Goal: Task Accomplishment & Management: Manage account settings

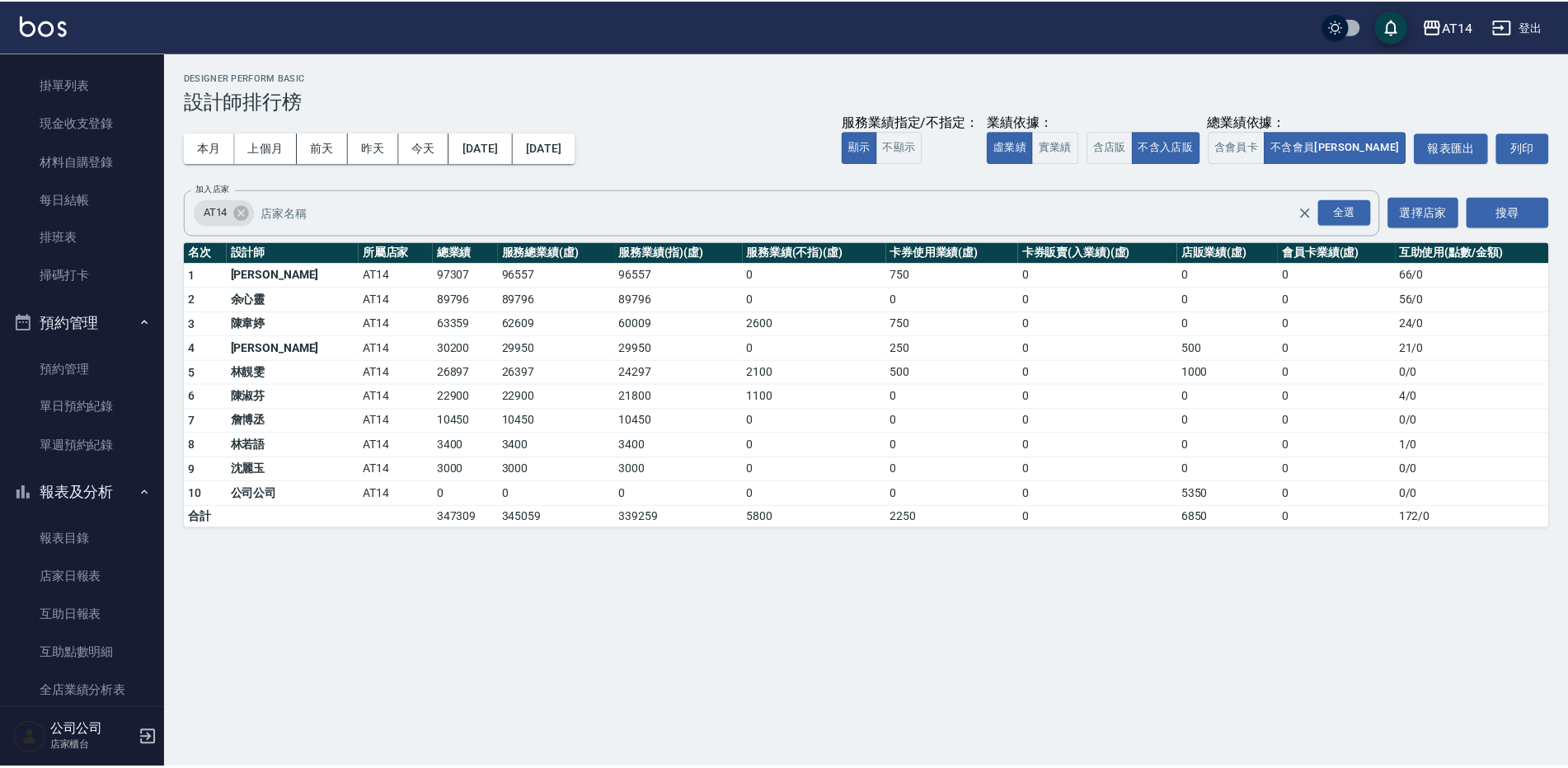
scroll to position [83, 0]
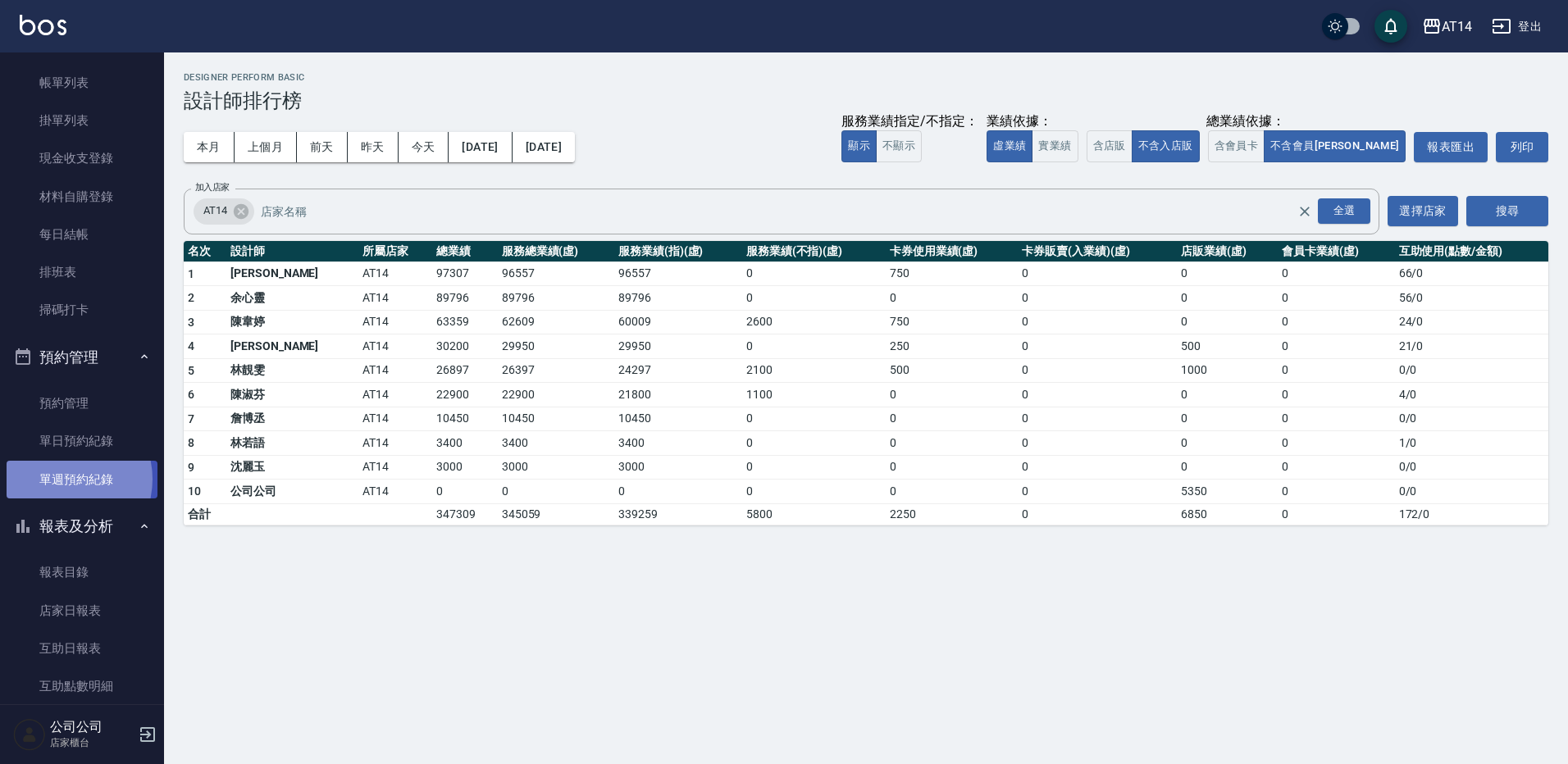
click at [61, 479] on link "單週預約紀錄" at bounding box center [82, 479] width 151 height 38
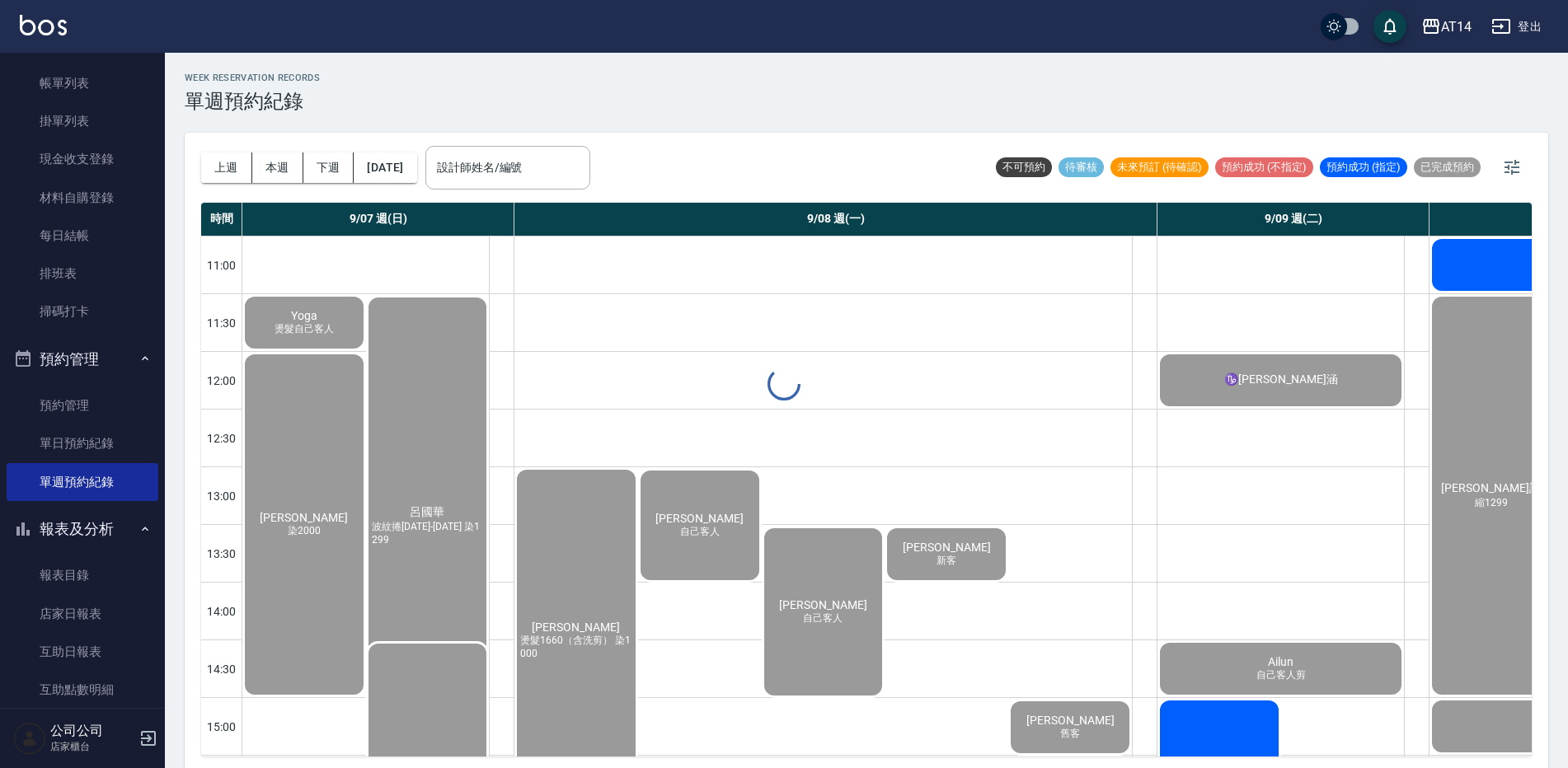
click at [560, 162] on div "WEEK RESERVATION RECORDS 單週預約紀錄 上週 本週 下週 2025/09/07 設計師姓名/編號 設計師姓名/編號 不可預約 待審核 …" at bounding box center [867, 413] width 1403 height 720
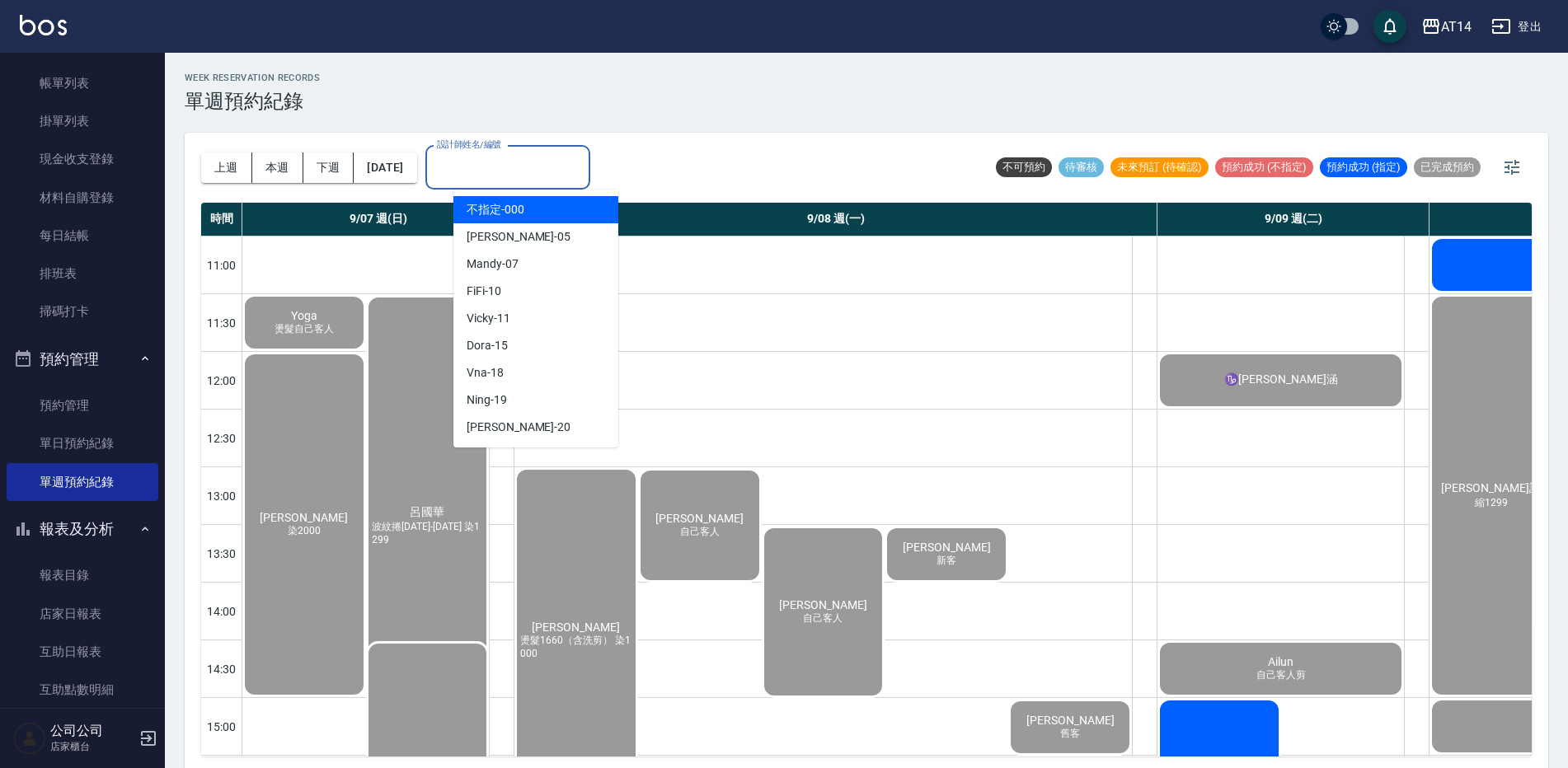
click at [539, 181] on input "設計師姓名/編號" at bounding box center [507, 168] width 150 height 29
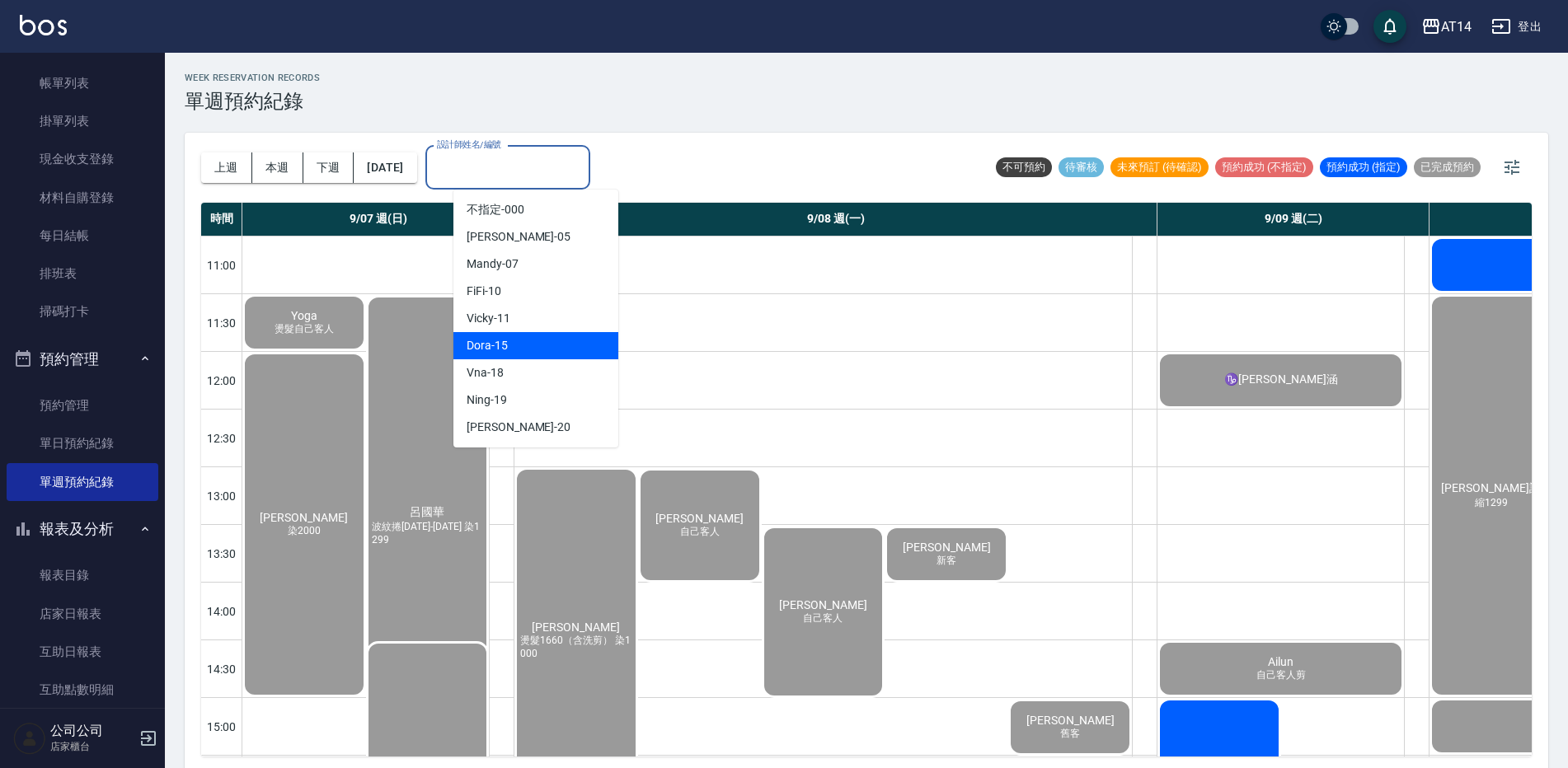
click at [557, 350] on div "Dora -15" at bounding box center [536, 346] width 165 height 27
type input "Dora-15"
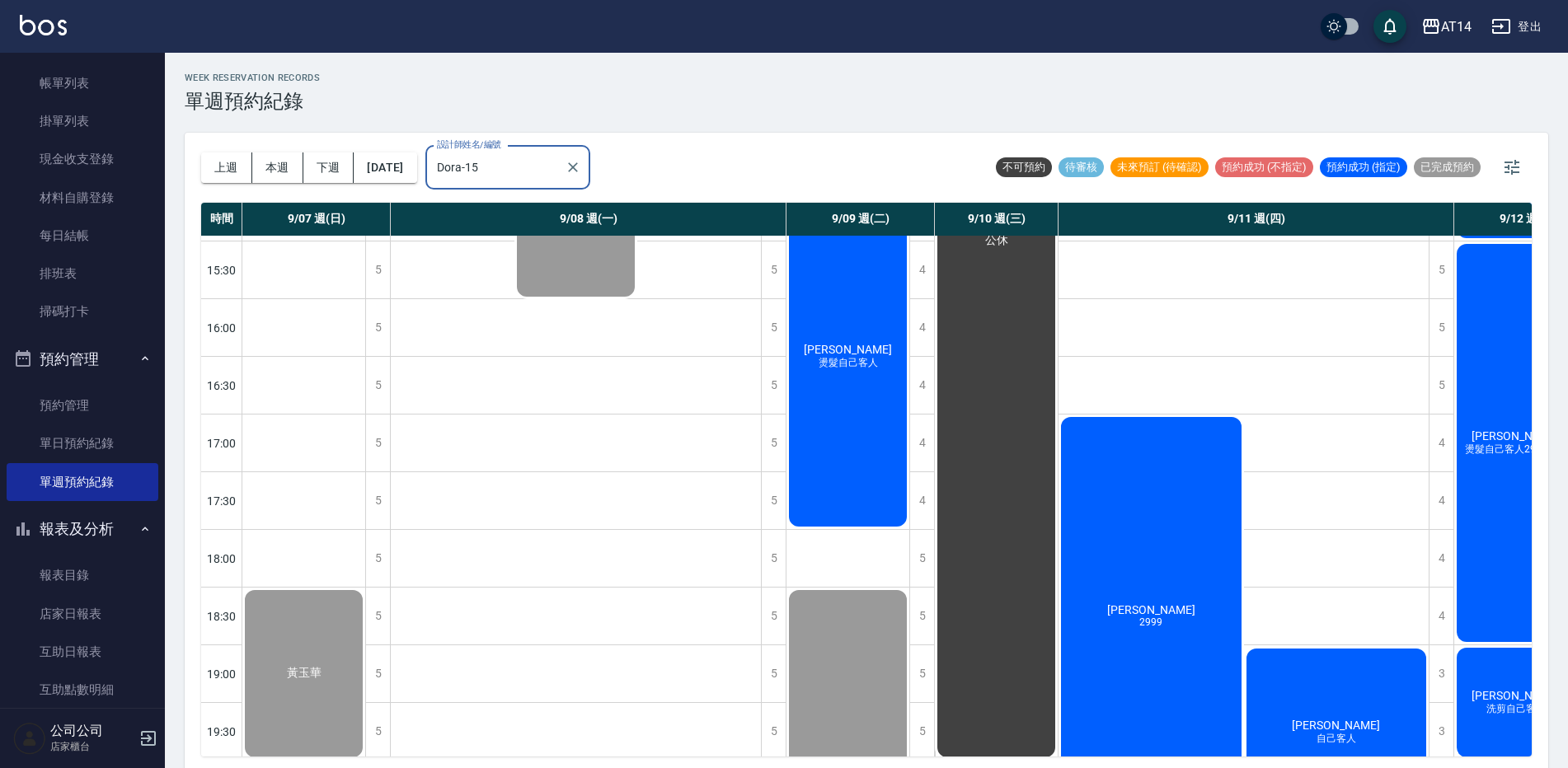
scroll to position [660, 0]
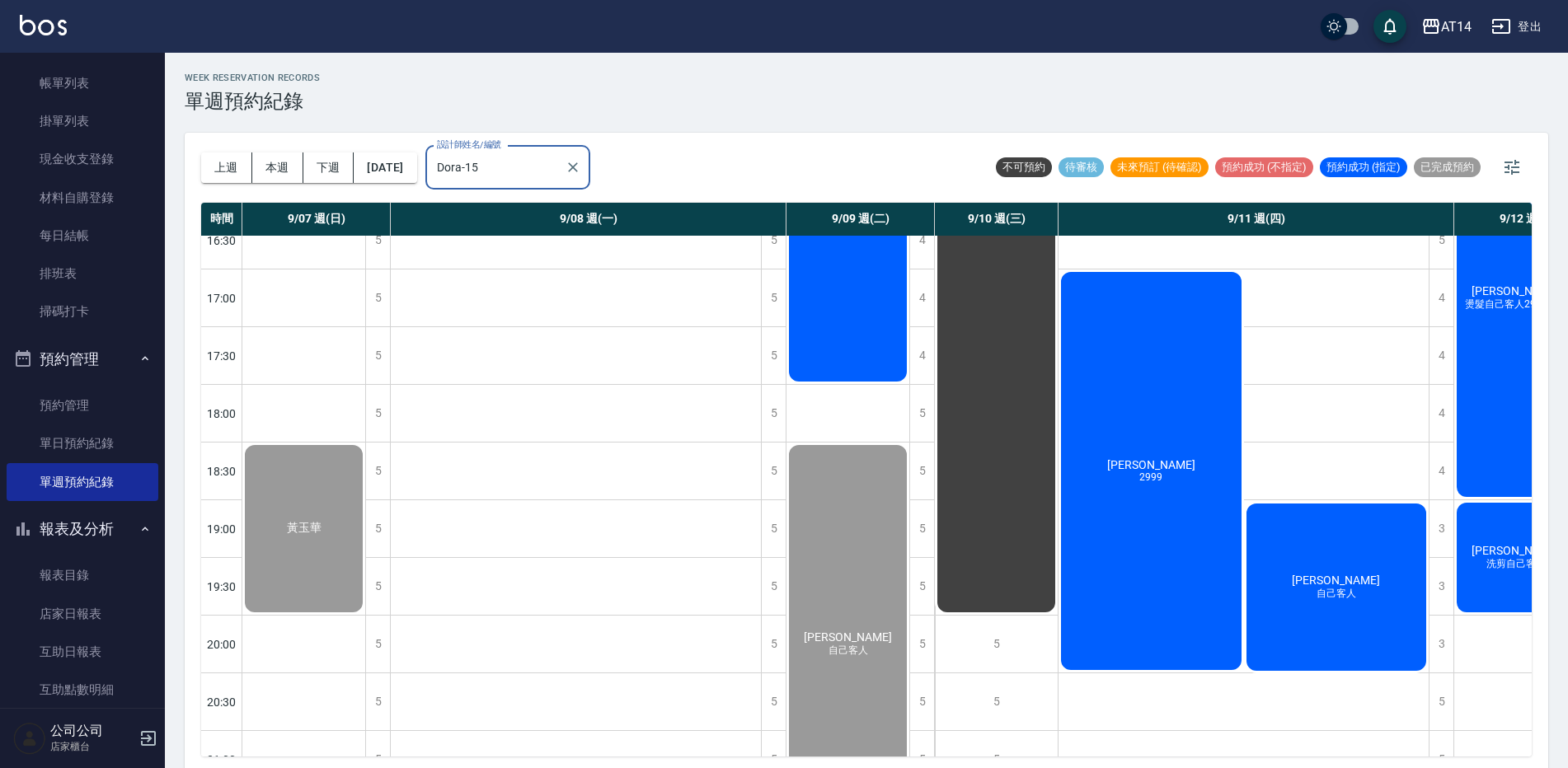
click at [1313, 568] on div "杜承翰 自己客人" at bounding box center [1336, 587] width 186 height 172
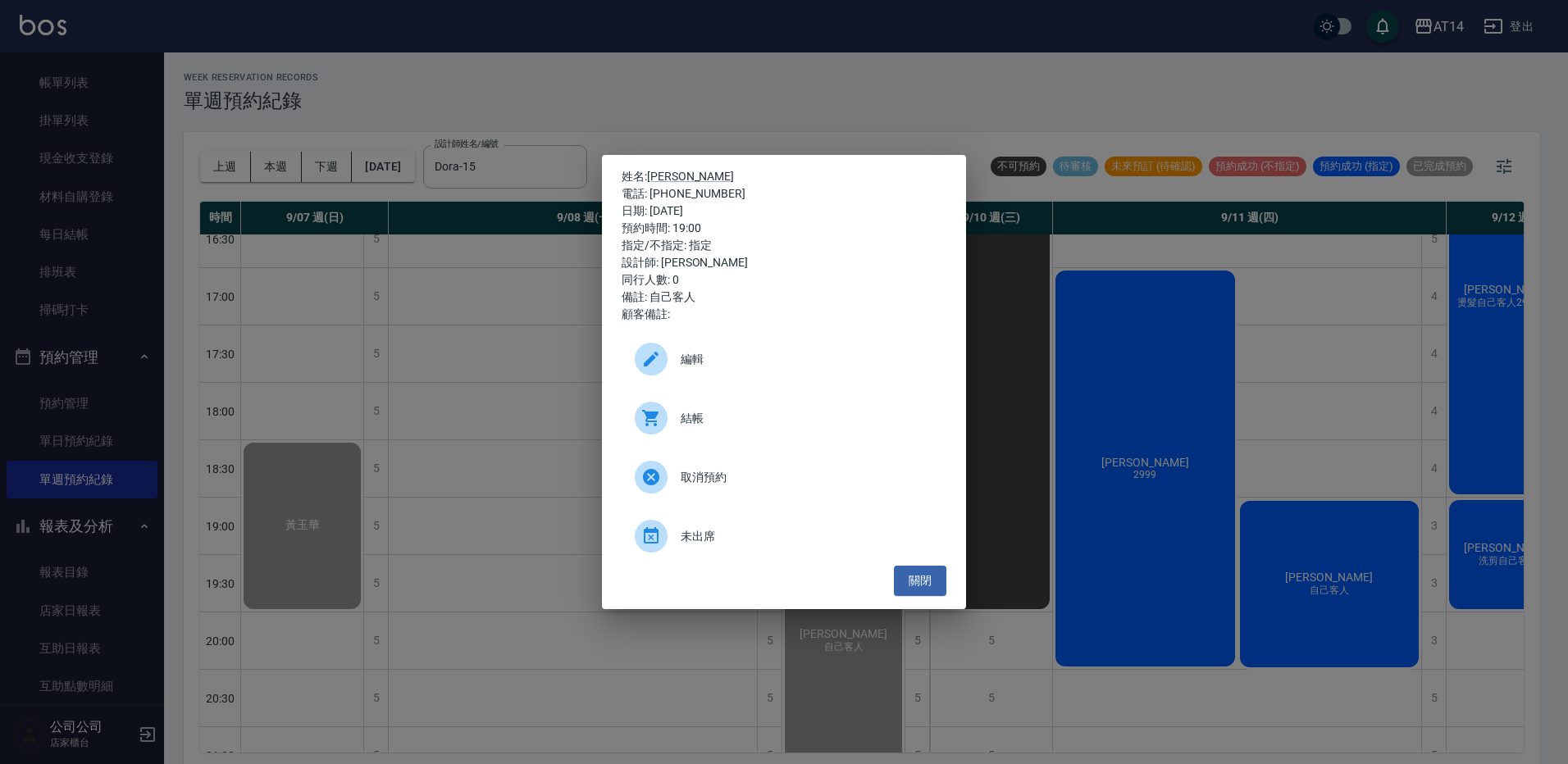
click at [812, 419] on span "結帳" at bounding box center [807, 418] width 252 height 17
click at [787, 64] on div "姓名: 杜承翰 電話: 0981587103 日期: 2025/09/11 預約時間: 19:00 指定/不指定: 指定 設計師: Dora 同行人數: 0 …" at bounding box center [784, 382] width 1568 height 764
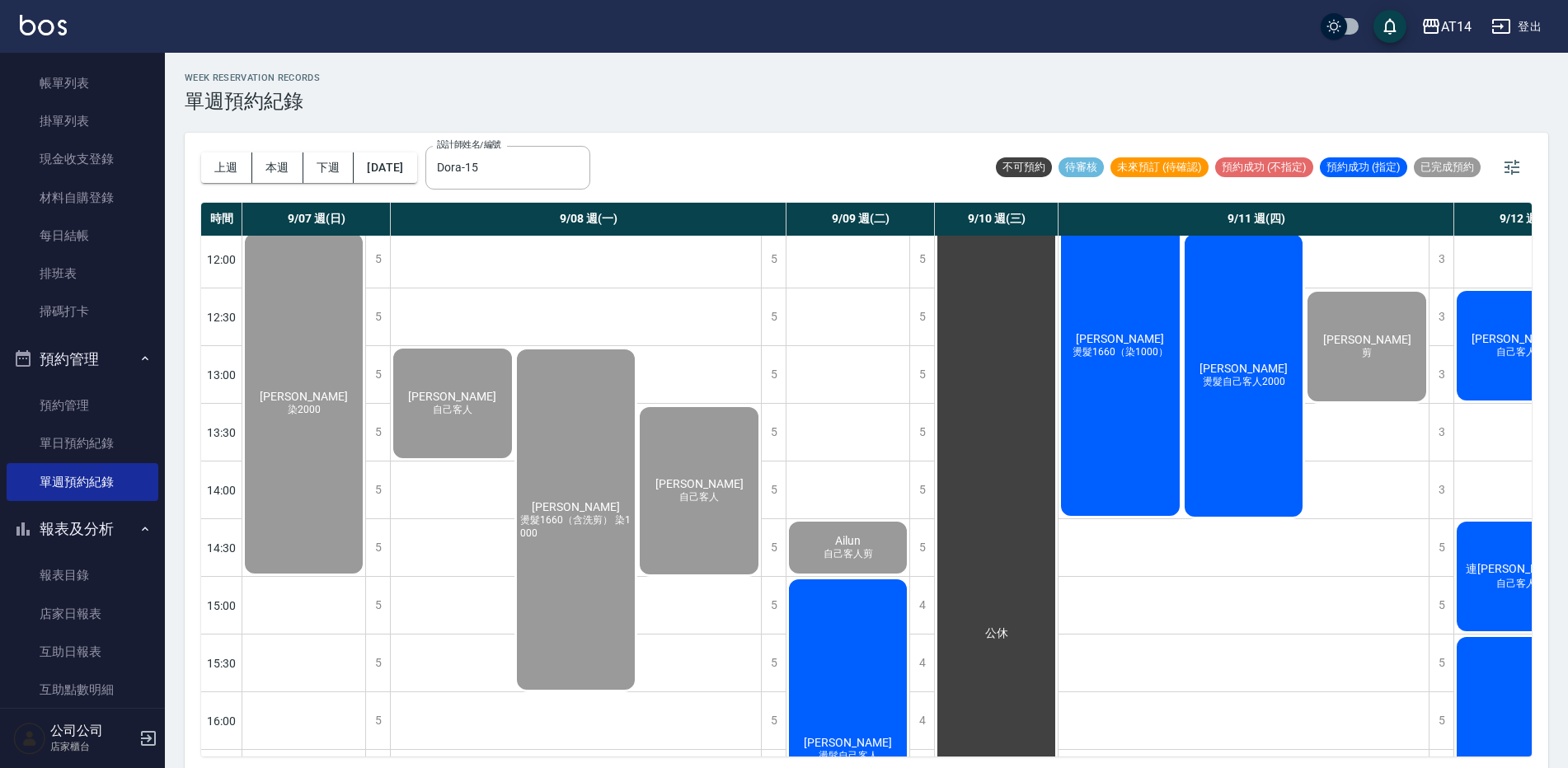
scroll to position [83, 0]
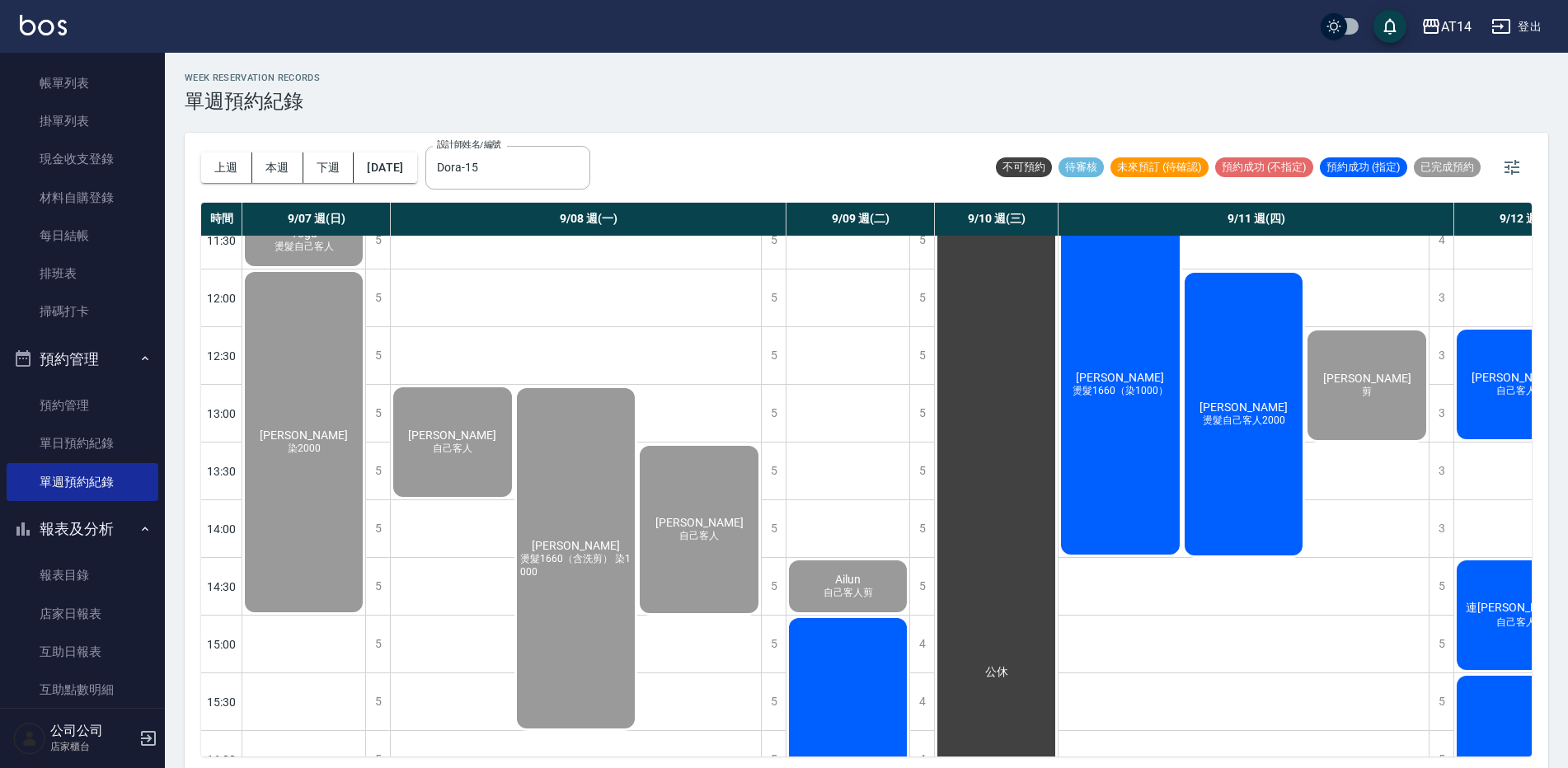
click at [1233, 423] on span "燙髮自己客人2000" at bounding box center [1244, 421] width 89 height 14
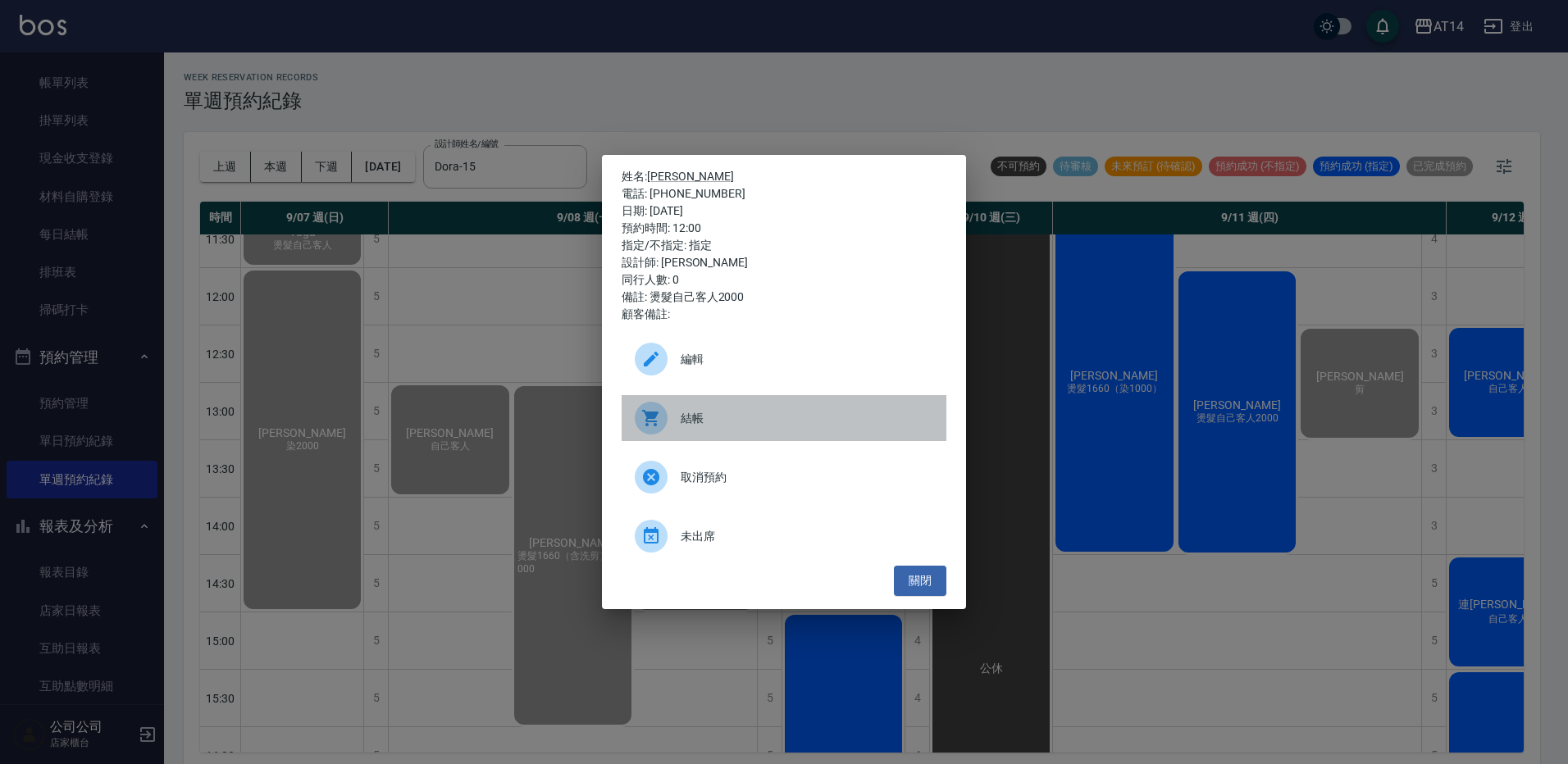
click at [807, 424] on span "結帳" at bounding box center [807, 418] width 252 height 17
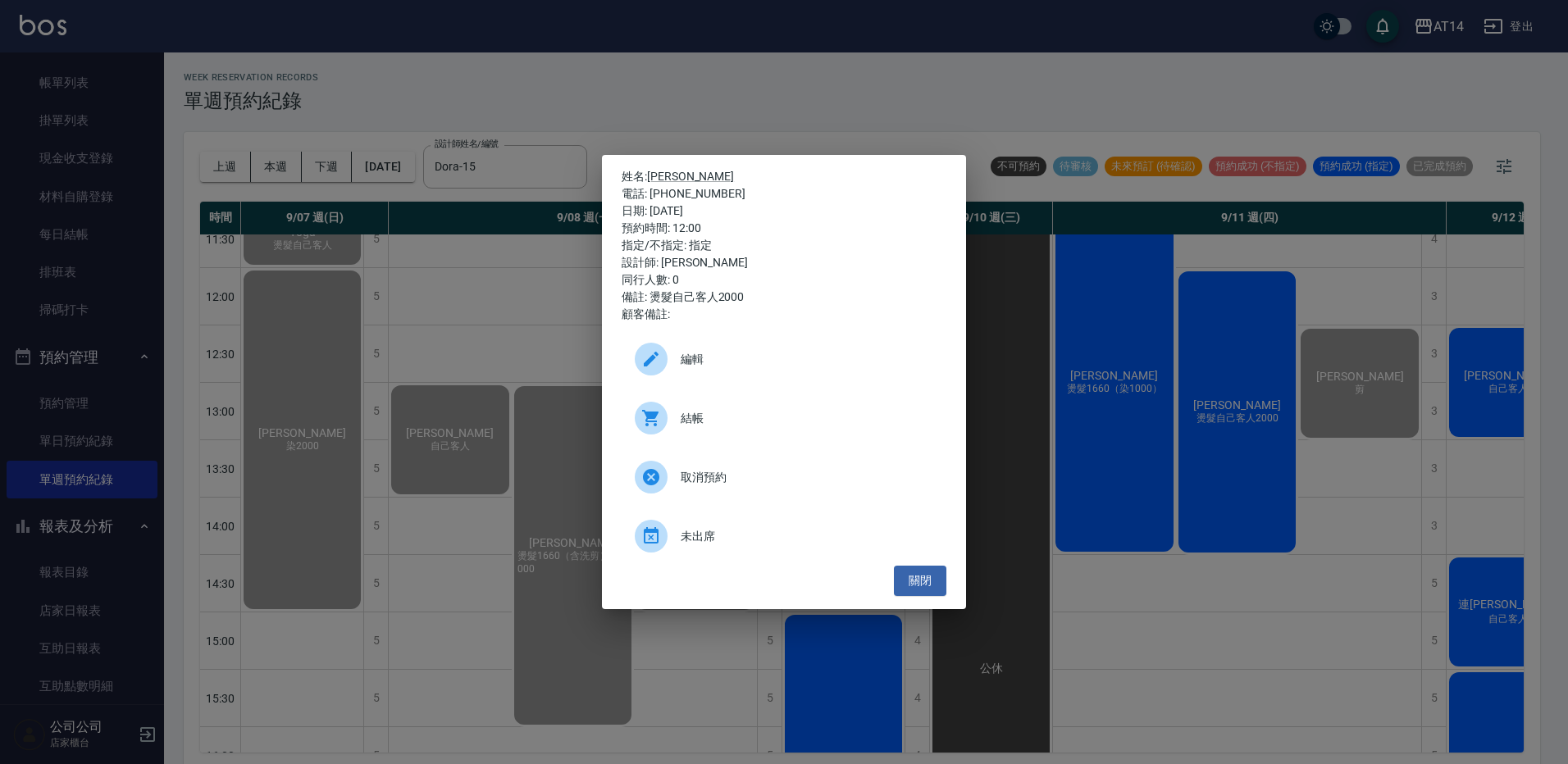
click at [805, 78] on div "姓名: Kelly 電話: 0933918565 日期: 2025/09/11 預約時間: 12:00 指定/不指定: 指定 設計師: Dora 同行人數: …" at bounding box center [784, 382] width 1568 height 764
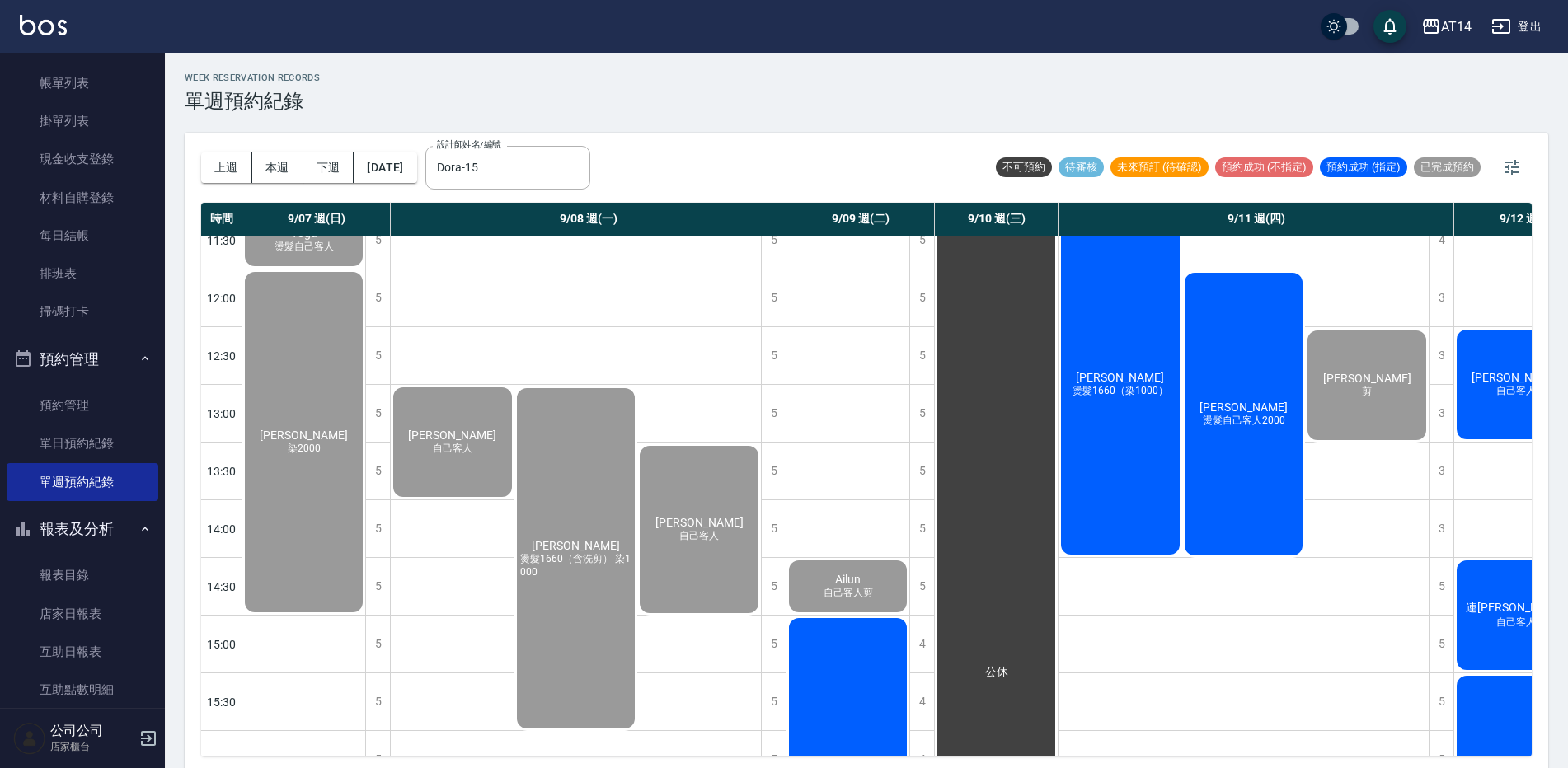
click at [1130, 359] on div "周昱宏 燙髮1660（染1000）" at bounding box center [1119, 385] width 123 height 346
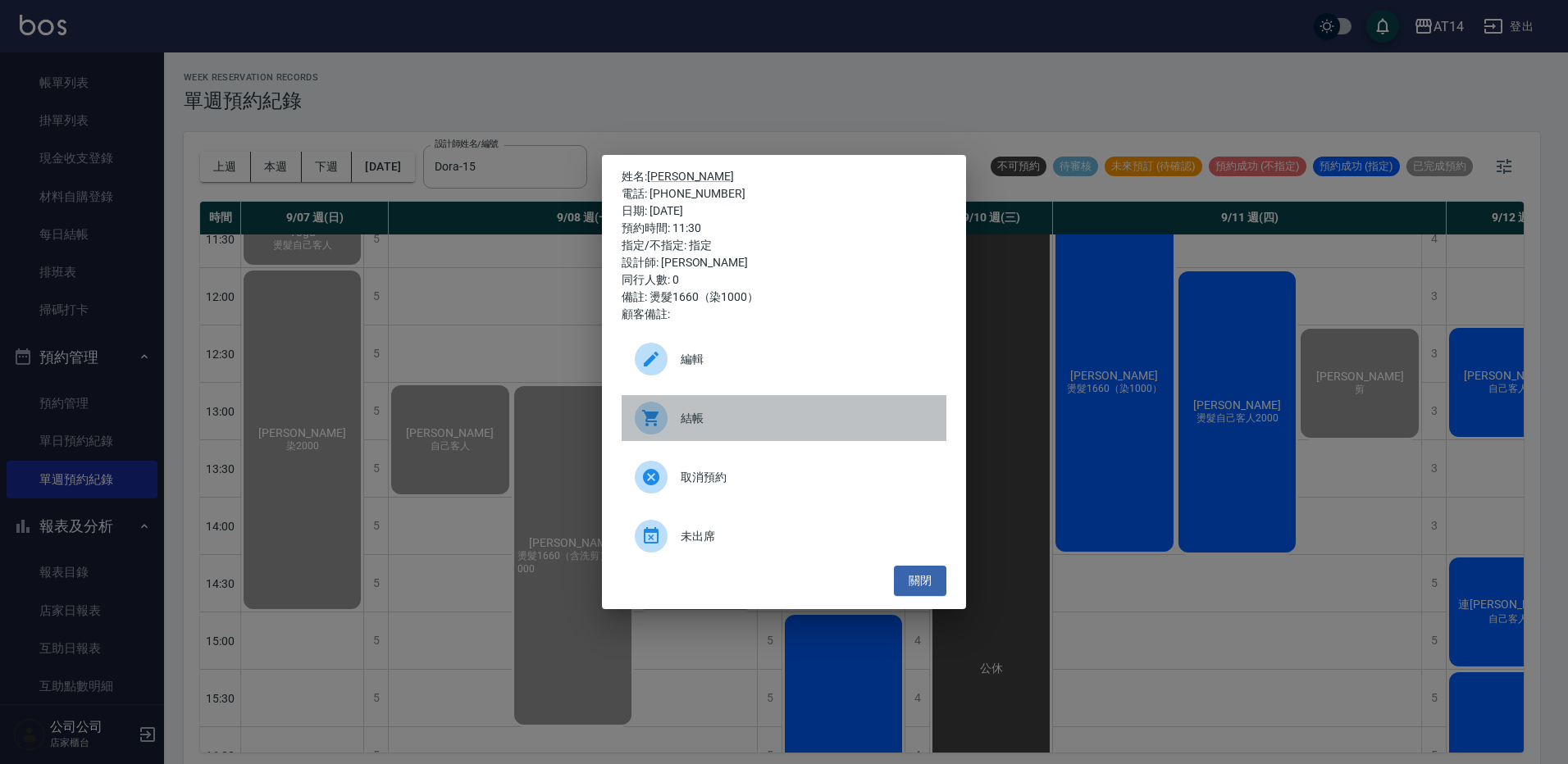
click at [756, 422] on span "結帳" at bounding box center [807, 418] width 252 height 17
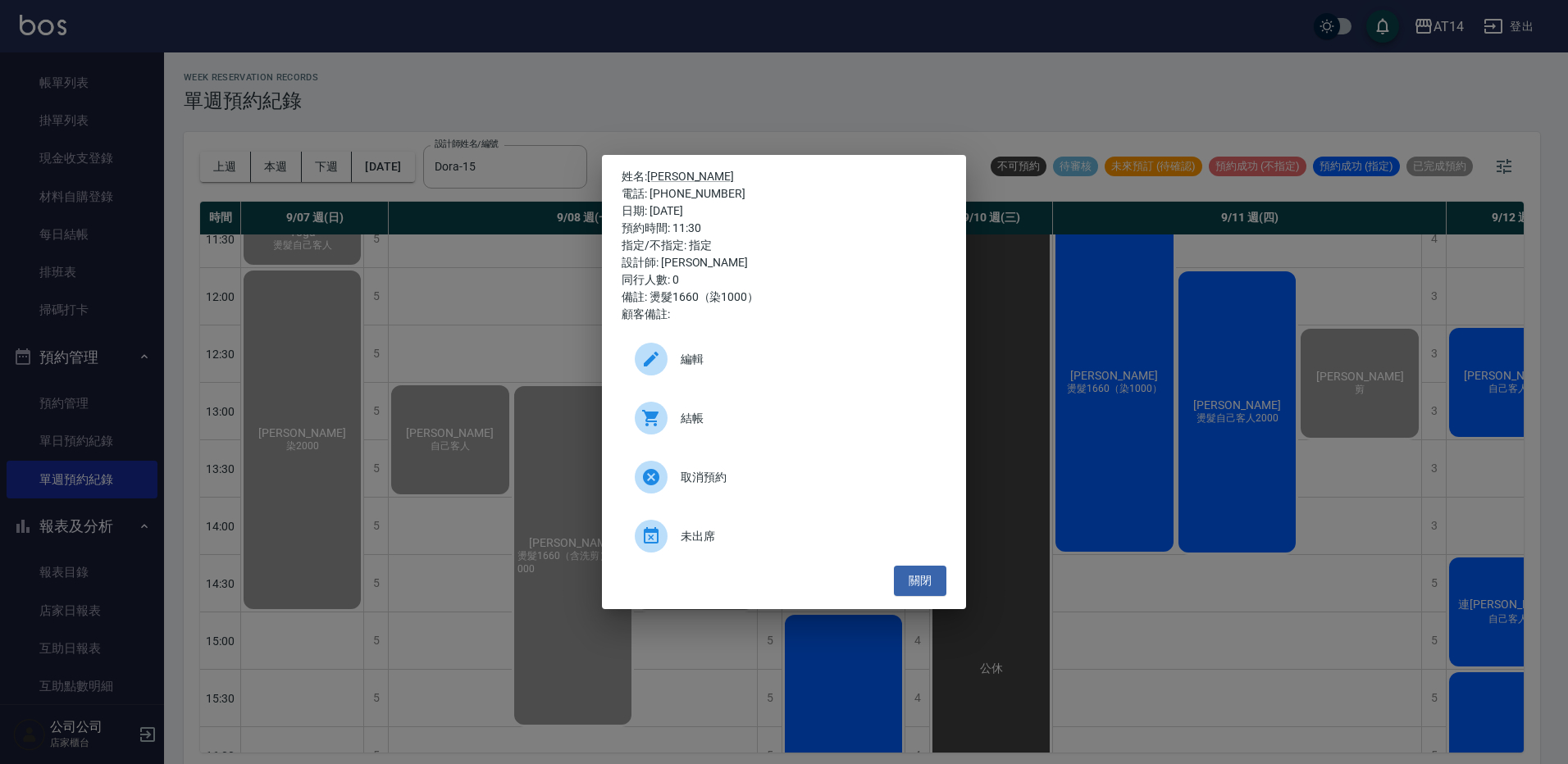
click at [634, 87] on div "姓名: 周昱宏 電話: 0913660636 日期: 2025/09/11 預約時間: 11:30 指定/不指定: 指定 設計師: Dora 同行人數: 0 …" at bounding box center [784, 382] width 1568 height 764
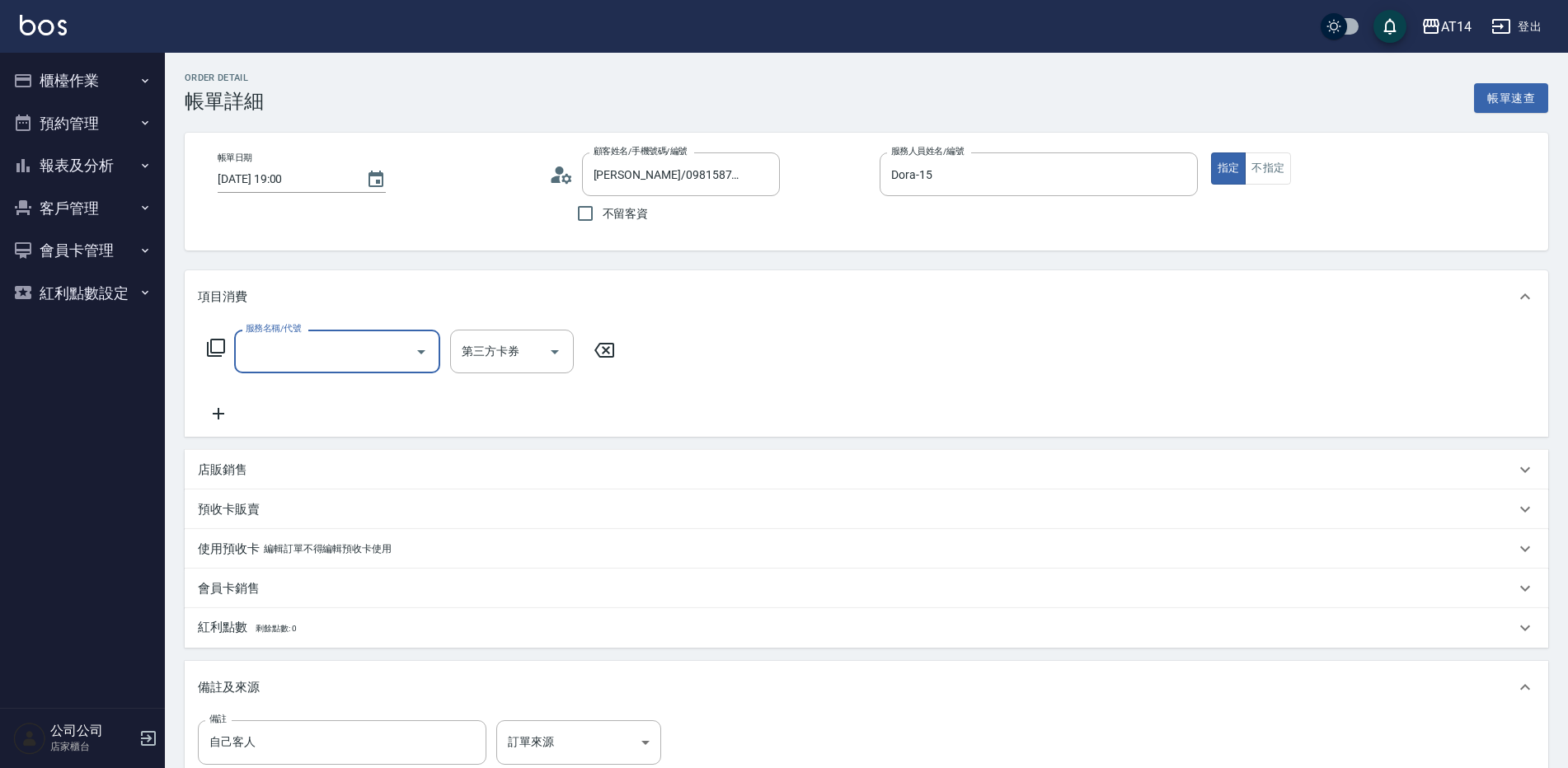
click at [255, 341] on input "服務名稱/代號" at bounding box center [325, 352] width 167 height 29
type input "021"
type input "1"
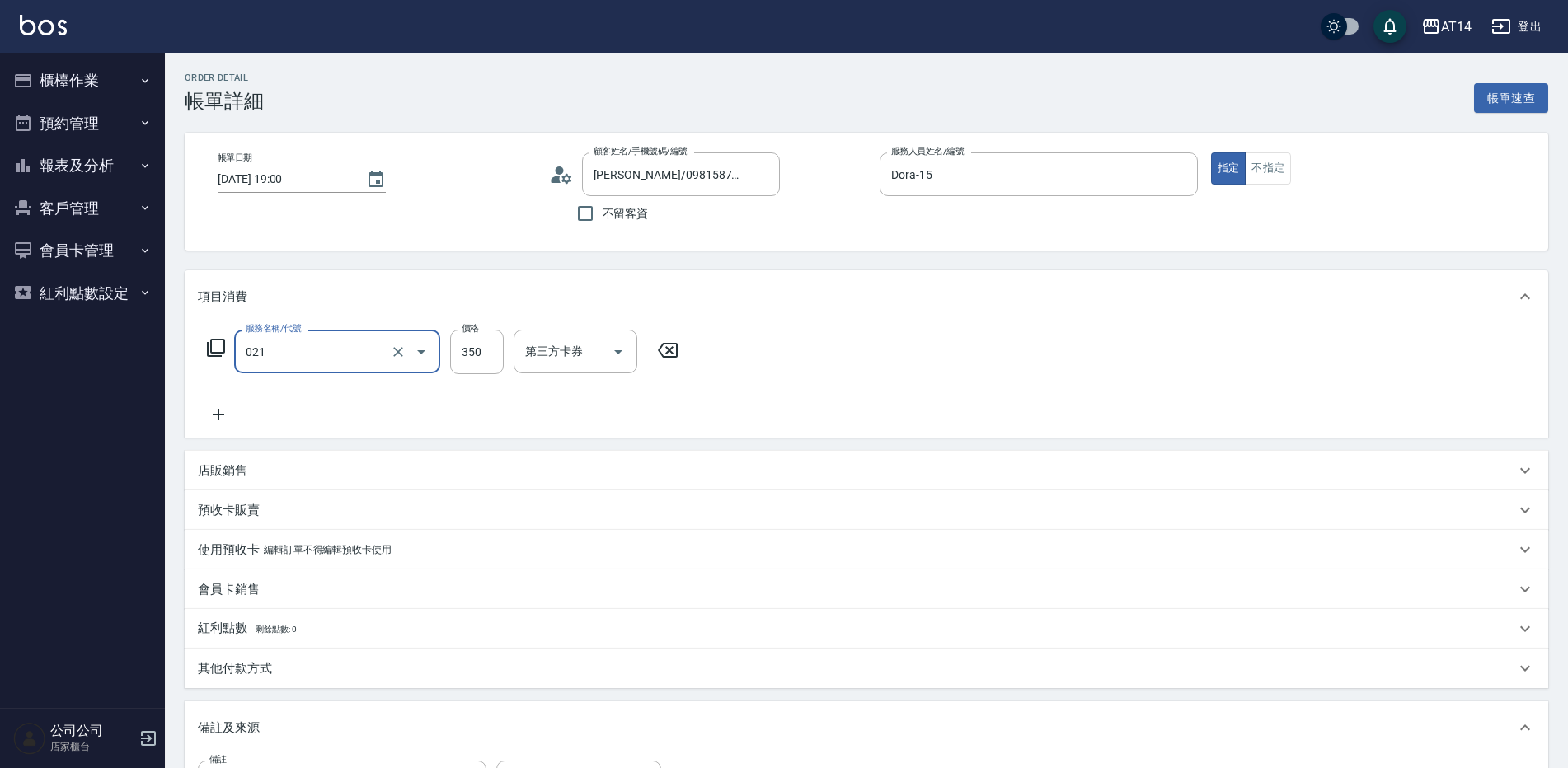
type input "剪髮(021)"
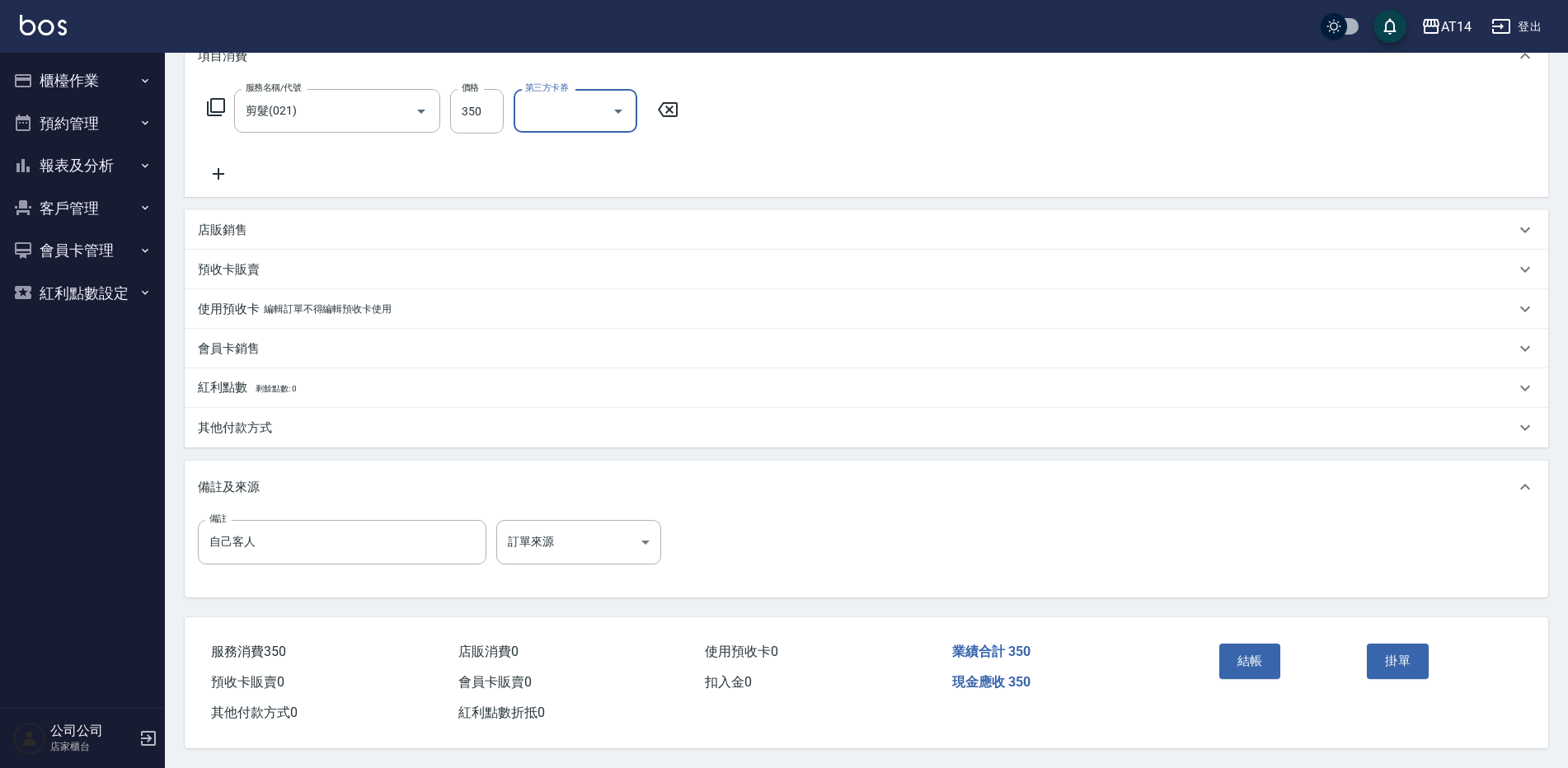
scroll to position [248, 0]
click at [598, 532] on body "AT14 登出 櫃檯作業 打帳單 帳單列表 掛單列表 現金收支登錄 材料自購登錄 每日結帳 排班表 掃碼打卡 預約管理 預約管理 單日預約紀錄 單週預約紀錄 …" at bounding box center [784, 263] width 1568 height 1009
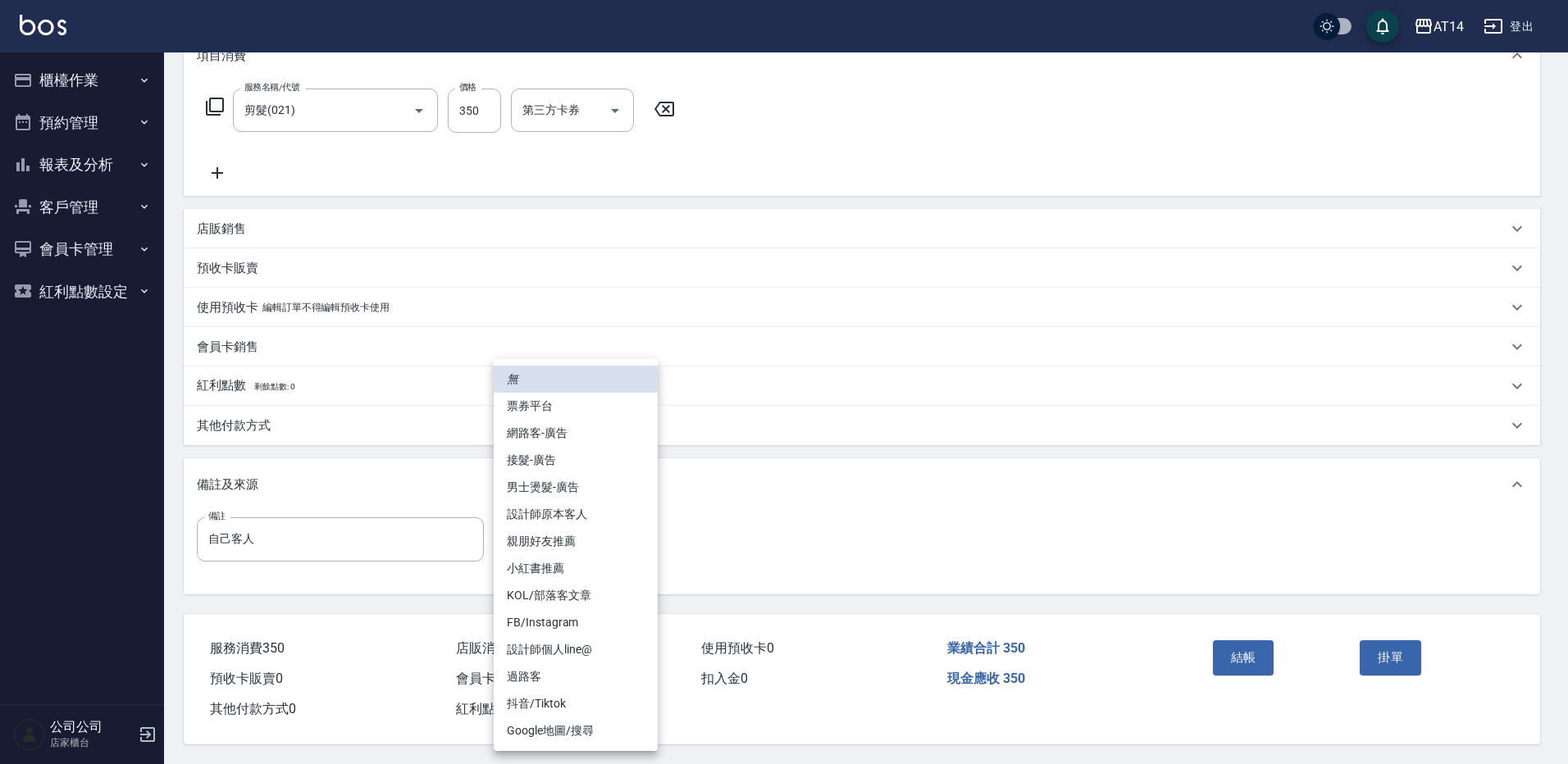
click at [601, 513] on li "設計師原本客人" at bounding box center [576, 515] width 164 height 27
type input "設計師原本客人"
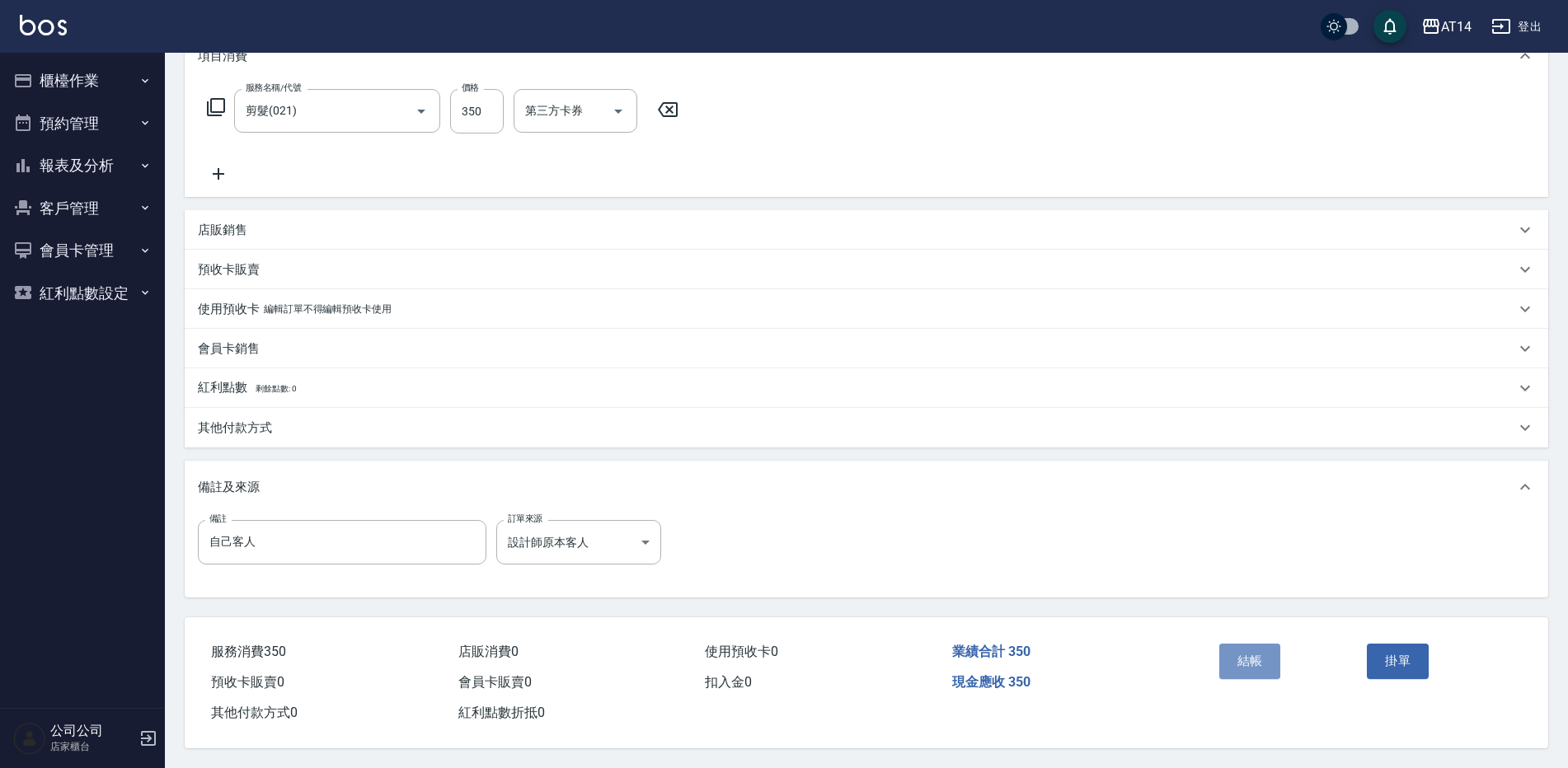
click at [1249, 645] on button "結帳" at bounding box center [1250, 661] width 62 height 35
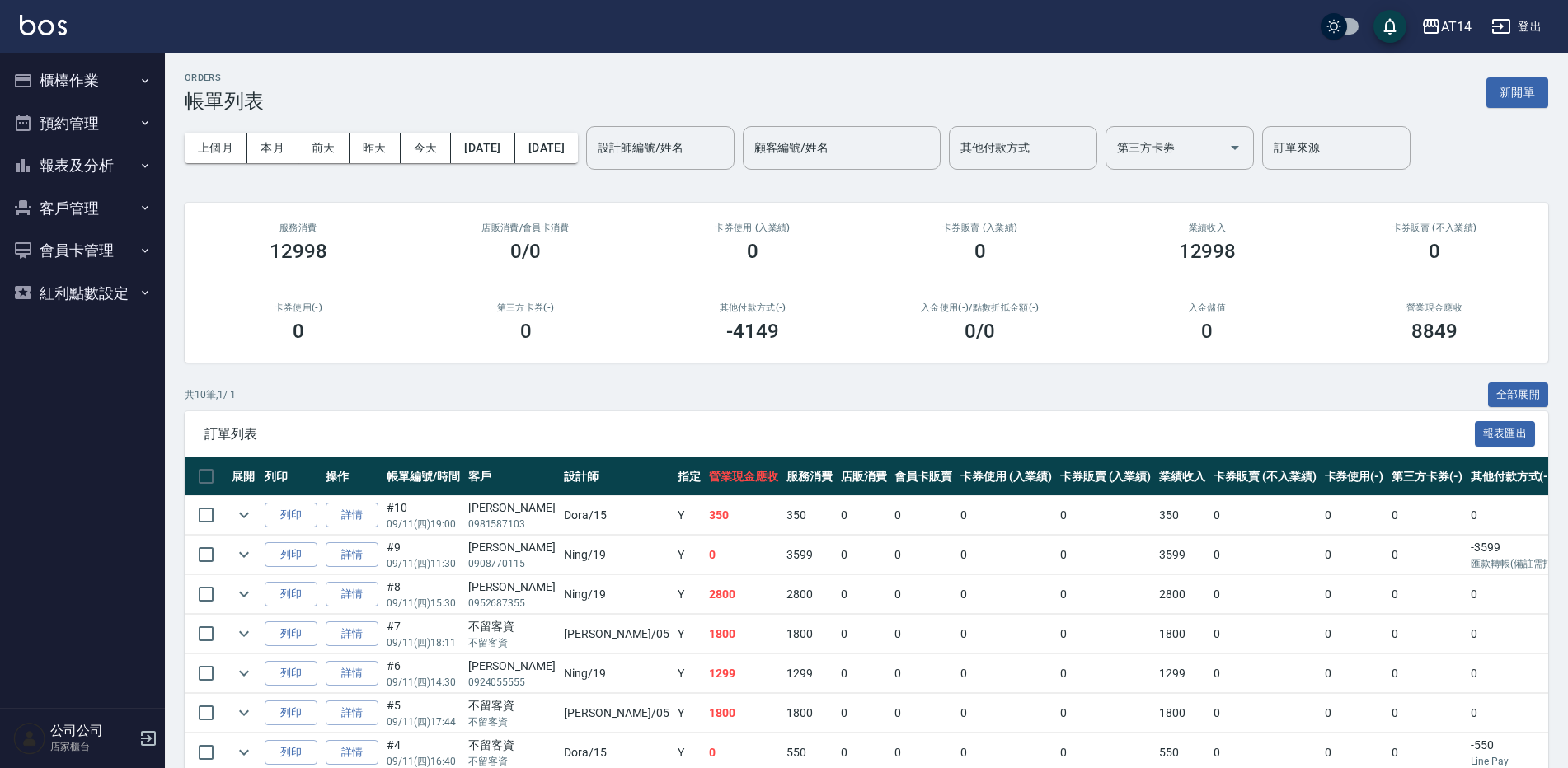
click at [39, 143] on button "預約管理" at bounding box center [83, 123] width 152 height 43
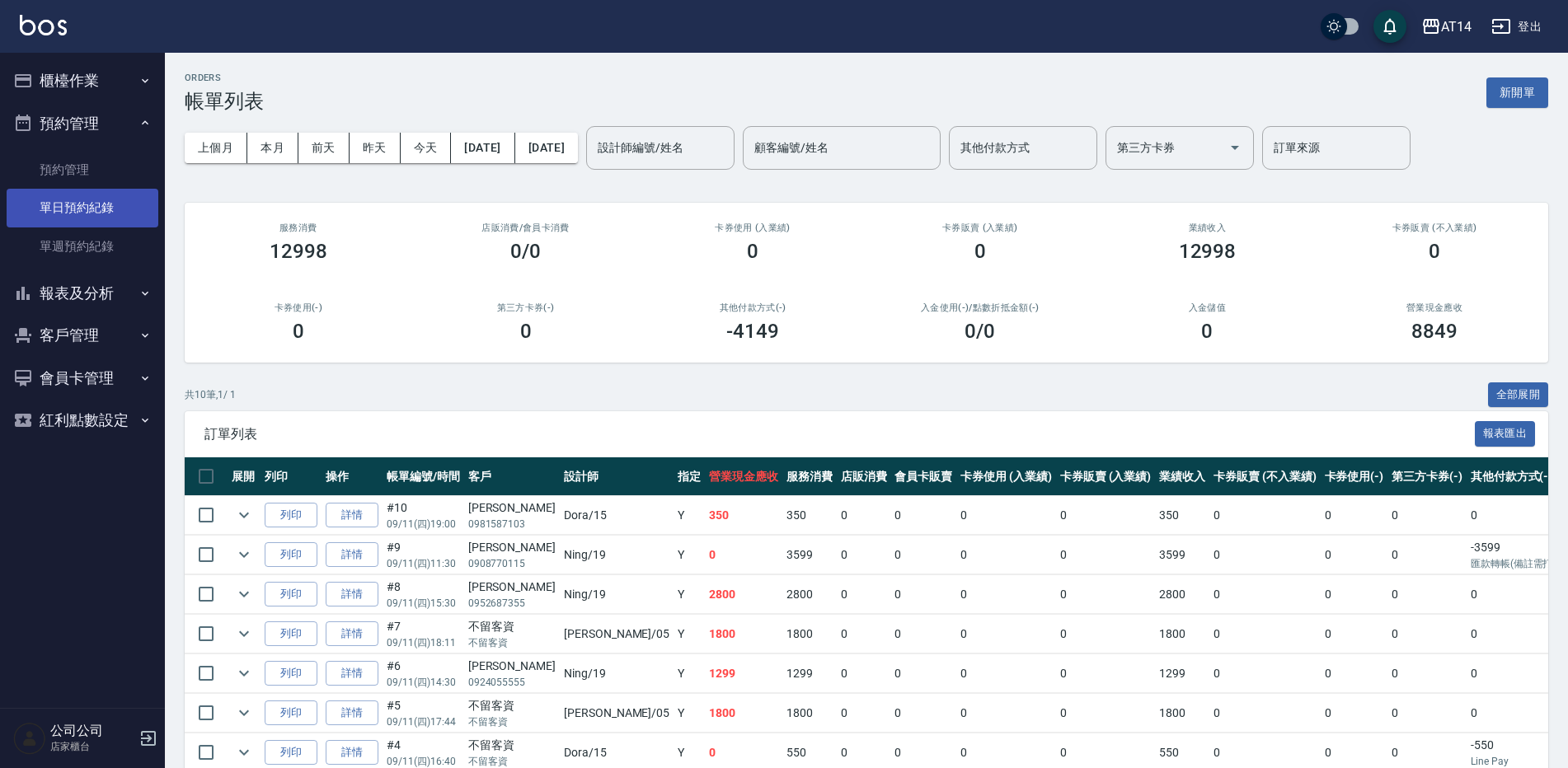
click at [64, 215] on link "單日預約紀錄" at bounding box center [83, 208] width 152 height 38
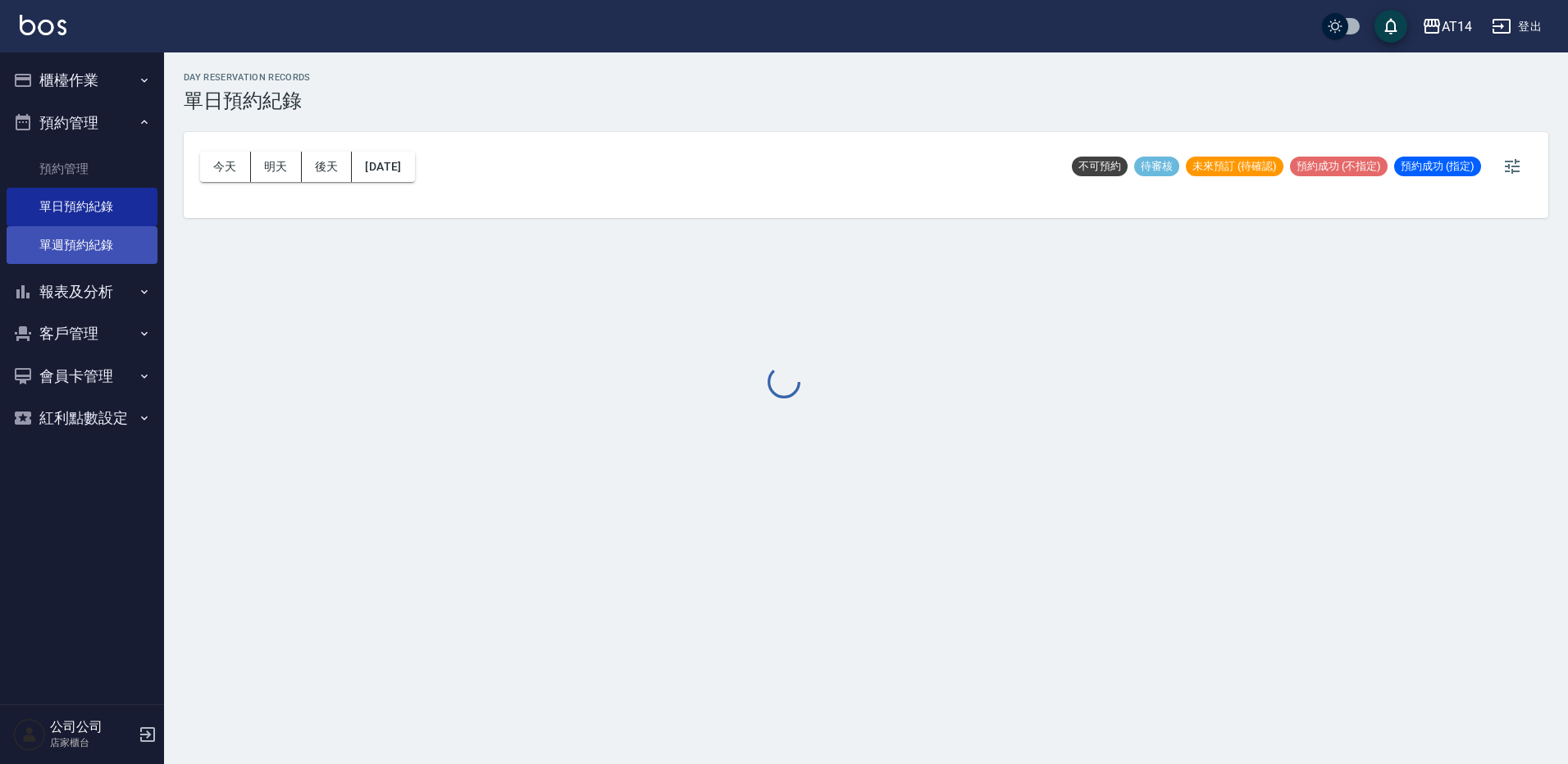
click at [48, 245] on link "單週預約紀錄" at bounding box center [82, 245] width 151 height 38
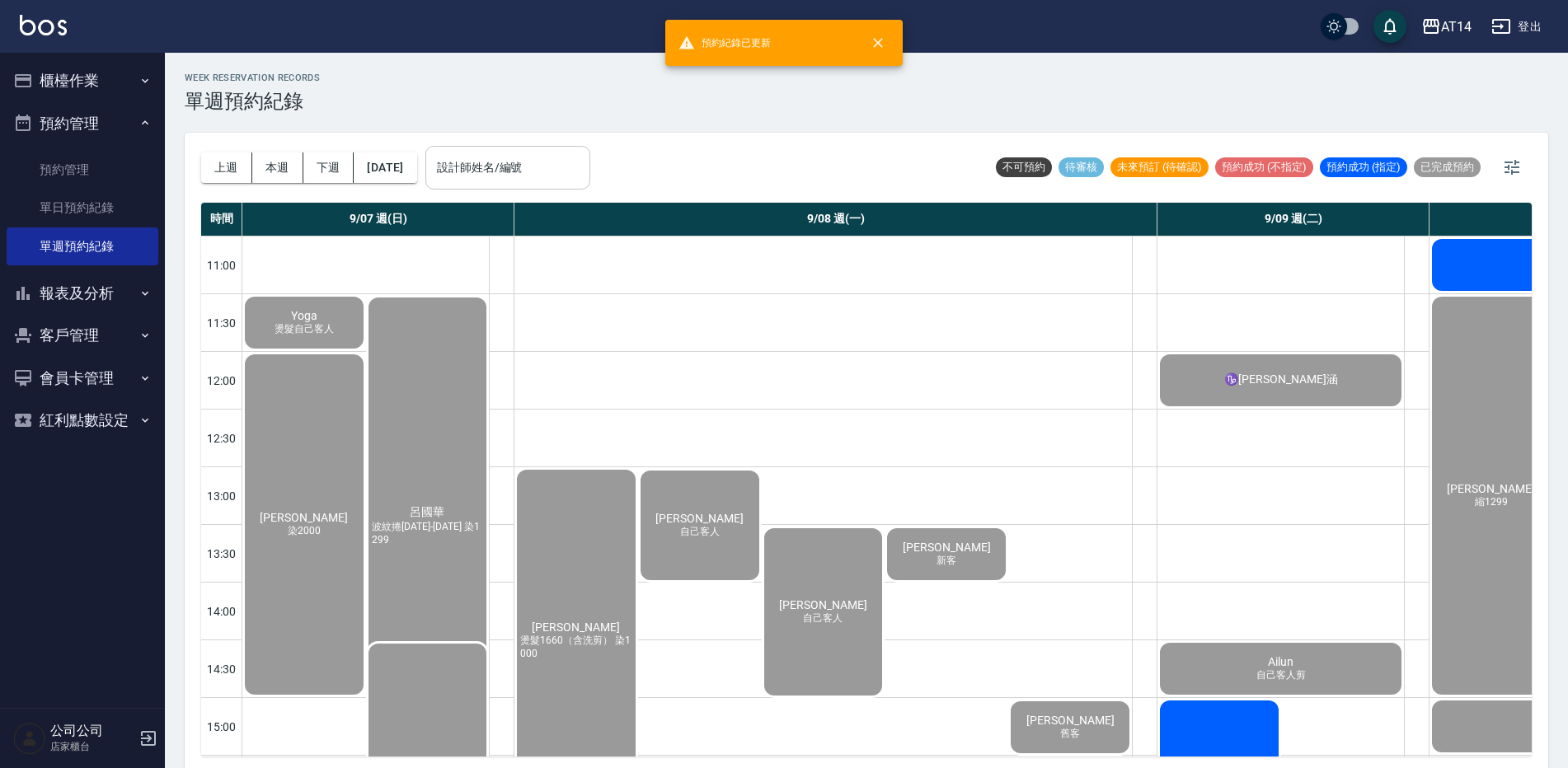
click at [573, 151] on div "設計師姓名/編號" at bounding box center [508, 167] width 165 height 43
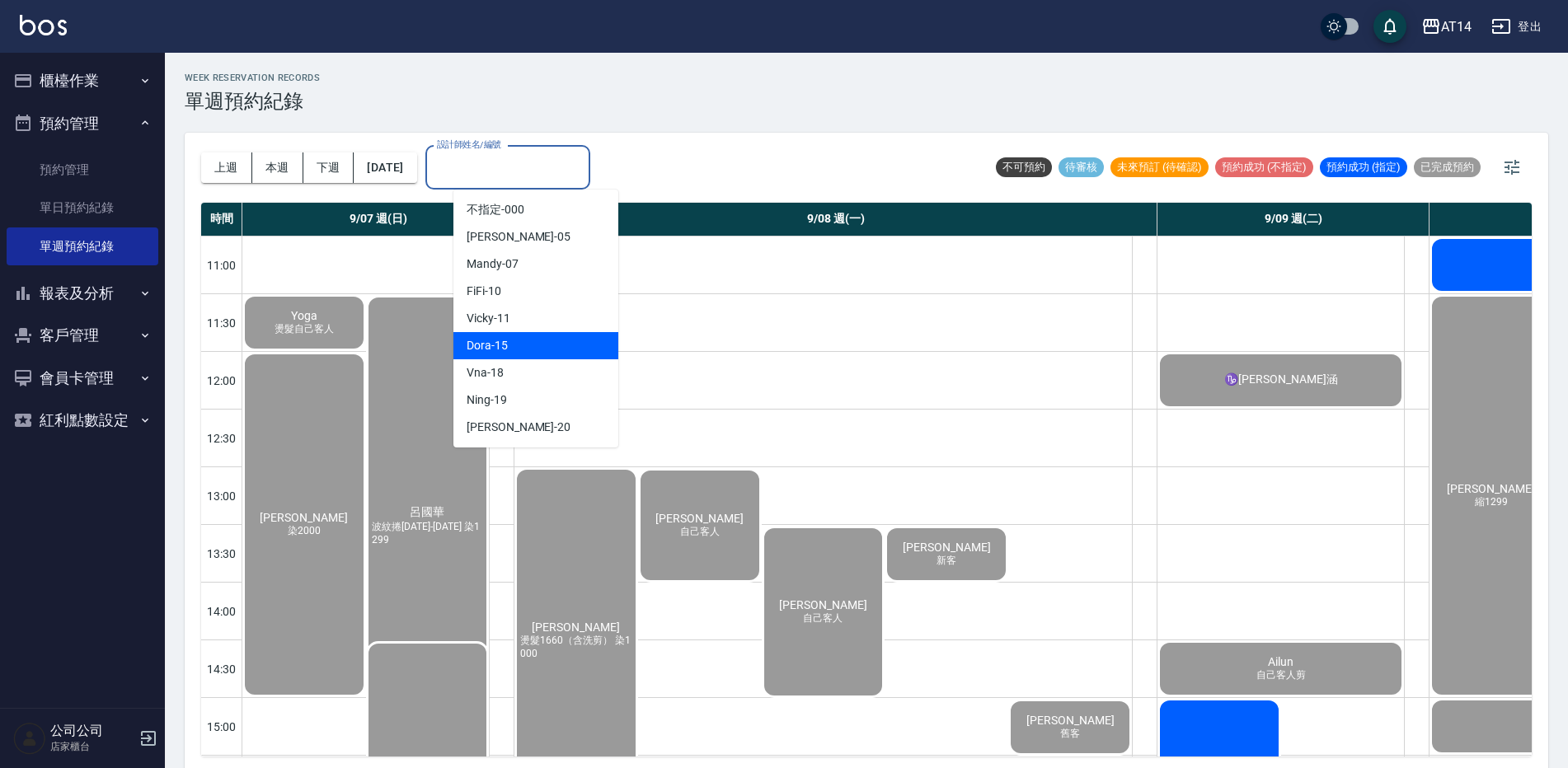
click at [548, 348] on div "Dora -15" at bounding box center [536, 346] width 165 height 27
type input "Dora-15"
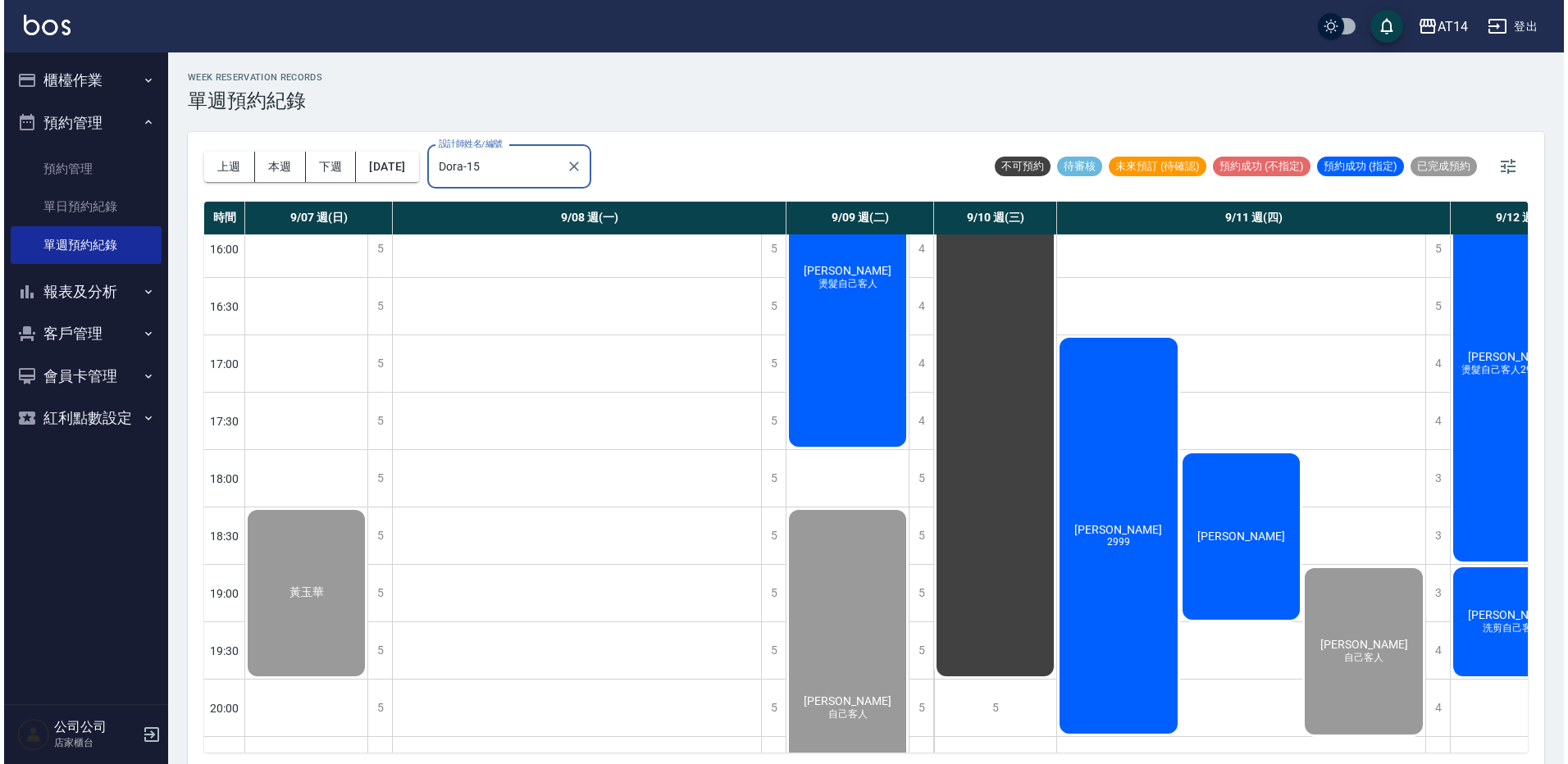
scroll to position [574, 0]
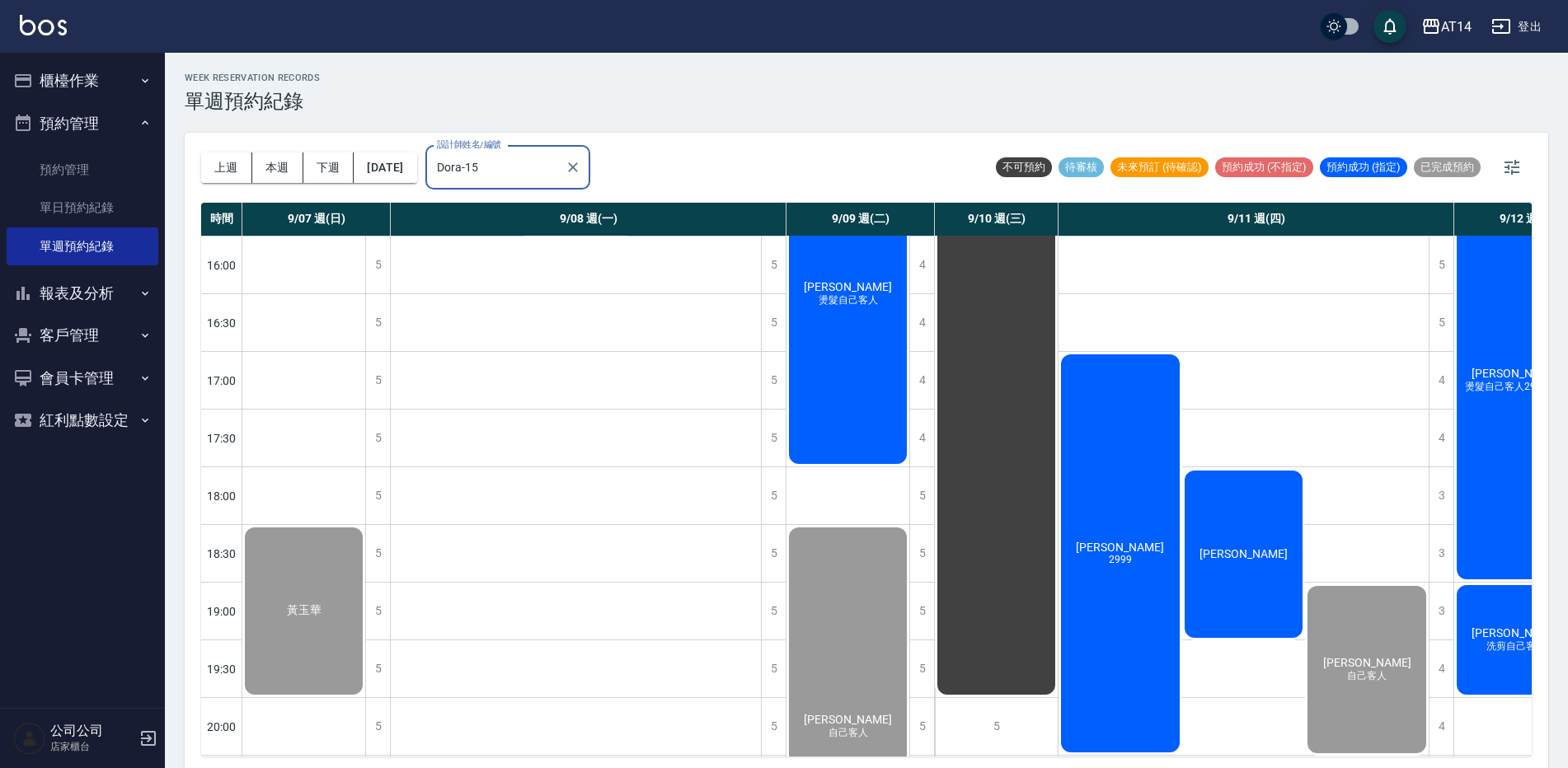
click at [1253, 542] on div "[PERSON_NAME]" at bounding box center [1243, 554] width 123 height 172
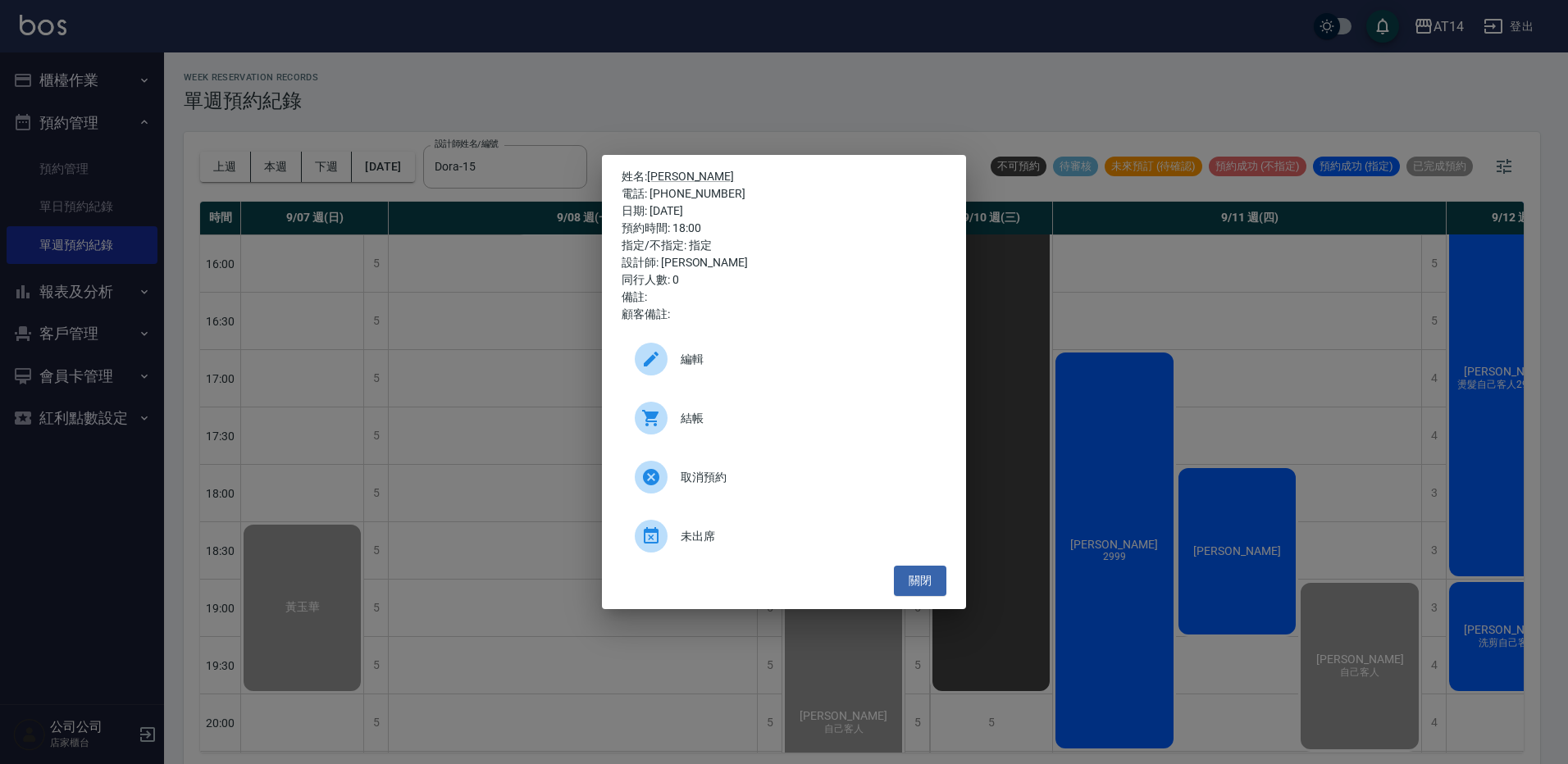
click at [745, 424] on span "結帳" at bounding box center [807, 418] width 252 height 17
click at [685, 92] on div "姓名: 謝杰叡 電話: 0987883956 日期: 2025/09/11 預約時間: 18:00 指定/不指定: 指定 設計師: Dora 同行人數: 0 …" at bounding box center [784, 382] width 1568 height 764
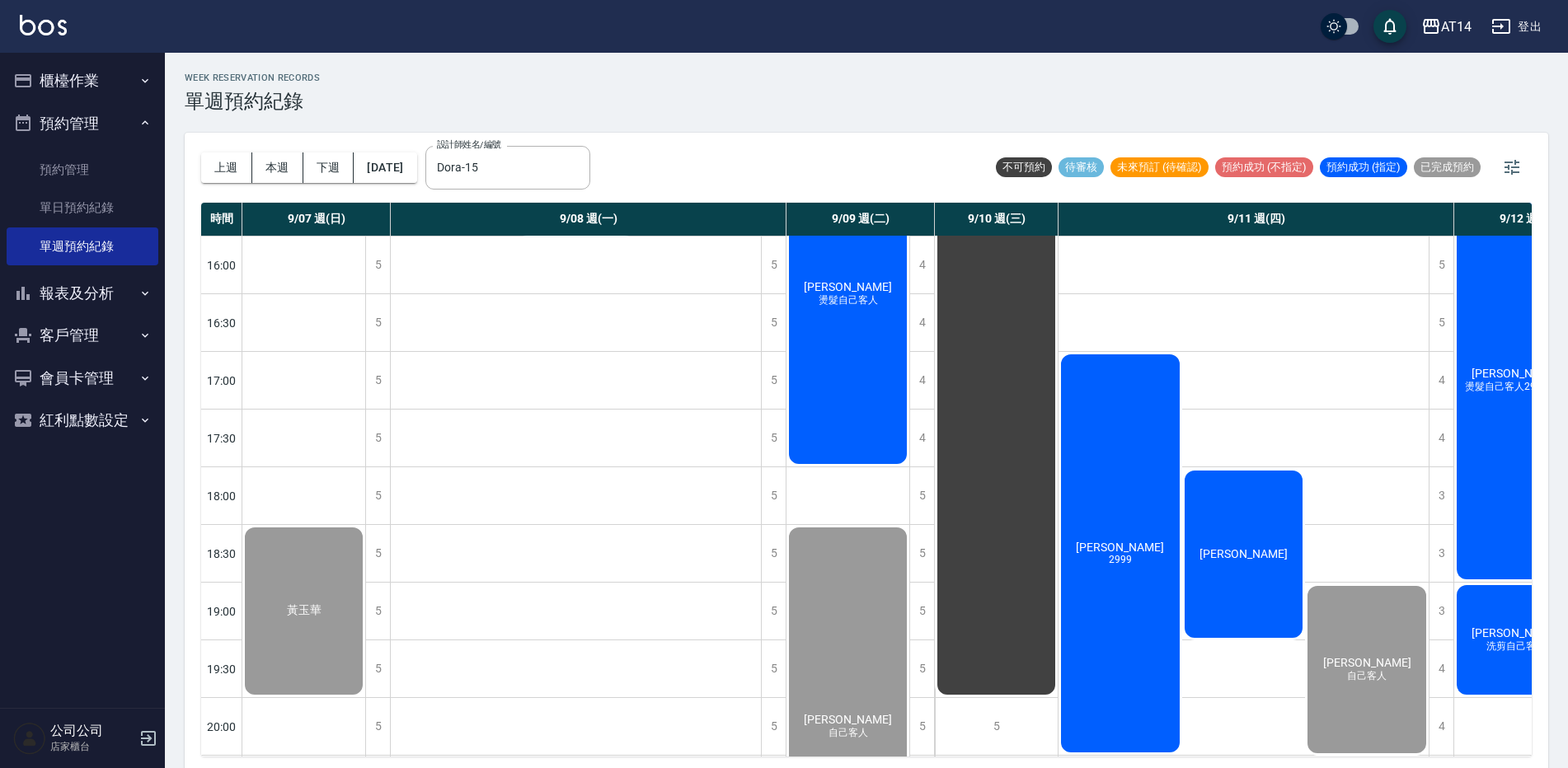
click at [1108, 548] on span "[PERSON_NAME]" at bounding box center [1119, 547] width 94 height 13
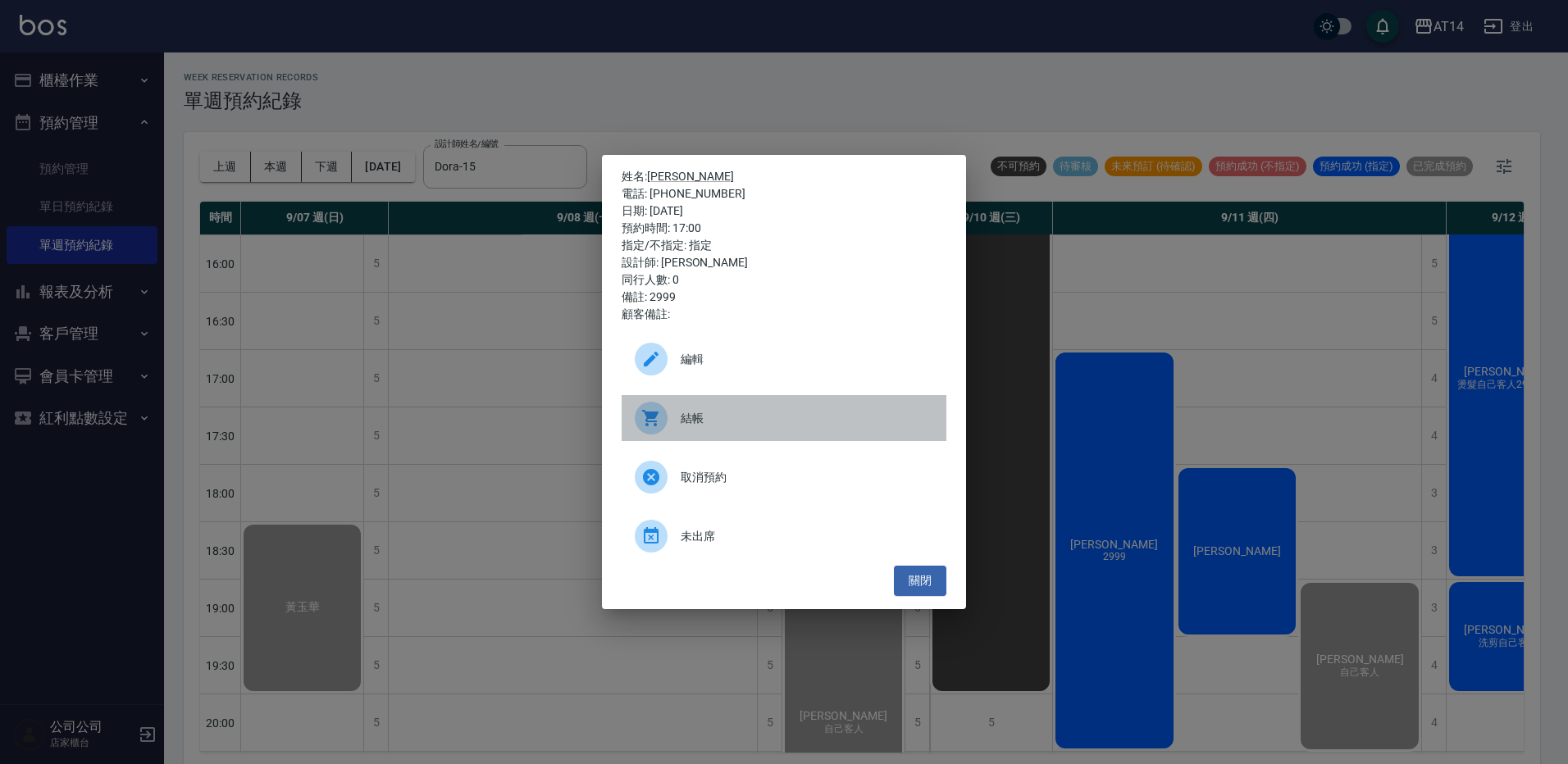
click at [715, 407] on div "結帳" at bounding box center [784, 418] width 324 height 46
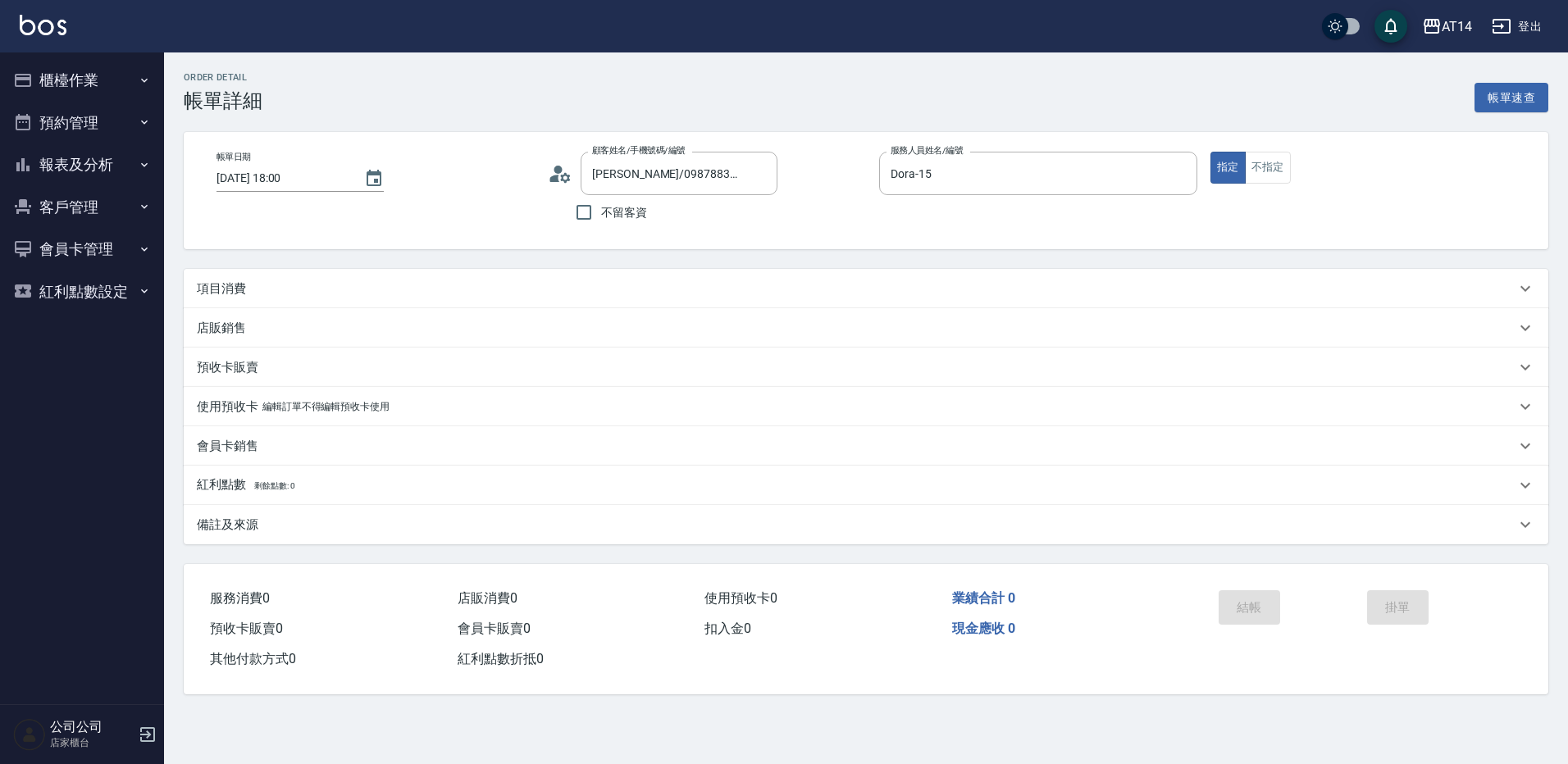
drag, startPoint x: 247, startPoint y: 290, endPoint x: 270, endPoint y: 326, distance: 42.7
click at [247, 289] on div "項目消費" at bounding box center [856, 289] width 1319 height 17
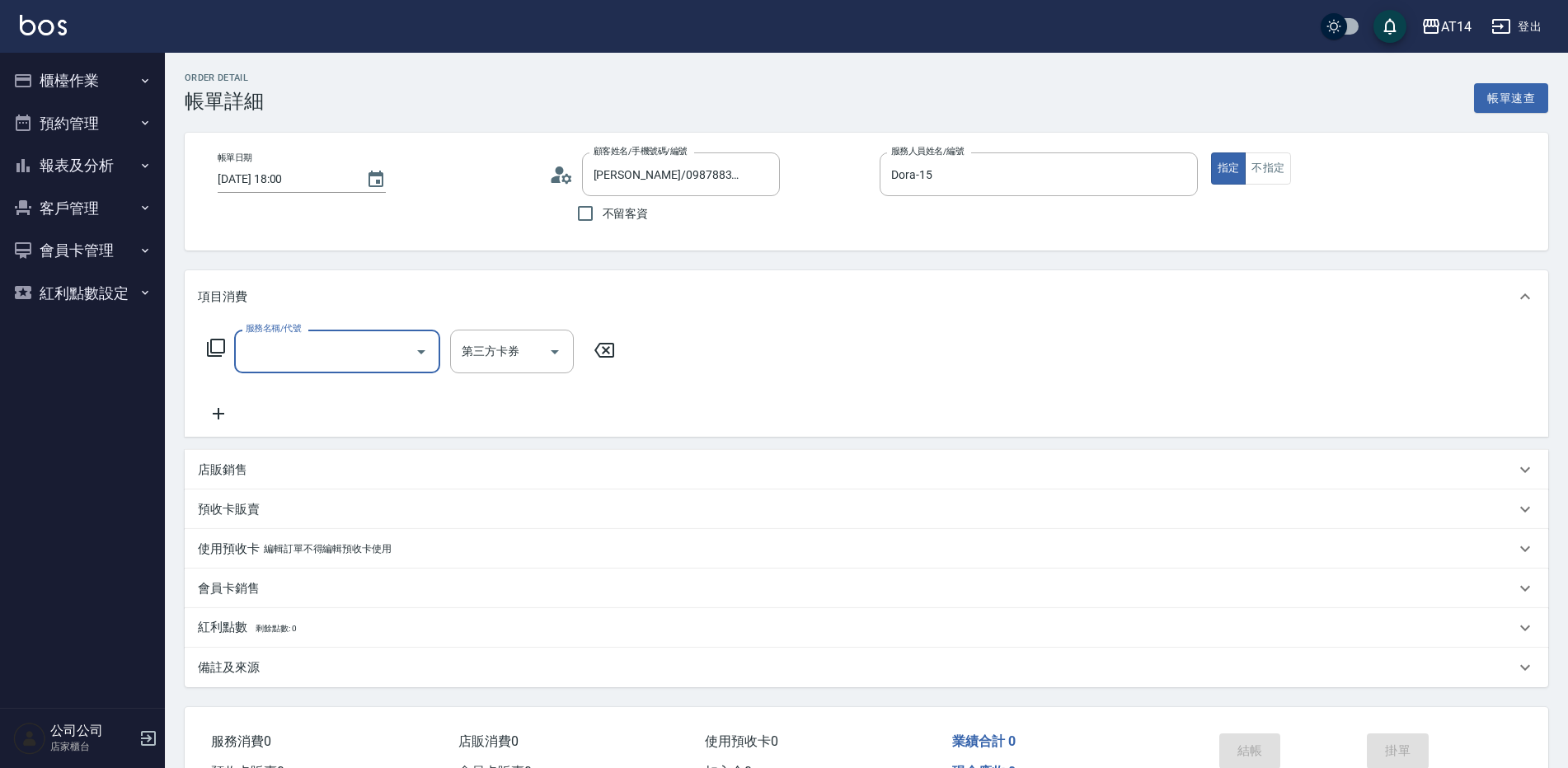
drag, startPoint x: 293, startPoint y: 367, endPoint x: 273, endPoint y: 328, distance: 43.8
click at [293, 368] on div "服務名稱/代號" at bounding box center [337, 351] width 206 height 43
type input "洗髮+剪髮(022)"
type input "1"
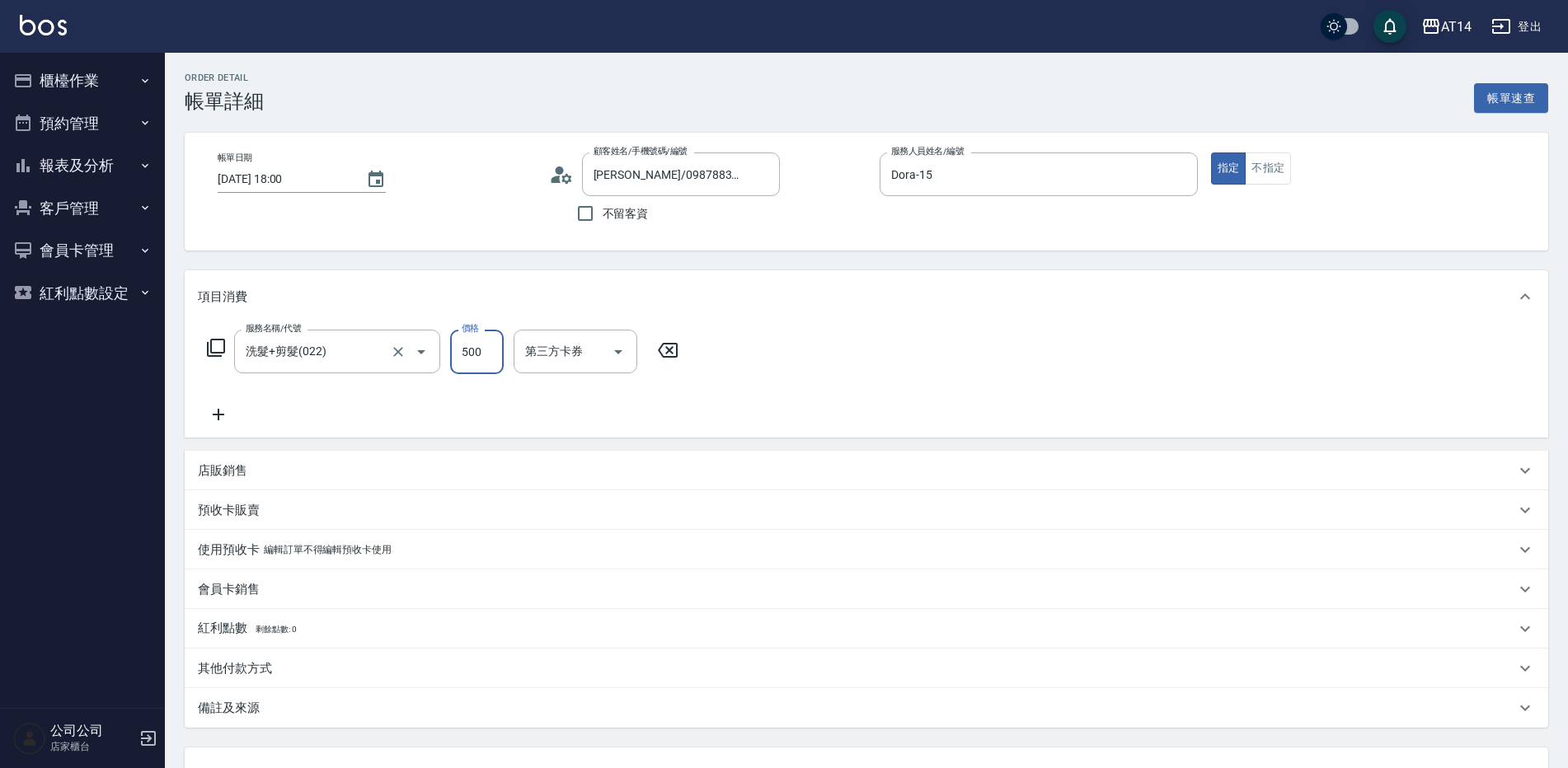
type input "6"
type input "0"
type input "650"
type input "1"
type input "650"
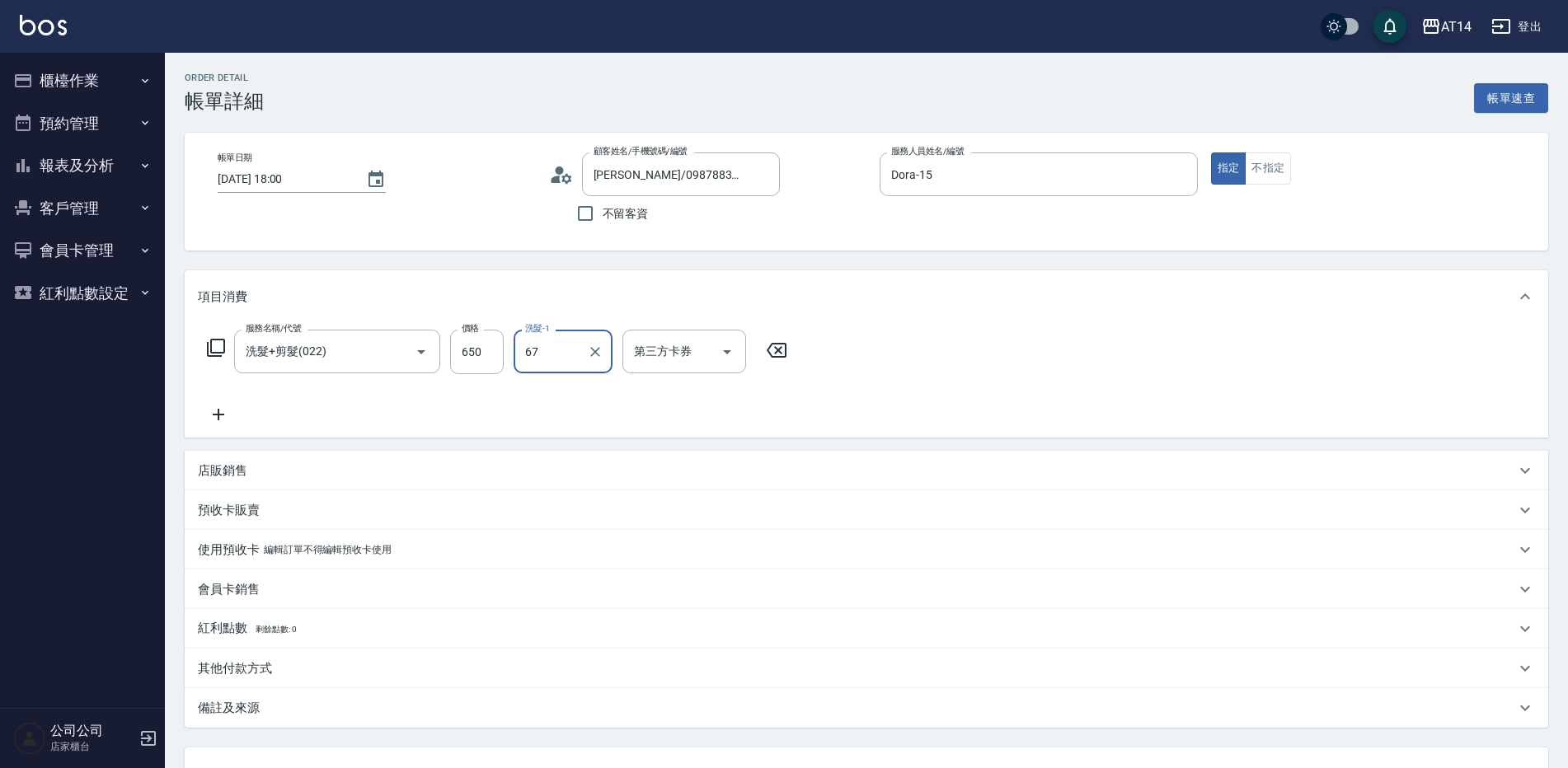
type input "趙苡晴-67"
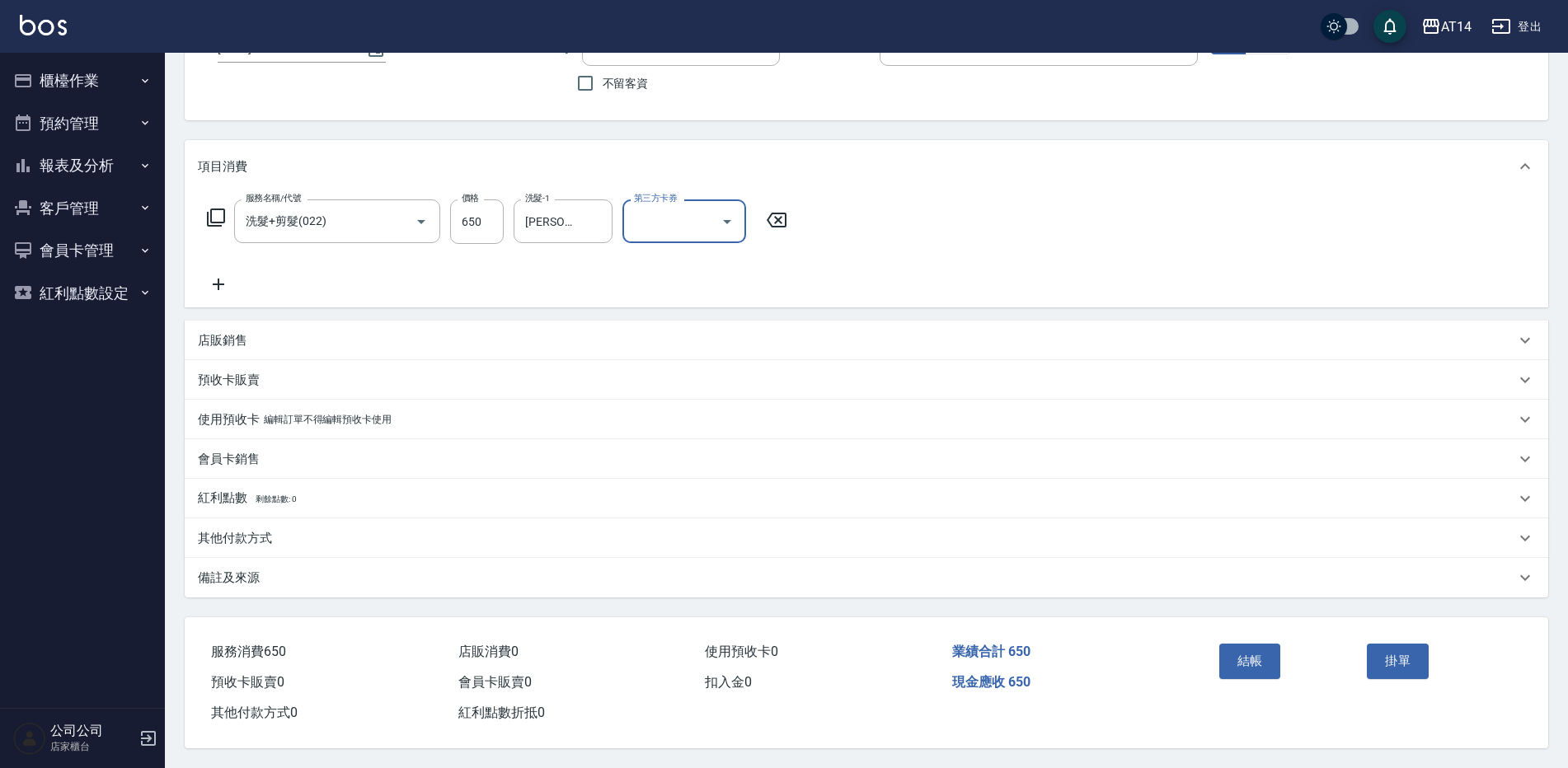
click at [444, 571] on div "備註及來源" at bounding box center [856, 578] width 1317 height 17
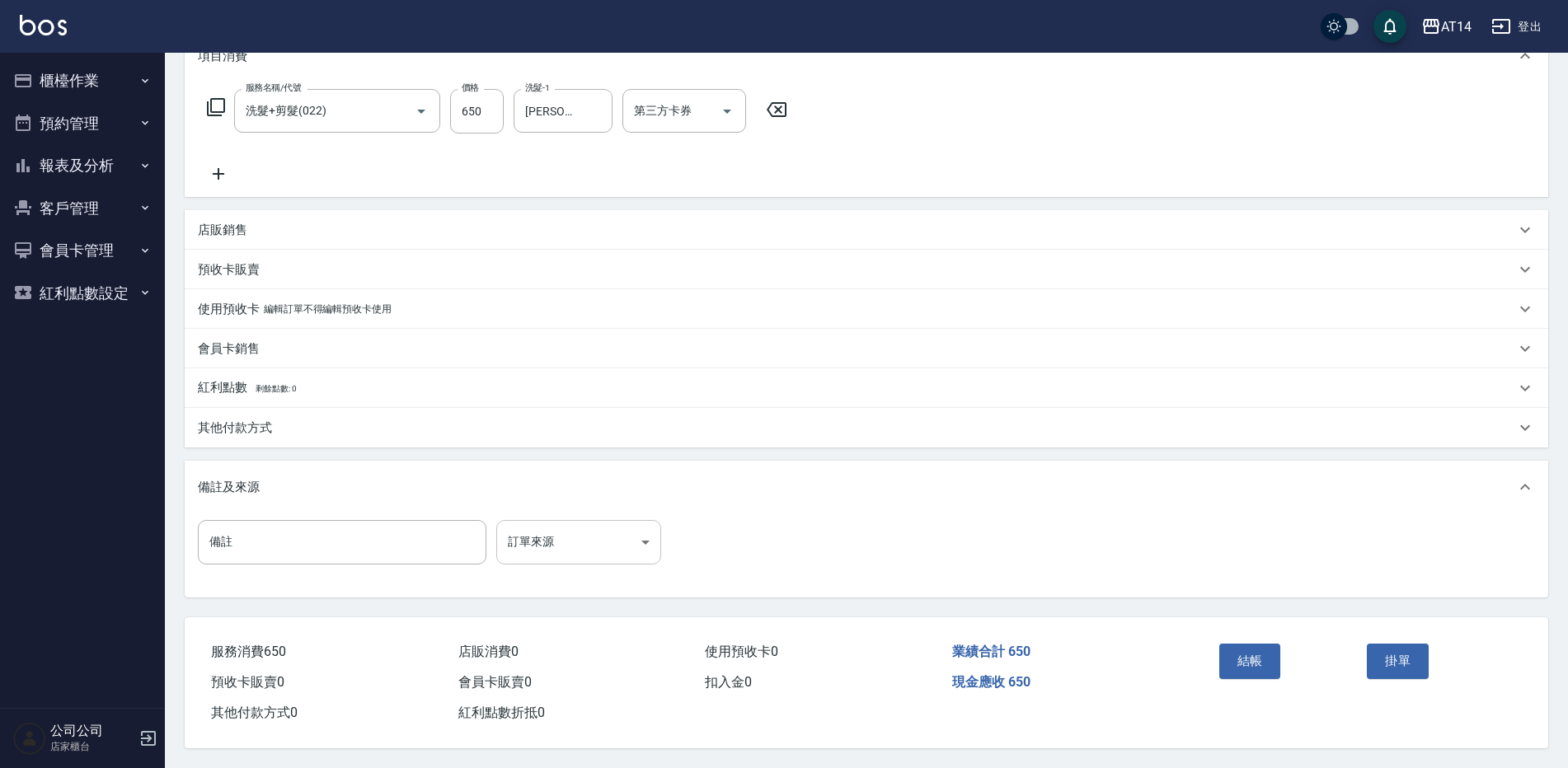
scroll to position [247, 0]
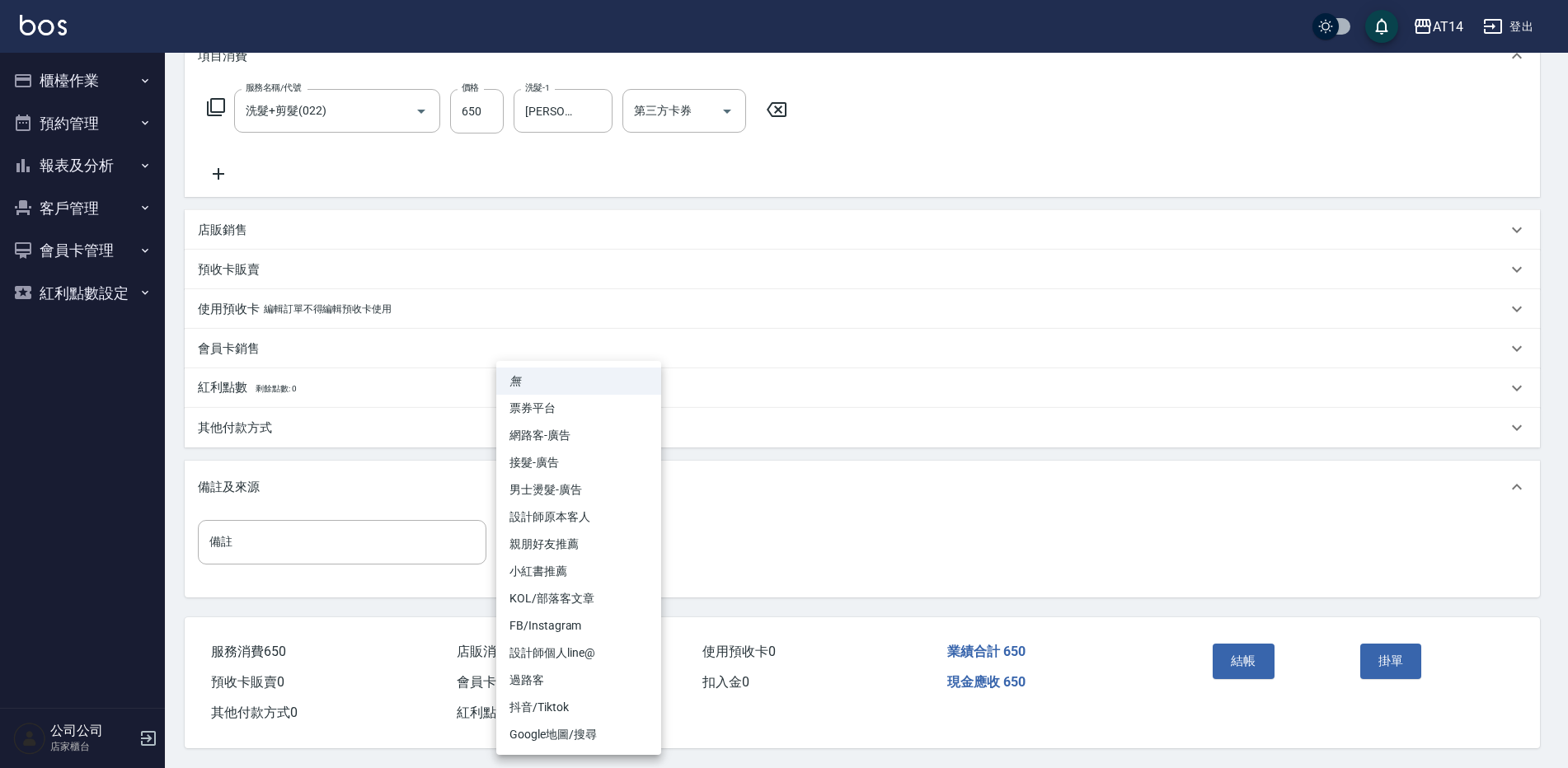
drag, startPoint x: 601, startPoint y: 551, endPoint x: 616, endPoint y: 548, distance: 15.3
click at [615, 549] on body "AT14 登出 櫃檯作業 打帳單 帳單列表 掛單列表 現金收支登錄 材料自購登錄 每日結帳 排班表 掃碼打卡 預約管理 預約管理 單日預約紀錄 單週預約紀錄 …" at bounding box center [784, 263] width 1568 height 1009
click at [621, 511] on li "設計師原本客人" at bounding box center [579, 518] width 165 height 27
drag, startPoint x: 568, startPoint y: 548, endPoint x: 586, endPoint y: 525, distance: 29.2
click at [569, 545] on body "AT14 登出 櫃檯作業 打帳單 帳單列表 掛單列表 現金收支登錄 材料自購登錄 每日結帳 排班表 掃碼打卡 預約管理 預約管理 單日預約紀錄 單週預約紀錄 …" at bounding box center [784, 263] width 1568 height 1009
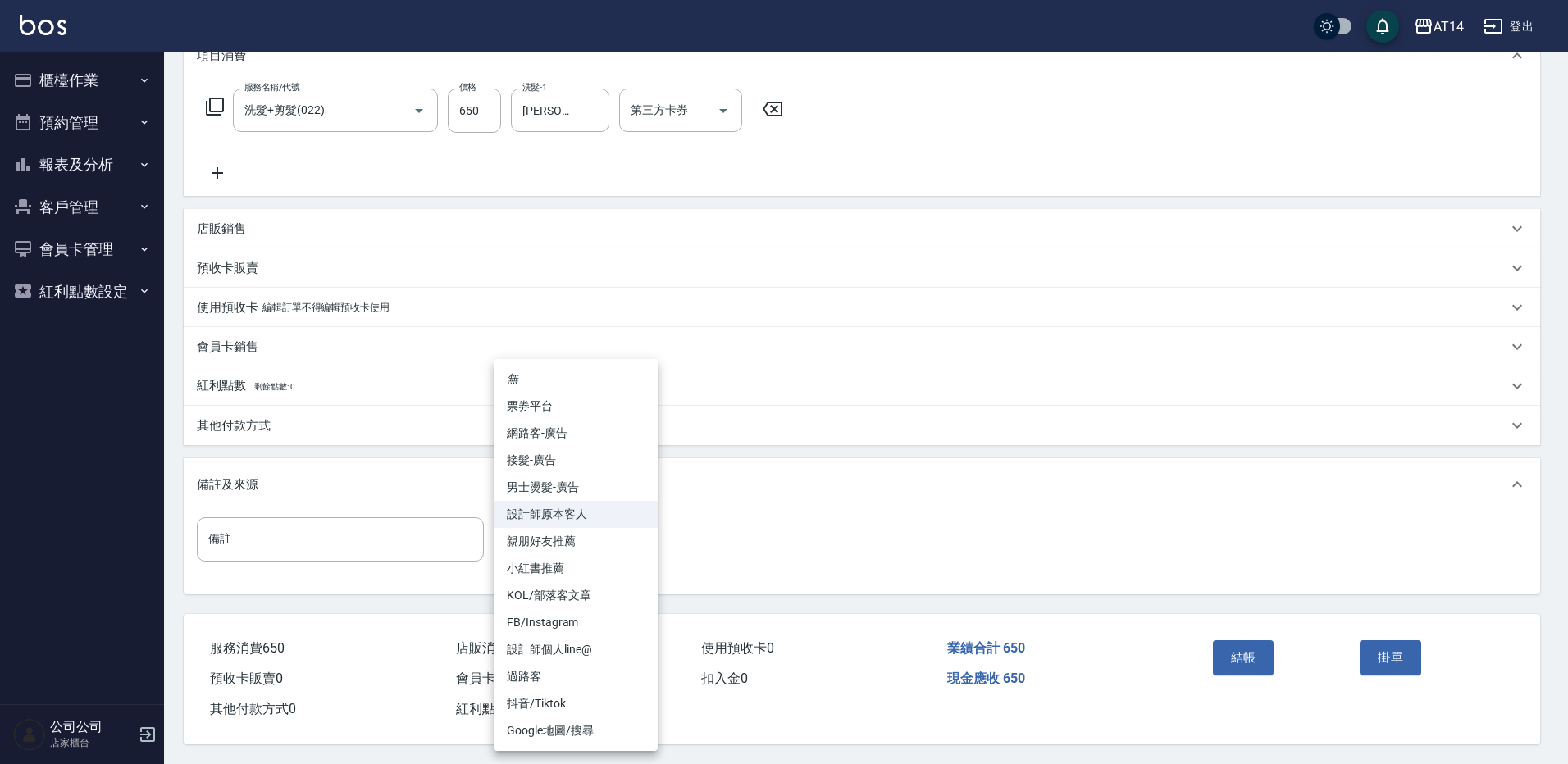
drag, startPoint x: 581, startPoint y: 496, endPoint x: 1183, endPoint y: 630, distance: 616.7
click at [581, 495] on li "男士燙髮-廣告" at bounding box center [576, 488] width 164 height 27
type input "男士燙髮-廣告"
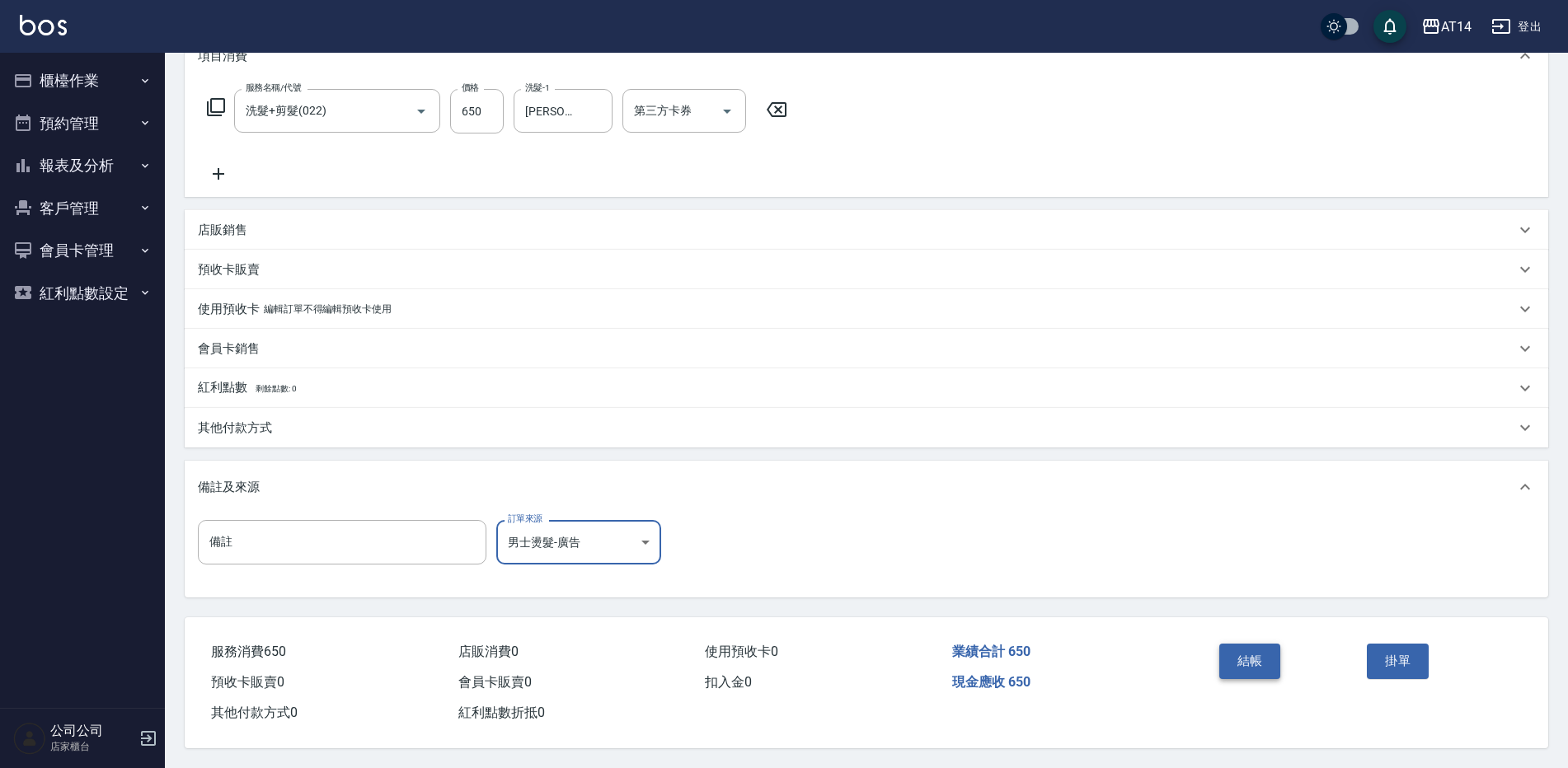
click at [1261, 645] on button "結帳" at bounding box center [1250, 661] width 62 height 35
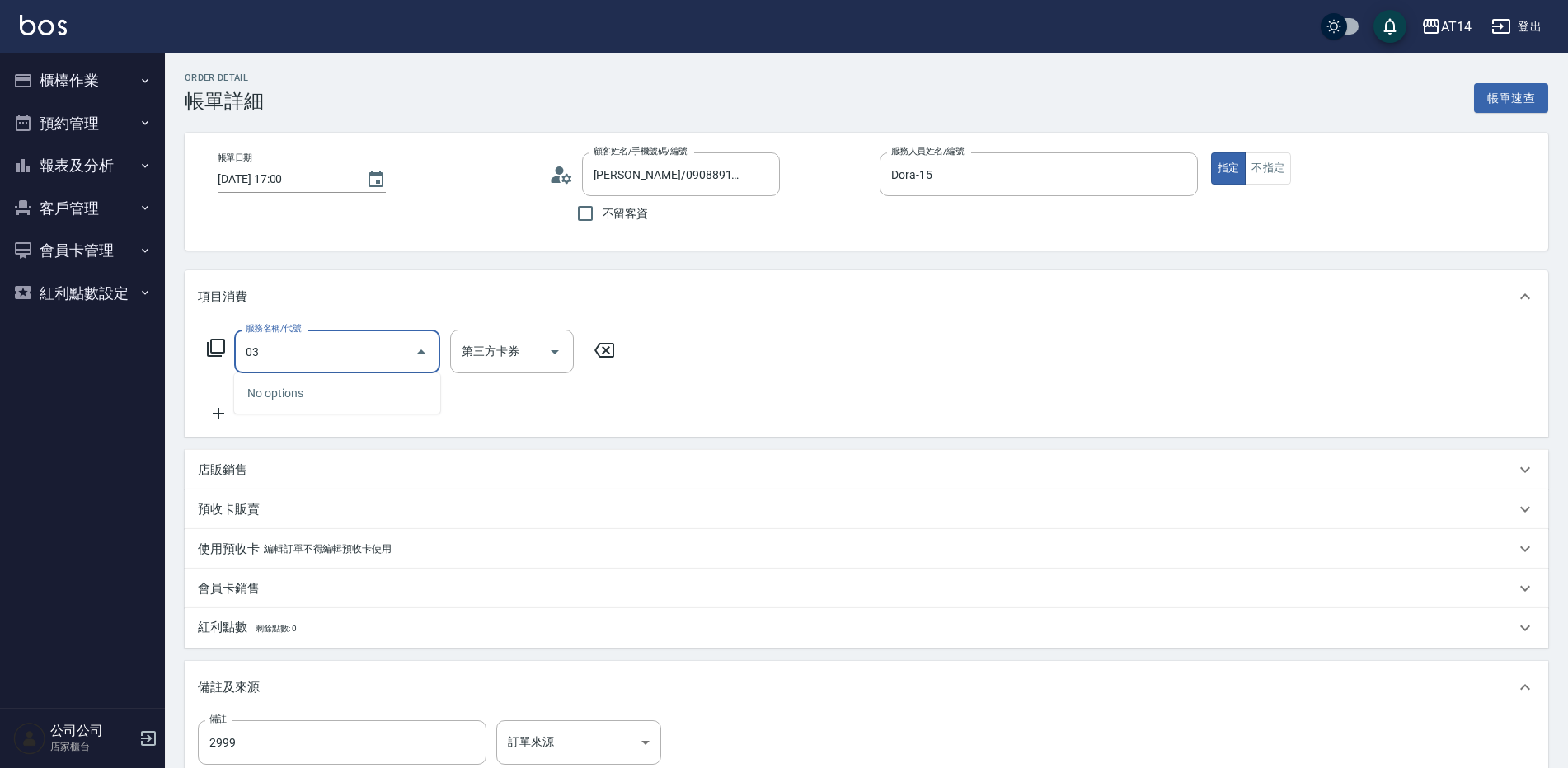
type input "031"
type input "3"
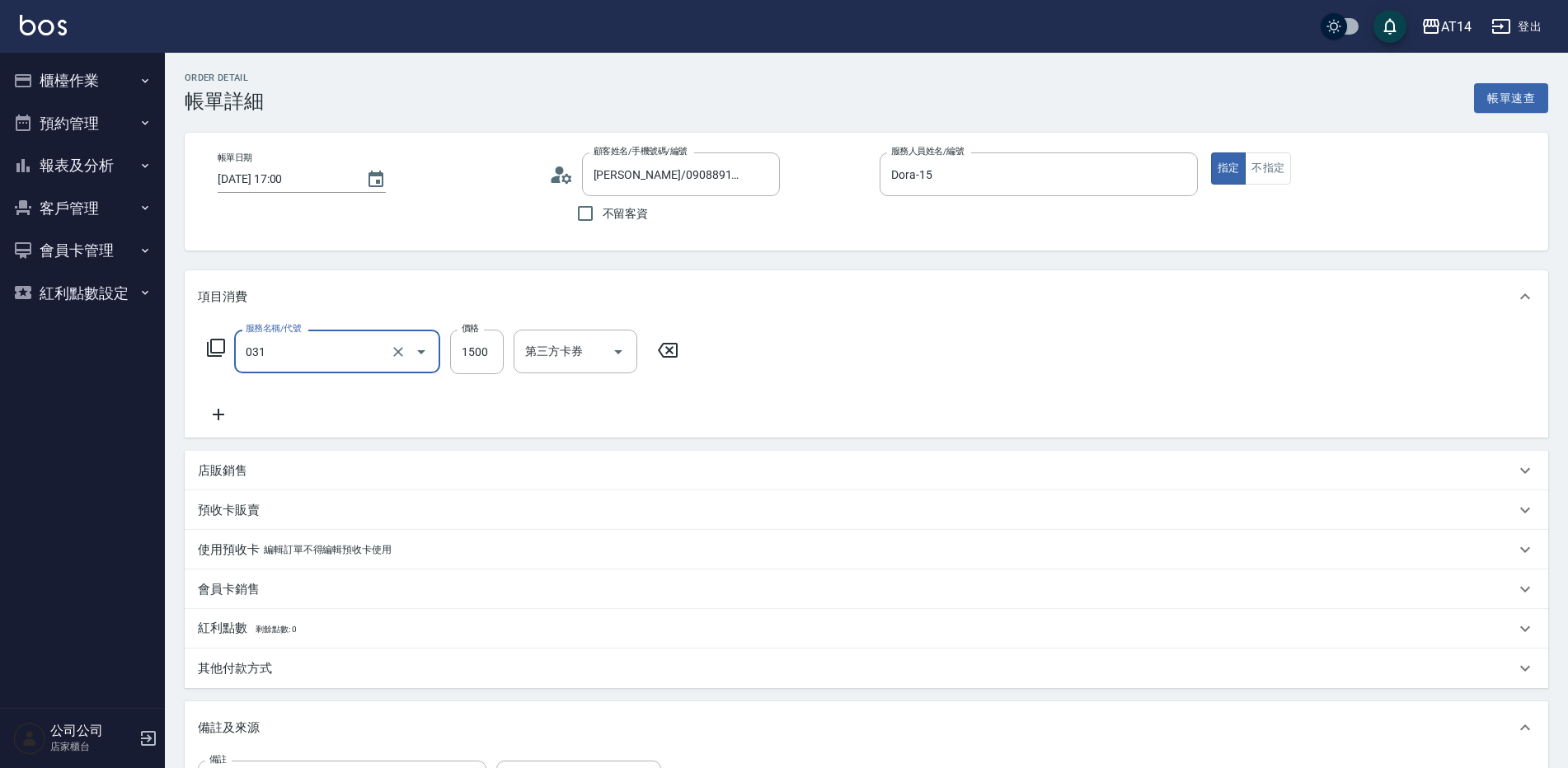
type input "燙髮(031)"
type input "2"
type input "0"
type input "299"
type input "1"
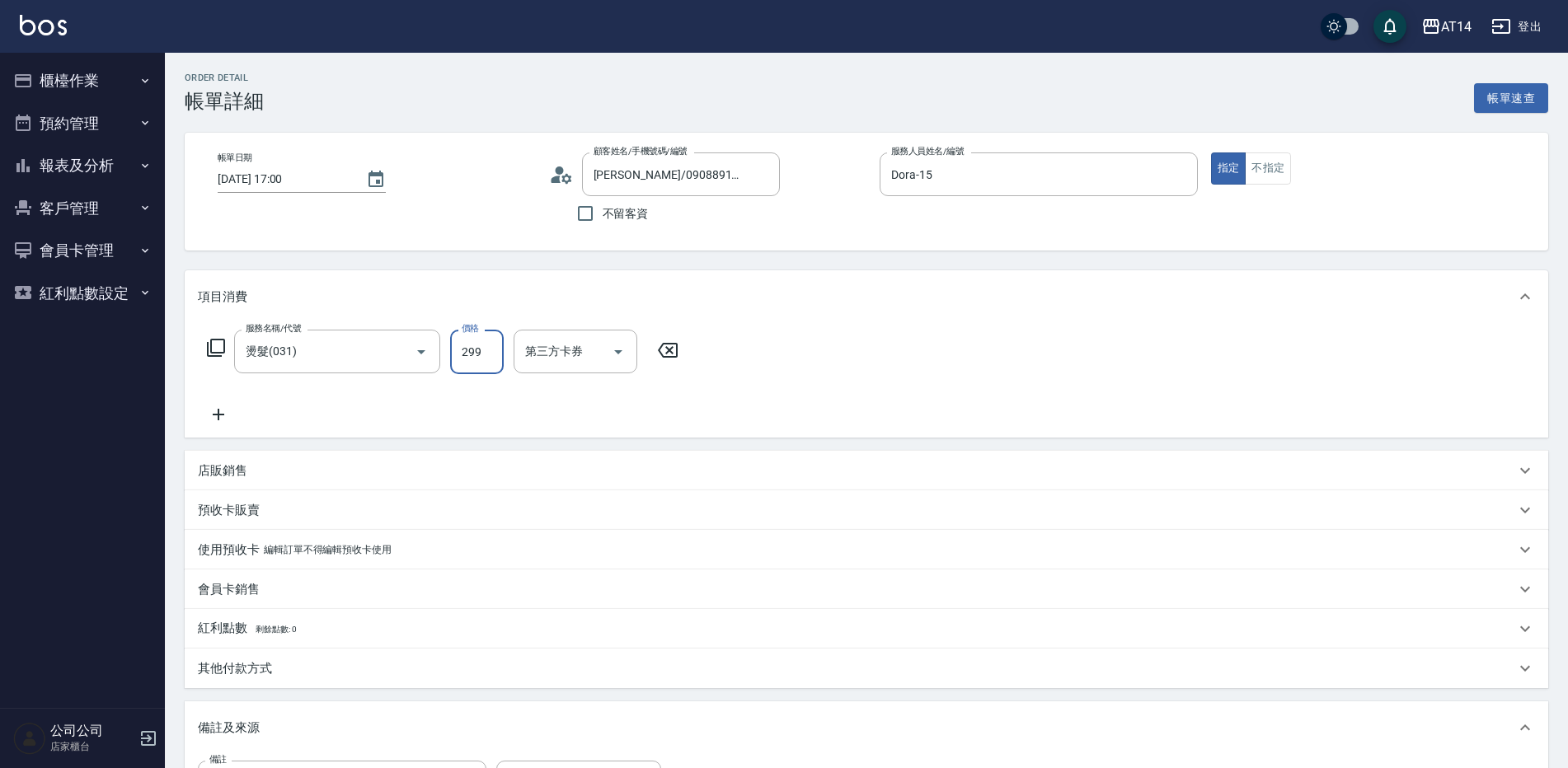
type input "2999"
type input "6"
type input "2999"
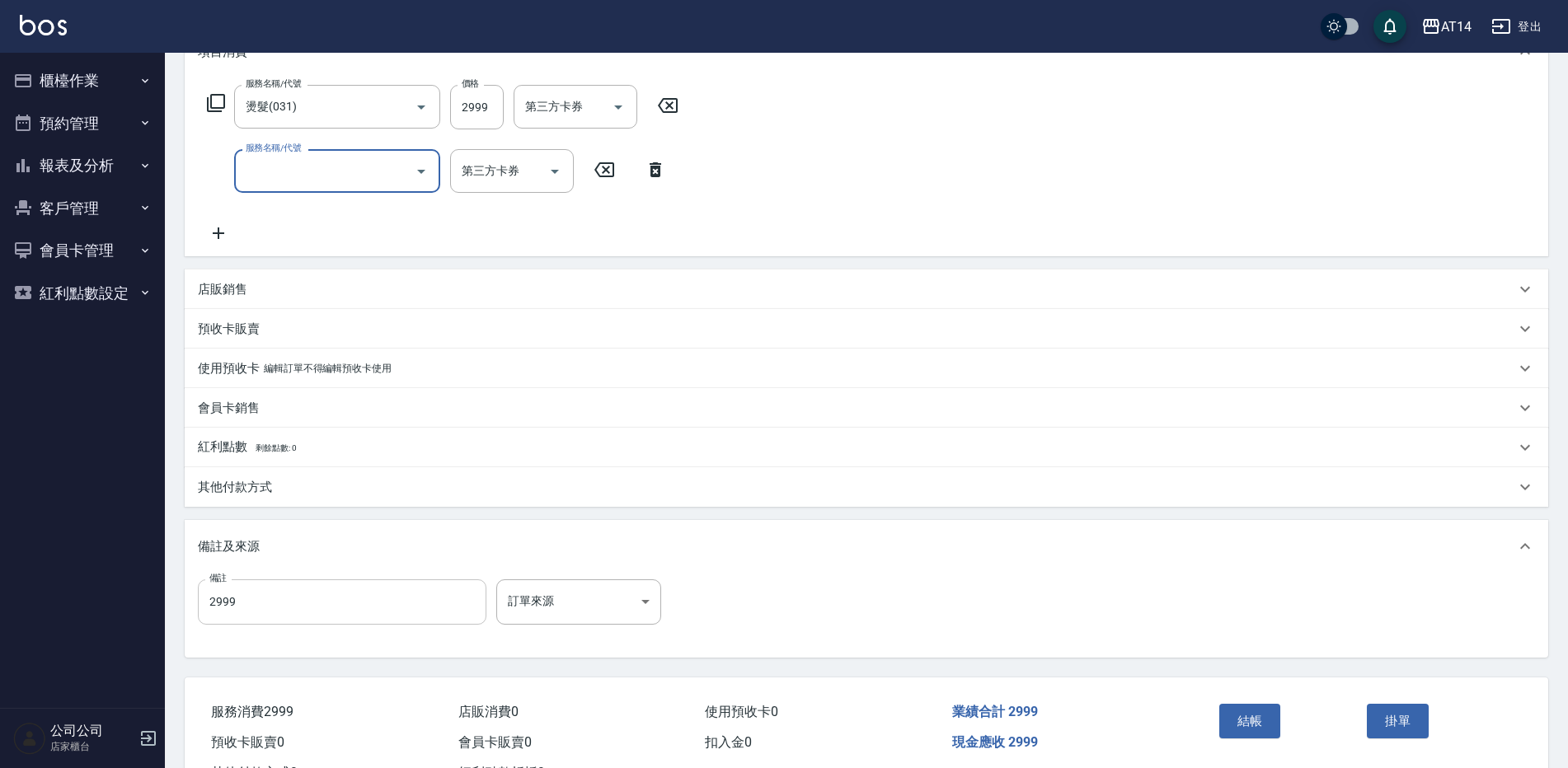
scroll to position [247, 0]
click at [340, 493] on div "其他付款方式" at bounding box center [866, 484] width 1363 height 39
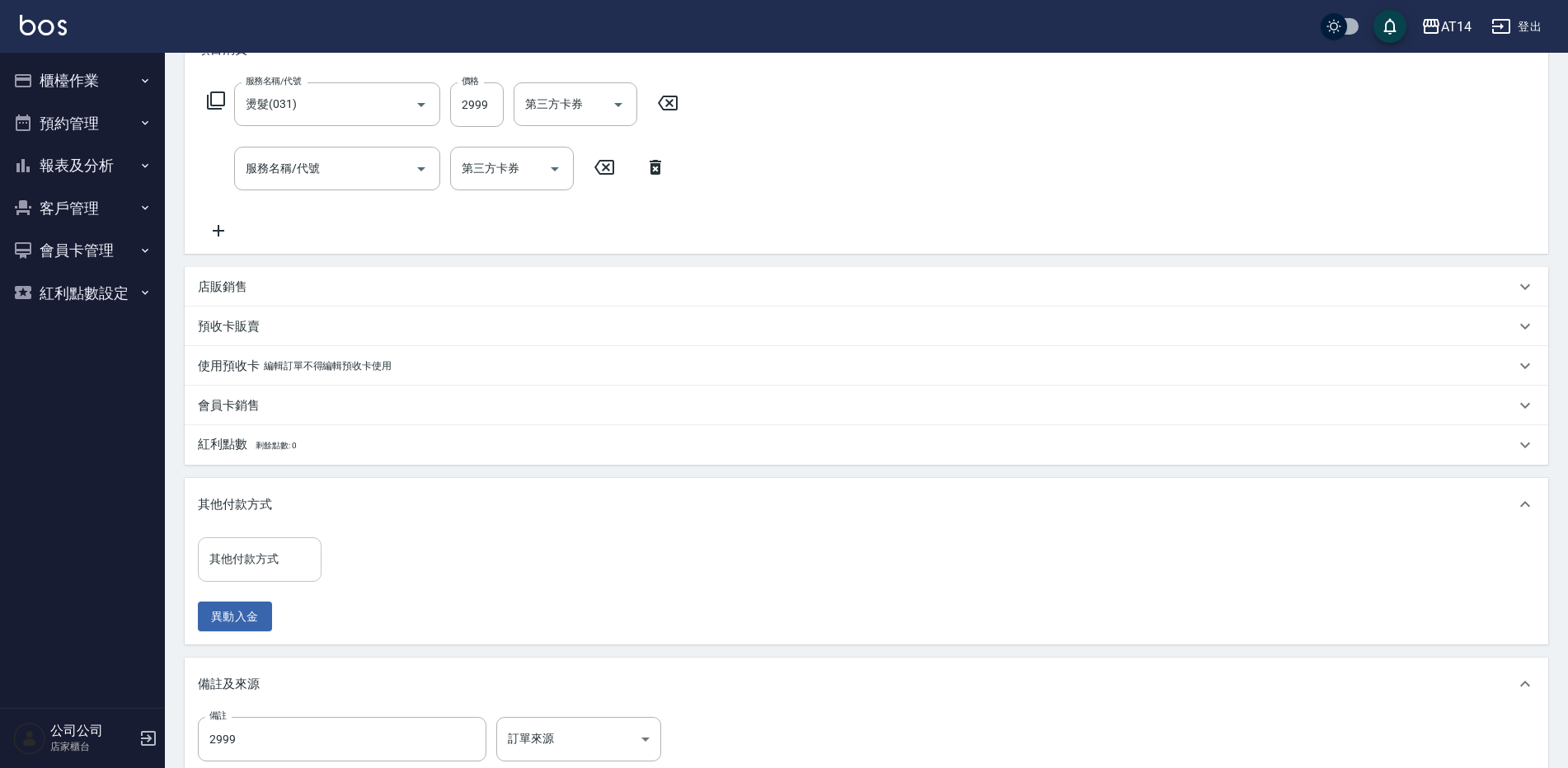
click at [274, 582] on div "其他付款方式" at bounding box center [259, 559] width 123 height 43
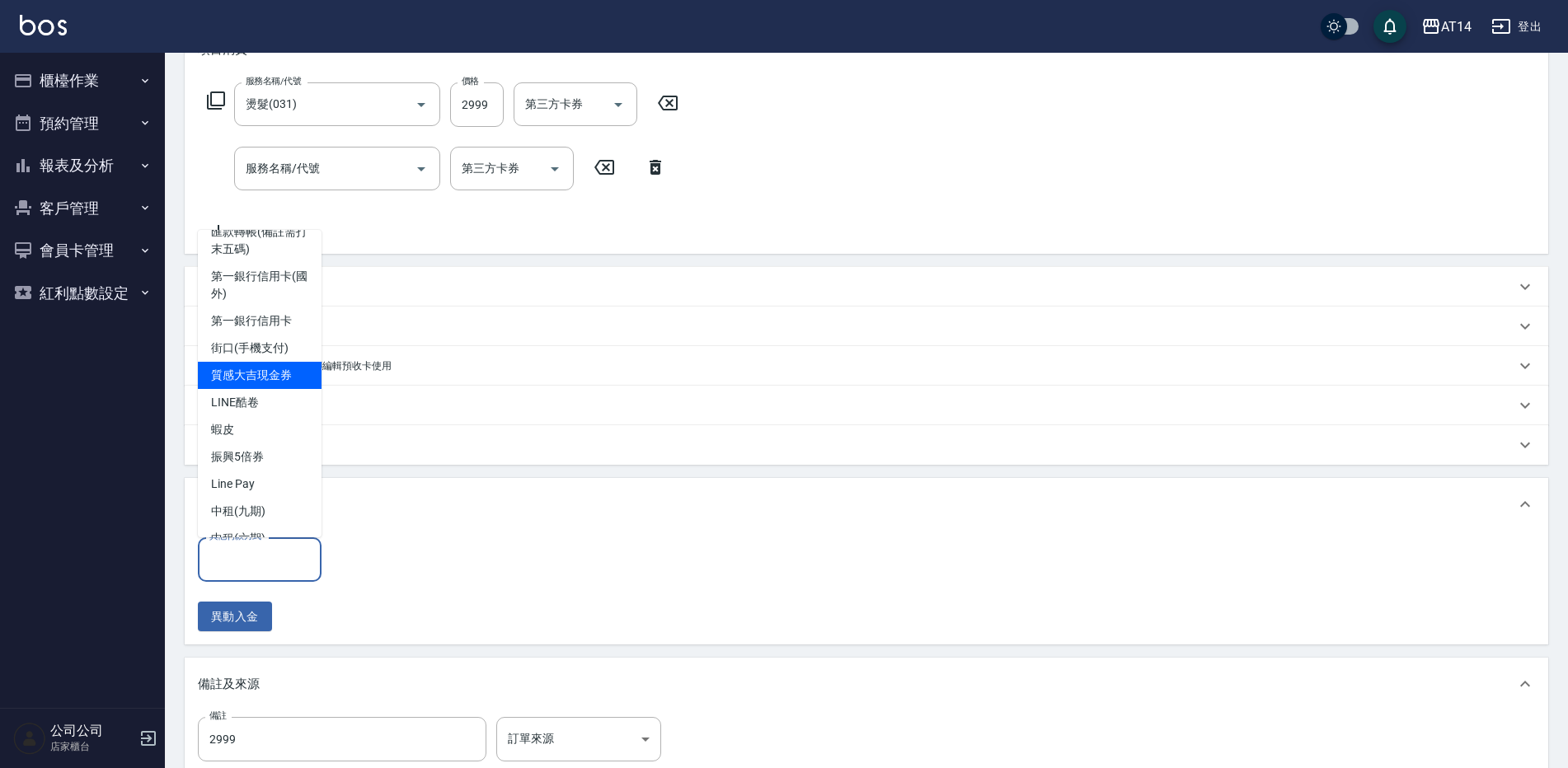
scroll to position [83, 0]
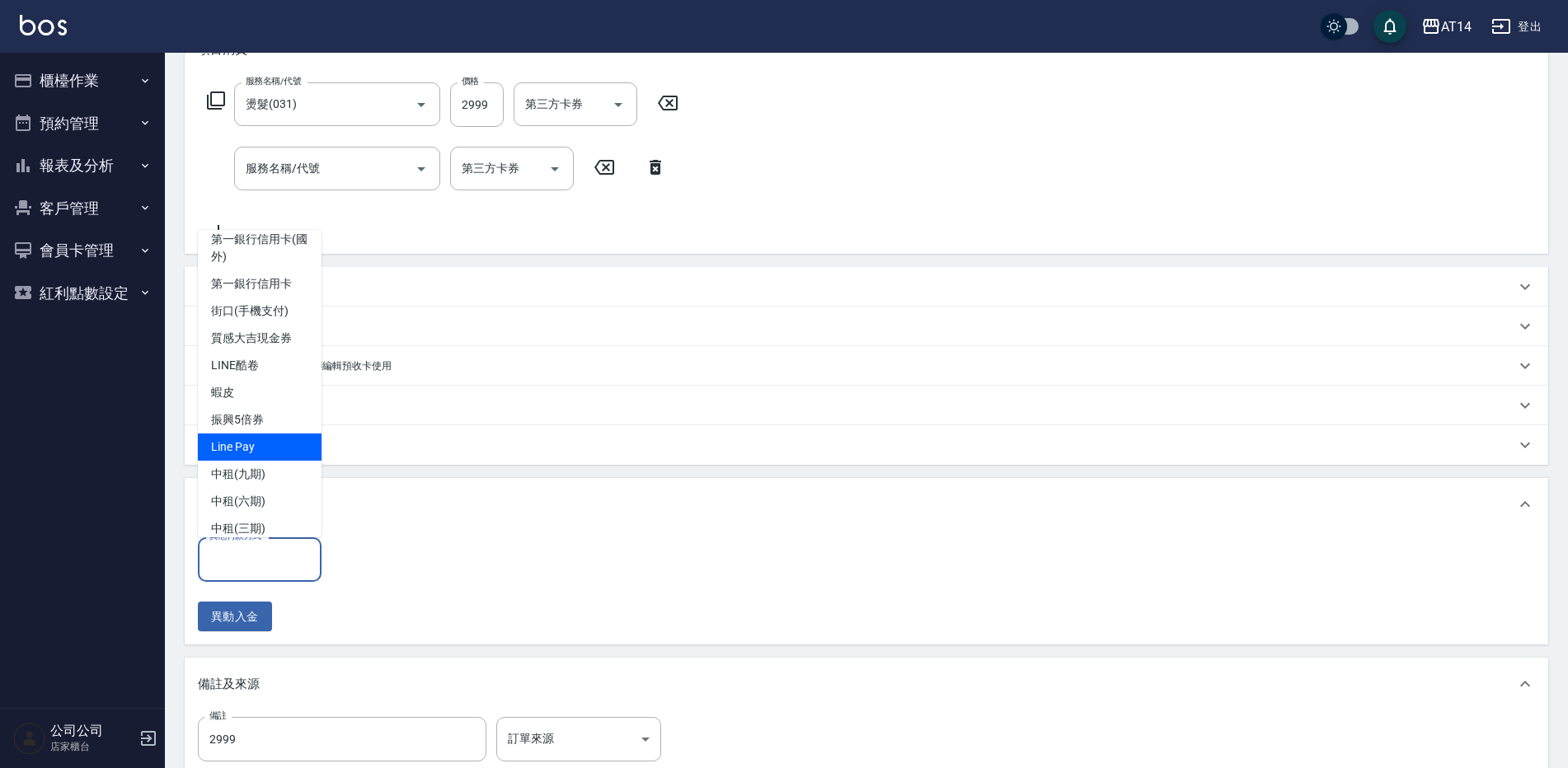
click at [270, 461] on span "Line Pay" at bounding box center [259, 447] width 123 height 27
type input "Line Pay"
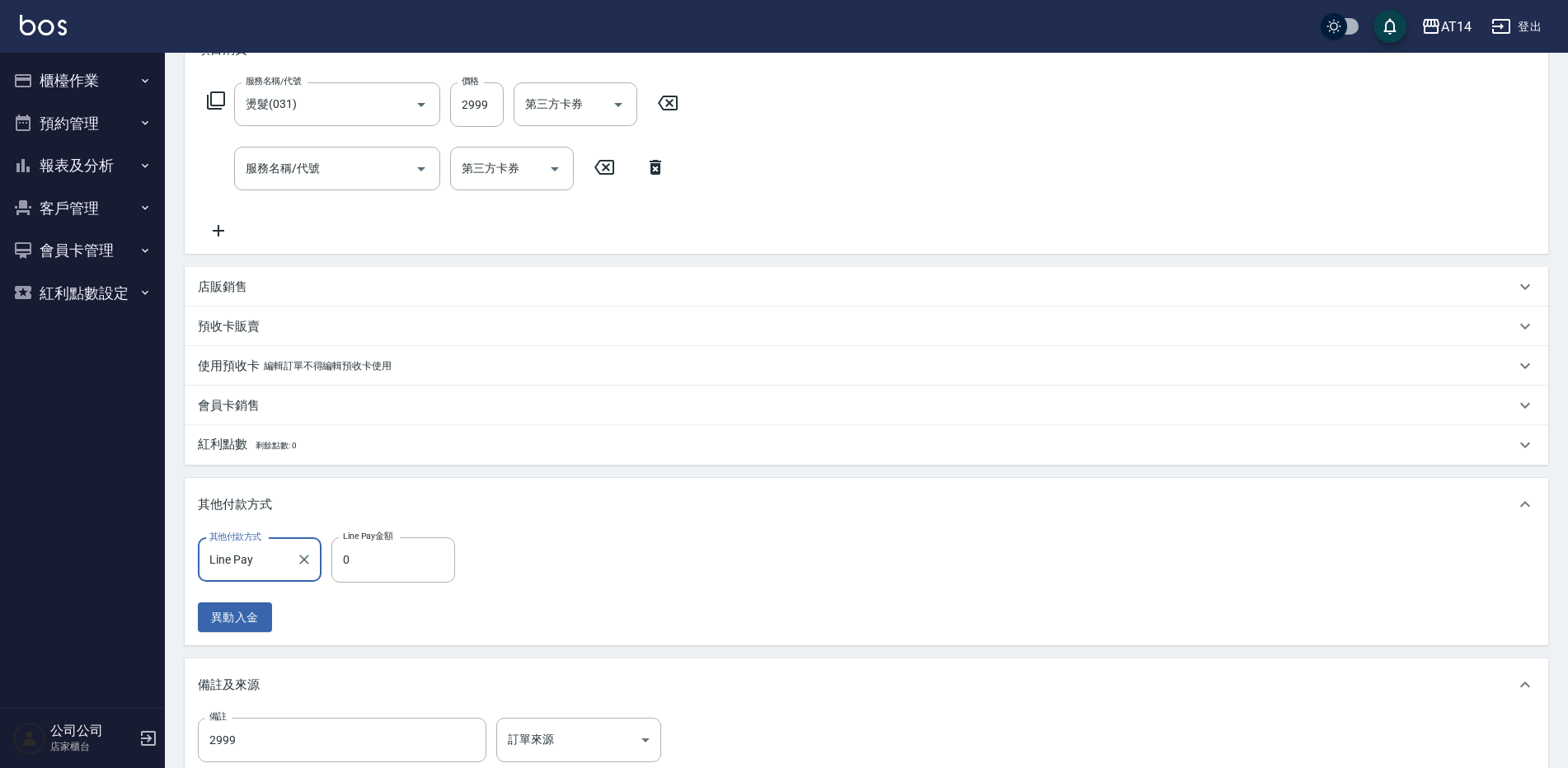
click at [349, 536] on label "Line Pay金額" at bounding box center [368, 536] width 49 height 13
click at [349, 537] on input "0" at bounding box center [392, 559] width 123 height 44
click at [359, 550] on input "0" at bounding box center [392, 559] width 123 height 44
type input "299"
type input "5"
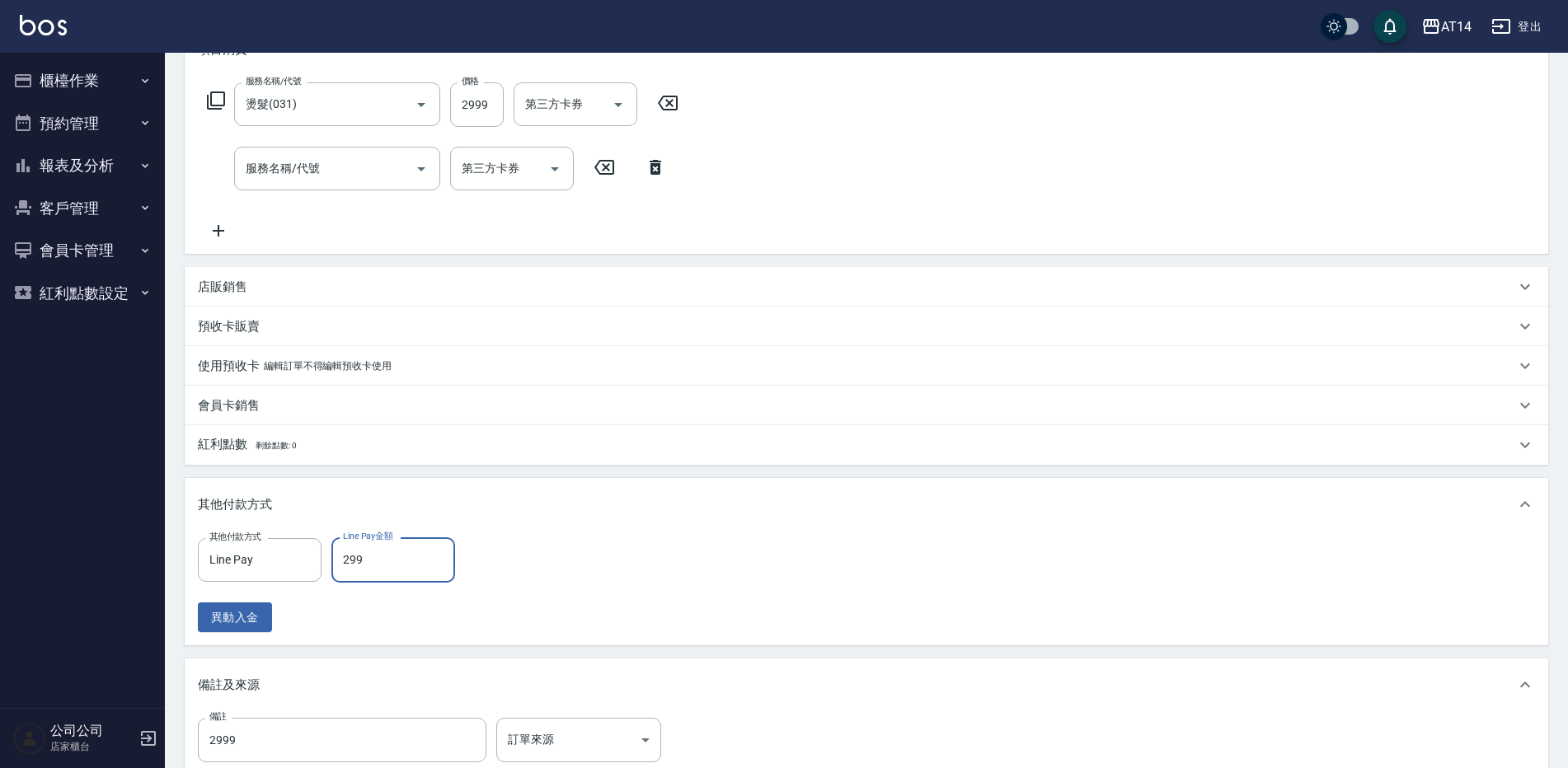
type input "2999"
type input "0"
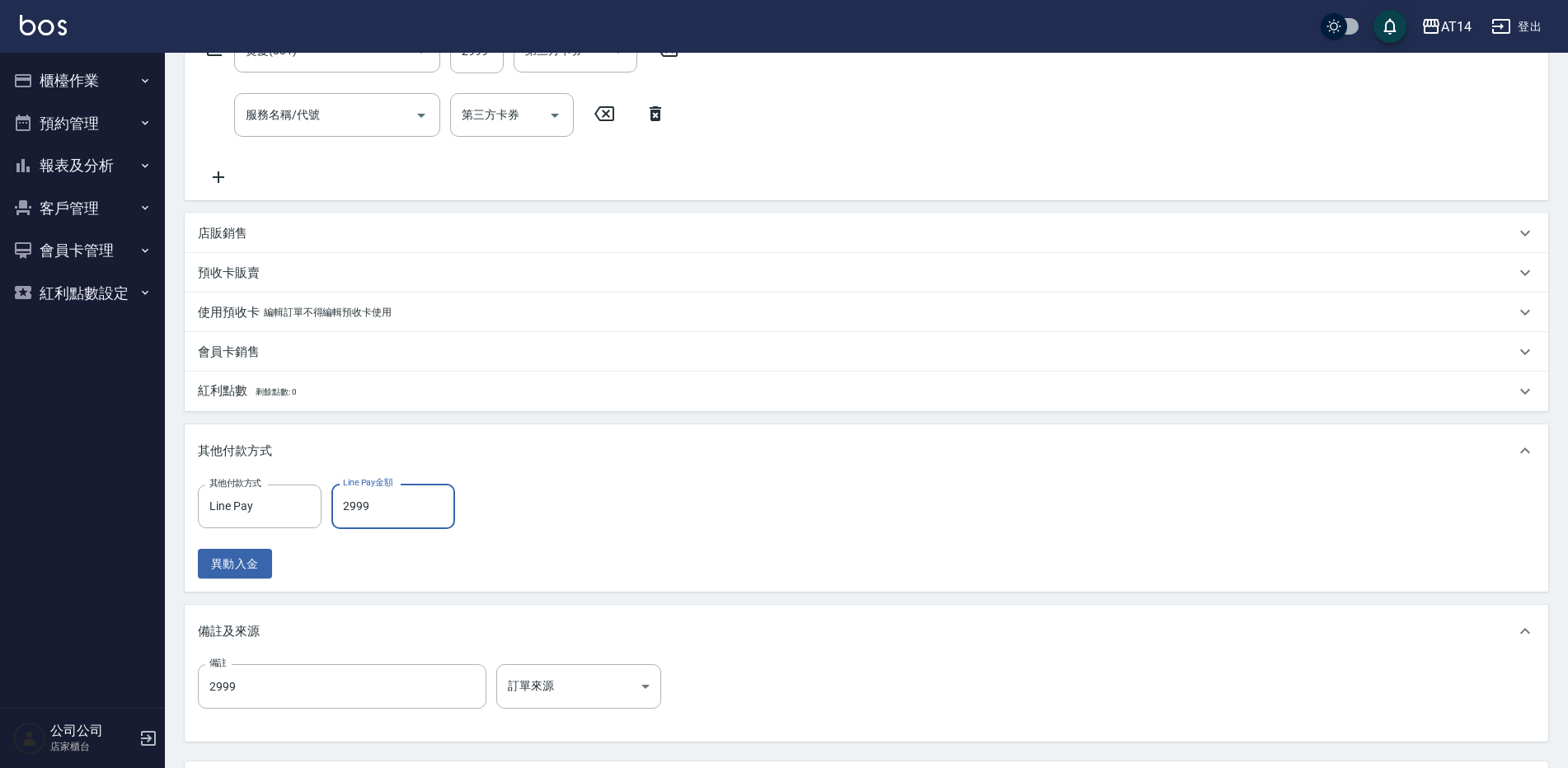
scroll to position [453, 0]
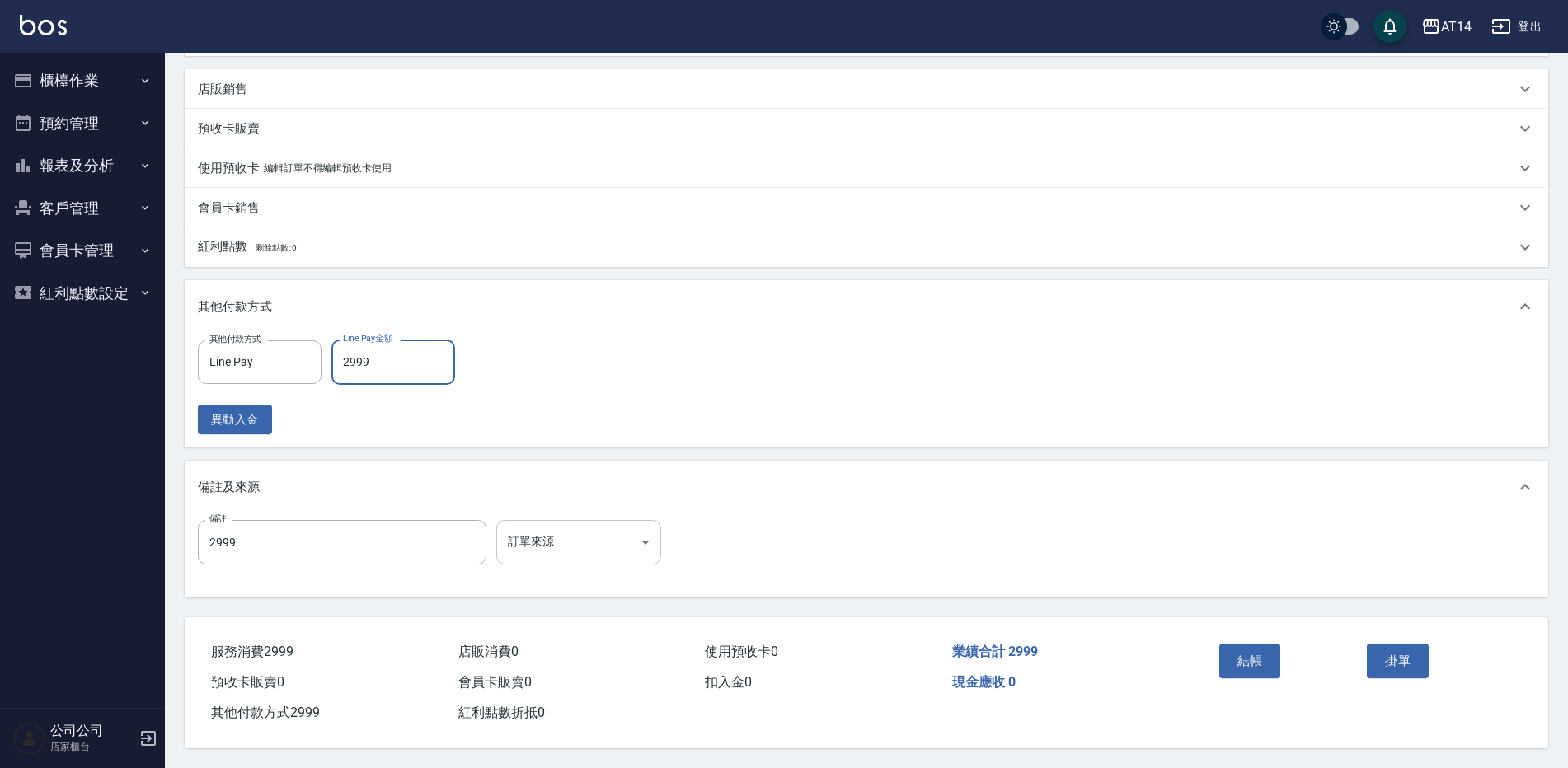
type input "2999"
click at [600, 535] on body "AT14 登出 櫃檯作業 打帳單 帳單列表 掛單列表 現金收支登錄 材料自購登錄 每日結帳 排班表 掃碼打卡 預約管理 預約管理 單日預約紀錄 單週預約紀錄 …" at bounding box center [784, 161] width 1568 height 1213
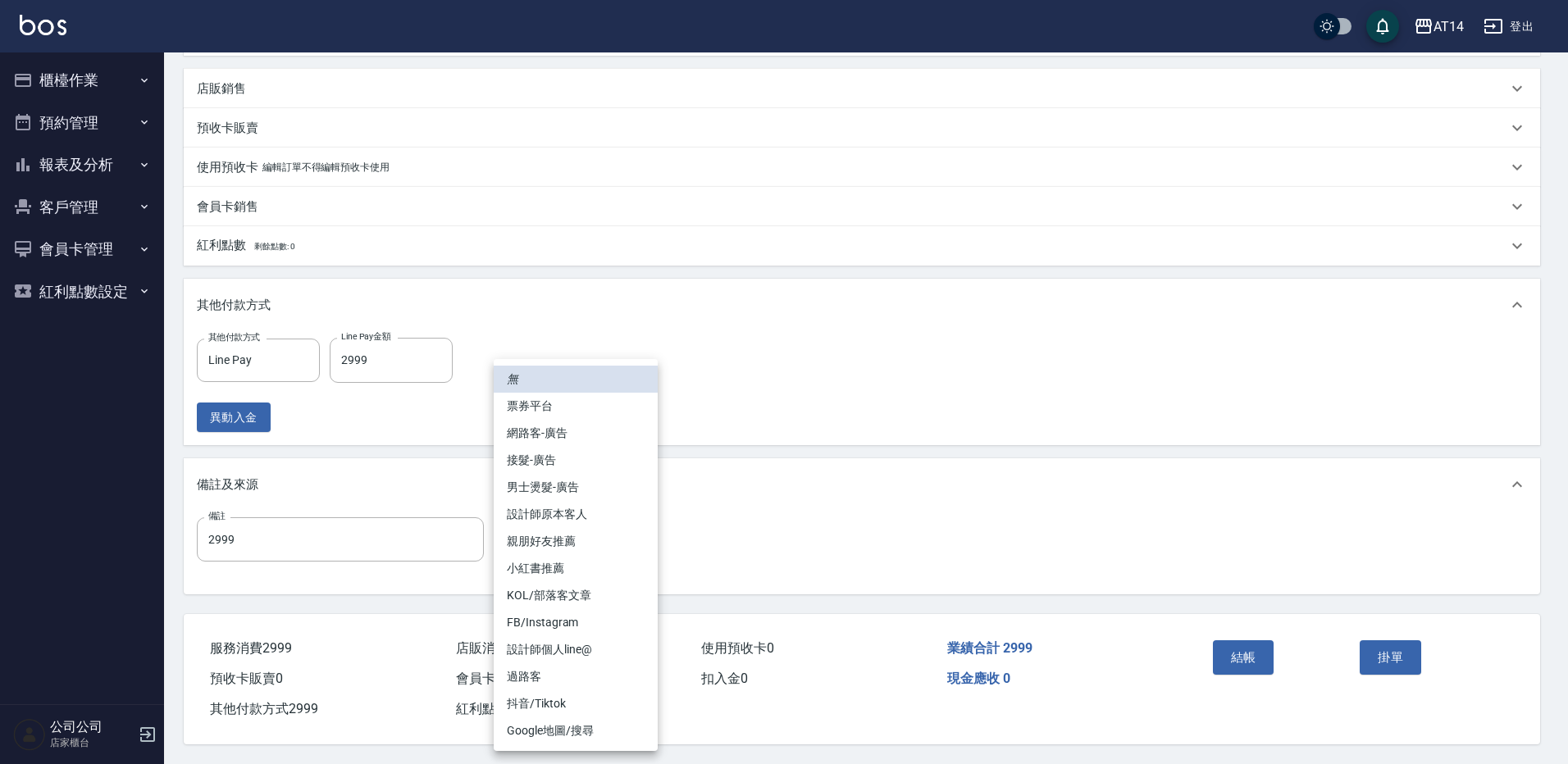
click at [568, 505] on li "設計師原本客人" at bounding box center [576, 515] width 164 height 27
type input "設計師原本客人"
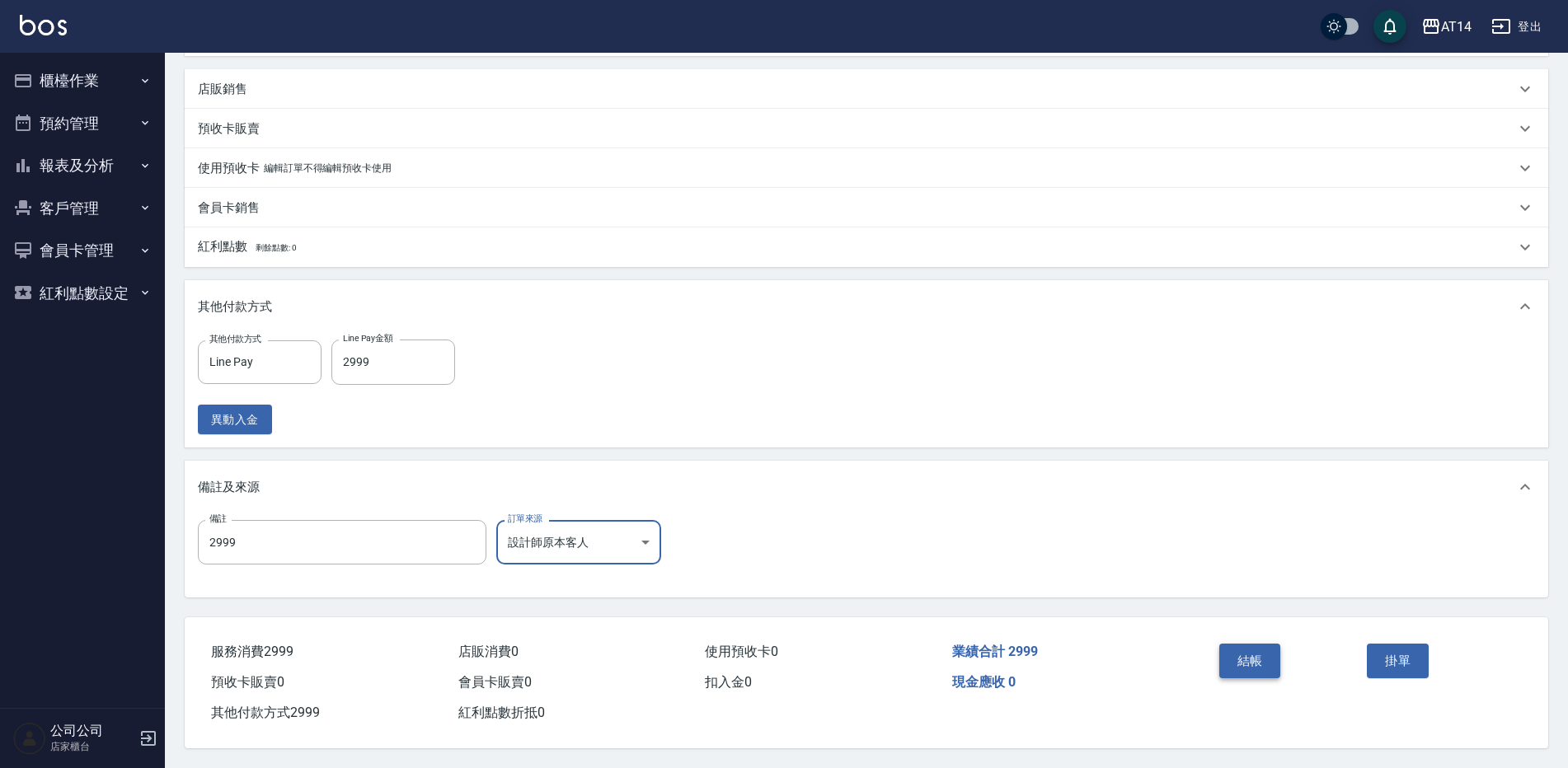
click at [1251, 658] on button "結帳" at bounding box center [1250, 661] width 62 height 35
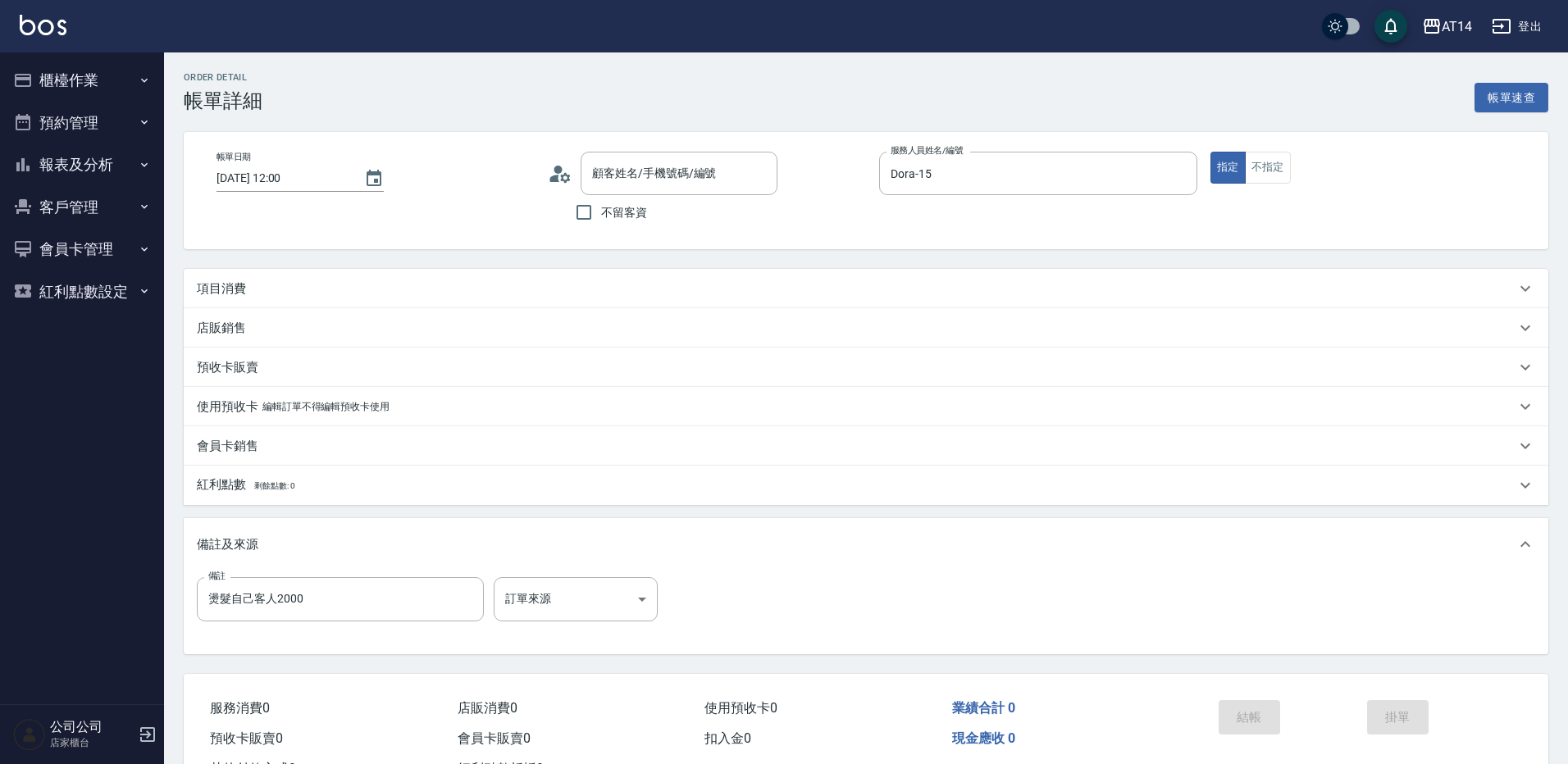
type input "[DATE] 12:00"
type input "Dora-15"
type input "燙髮自己客人2000"
type input "[PERSON_NAME]/0933918565/null"
click at [476, 285] on div "項目消費" at bounding box center [851, 289] width 1310 height 17
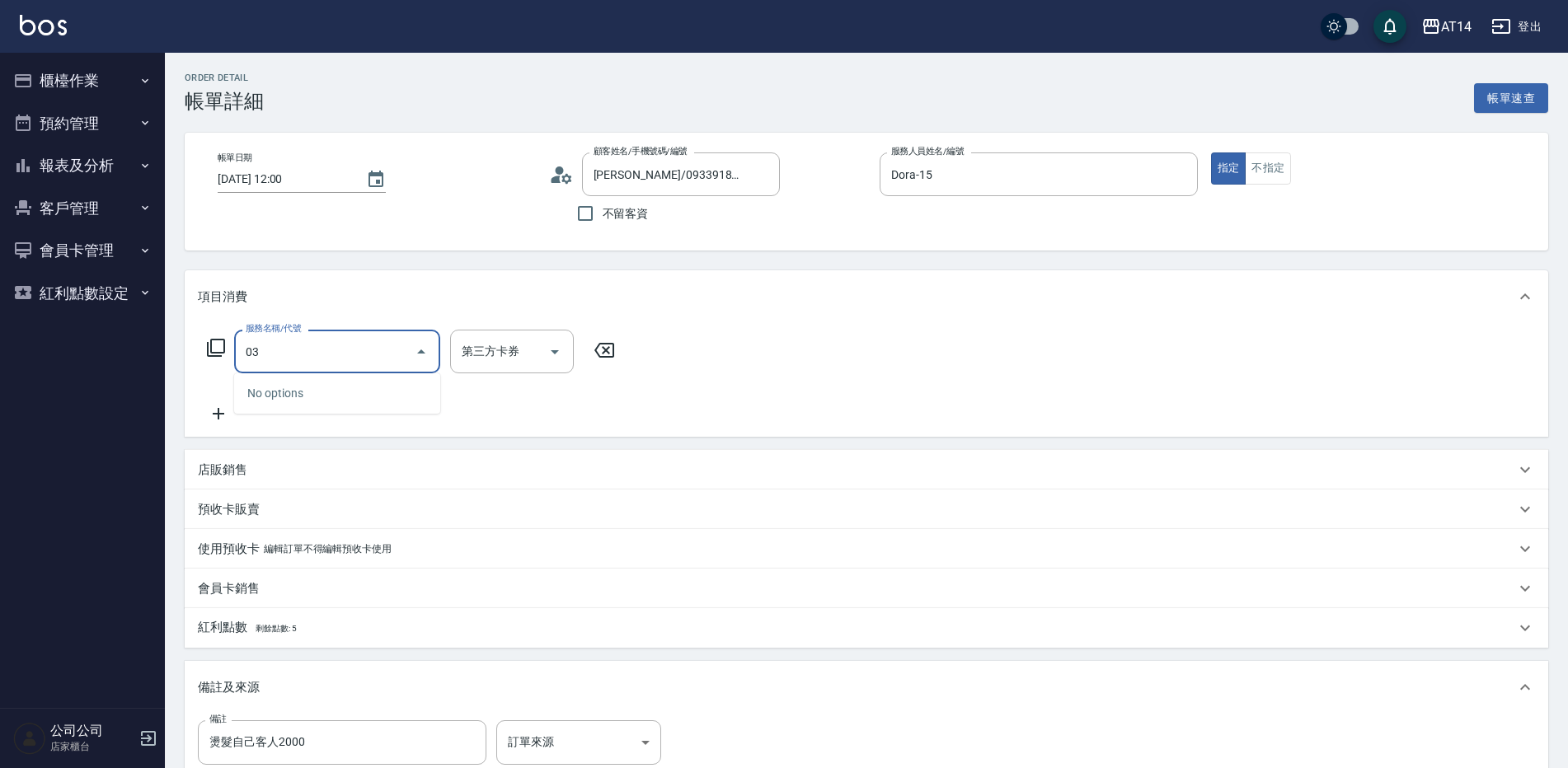
type input "031"
type input "3"
type input "燙髮(031)"
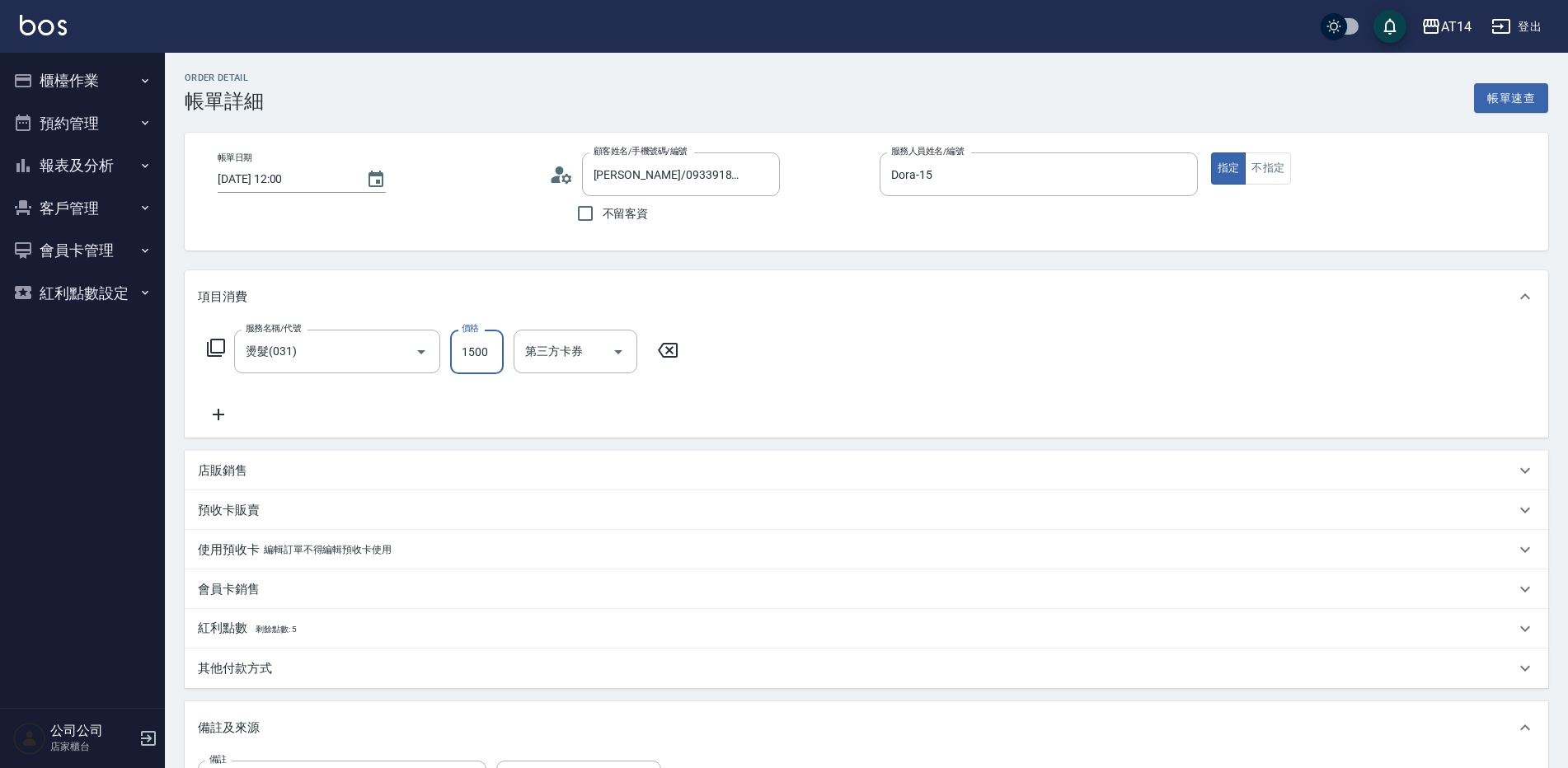
type input "2"
type input "0"
type input "290"
type input "1"
type input "2900"
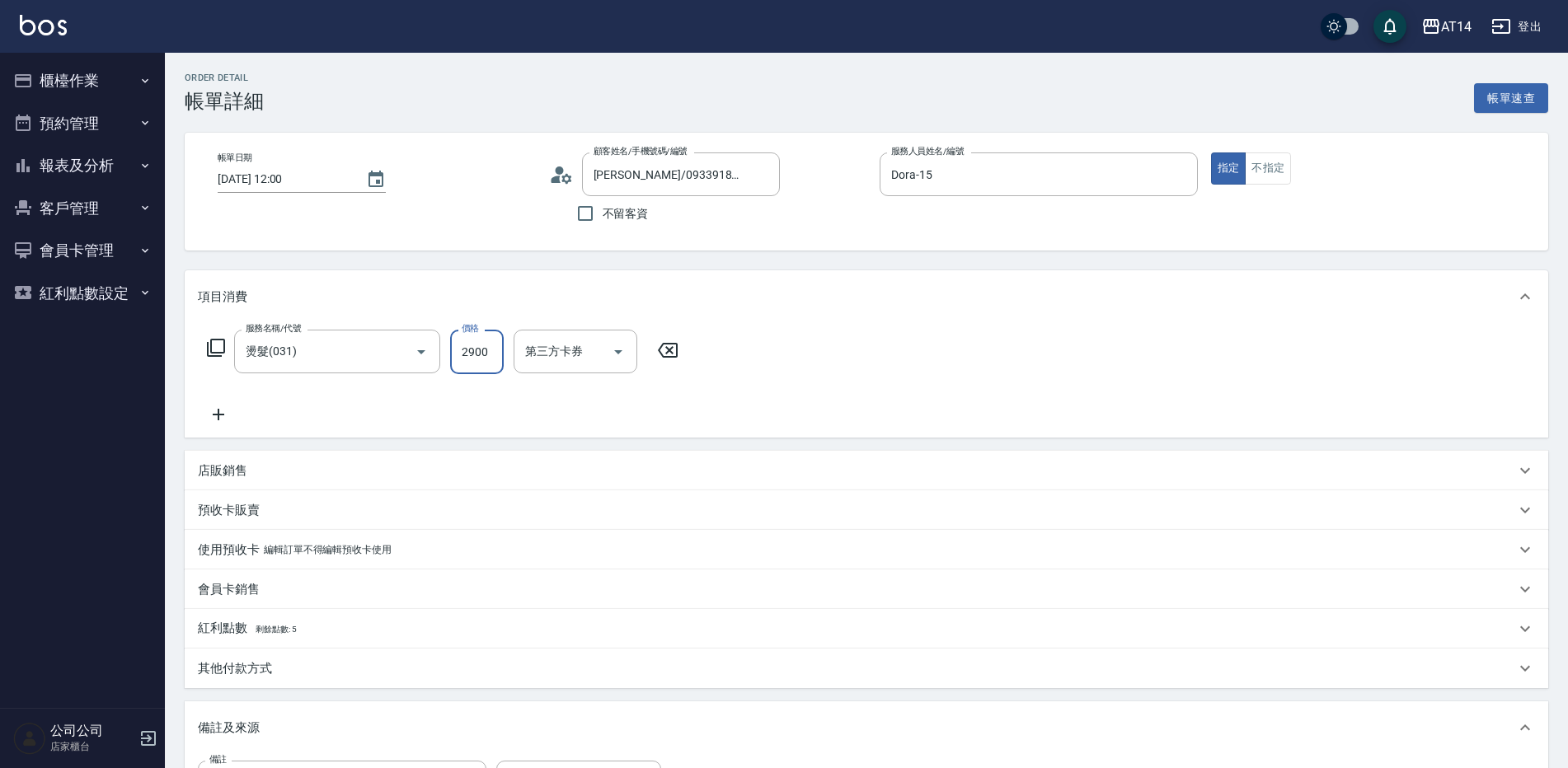
type input "6"
type input "290"
type input "1"
type input "29"
type input "0"
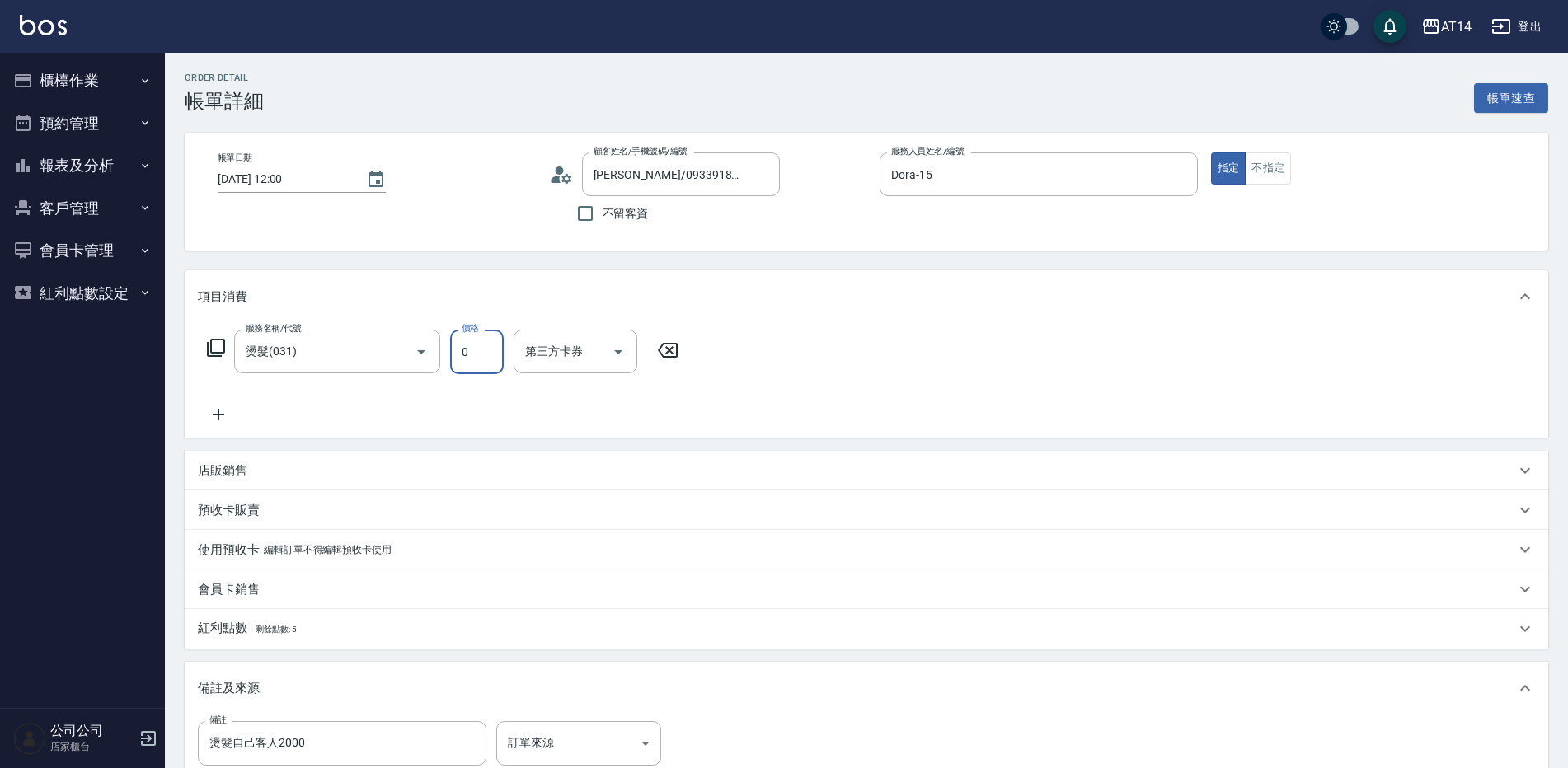
type input "0"
click at [230, 410] on icon at bounding box center [218, 414] width 41 height 20
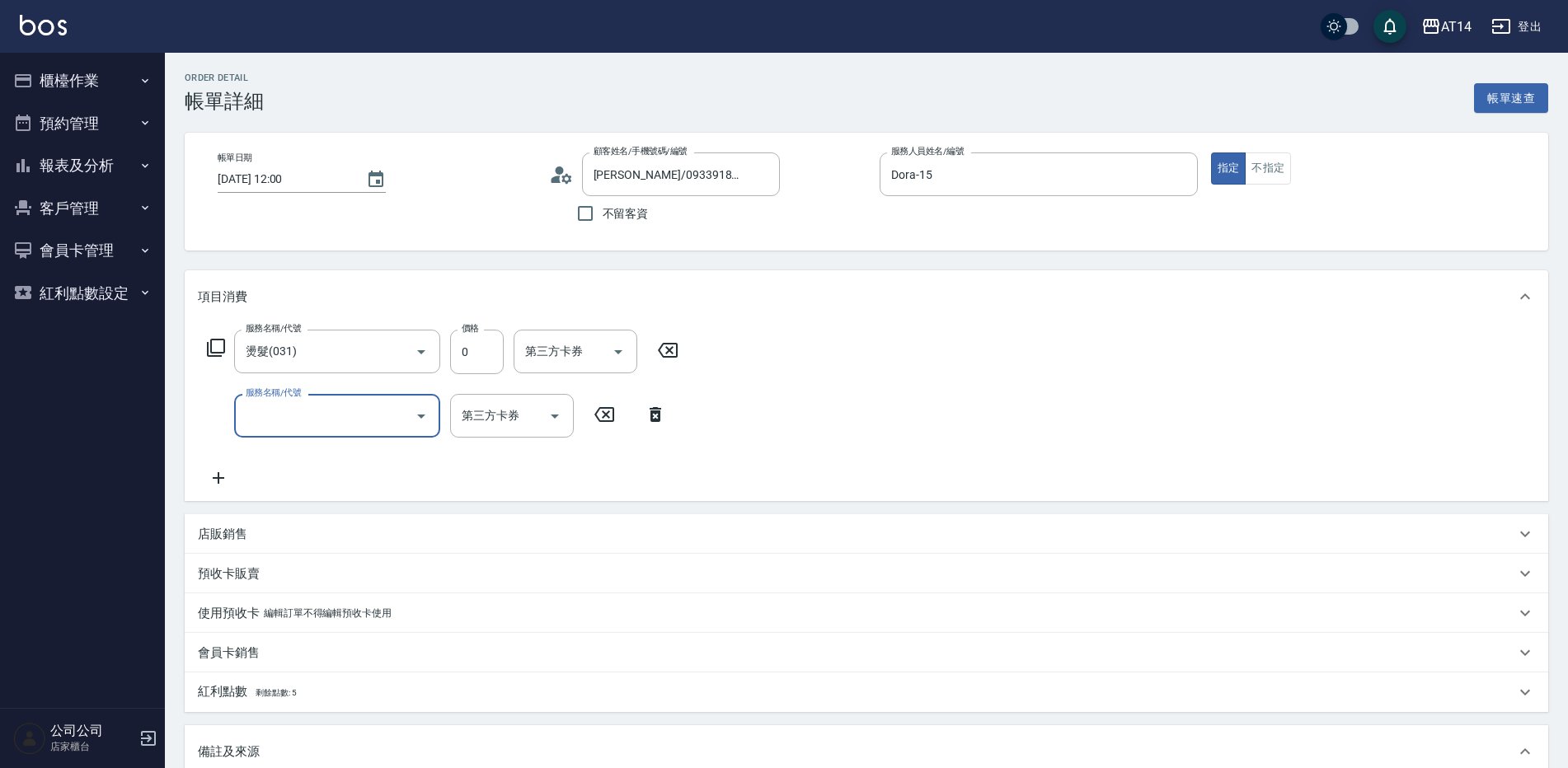
click at [393, 427] on input "服務名稱/代號" at bounding box center [325, 416] width 167 height 29
type input "051"
type input "2"
type input "護髮(051)"
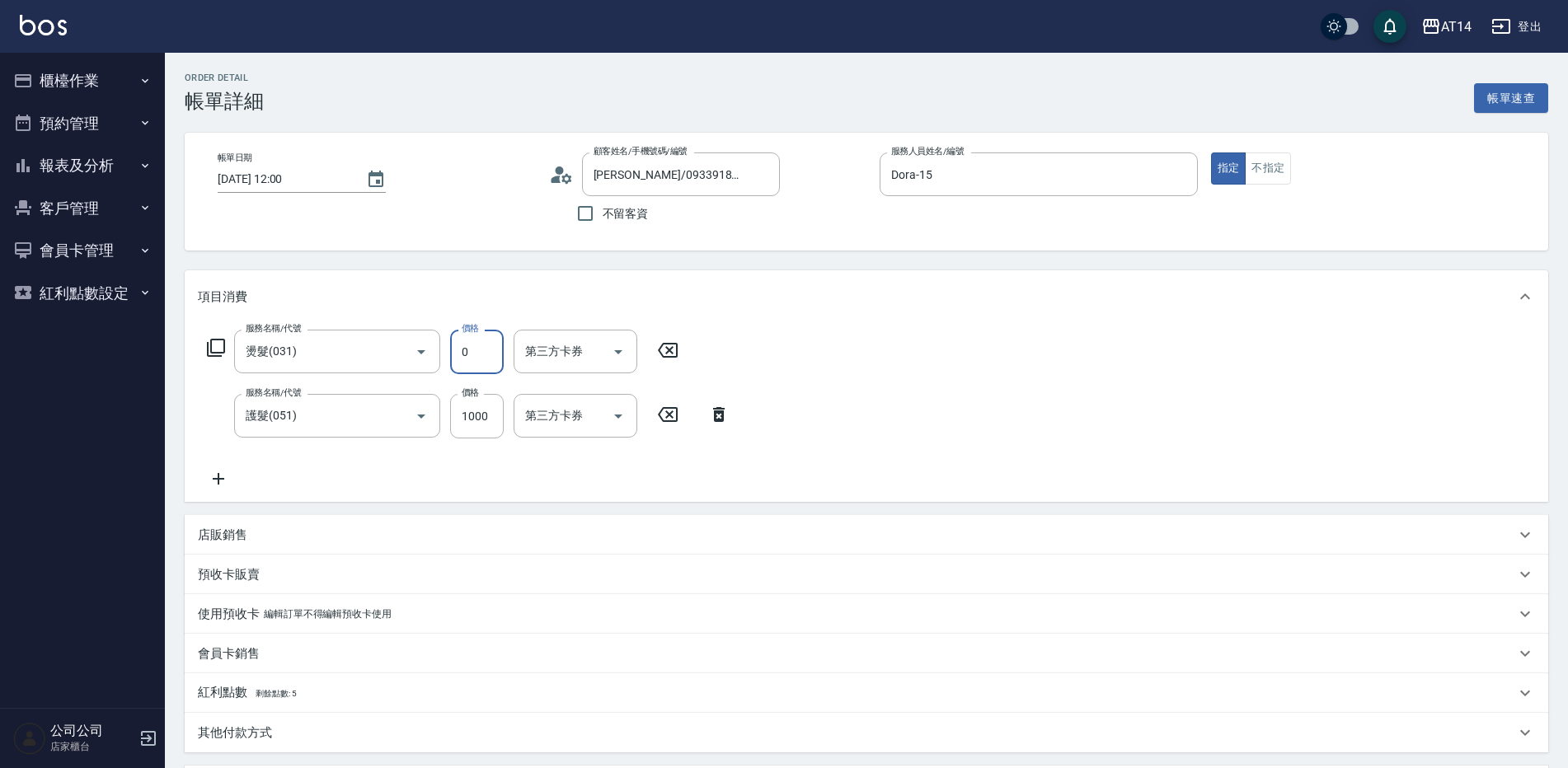
click at [496, 358] on input "0" at bounding box center [477, 352] width 54 height 44
type input "2000"
type input "6"
type input "2000"
click at [451, 423] on input "1000" at bounding box center [477, 416] width 54 height 44
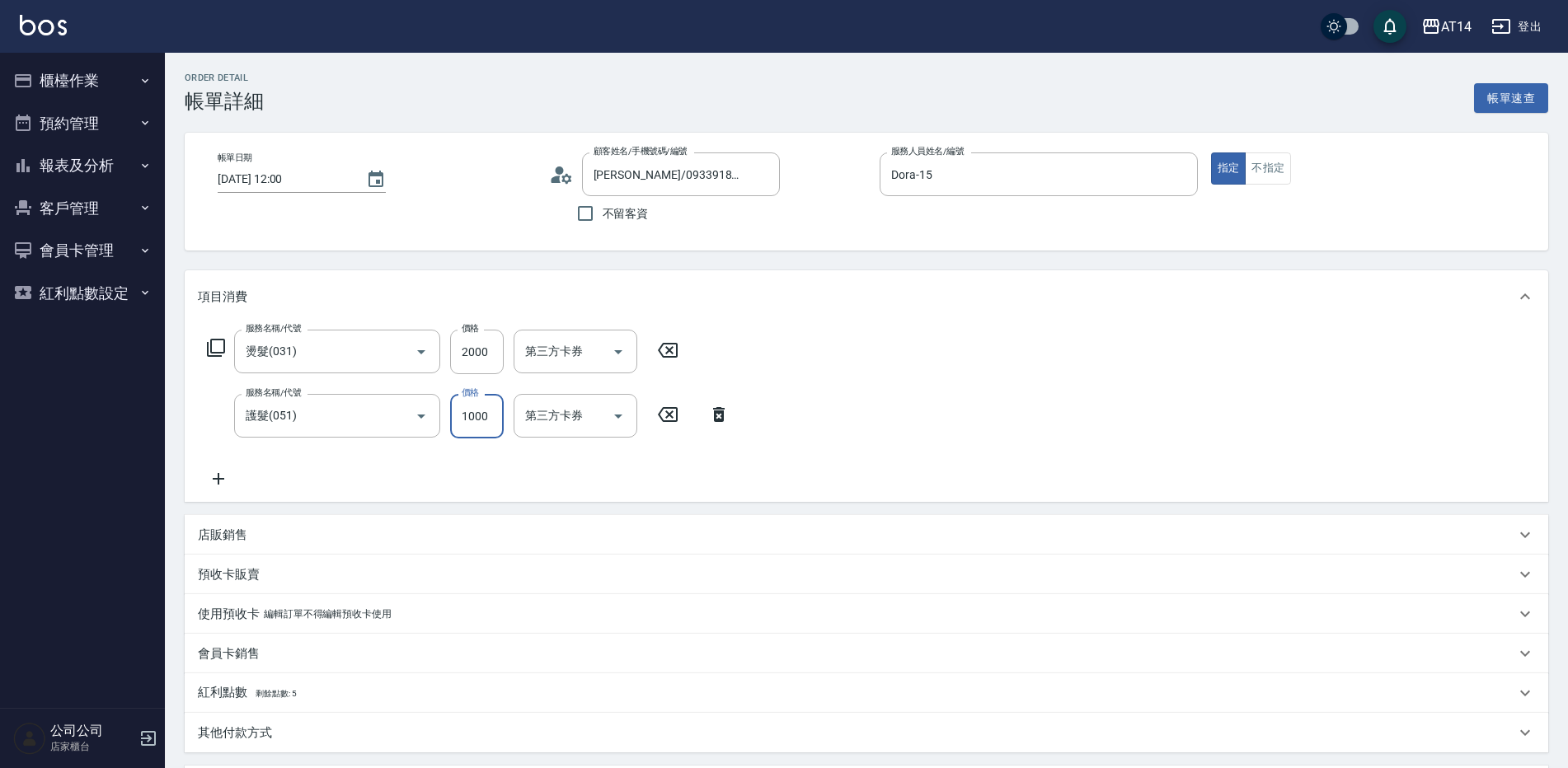
type input "9"
type input "4"
type input "900"
type input "6"
type input "9000"
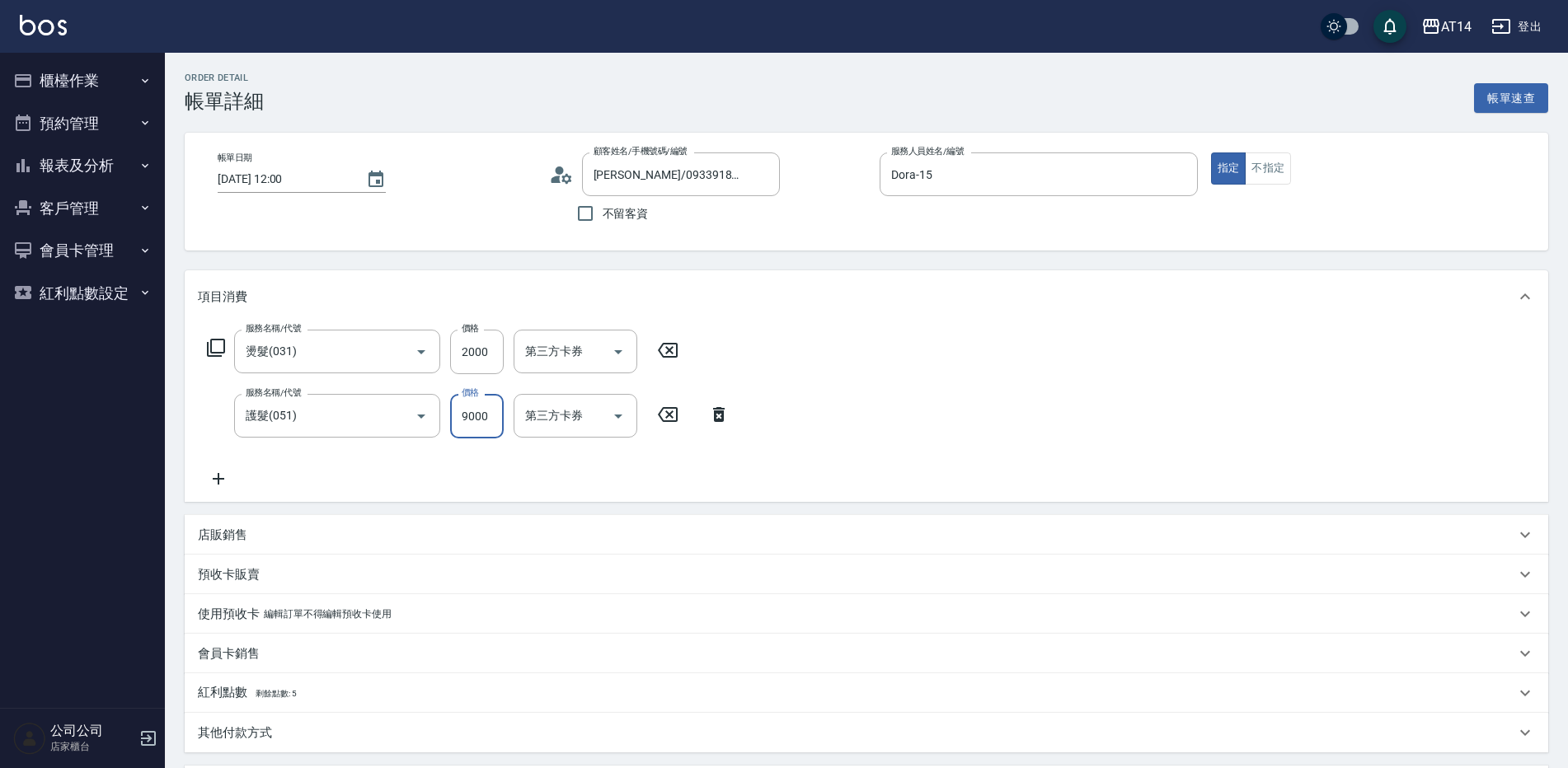
type input "22"
click at [457, 434] on input "9000" at bounding box center [477, 416] width 54 height 44
type input "9"
type input "4"
type input "900"
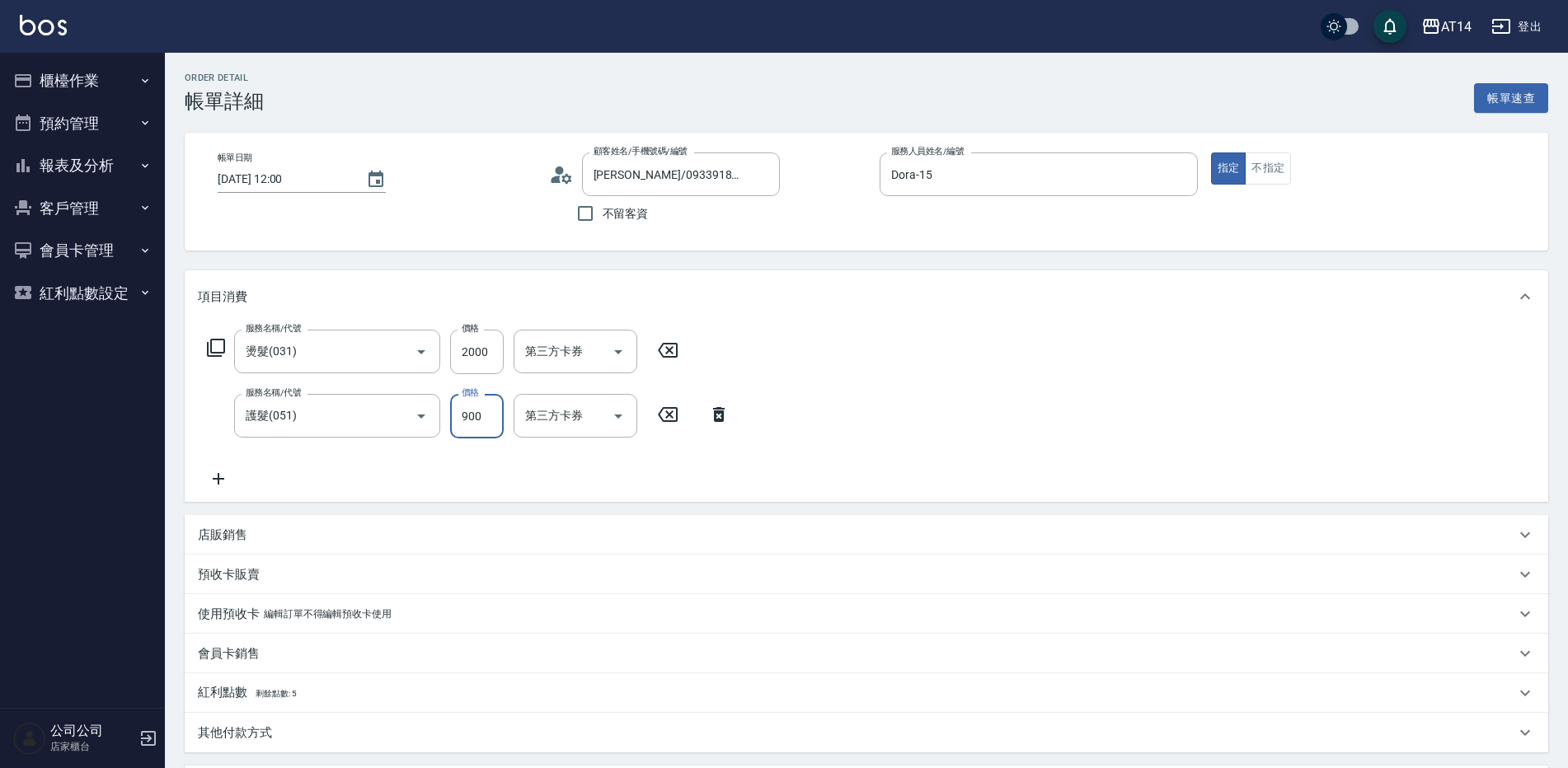
type input "6"
type input "900"
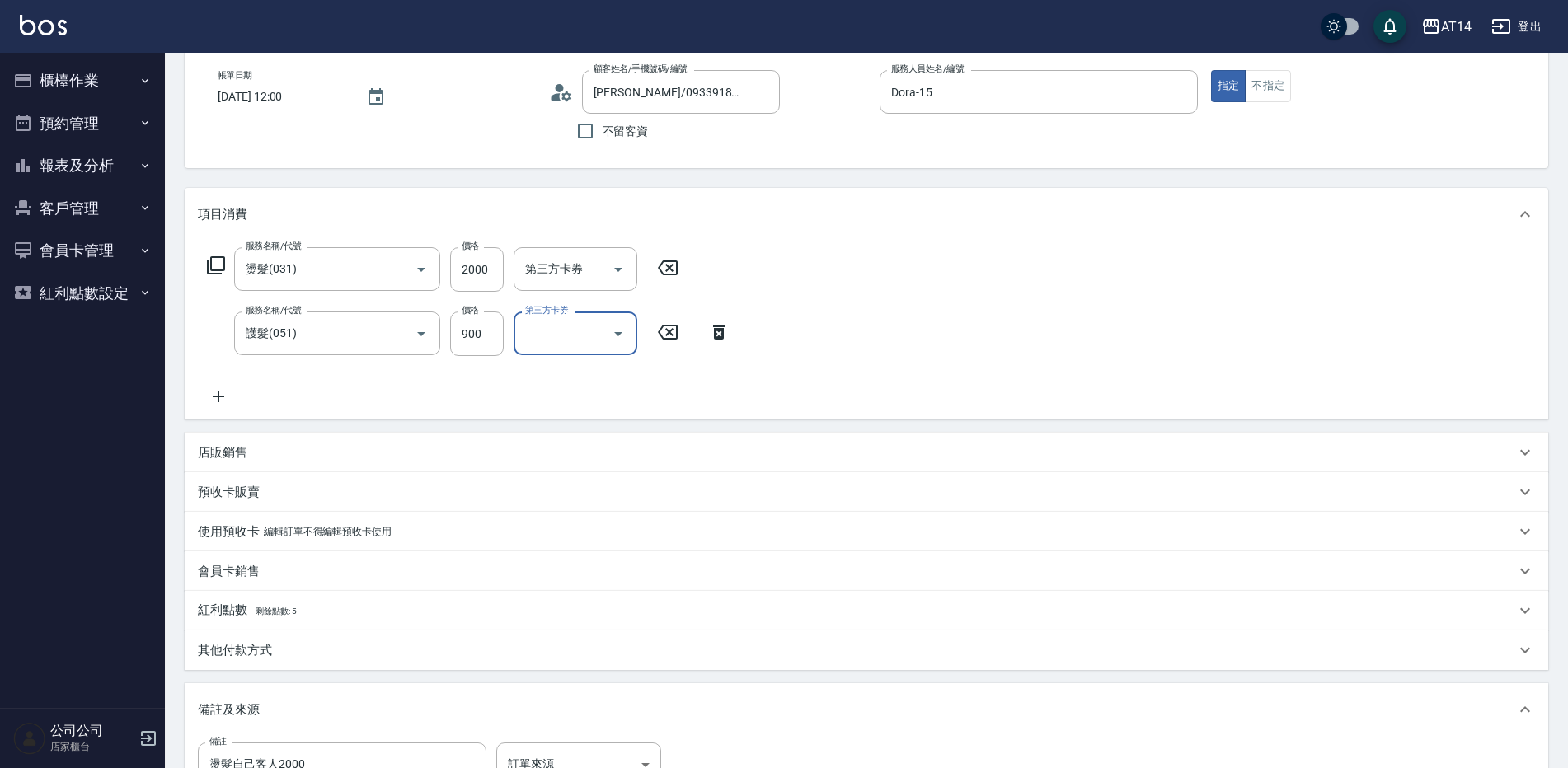
scroll to position [247, 0]
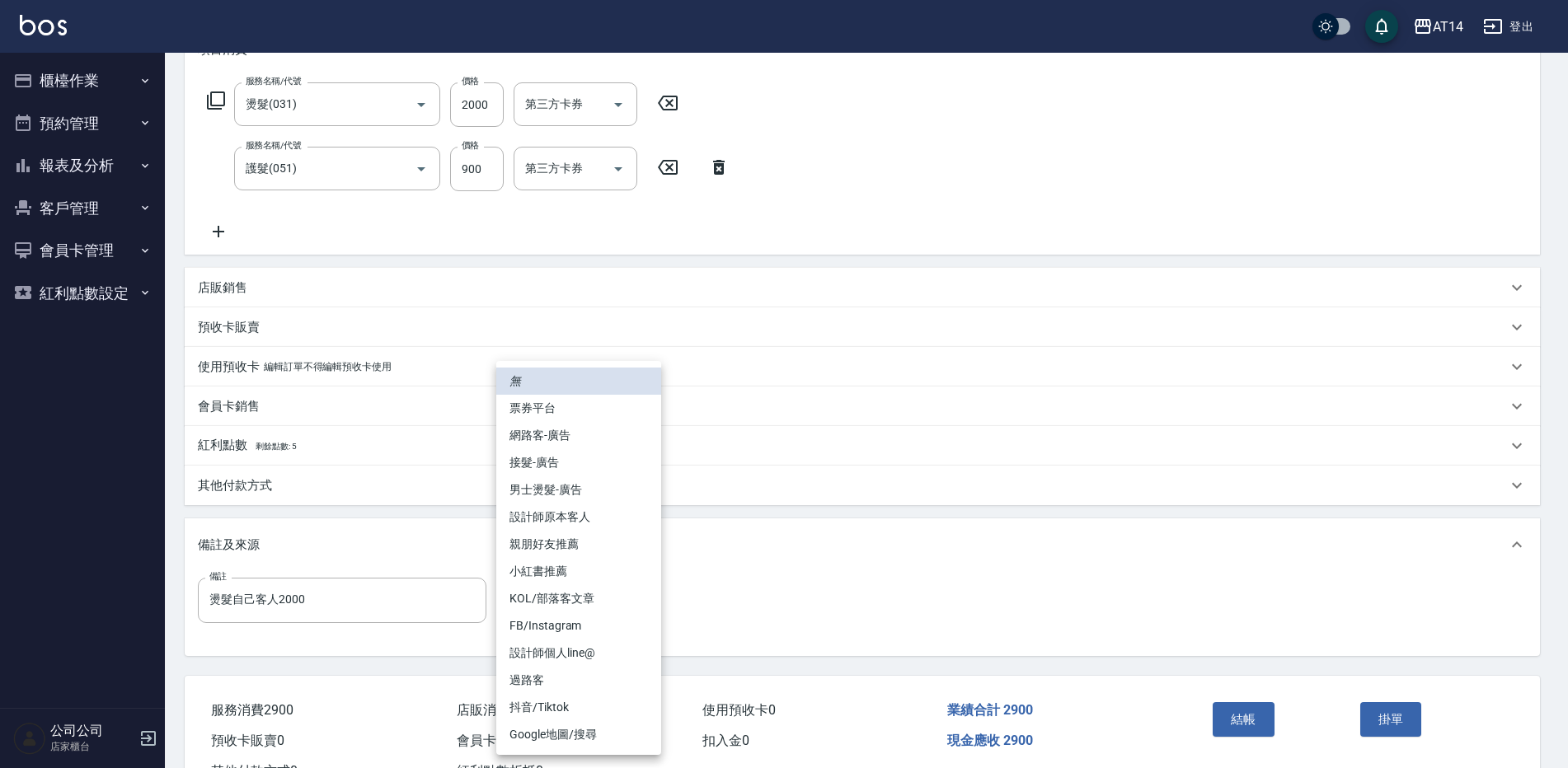
click at [639, 616] on body "AT14 登出 櫃檯作業 打帳單 帳單列表 掛單列表 現金收支登錄 材料自購登錄 每日結帳 排班表 掃碼打卡 預約管理 預約管理 單日預約紀錄 單週預約紀錄 …" at bounding box center [784, 290] width 1568 height 1075
click at [620, 520] on li "設計師原本客人" at bounding box center [579, 518] width 165 height 27
type input "設計師原本客人"
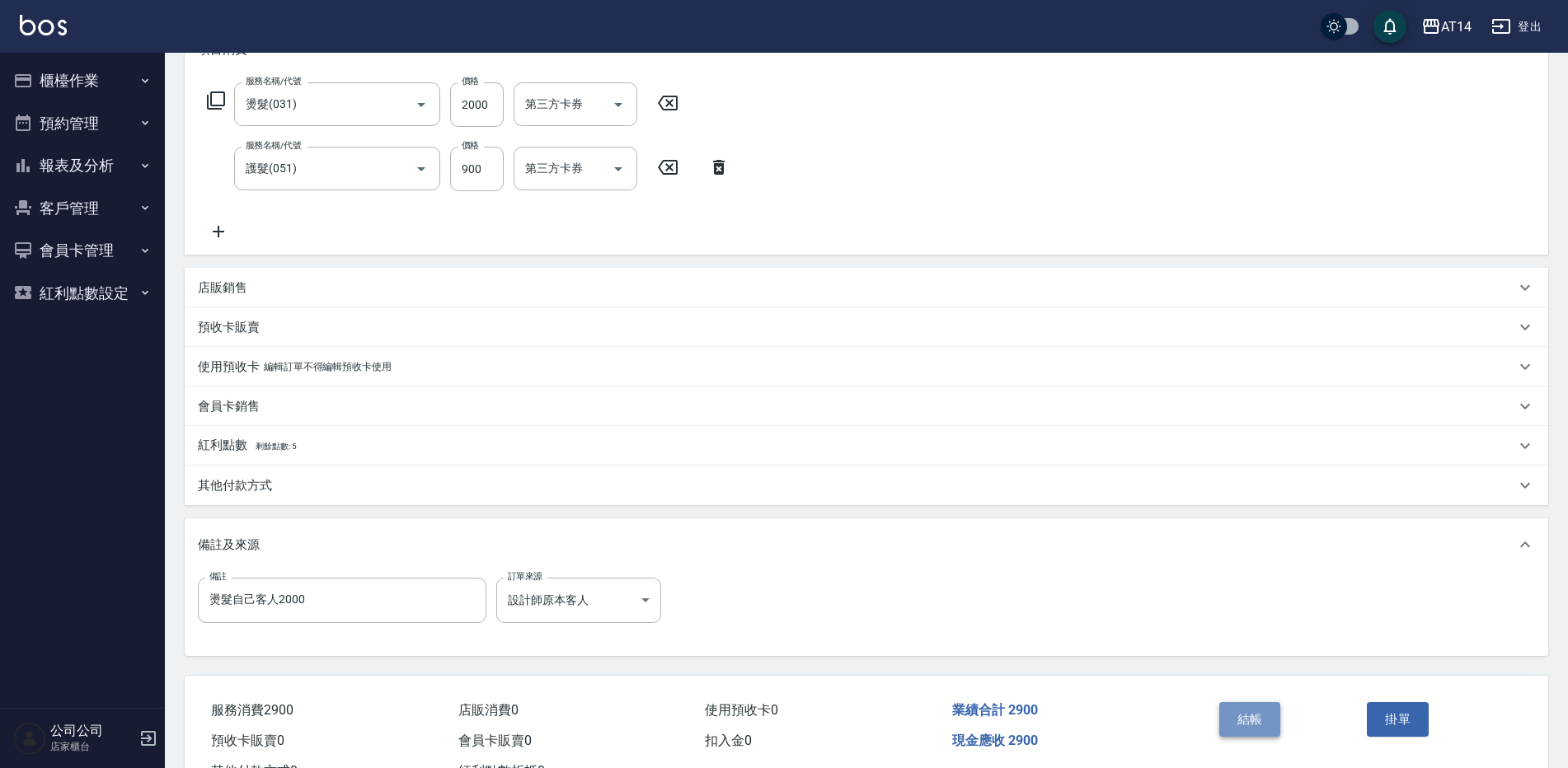
click at [1221, 718] on button "結帳" at bounding box center [1250, 719] width 62 height 35
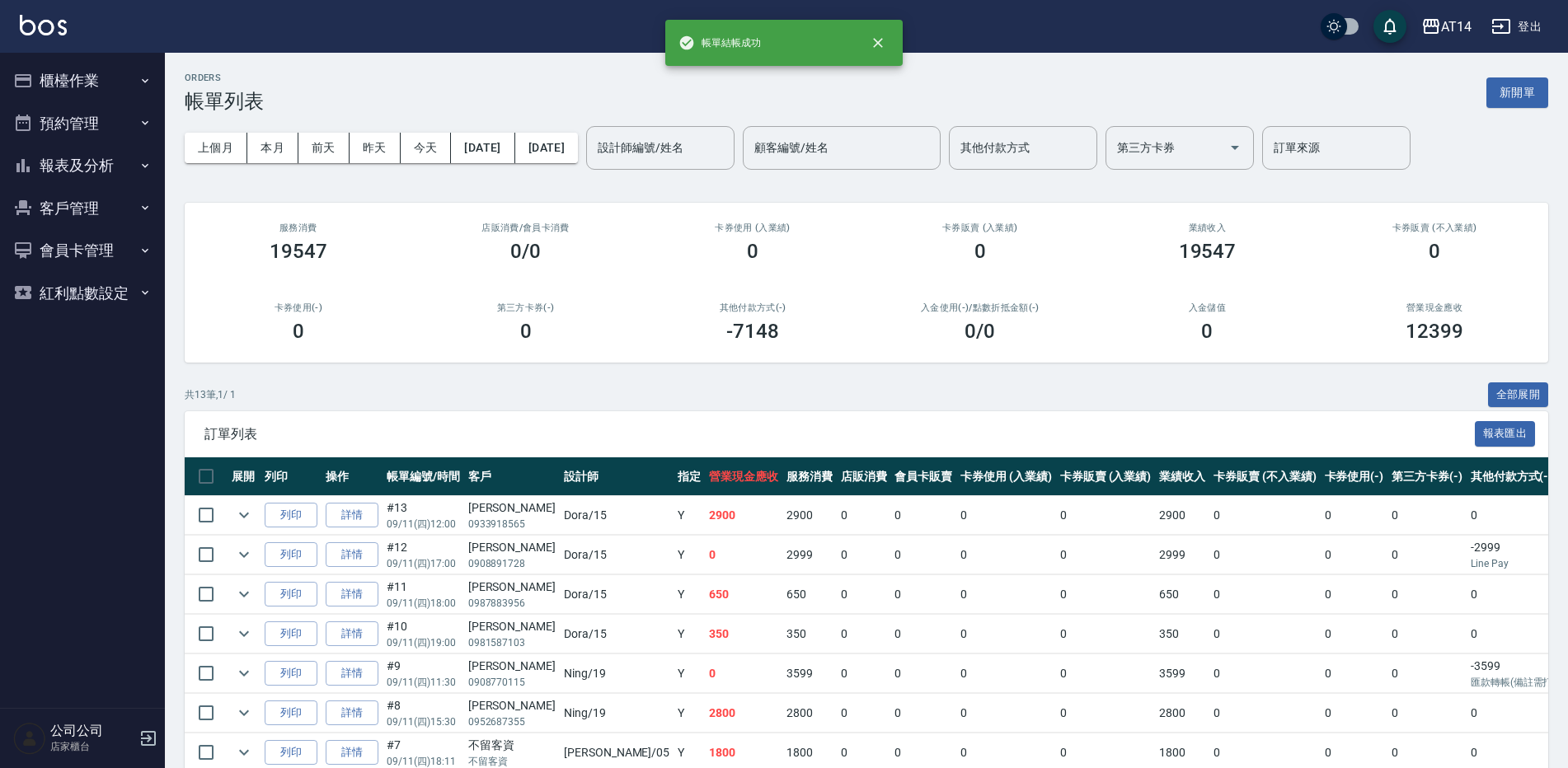
click at [145, 77] on icon "button" at bounding box center [145, 80] width 13 height 13
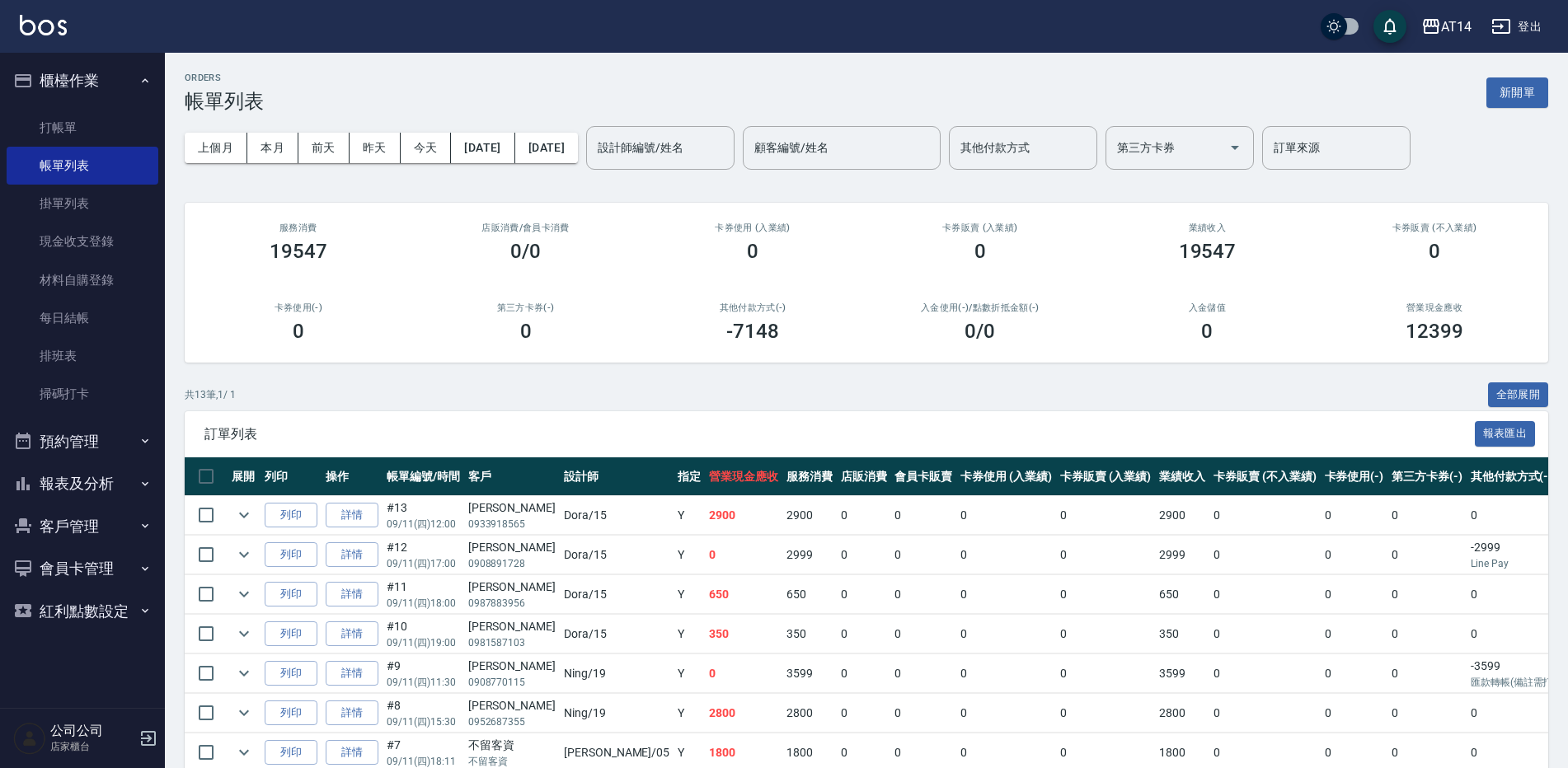
click at [101, 428] on button "預約管理" at bounding box center [83, 442] width 152 height 43
click at [116, 576] on link "單週預約紀錄" at bounding box center [83, 565] width 152 height 38
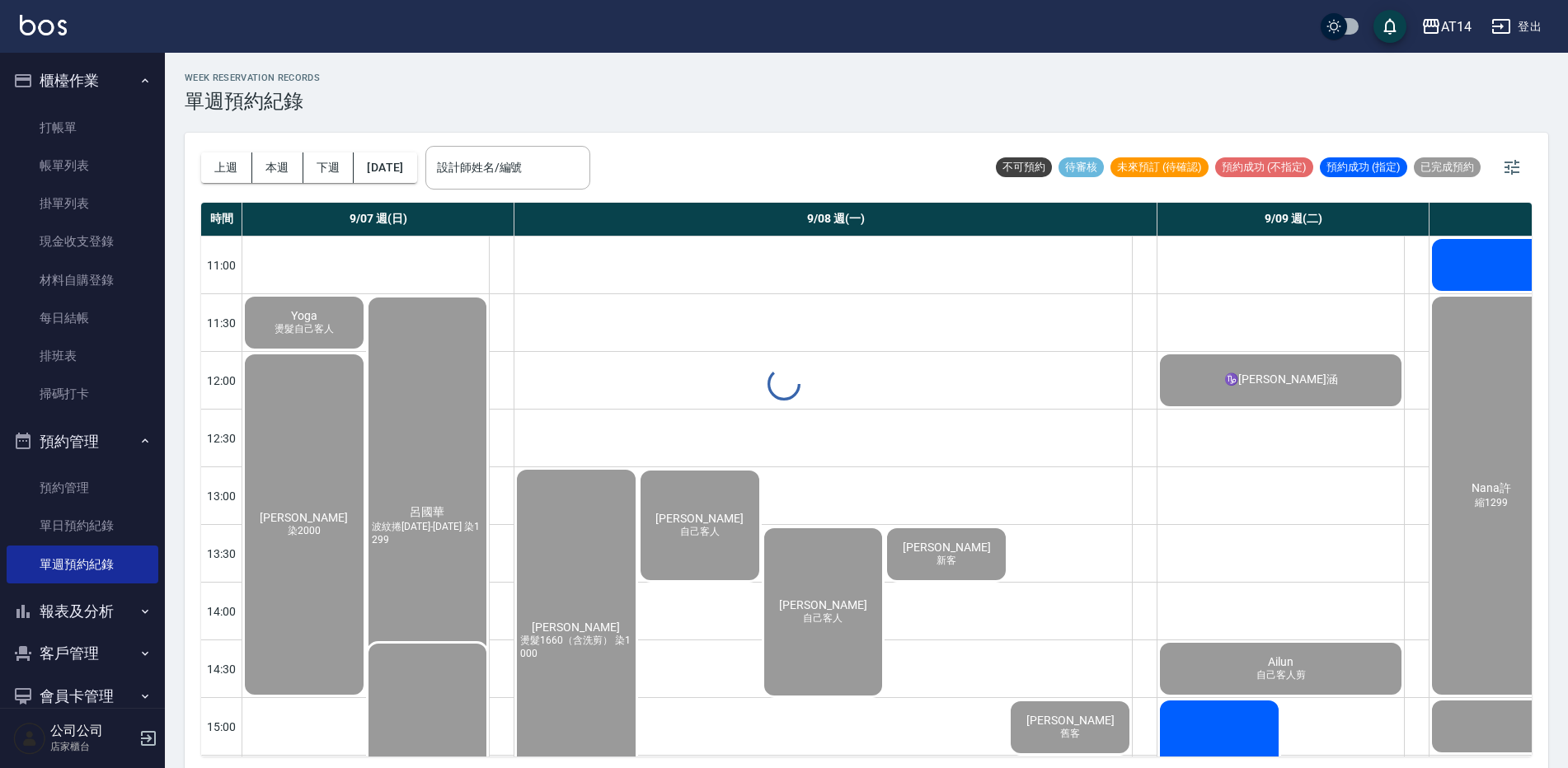
click at [558, 176] on input "設計師姓名/編號" at bounding box center [507, 168] width 150 height 29
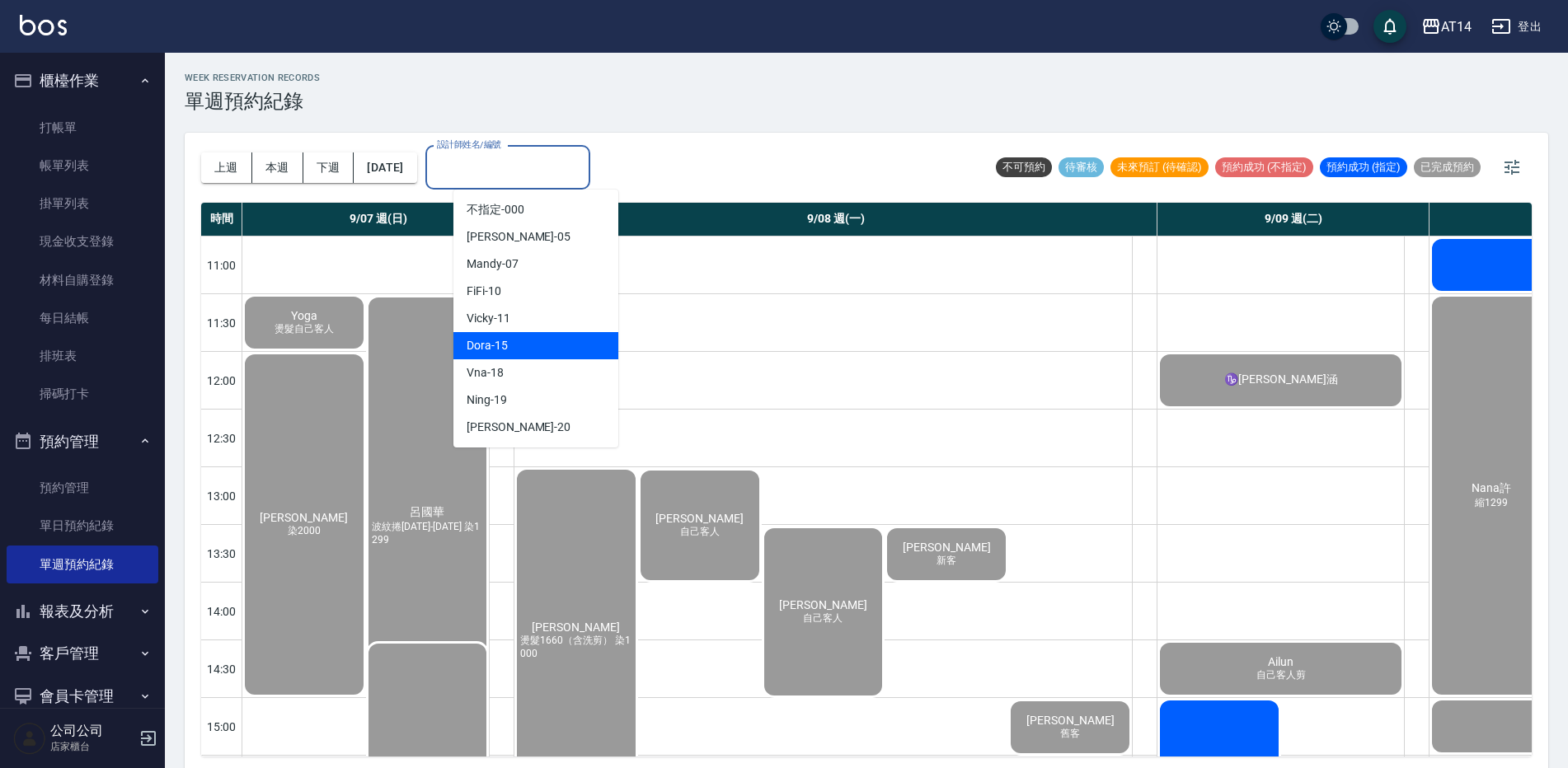
click at [520, 337] on div "Dora -15" at bounding box center [536, 346] width 165 height 27
type input "Dora-15"
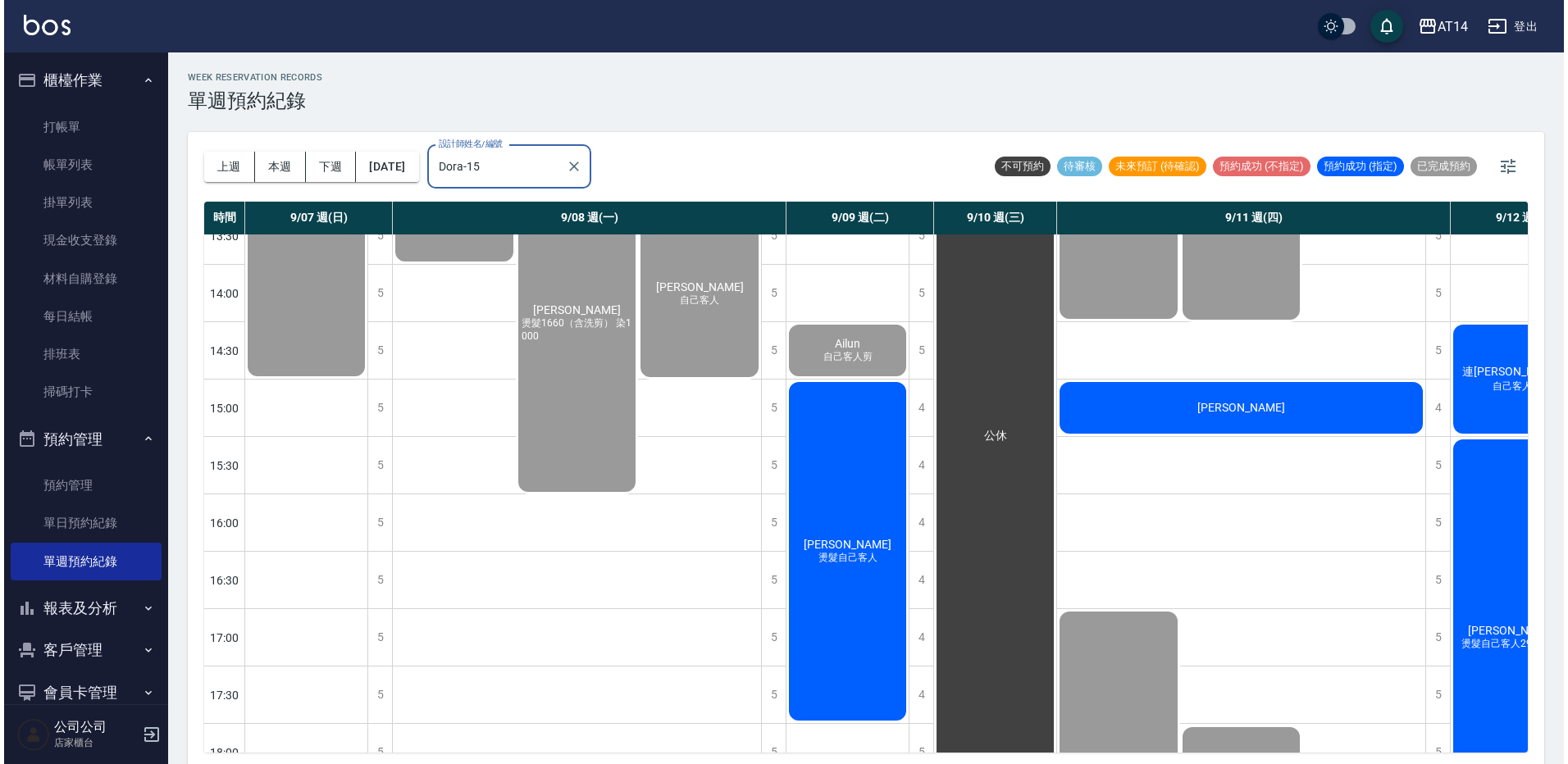
scroll to position [328, 0]
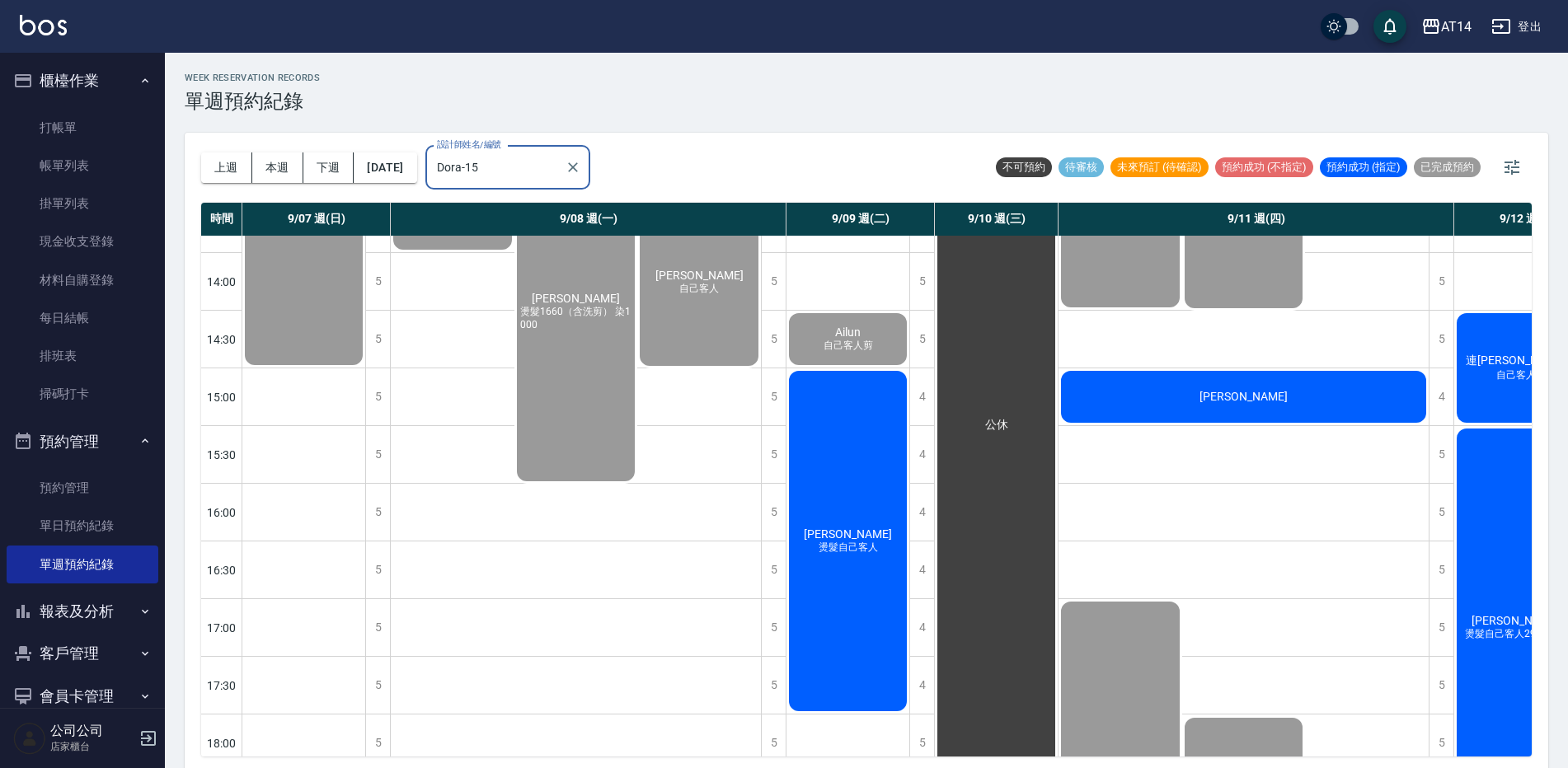
click at [1142, 389] on div "[PERSON_NAME]" at bounding box center [1243, 397] width 370 height 57
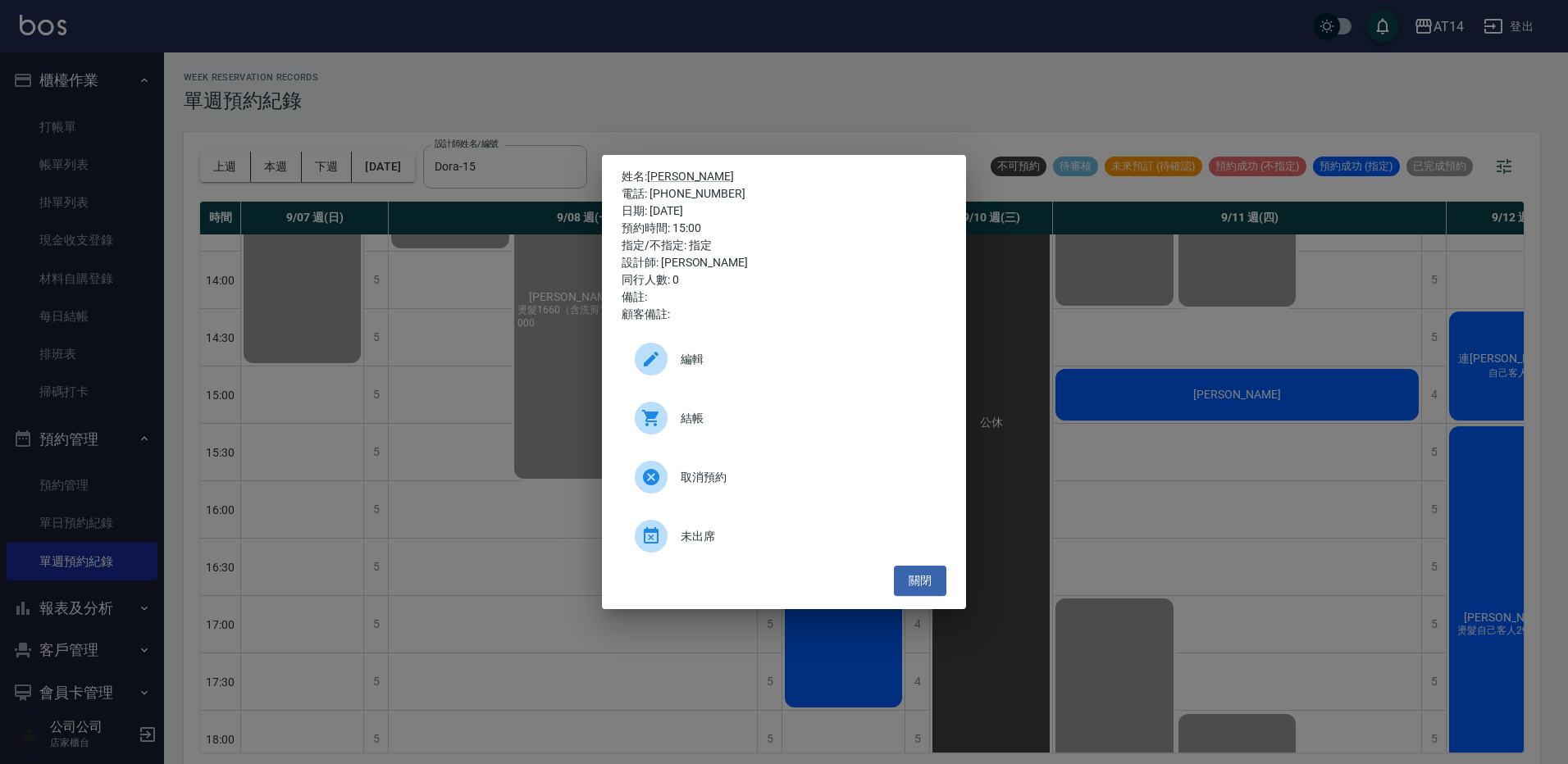
click at [700, 412] on span "結帳" at bounding box center [807, 418] width 252 height 17
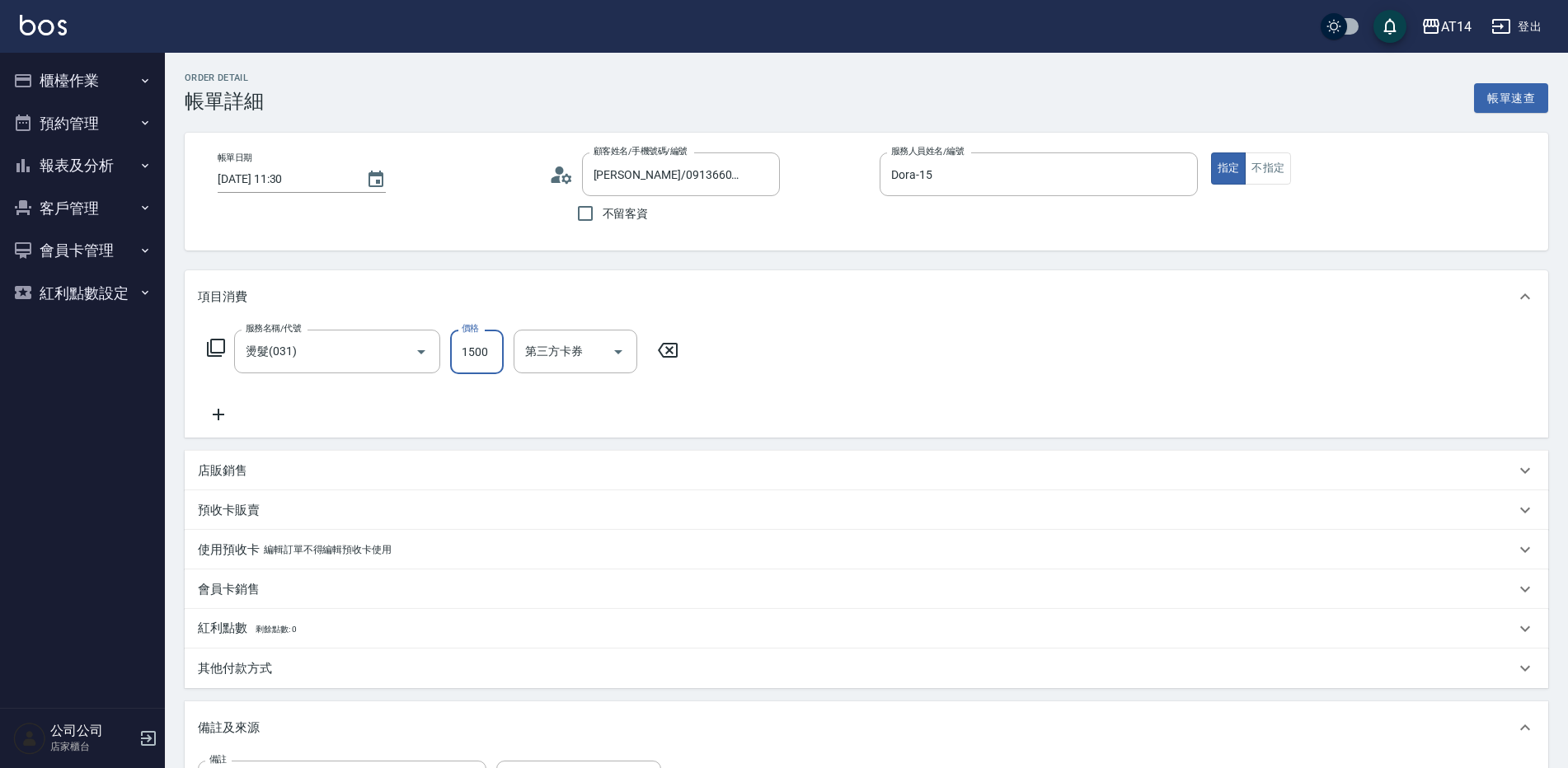
type input "1"
type input "0"
type input "1660"
type input "3"
type input "1660"
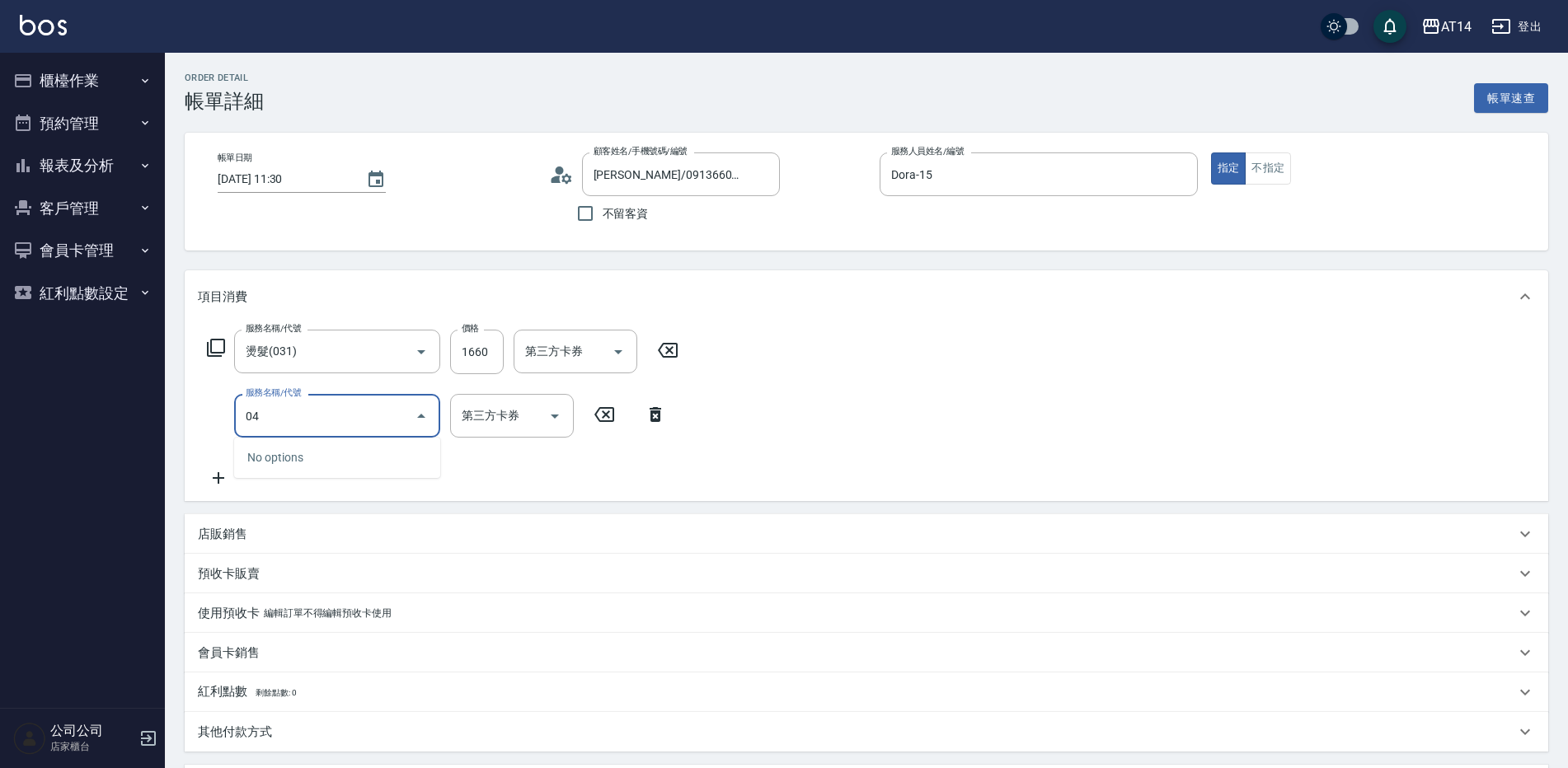
type input "041"
type input "6"
type input "染髮(041)"
type input "1"
type input "3"
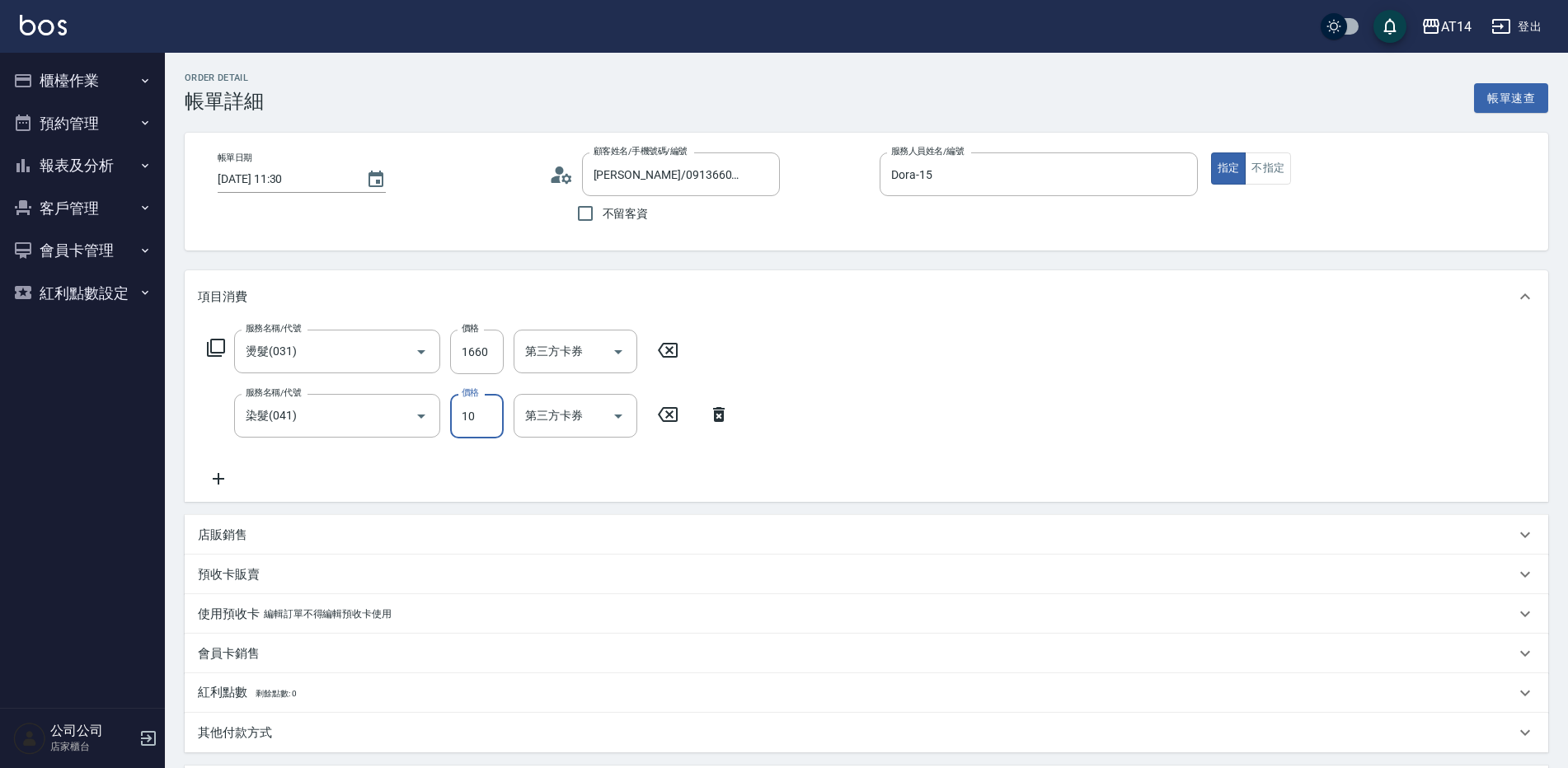
type input "100"
type input "4"
type input "1000"
type input "5"
type input "1000"
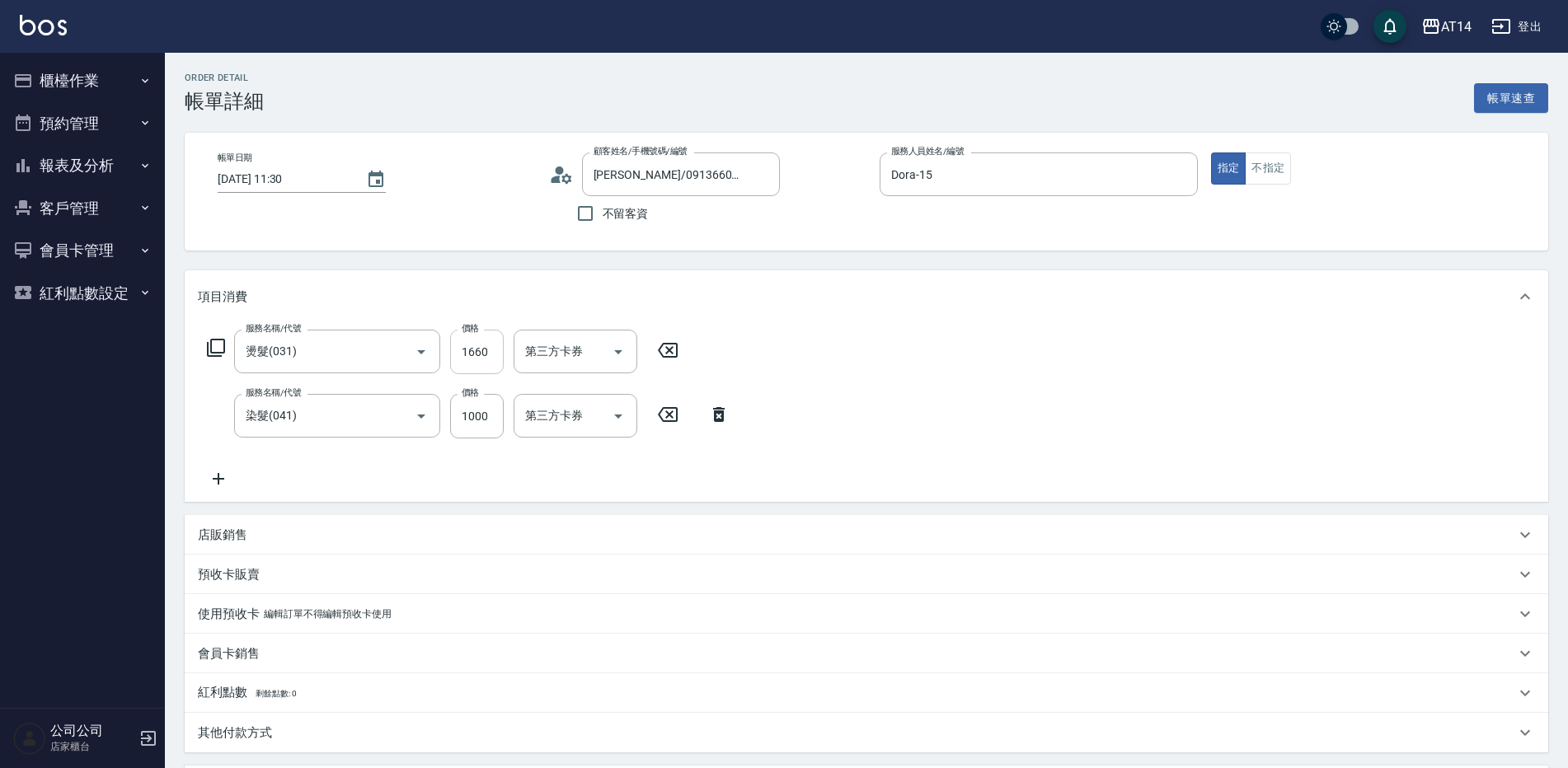
click at [472, 335] on div "價格 1660 價格" at bounding box center [477, 352] width 54 height 44
click at [480, 348] on input "1660" at bounding box center [477, 352] width 54 height 44
type input "1"
type input "2"
type input "1600"
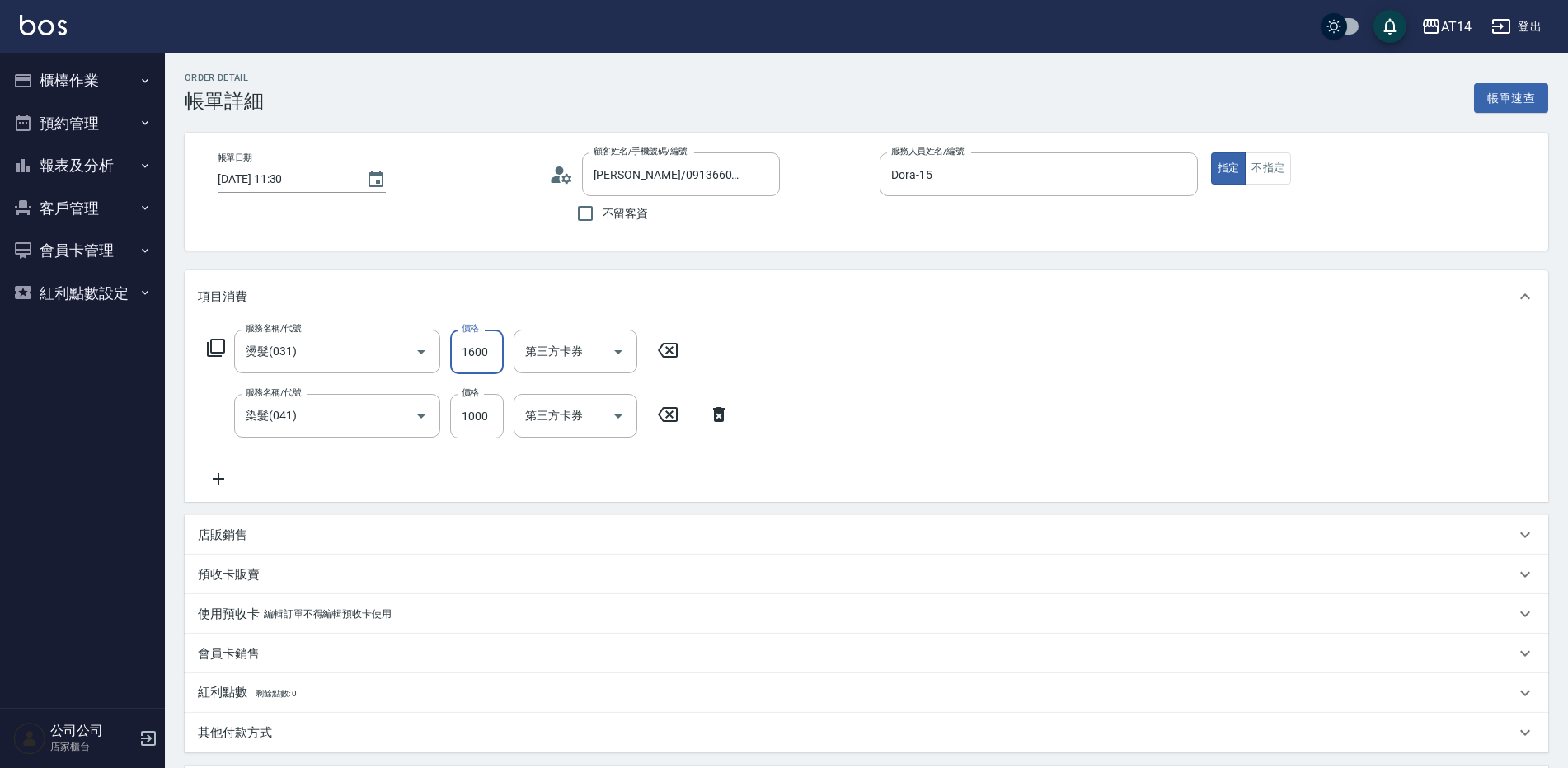
type input "5"
type input "1600"
drag, startPoint x: 225, startPoint y: 467, endPoint x: 232, endPoint y: 473, distance: 9.2
click at [226, 467] on div "服務名稱/代號 燙髮(031) 服務名稱/代號 價格 1600 價格 第三方卡券 第三方卡券 服務名稱/代號 染髮(041) 服務名稱/代號 價格 1000 …" at bounding box center [468, 409] width 541 height 159
click at [238, 474] on icon at bounding box center [218, 479] width 41 height 20
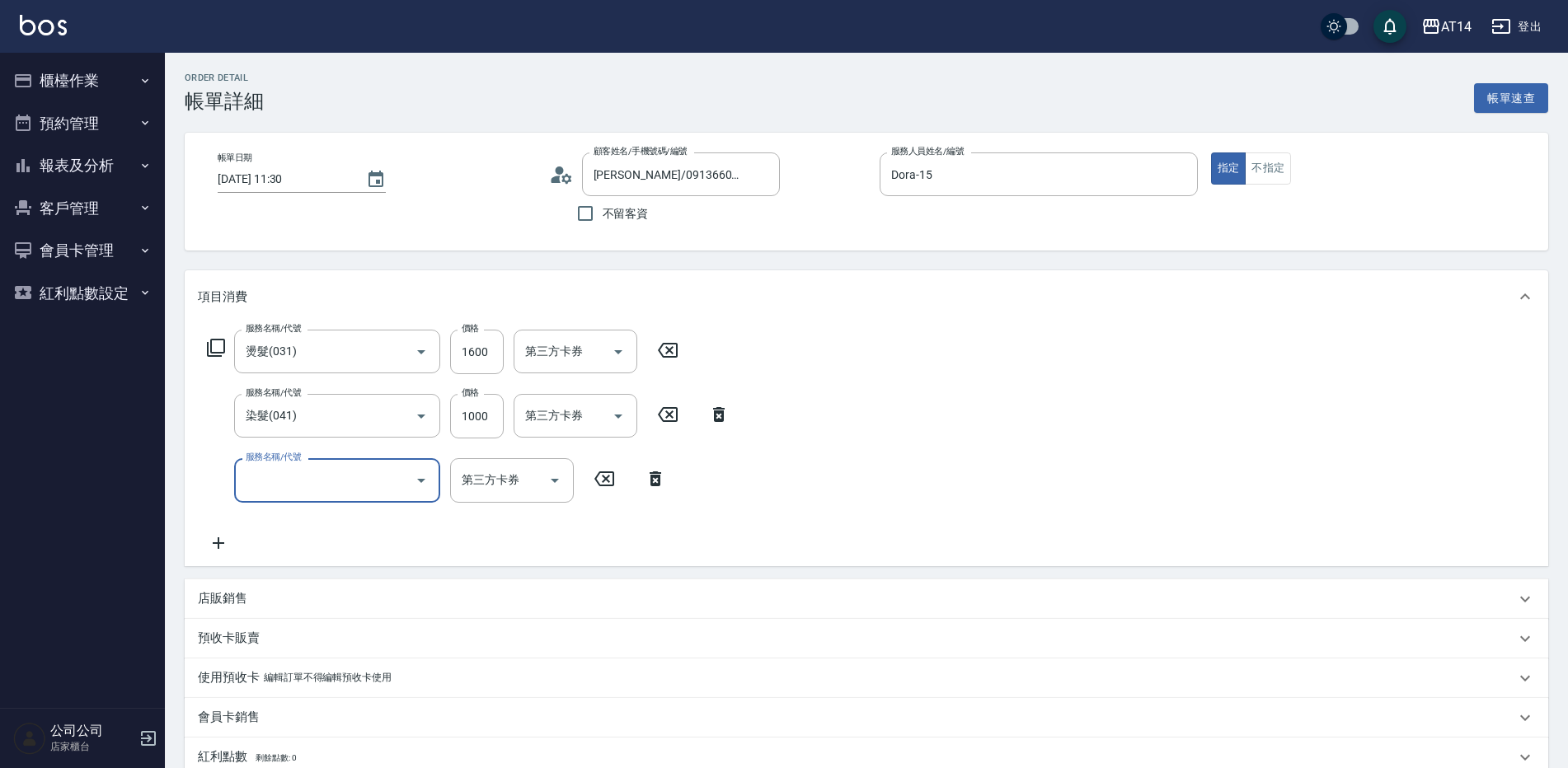
click at [267, 471] on input "服務名稱/代號" at bounding box center [325, 480] width 167 height 29
type input "031"
type input "8"
type input "燙髮(031)"
type input "7"
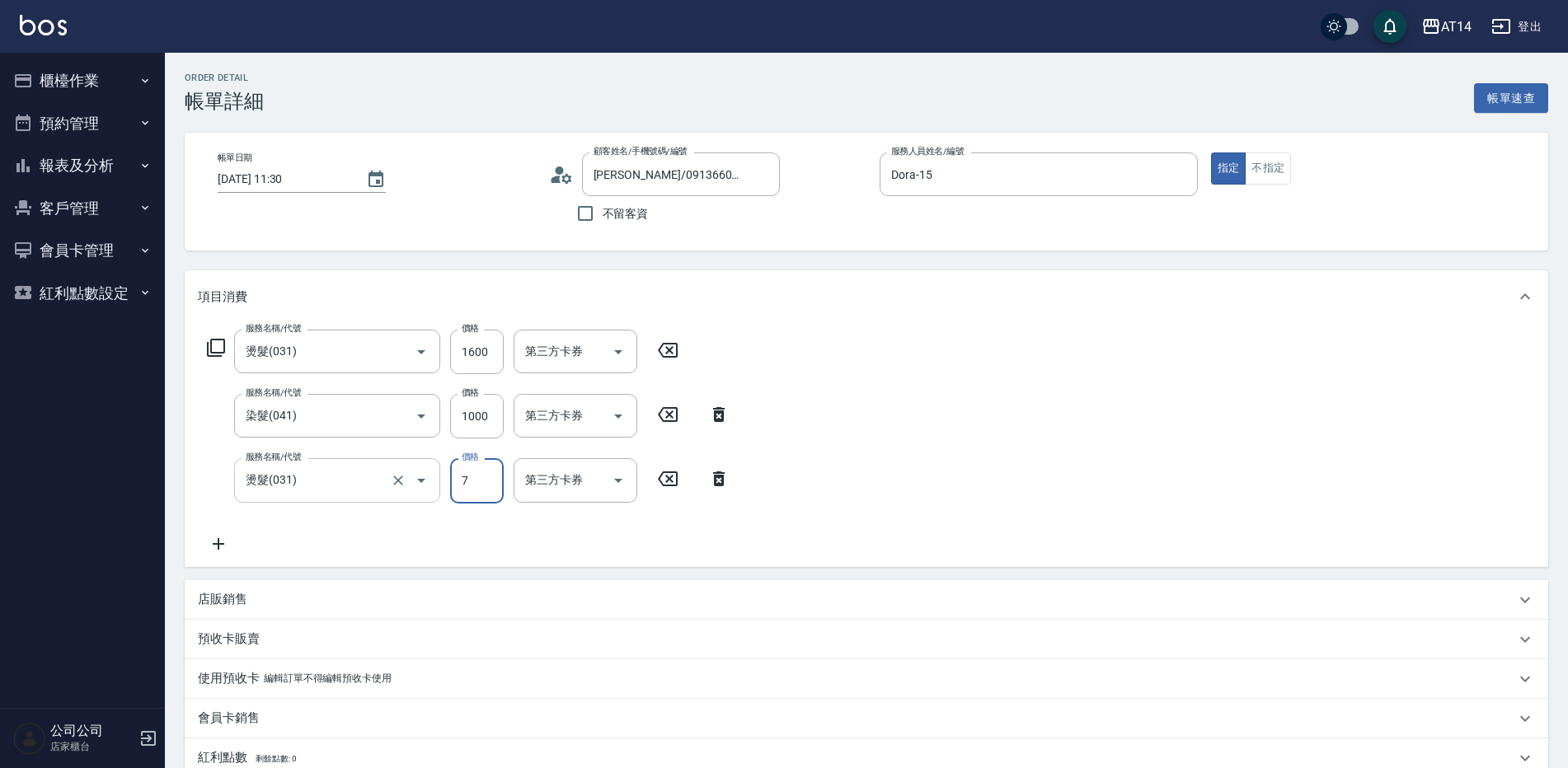
type input "5"
type input "700"
type input "7"
type input "700"
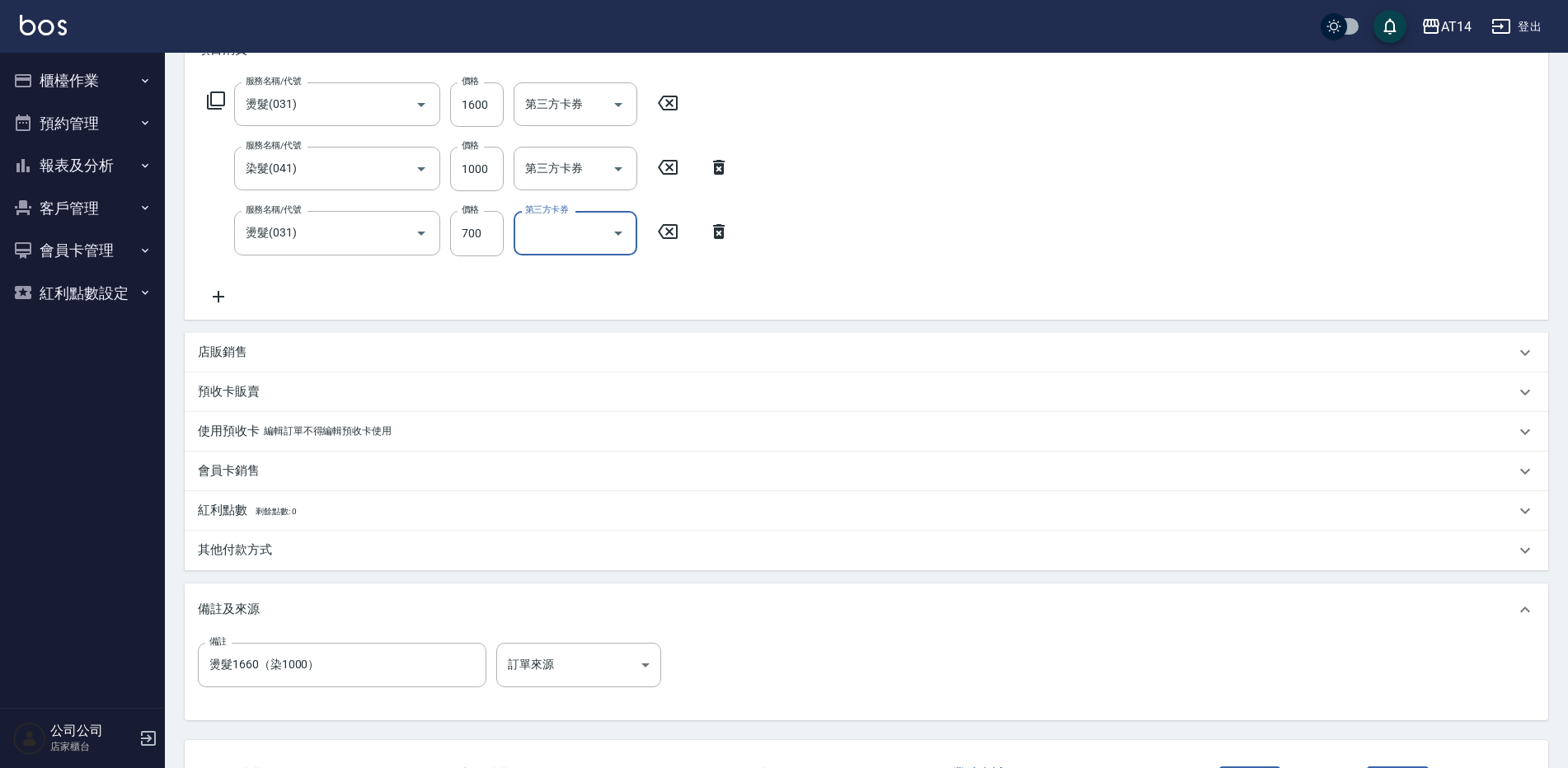
click at [622, 691] on div "備註 燙髮1660（染1000） 備註 訂單來源 ​ 訂單來源" at bounding box center [866, 675] width 1336 height 65
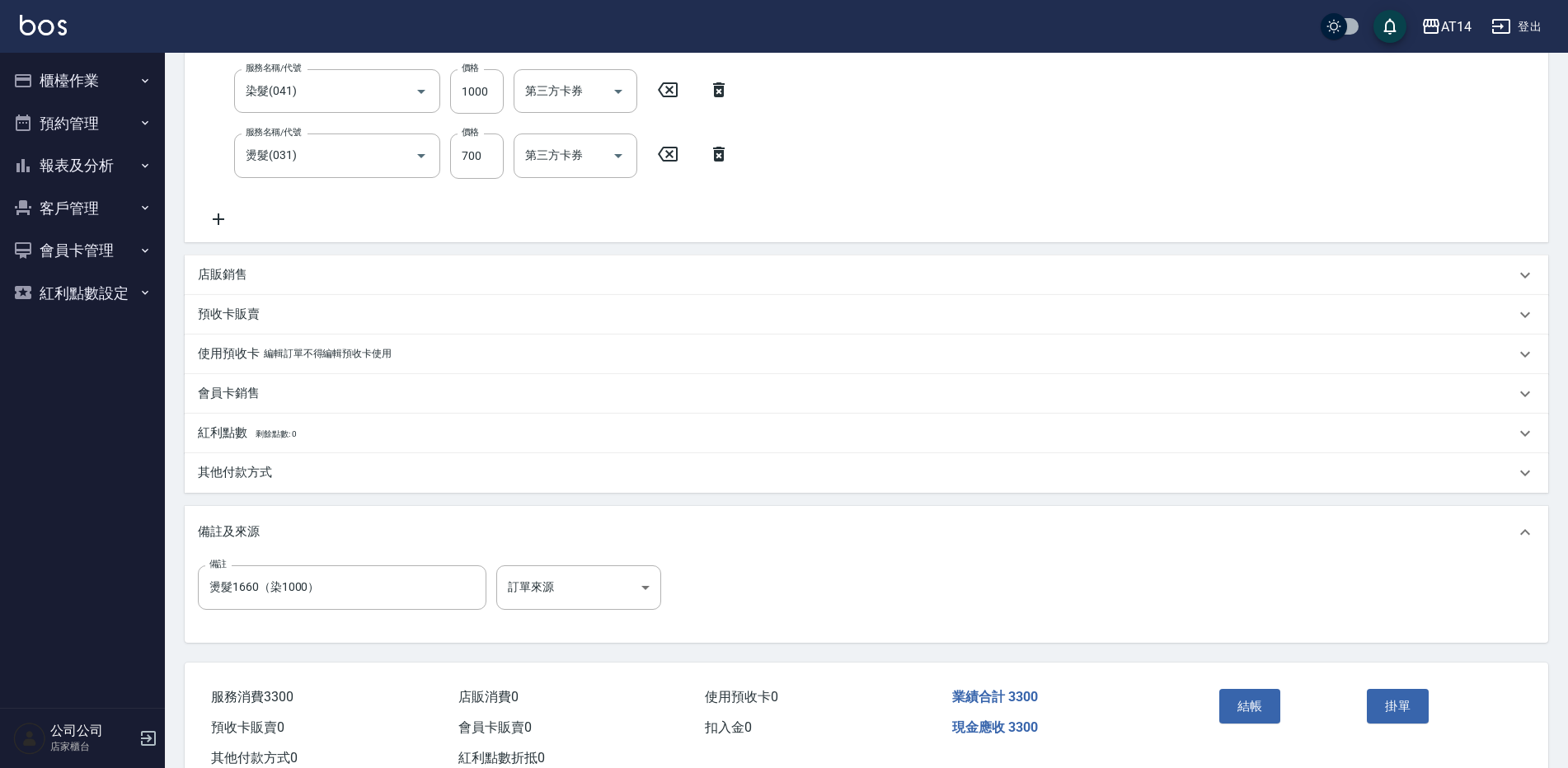
scroll to position [330, 0]
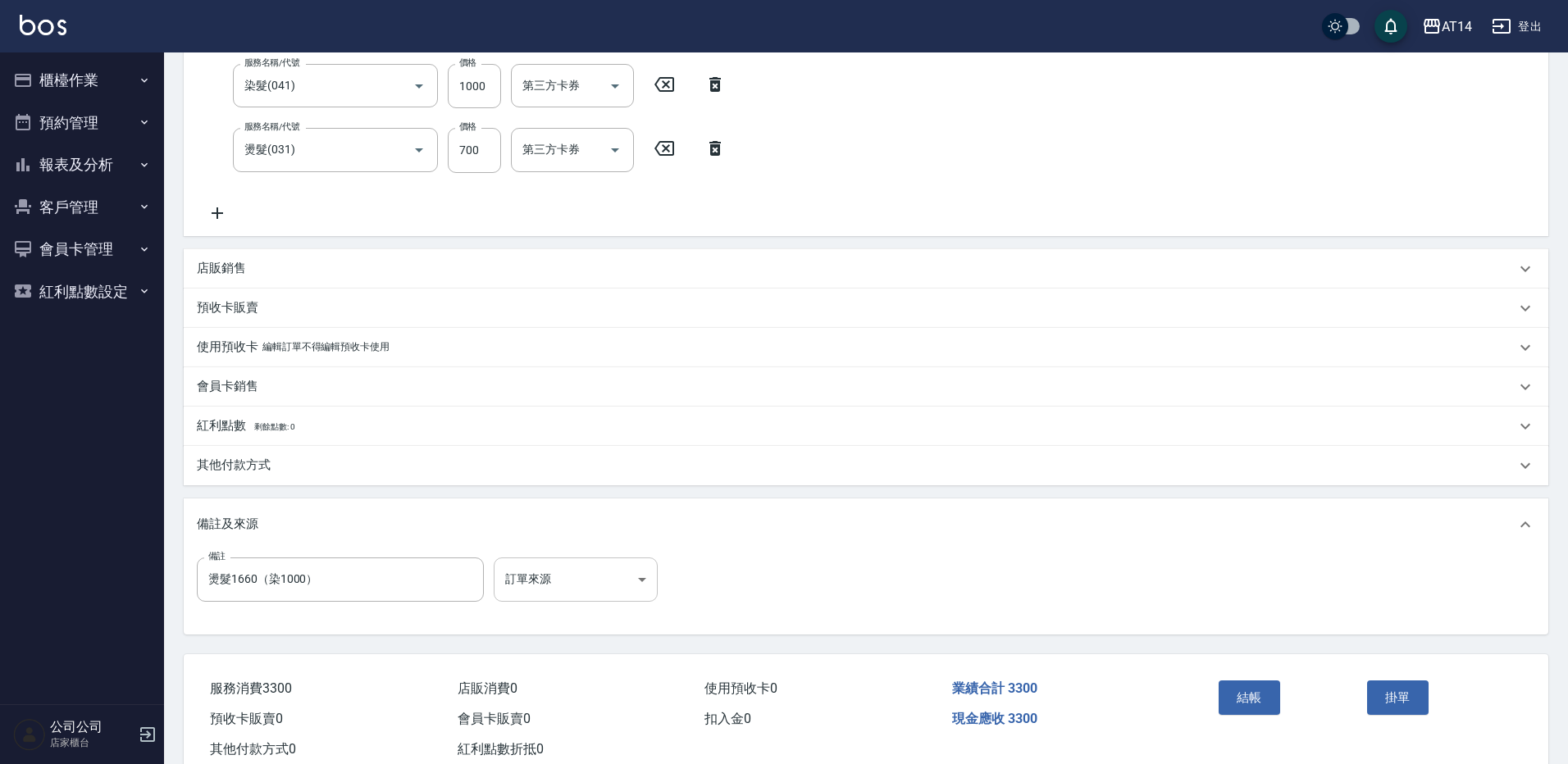
click at [623, 584] on body "AT14 登出 櫃檯作業 打帳單 帳單列表 掛單列表 現金收支登錄 材料自購登錄 每日結帳 排班表 掃碼打卡 預約管理 預約管理 單日預約紀錄 單週預約紀錄 …" at bounding box center [784, 238] width 1568 height 1132
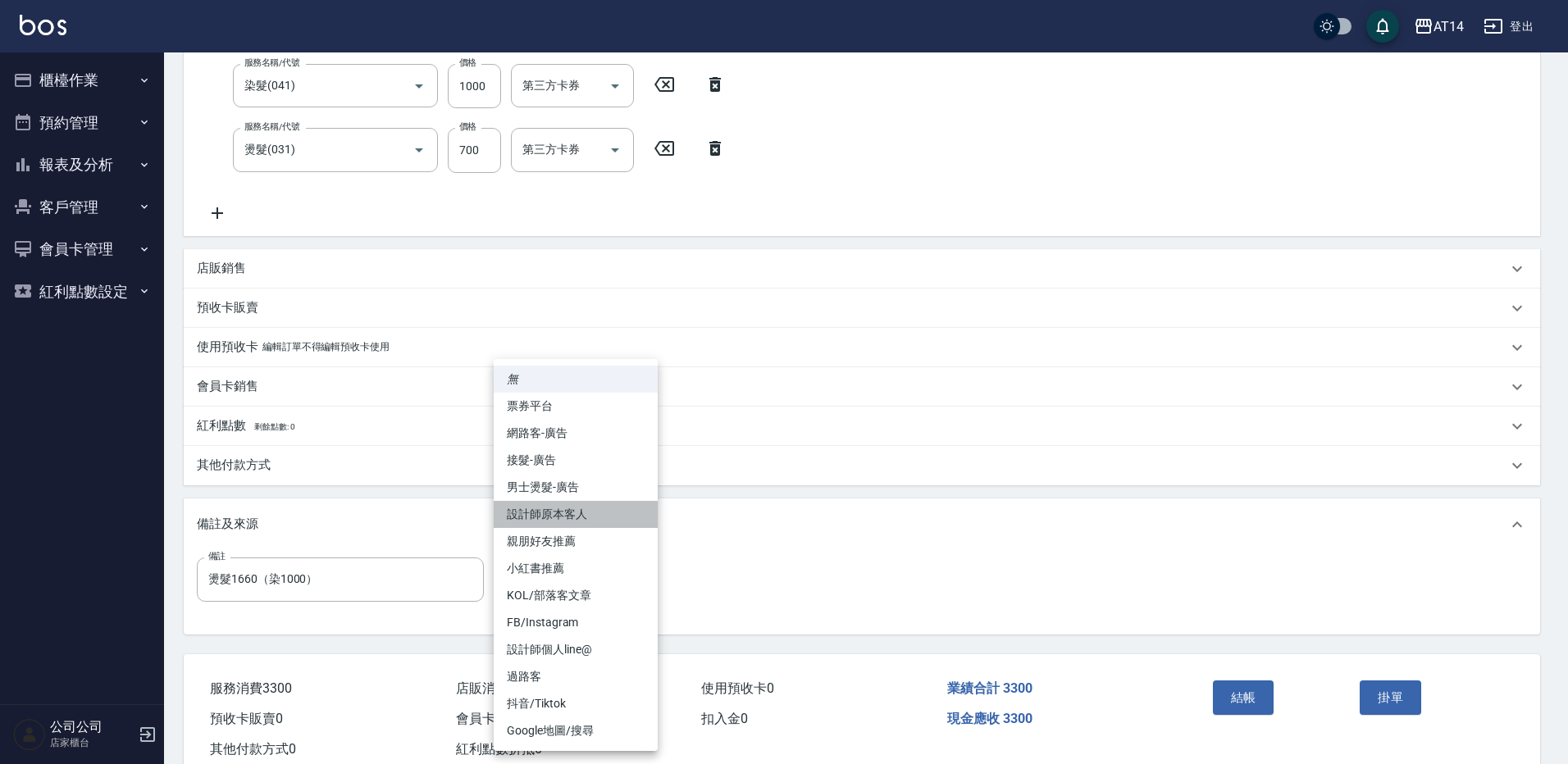
click at [575, 521] on li "設計師原本客人" at bounding box center [576, 515] width 164 height 27
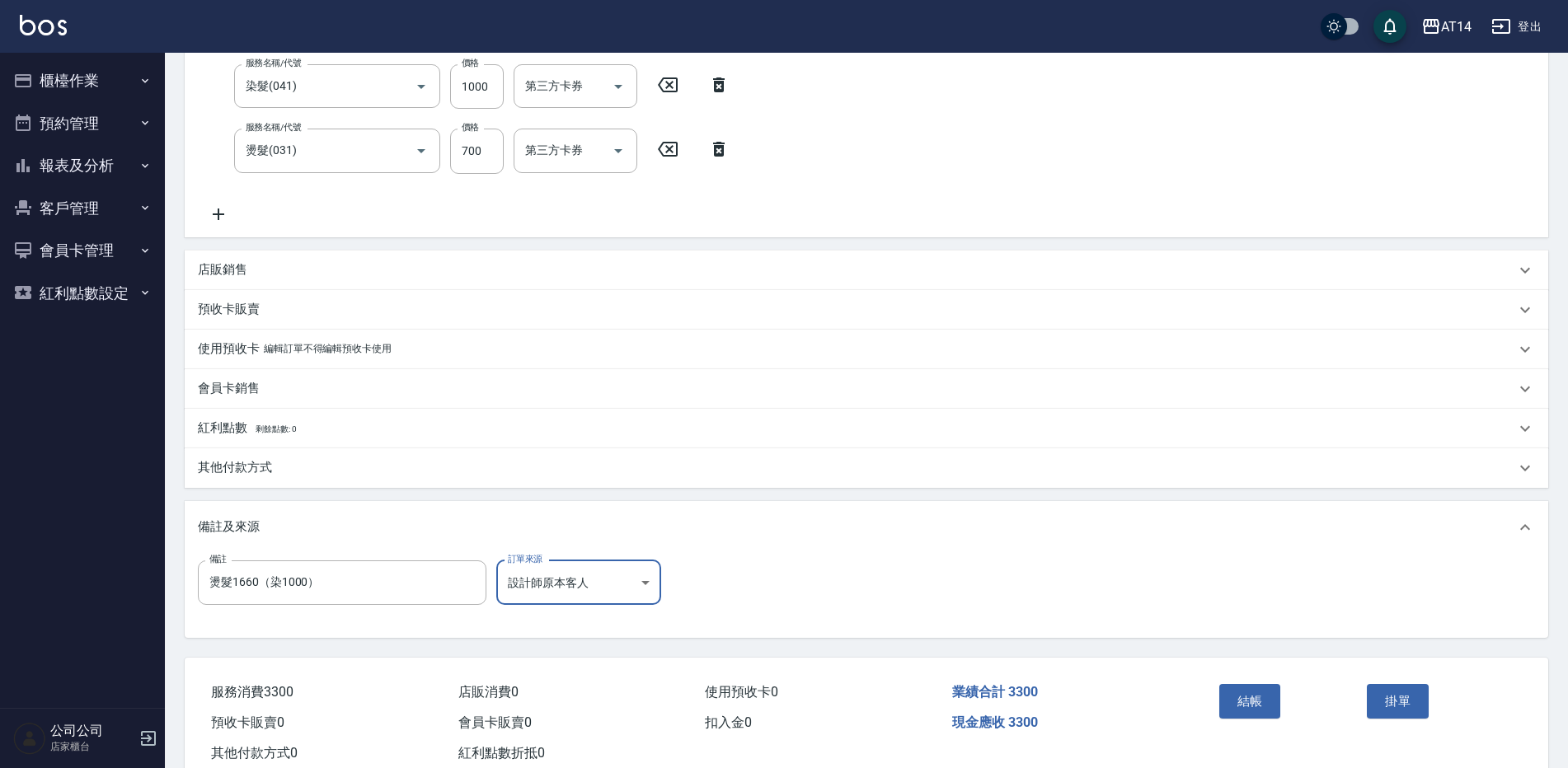
click at [595, 553] on div "備註及來源" at bounding box center [866, 528] width 1363 height 53
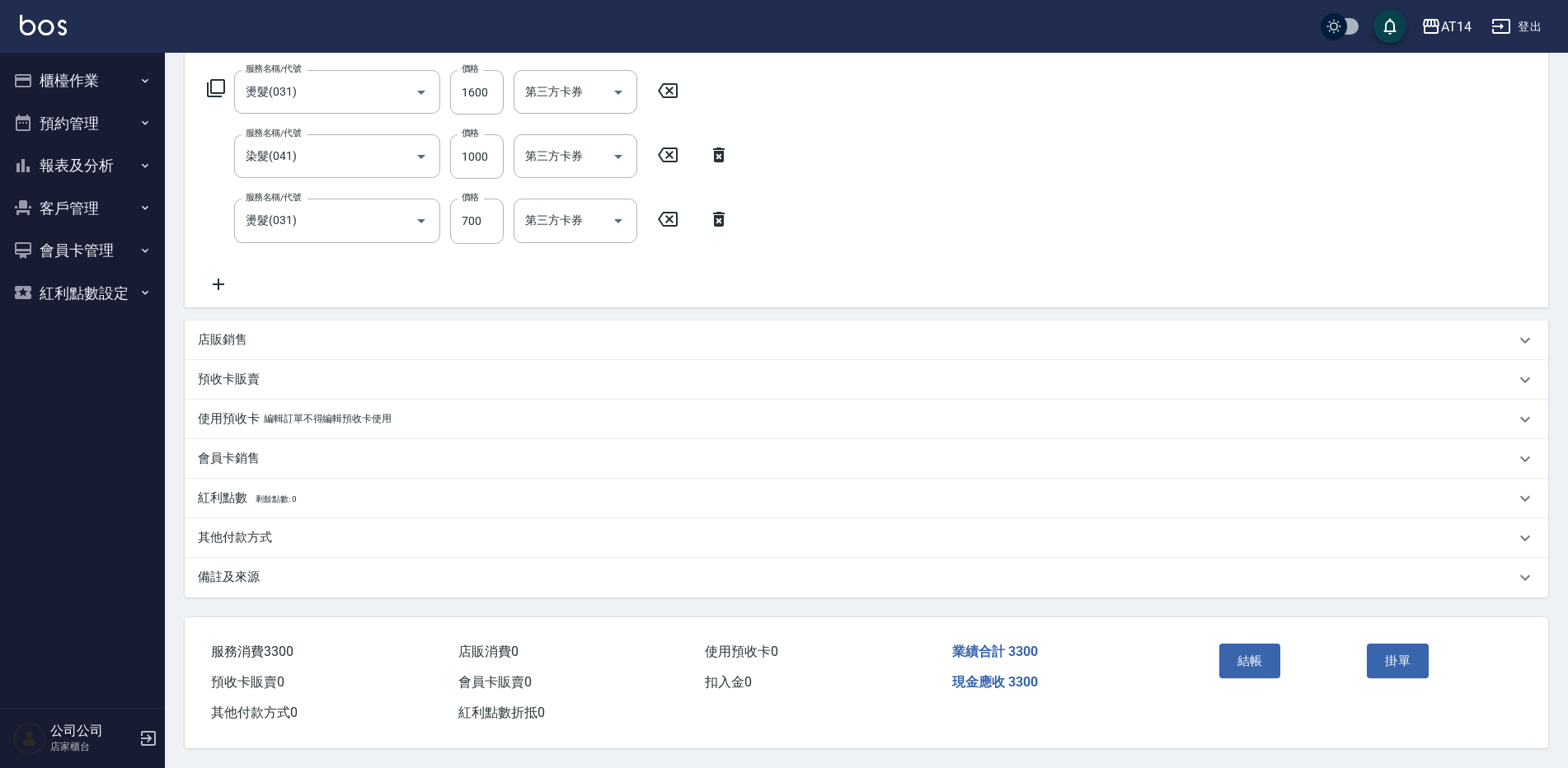
click at [583, 560] on div "備註及來源" at bounding box center [866, 577] width 1363 height 39
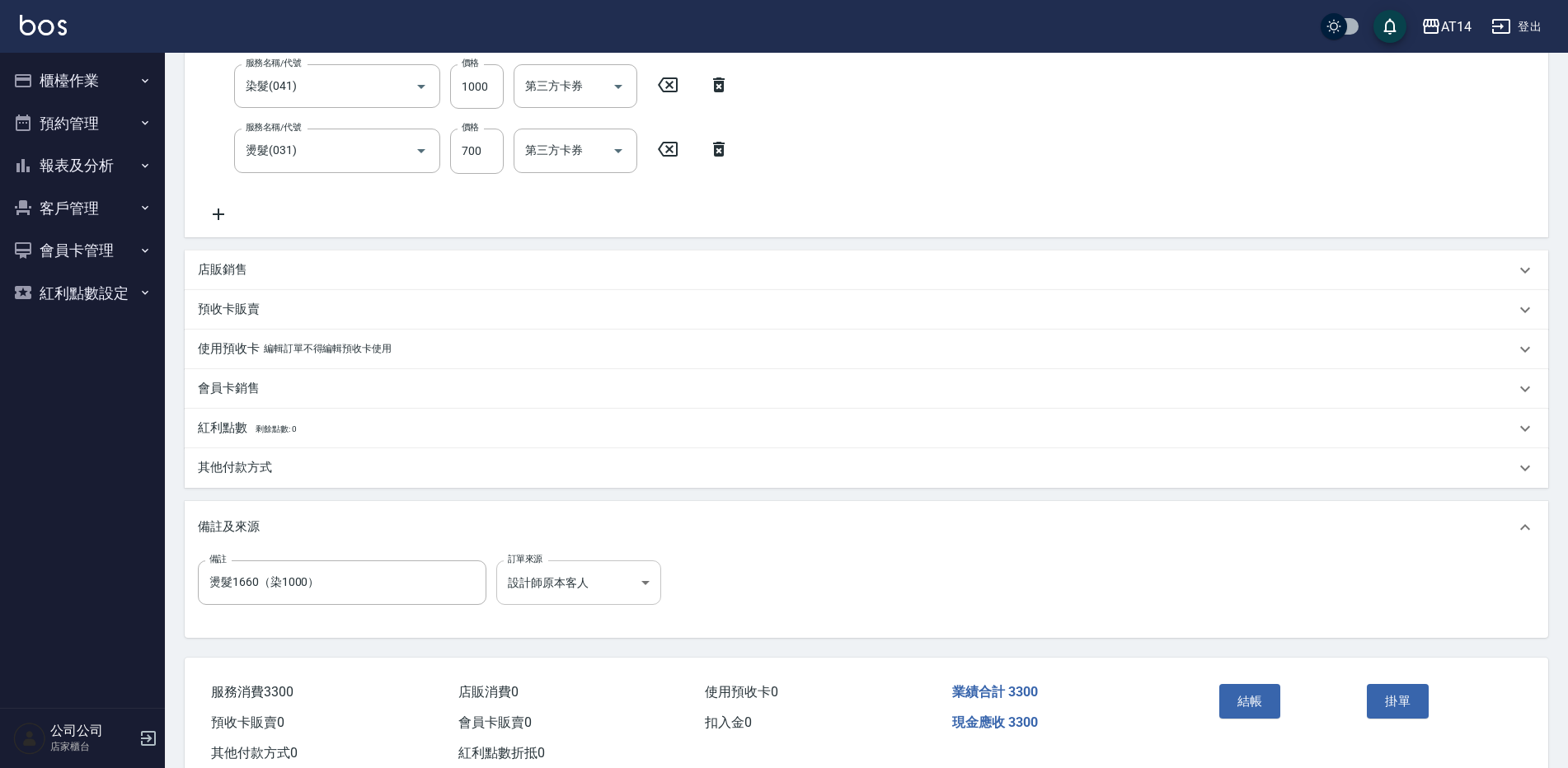
click at [601, 590] on body "AT14 登出 櫃檯作業 打帳單 帳單列表 掛單列表 現金收支登錄 材料自購登錄 每日結帳 排班表 掃碼打卡 預約管理 預約管理 單日預約紀錄 單週預約紀錄 …" at bounding box center [784, 239] width 1568 height 1138
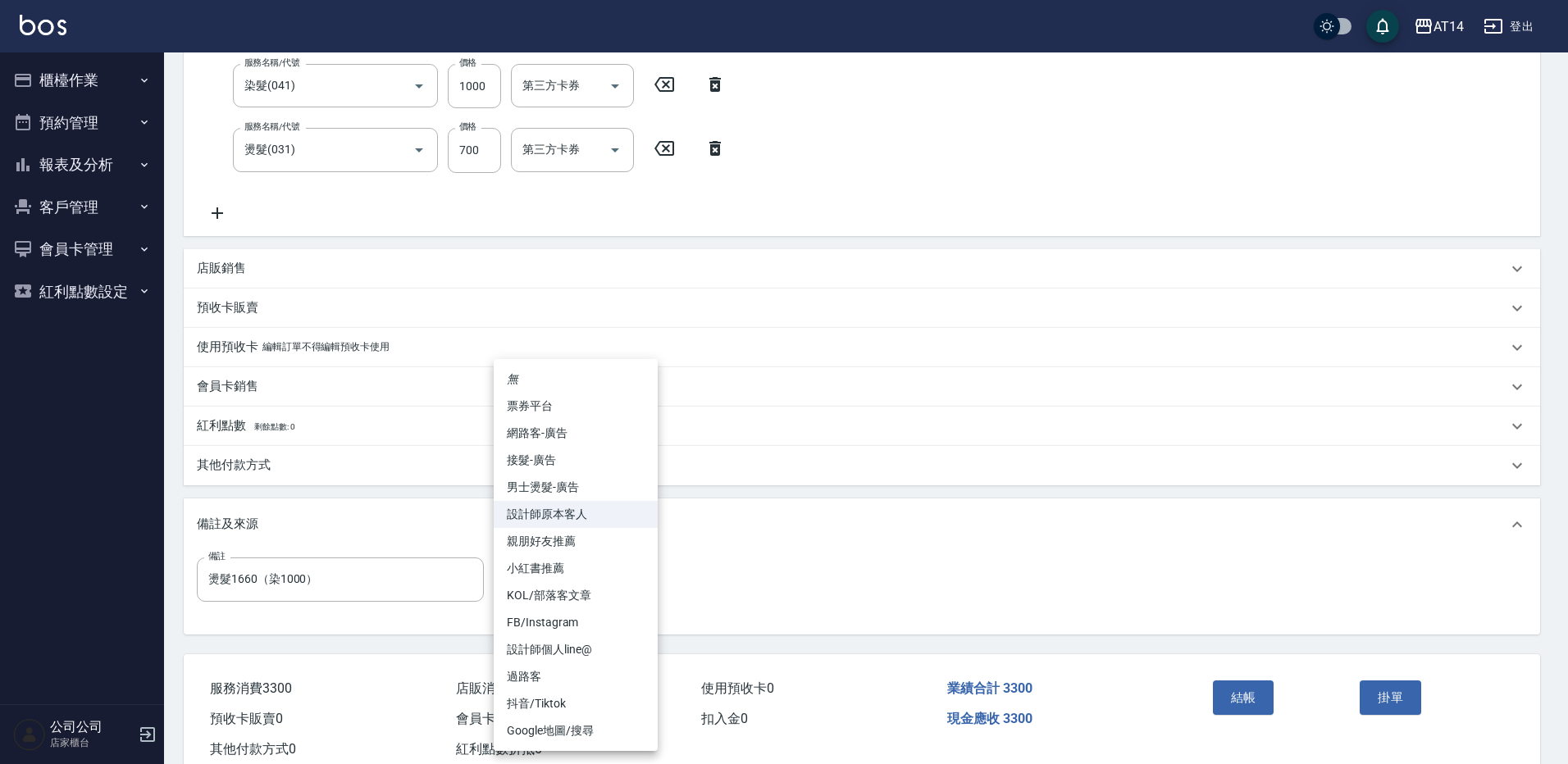
click at [613, 483] on li "男士燙髮-廣告" at bounding box center [576, 488] width 164 height 27
type input "男士燙髮-廣告"
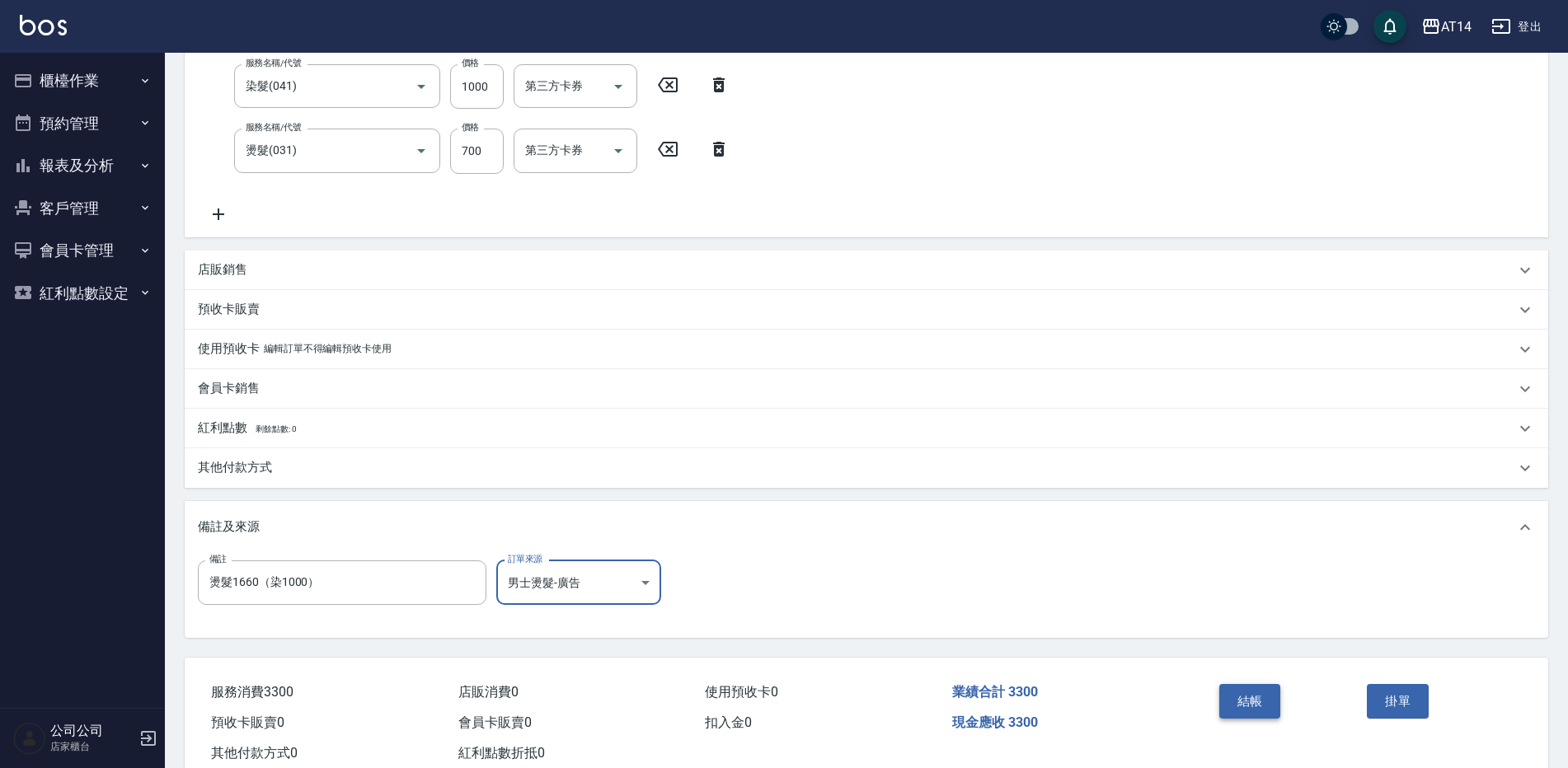
click at [1247, 704] on button "結帳" at bounding box center [1250, 702] width 62 height 35
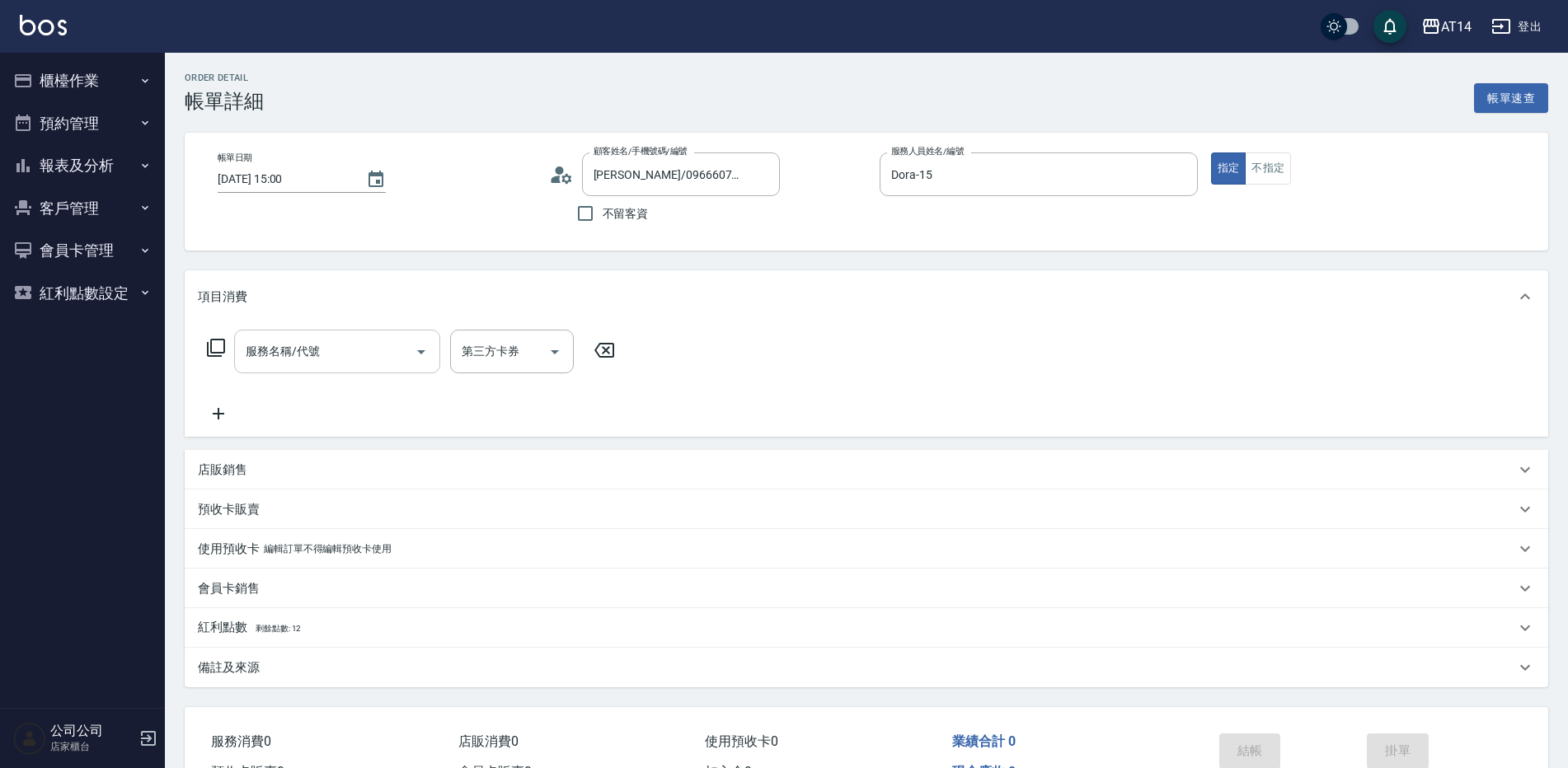
drag, startPoint x: 336, startPoint y: 349, endPoint x: 335, endPoint y: 361, distance: 12.0
click at [339, 351] on input "服務名稱/代號" at bounding box center [325, 352] width 167 height 29
type input "021"
type input "1"
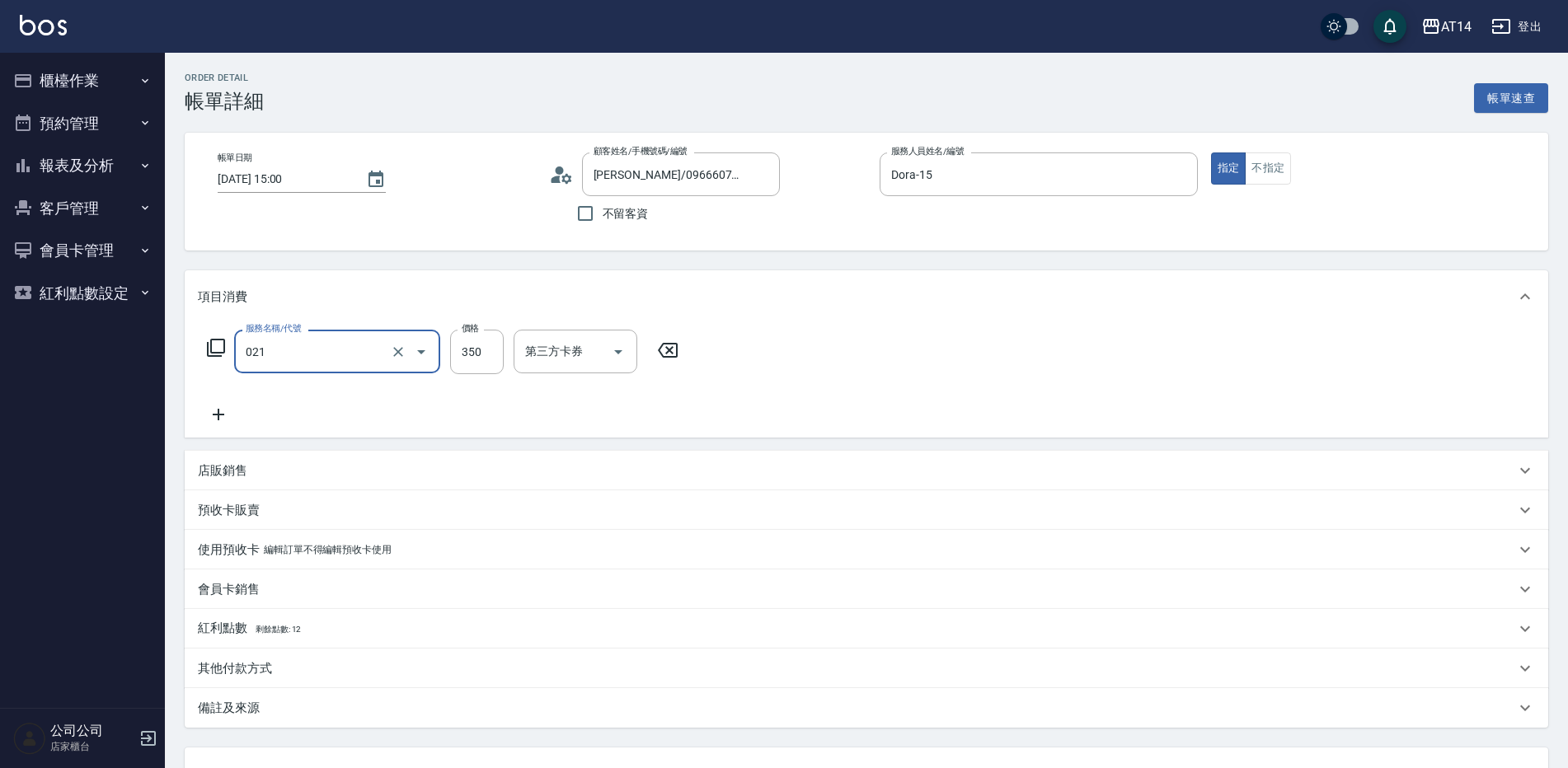
type input "剪髮(021)"
type input "4"
type input "0"
type input "40"
type input "1"
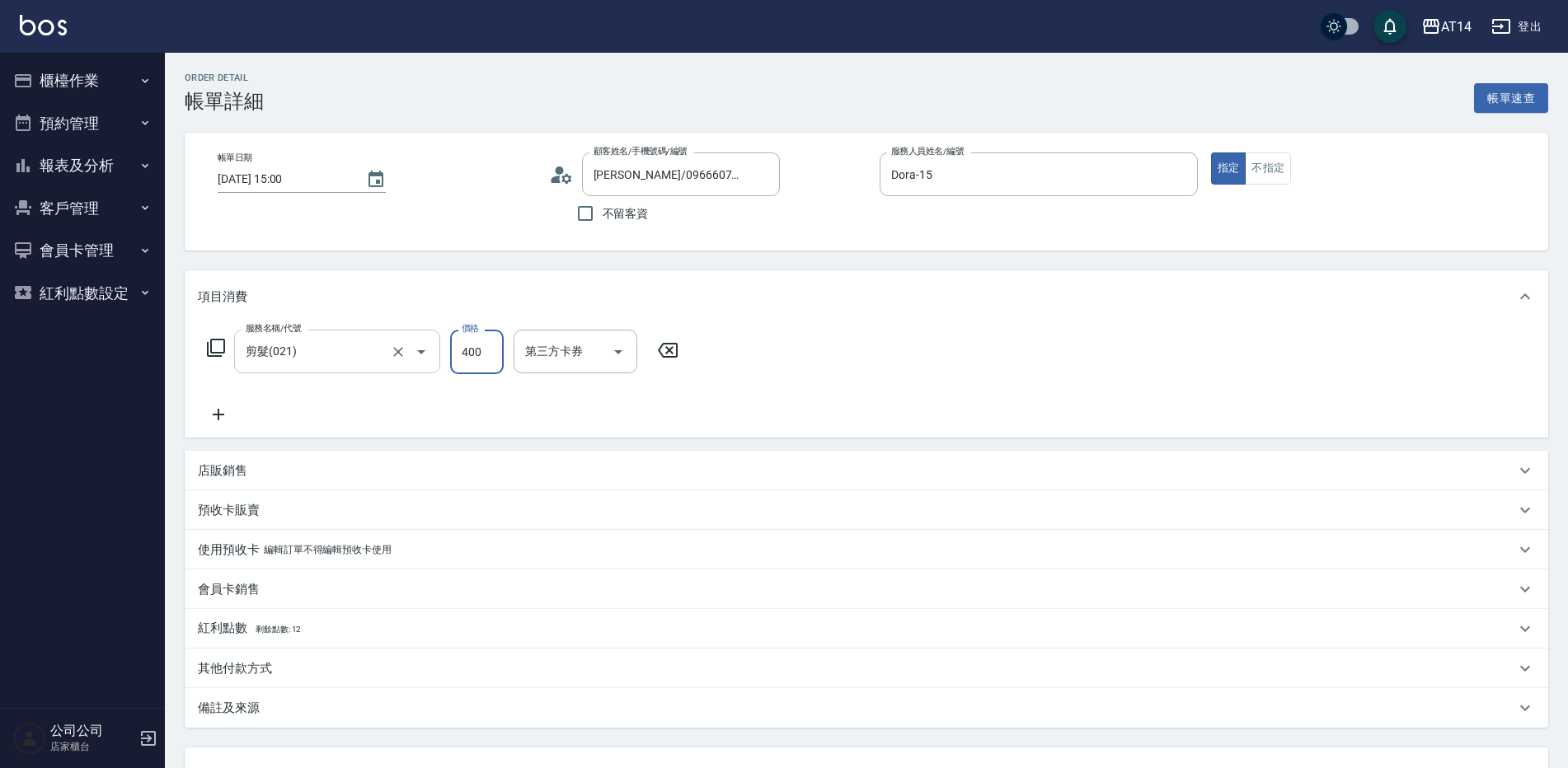
type input "400"
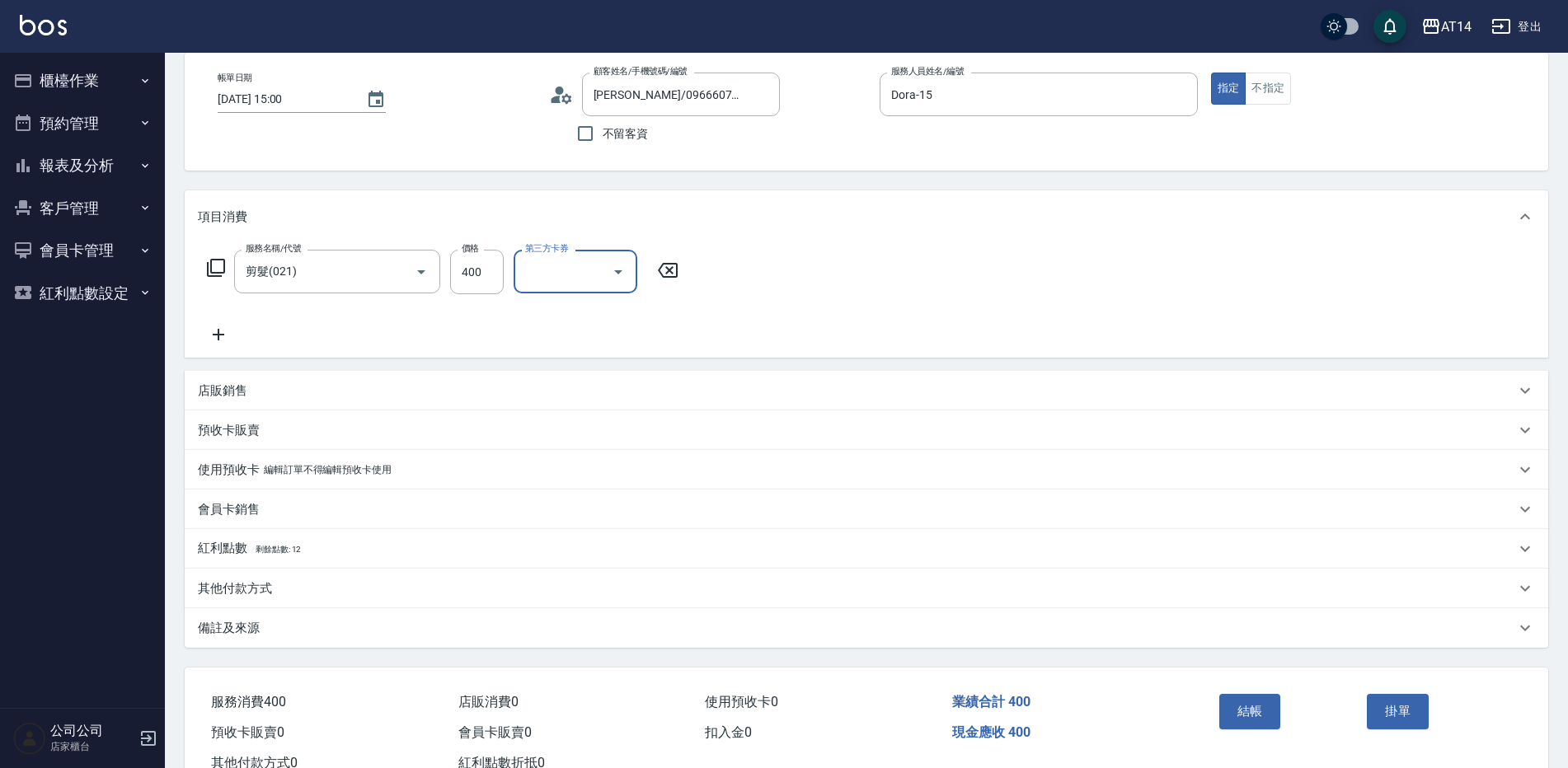
scroll to position [83, 0]
drag, startPoint x: 569, startPoint y: 598, endPoint x: 552, endPoint y: 628, distance: 34.5
click at [567, 603] on div "其他付款方式" at bounding box center [866, 586] width 1363 height 39
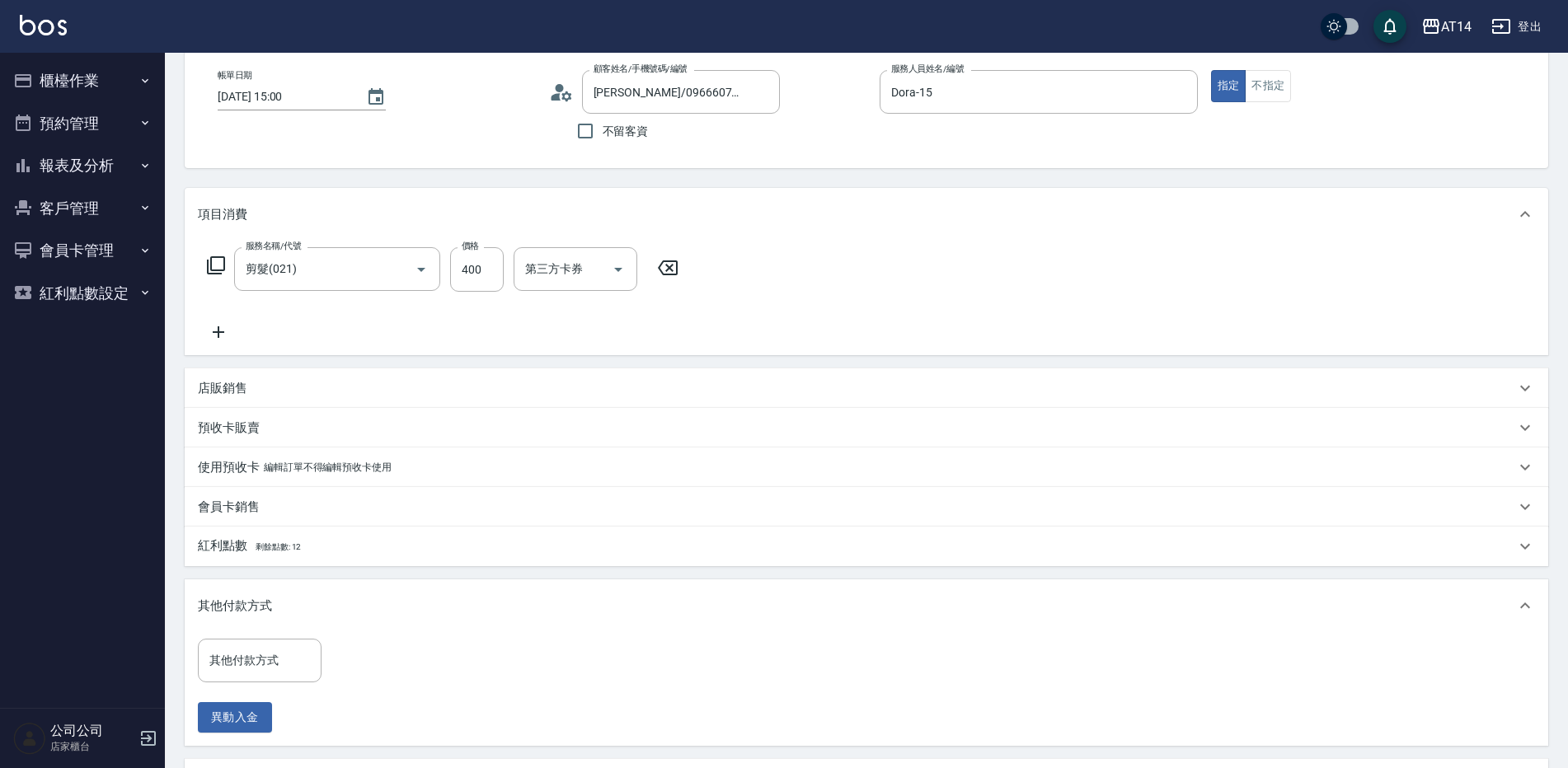
click at [499, 559] on div "紅利點數 剩餘點數: 12" at bounding box center [866, 547] width 1363 height 39
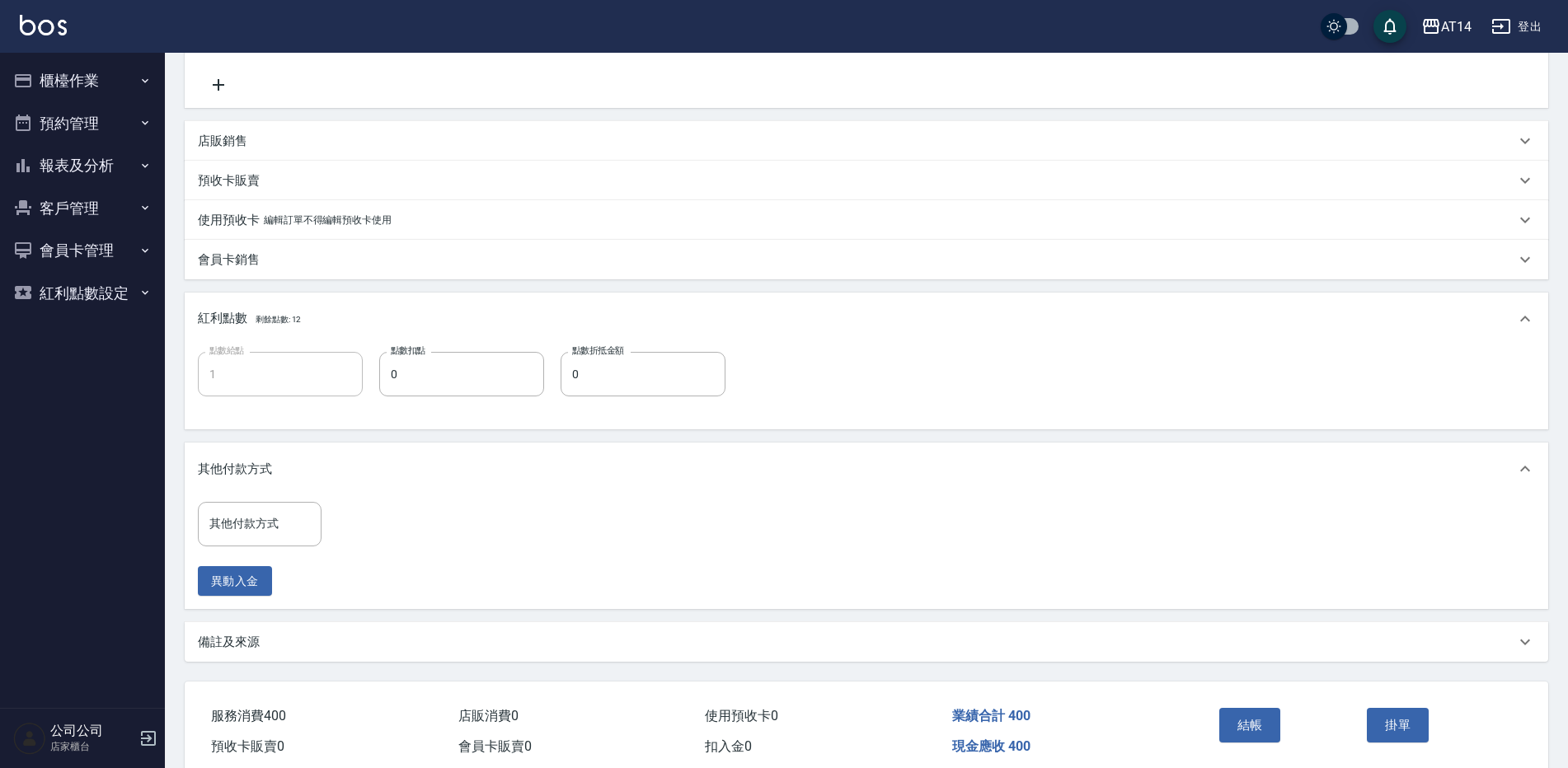
click at [647, 648] on div "備註及來源" at bounding box center [856, 643] width 1317 height 17
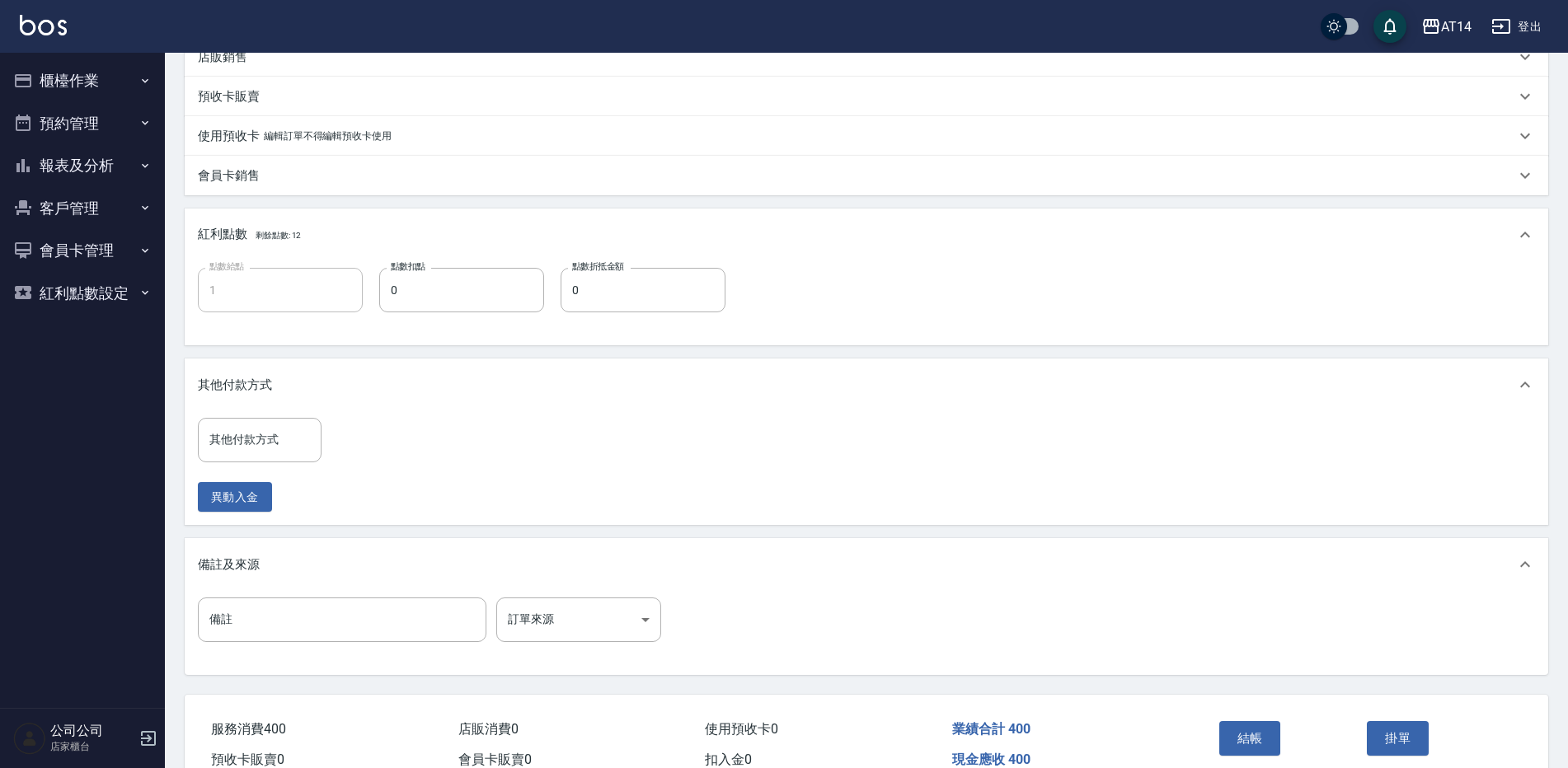
scroll to position [415, 0]
click at [606, 641] on div "備註 備註 訂單來源 ​ 訂單來源" at bounding box center [866, 629] width 1336 height 65
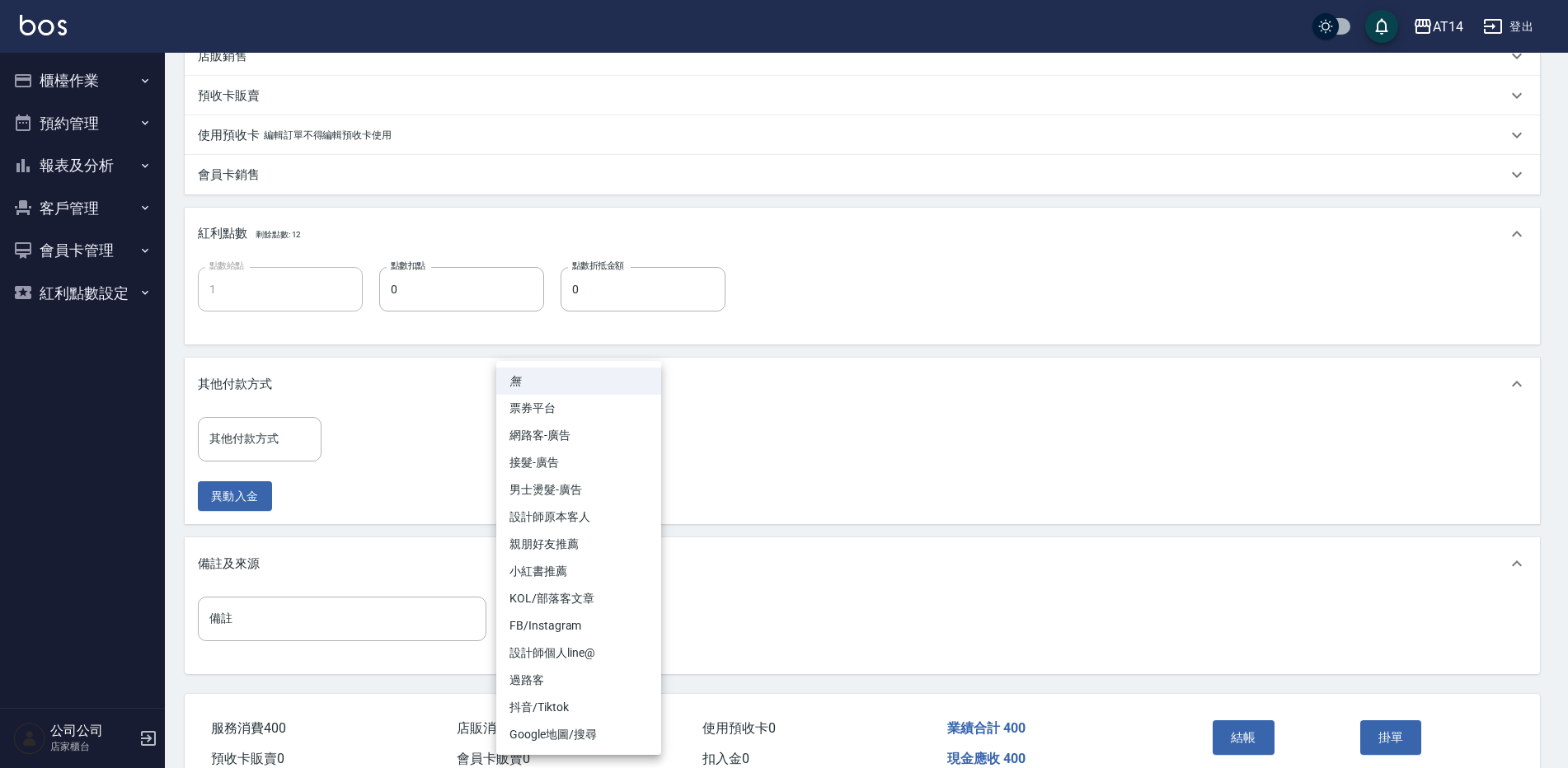
click at [613, 622] on body "AT14 登出 櫃檯作業 打帳單 帳單列表 掛單列表 現金收支登錄 材料自購登錄 每日結帳 排班表 掃碼打卡 預約管理 預約管理 單日預約紀錄 單週預約紀錄 …" at bounding box center [784, 215] width 1568 height 1259
click at [599, 511] on li "設計師原本客人" at bounding box center [579, 518] width 165 height 27
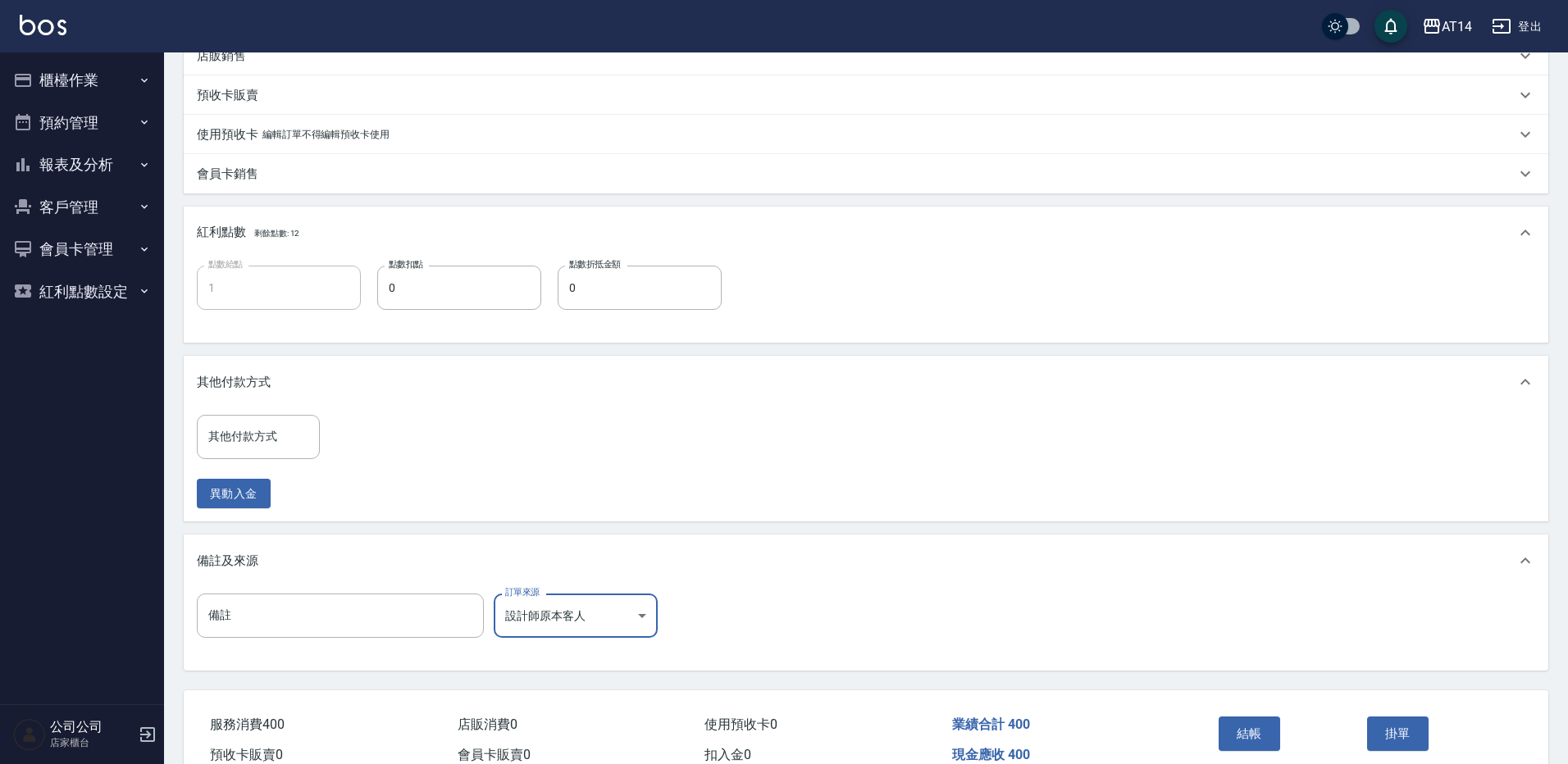
type input "設計師原本客人"
click at [1252, 732] on button "結帳" at bounding box center [1244, 734] width 62 height 35
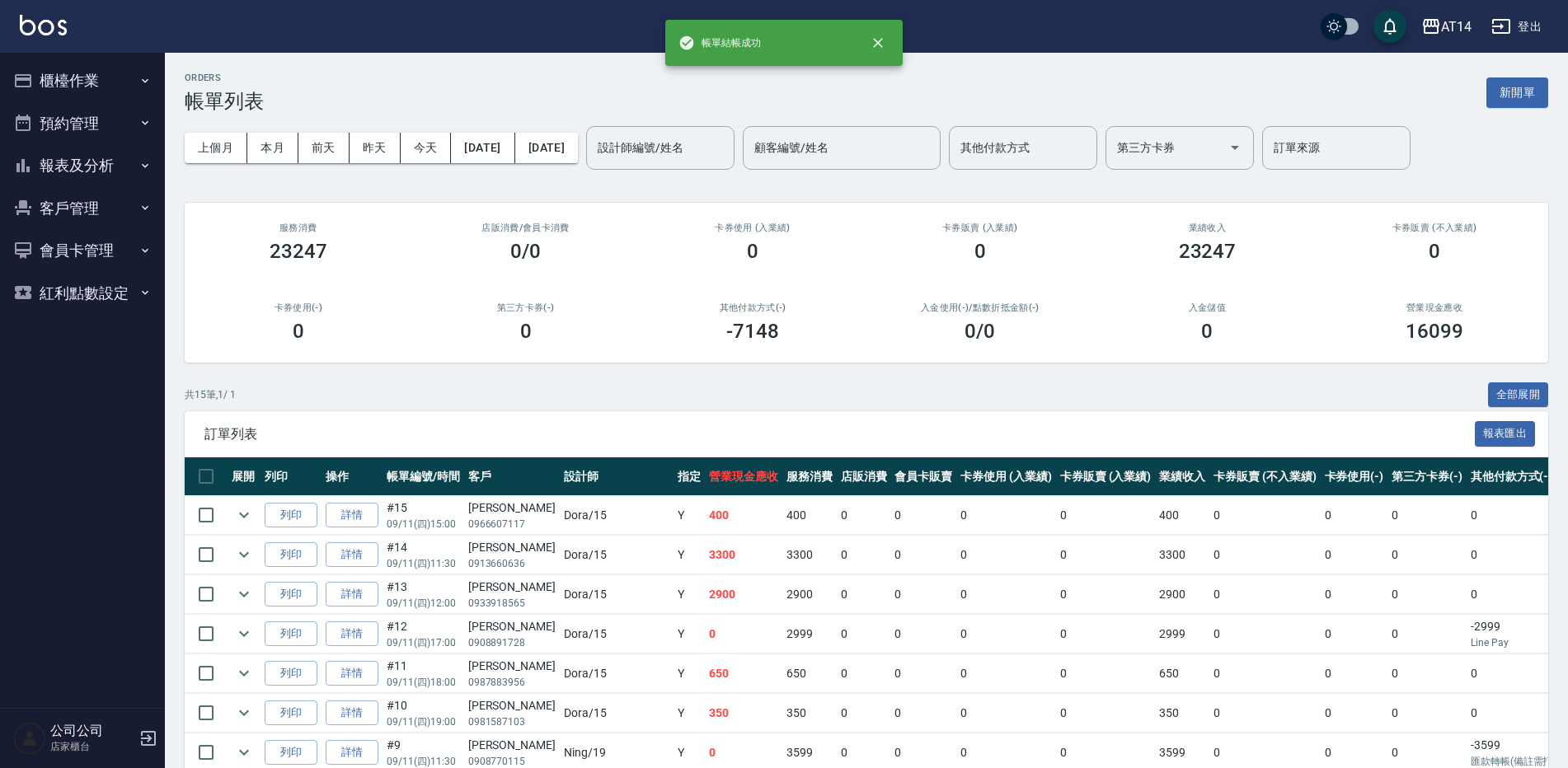
click at [108, 117] on button "預約管理" at bounding box center [83, 123] width 152 height 43
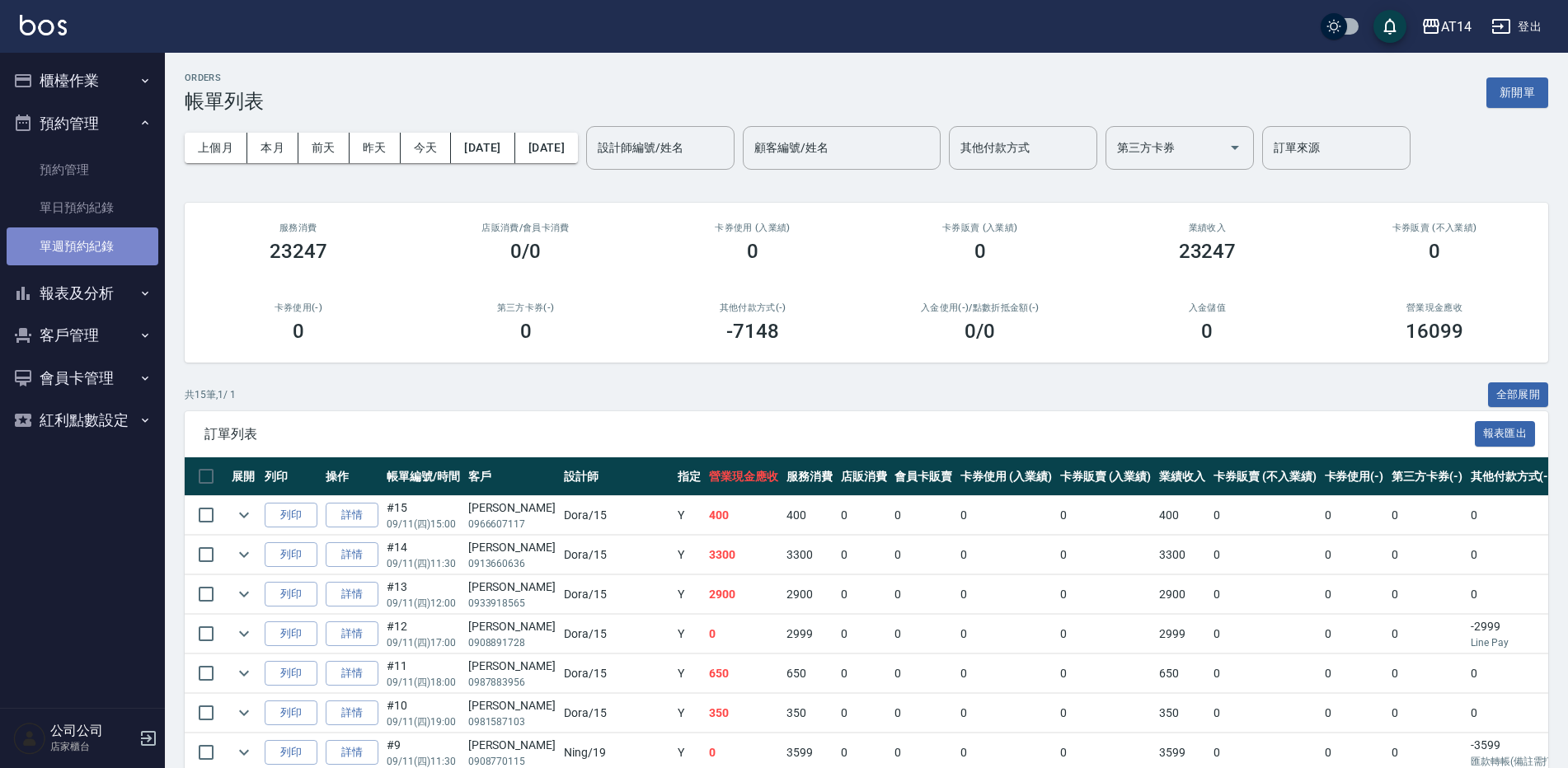
click at [107, 250] on link "單週預約紀錄" at bounding box center [83, 246] width 152 height 38
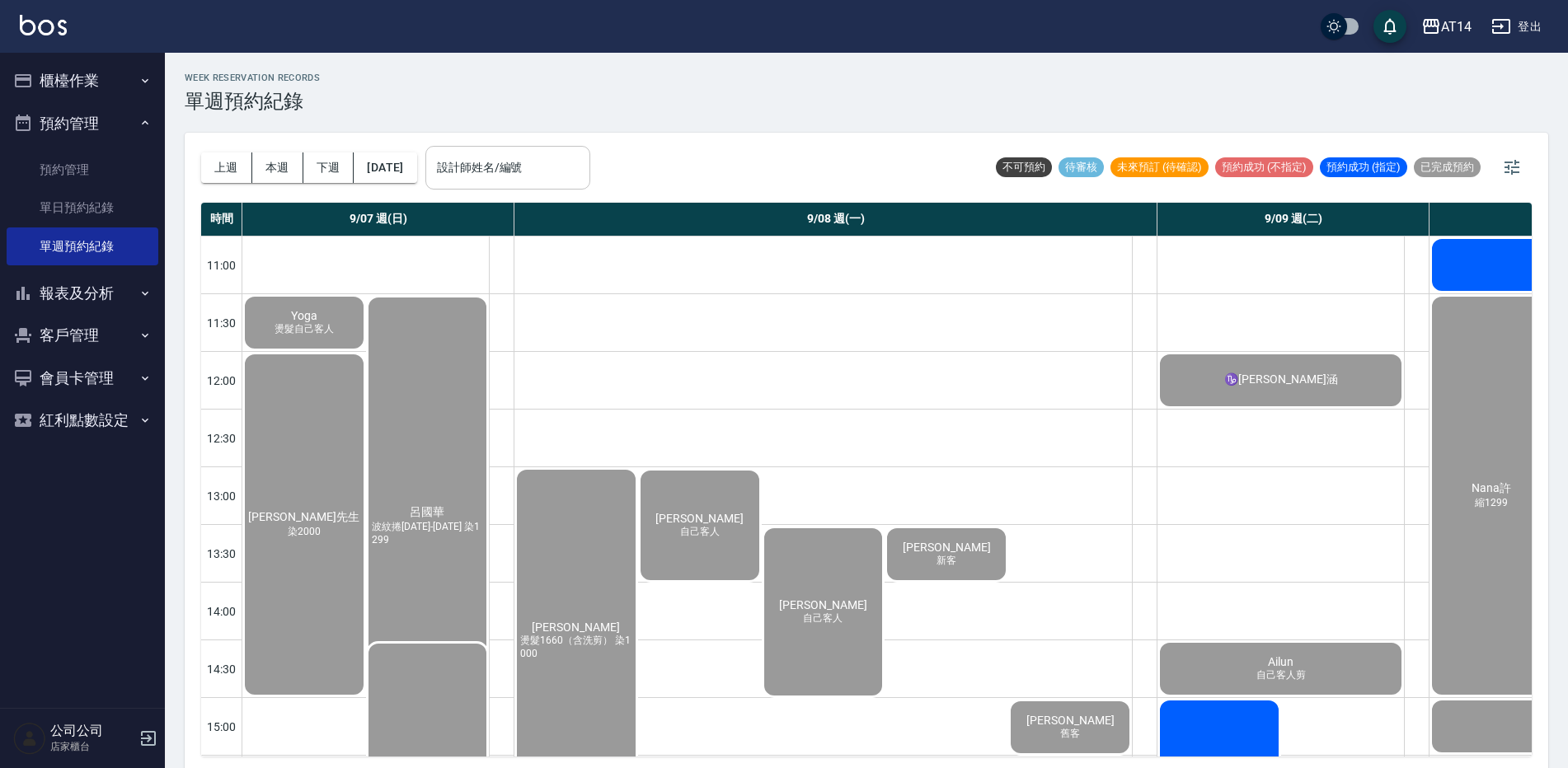
click at [529, 174] on input "設計師姓名/編號" at bounding box center [507, 168] width 150 height 29
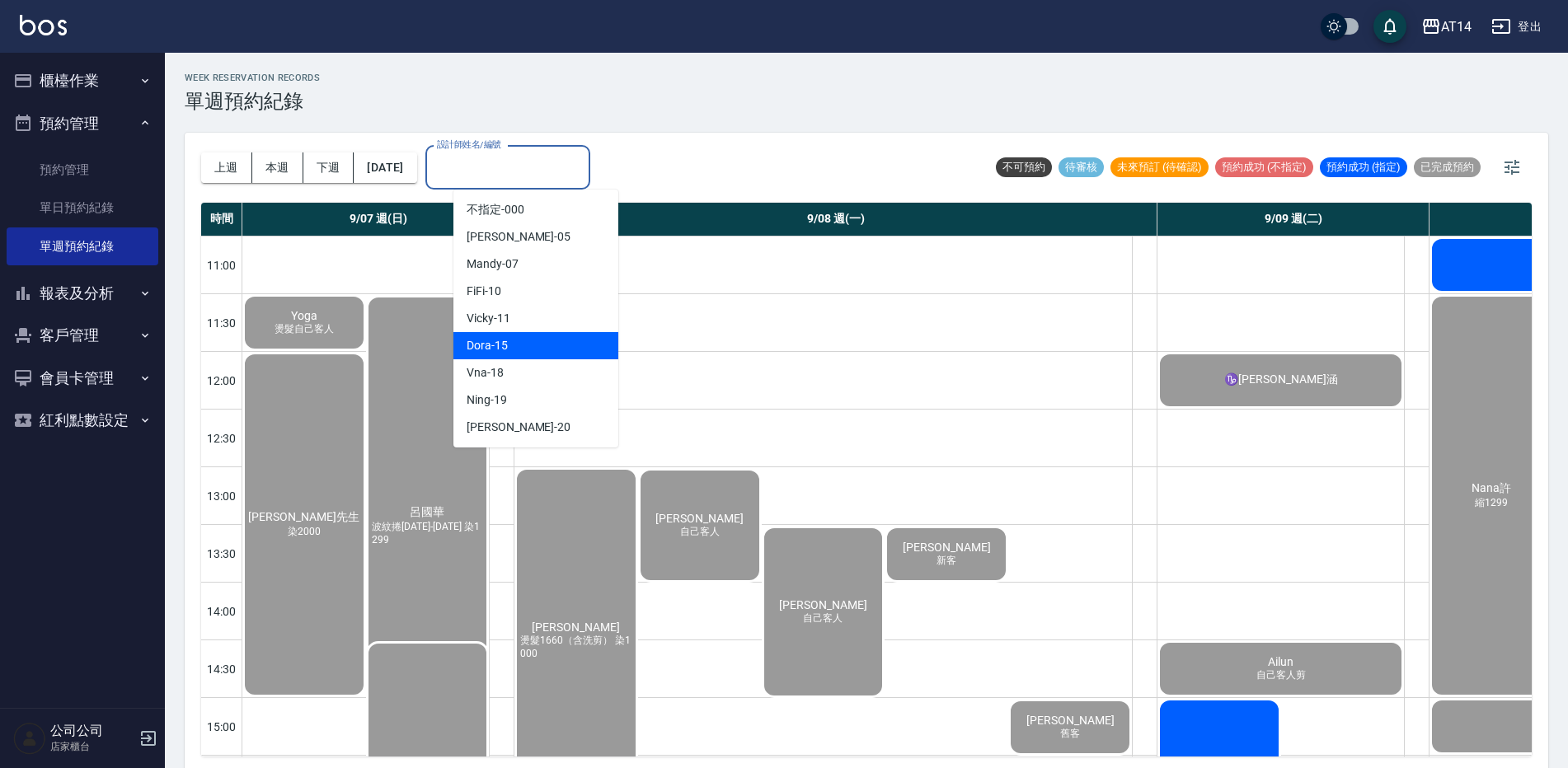
click at [539, 341] on div "Dora -15" at bounding box center [536, 346] width 165 height 27
type input "Dora-15"
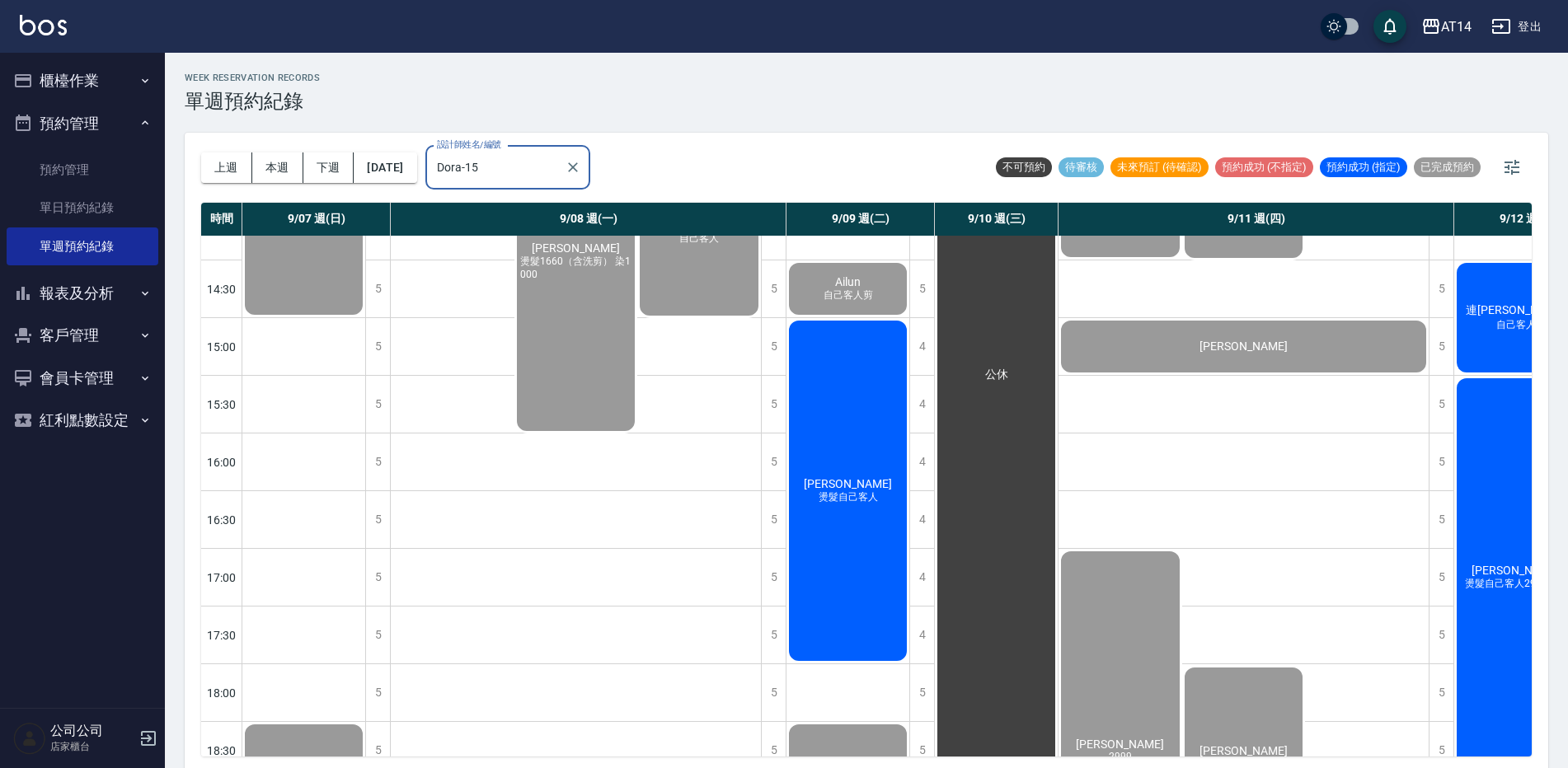
scroll to position [324, 0]
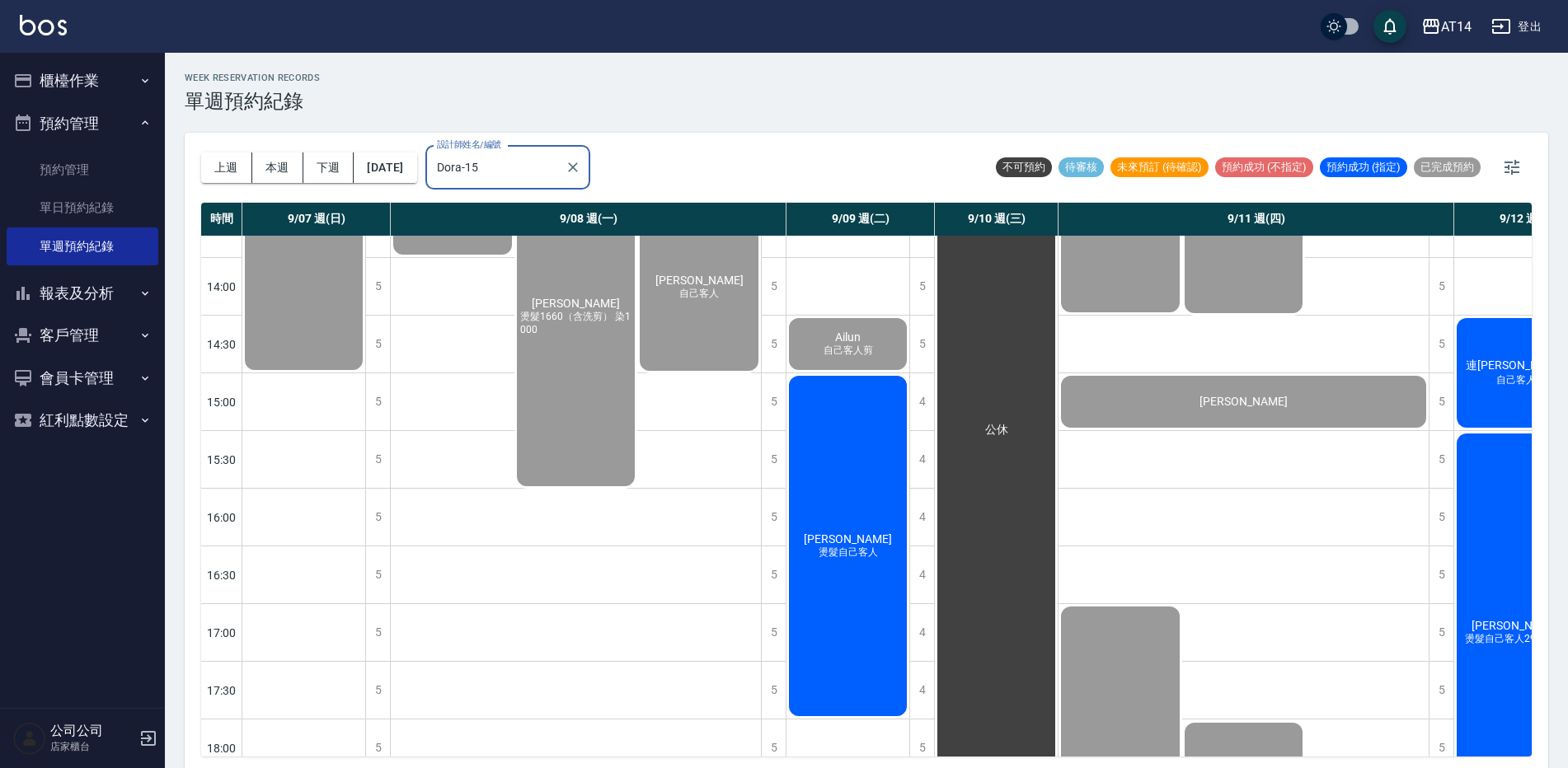
click at [91, 80] on button "櫃檯作業" at bounding box center [83, 81] width 152 height 43
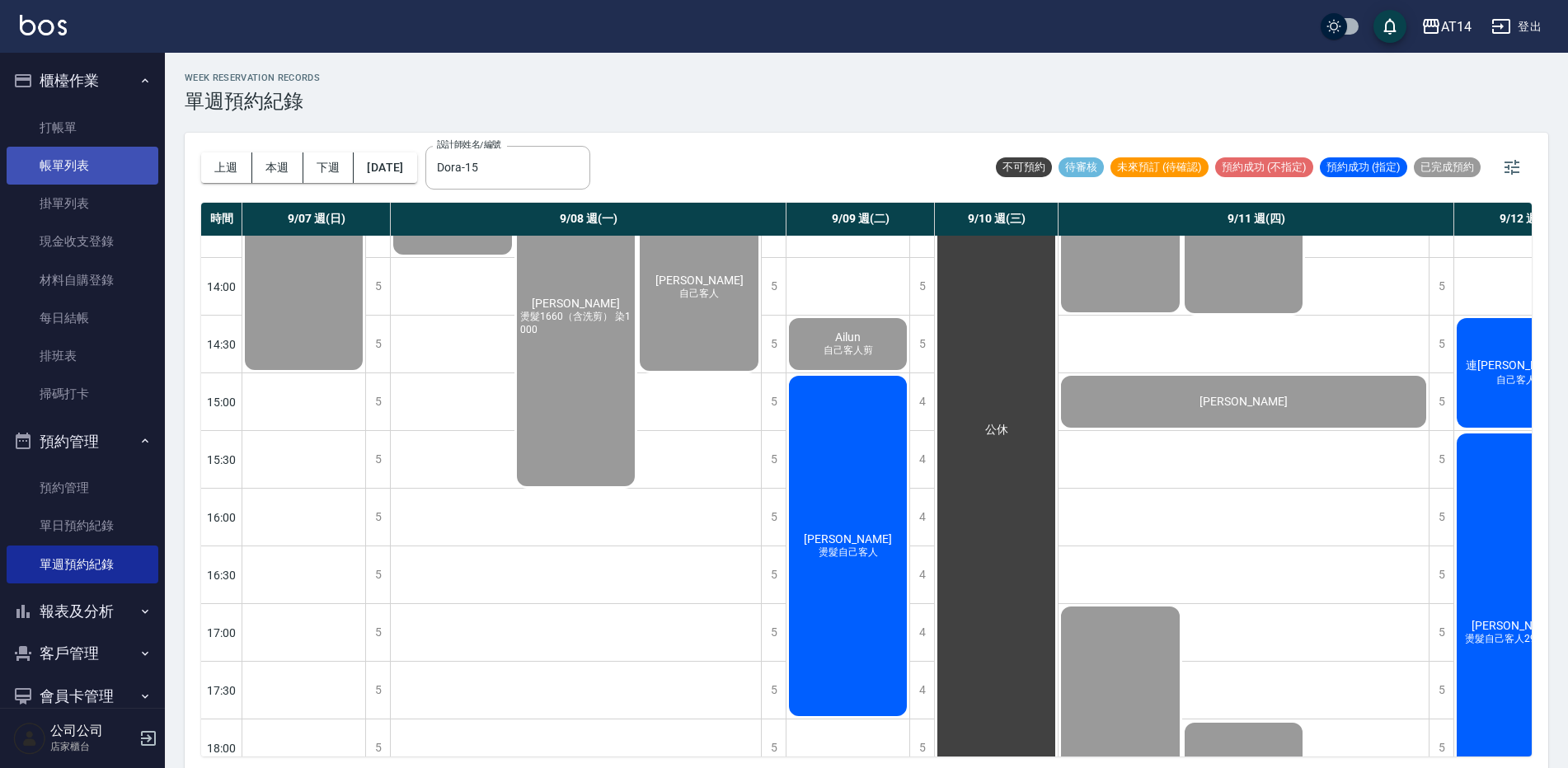
click at [106, 165] on link "帳單列表" at bounding box center [83, 165] width 152 height 38
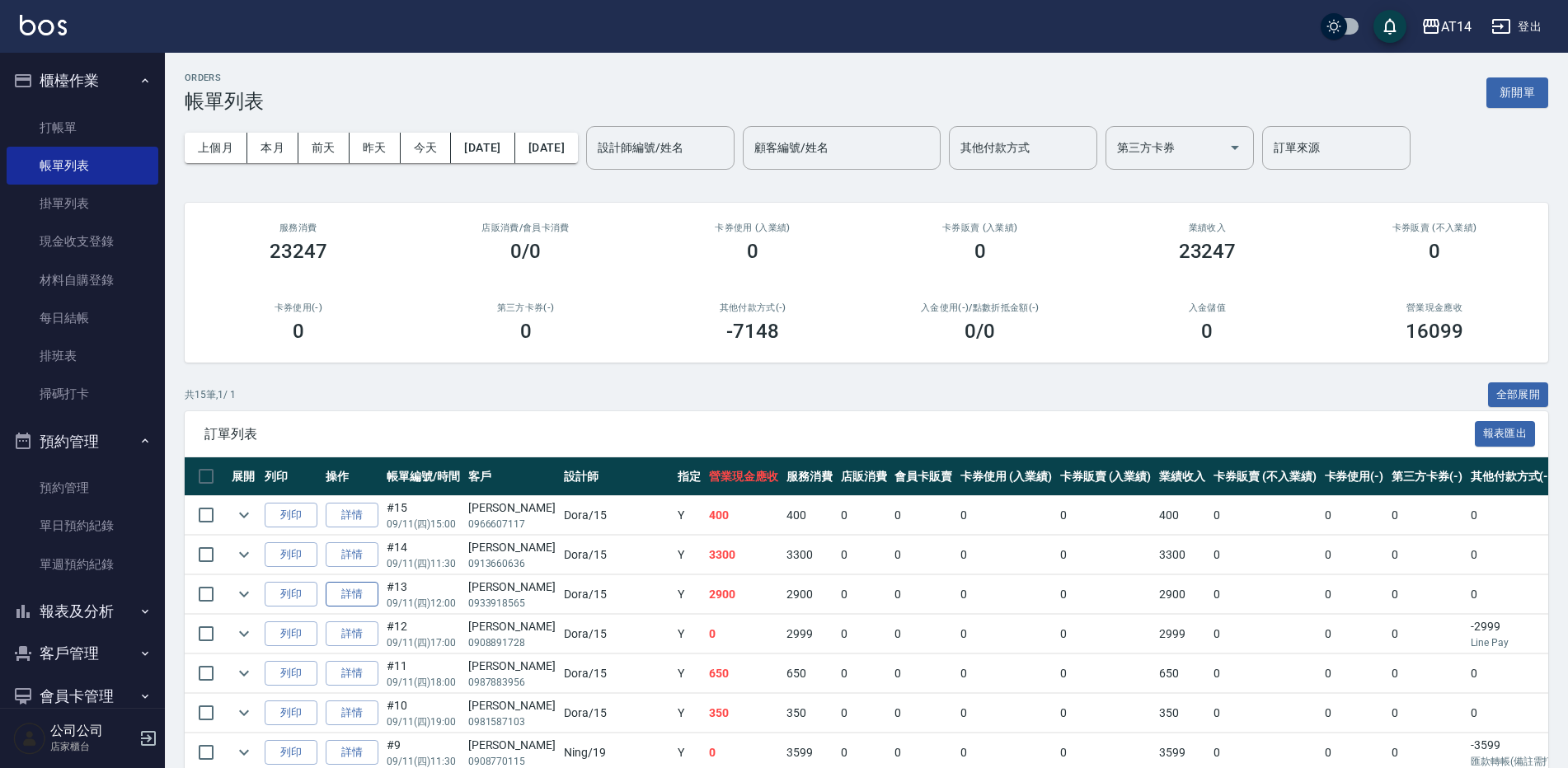
click at [358, 592] on link "詳情" at bounding box center [352, 595] width 53 height 26
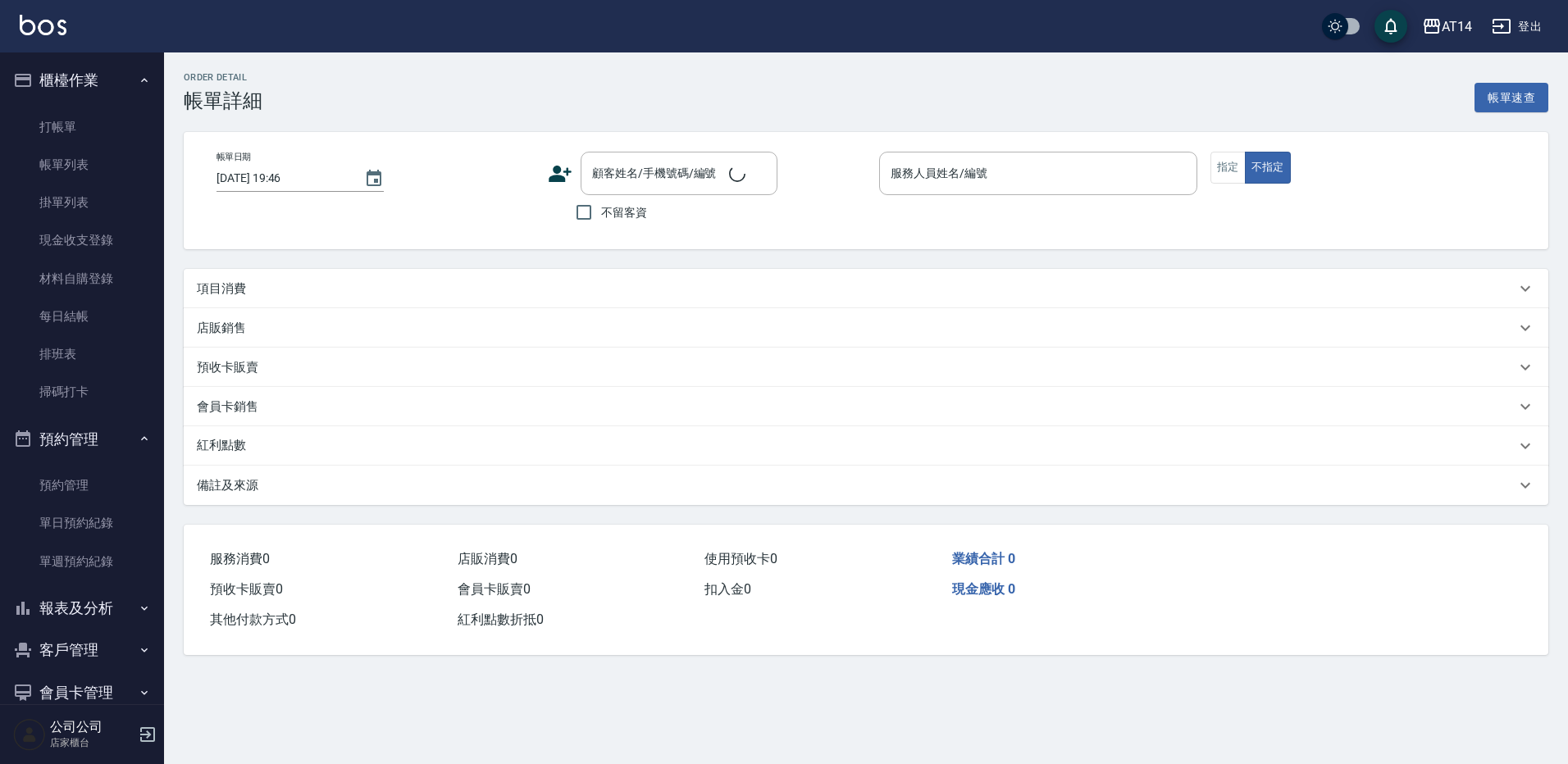
type input "2025/09/11 12:00"
type input "Dora-15"
type input "6"
type input "燙髮自己客人2000"
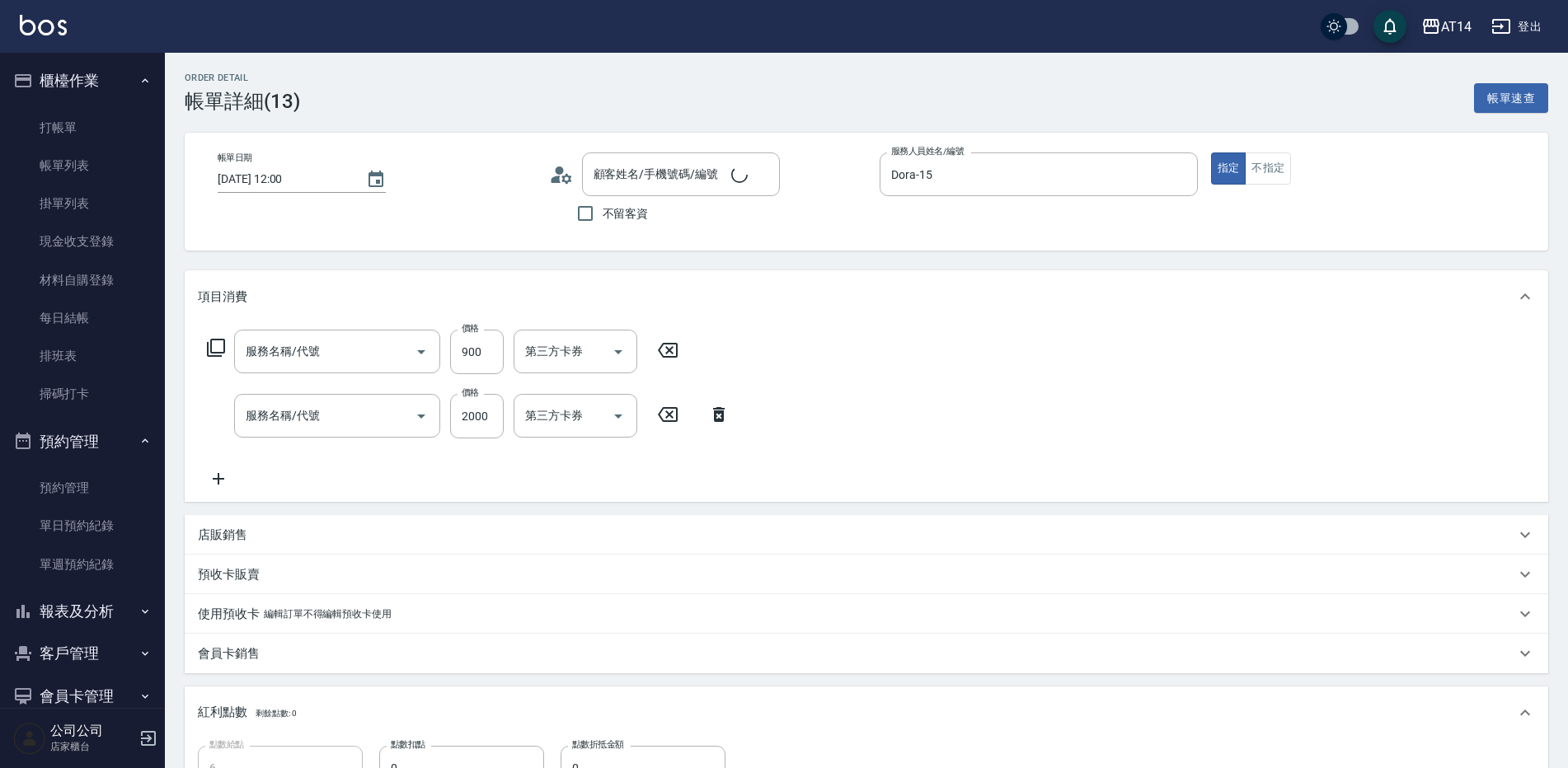
type input "Kelly/0933918565/null"
type input "護髮(051)"
type input "燙髮(031)"
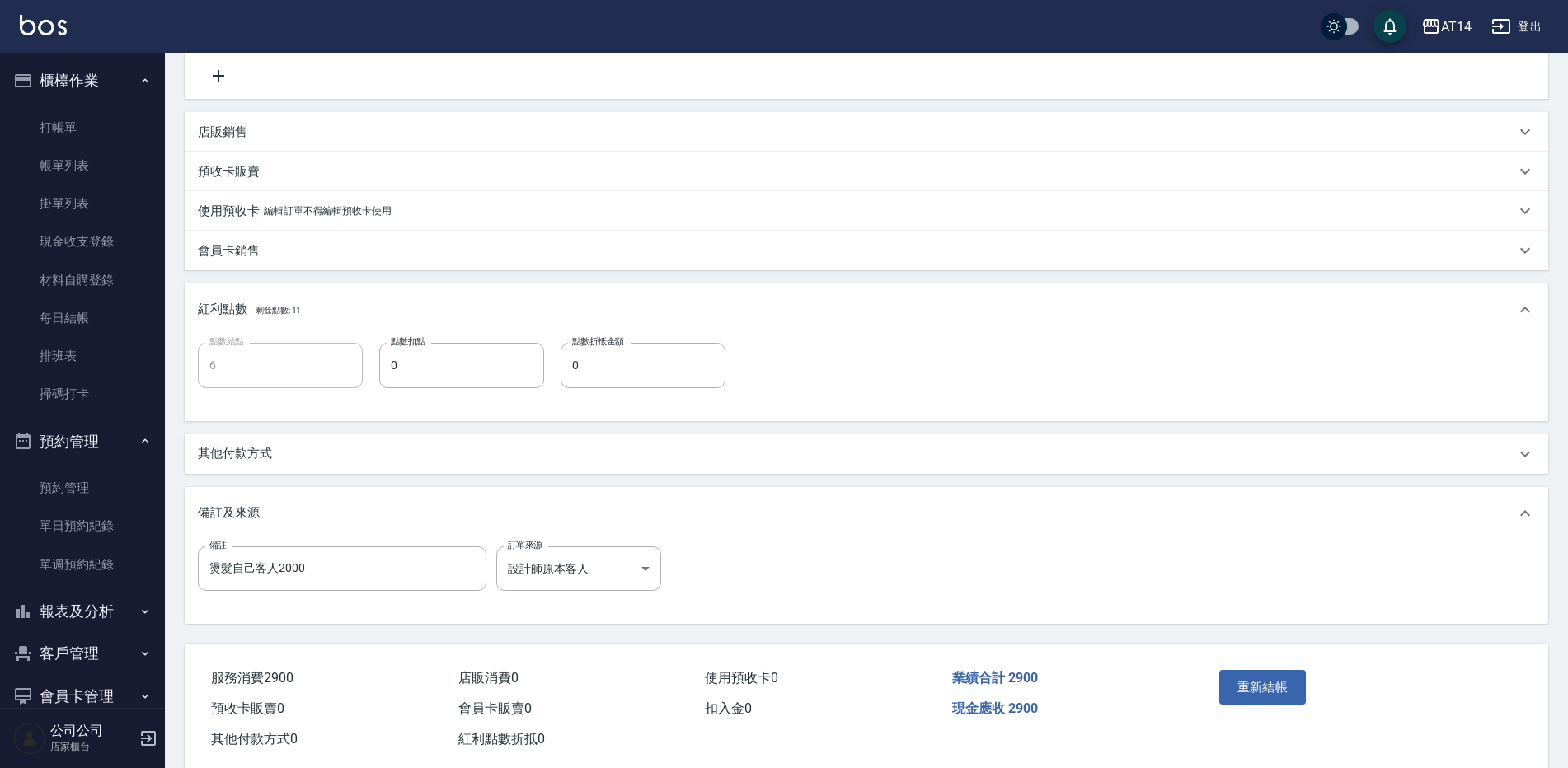
scroll to position [437, 0]
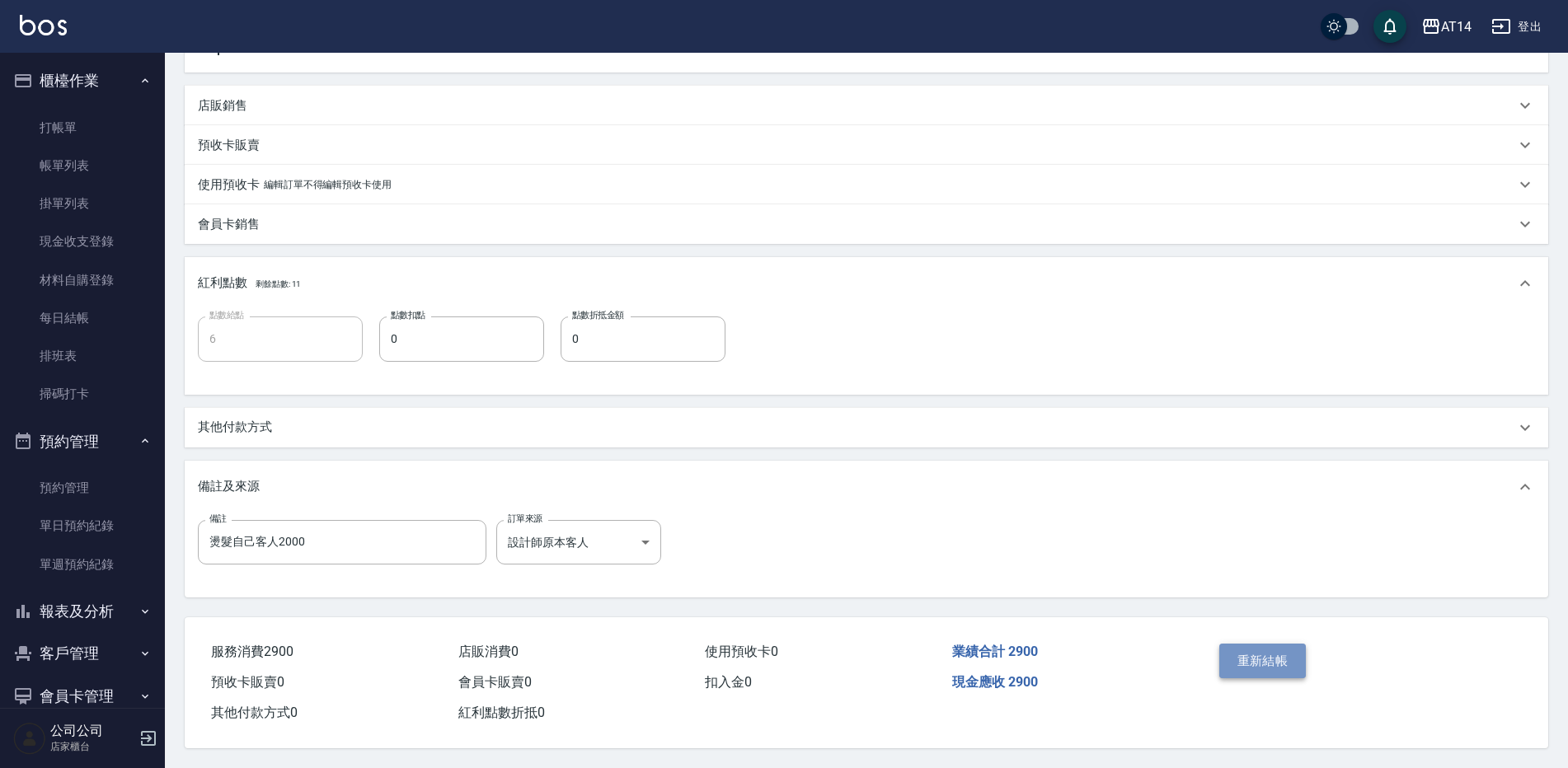
click at [1289, 660] on button "重新結帳" at bounding box center [1262, 661] width 88 height 35
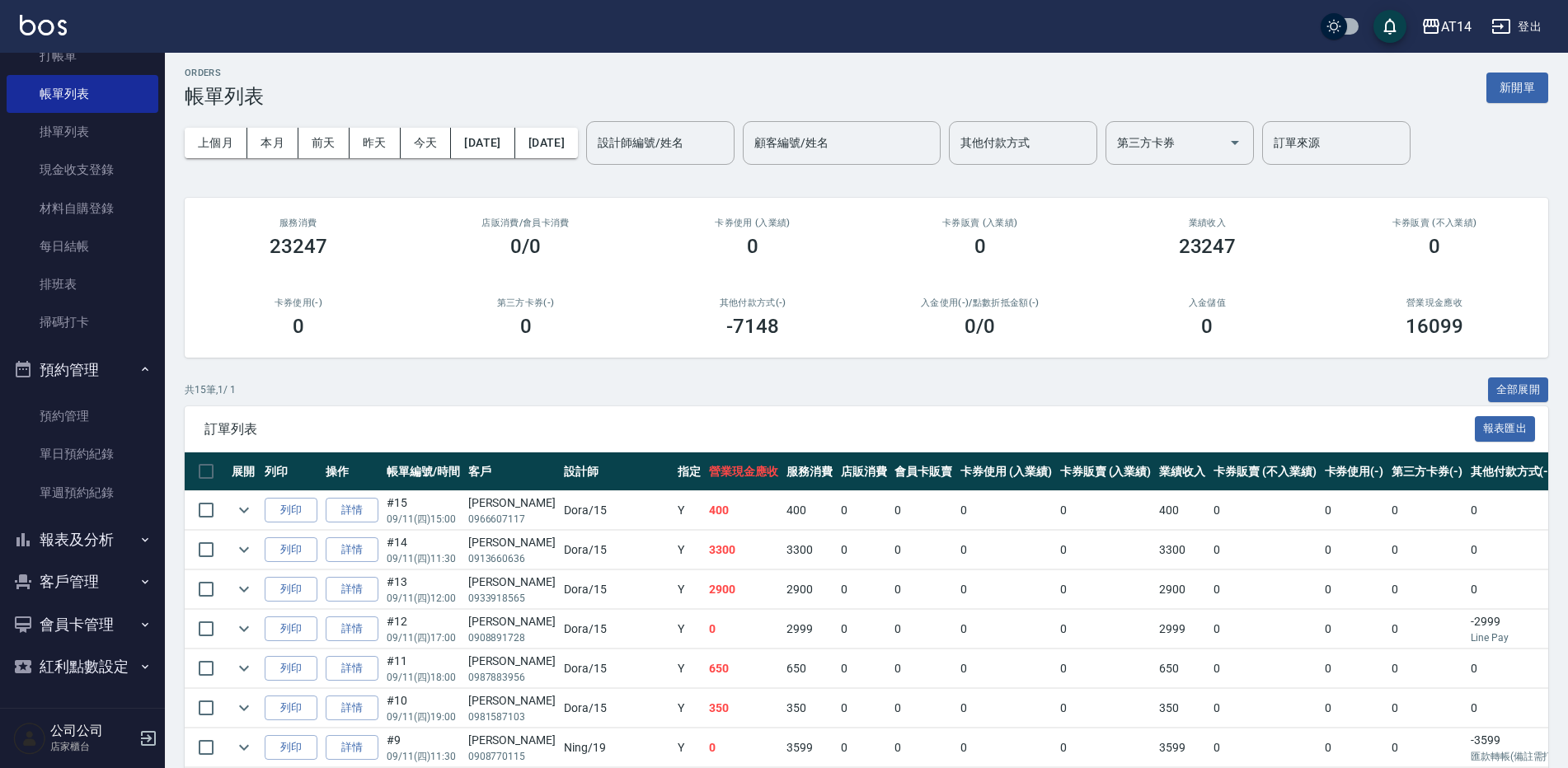
scroll to position [83, 0]
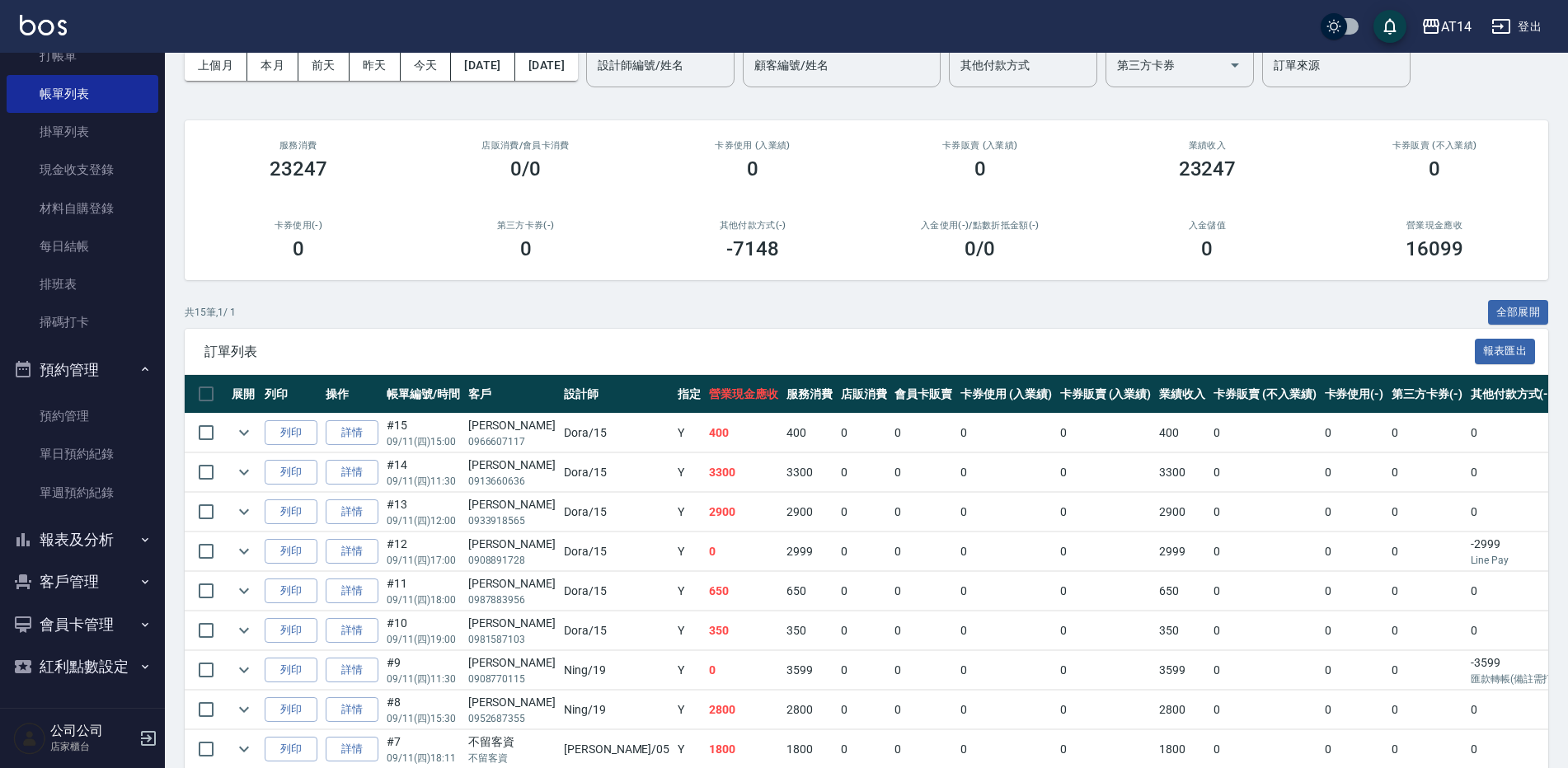
click at [97, 556] on button "報表及分析" at bounding box center [83, 540] width 152 height 43
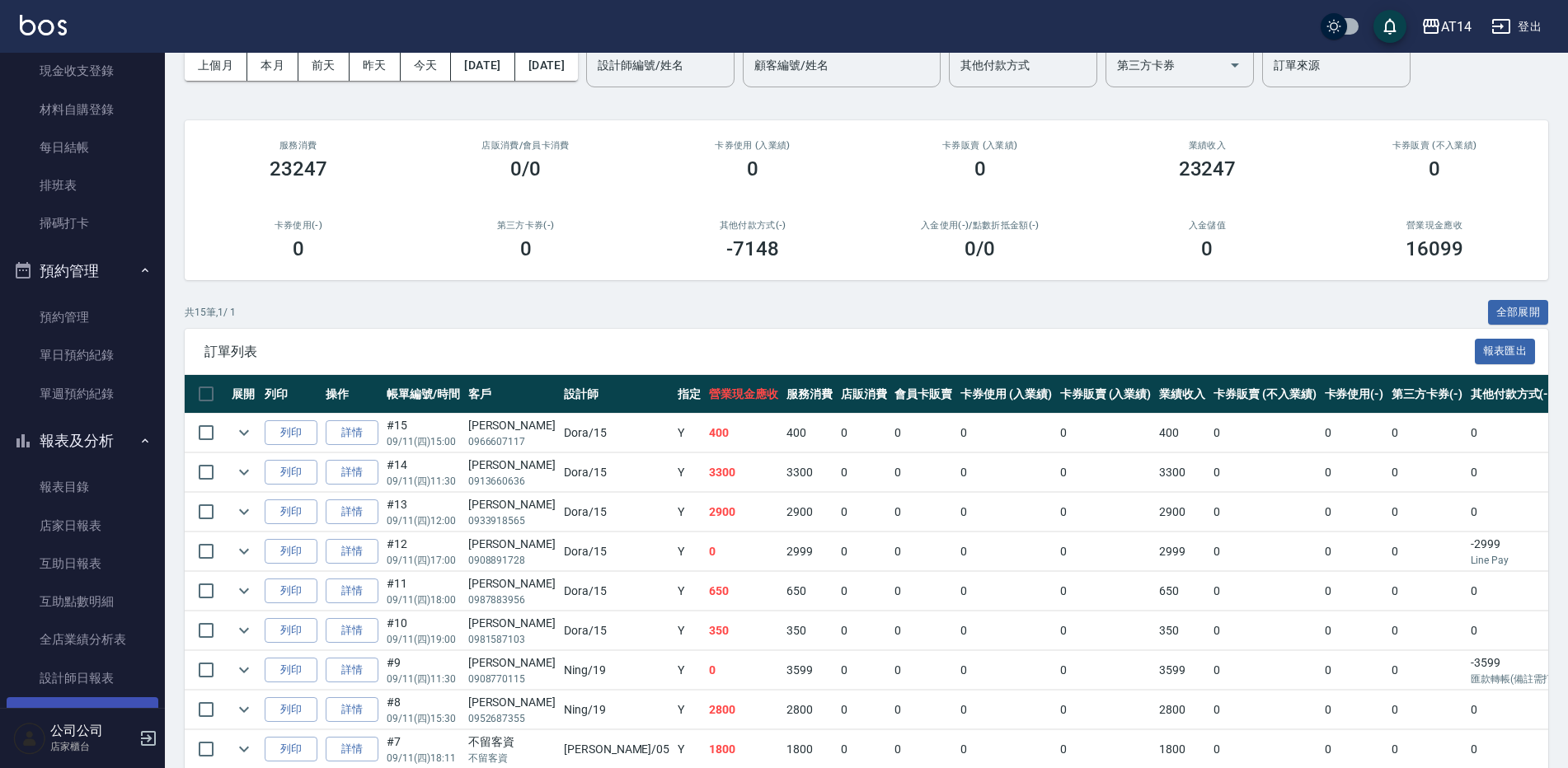
scroll to position [319, 0]
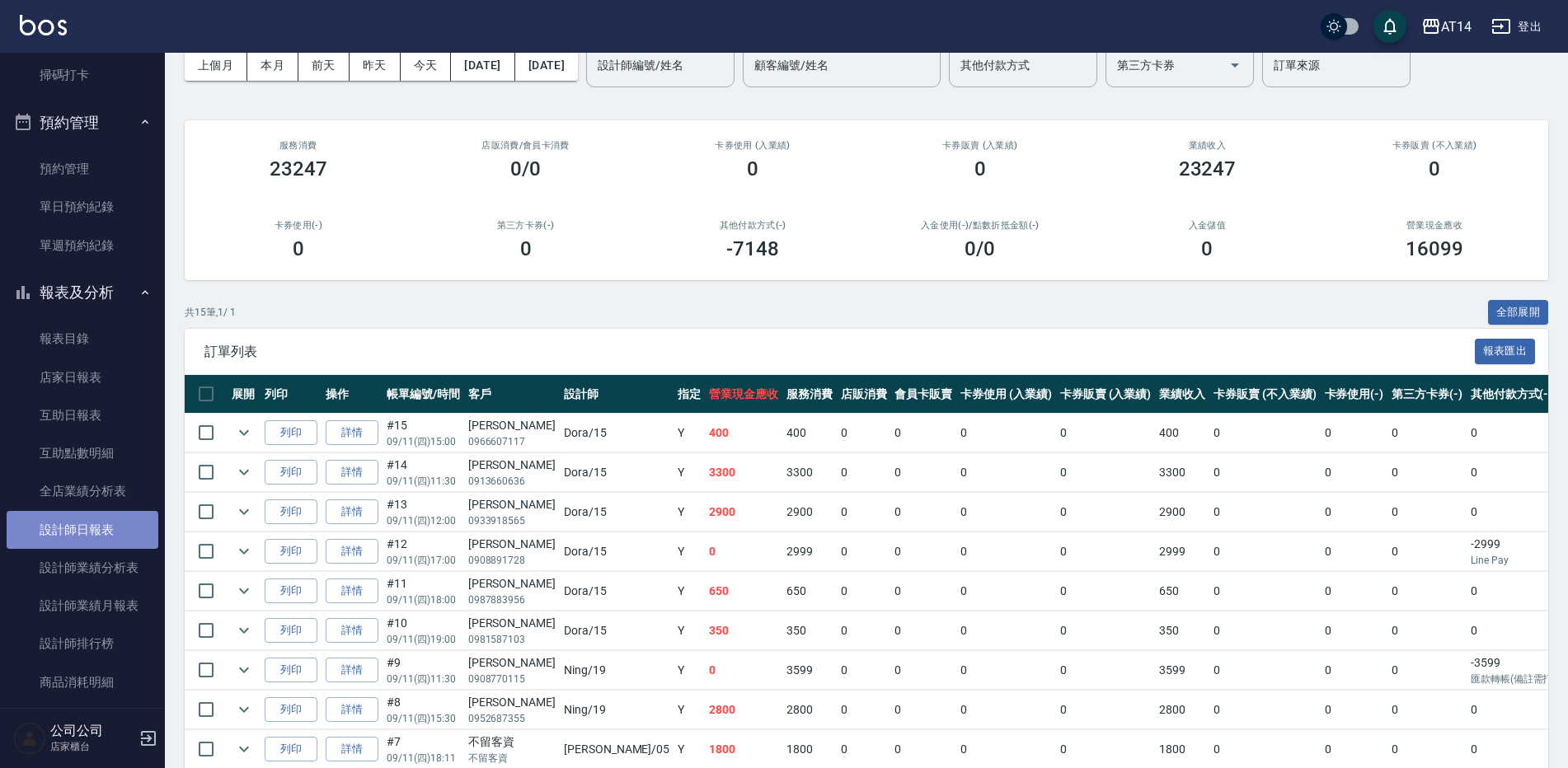
click at [139, 520] on link "設計師日報表" at bounding box center [83, 530] width 152 height 38
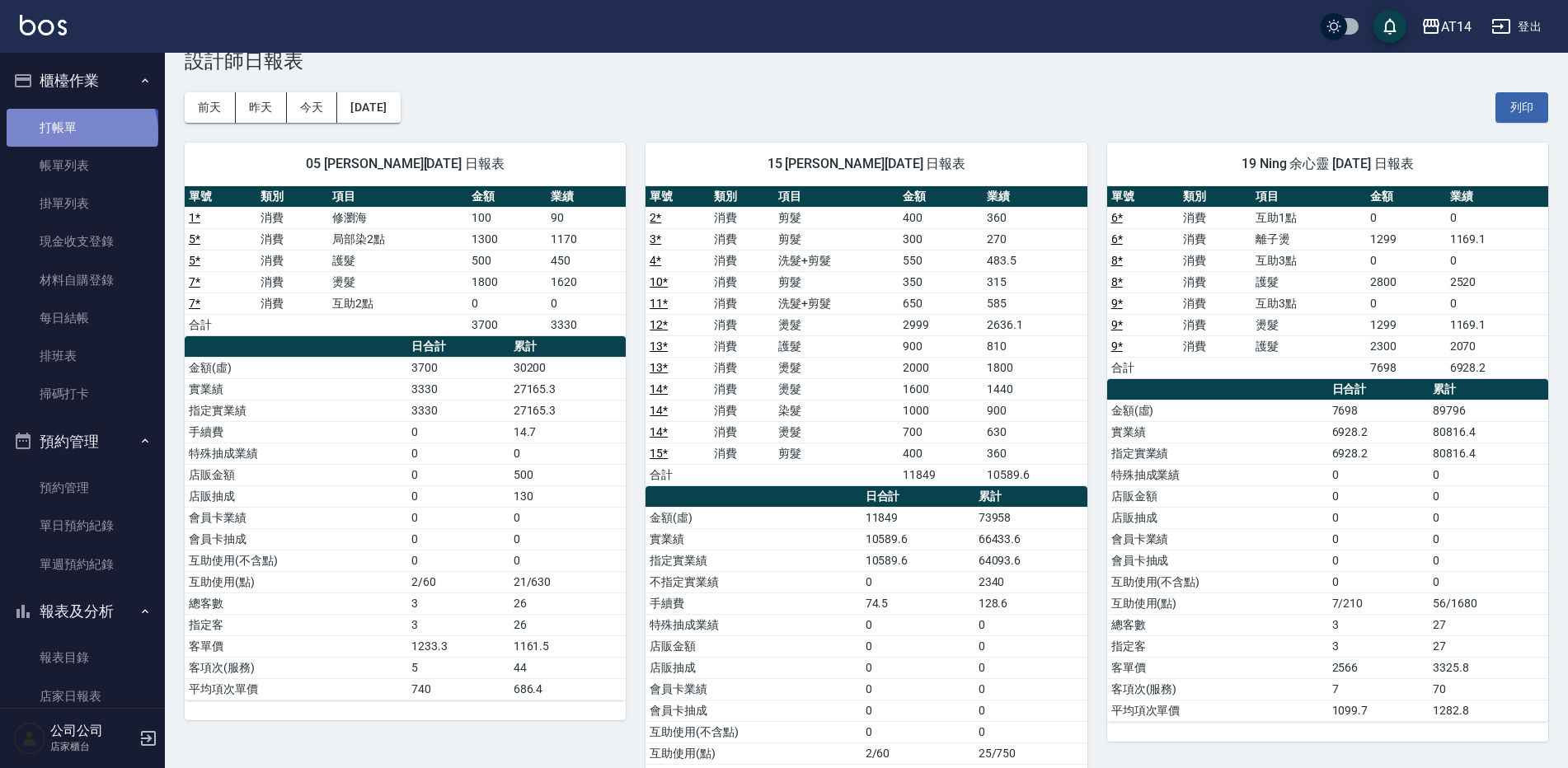
click at [80, 133] on link "打帳單" at bounding box center [83, 128] width 152 height 38
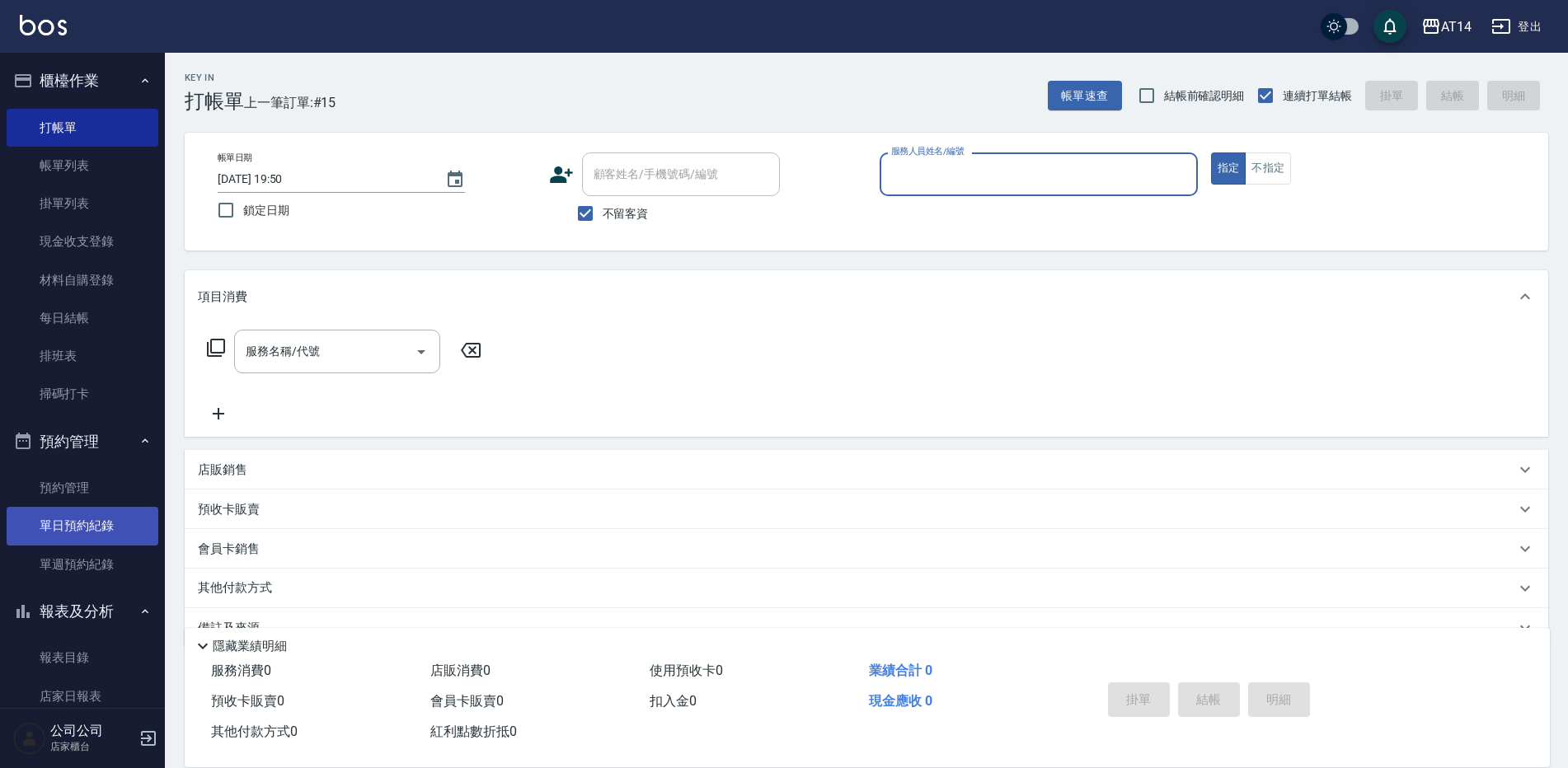
click at [116, 519] on link "單日預約紀錄" at bounding box center [83, 525] width 152 height 38
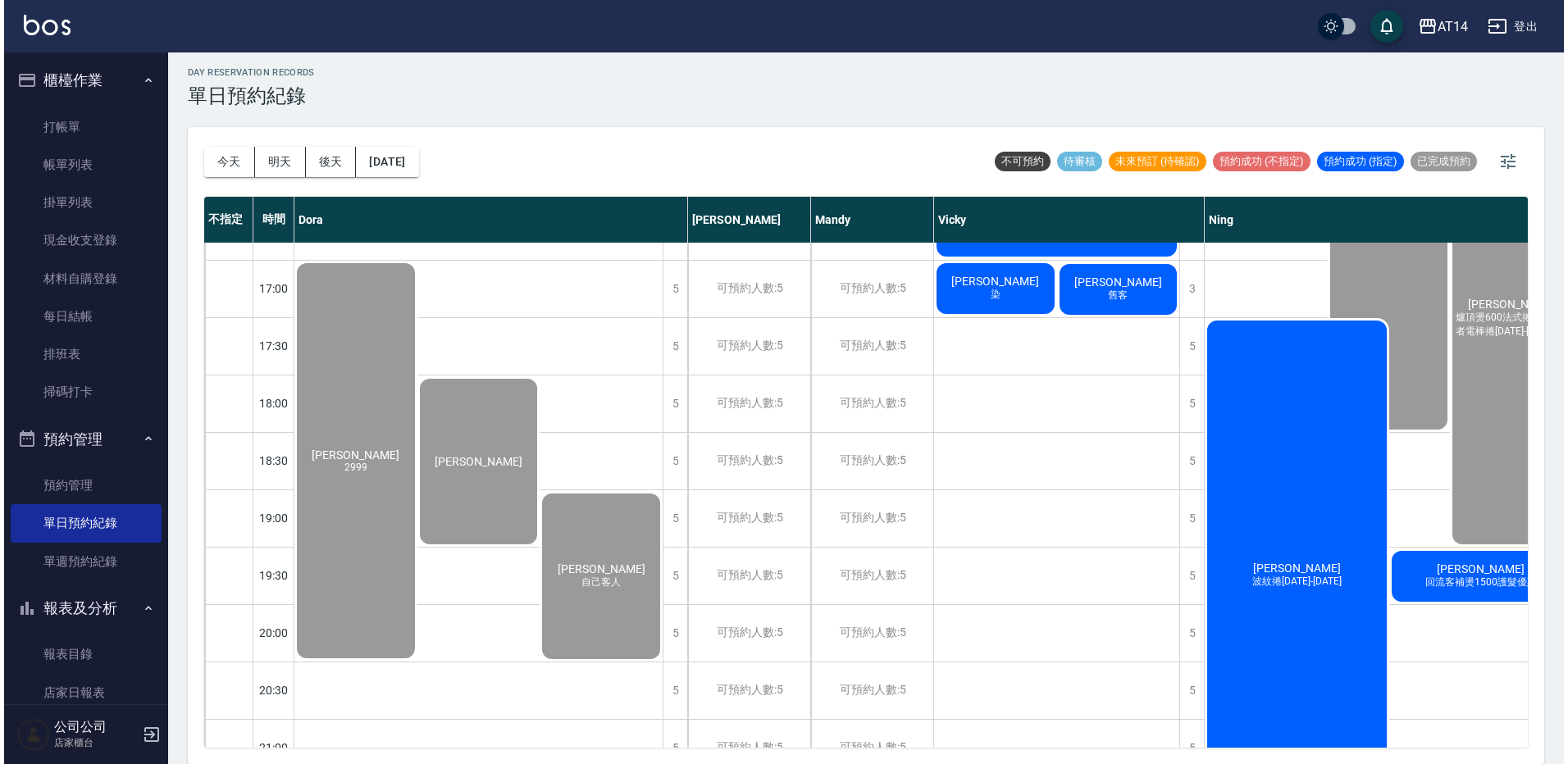
scroll to position [771, 0]
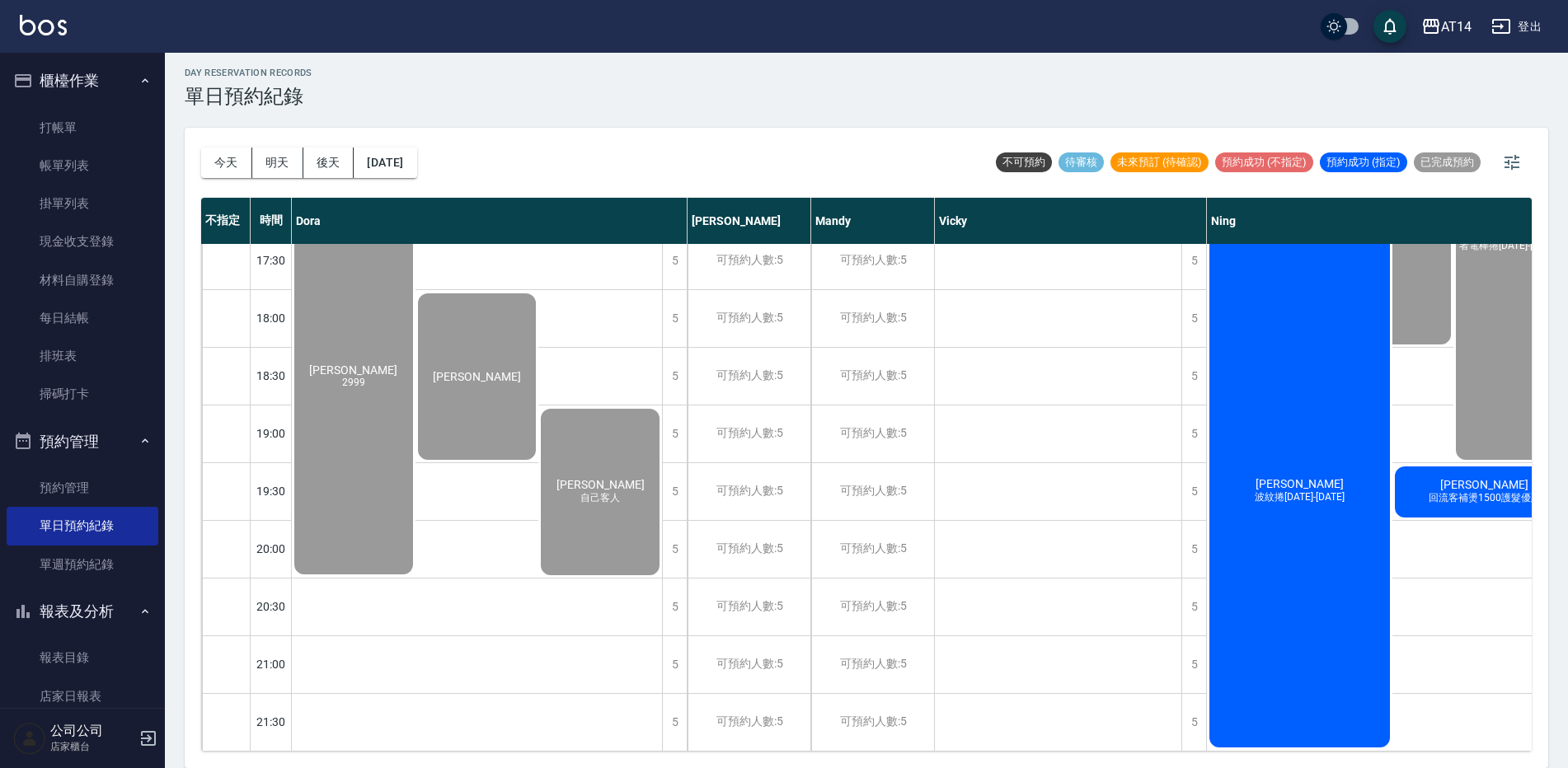
click at [1308, 580] on div "李芷萱 波紋捲1299-1899" at bounding box center [1300, 491] width 186 height 518
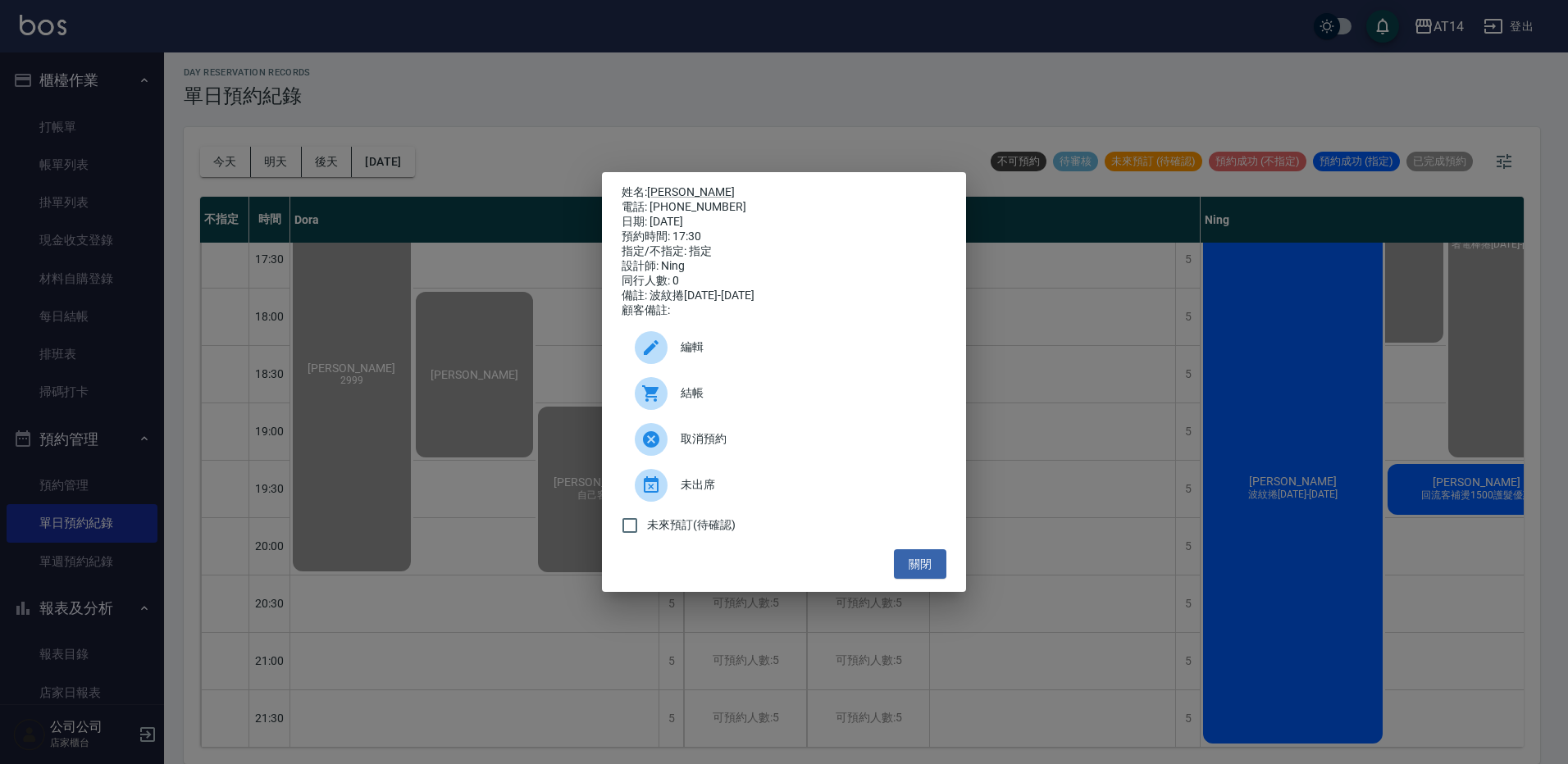
click at [817, 401] on span "結帳" at bounding box center [807, 393] width 252 height 17
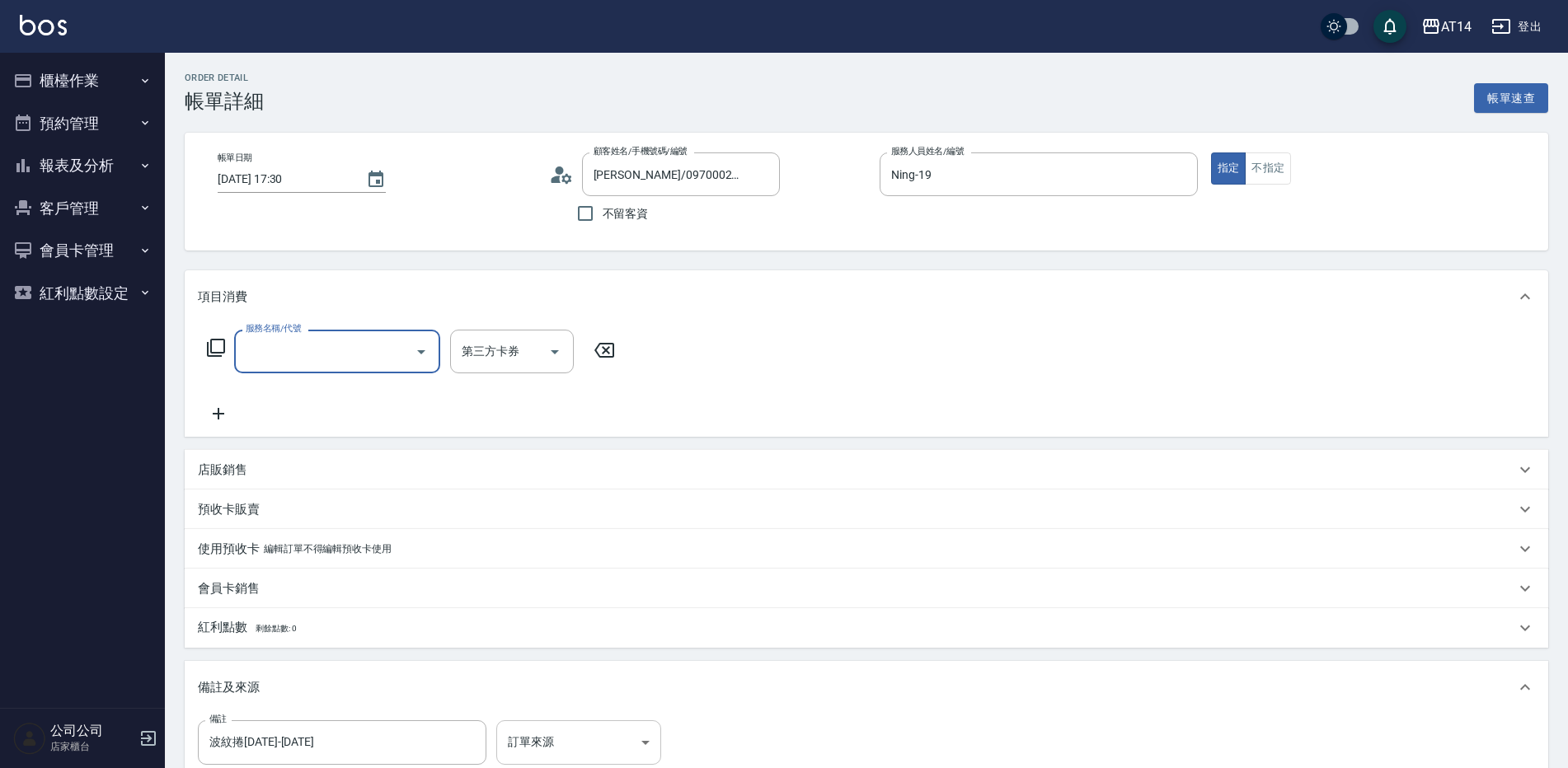
click at [578, 729] on body "AT14 登出 櫃檯作業 打帳單 帳單列表 掛單列表 現金收支登錄 材料自購登錄 每日結帳 排班表 掃碼打卡 預約管理 預約管理 單日預約紀錄 單週預約紀錄 …" at bounding box center [784, 484] width 1568 height 969
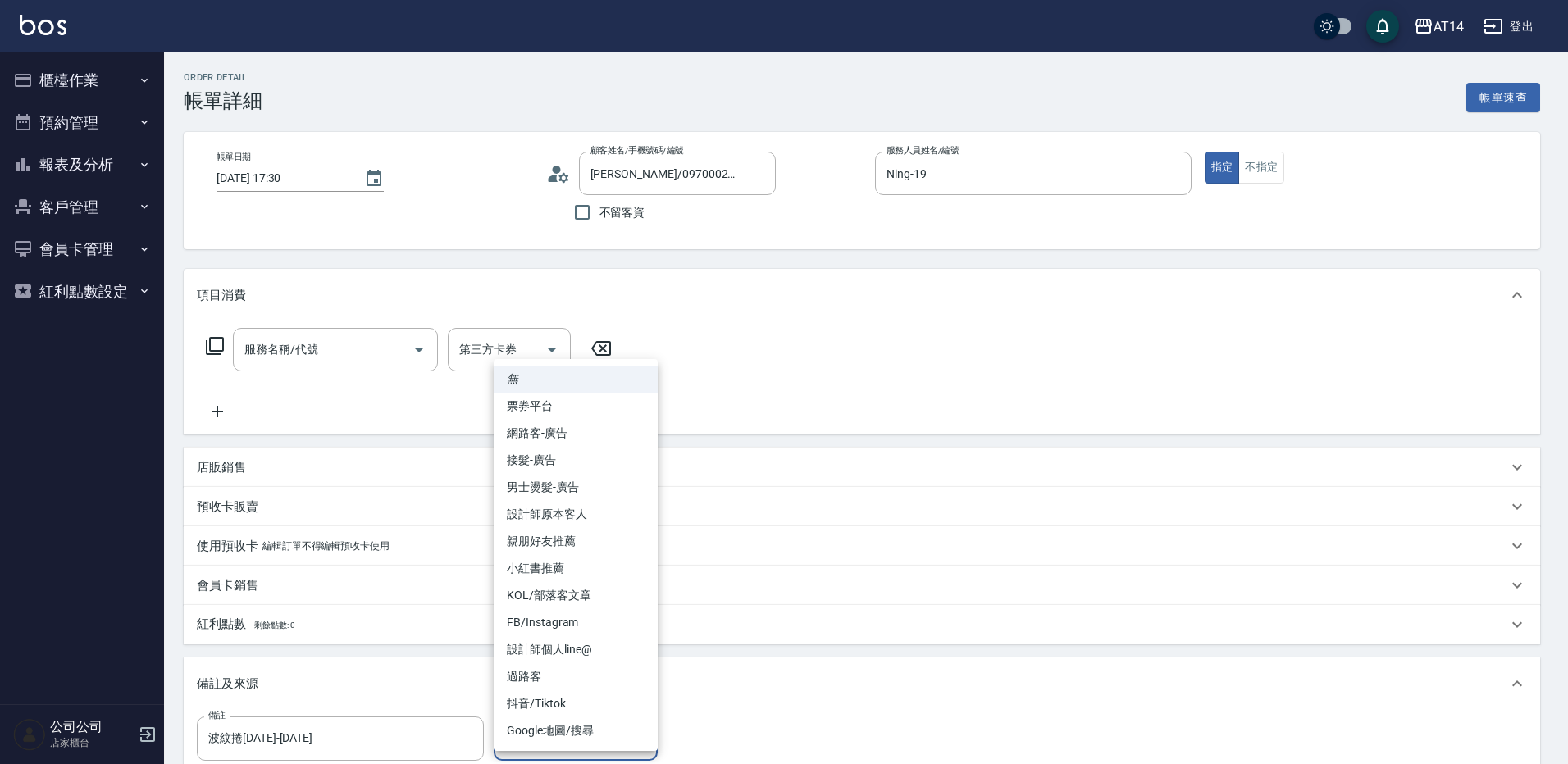
click at [545, 430] on li "網路客-廣告" at bounding box center [576, 434] width 164 height 27
type input "網路客-廣告"
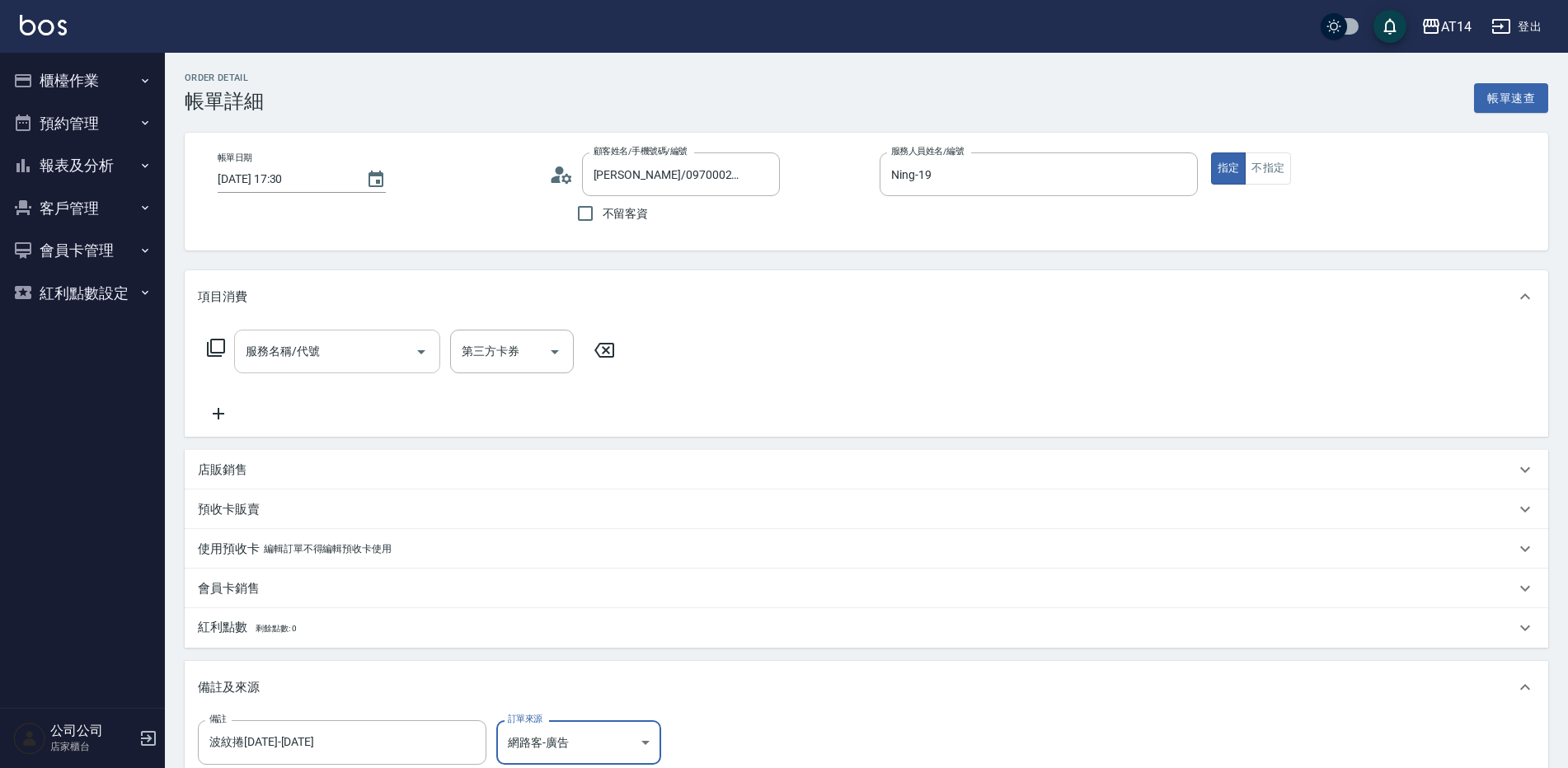
click at [315, 344] on input "服務名稱/代號" at bounding box center [325, 352] width 167 height 29
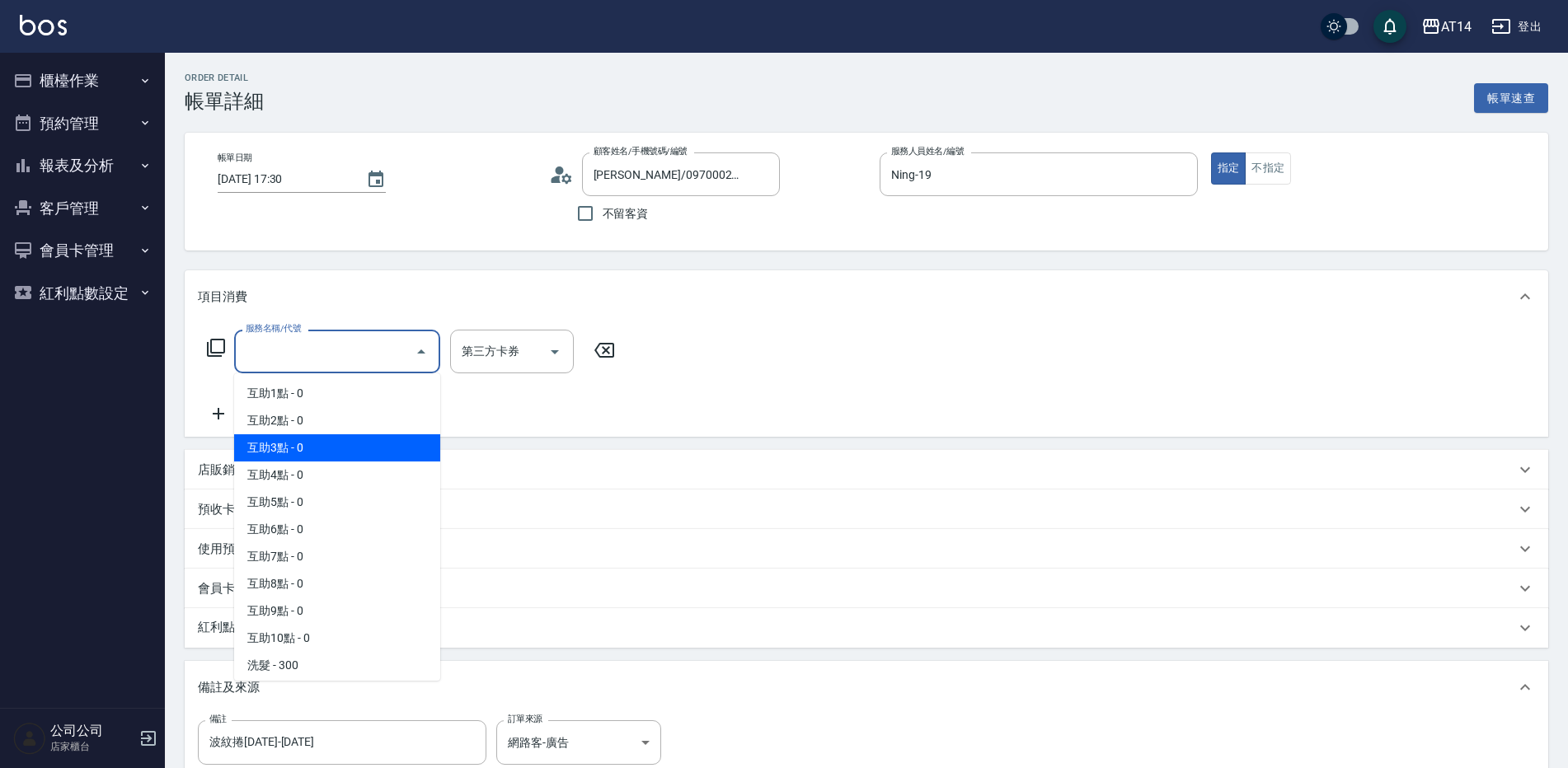
click at [318, 439] on span "互助3點 - 0" at bounding box center [337, 448] width 206 height 27
type input "互助3點(003)"
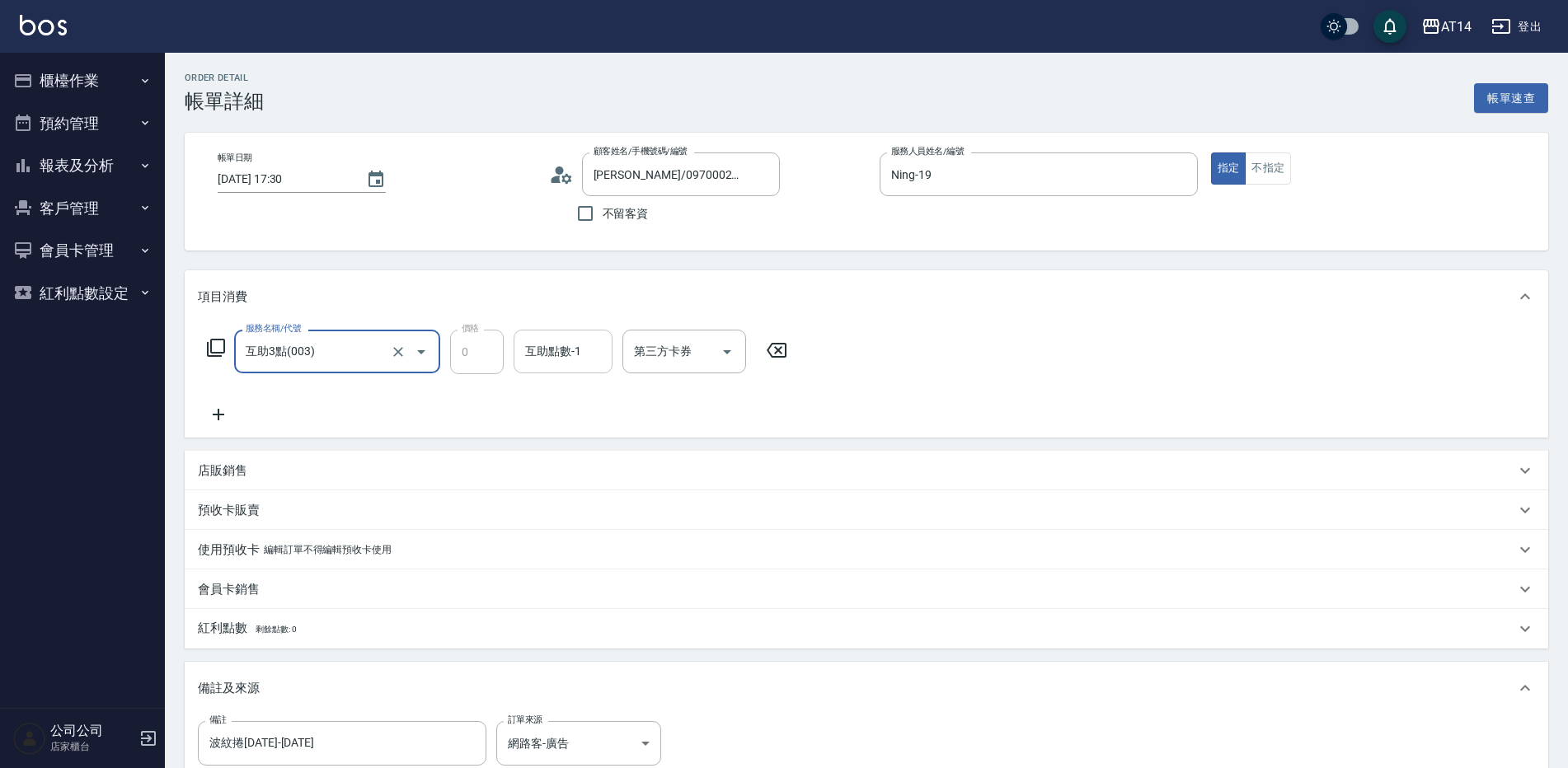
click at [520, 352] on div "互助點數-1" at bounding box center [563, 351] width 99 height 43
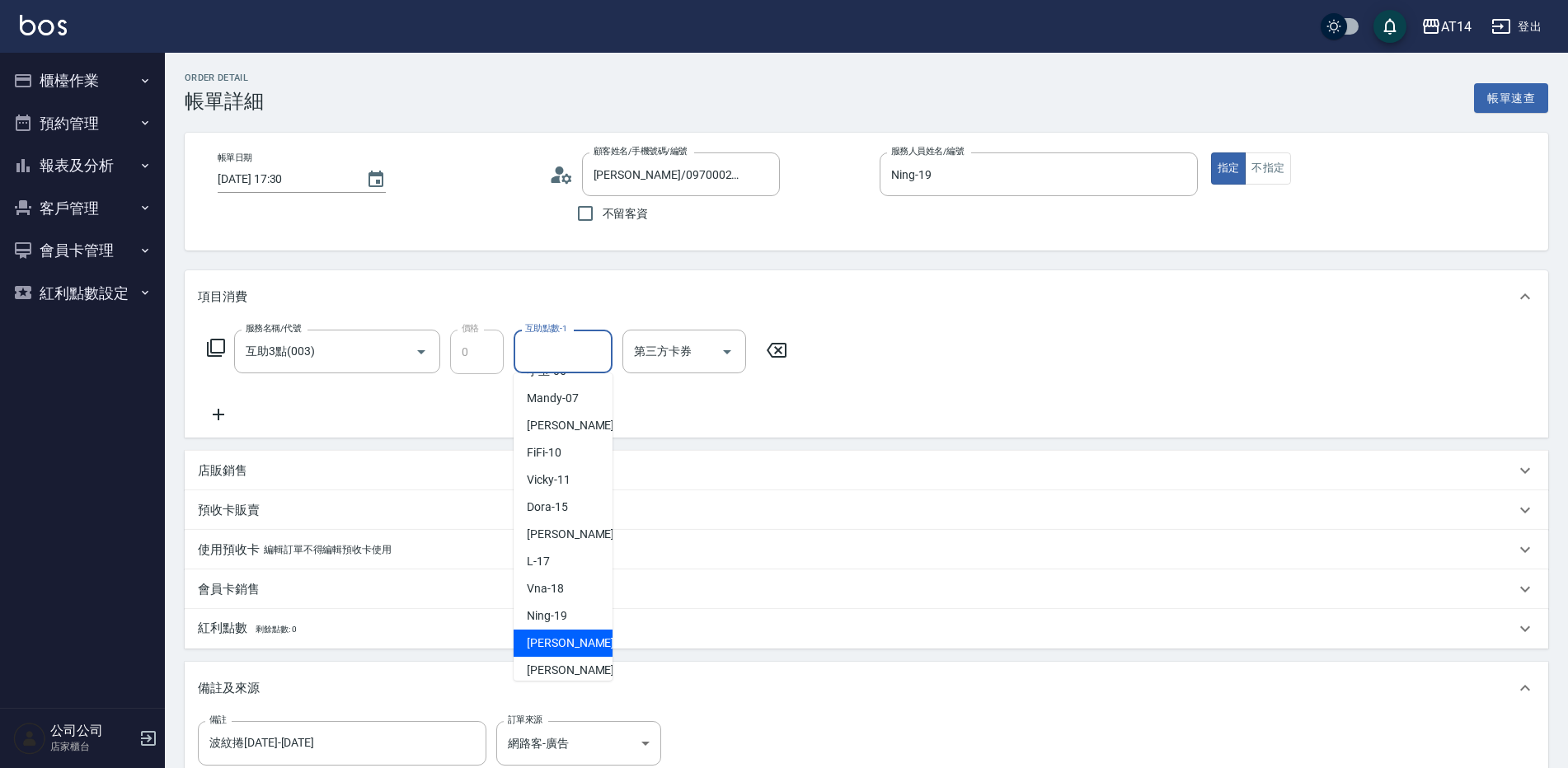
scroll to position [221, 0]
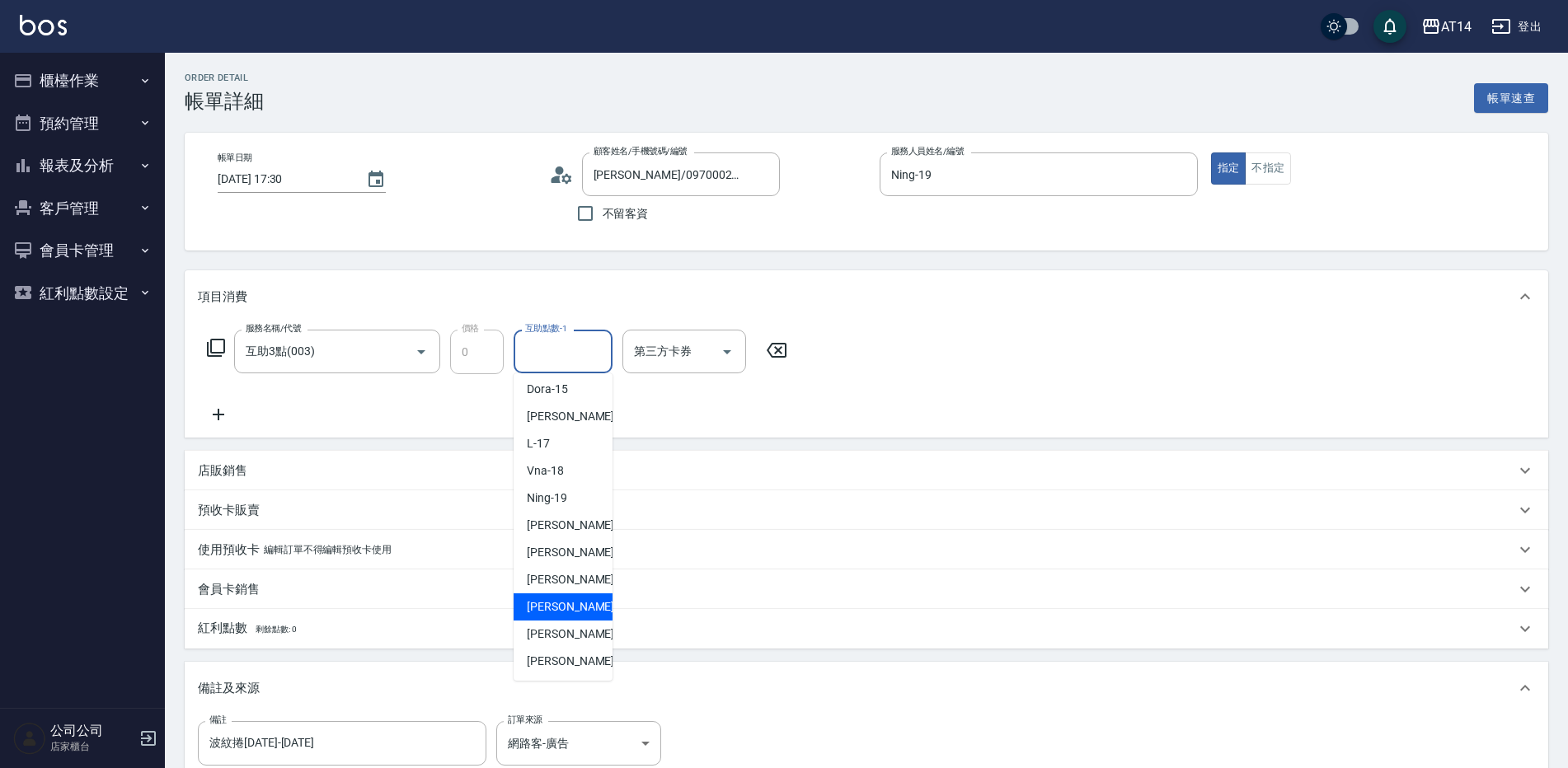
click at [563, 605] on span "[PERSON_NAME] -63" at bounding box center [579, 607] width 104 height 17
type input "[PERSON_NAME]-63"
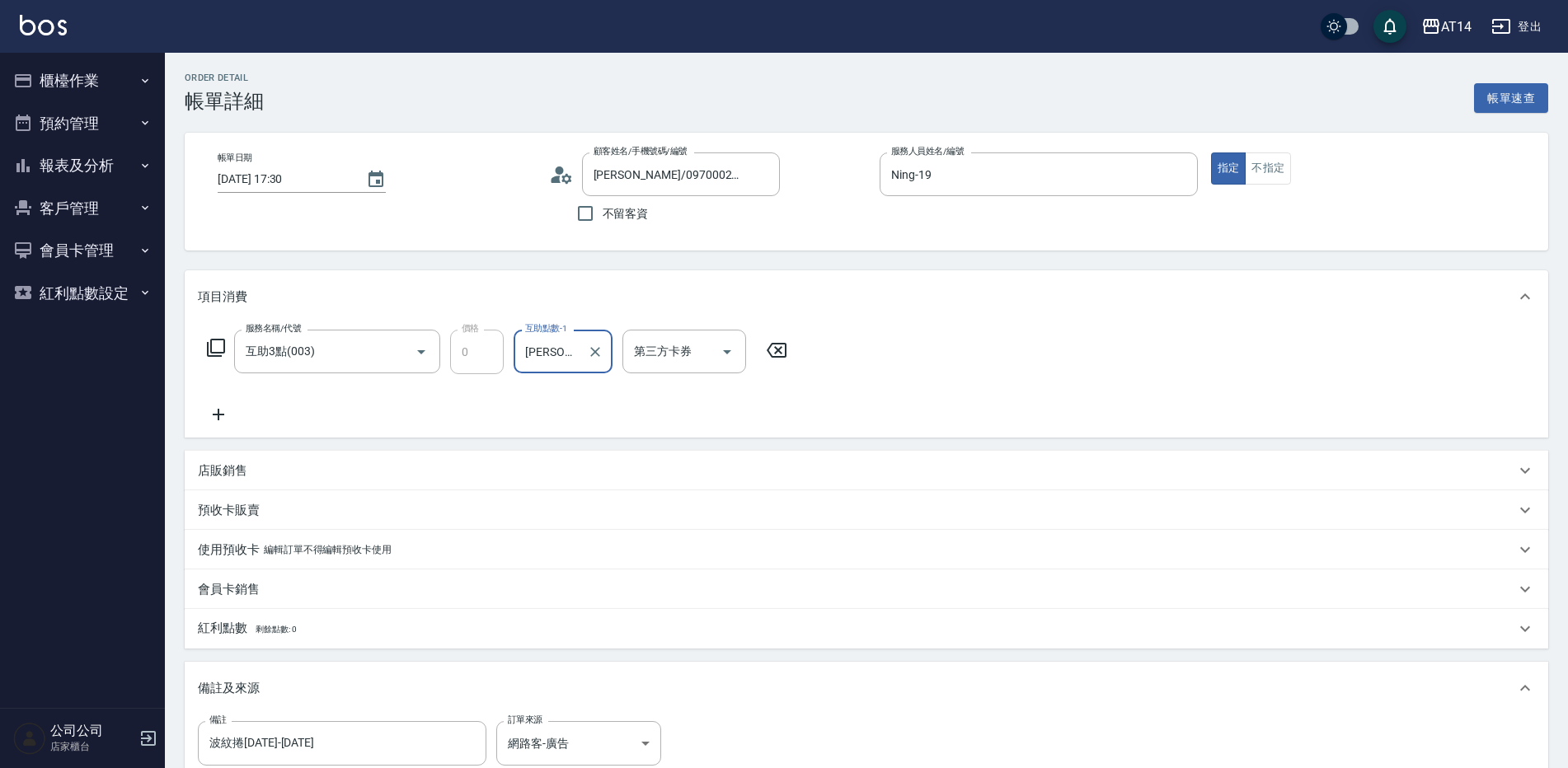
click at [219, 421] on icon at bounding box center [218, 414] width 41 height 20
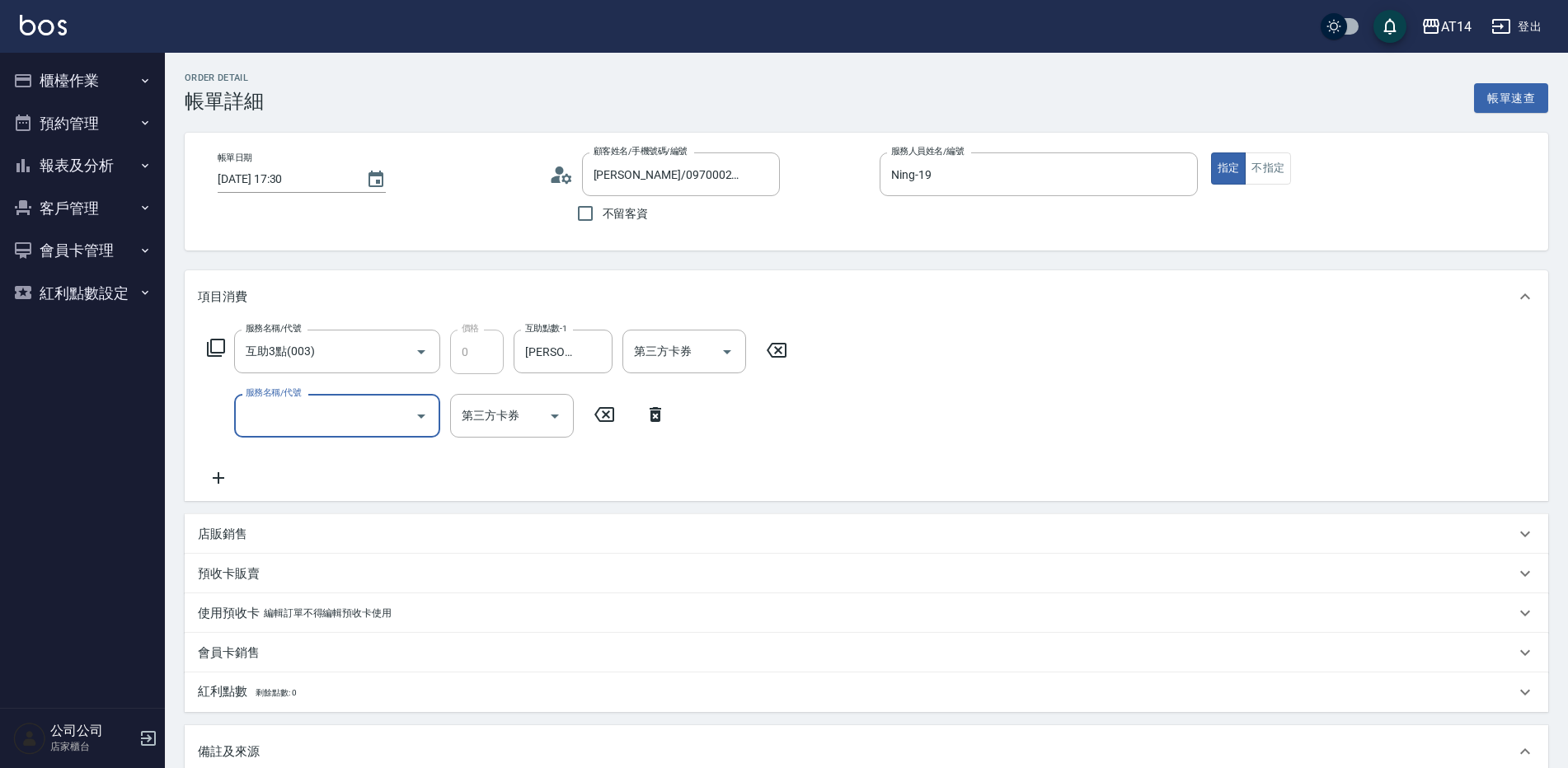
click at [249, 419] on input "服務名稱/代號" at bounding box center [325, 416] width 167 height 29
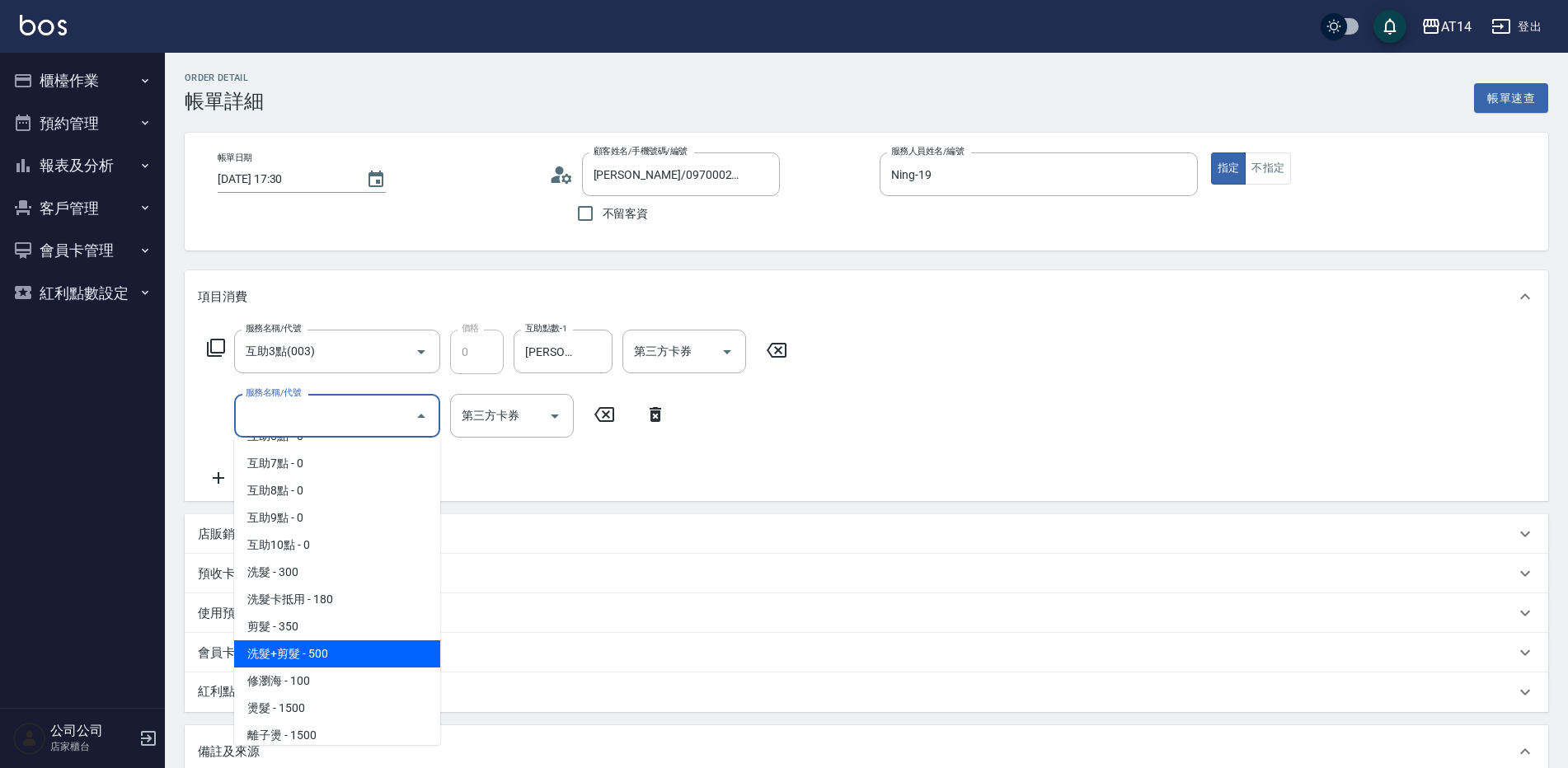
scroll to position [165, 0]
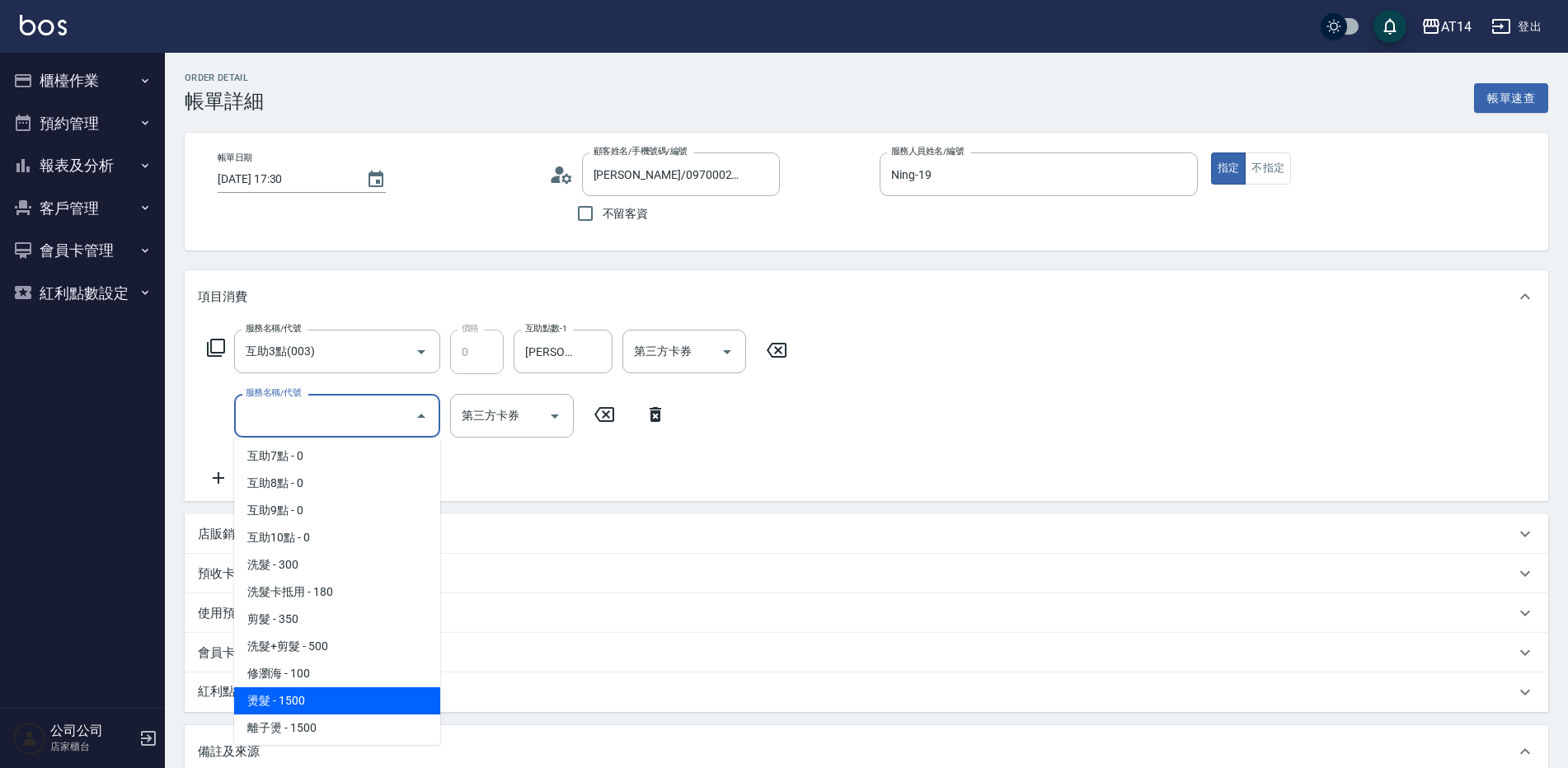
click at [321, 694] on span "燙髮 - 1500" at bounding box center [337, 702] width 206 height 27
type input "3"
type input "燙髮(031)"
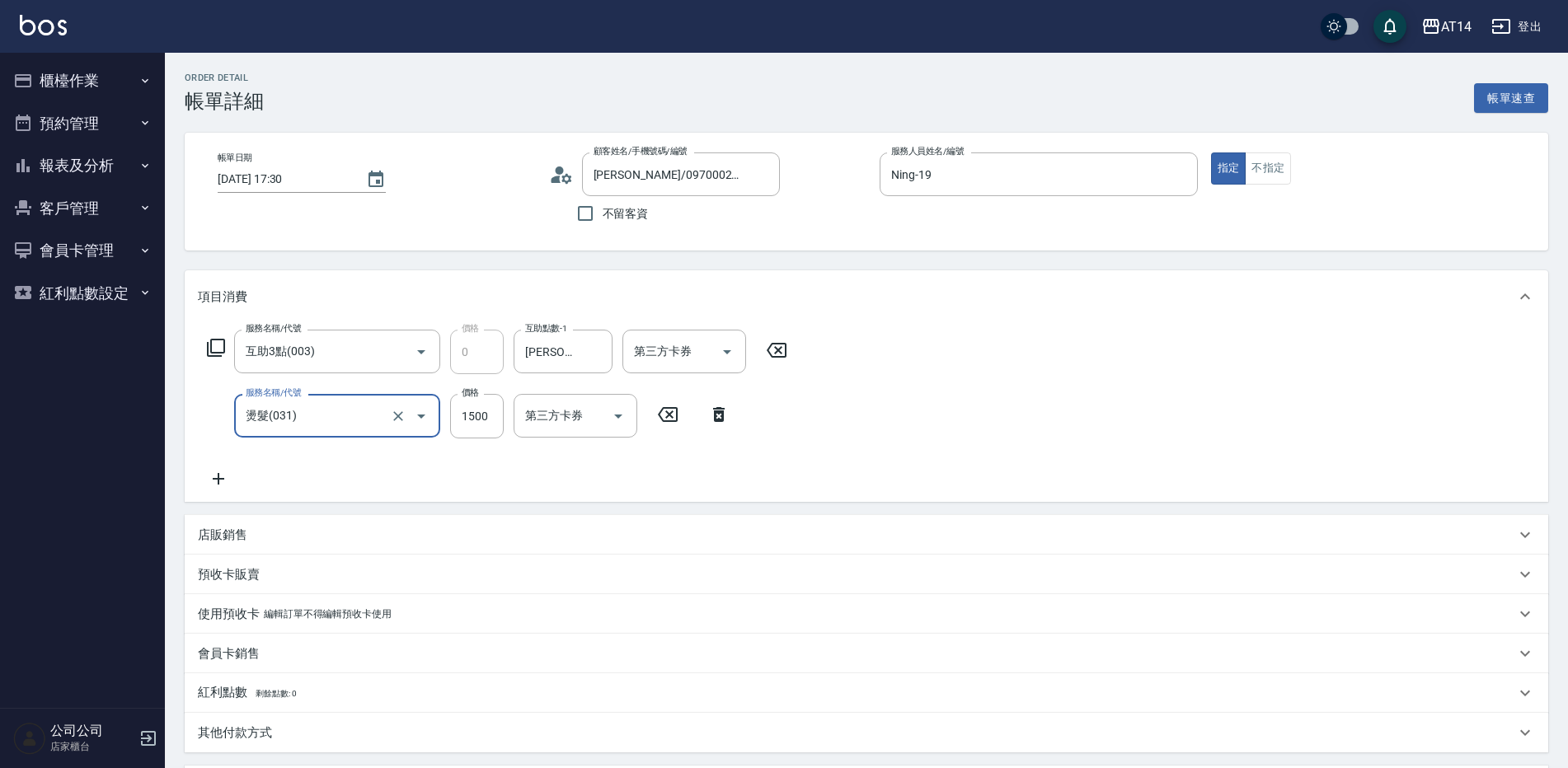
click at [215, 480] on icon at bounding box center [219, 479] width 12 height 12
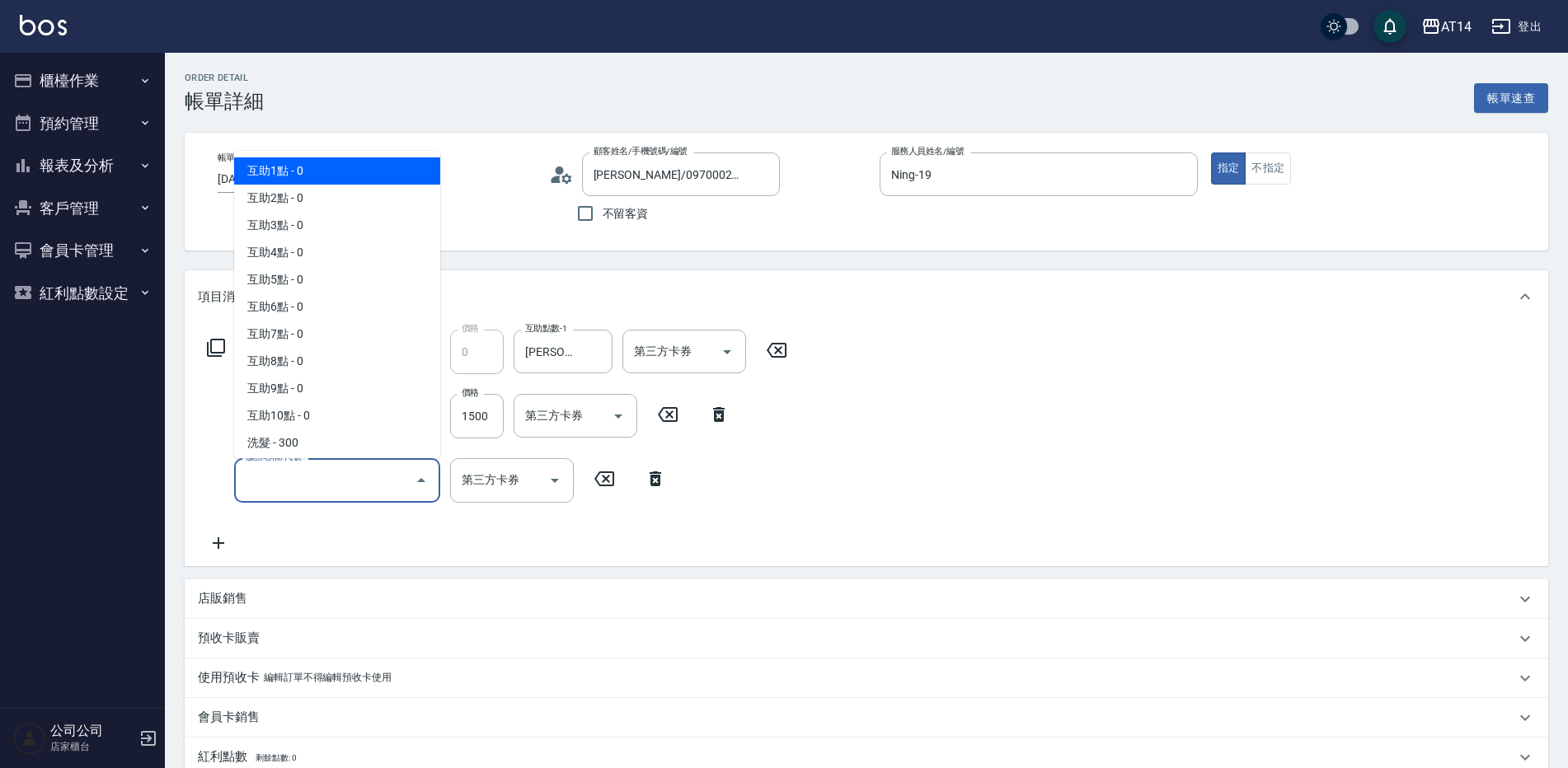
click at [296, 480] on input "服務名稱/代號" at bounding box center [325, 480] width 167 height 29
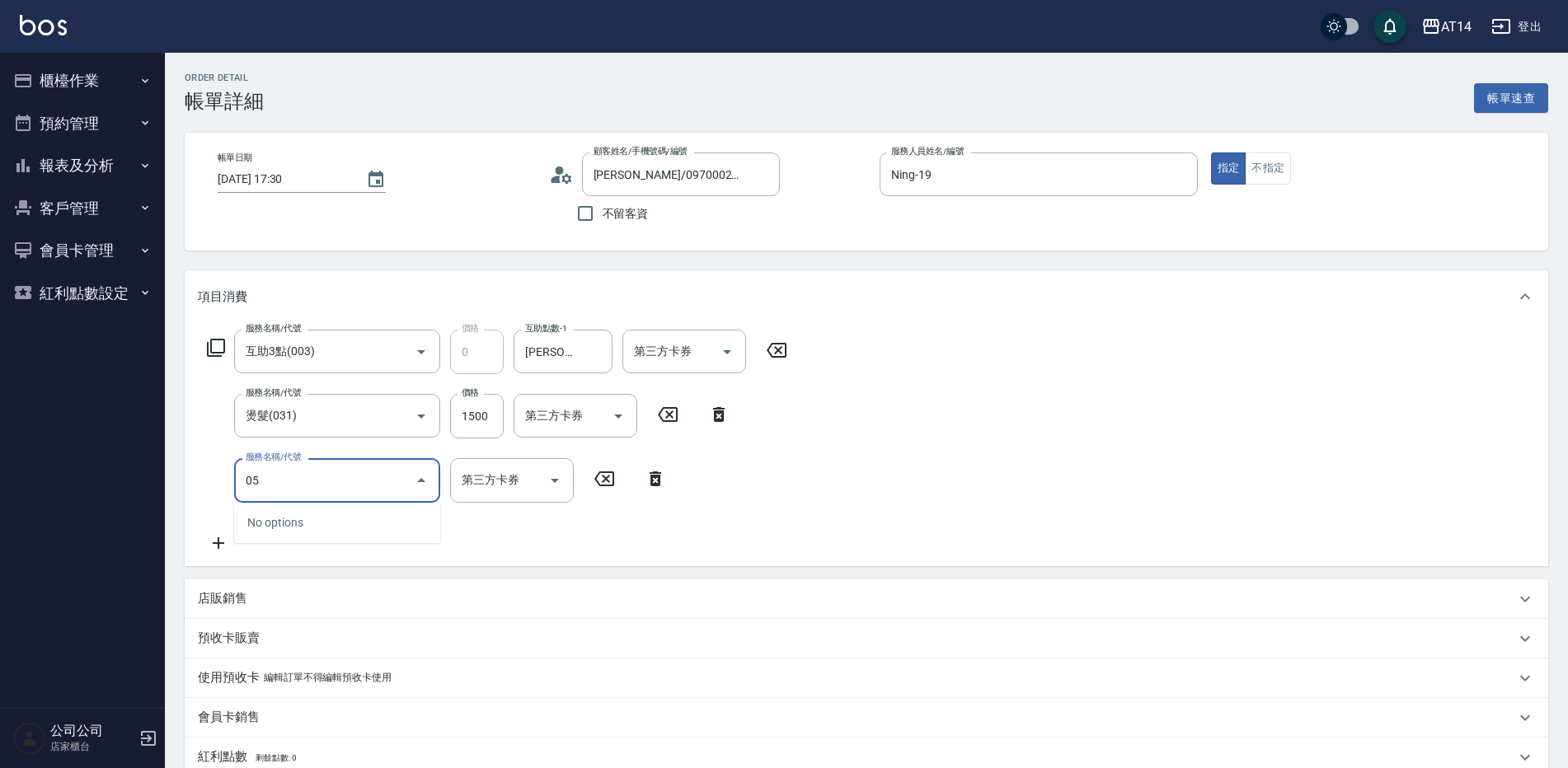
type input "051"
type input "5"
type input "護髮(051)"
click at [459, 499] on input "1000" at bounding box center [477, 480] width 54 height 44
type input "2"
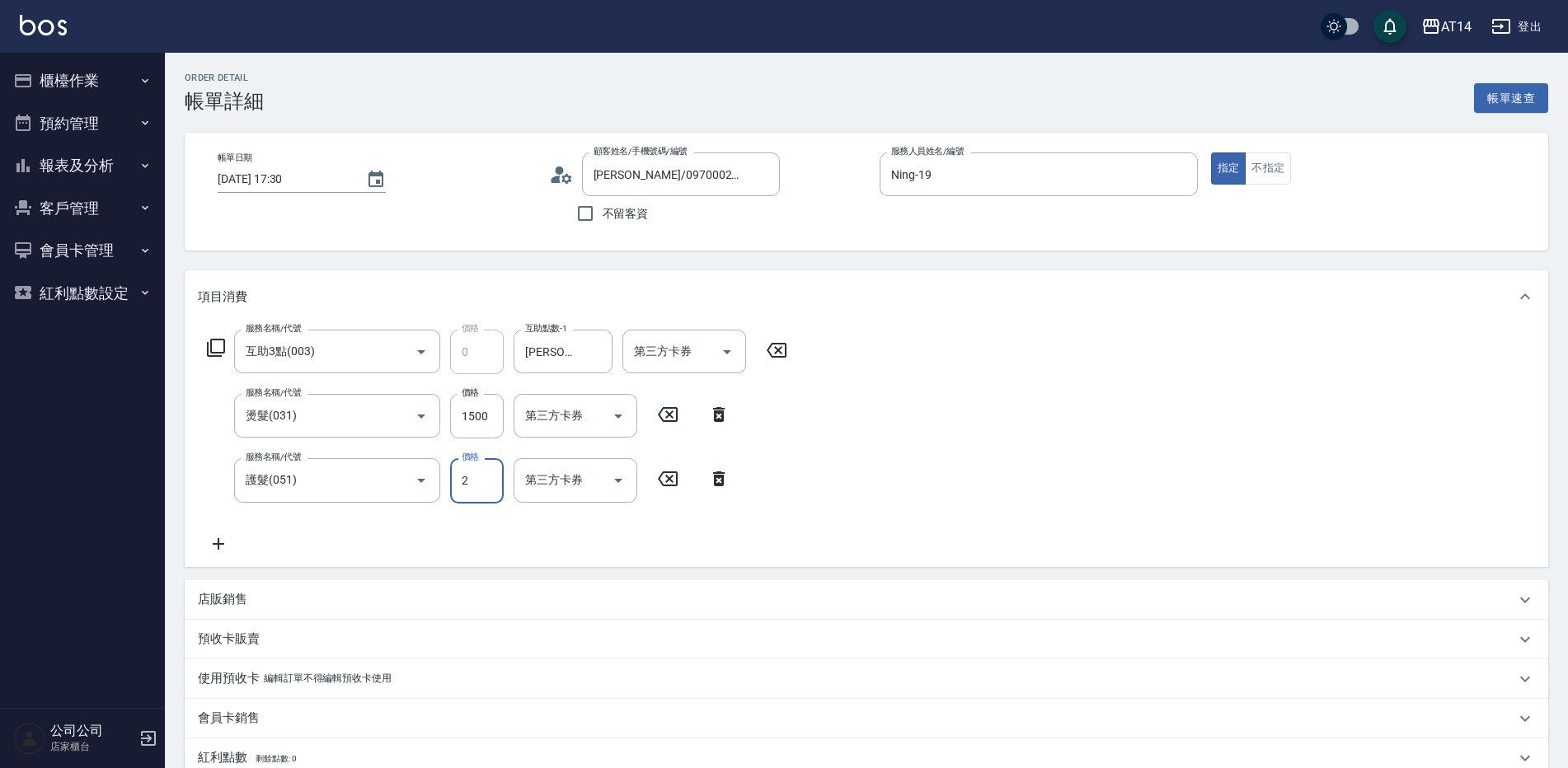
type input "3"
type input "2300"
type input "8"
type input "2300"
drag, startPoint x: 468, startPoint y: 419, endPoint x: 482, endPoint y: 430, distance: 17.8
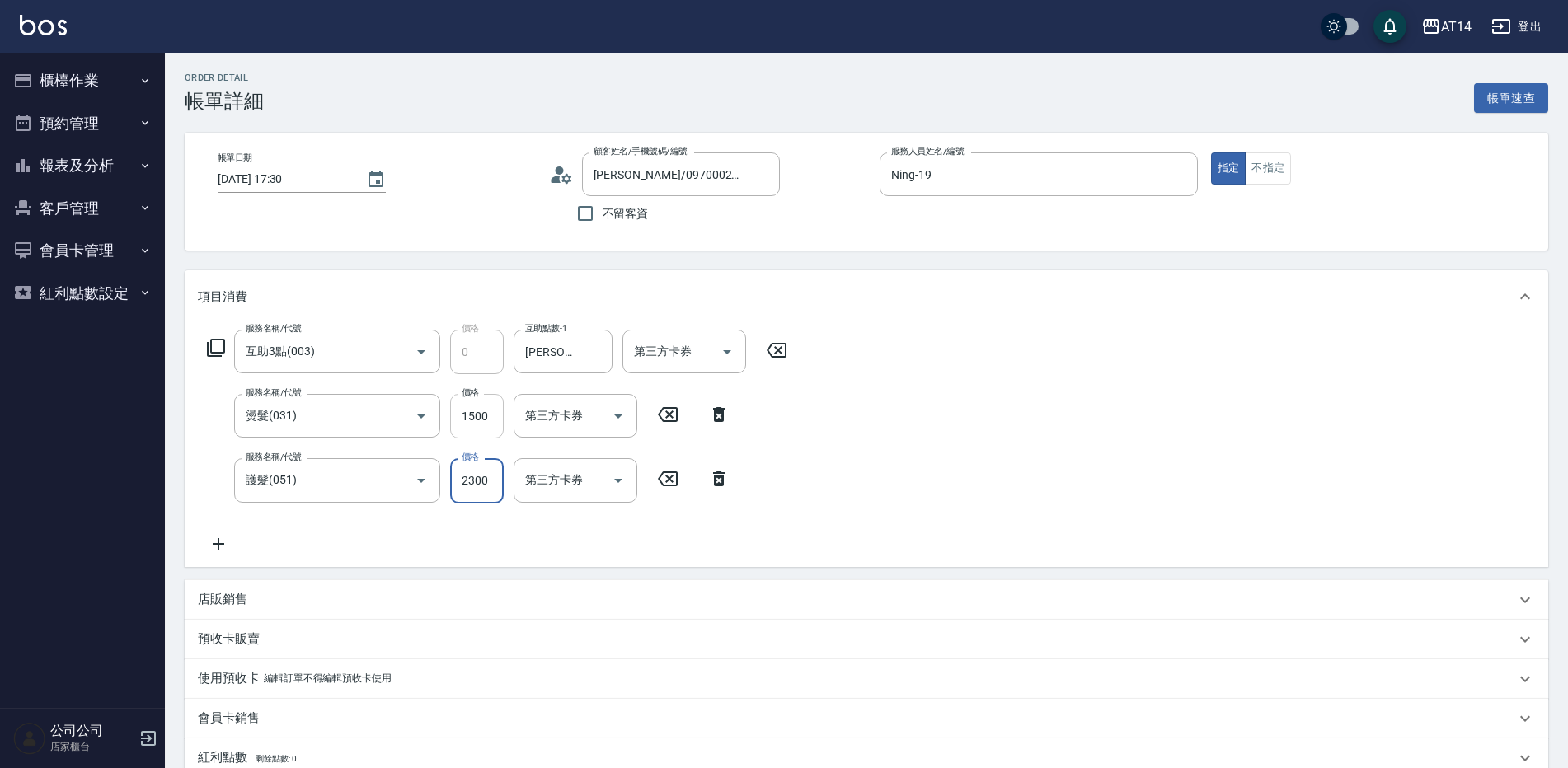
click at [468, 419] on input "1500" at bounding box center [477, 416] width 54 height 44
type input "1"
type input "5"
type input "1299"
type input "7"
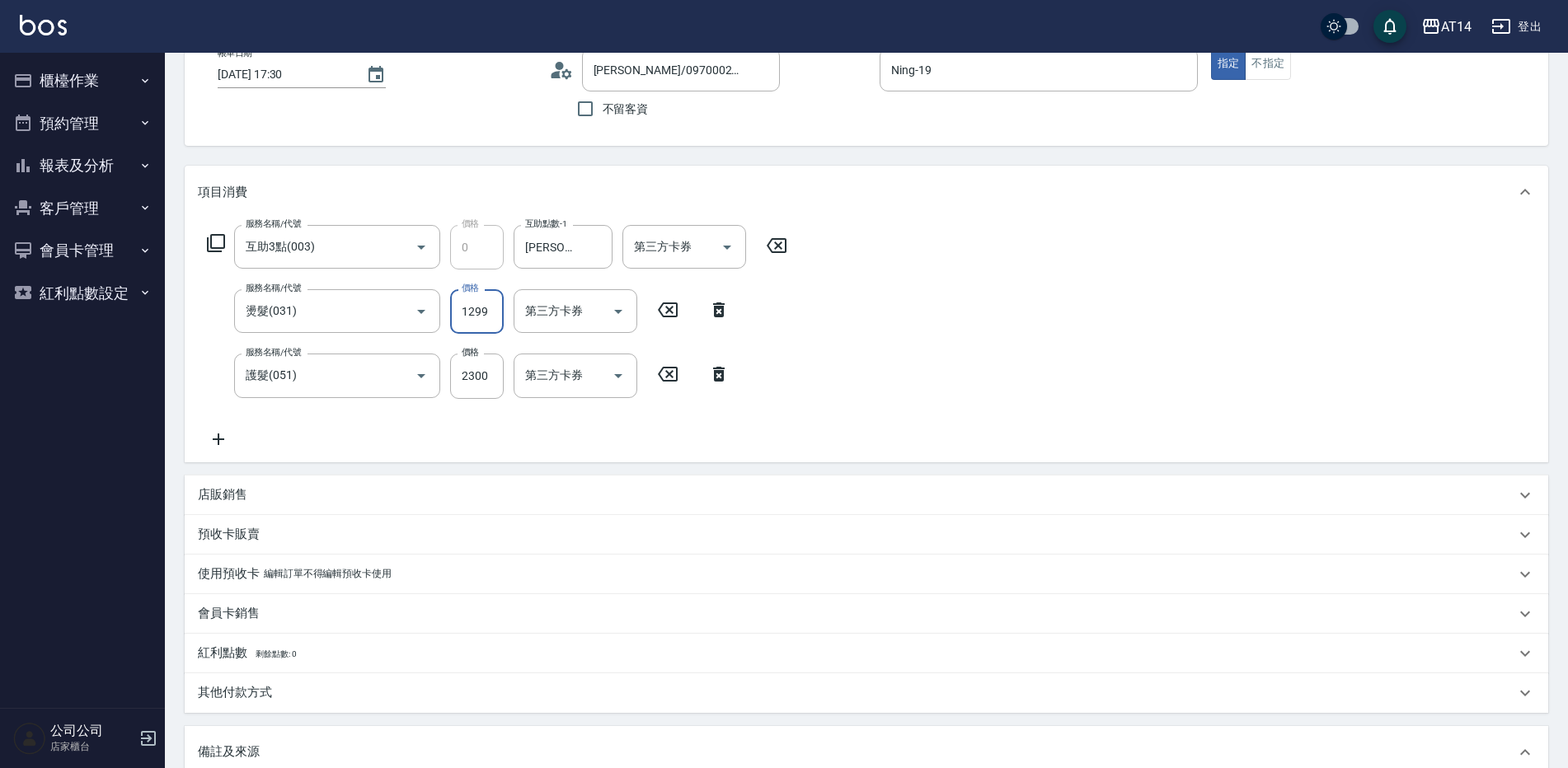
scroll to position [247, 0]
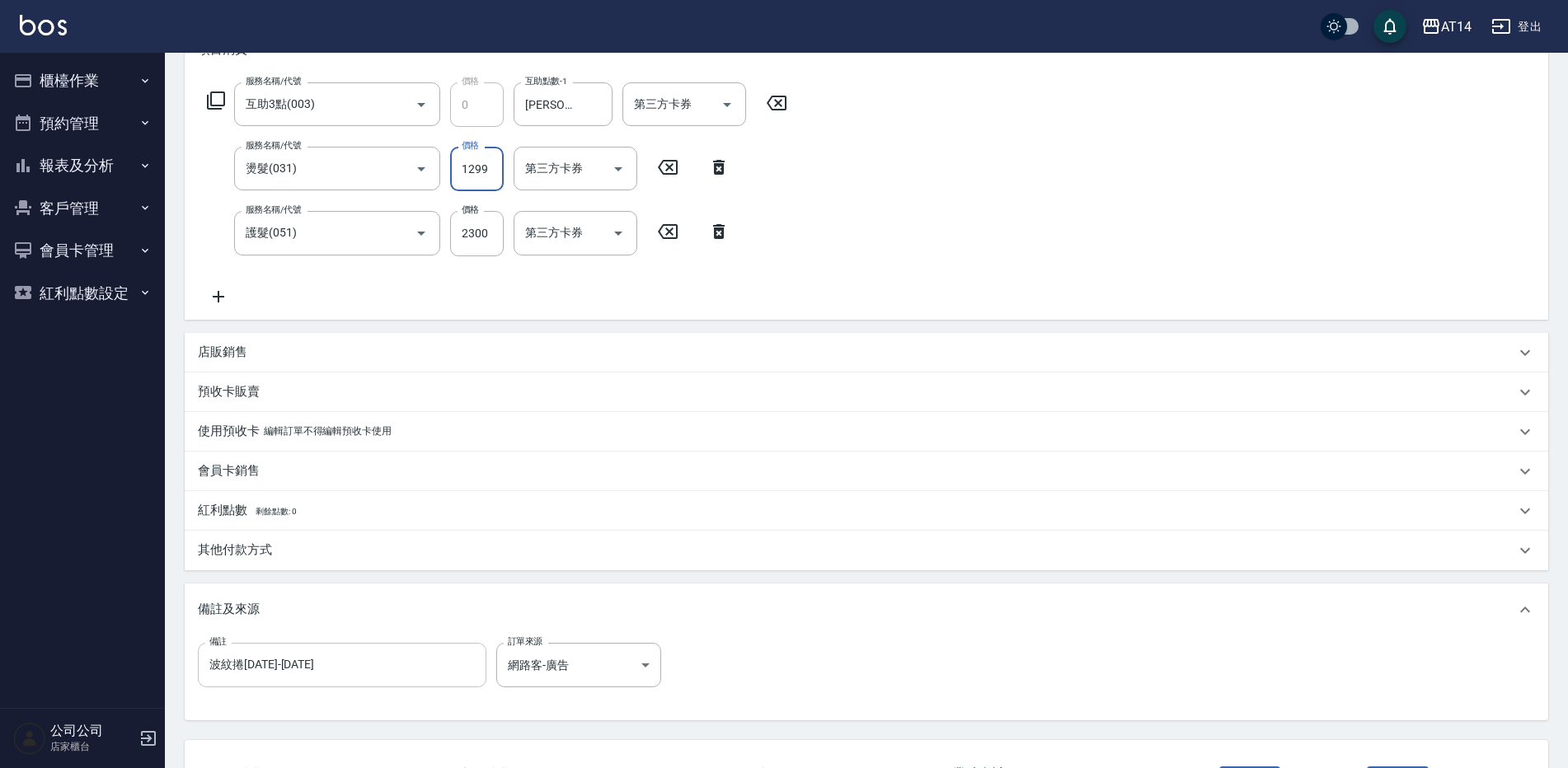
type input "1299"
drag, startPoint x: 270, startPoint y: 677, endPoint x: 182, endPoint y: 704, distance: 92.0
click at [192, 678] on div "備註 波紋捲1299-1899 備註 訂單來源 網路客-廣告 網路客-廣告 訂單來源" at bounding box center [866, 678] width 1363 height 84
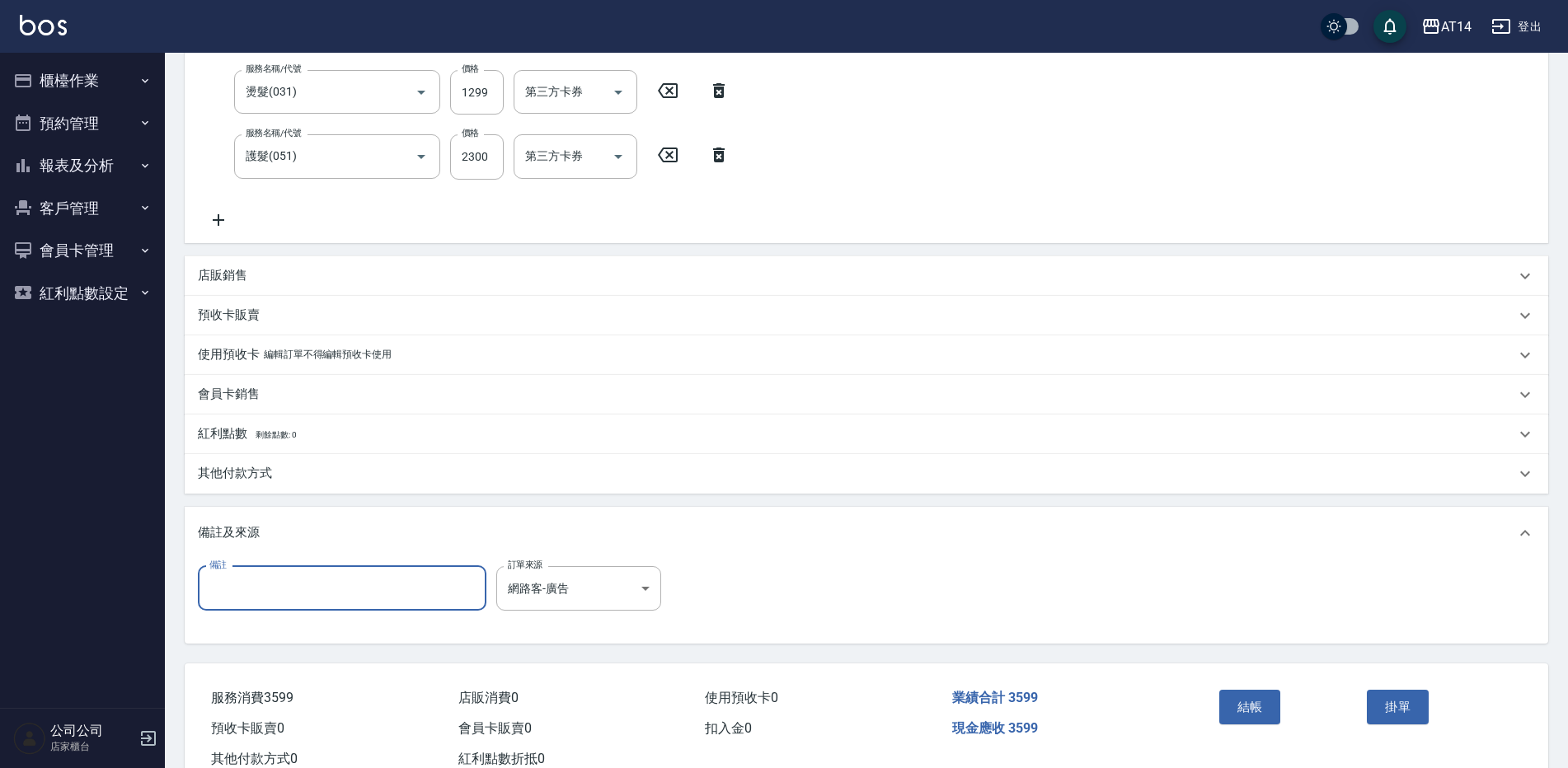
scroll to position [377, 0]
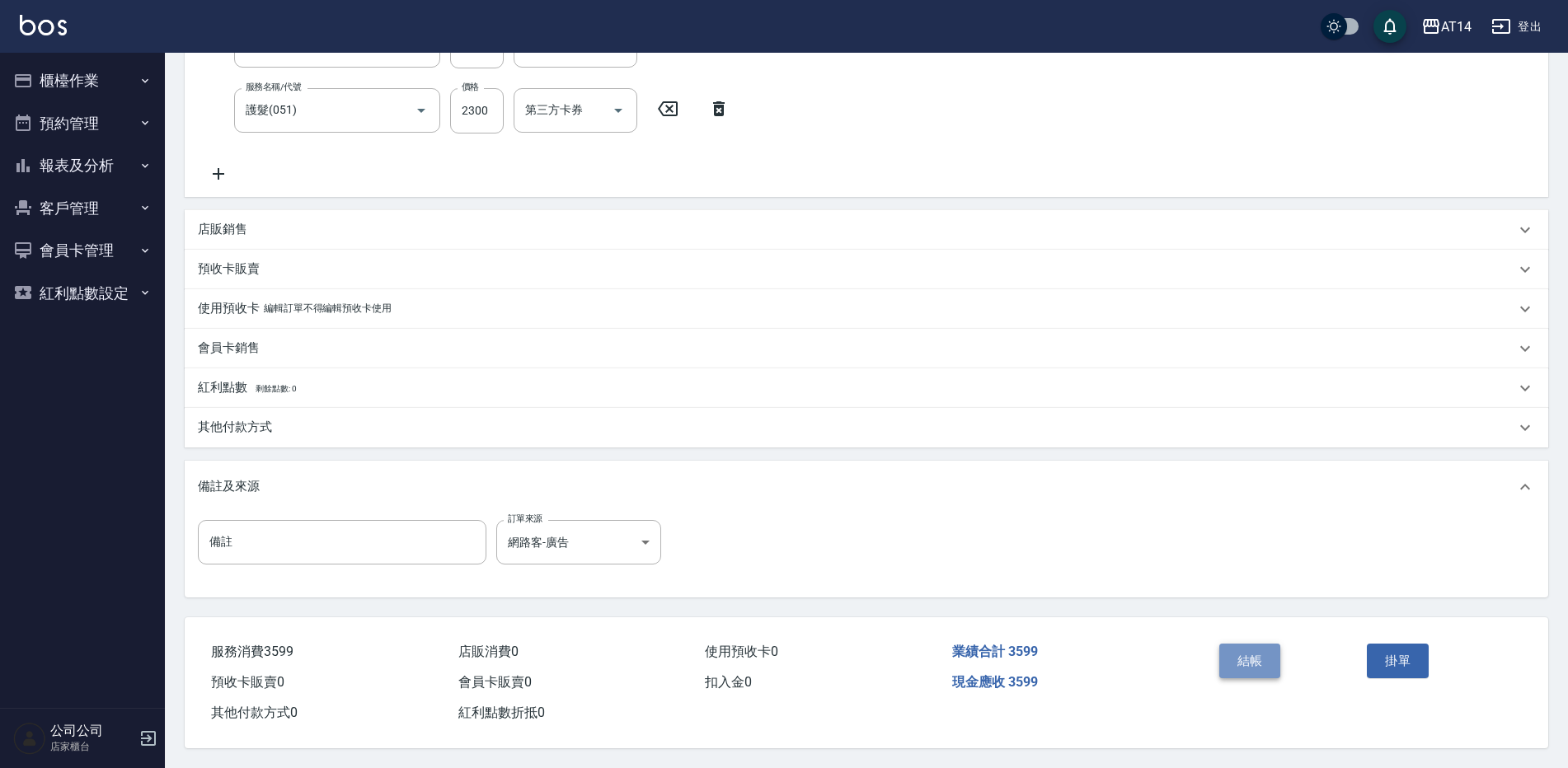
click at [1230, 655] on button "結帳" at bounding box center [1250, 661] width 62 height 35
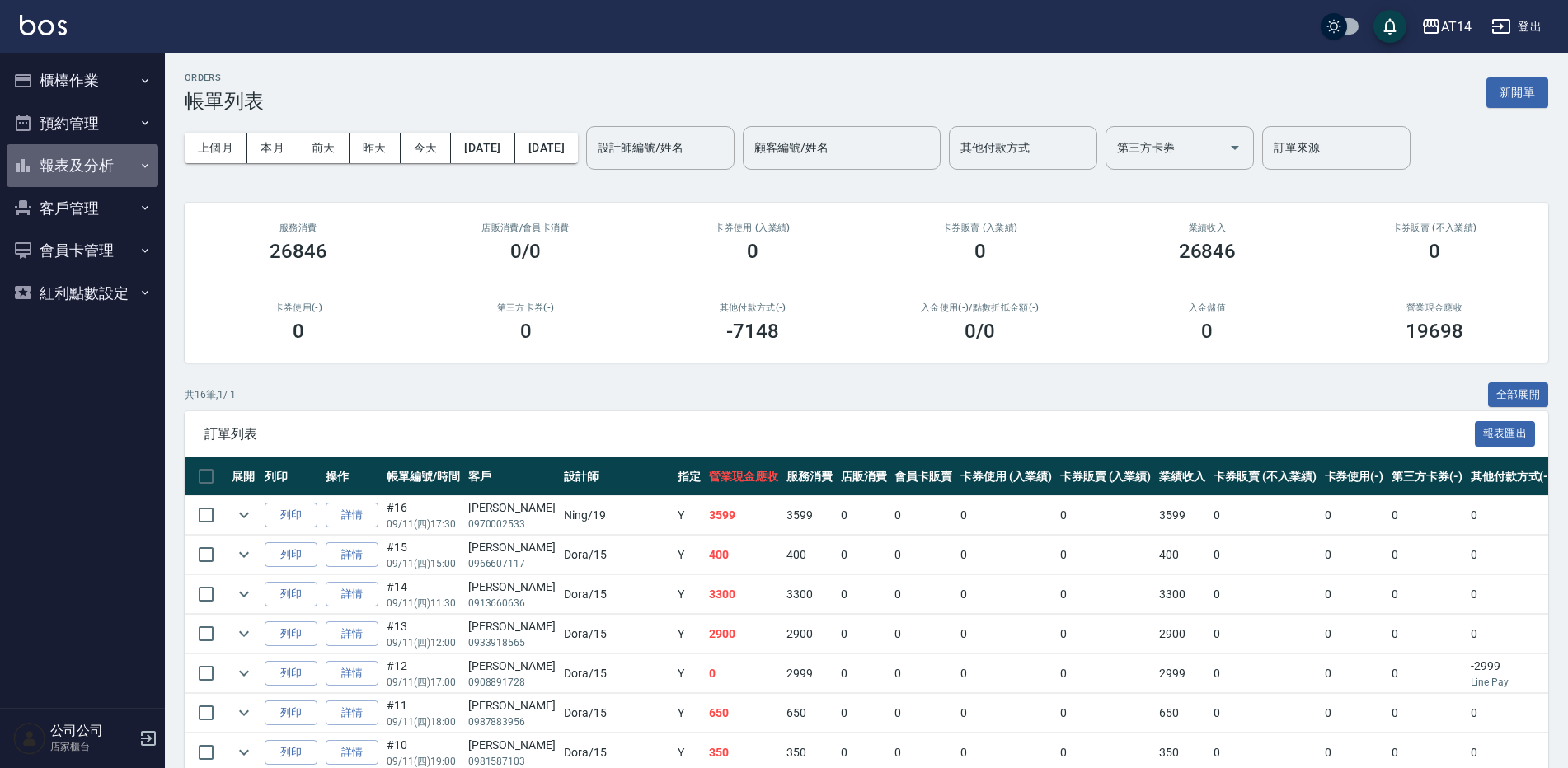
click at [93, 162] on button "報表及分析" at bounding box center [83, 165] width 152 height 43
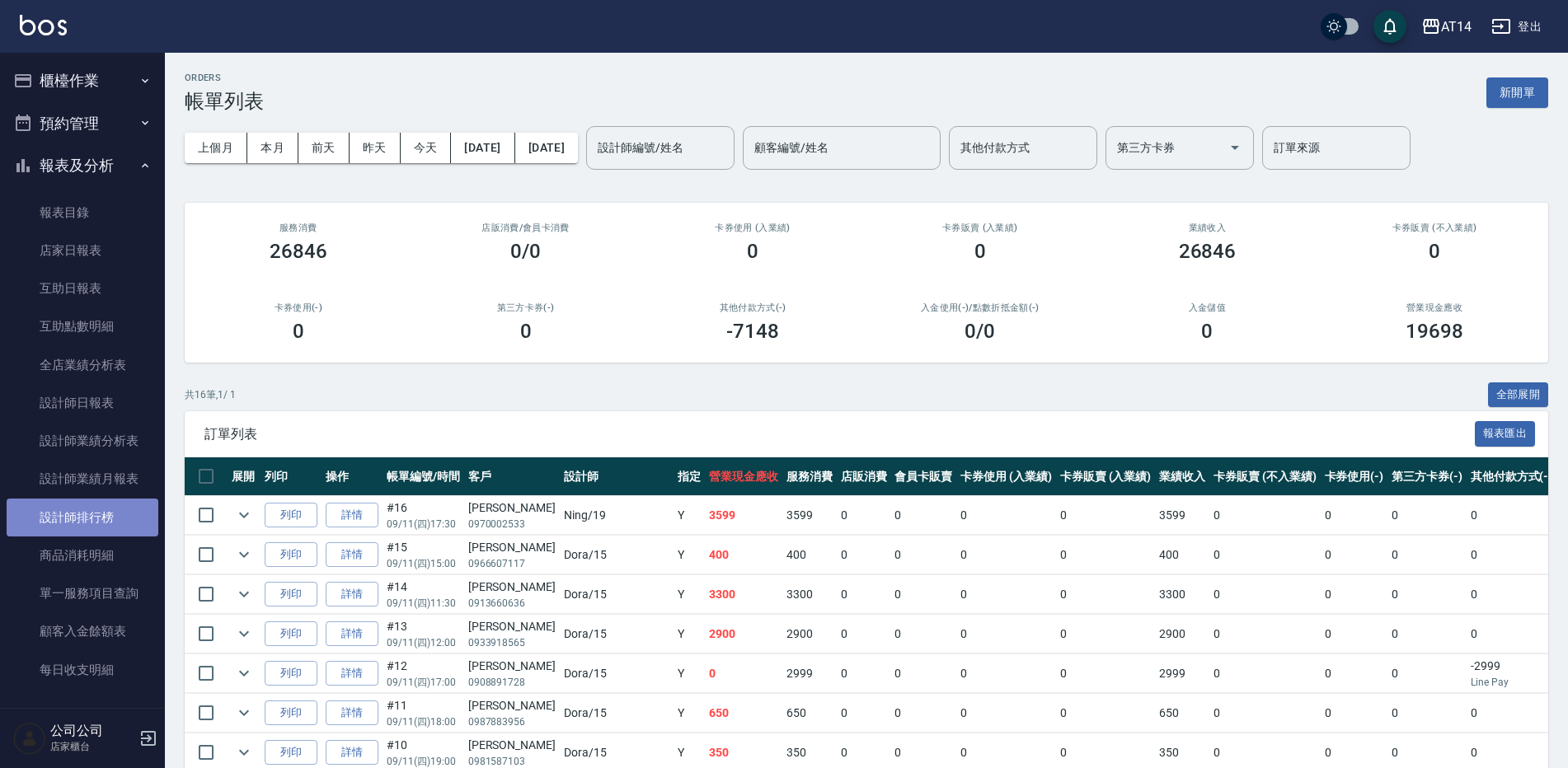
click at [98, 525] on link "設計師排行榜" at bounding box center [83, 518] width 152 height 38
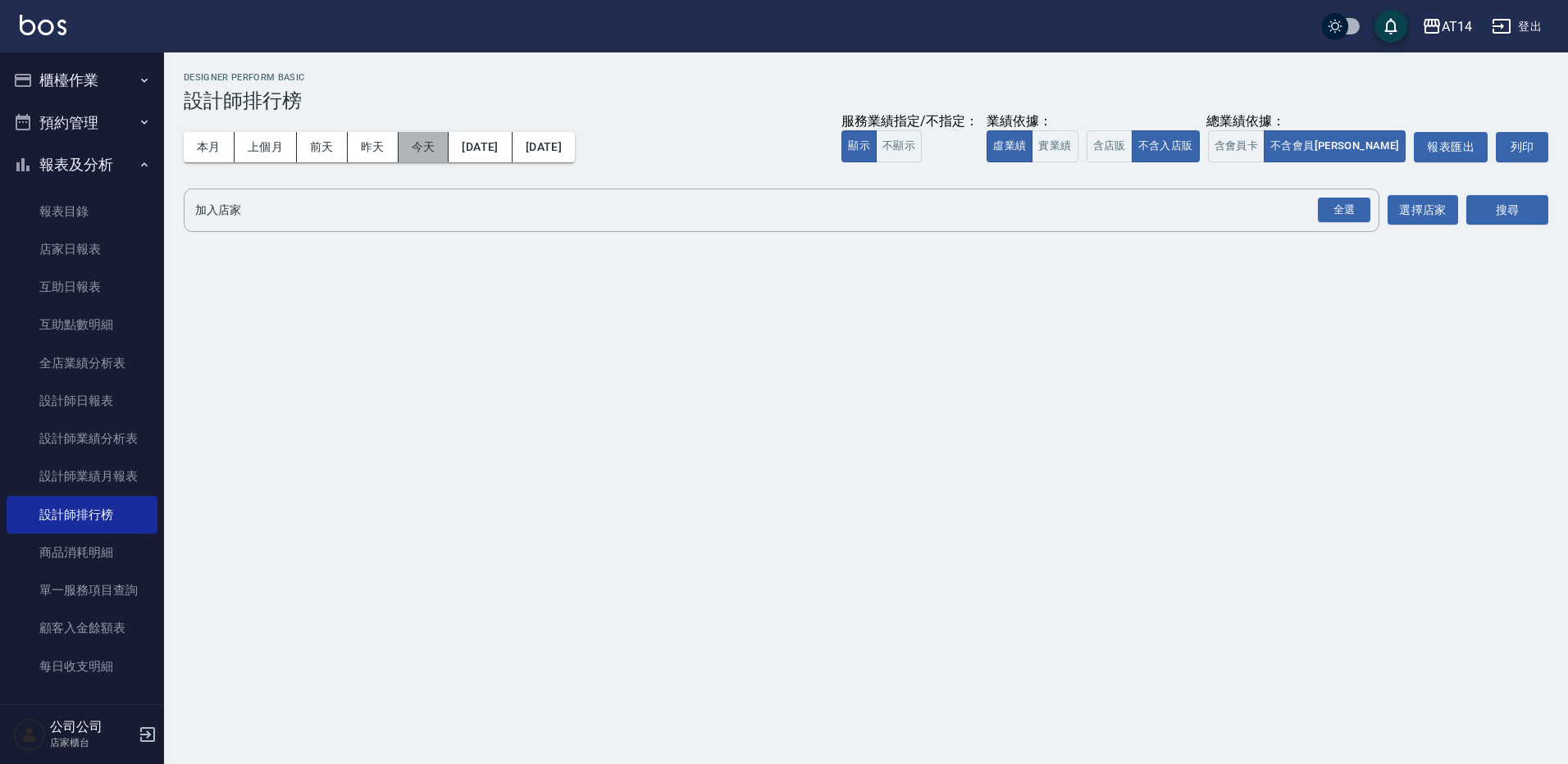
click at [410, 142] on button "今天" at bounding box center [424, 147] width 51 height 30
click at [1334, 213] on div "全選" at bounding box center [1344, 210] width 53 height 25
click at [1523, 220] on button "搜尋" at bounding box center [1507, 211] width 82 height 30
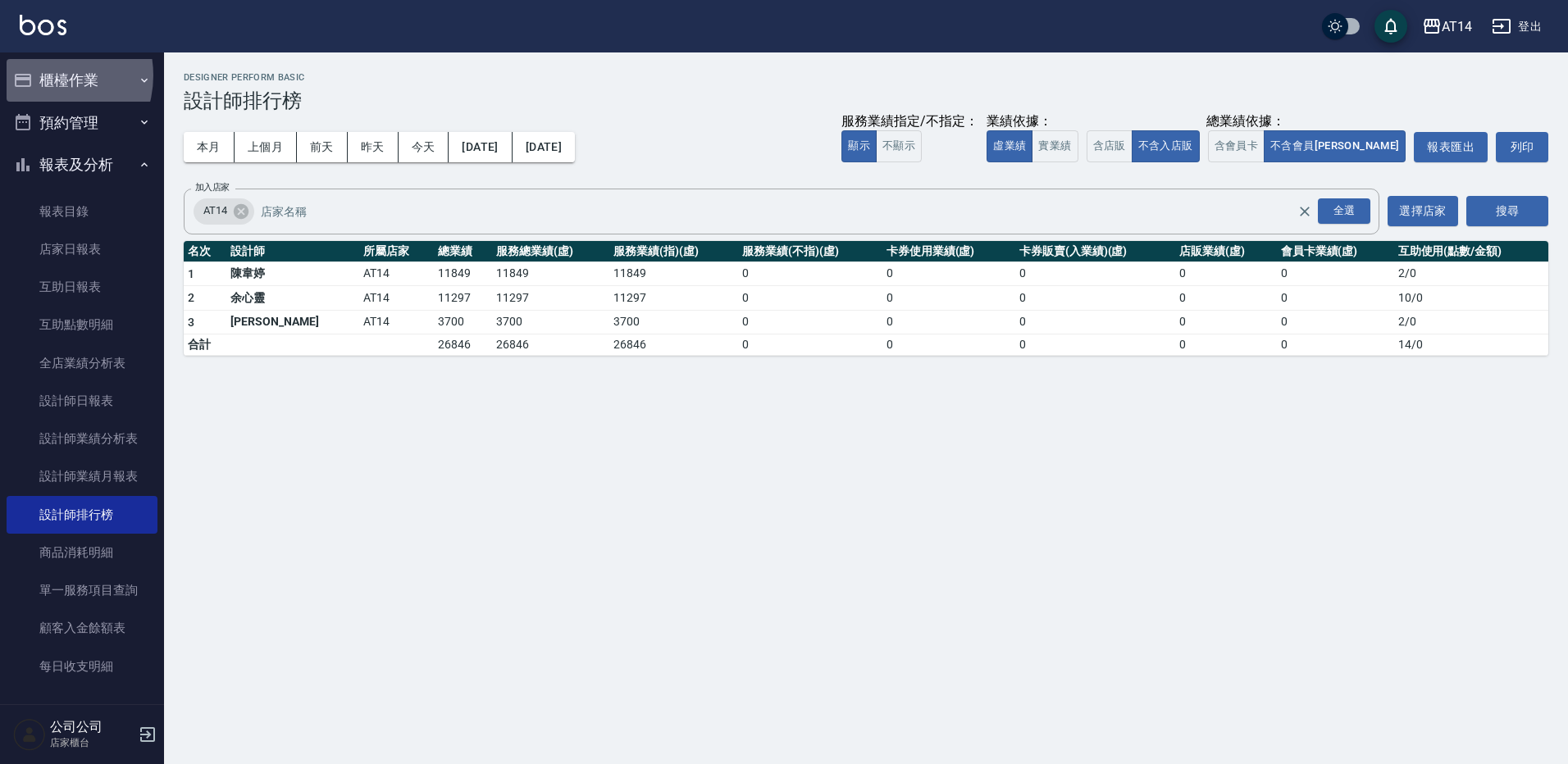
click at [43, 75] on button "櫃檯作業" at bounding box center [82, 80] width 151 height 42
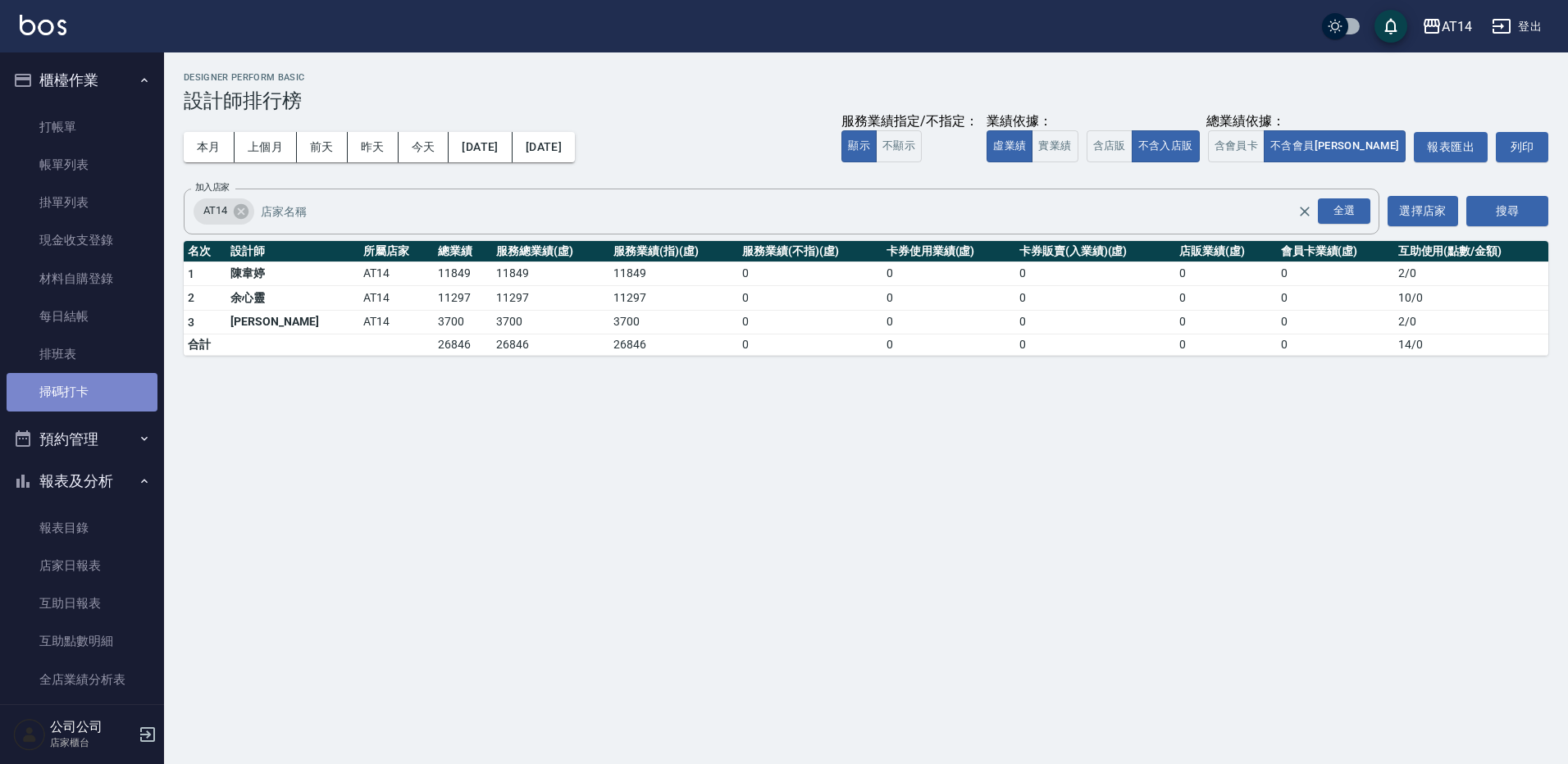
click at [96, 385] on link "掃碼打卡" at bounding box center [82, 392] width 151 height 38
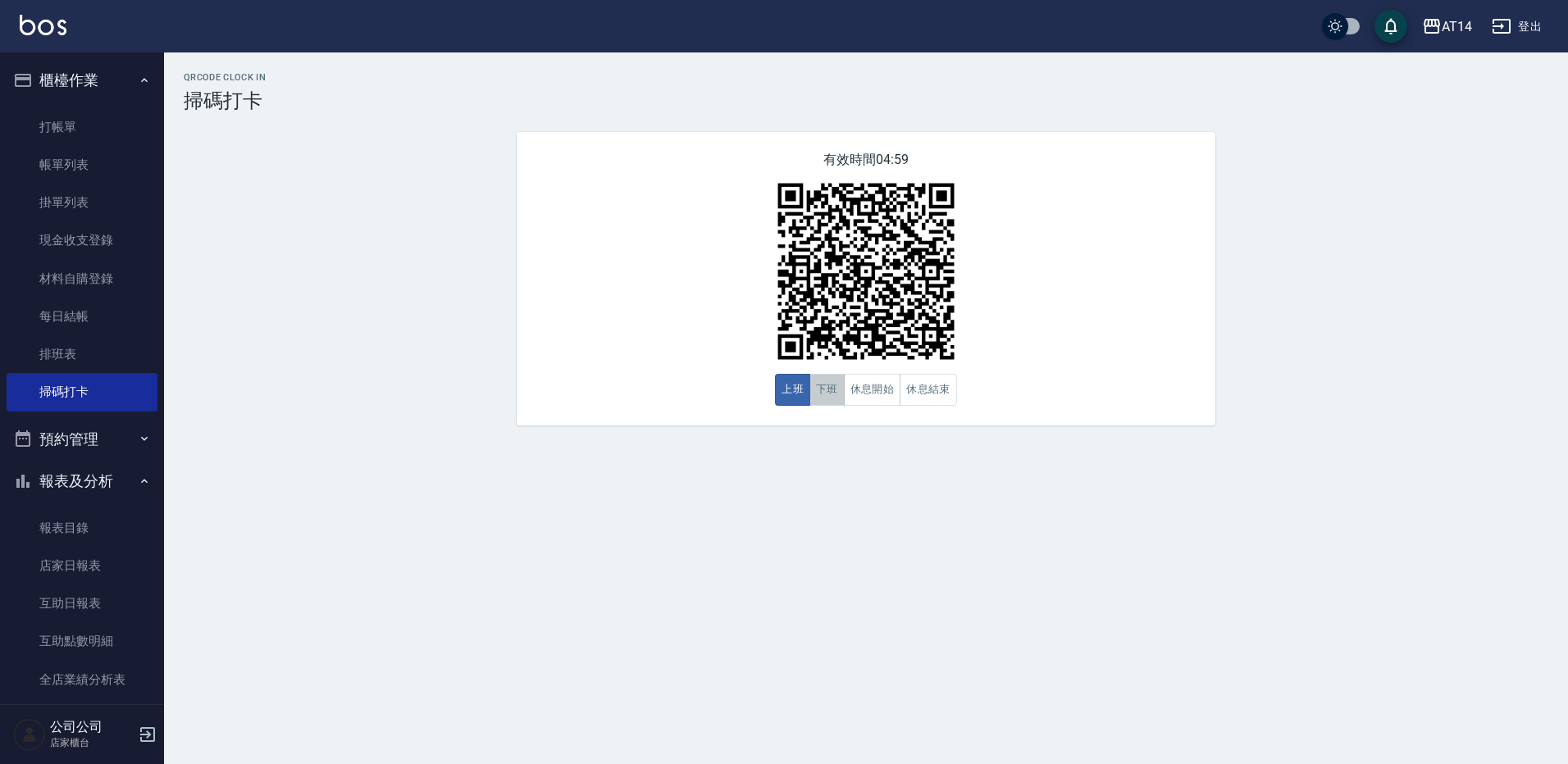
click at [823, 396] on button "下班" at bounding box center [828, 390] width 36 height 32
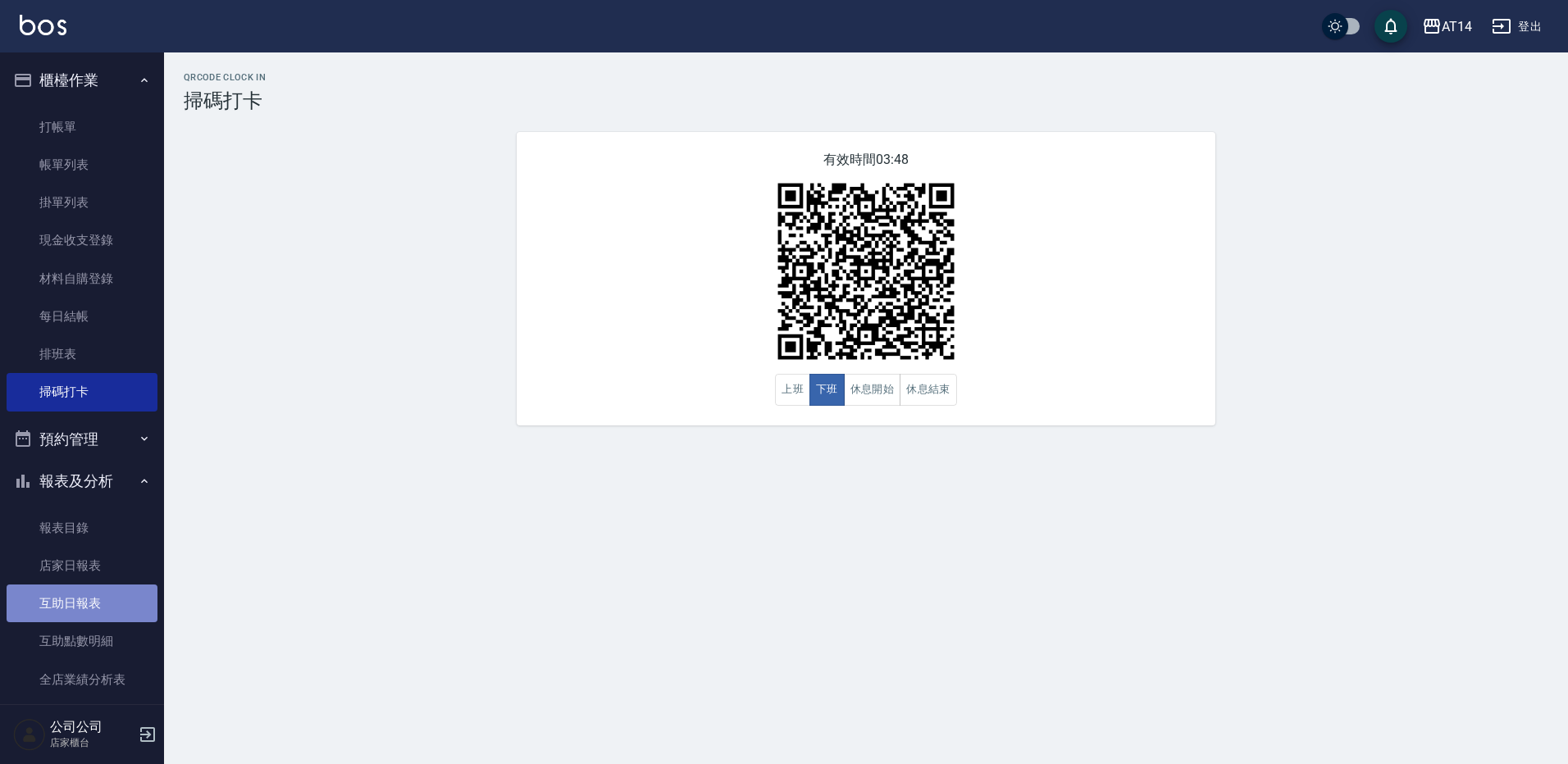
click at [84, 593] on link "互助日報表" at bounding box center [82, 603] width 151 height 38
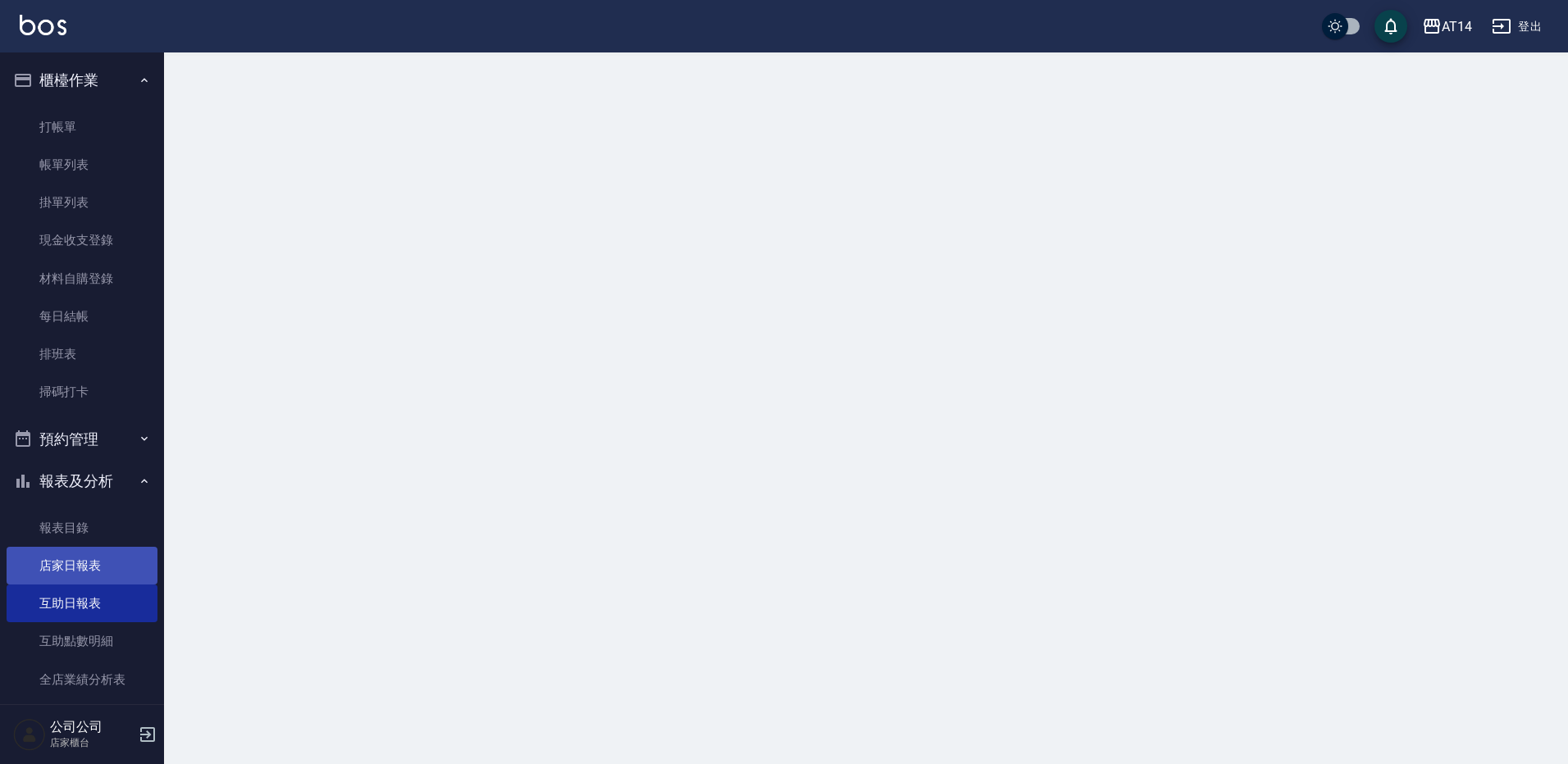
click at [98, 560] on link "店家日報表" at bounding box center [82, 566] width 151 height 38
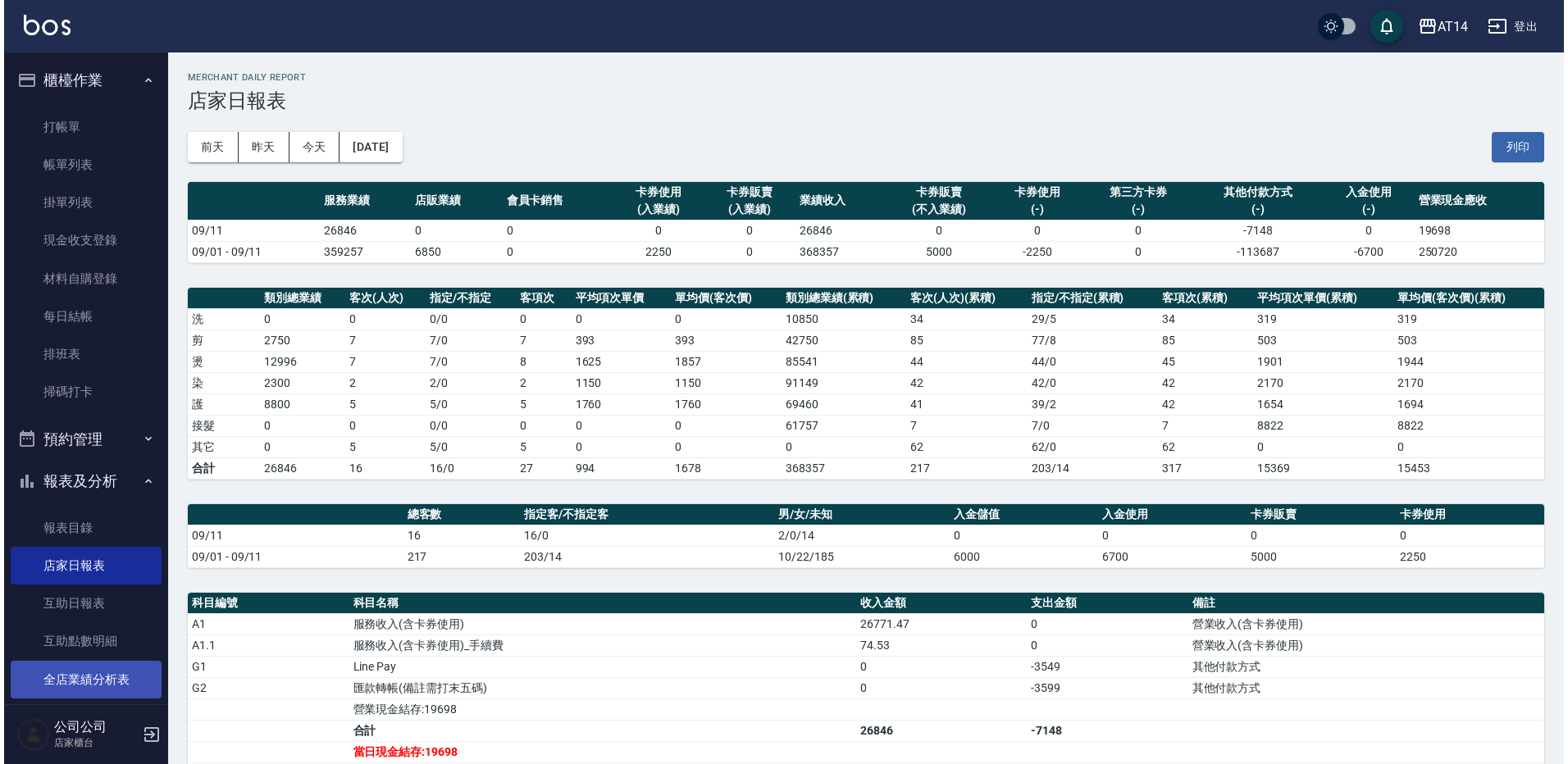
scroll to position [328, 0]
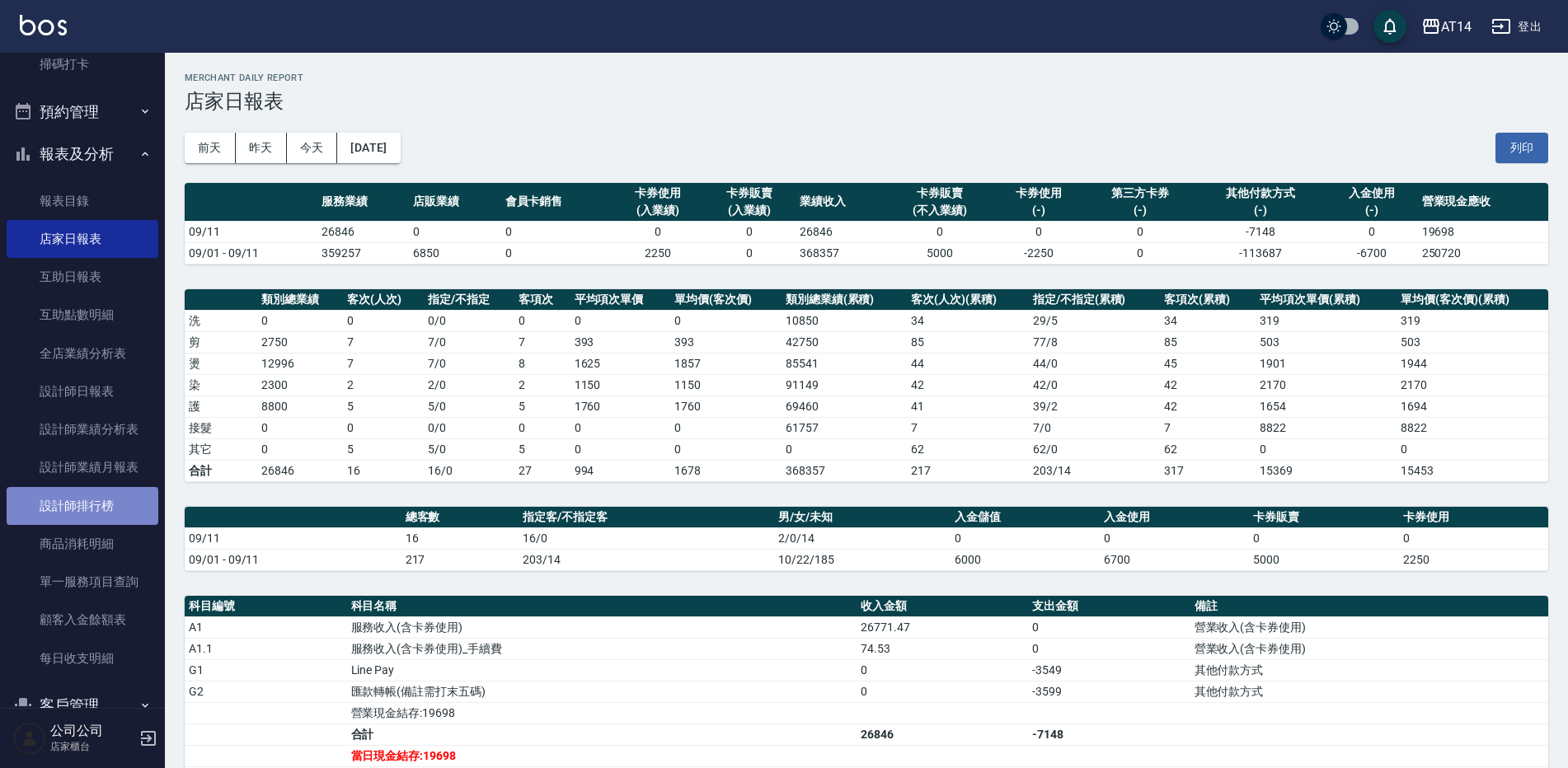
click at [107, 510] on link "設計師排行榜" at bounding box center [83, 506] width 152 height 38
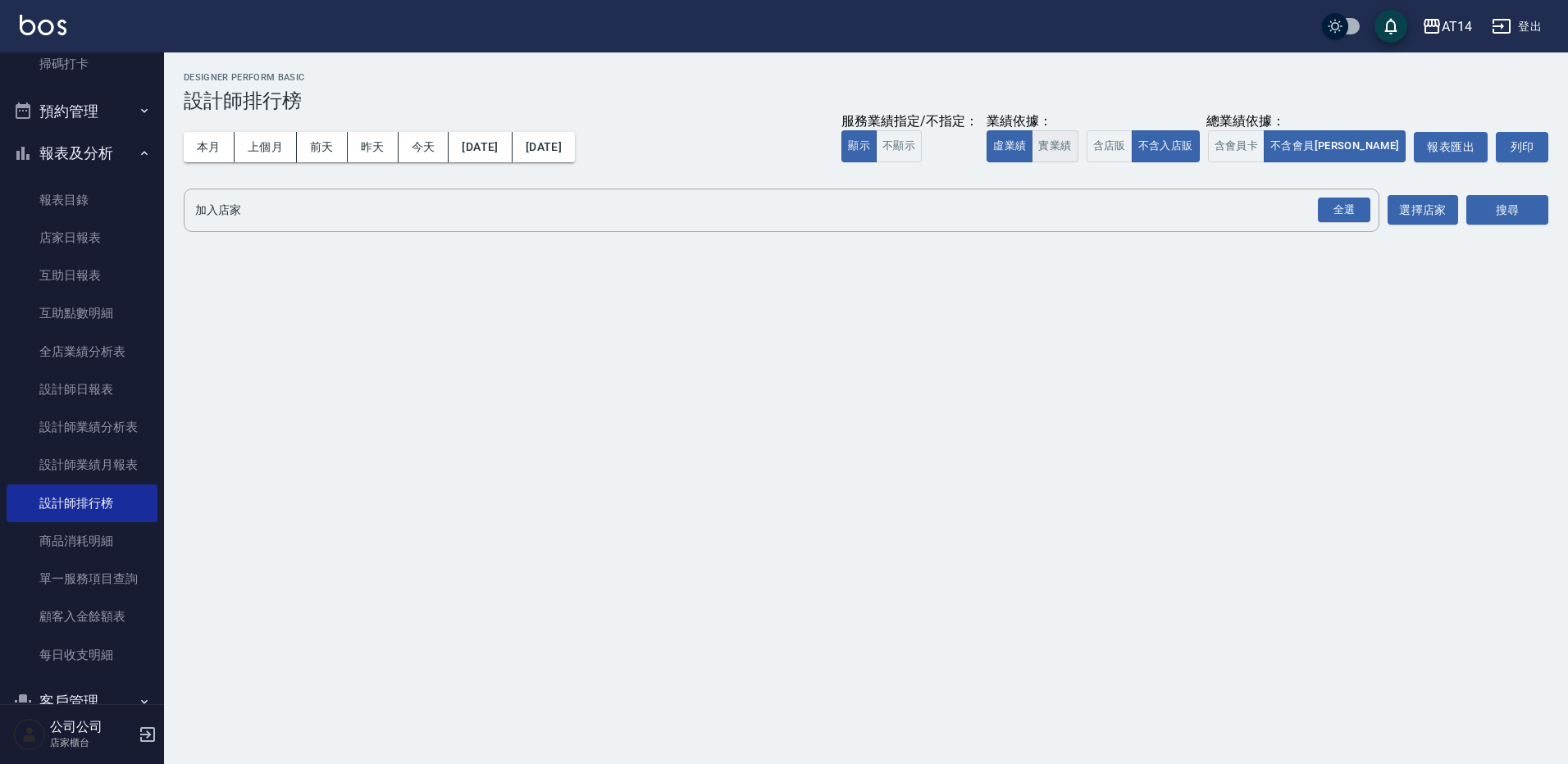
click at [1078, 161] on button "實業績" at bounding box center [1055, 147] width 46 height 32
drag, startPoint x: 1174, startPoint y: 147, endPoint x: 1233, endPoint y: 153, distance: 59.3
click at [1133, 147] on button "含店販" at bounding box center [1110, 147] width 46 height 32
click at [1266, 147] on button "含會員卡" at bounding box center [1237, 147] width 58 height 32
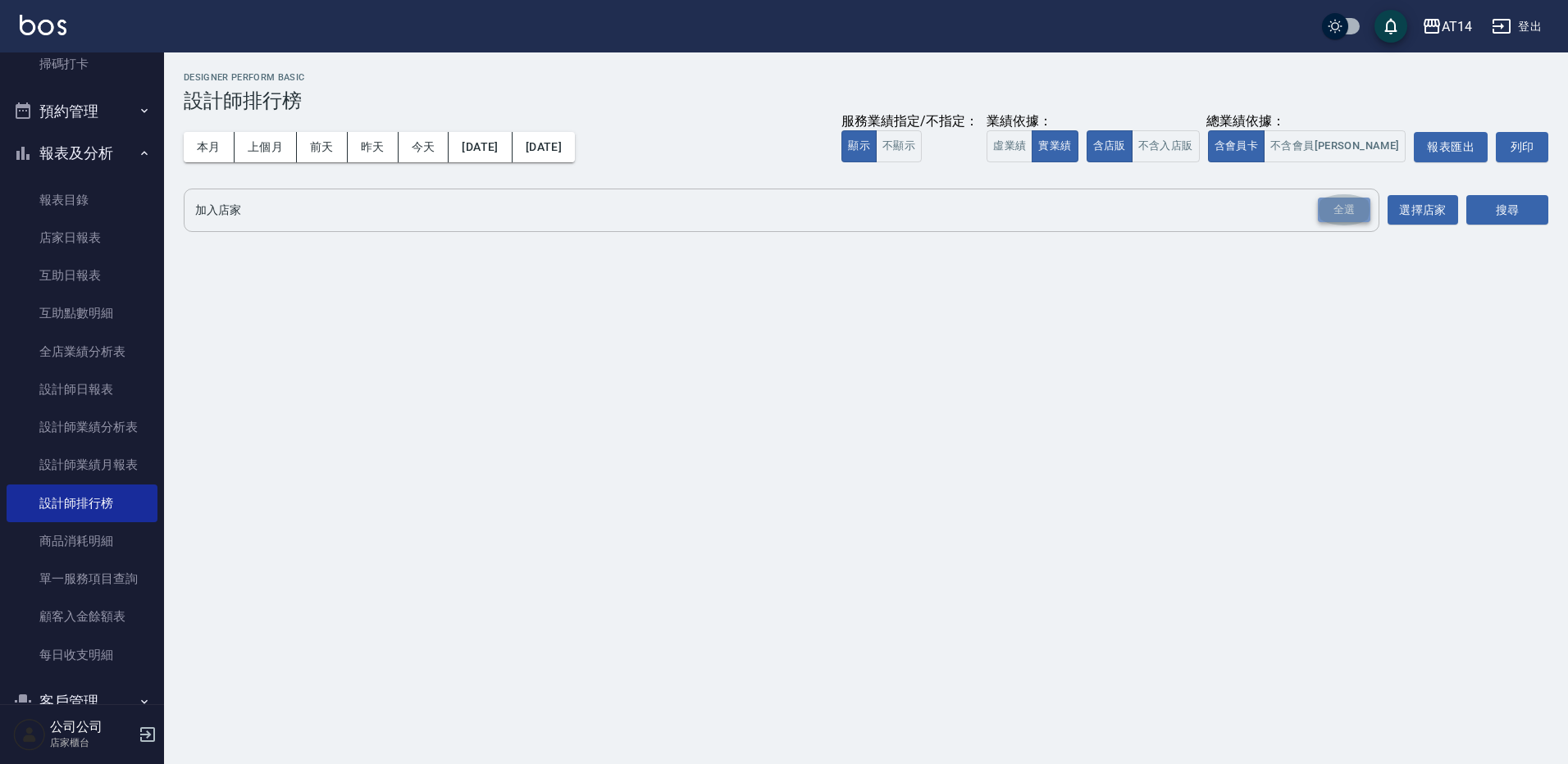
click at [1335, 208] on div "全選" at bounding box center [1344, 210] width 53 height 25
click at [1522, 199] on button "搜尋" at bounding box center [1507, 211] width 82 height 30
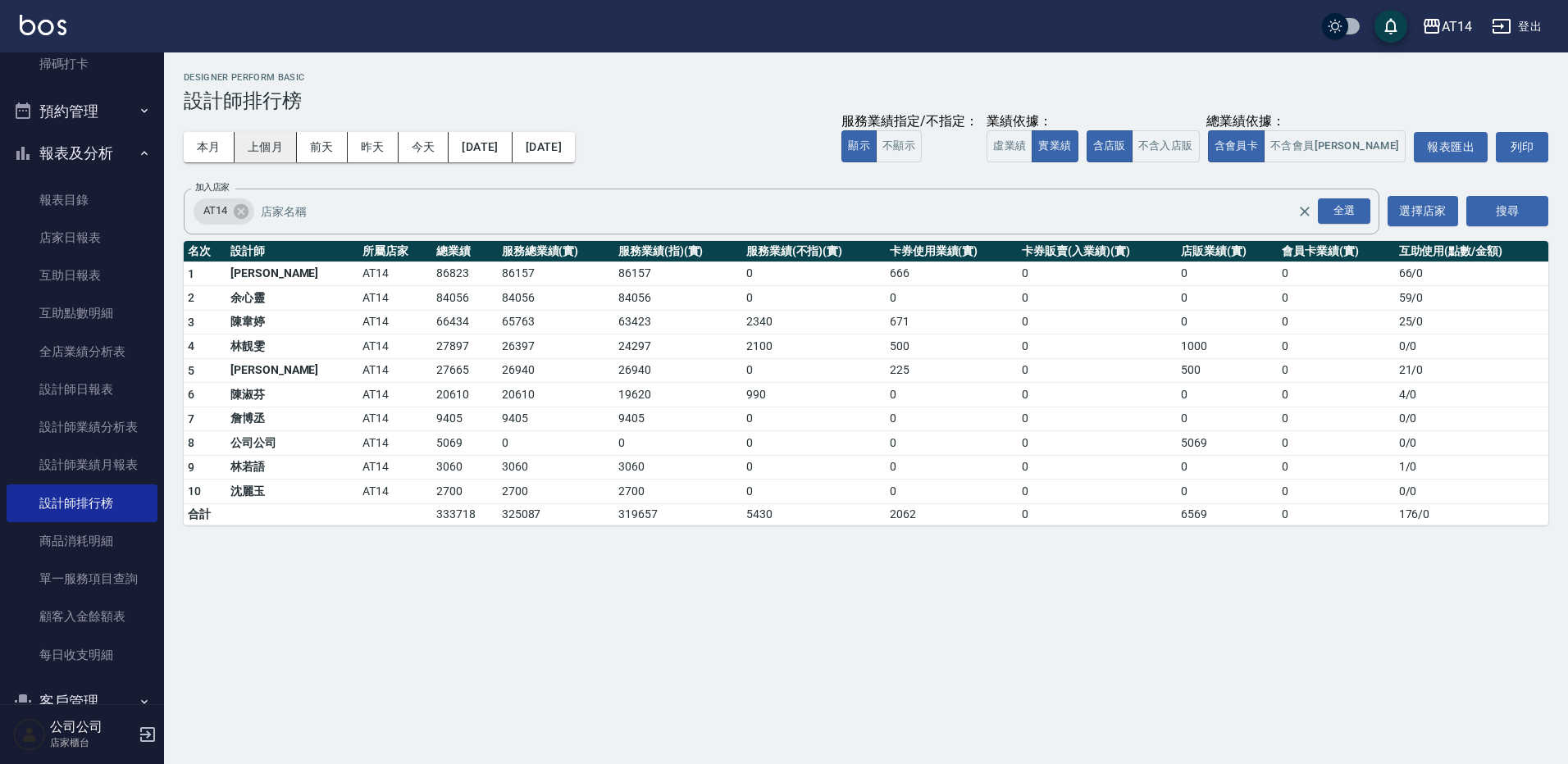
click at [257, 152] on button "上個月" at bounding box center [266, 147] width 63 height 30
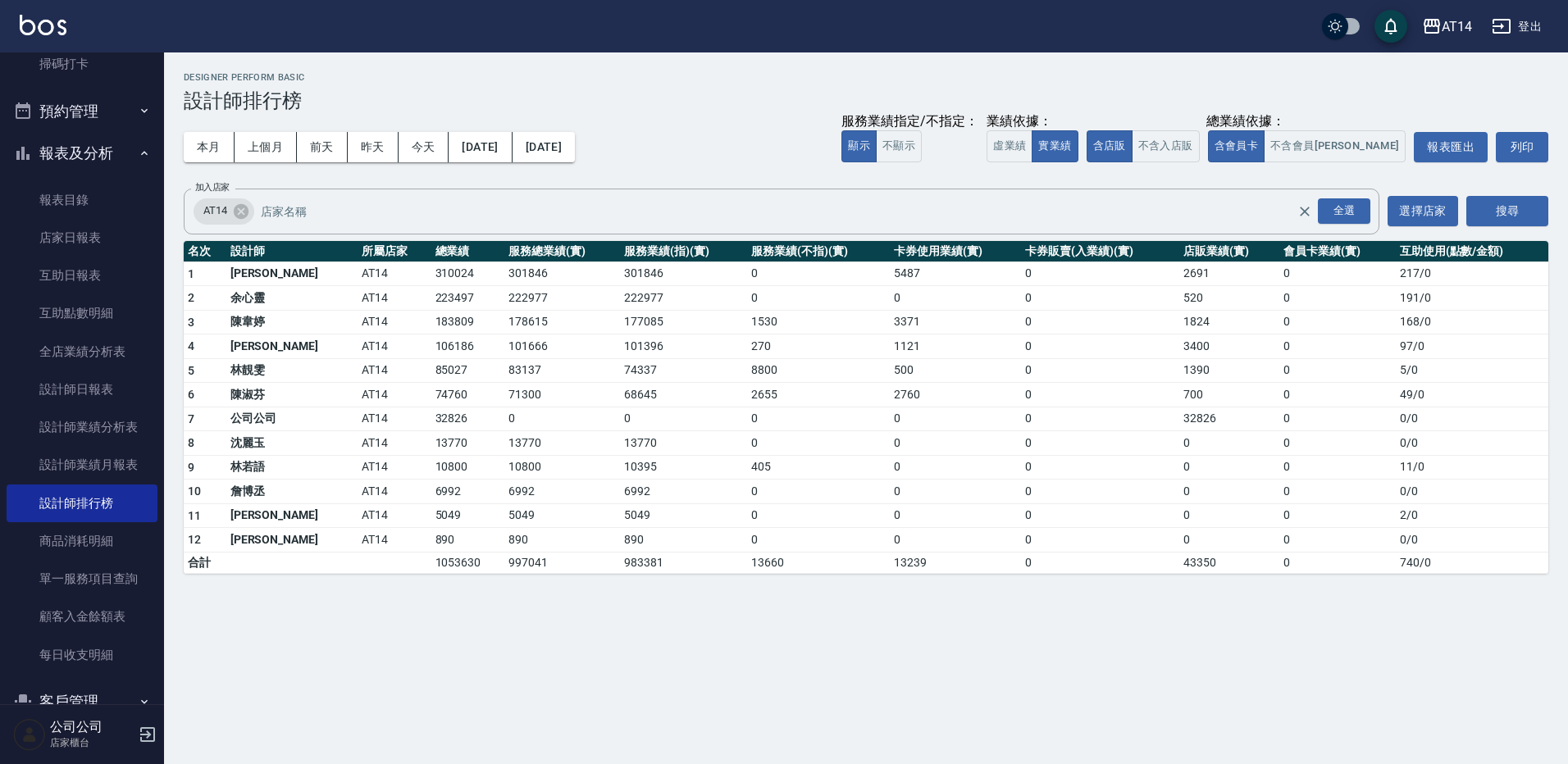
click at [575, 148] on button "[DATE]" at bounding box center [544, 147] width 63 height 30
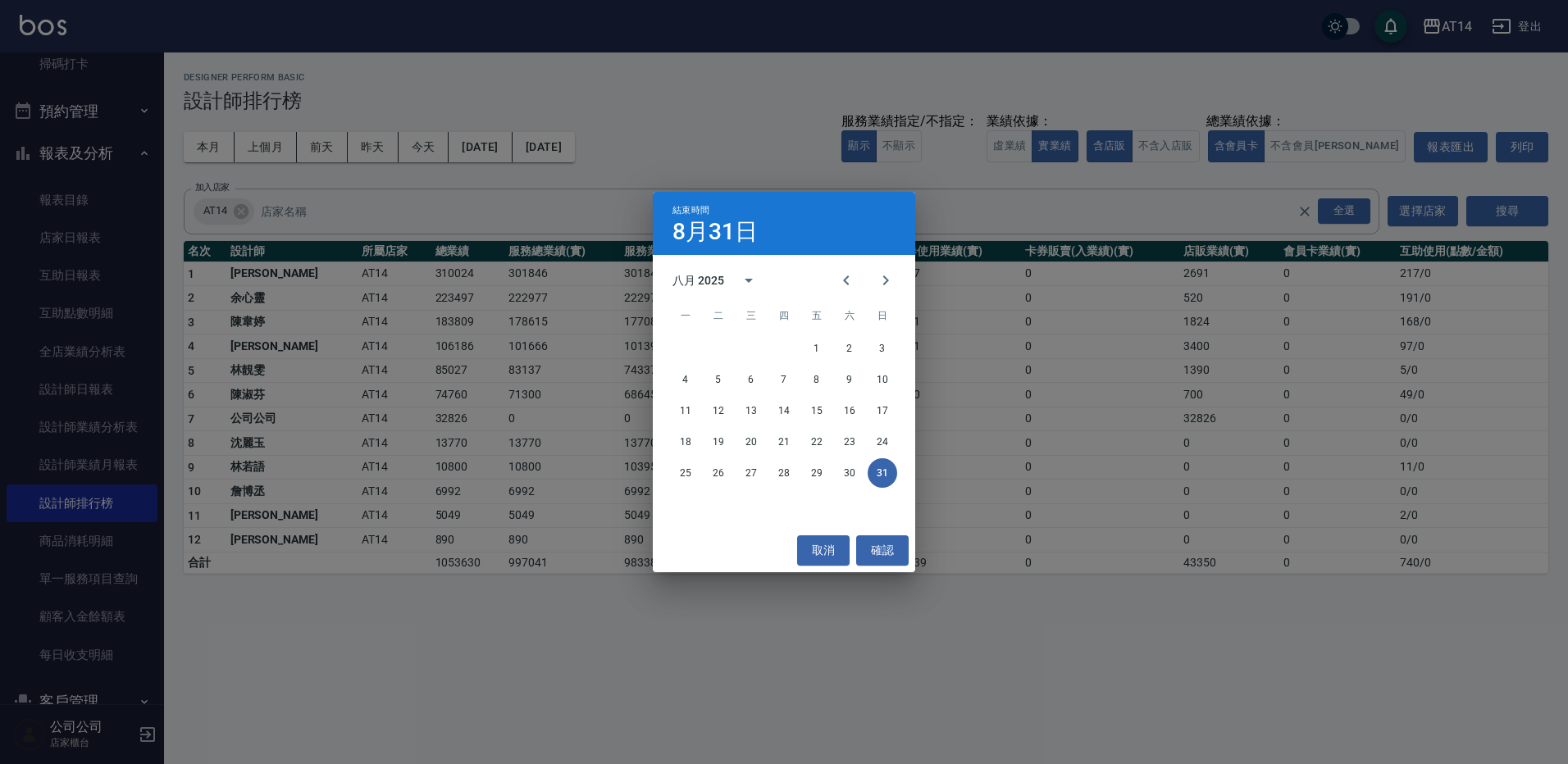
click at [701, 411] on div "11 12 13 14 15 16 17" at bounding box center [784, 411] width 263 height 30
click at [690, 411] on button "11" at bounding box center [685, 411] width 30 height 30
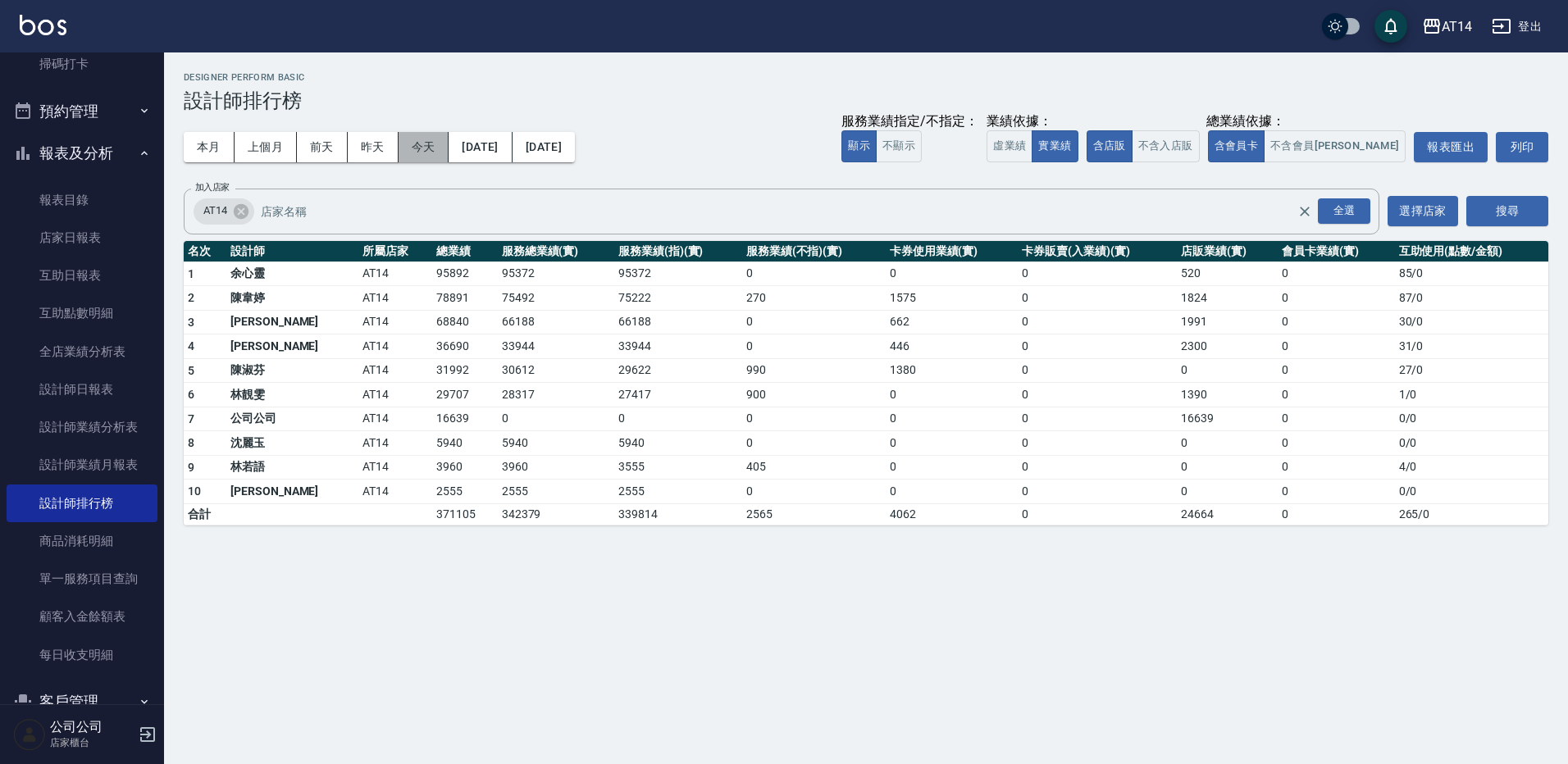
click at [419, 146] on button "今天" at bounding box center [424, 147] width 51 height 30
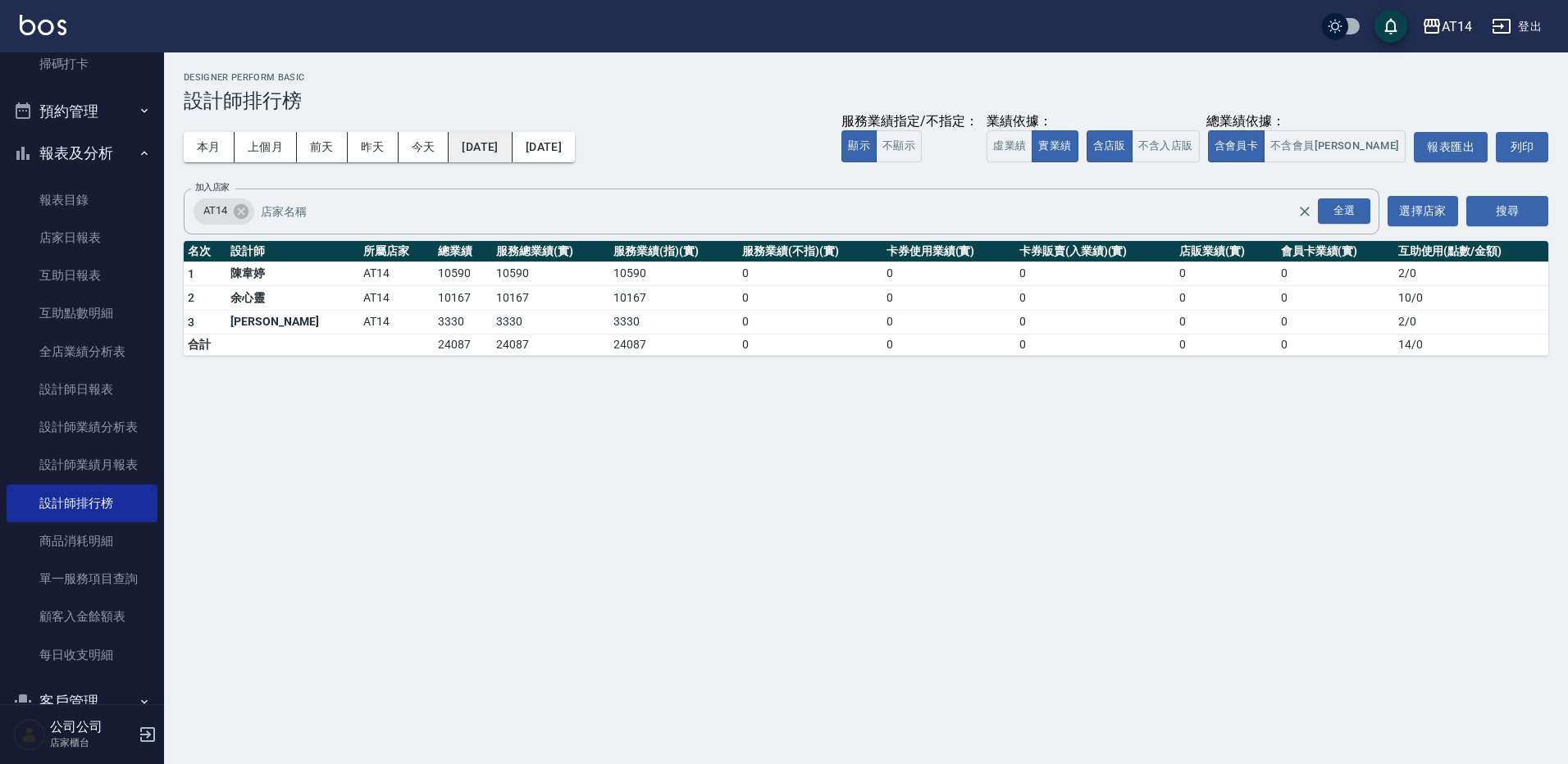
click at [512, 156] on button "[DATE]" at bounding box center [480, 147] width 64 height 30
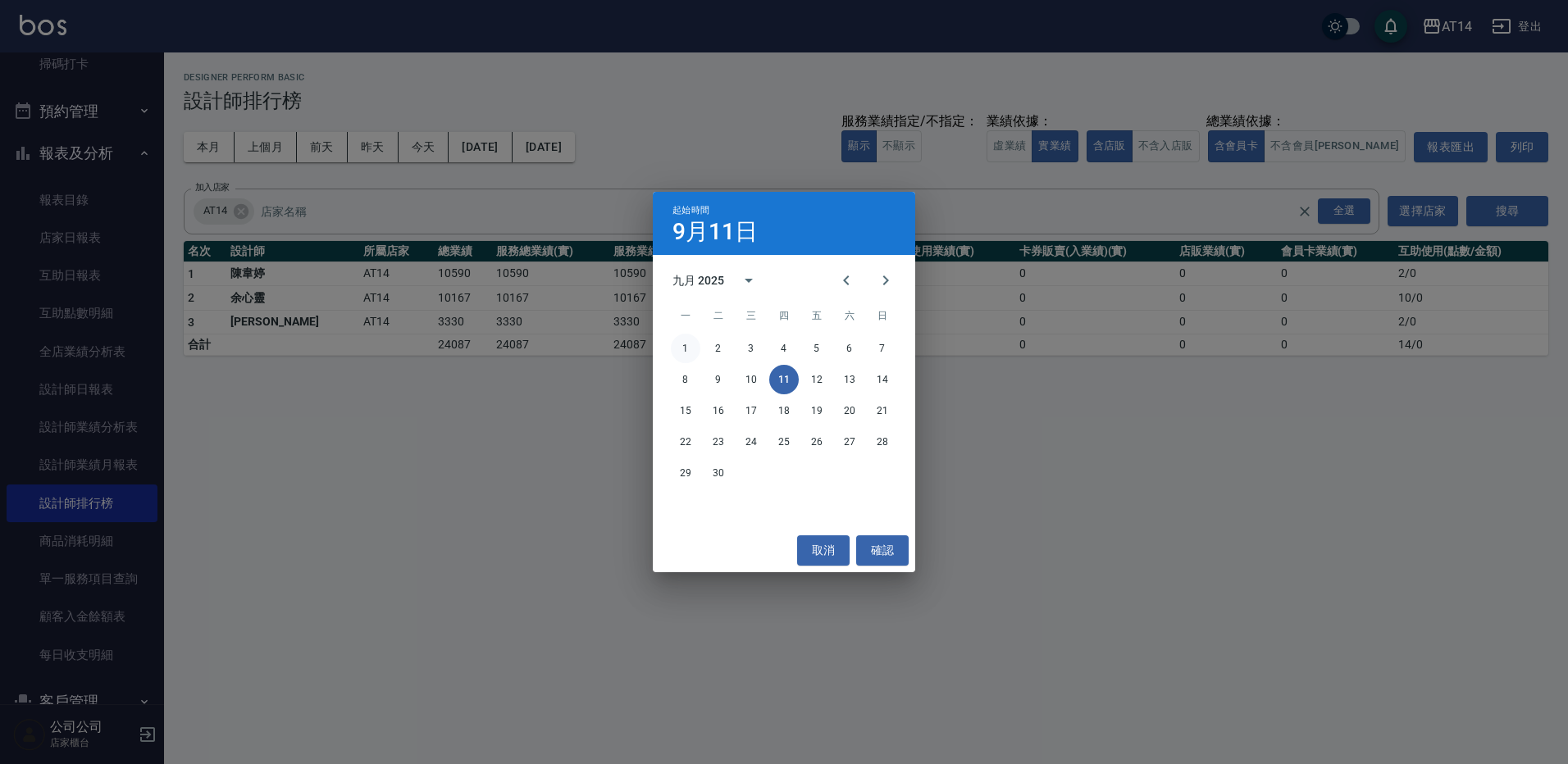
click at [690, 352] on button "1" at bounding box center [685, 348] width 30 height 30
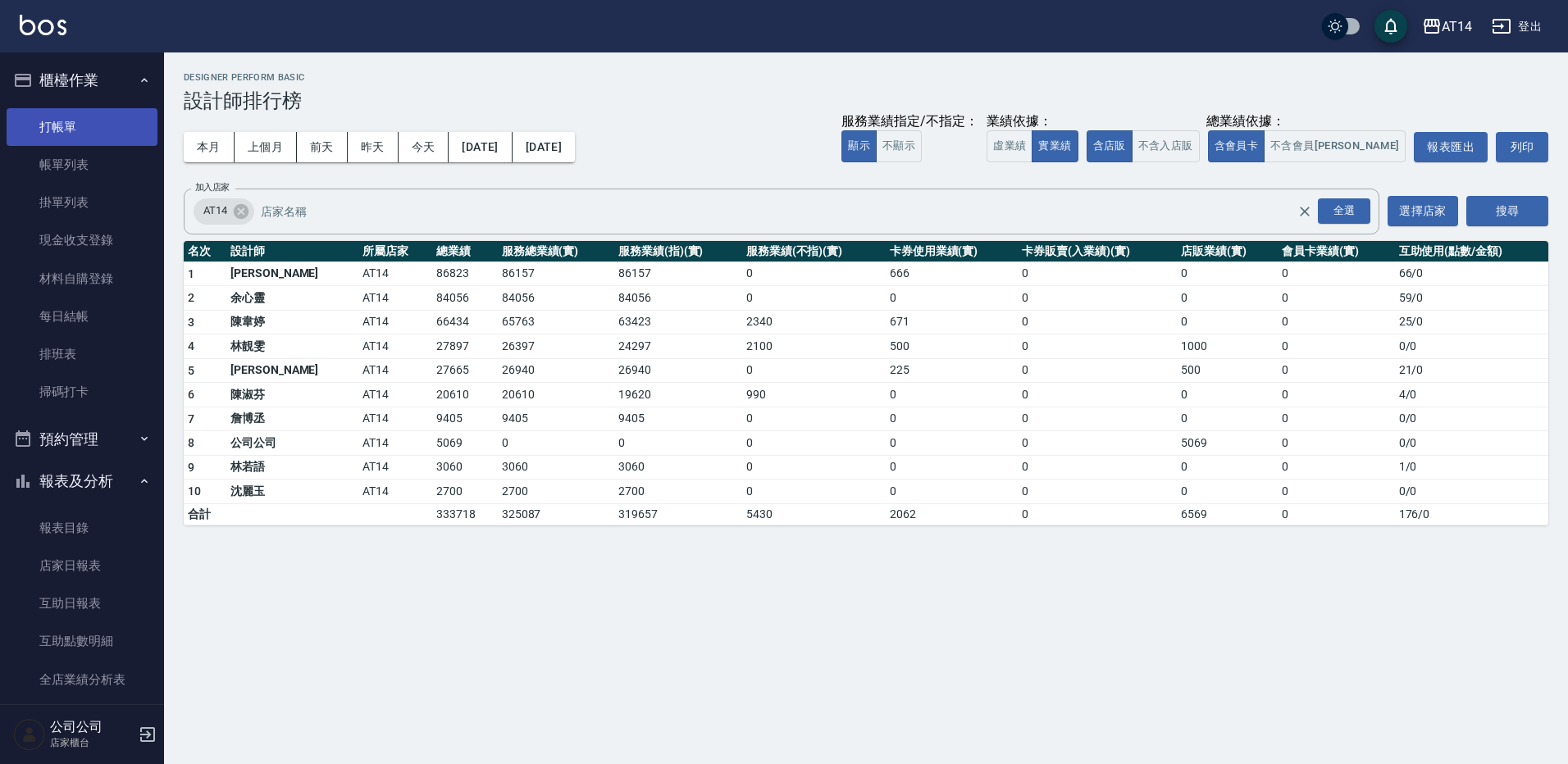
click at [80, 120] on link "打帳單" at bounding box center [82, 127] width 151 height 38
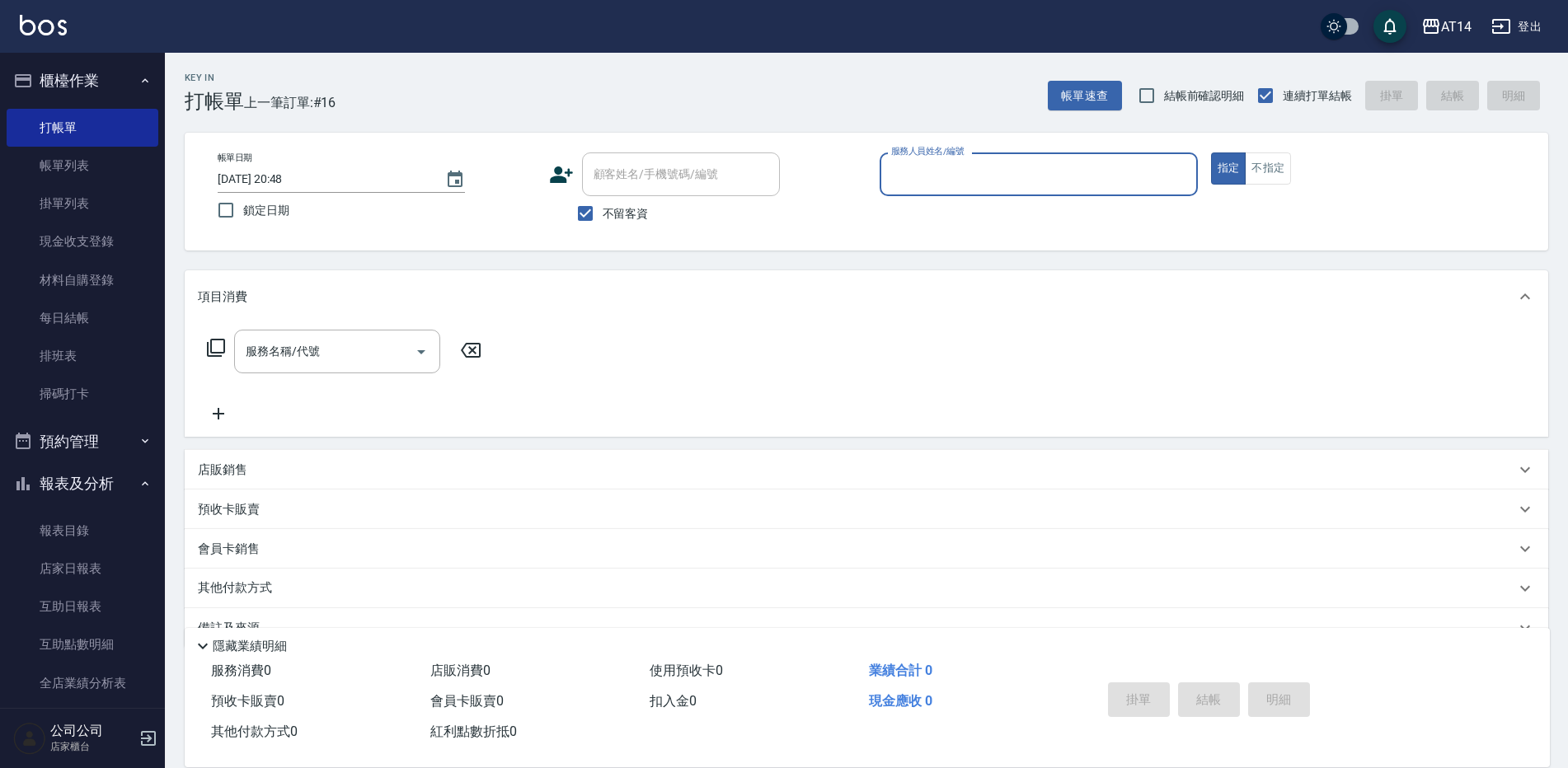
click at [69, 448] on button "預約管理" at bounding box center [83, 442] width 152 height 43
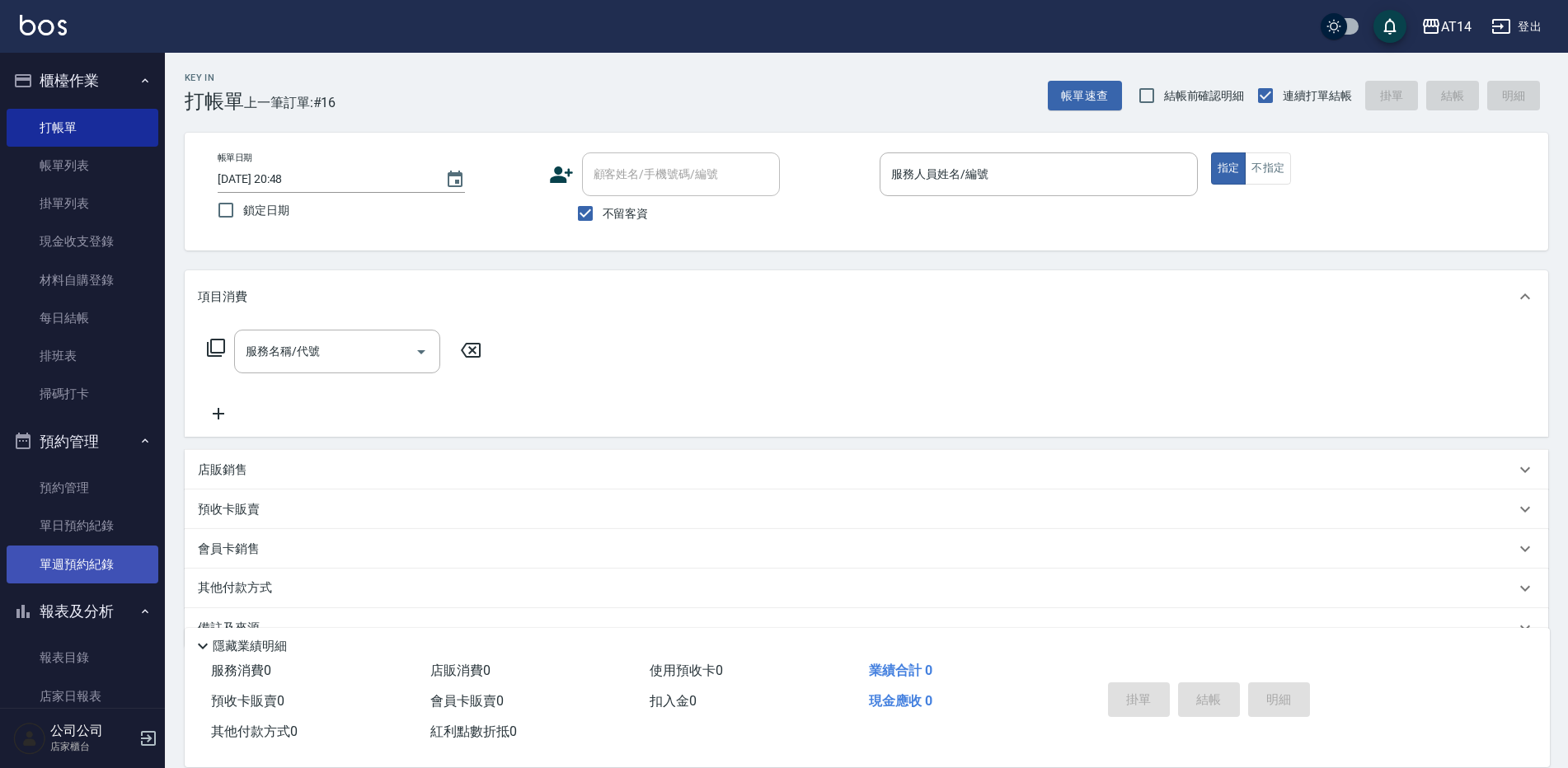
click at [76, 558] on link "單週預約紀錄" at bounding box center [83, 565] width 152 height 38
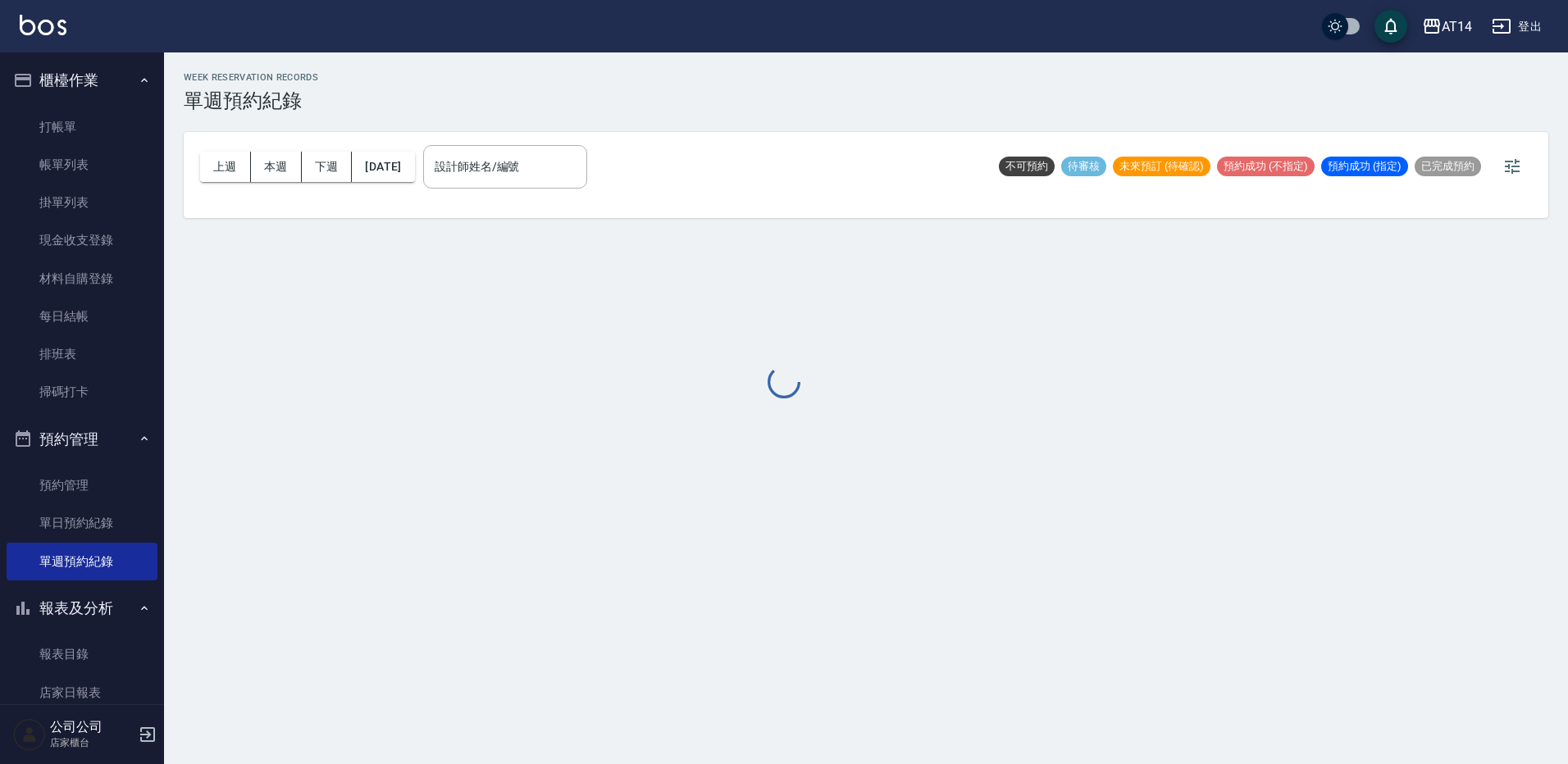
click at [546, 152] on div at bounding box center [784, 382] width 1568 height 764
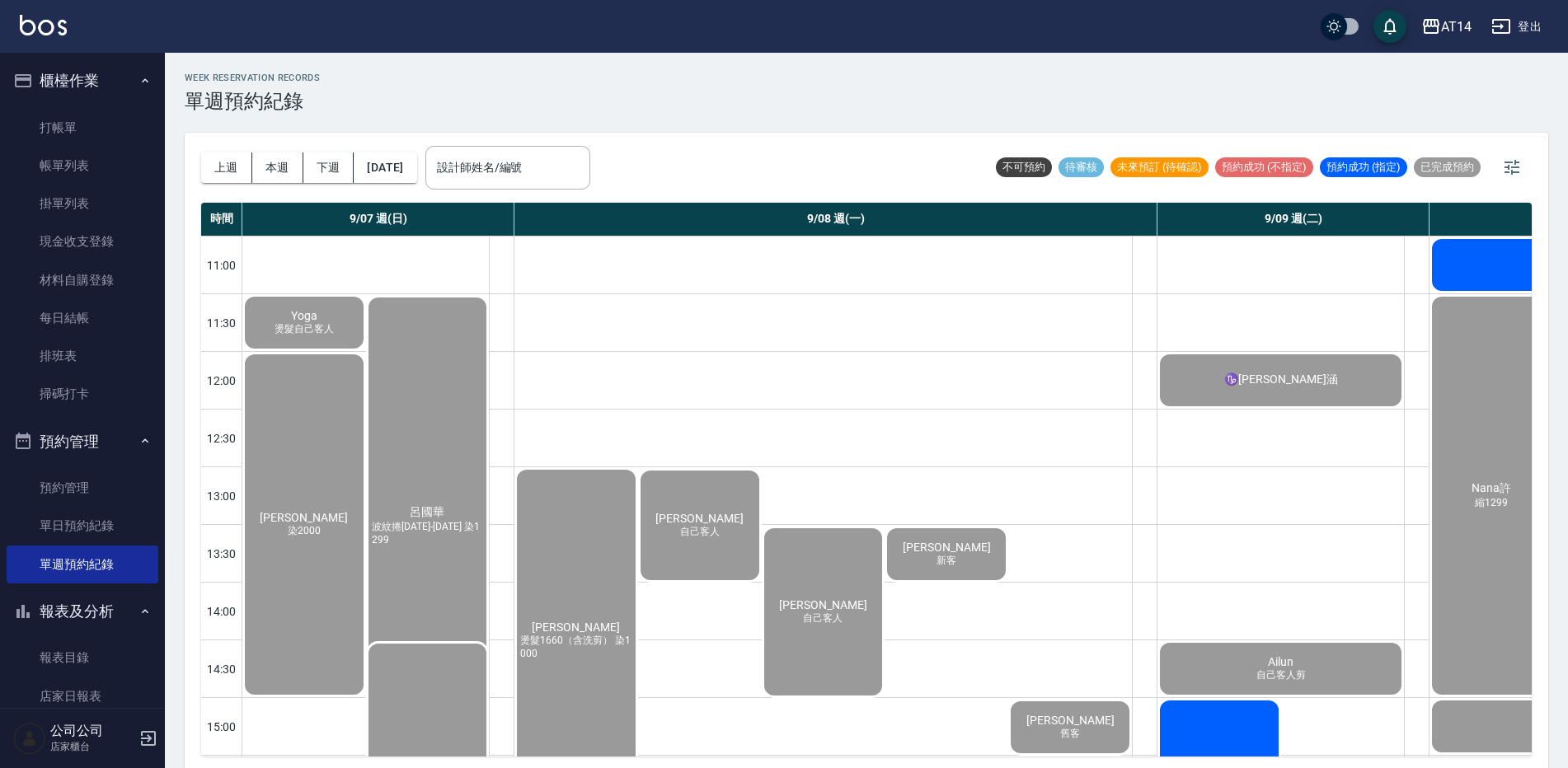
click at [543, 171] on input "設計師姓名/編號" at bounding box center [507, 168] width 150 height 29
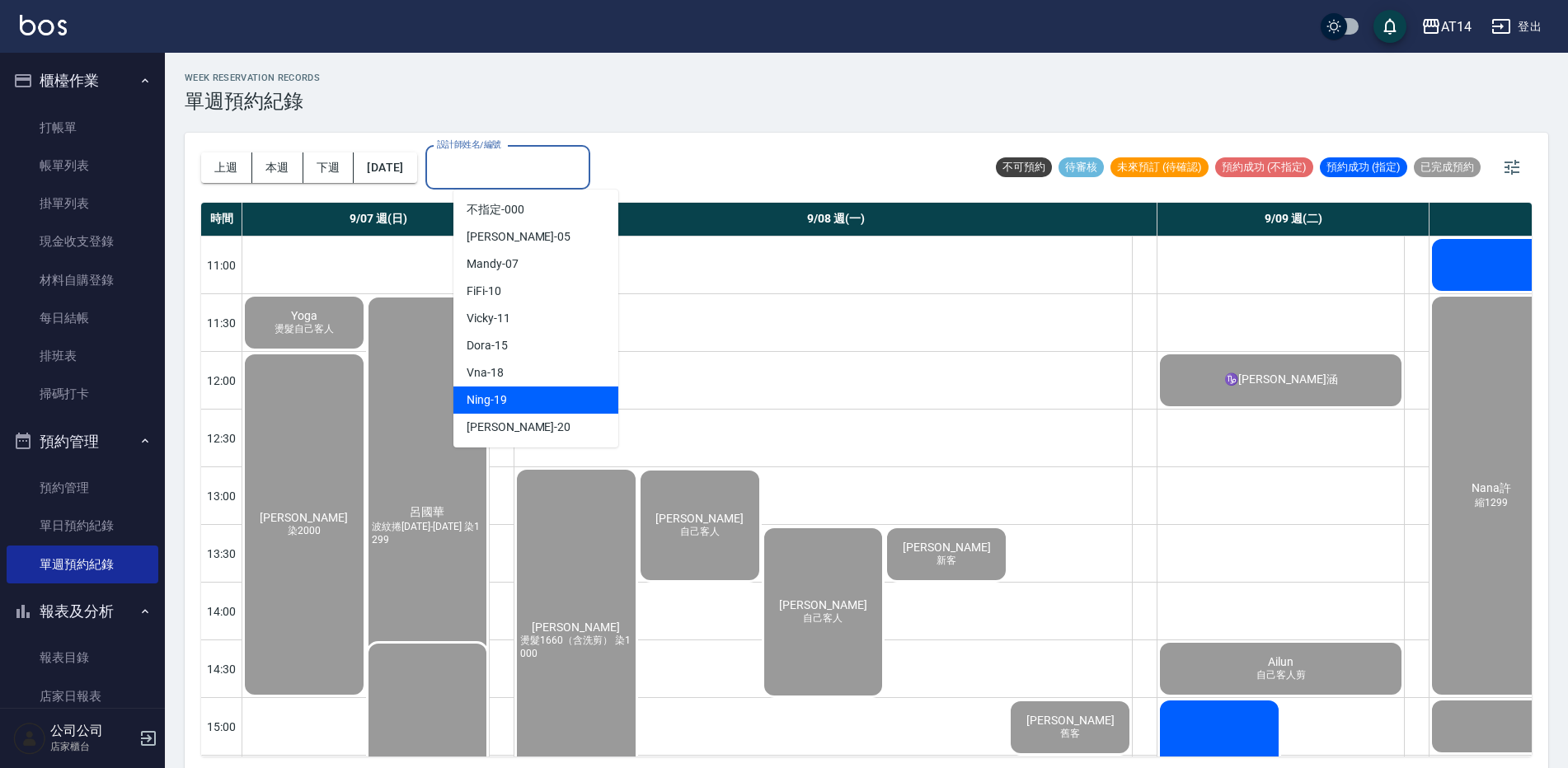
click at [539, 404] on div "Ning -19" at bounding box center [536, 400] width 165 height 27
type input "Ning-19"
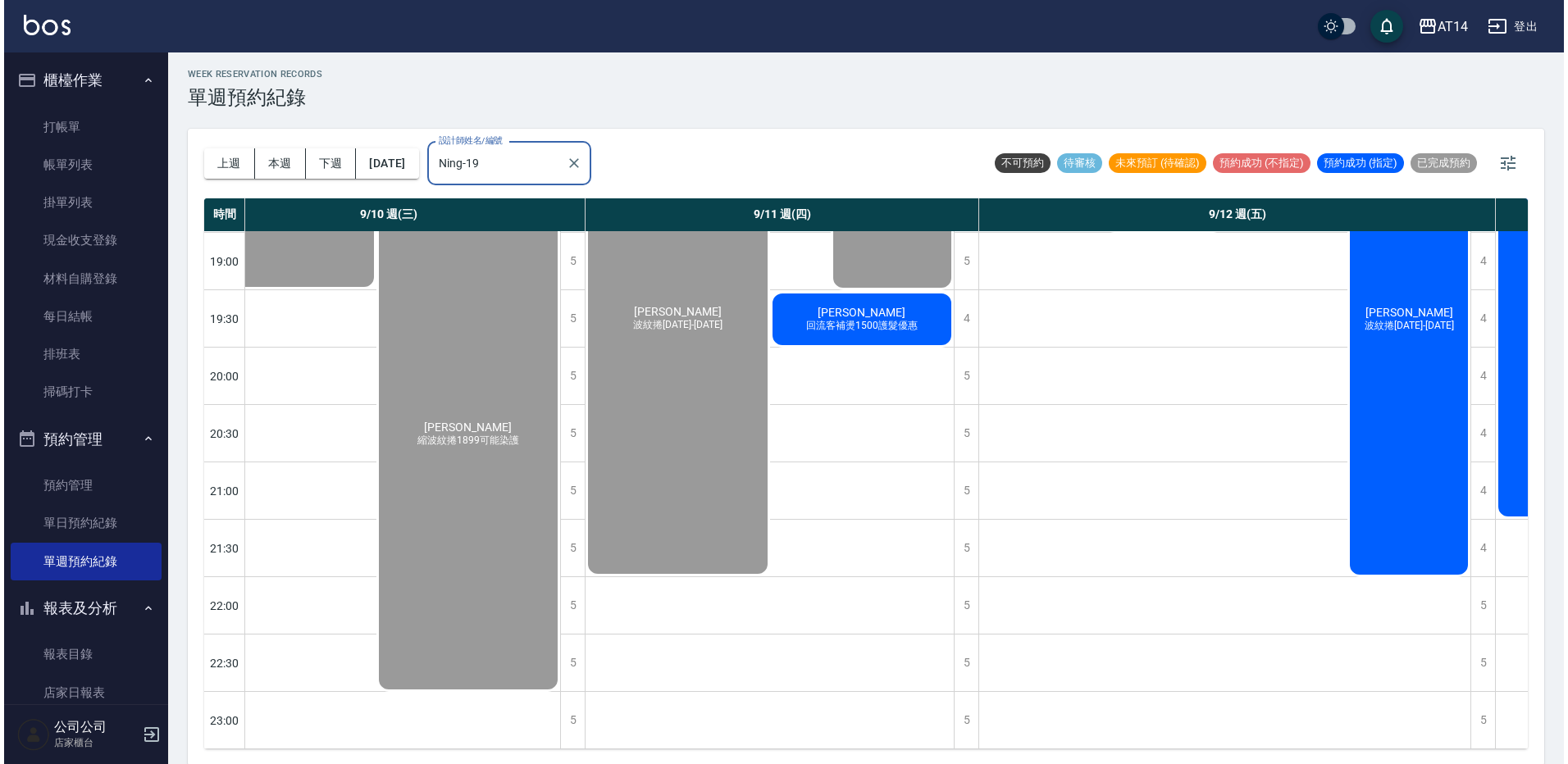
scroll to position [5, 0]
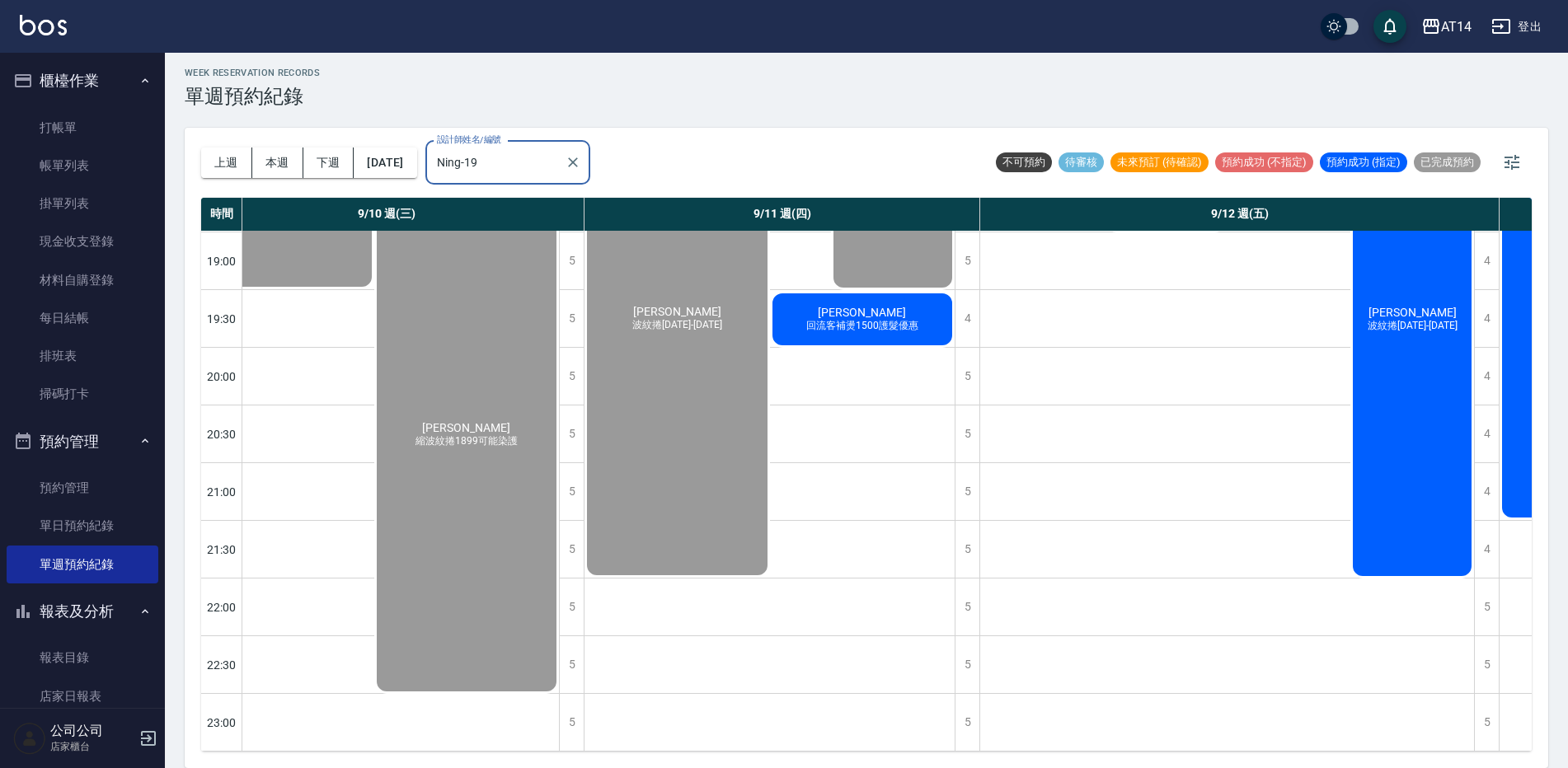
click at [881, 306] on span "宋庭葳" at bounding box center [861, 312] width 94 height 13
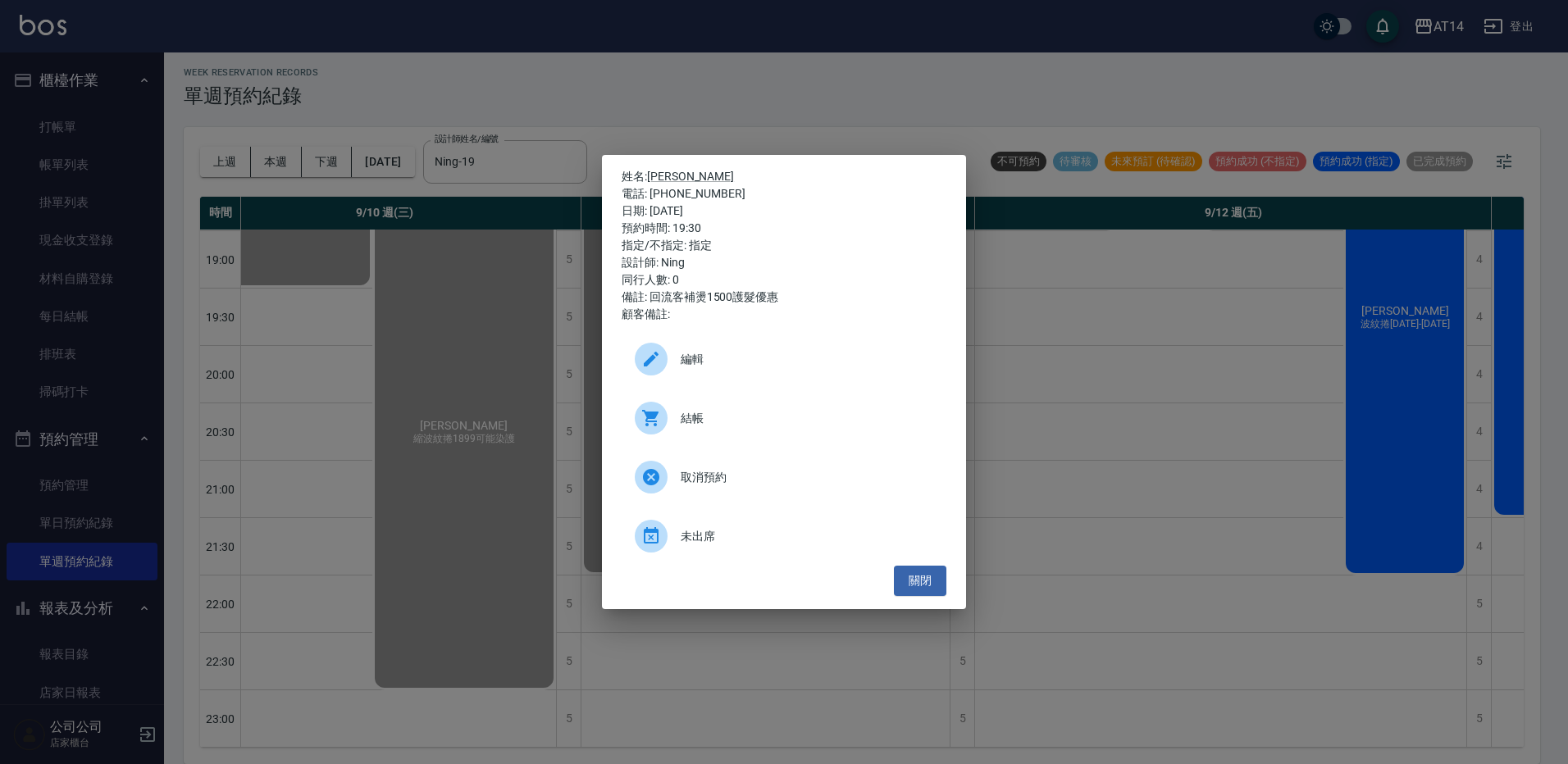
click at [786, 424] on span "結帳" at bounding box center [807, 418] width 252 height 17
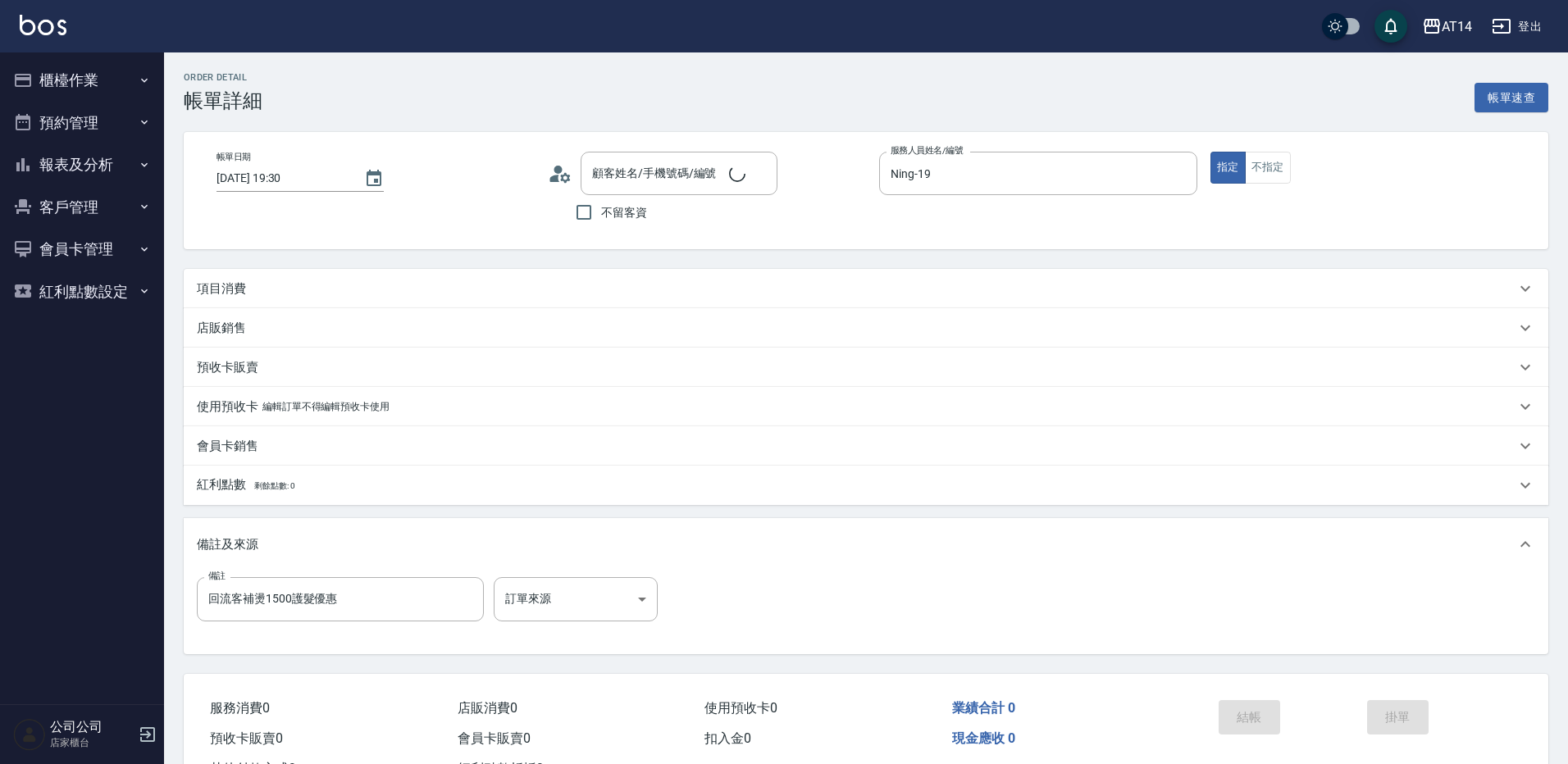
type input "[DATE] 19:30"
type input "Ning-19"
type input "回流客補燙1500護髮優惠"
type input "[PERSON_NAME]/0928117368/null"
click at [298, 287] on div "項目消費" at bounding box center [851, 289] width 1310 height 17
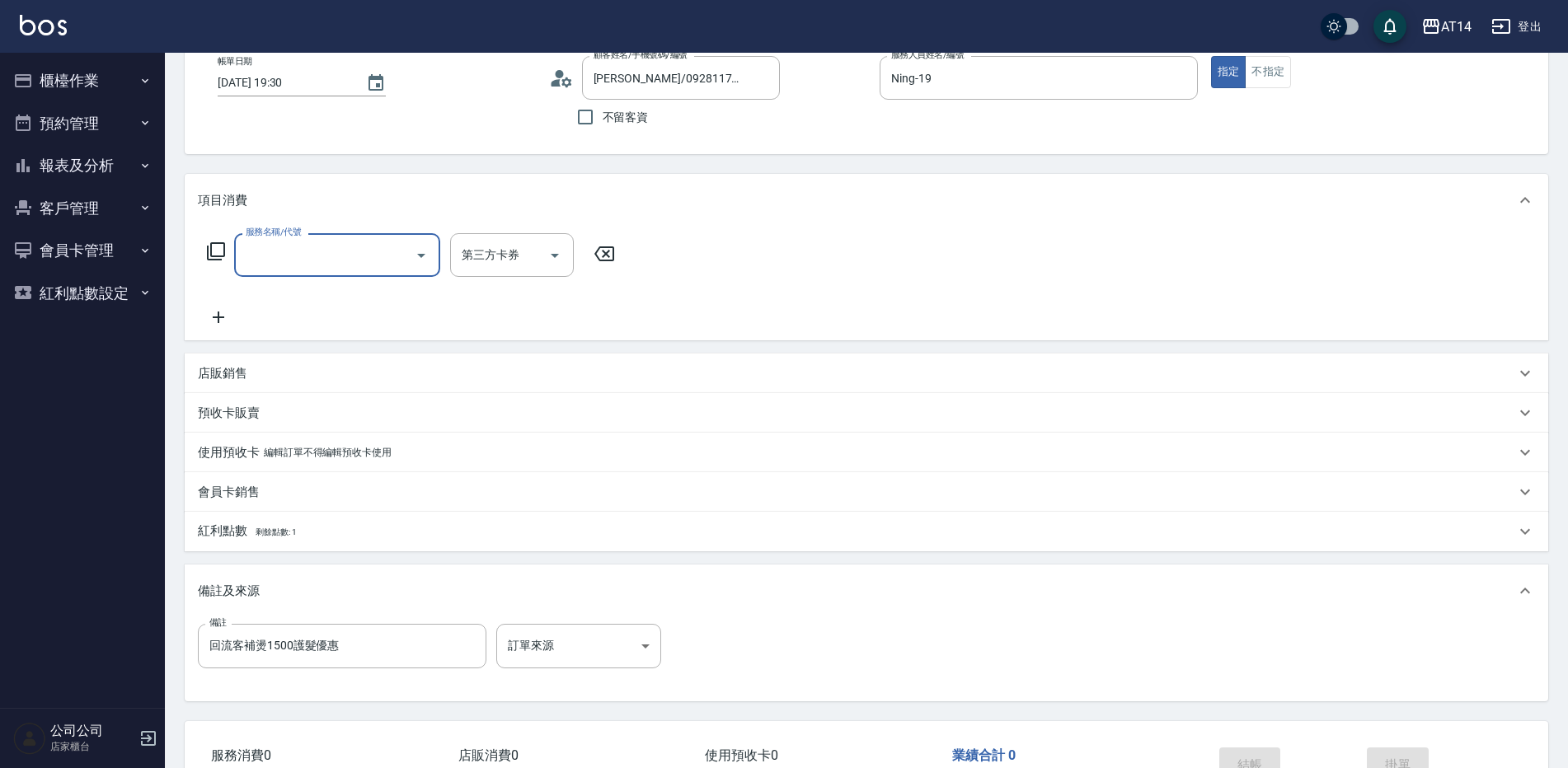
scroll to position [125, 0]
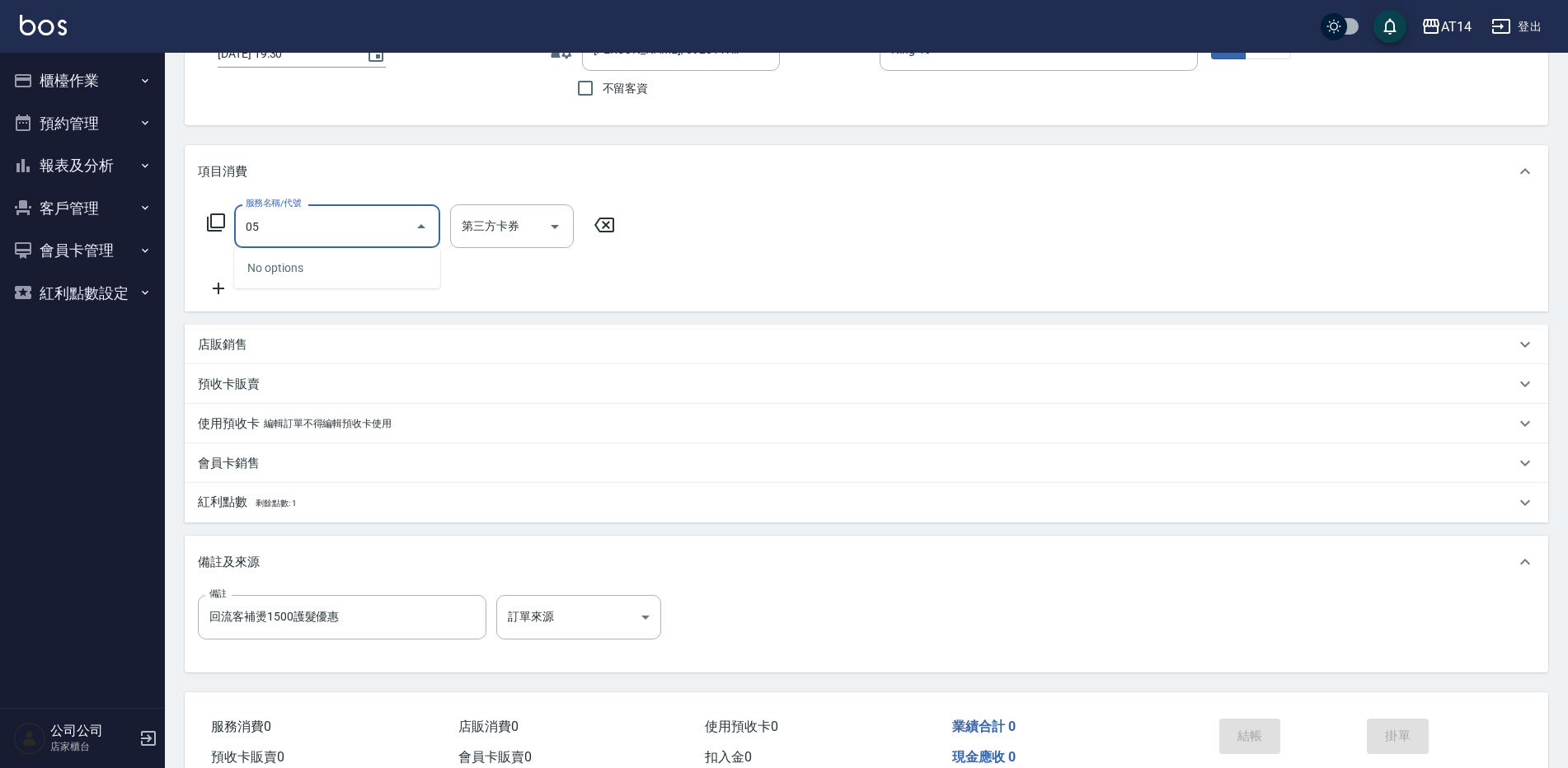
type input "051"
type input "2"
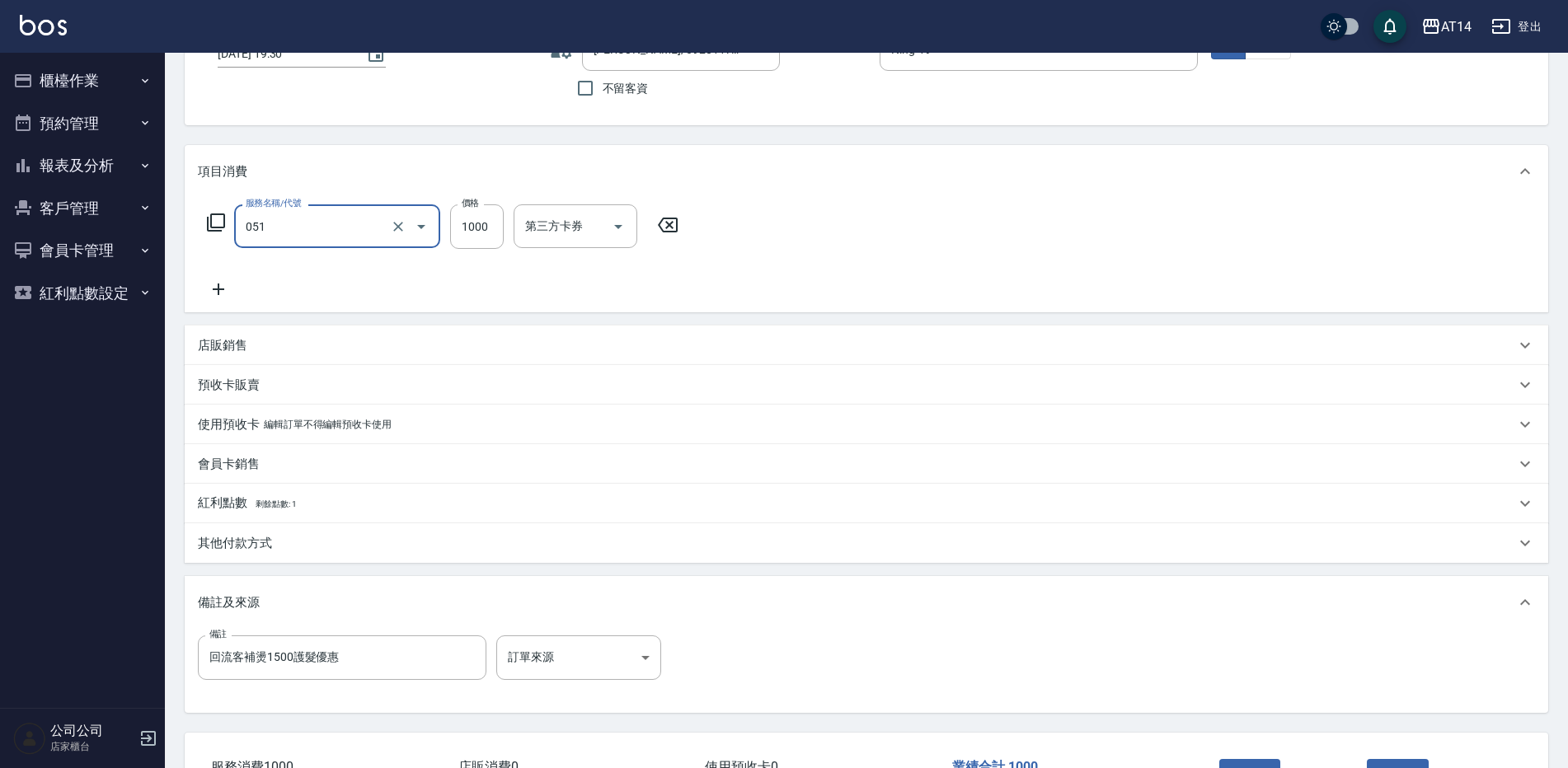
type input "護髮(051)"
type input "0"
type input "260"
type input "1"
type input "2600"
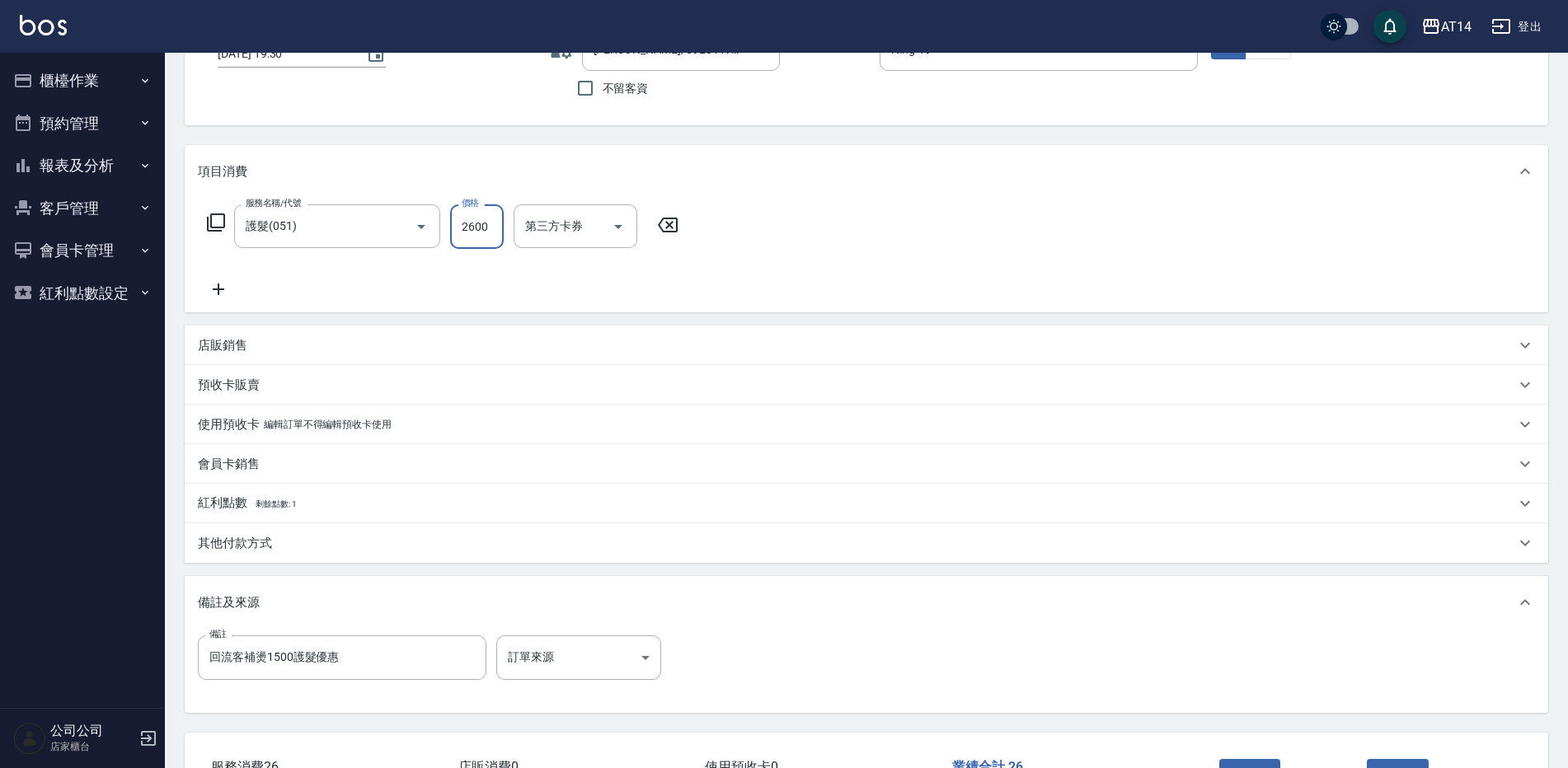
type input "5"
type input "2600"
click at [221, 293] on icon at bounding box center [218, 289] width 41 height 20
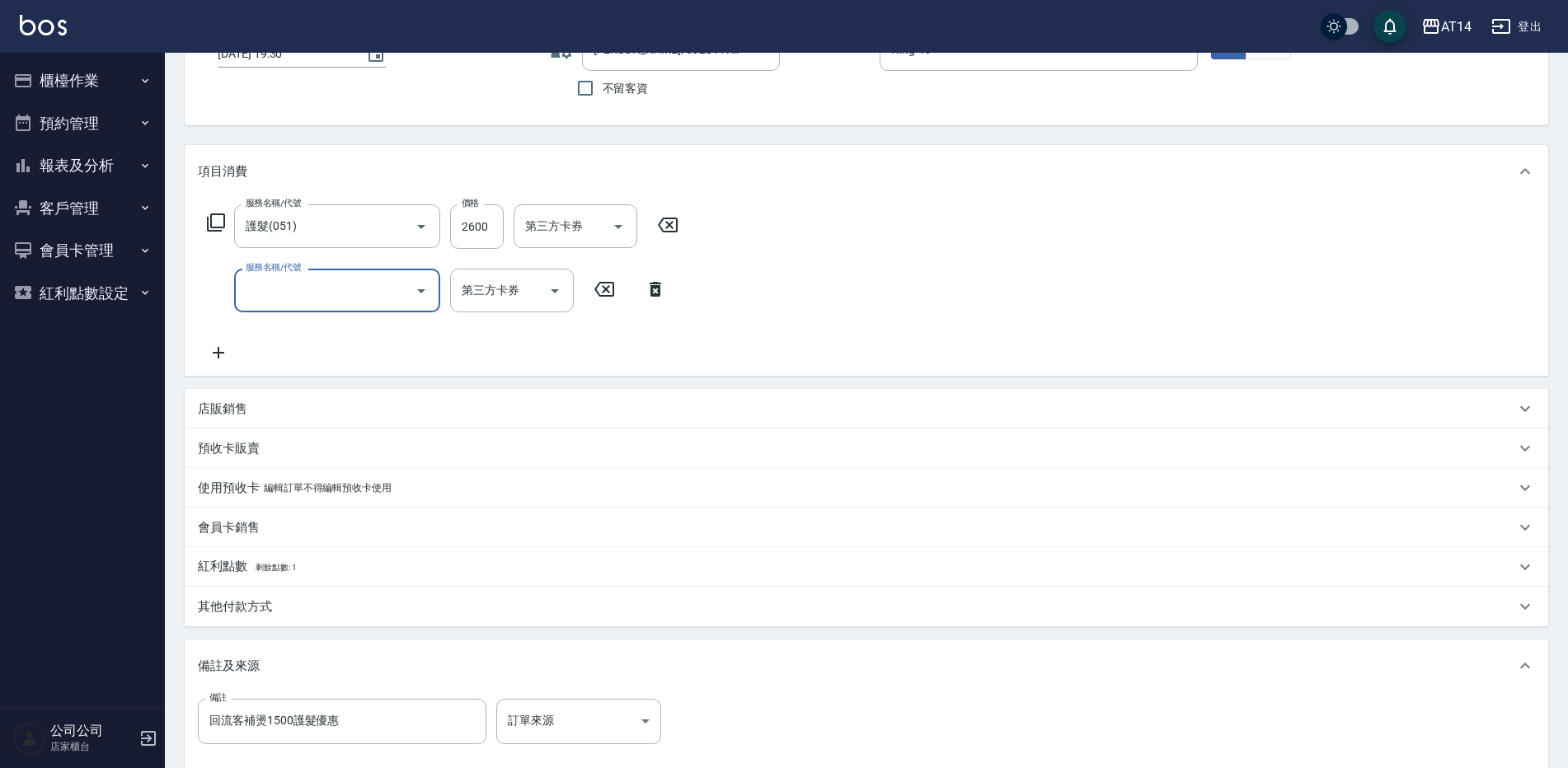
click at [299, 295] on input "服務名稱/代號" at bounding box center [325, 290] width 167 height 29
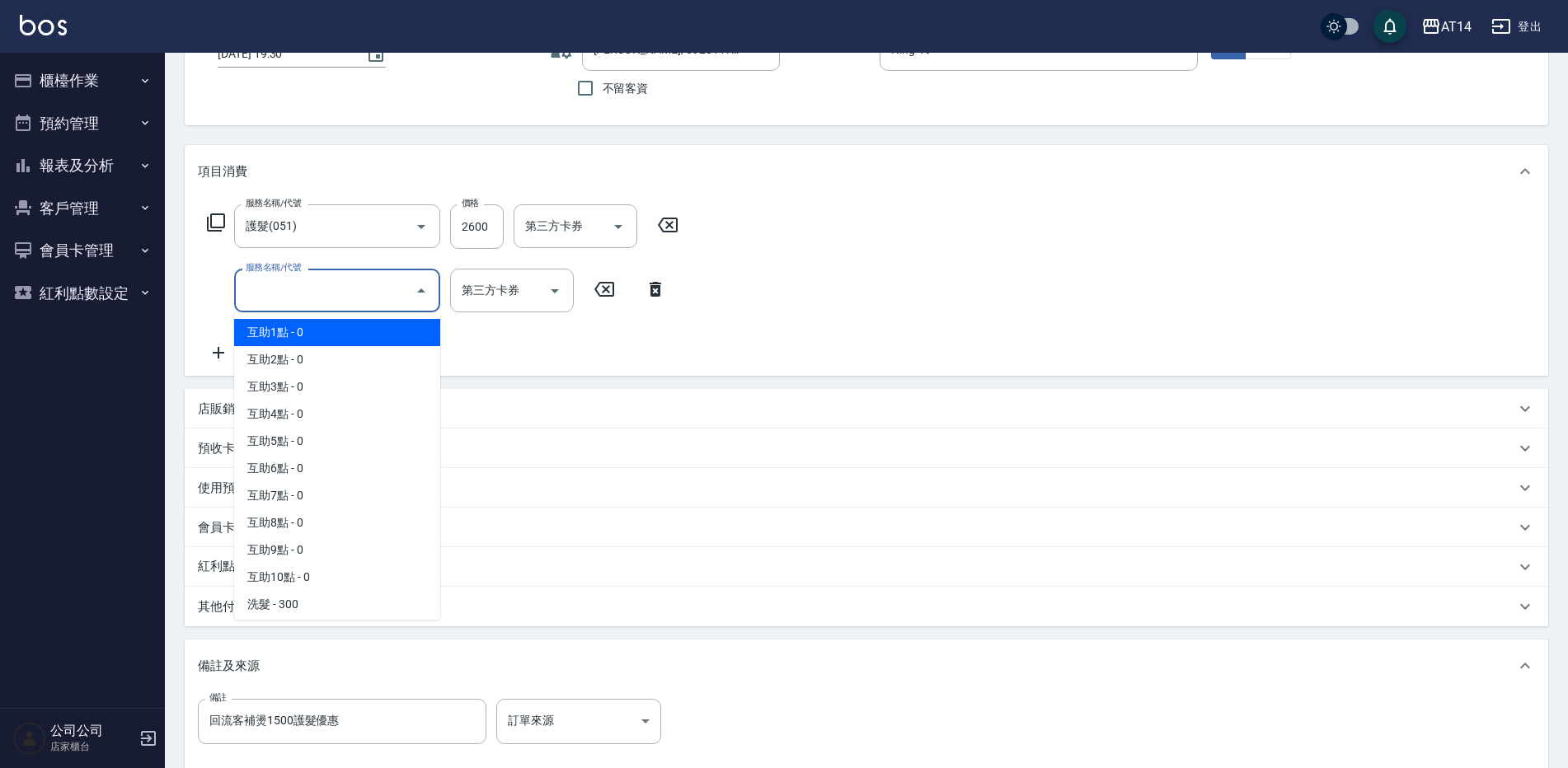
drag, startPoint x: 303, startPoint y: 341, endPoint x: 450, endPoint y: 320, distance: 148.5
click at [303, 341] on span "互助1點 - 0" at bounding box center [337, 333] width 206 height 27
type input "互助1點(001)"
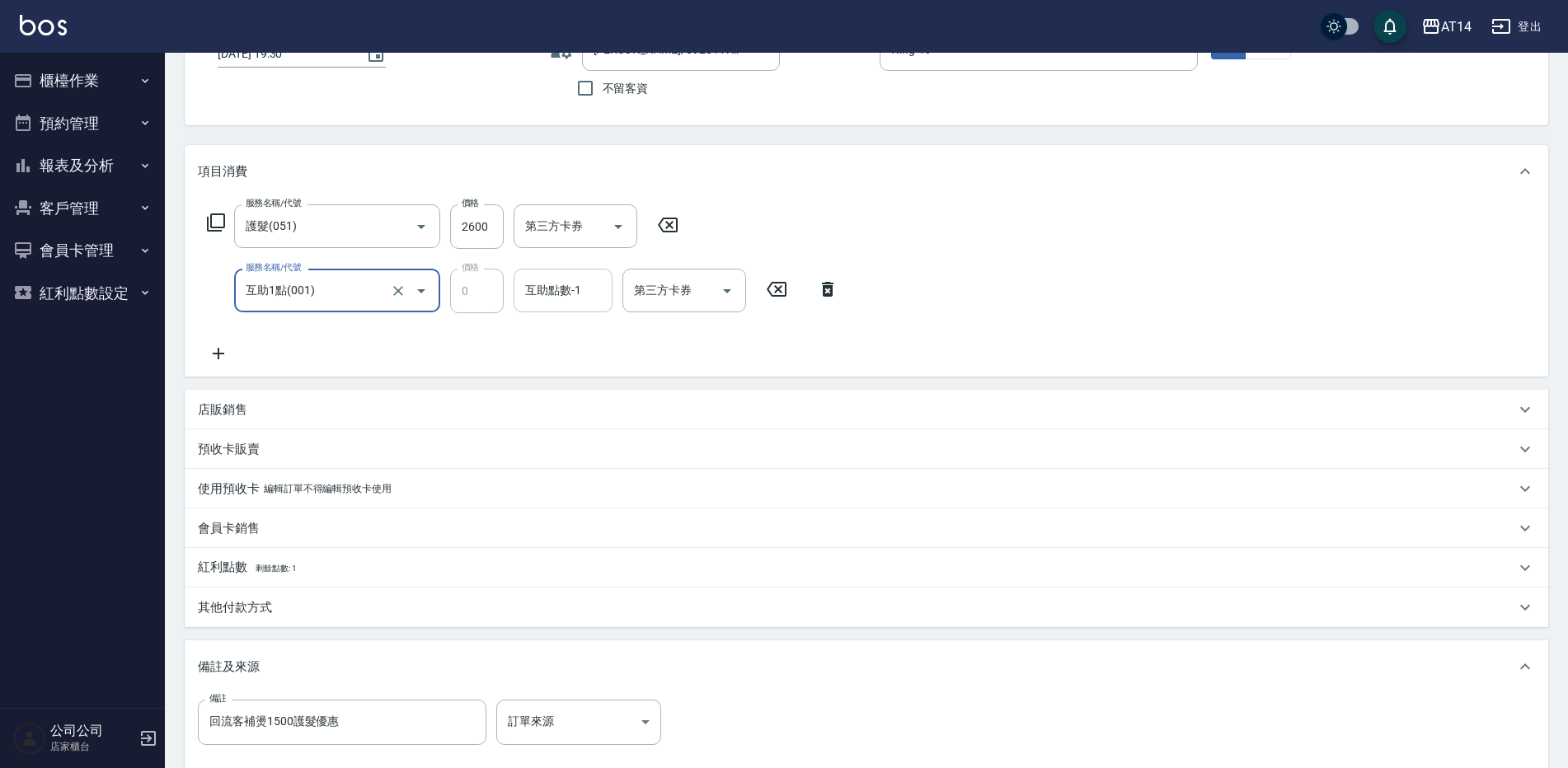
click at [547, 291] on div "互助點數-1 互助點數-1" at bounding box center [563, 290] width 99 height 43
type input "[PERSON_NAME]-63"
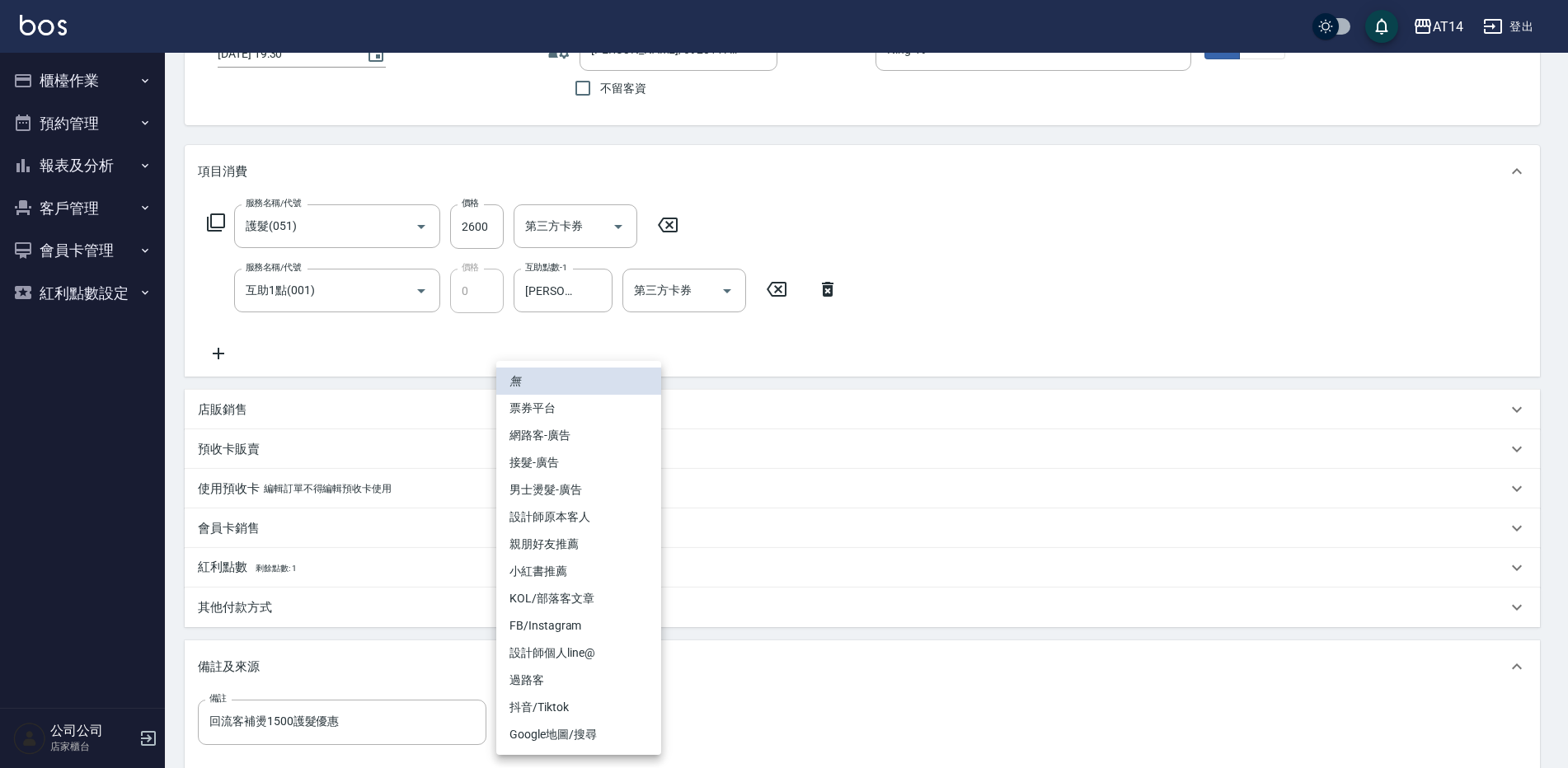
click at [545, 728] on body "AT14 登出 櫃檯作業 打帳單 帳單列表 掛單列表 現金收支登錄 材料自購登錄 每日結帳 排班表 掃碼打卡 預約管理 預約管理 單日預約紀錄 單週預約紀錄 …" at bounding box center [784, 412] width 1568 height 1075
click at [577, 519] on li "設計師原本客人" at bounding box center [579, 518] width 165 height 27
type input "設計師原本客人"
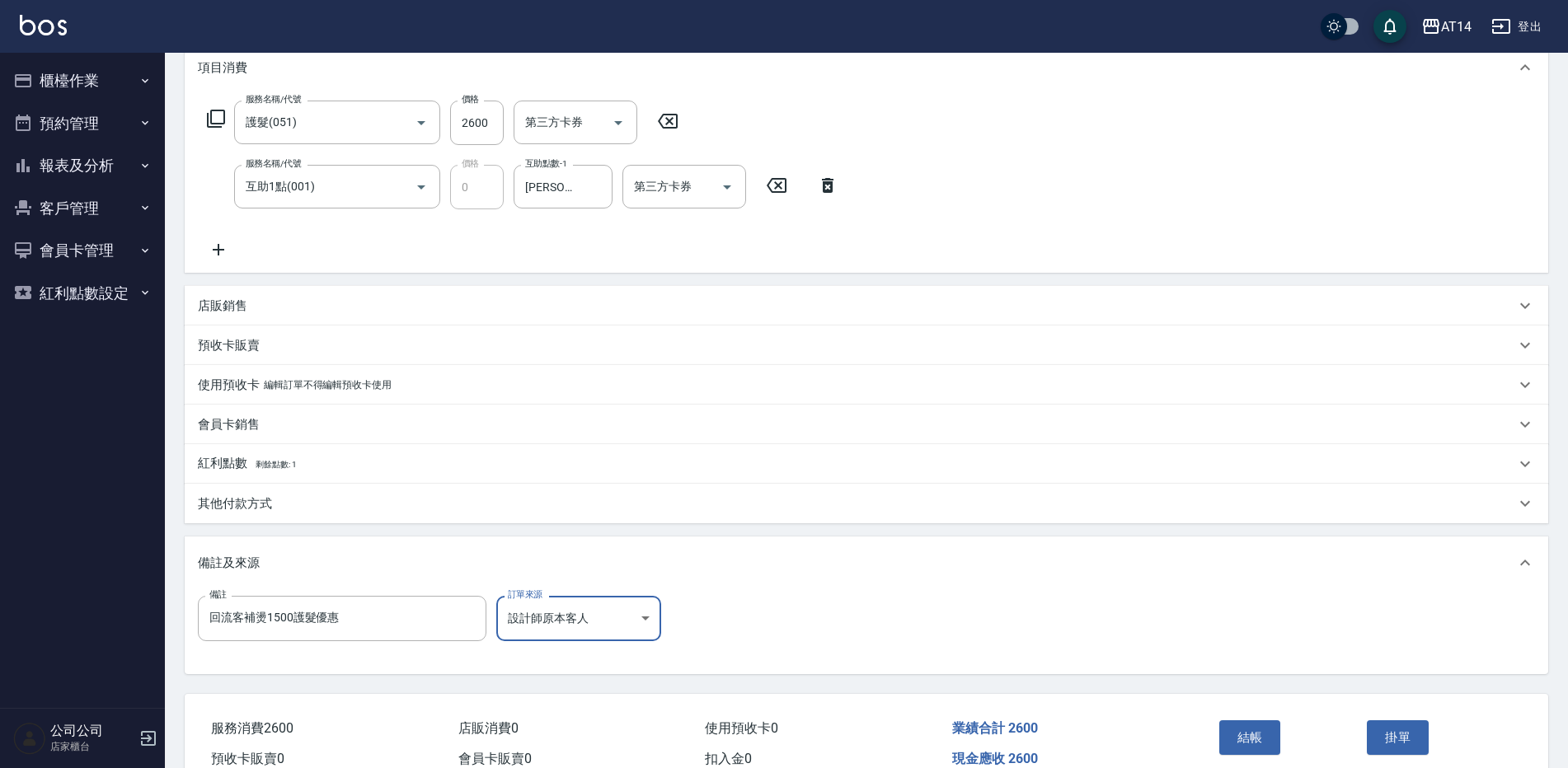
scroll to position [313, 0]
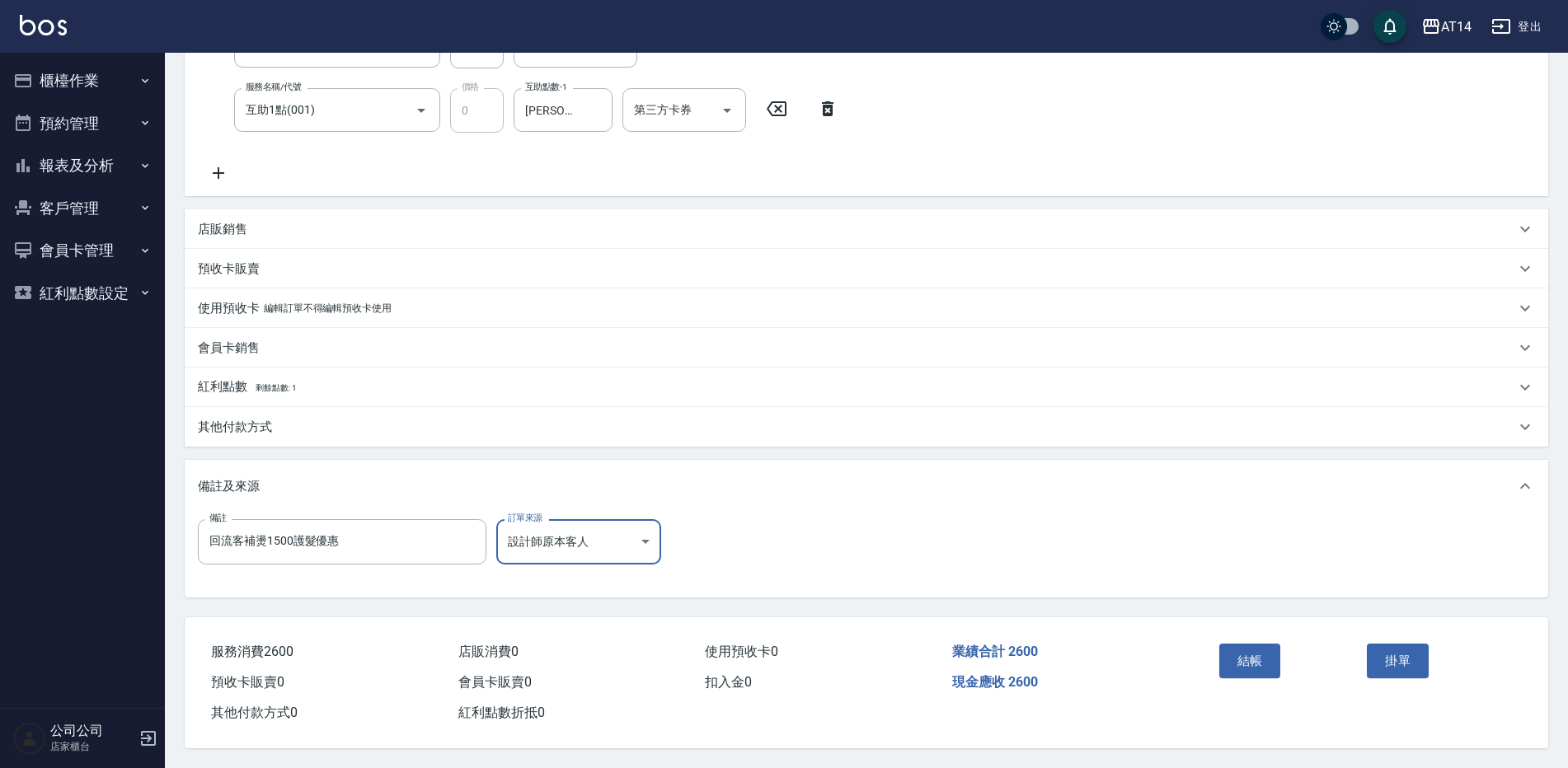
click at [93, 152] on button "報表及分析" at bounding box center [83, 165] width 152 height 43
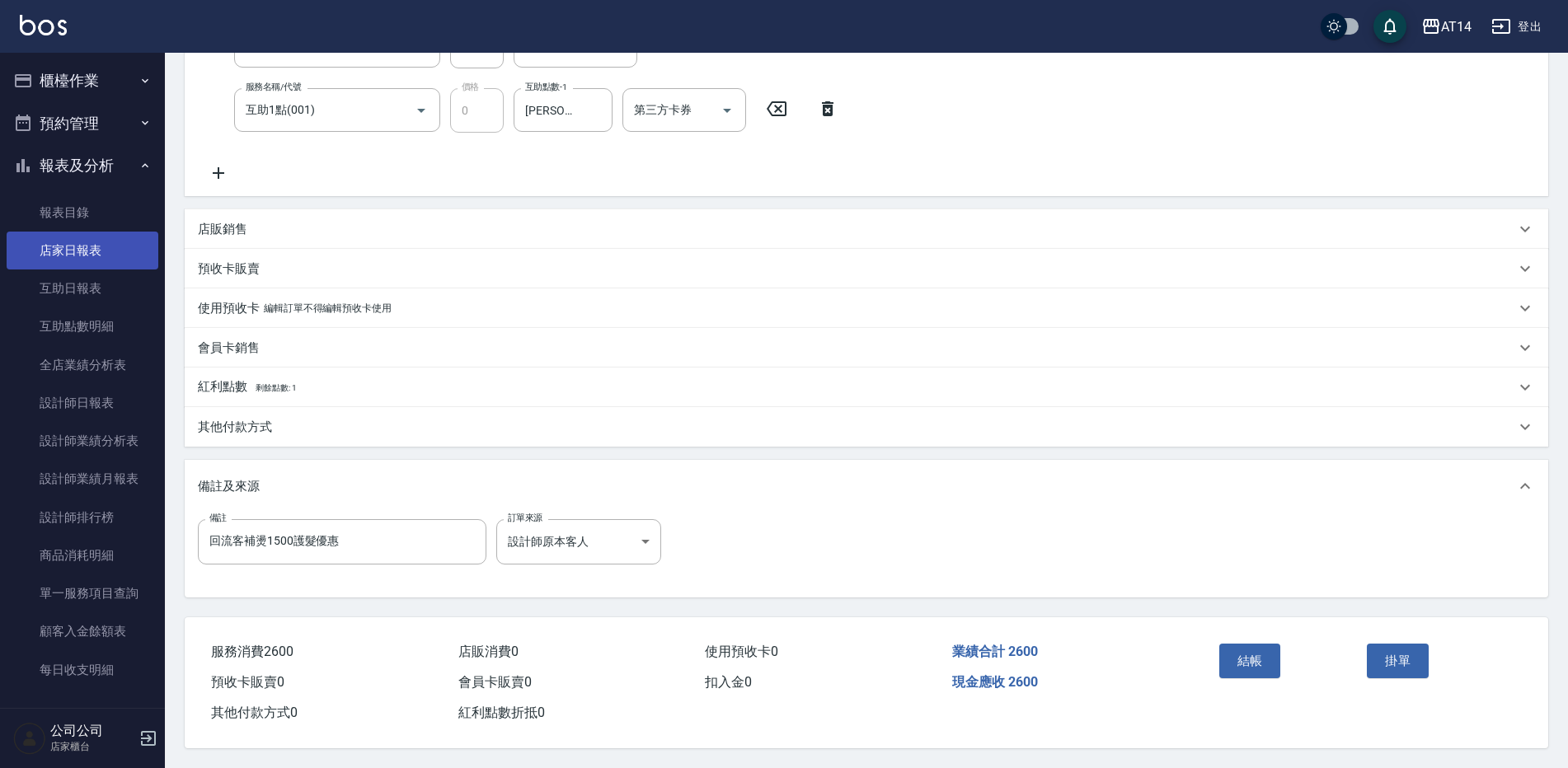
click at [96, 245] on link "店家日報表" at bounding box center [83, 250] width 152 height 38
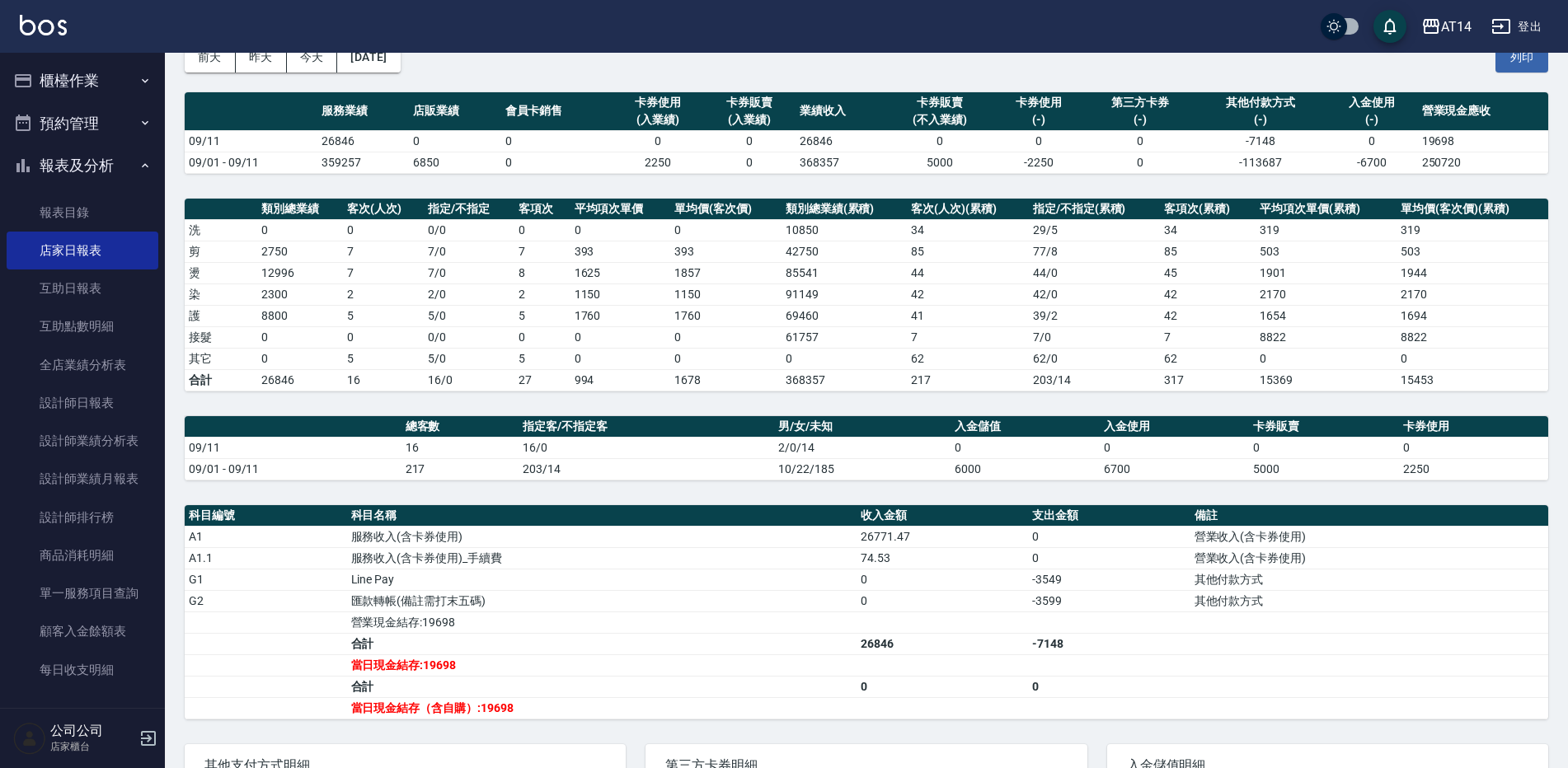
scroll to position [165, 0]
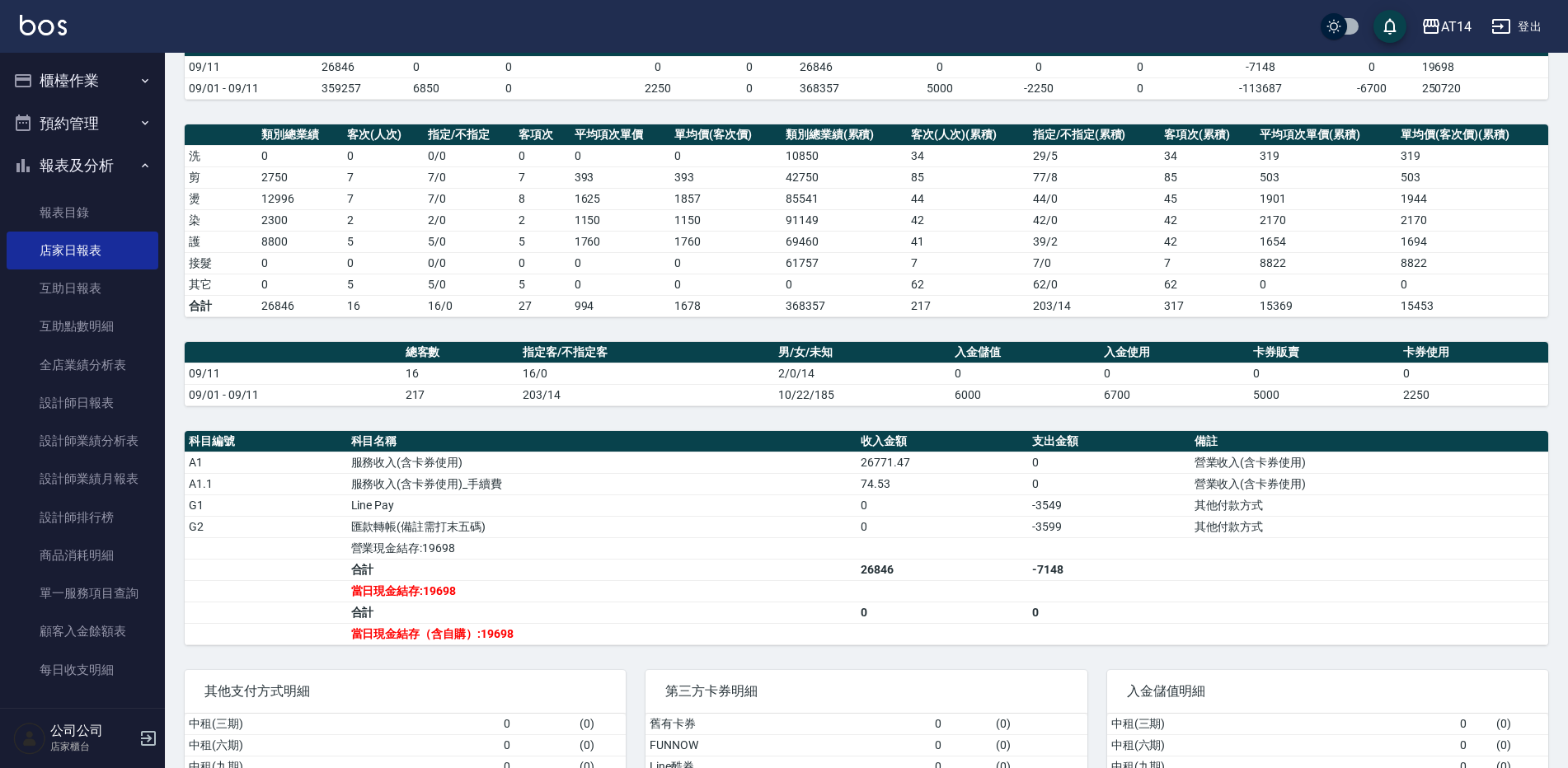
click at [94, 83] on button "櫃檯作業" at bounding box center [83, 81] width 152 height 43
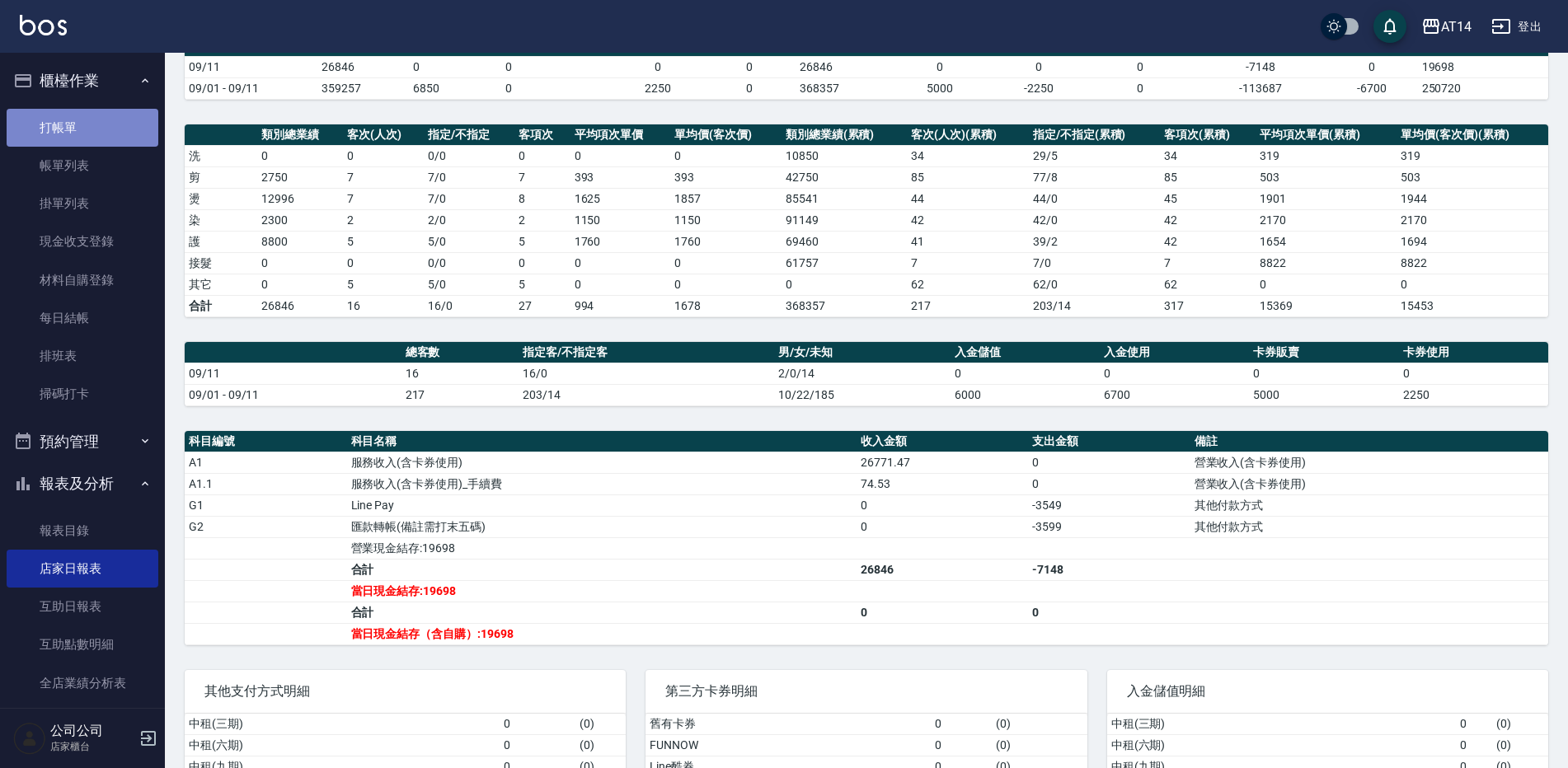
click at [94, 142] on link "打帳單" at bounding box center [83, 128] width 152 height 38
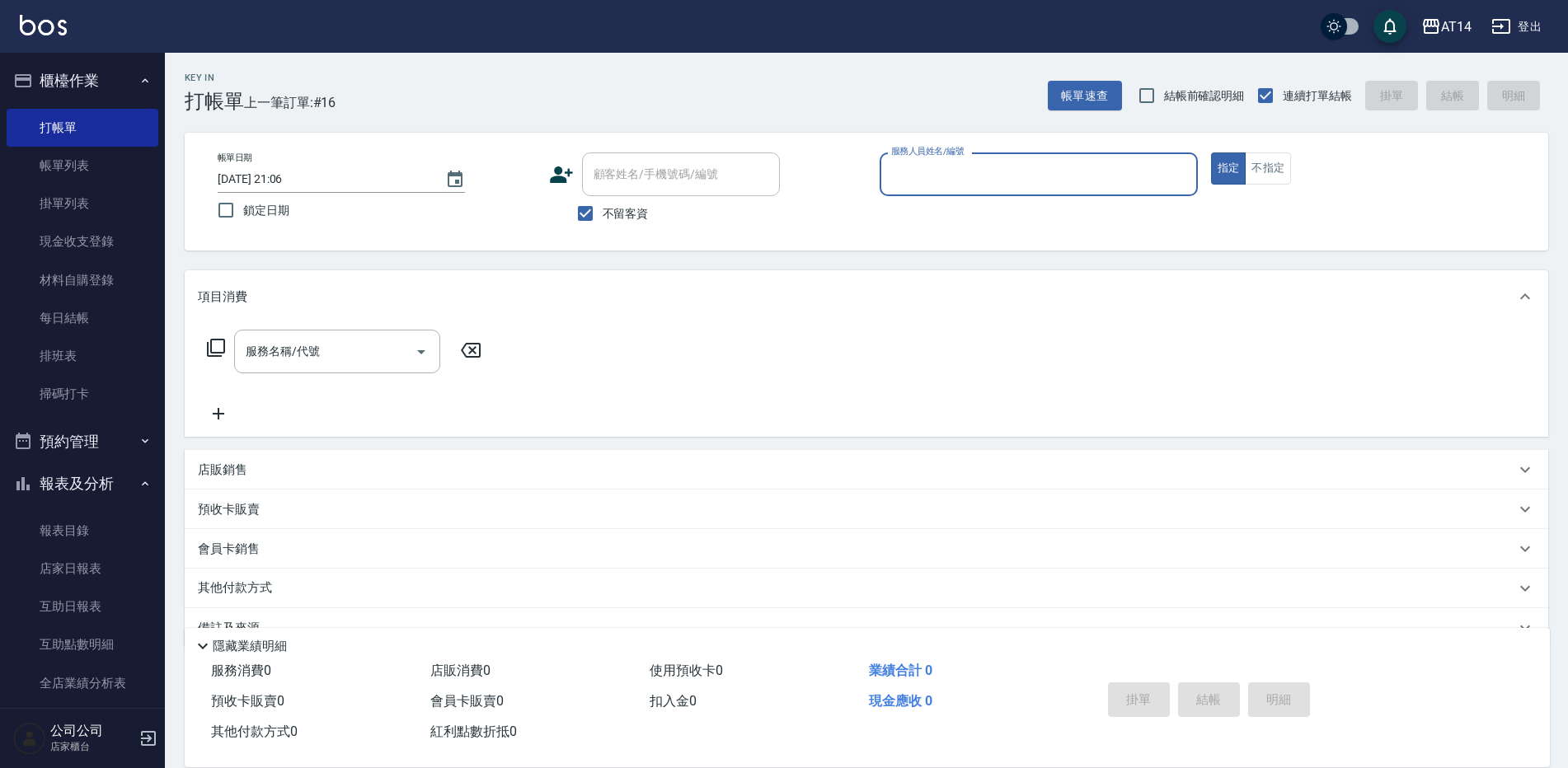
click at [94, 430] on button "預約管理" at bounding box center [83, 442] width 152 height 43
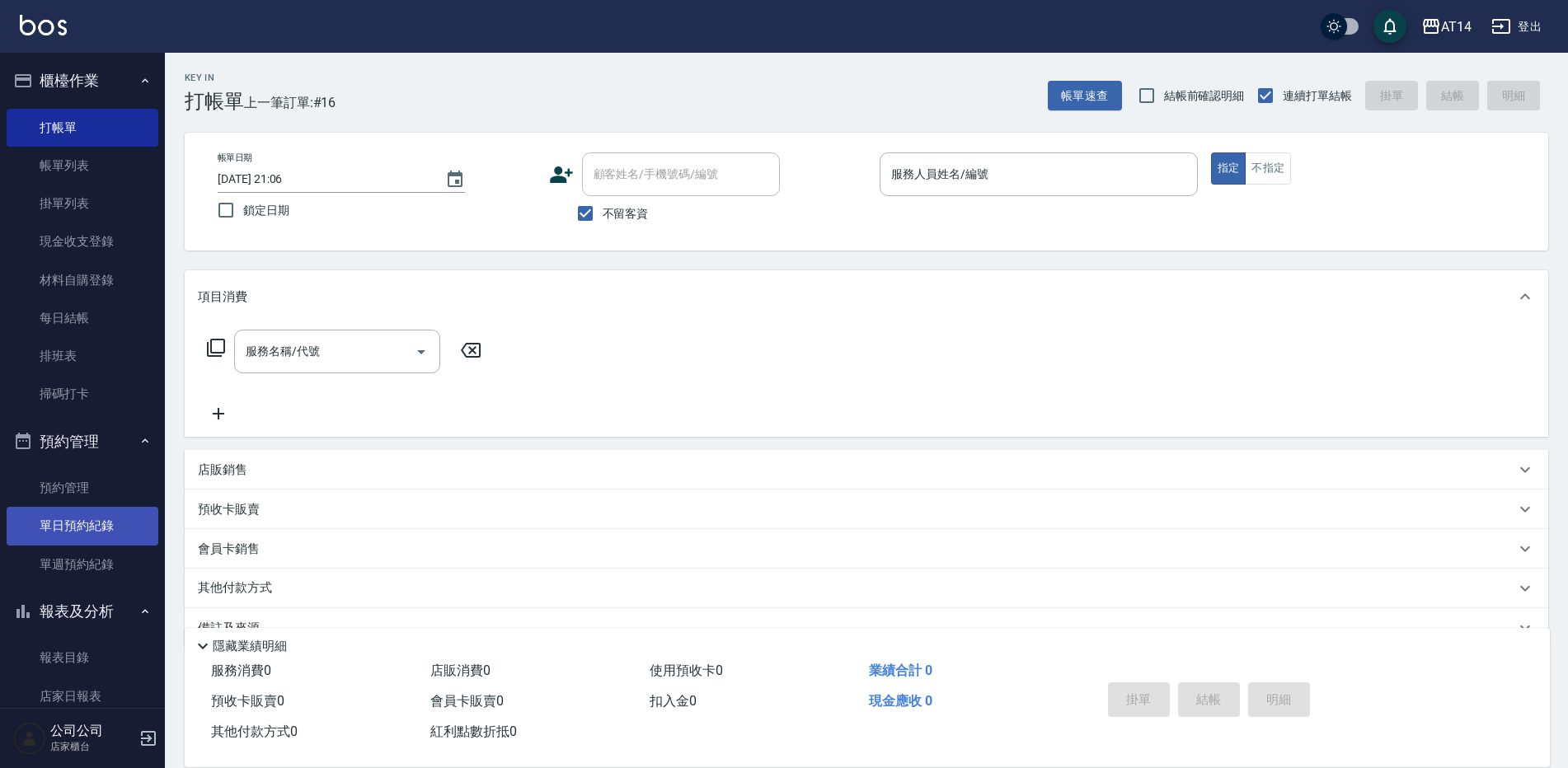
click at [105, 513] on link "單日預約紀錄" at bounding box center [83, 525] width 152 height 38
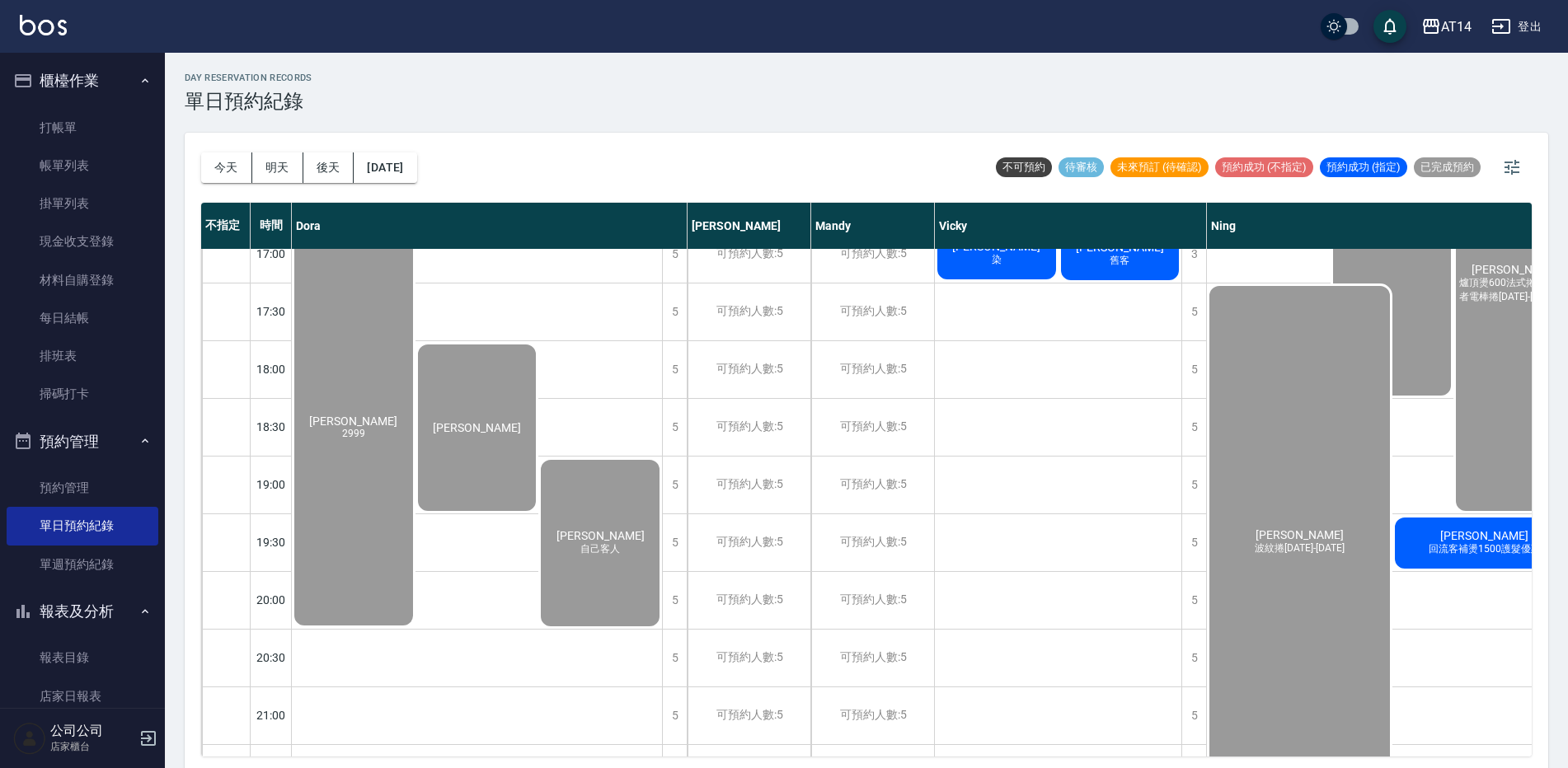
scroll to position [742, 0]
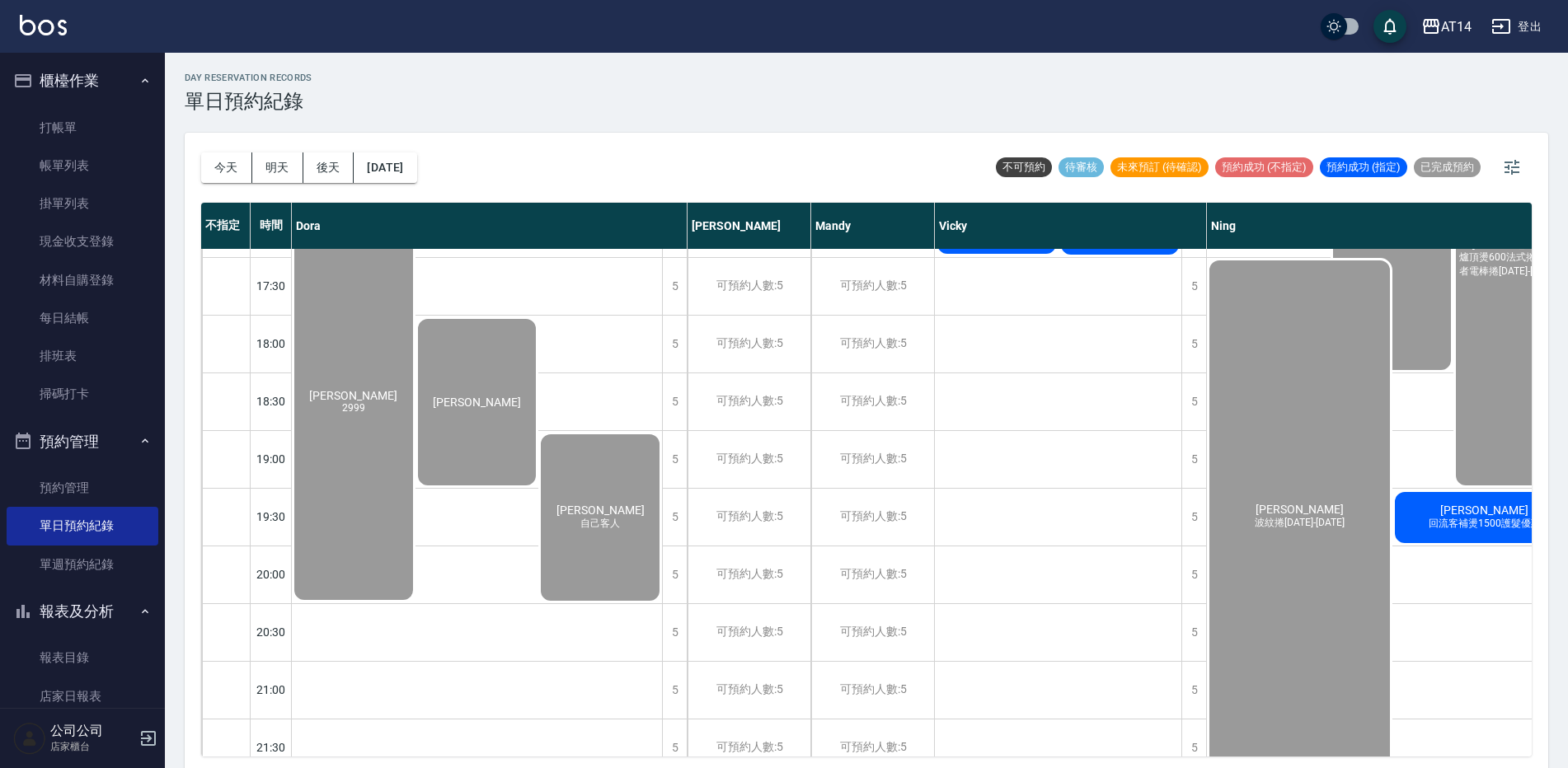
click at [1477, 511] on span "[PERSON_NAME]" at bounding box center [1484, 510] width 94 height 13
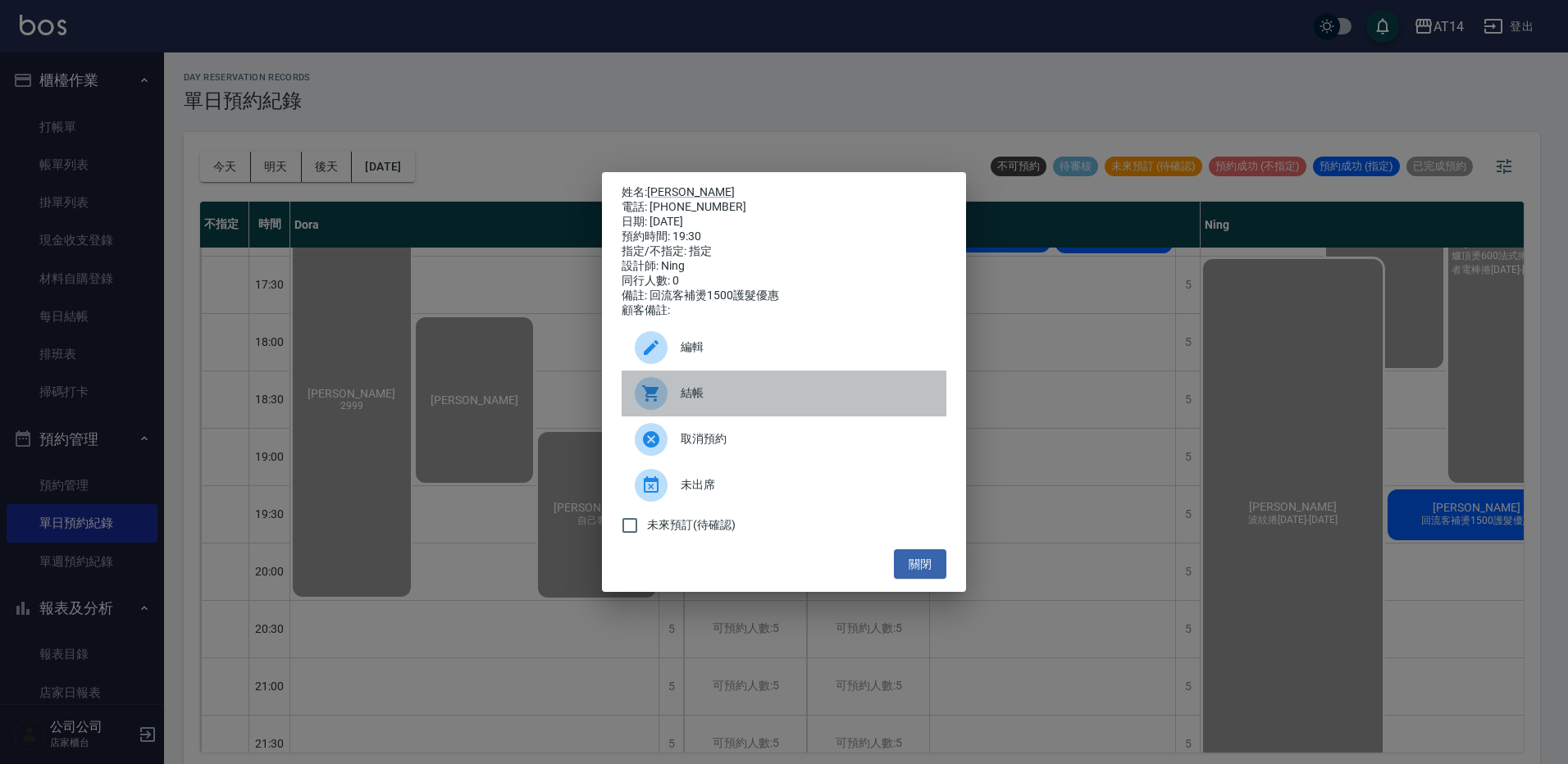
click at [812, 396] on span "結帳" at bounding box center [807, 393] width 252 height 17
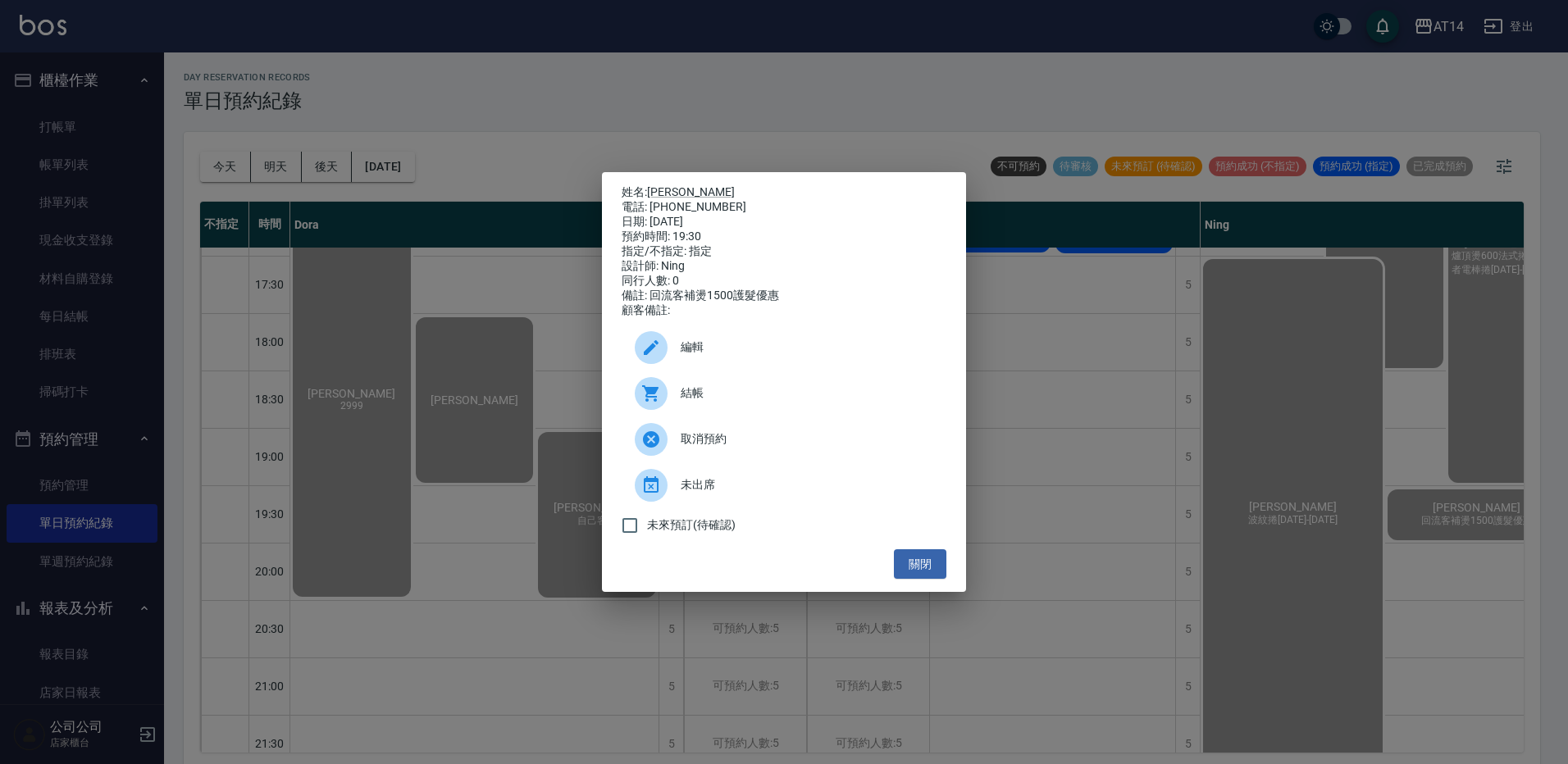
click at [99, 130] on div "姓名: 宋庭葳 電話: 0928117368 日期: 2025/09/11 預約時間: 19:30 指定/不指定: 指定 設計師: Ning 同行人數: 0 …" at bounding box center [784, 382] width 1568 height 764
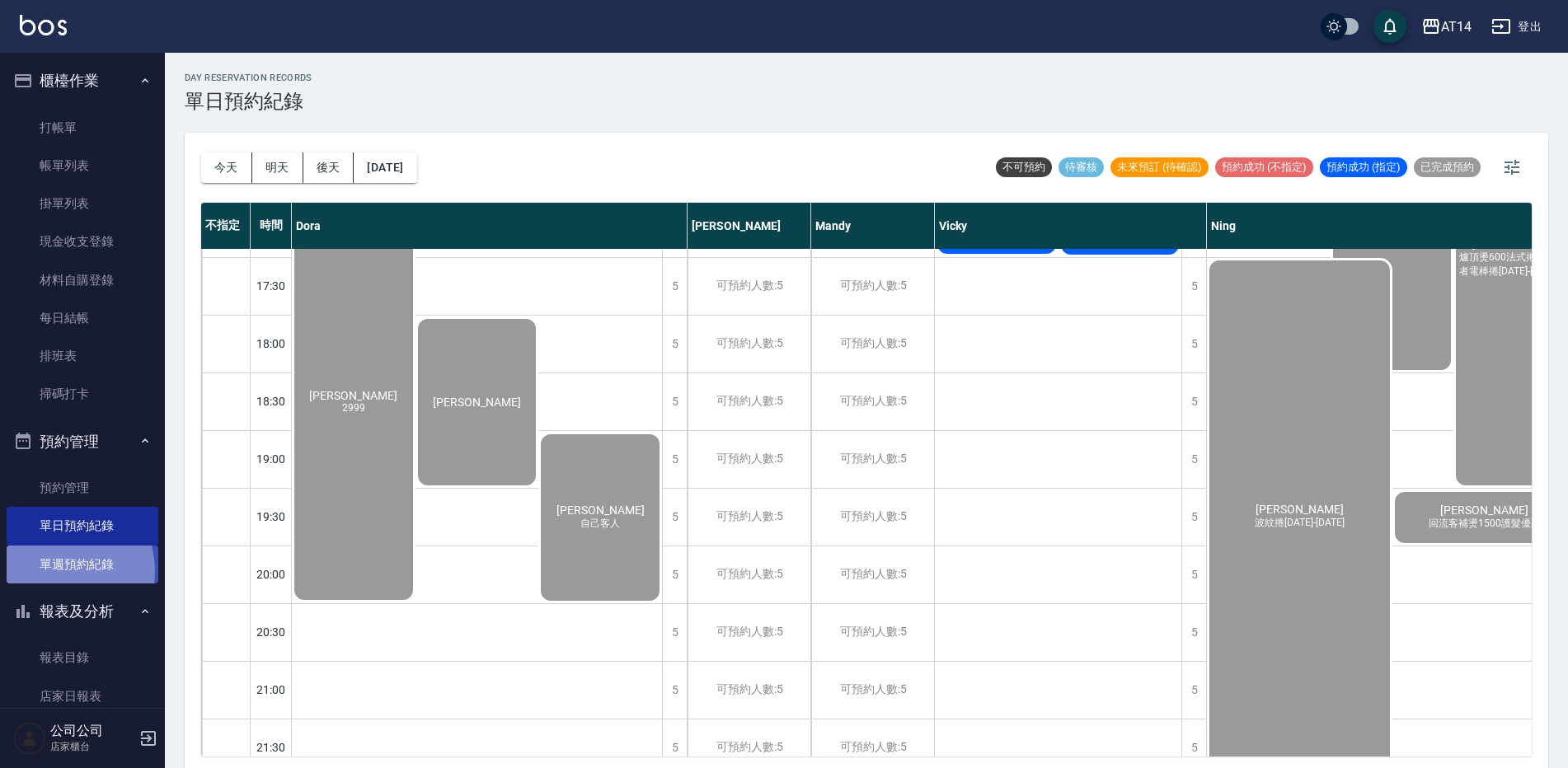
click at [56, 571] on link "單週預約紀錄" at bounding box center [83, 565] width 152 height 38
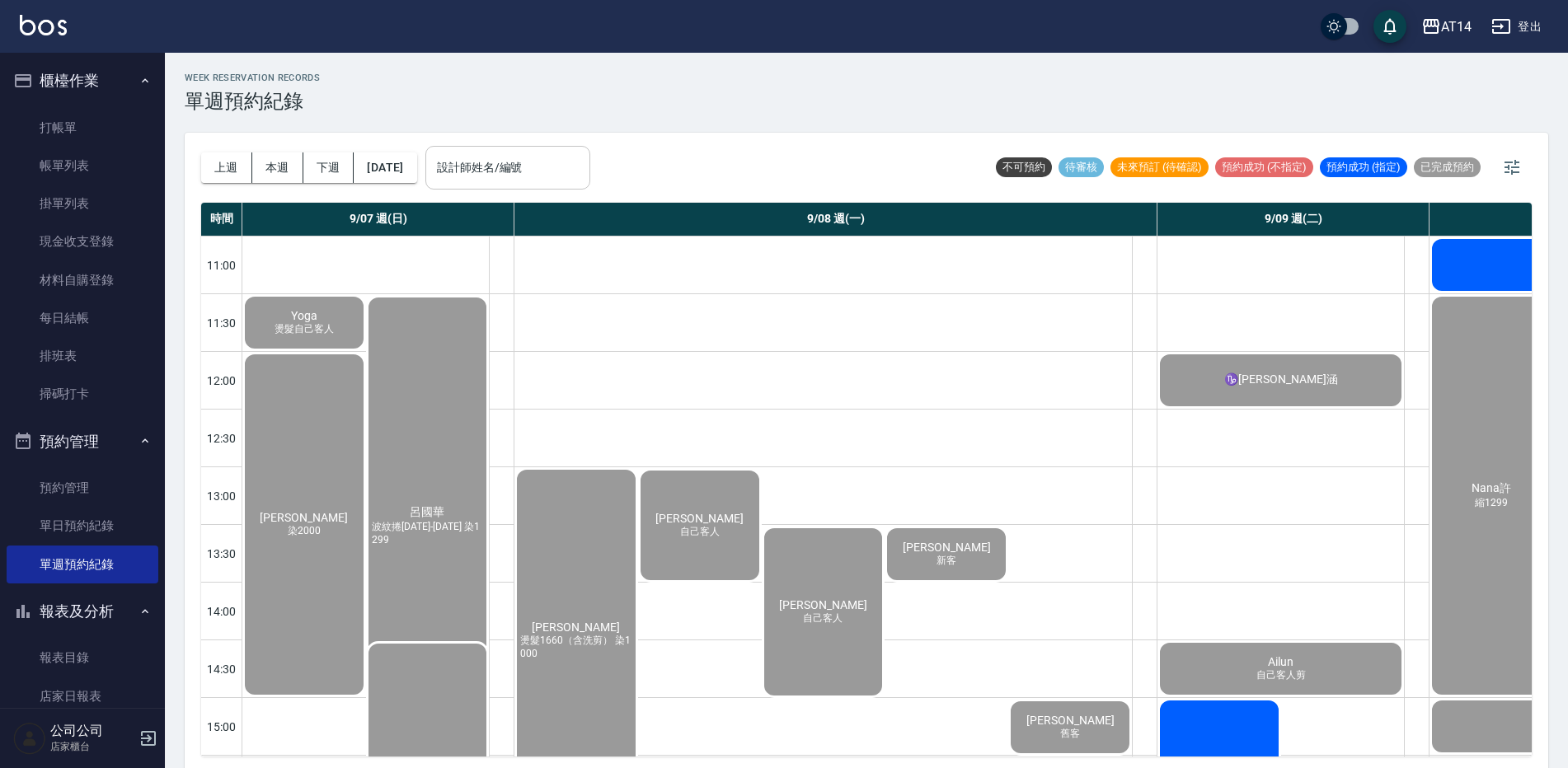
click at [583, 154] on input "設計師姓名/編號" at bounding box center [507, 168] width 150 height 29
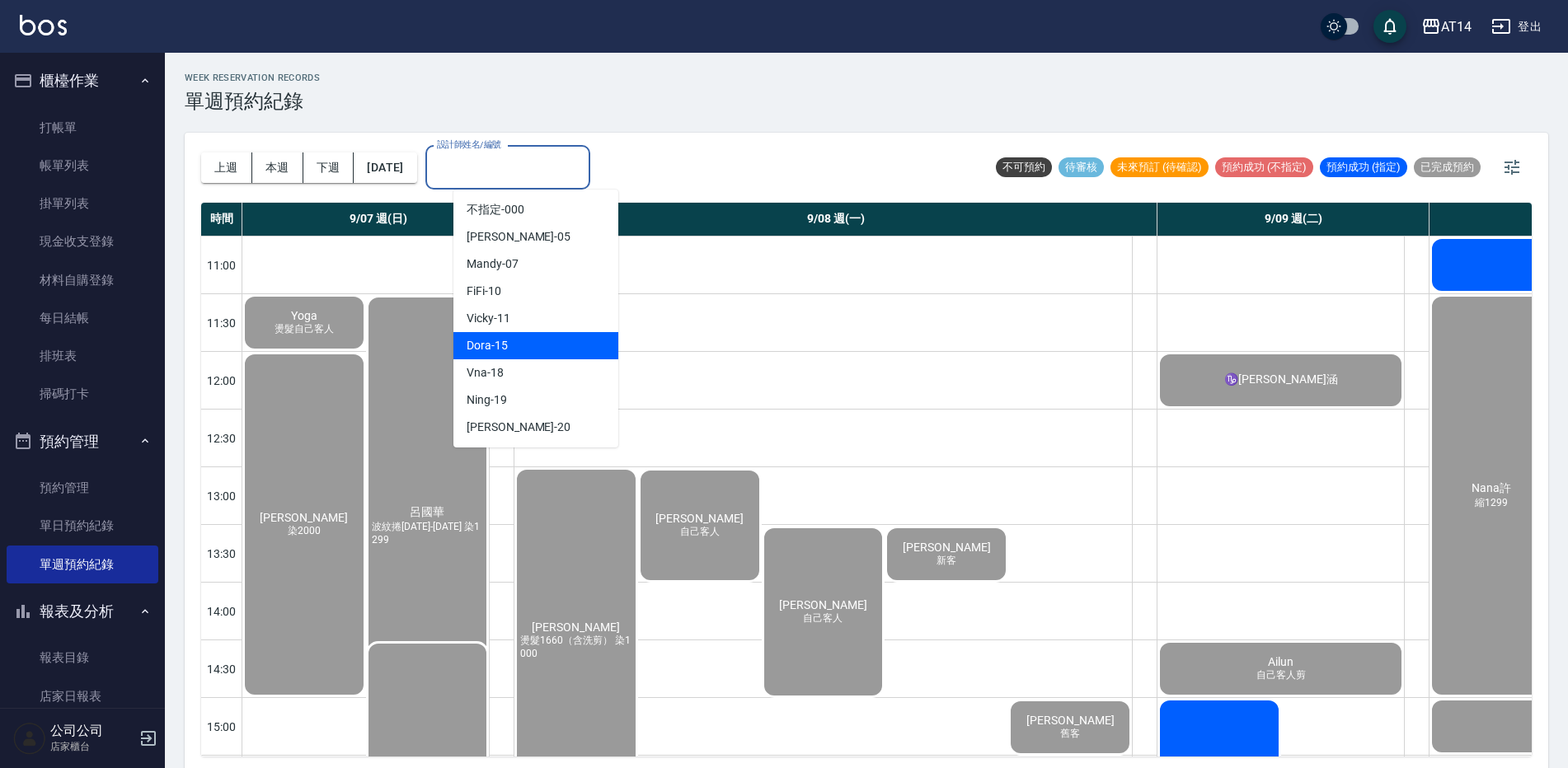
click at [569, 353] on div "Dora -15" at bounding box center [536, 346] width 165 height 27
type input "Dora-15"
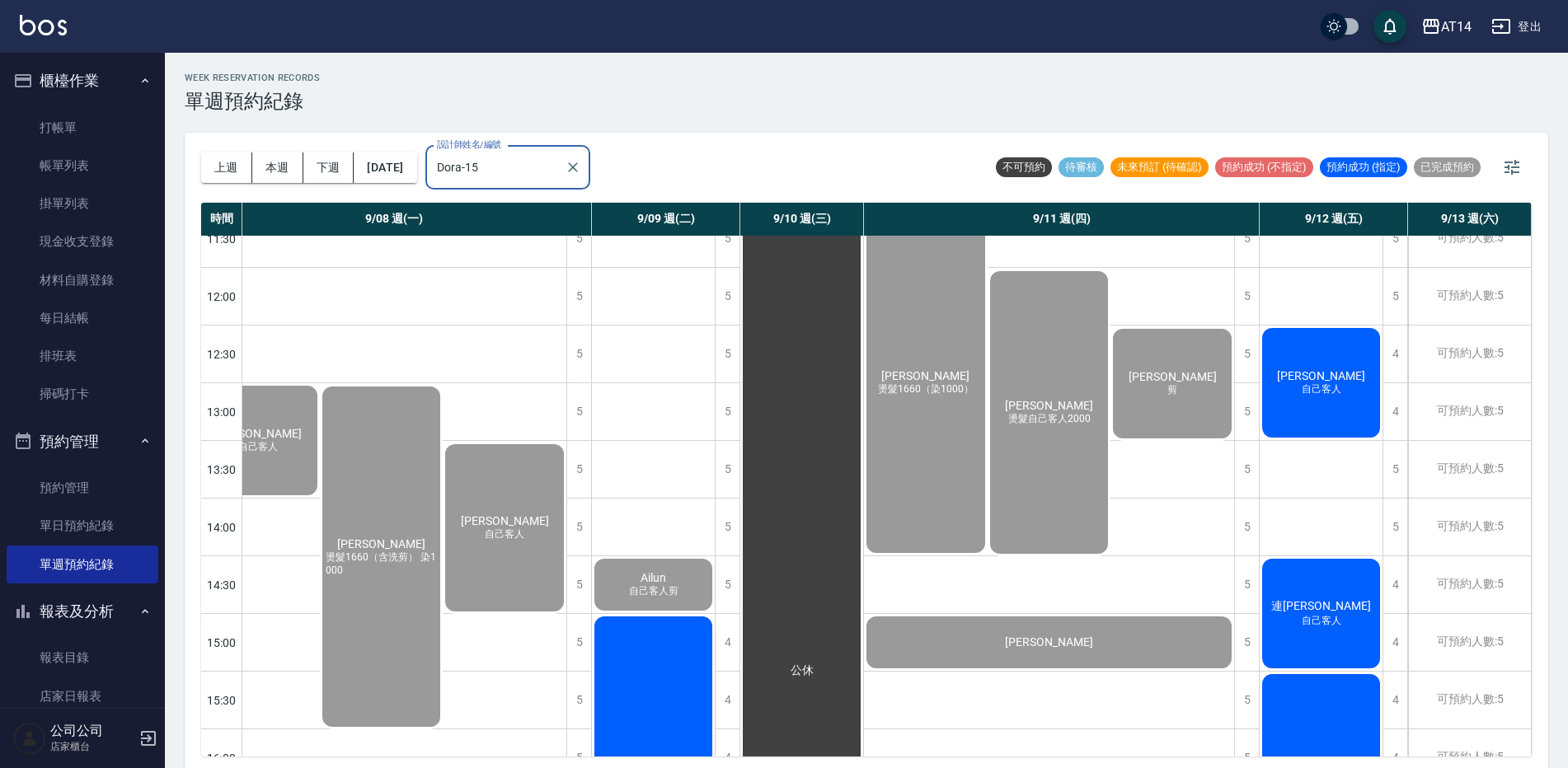
scroll to position [83, 203]
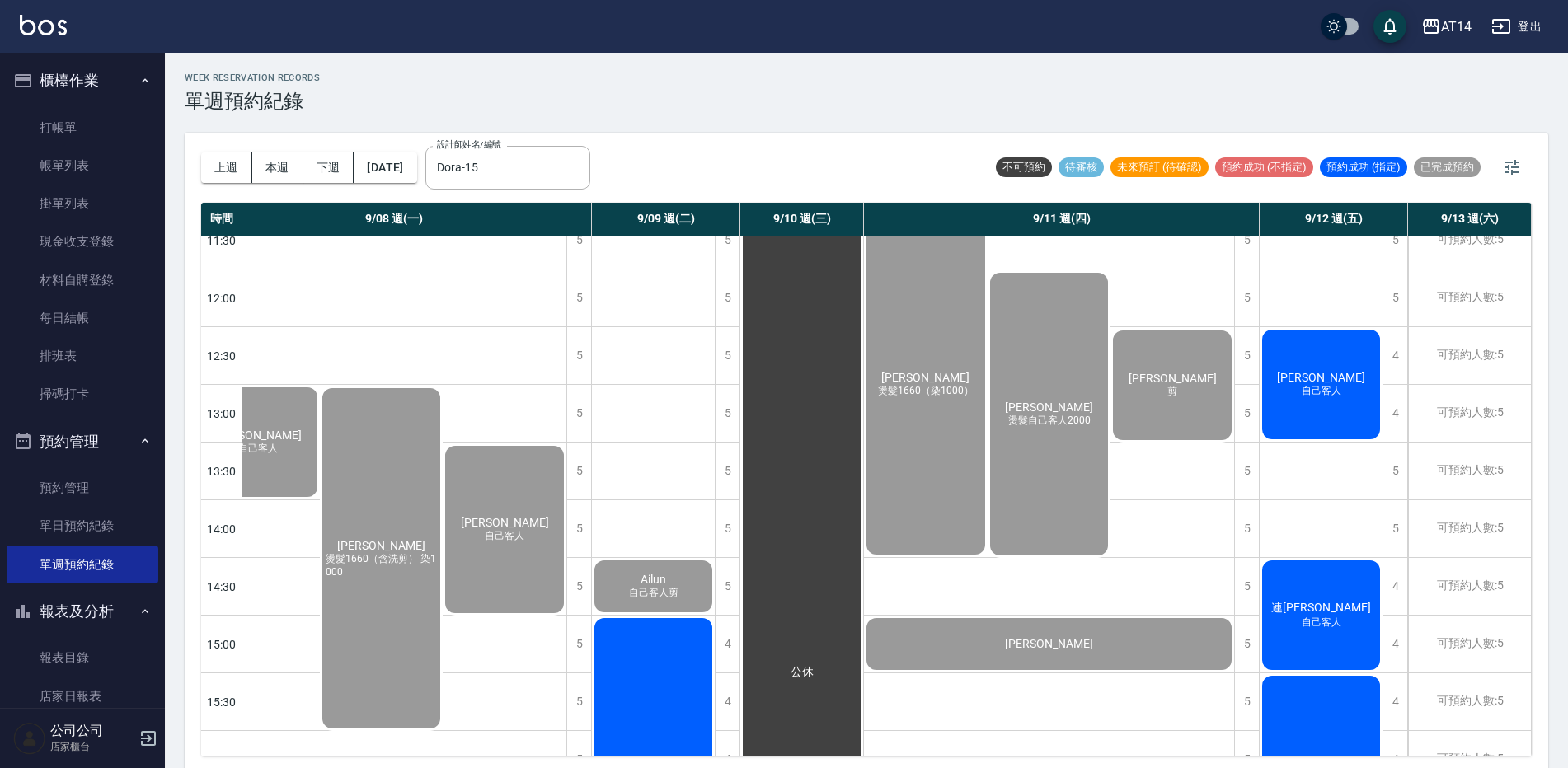
drag, startPoint x: 1308, startPoint y: 383, endPoint x: 1285, endPoint y: 326, distance: 61.5
click at [1285, 327] on div "林昀暉 自己客人" at bounding box center [1320, 384] width 123 height 115
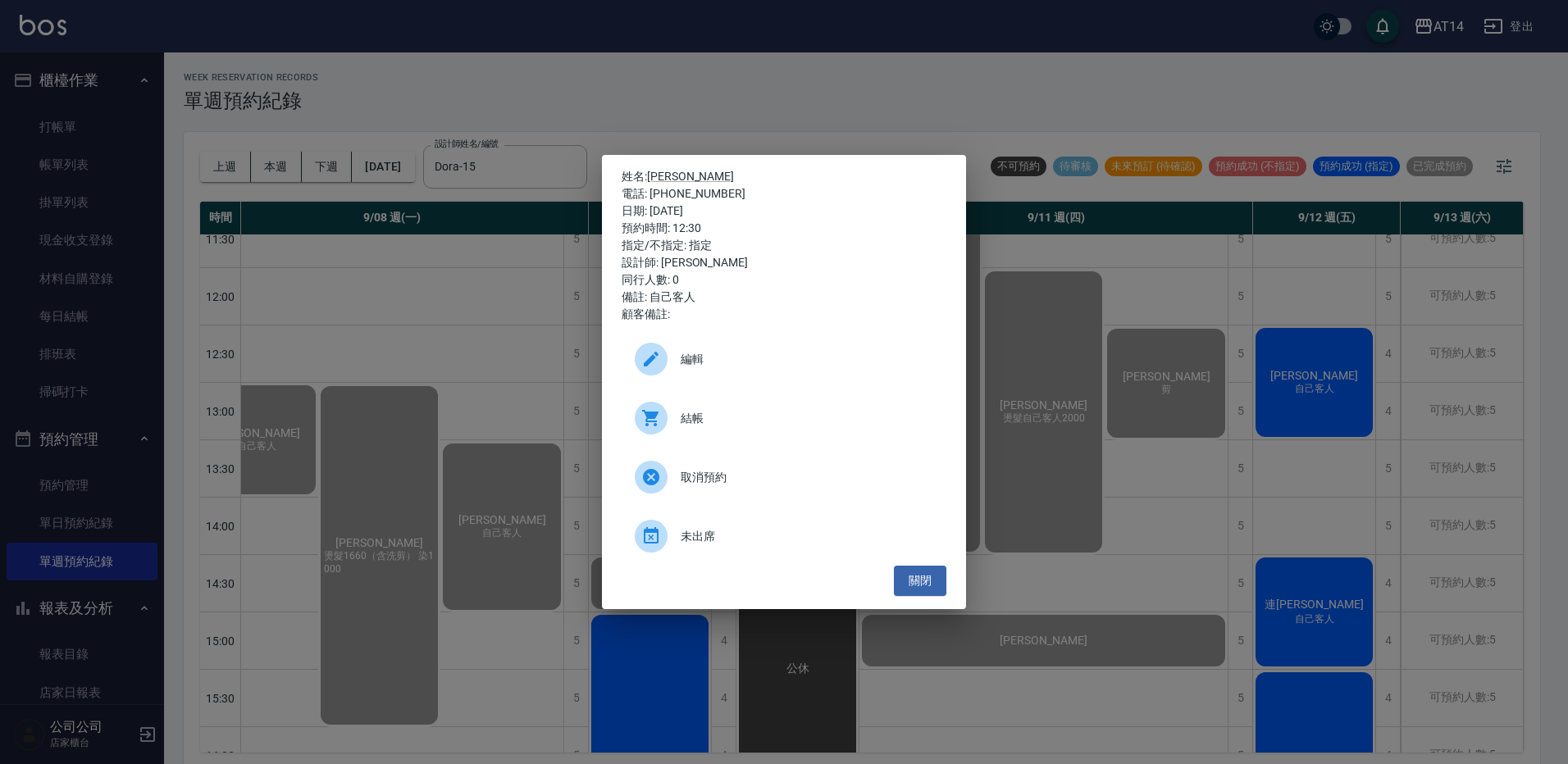
click at [700, 480] on span "取消預約" at bounding box center [807, 478] width 252 height 17
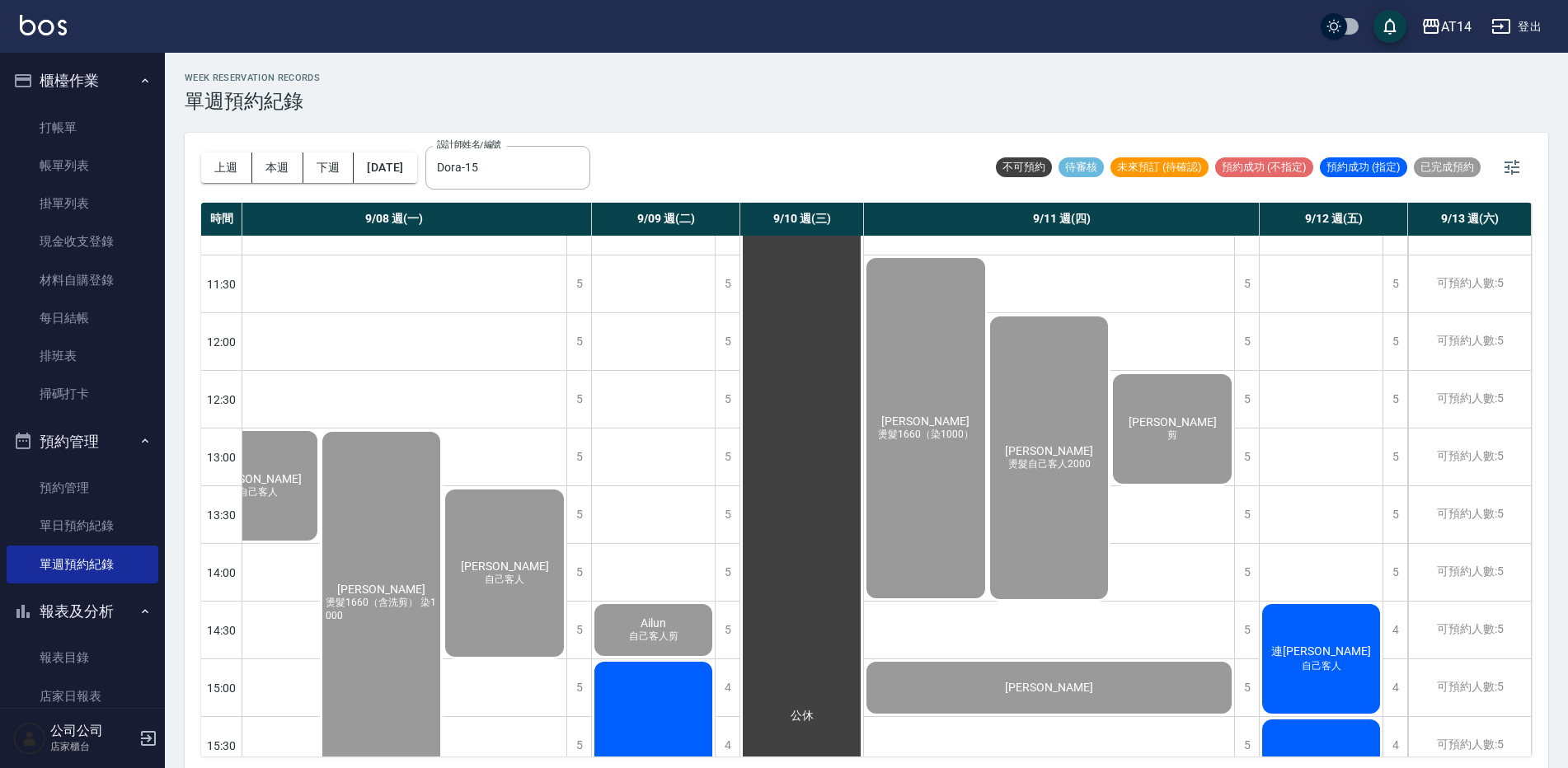
scroll to position [0, 195]
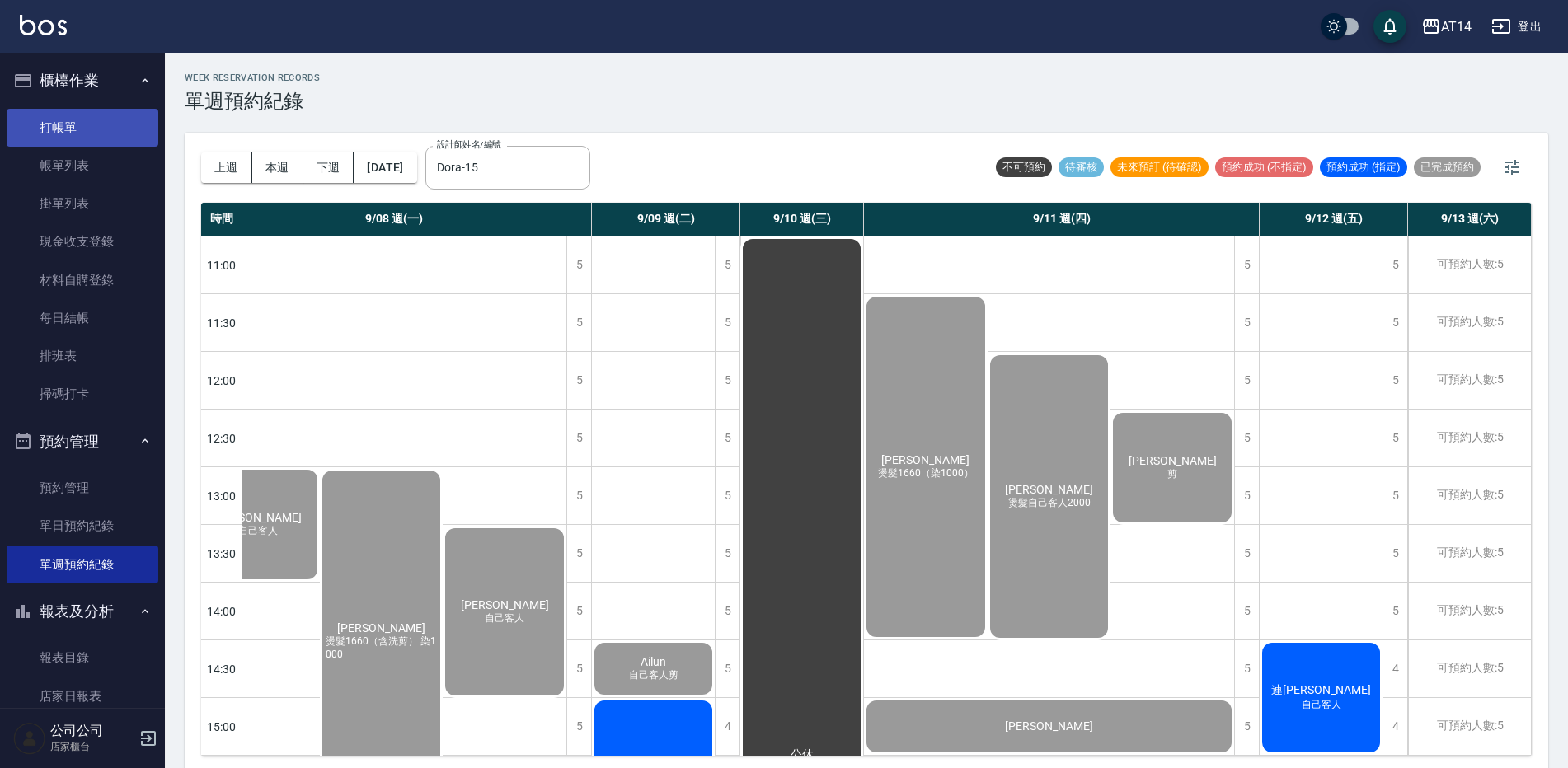
click at [82, 123] on link "打帳單" at bounding box center [83, 128] width 152 height 38
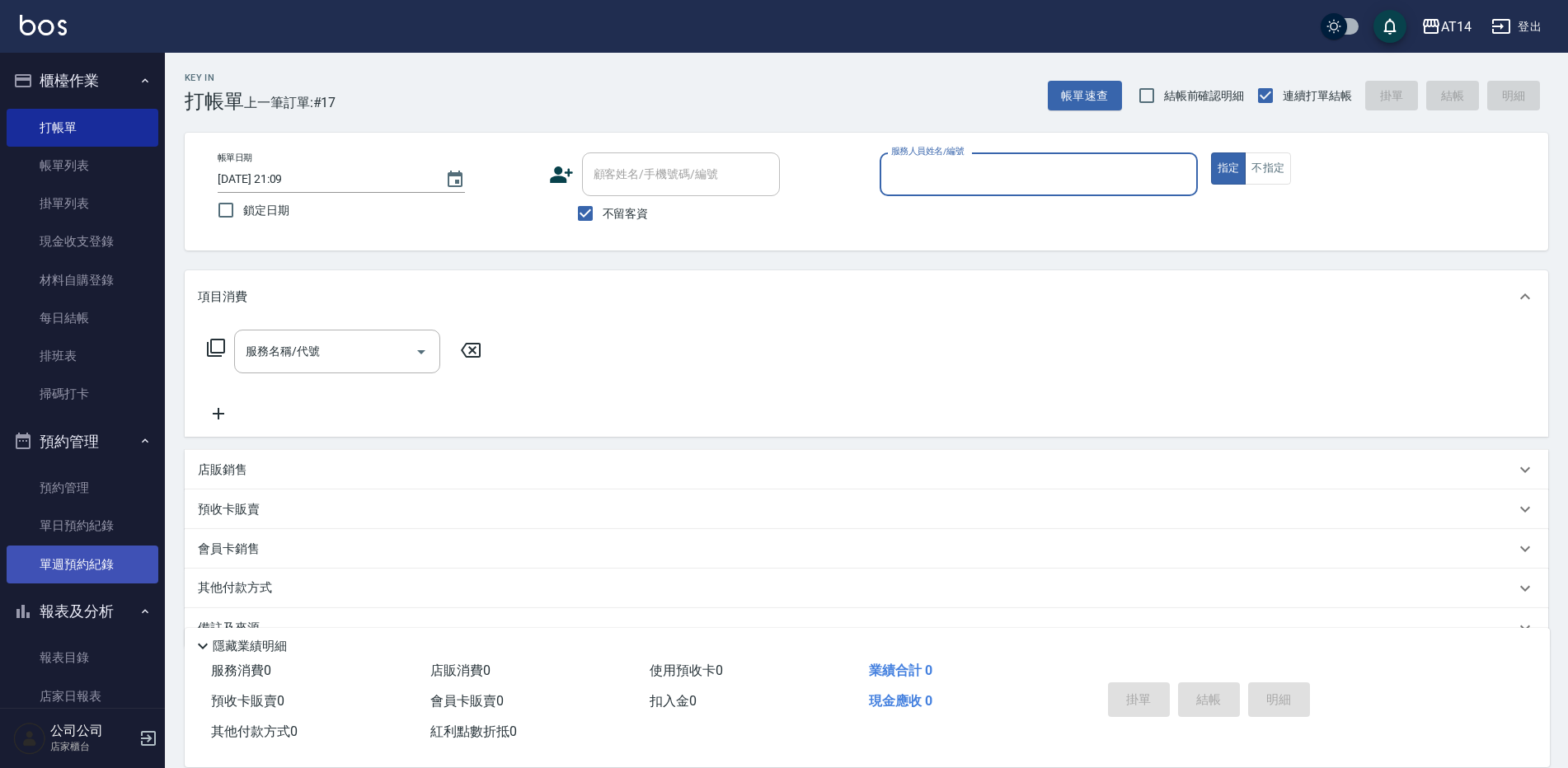
click at [80, 559] on link "單週預約紀錄" at bounding box center [83, 565] width 152 height 38
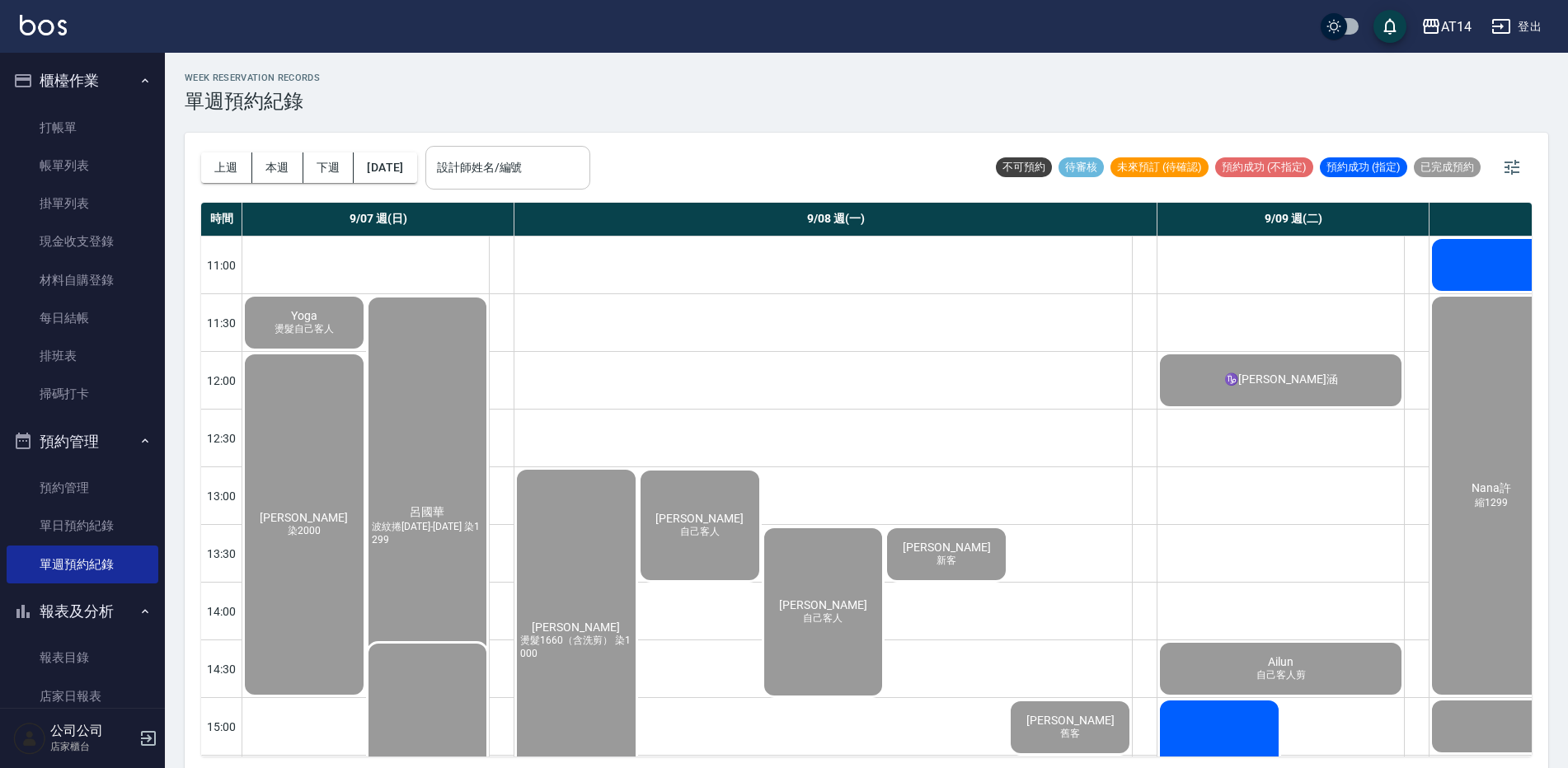
click at [583, 178] on input "設計師姓名/編號" at bounding box center [507, 168] width 150 height 29
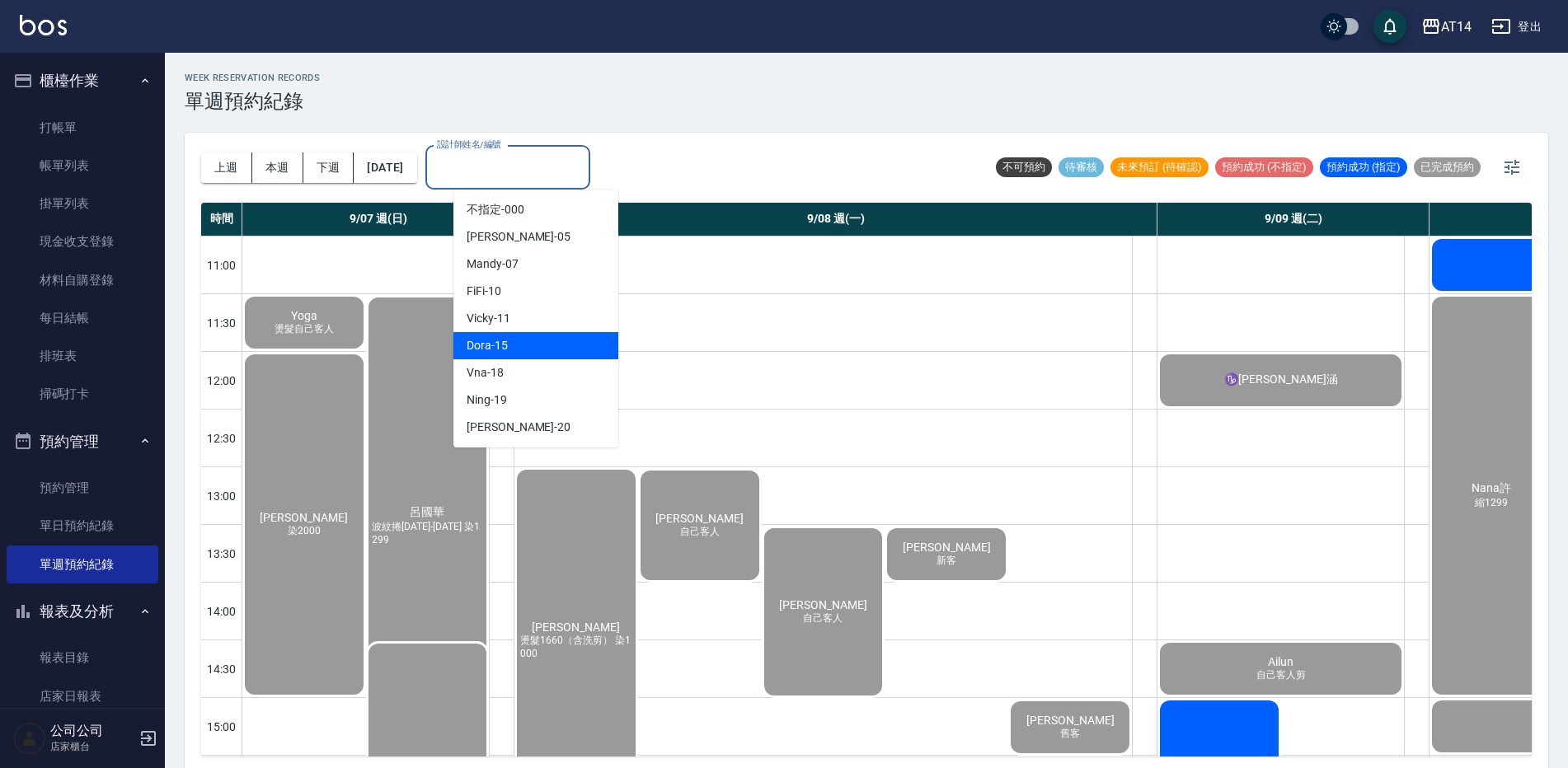
click at [535, 345] on div "Dora -15" at bounding box center [536, 346] width 165 height 27
type input "Dora-15"
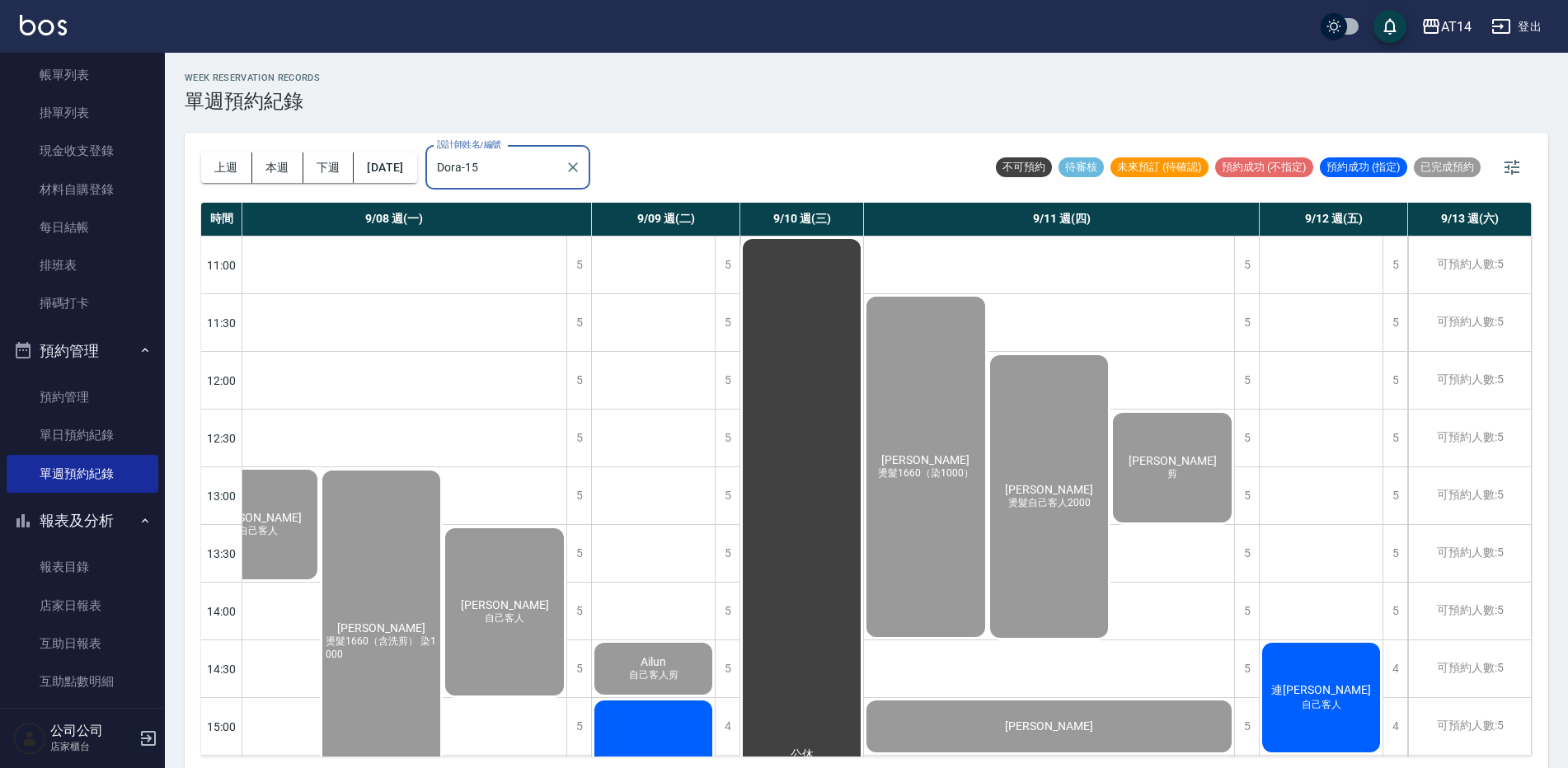
scroll to position [247, 0]
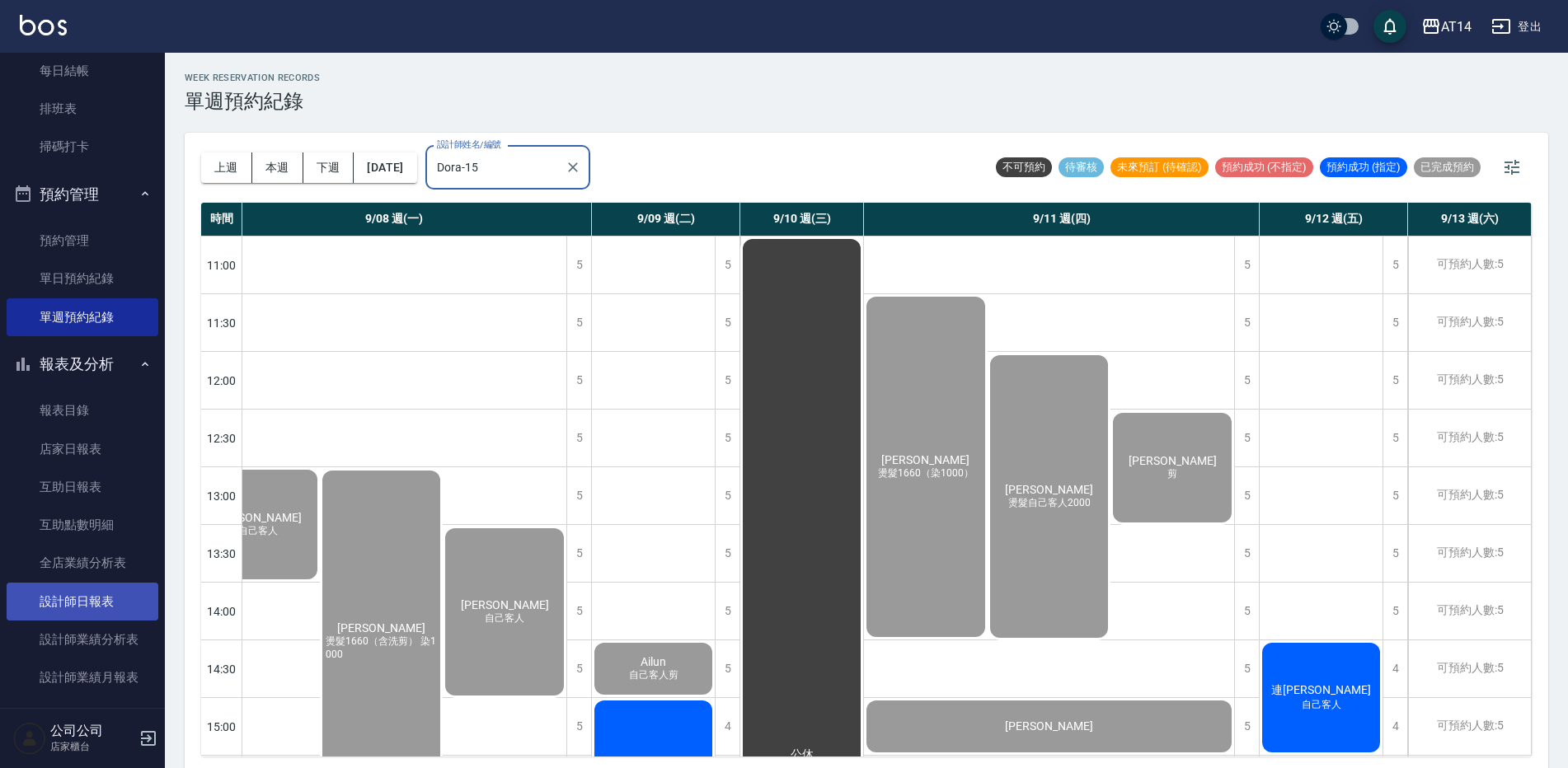
click at [95, 596] on link "設計師日報表" at bounding box center [83, 602] width 152 height 38
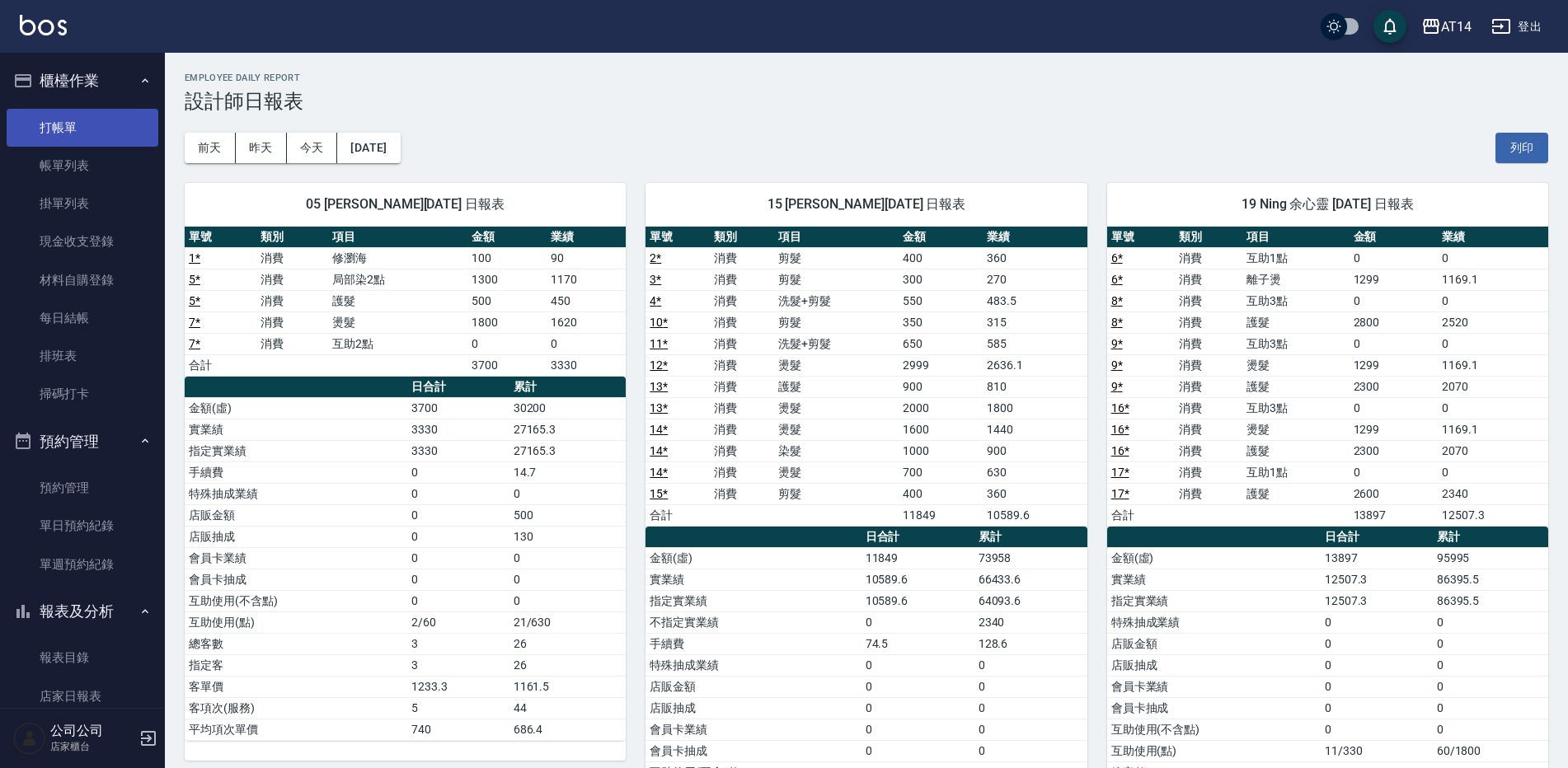
click at [85, 129] on link "打帳單" at bounding box center [83, 128] width 152 height 38
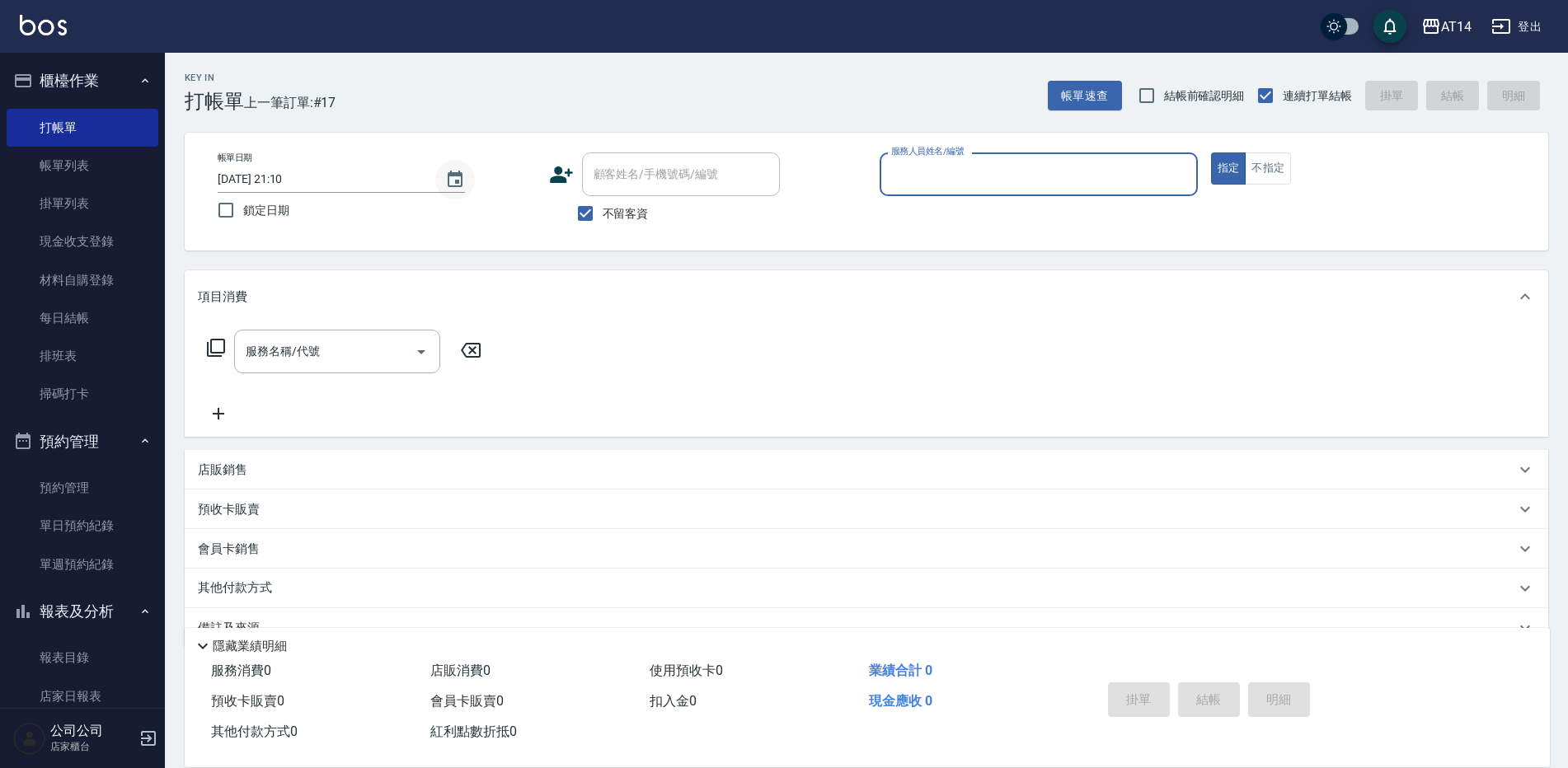
click at [461, 182] on icon "Choose date, selected date is 2025-09-11" at bounding box center [455, 179] width 20 height 20
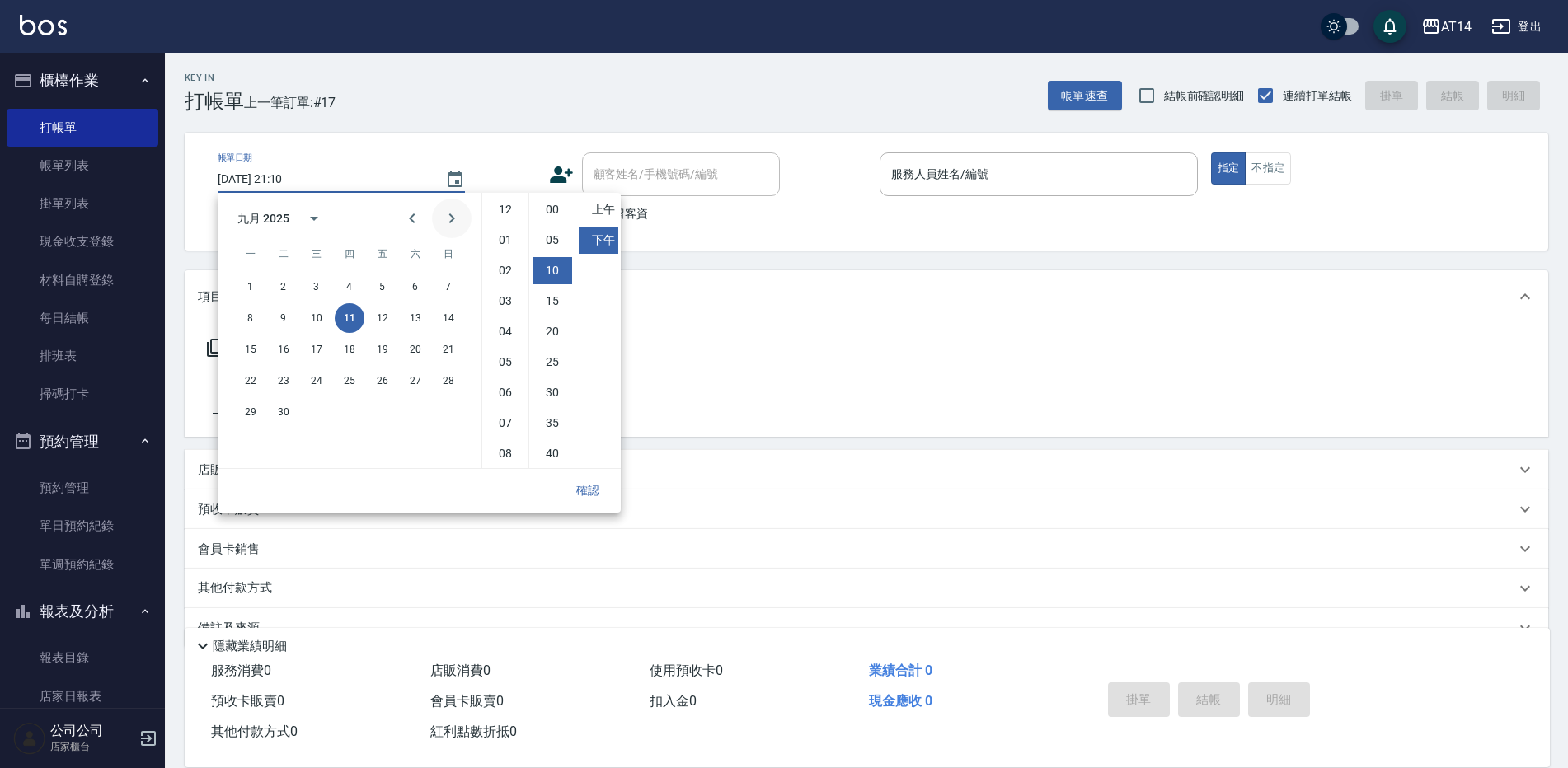
scroll to position [61, 0]
click at [398, 307] on div "8 9 10 11 12 13 14" at bounding box center [350, 318] width 264 height 30
click at [383, 317] on button "12" at bounding box center [382, 318] width 30 height 30
type input "2025/09/12 21:10"
click at [593, 496] on button "確認" at bounding box center [587, 491] width 53 height 31
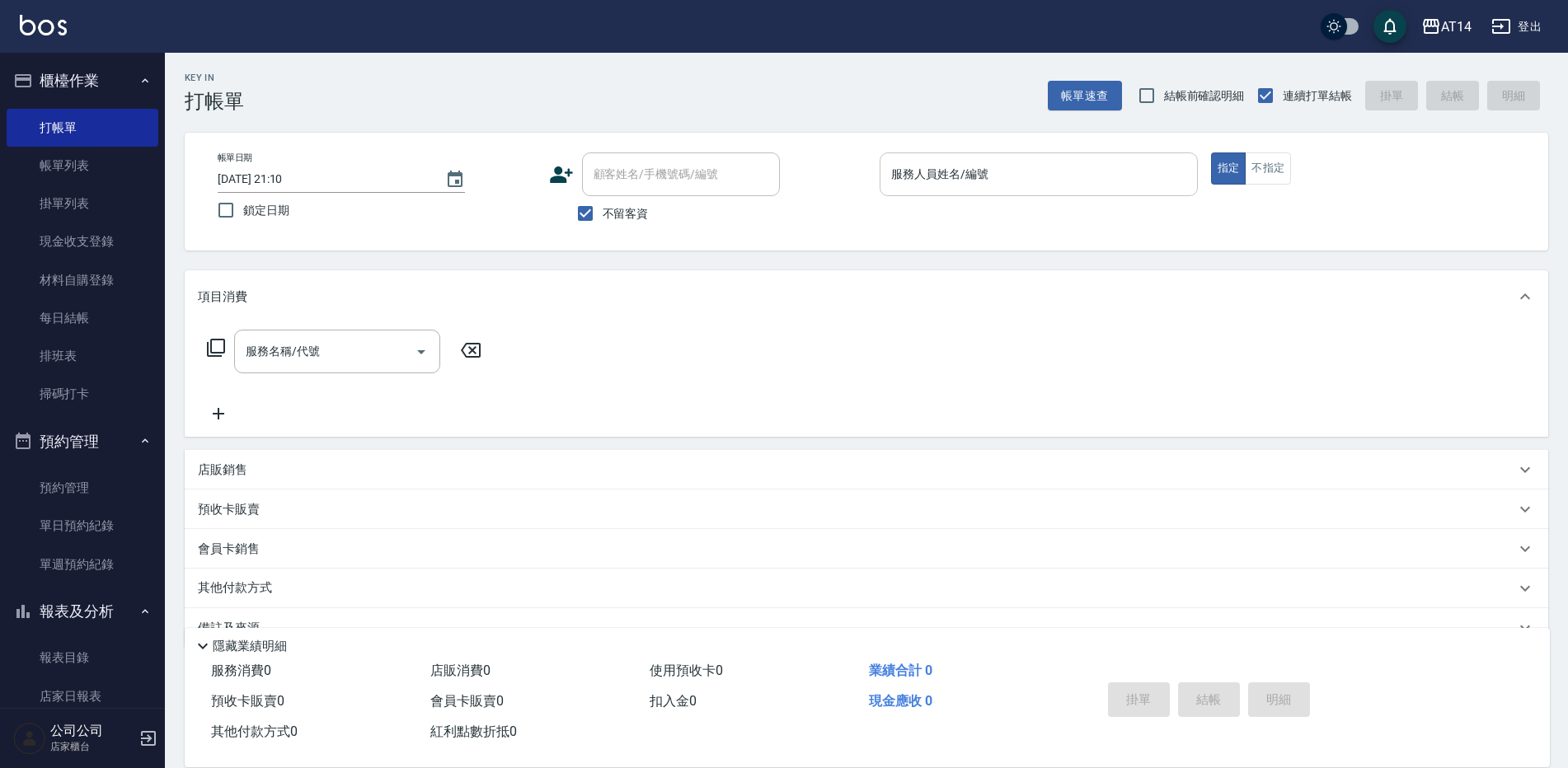
click at [1016, 176] on input "服務人員姓名/編號" at bounding box center [1039, 175] width 303 height 29
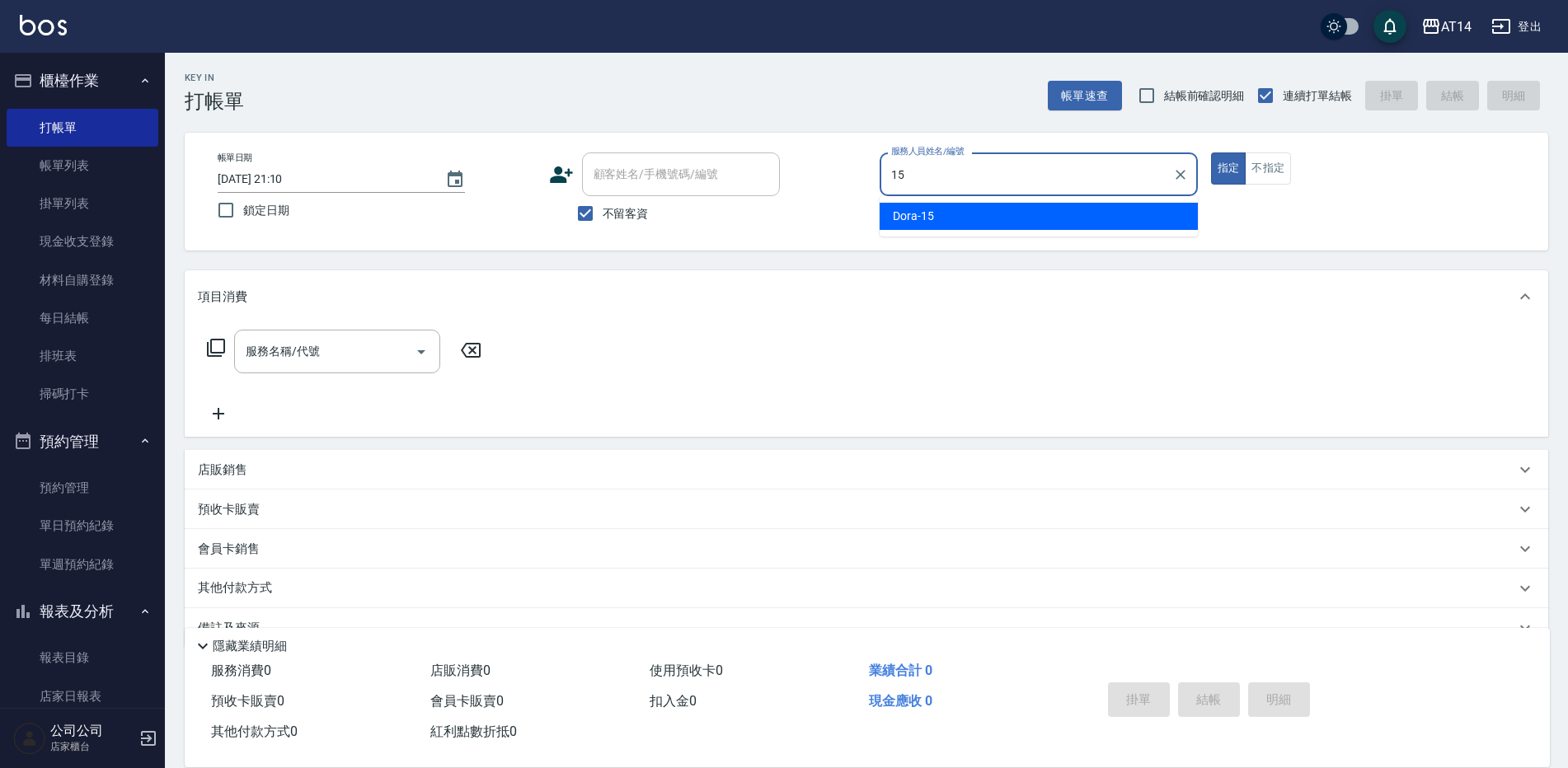
type input "Dora-15"
type button "true"
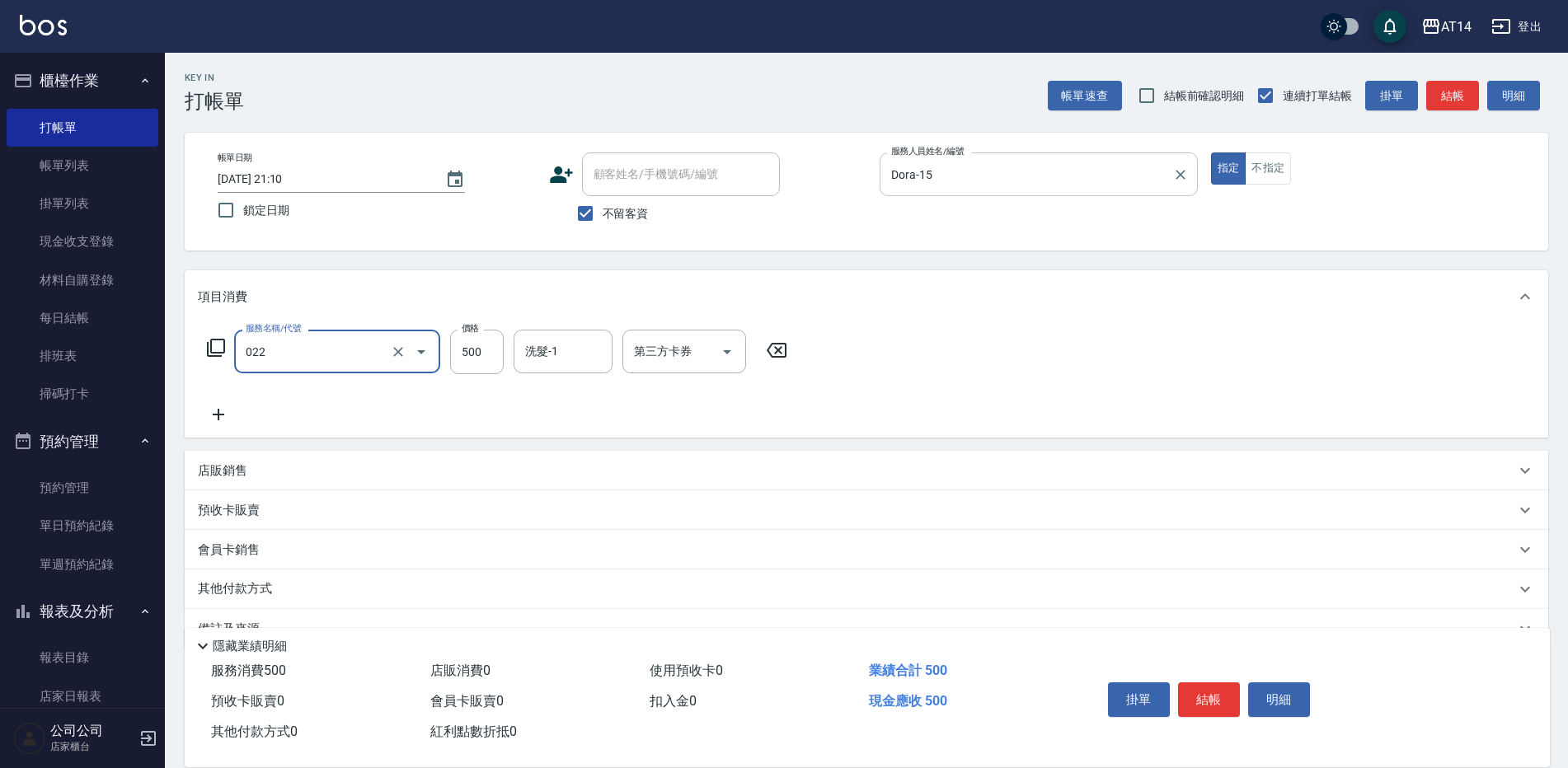
type input "洗髮+剪髮(022)"
type input "450"
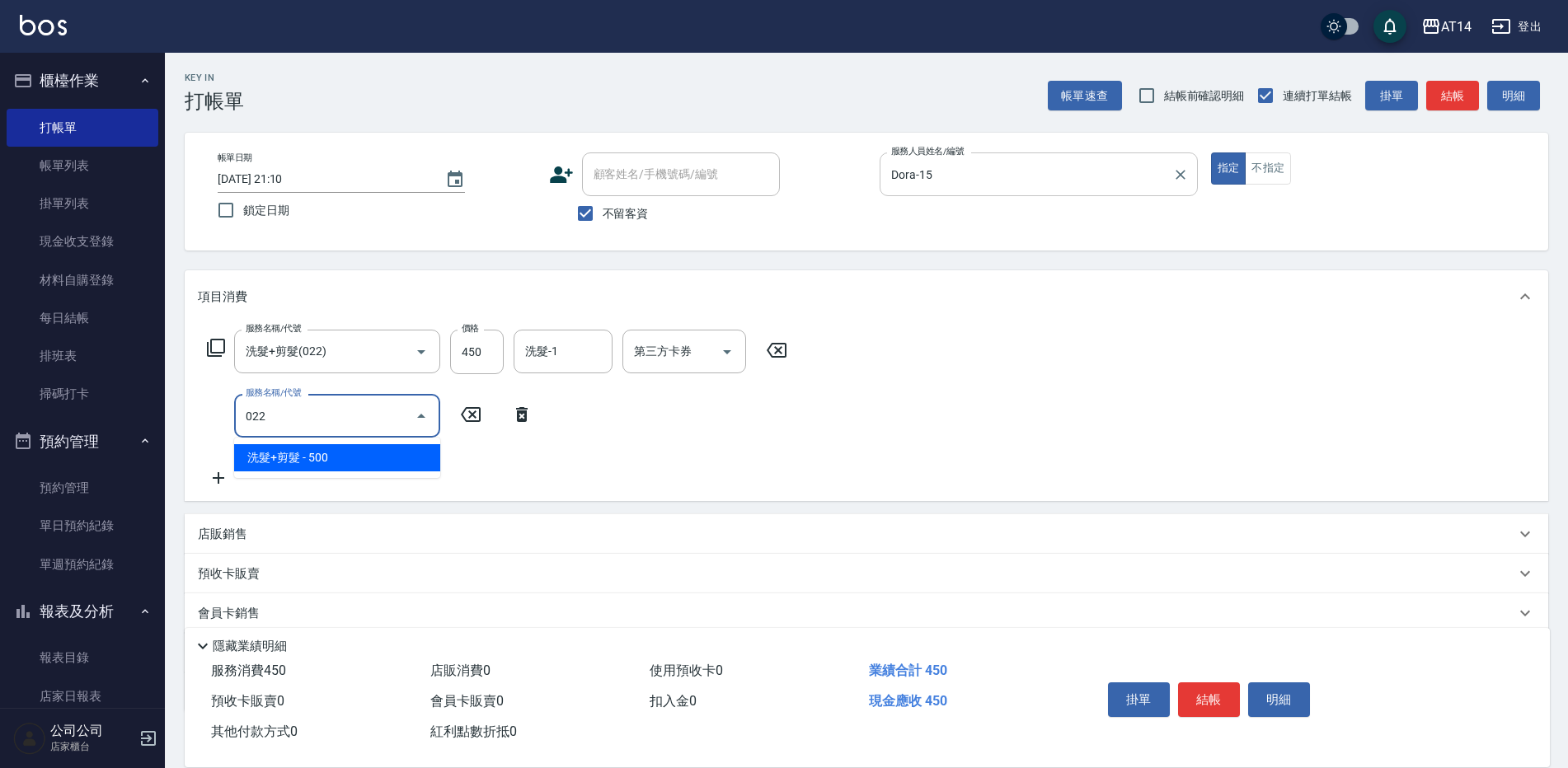
type input "洗髮+剪髮(022)"
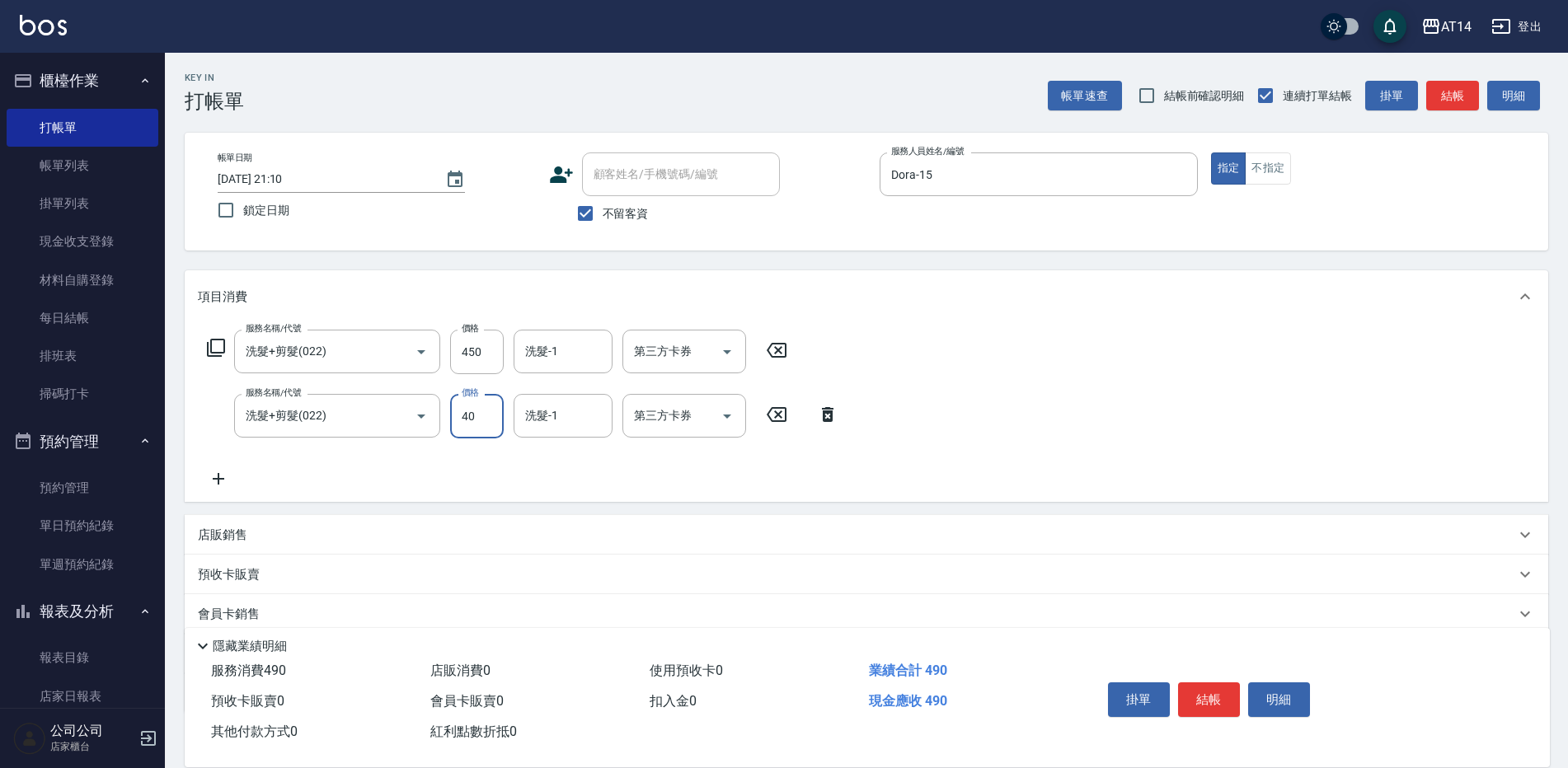
click at [487, 427] on input "40" at bounding box center [477, 416] width 54 height 44
type input "450"
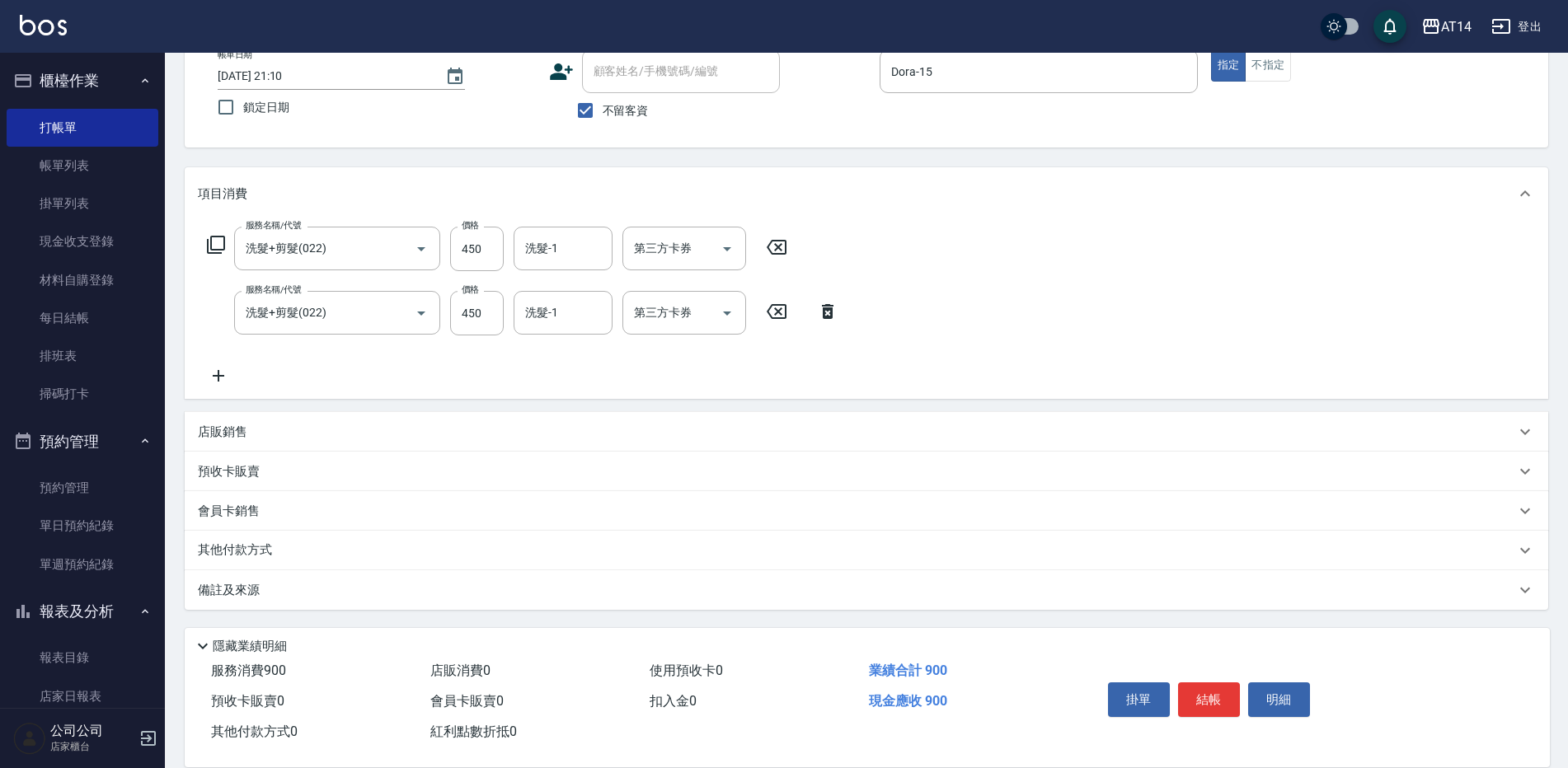
click at [515, 576] on div "備註及來源" at bounding box center [866, 590] width 1363 height 39
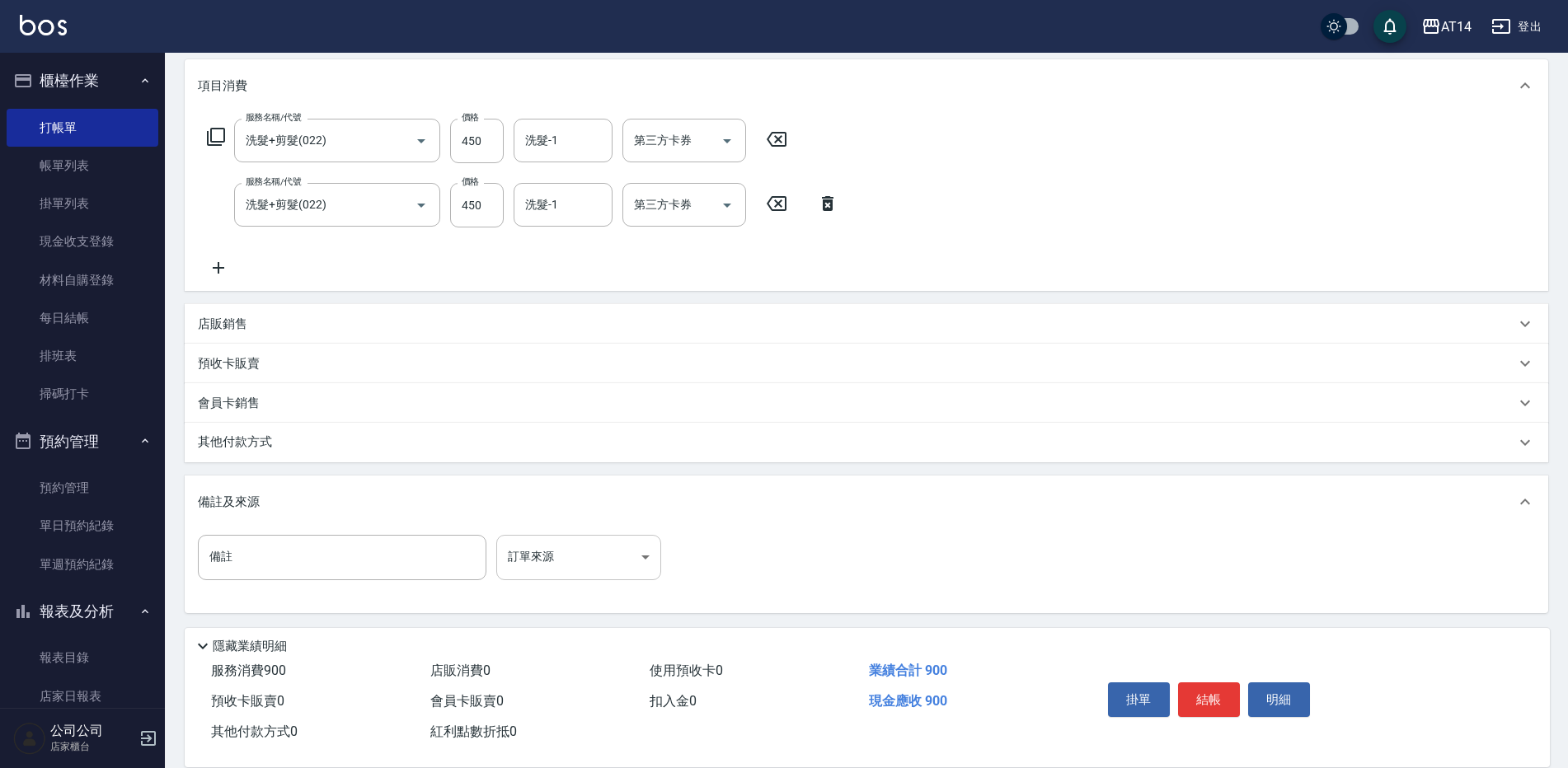
scroll to position [215, 0]
click at [635, 561] on body "AT14 登出 櫃檯作業 打帳單 帳單列表 掛單列表 現金收支登錄 材料自購登錄 每日結帳 排班表 掃碼打卡 預約管理 預約管理 單日預約紀錄 單週預約紀錄 …" at bounding box center [787, 277] width 1576 height 983
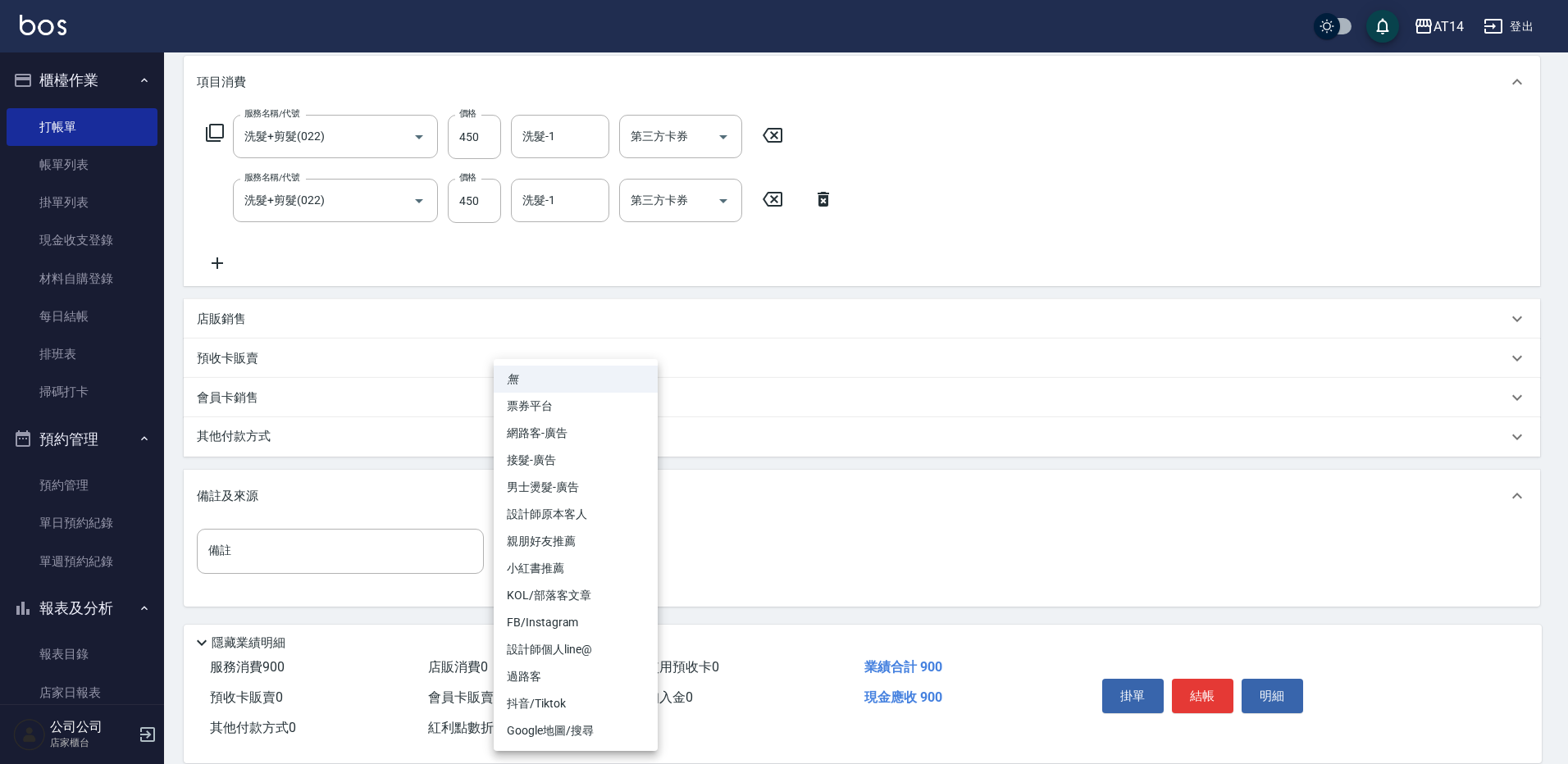
click at [612, 520] on li "設計師原本客人" at bounding box center [576, 515] width 164 height 27
type input "設計師原本客人"
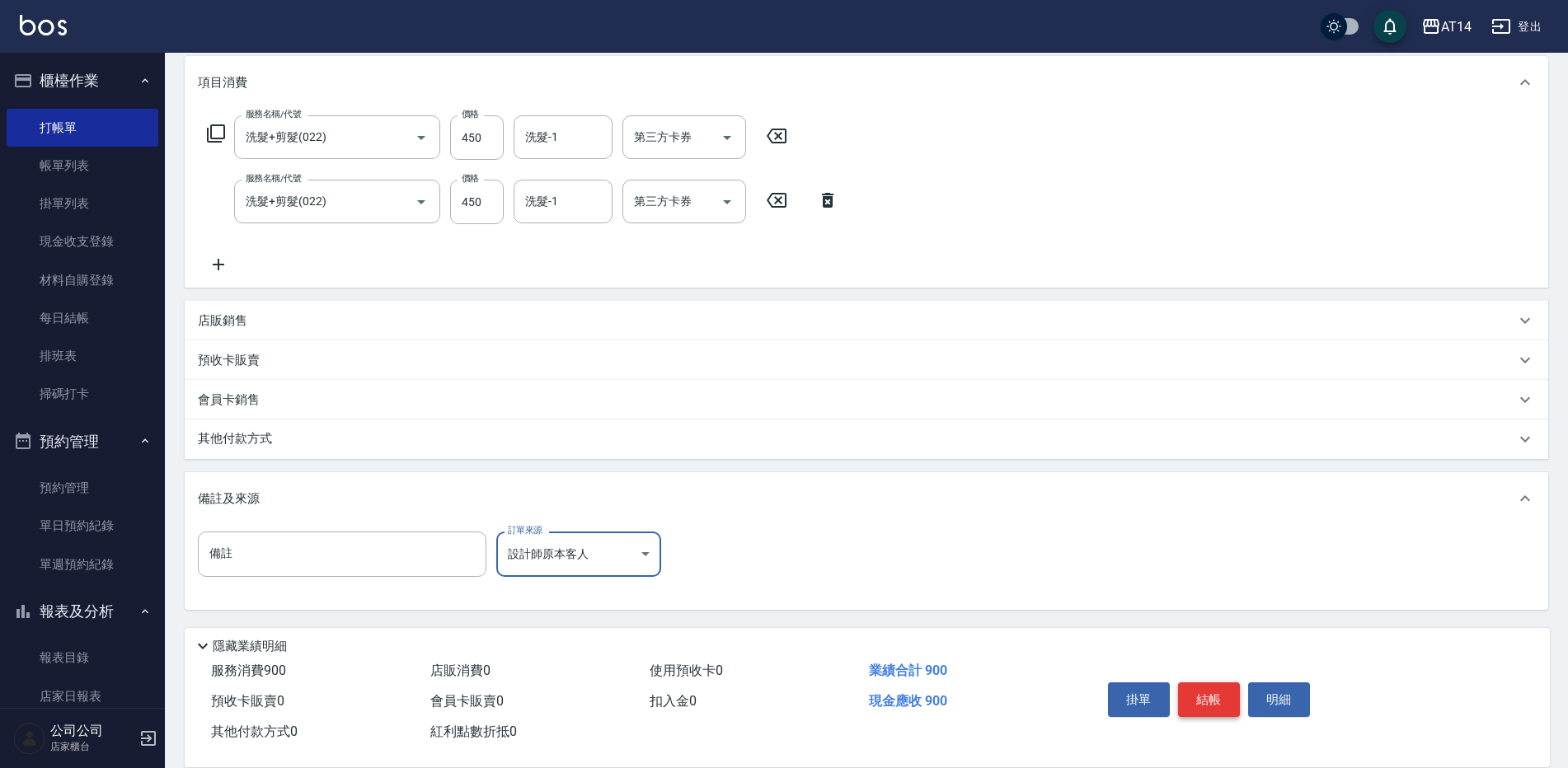
click at [1211, 702] on button "結帳" at bounding box center [1209, 700] width 62 height 35
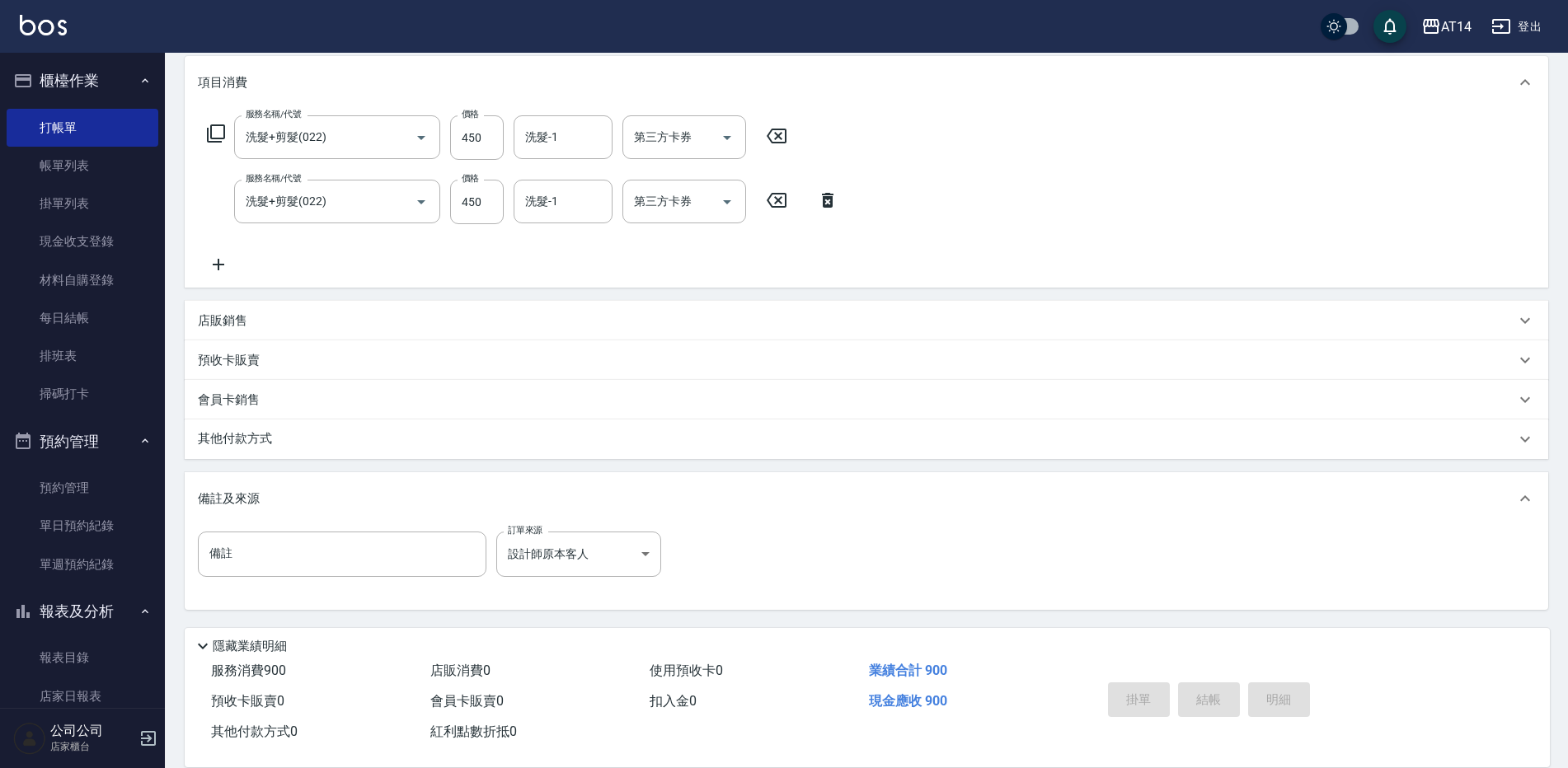
type input "2025/09/11 21:12"
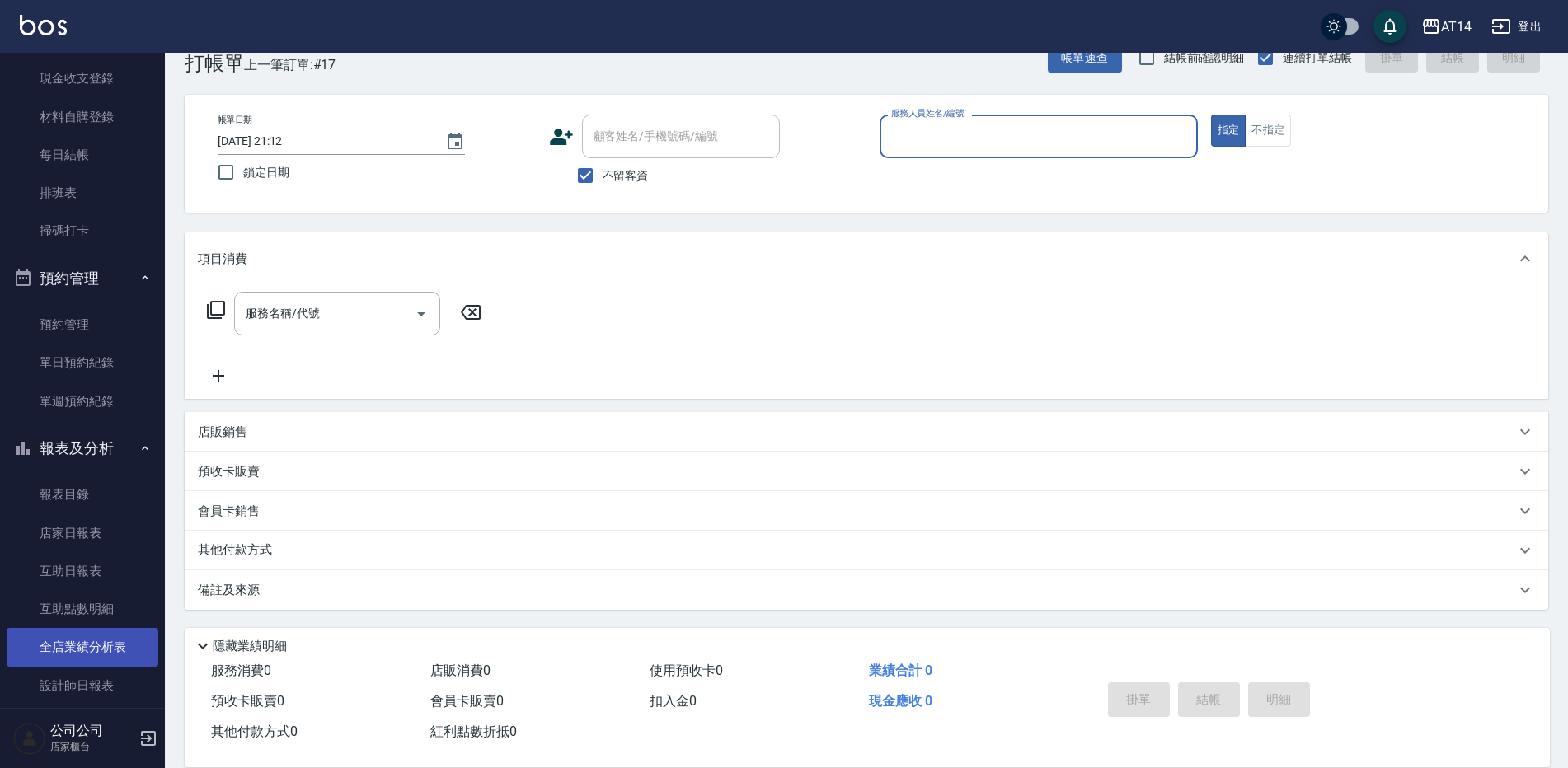
scroll to position [165, 0]
click at [109, 531] on link "店家日報表" at bounding box center [83, 531] width 152 height 38
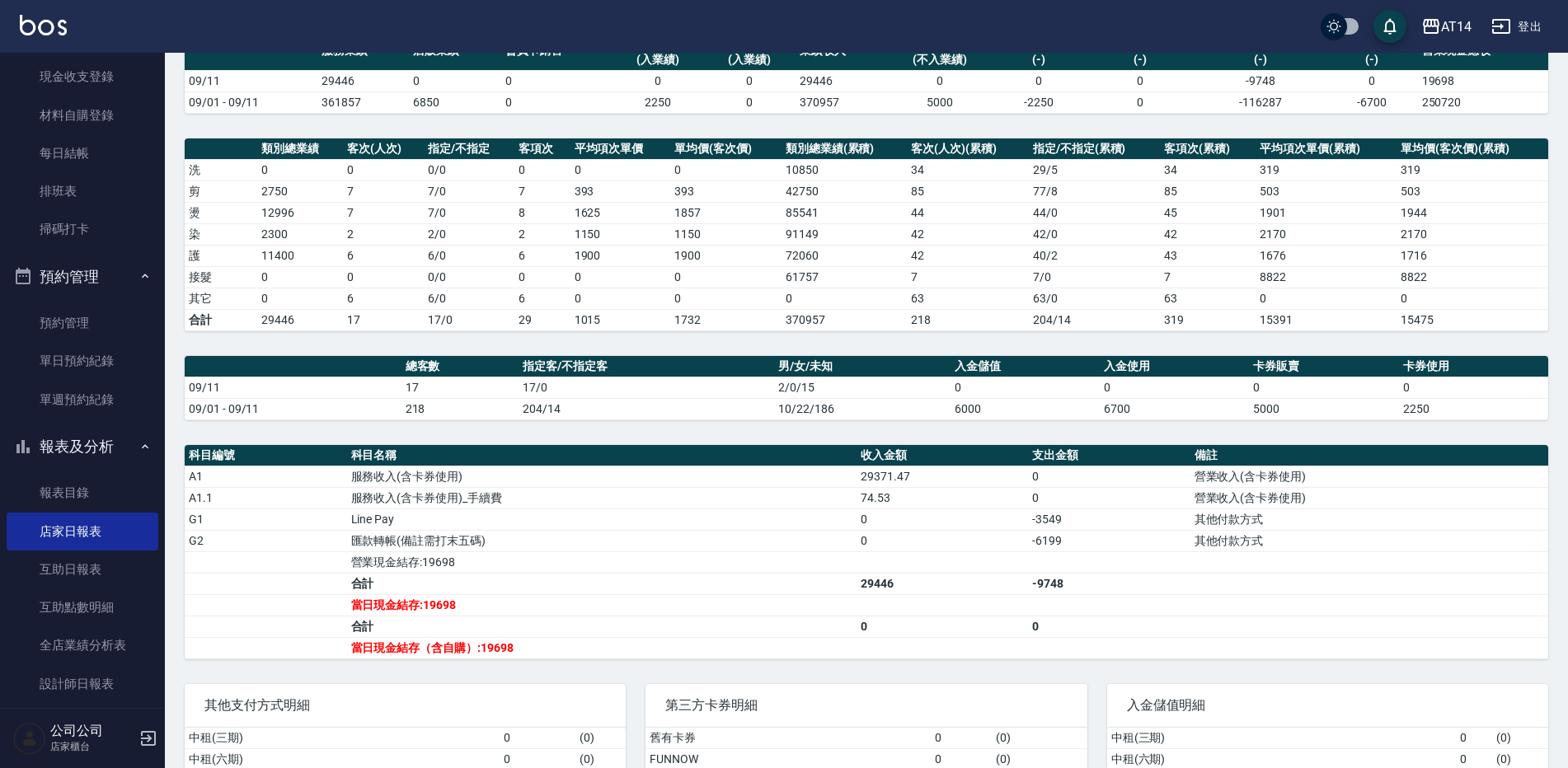
scroll to position [165, 0]
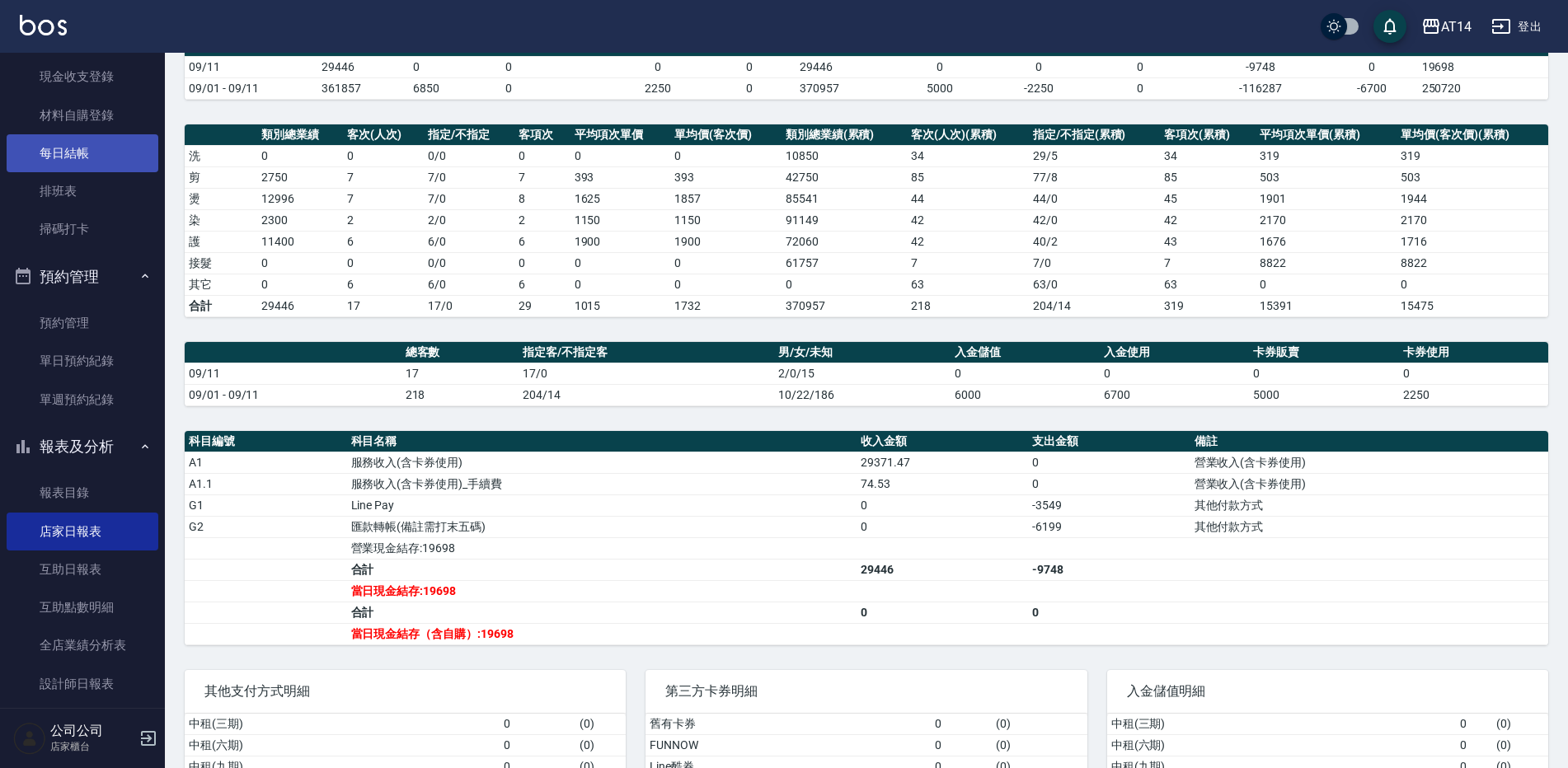
click at [83, 152] on link "每日結帳" at bounding box center [83, 153] width 152 height 38
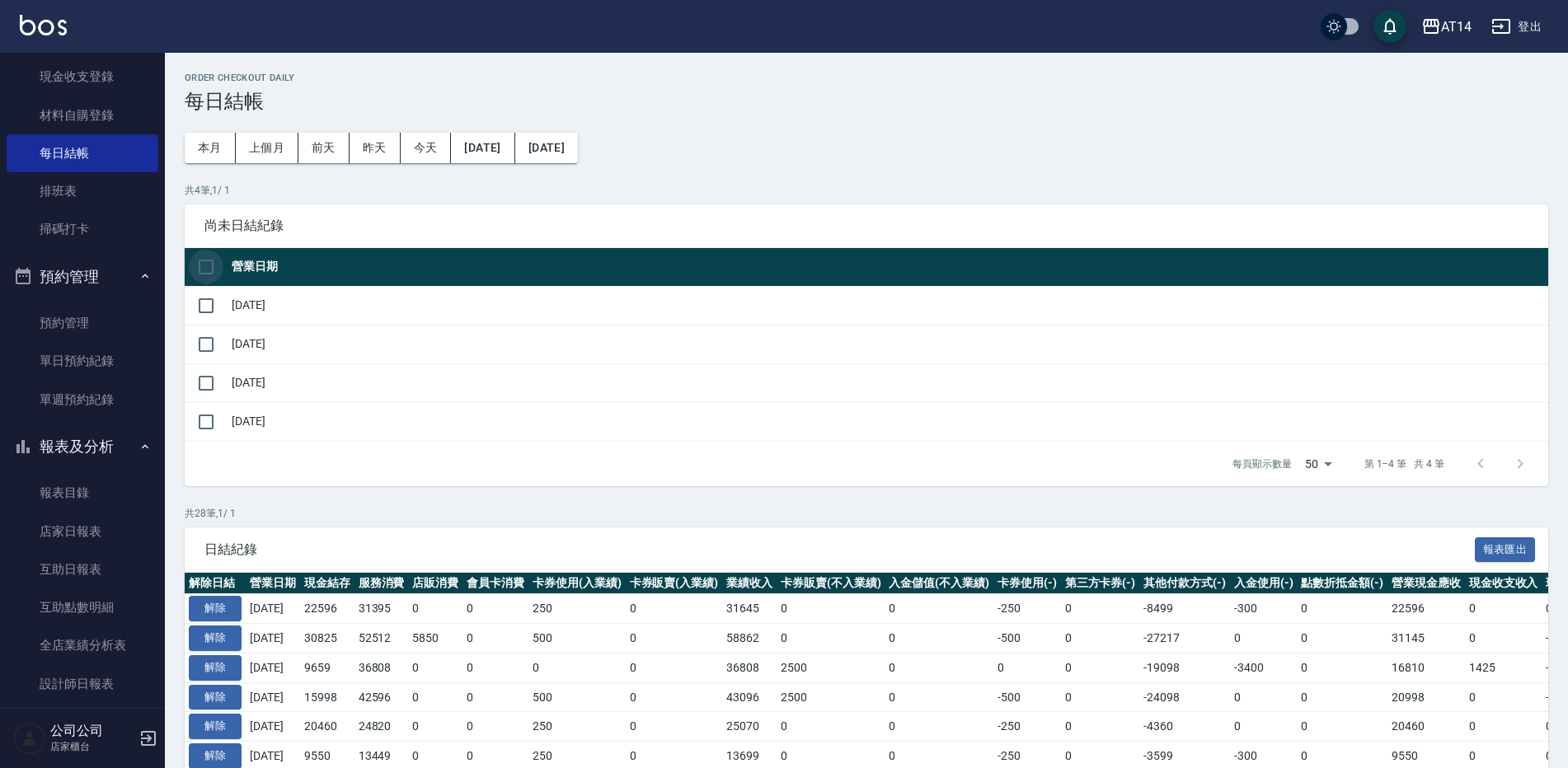
click at [205, 259] on input "checkbox" at bounding box center [206, 267] width 35 height 35
checkbox input "true"
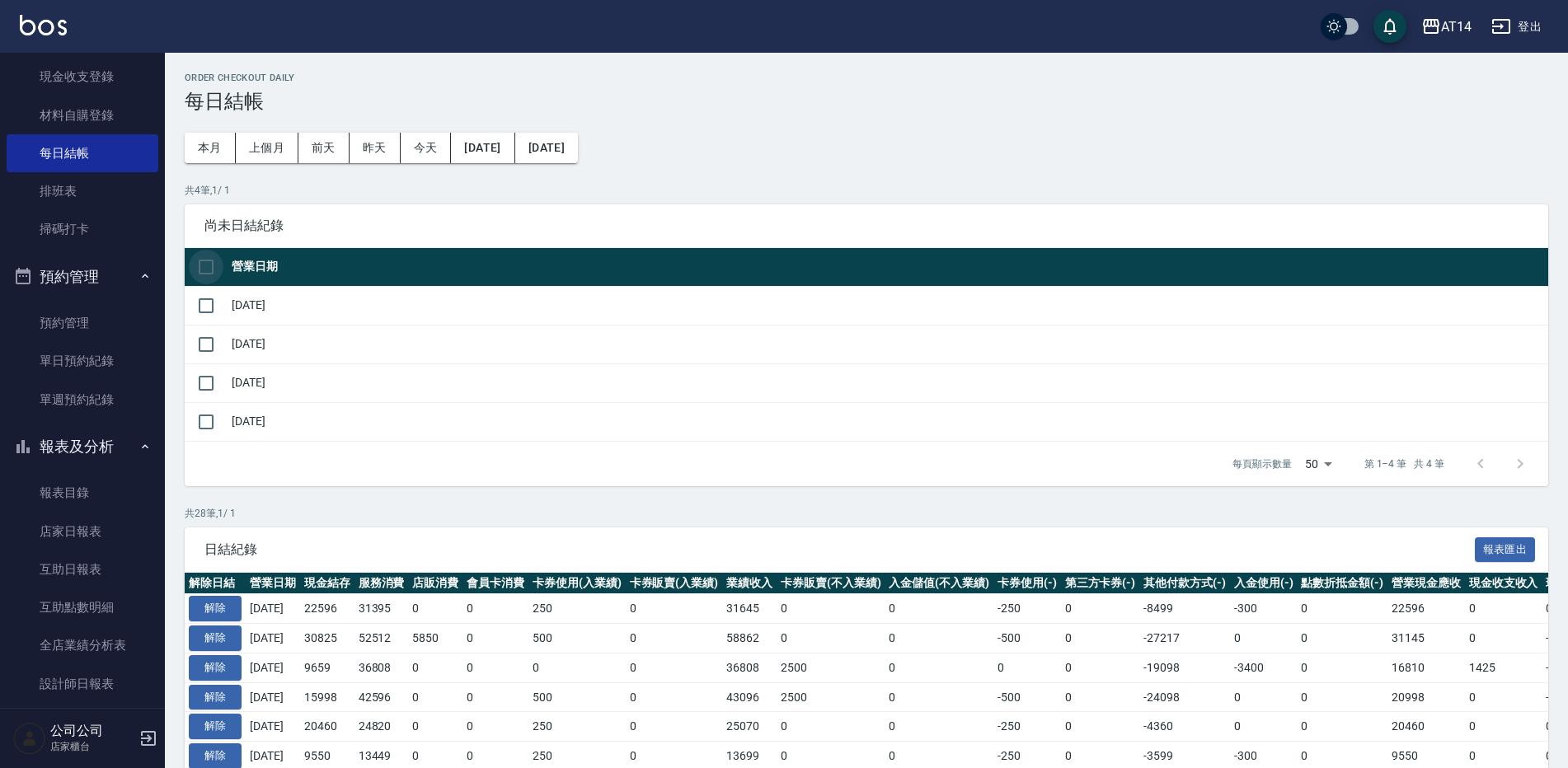
checkbox input "true"
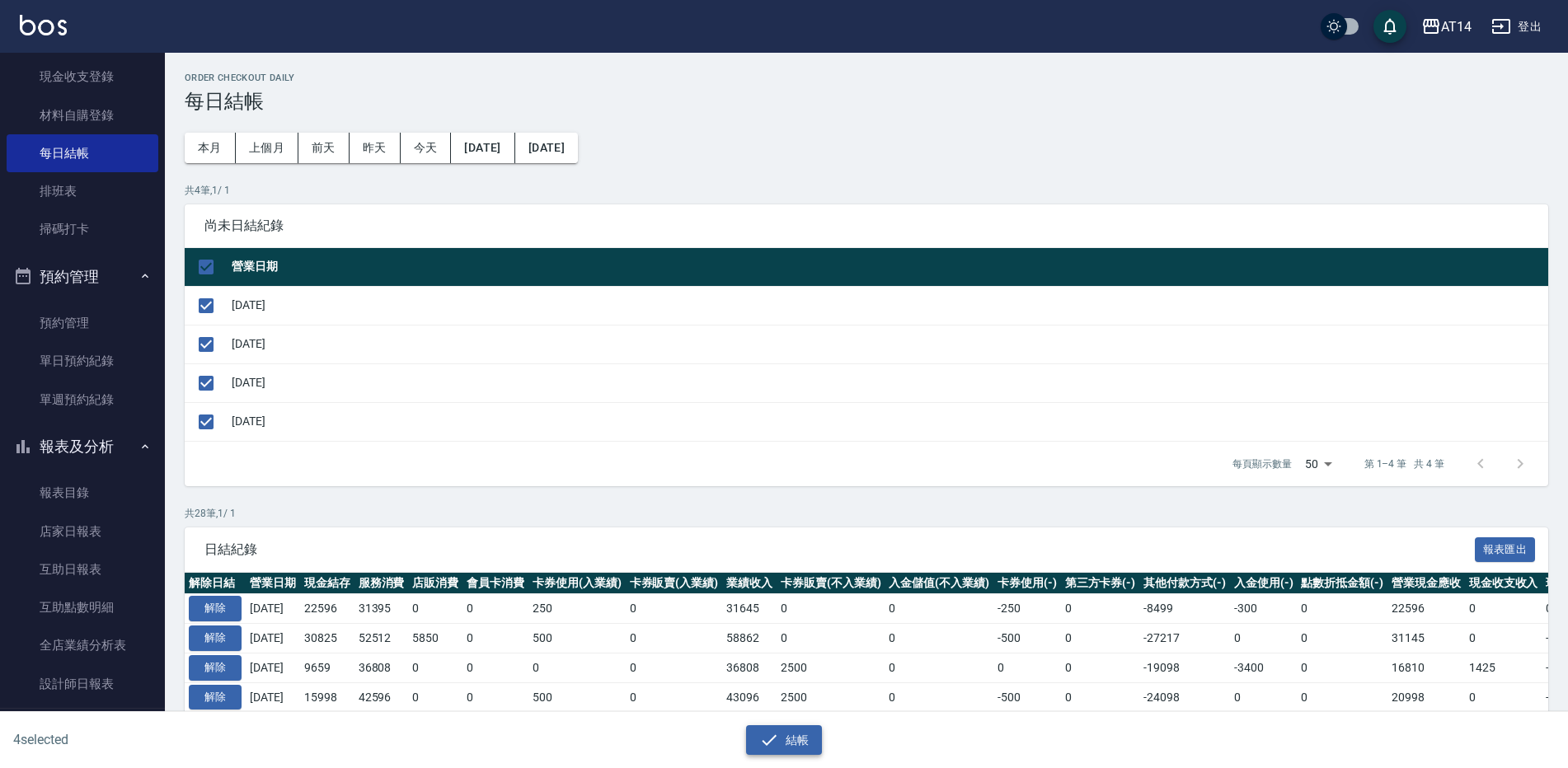
click at [776, 737] on icon "button" at bounding box center [769, 740] width 20 height 20
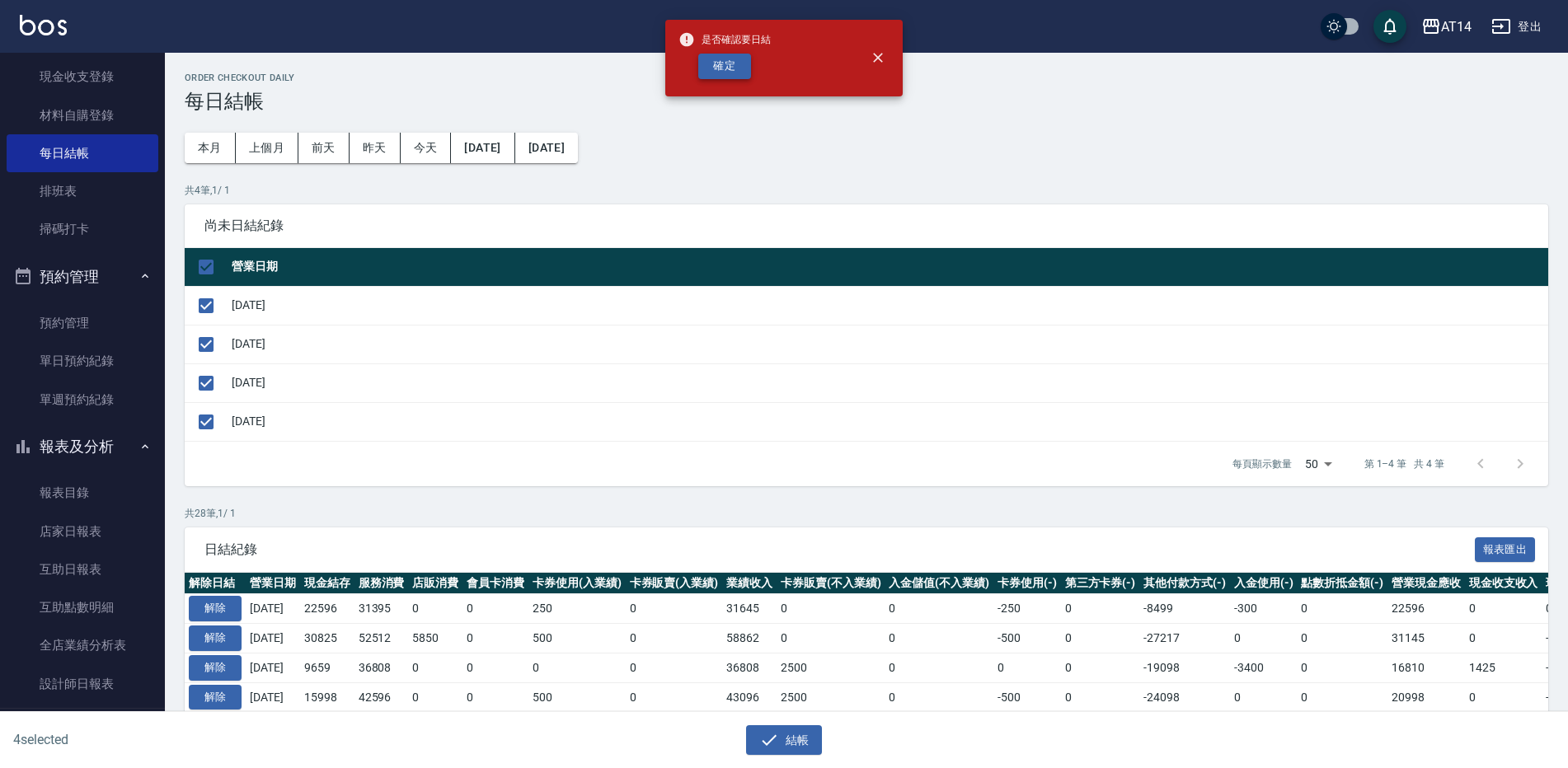
click at [717, 78] on button "確定" at bounding box center [724, 66] width 53 height 26
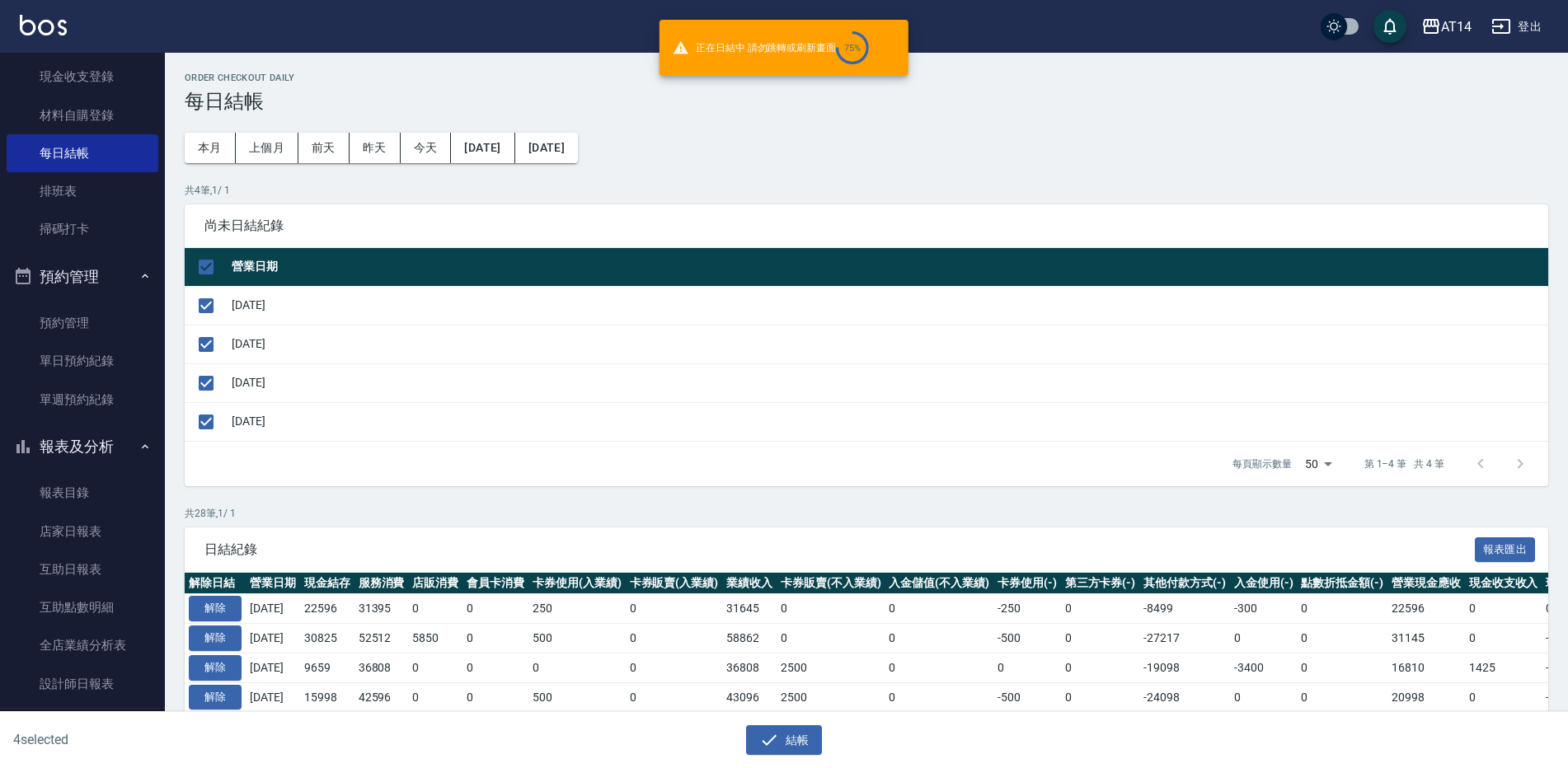
checkbox input "false"
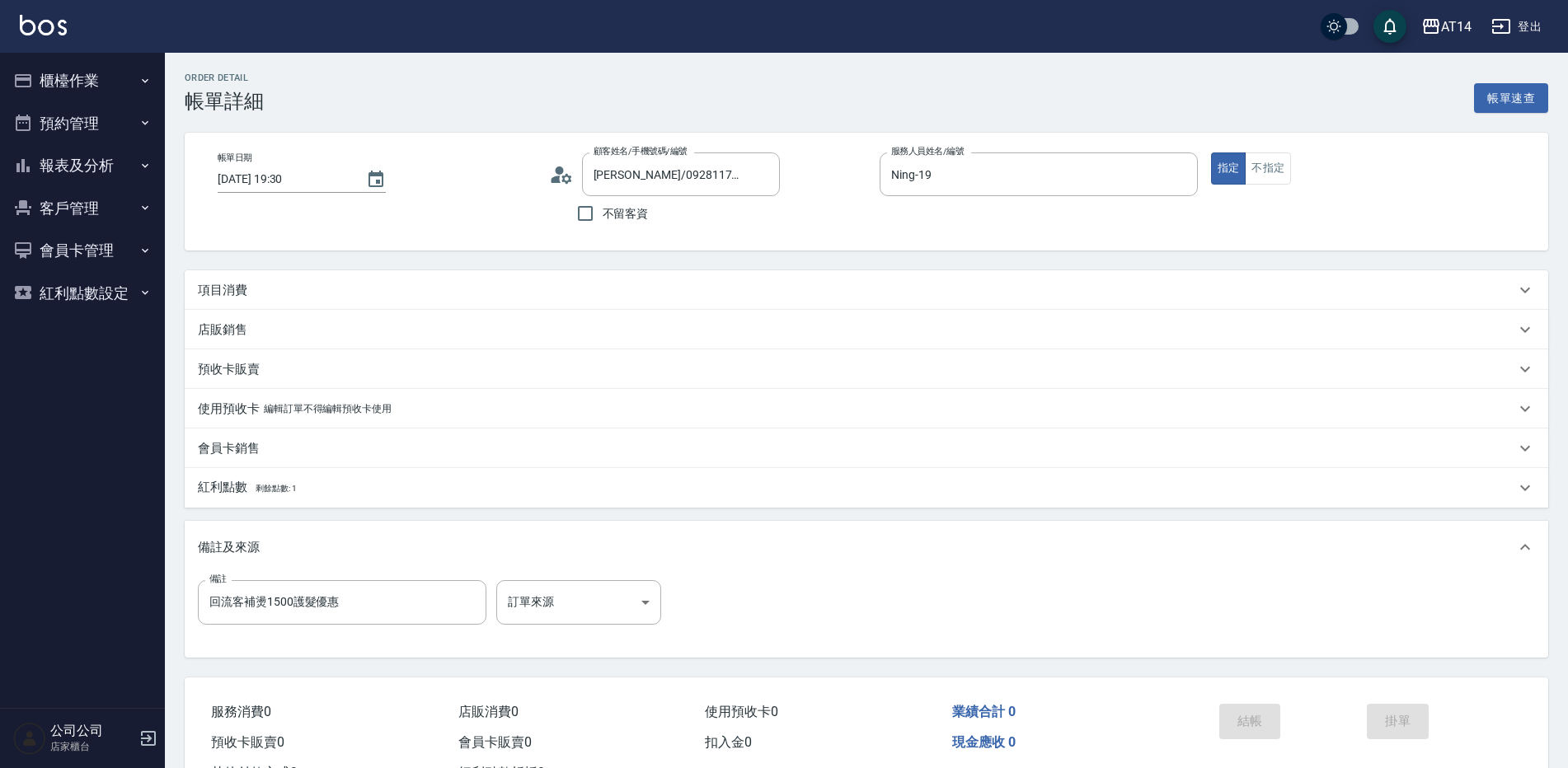
click at [495, 284] on div "項目消費" at bounding box center [856, 290] width 1317 height 17
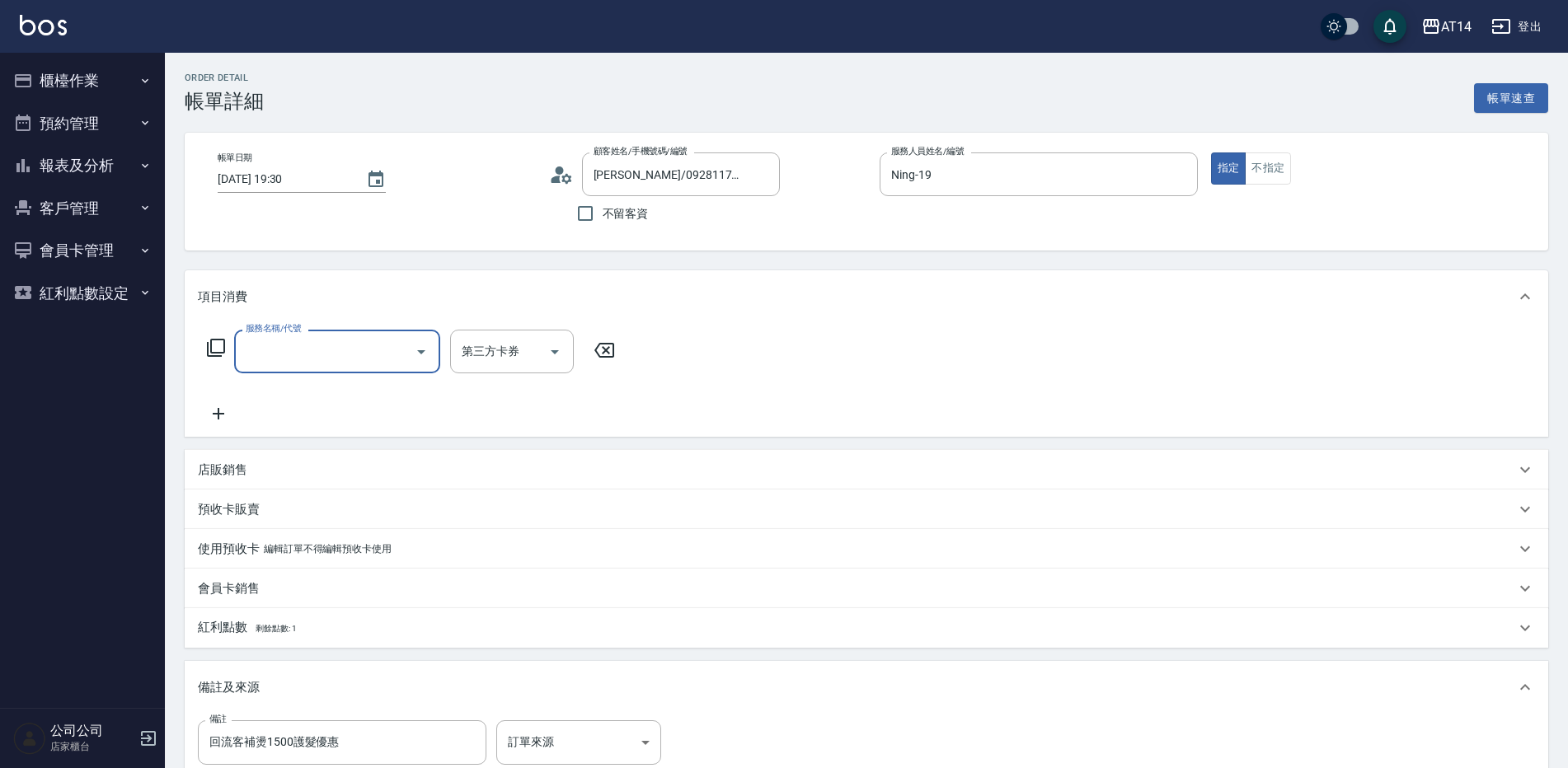
click at [376, 351] on input "服務名稱/代號" at bounding box center [325, 352] width 167 height 29
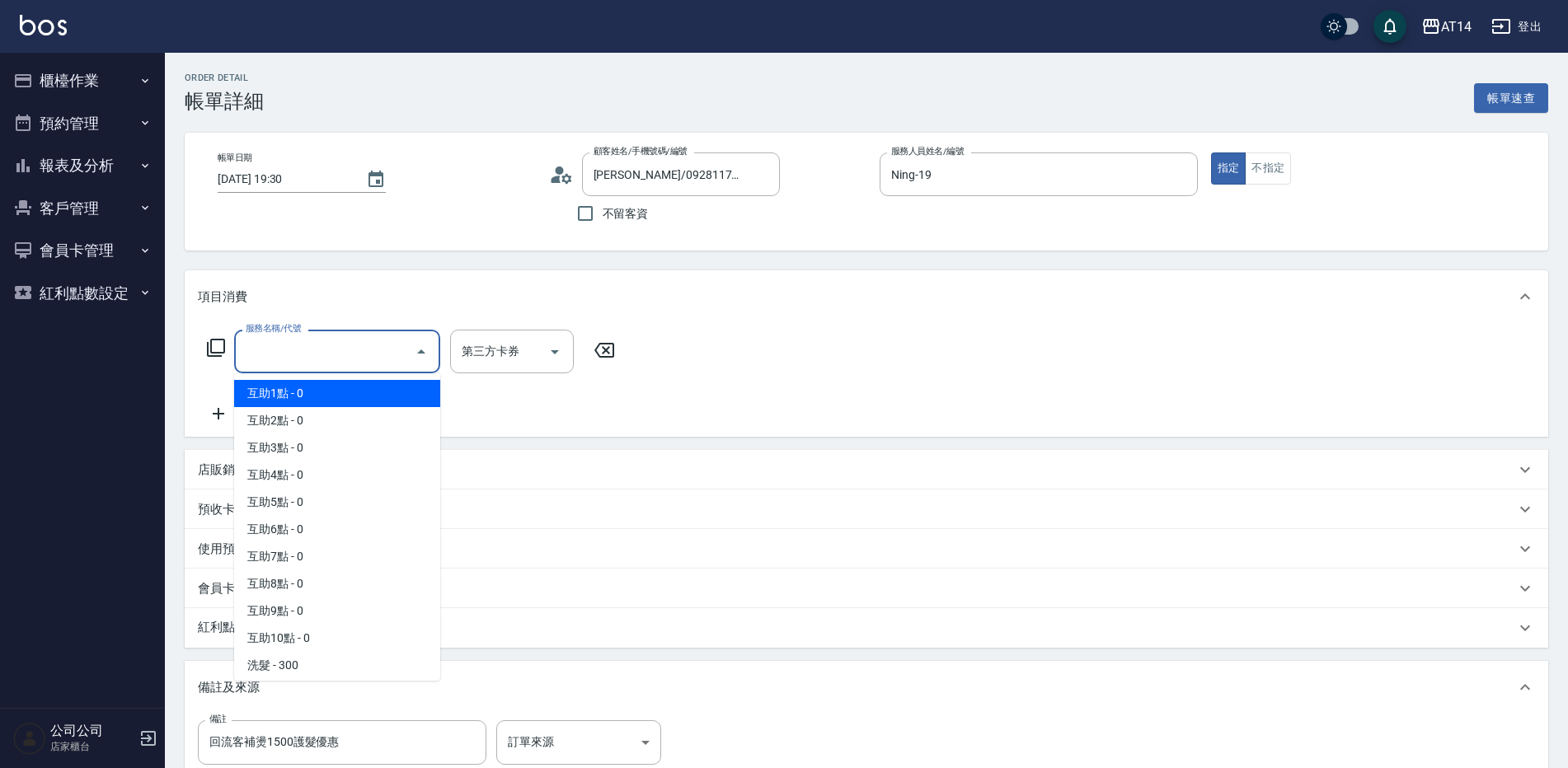
click at [354, 398] on span "互助1點 - 0" at bounding box center [337, 393] width 206 height 27
type input "互助1點(001)"
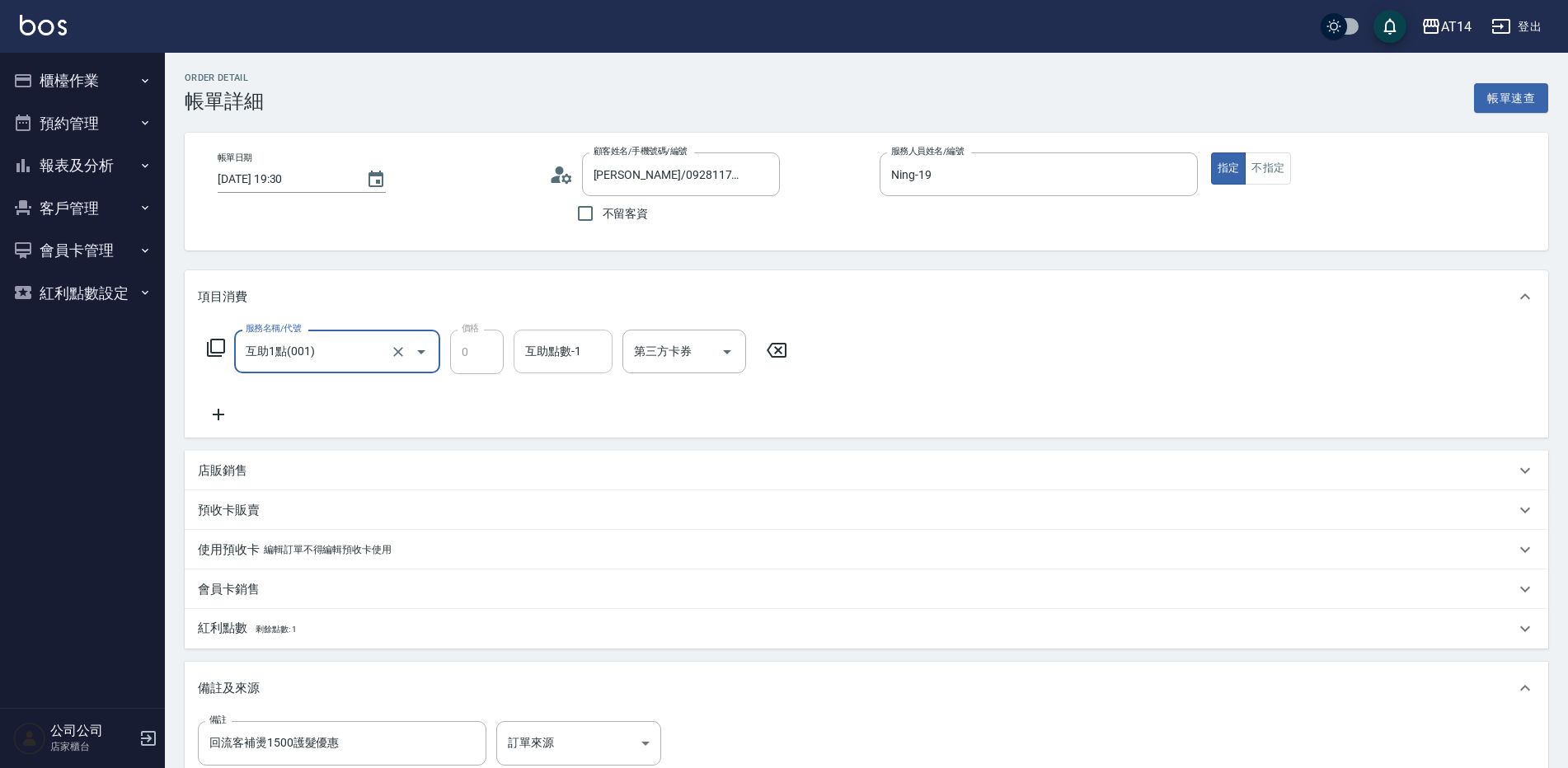
click at [558, 343] on div "互助點數-1 互助點數-1" at bounding box center [563, 351] width 99 height 43
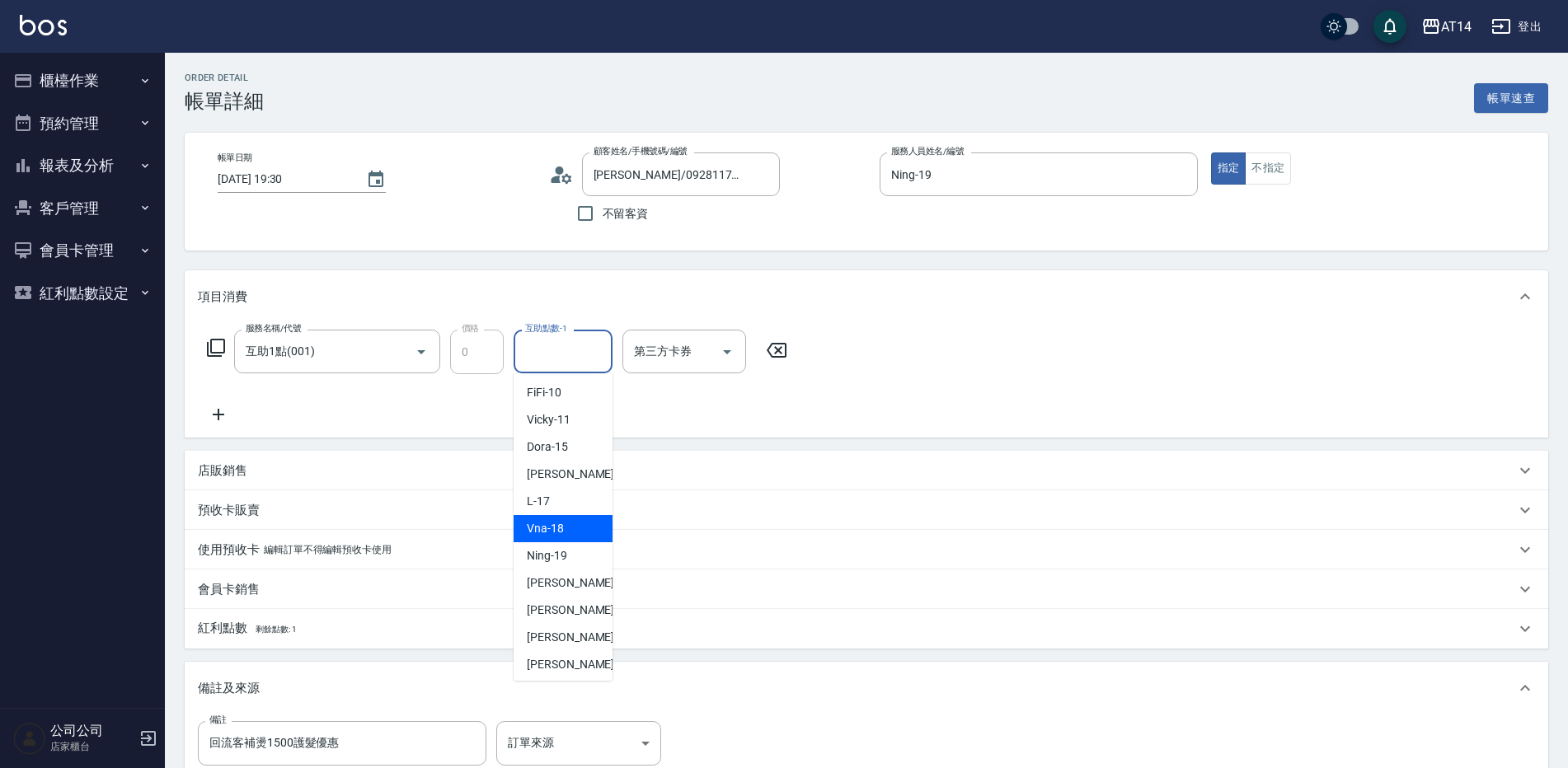
scroll to position [165, 0]
click at [570, 655] on div "[PERSON_NAME] -63" at bounding box center [563, 664] width 99 height 27
type input "[PERSON_NAME]-63"
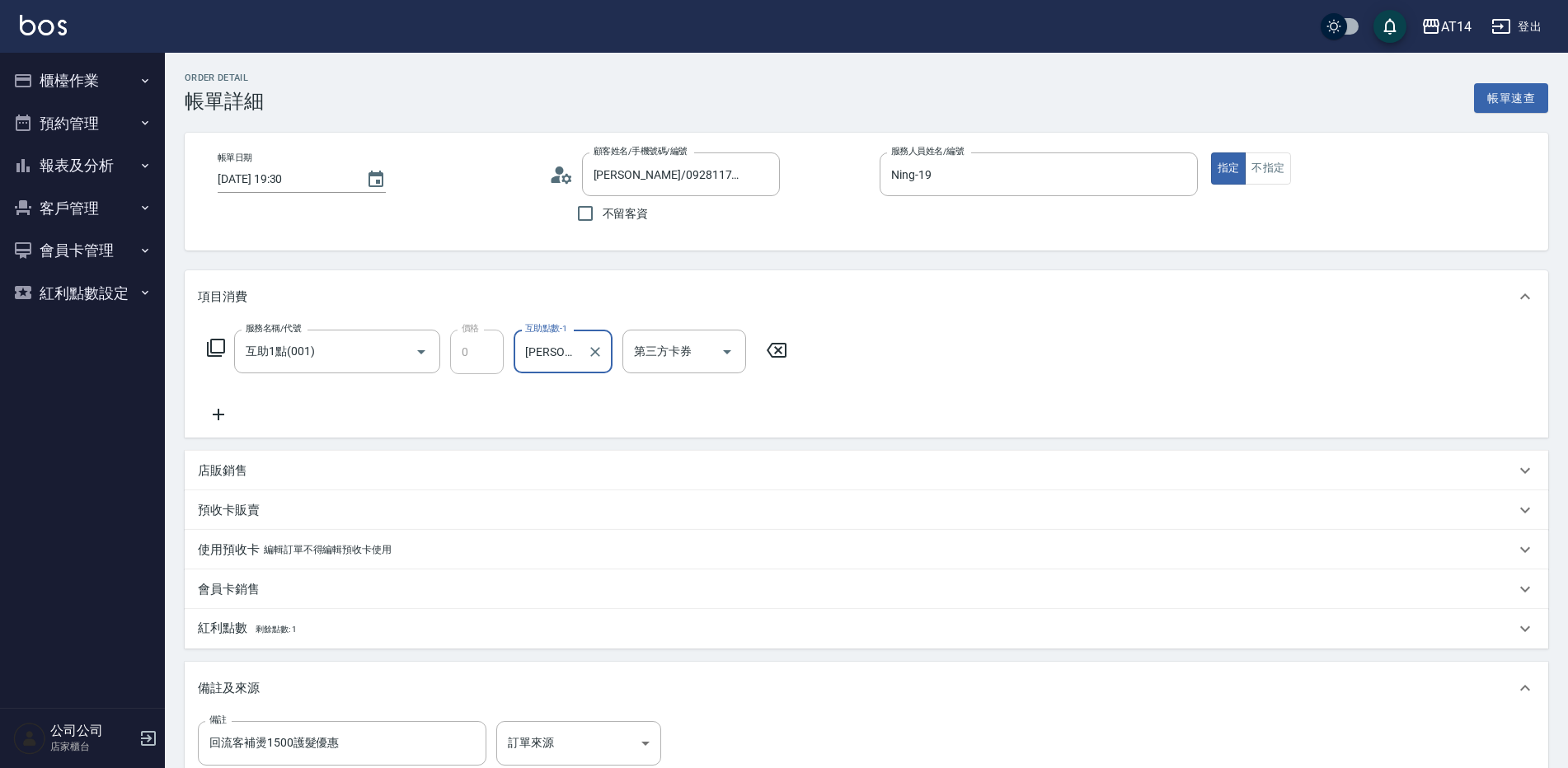
click at [218, 417] on icon at bounding box center [219, 415] width 12 height 12
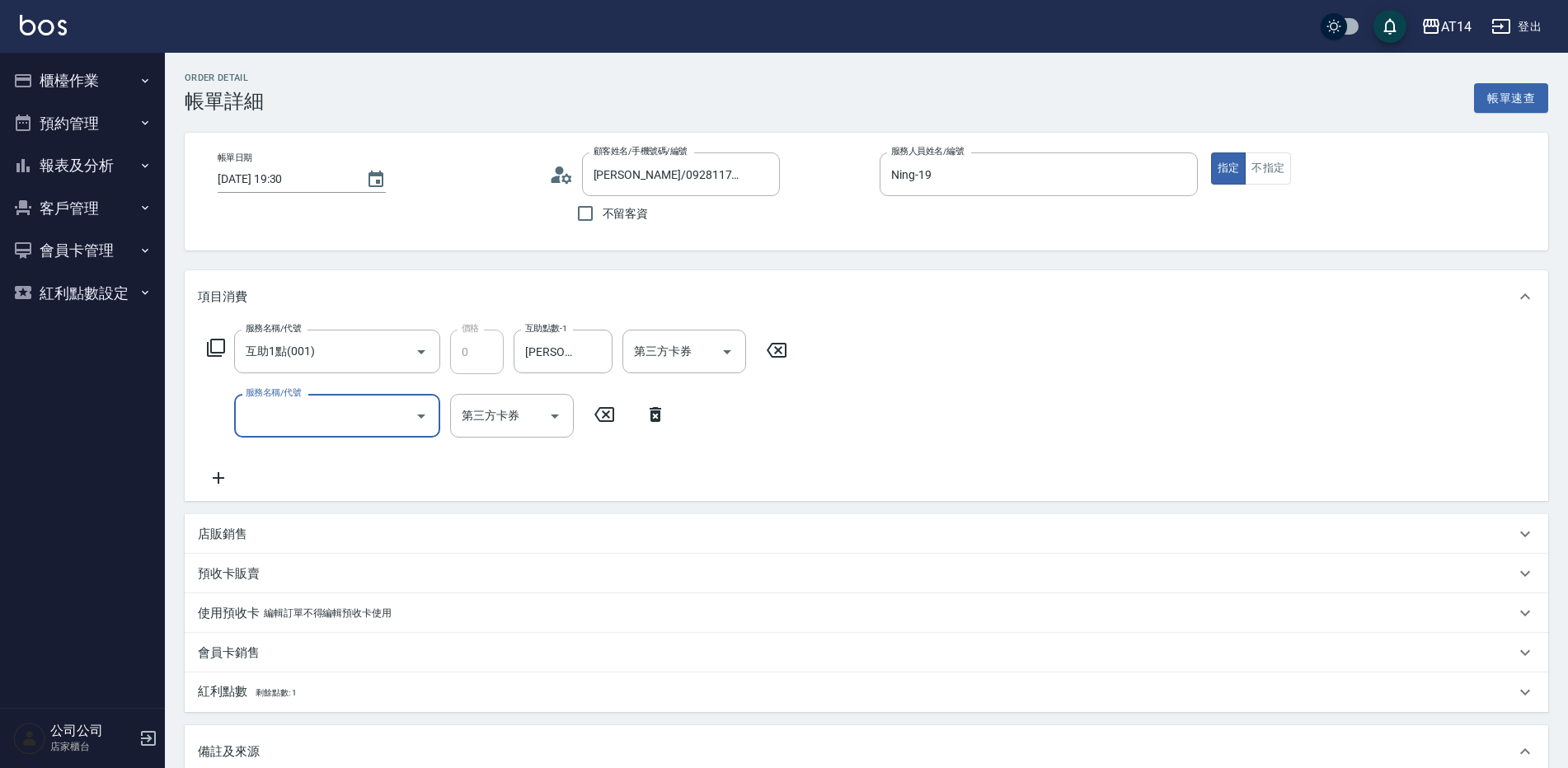
click at [260, 414] on input "服務名稱/代號" at bounding box center [325, 416] width 167 height 29
type input "051"
type input "2"
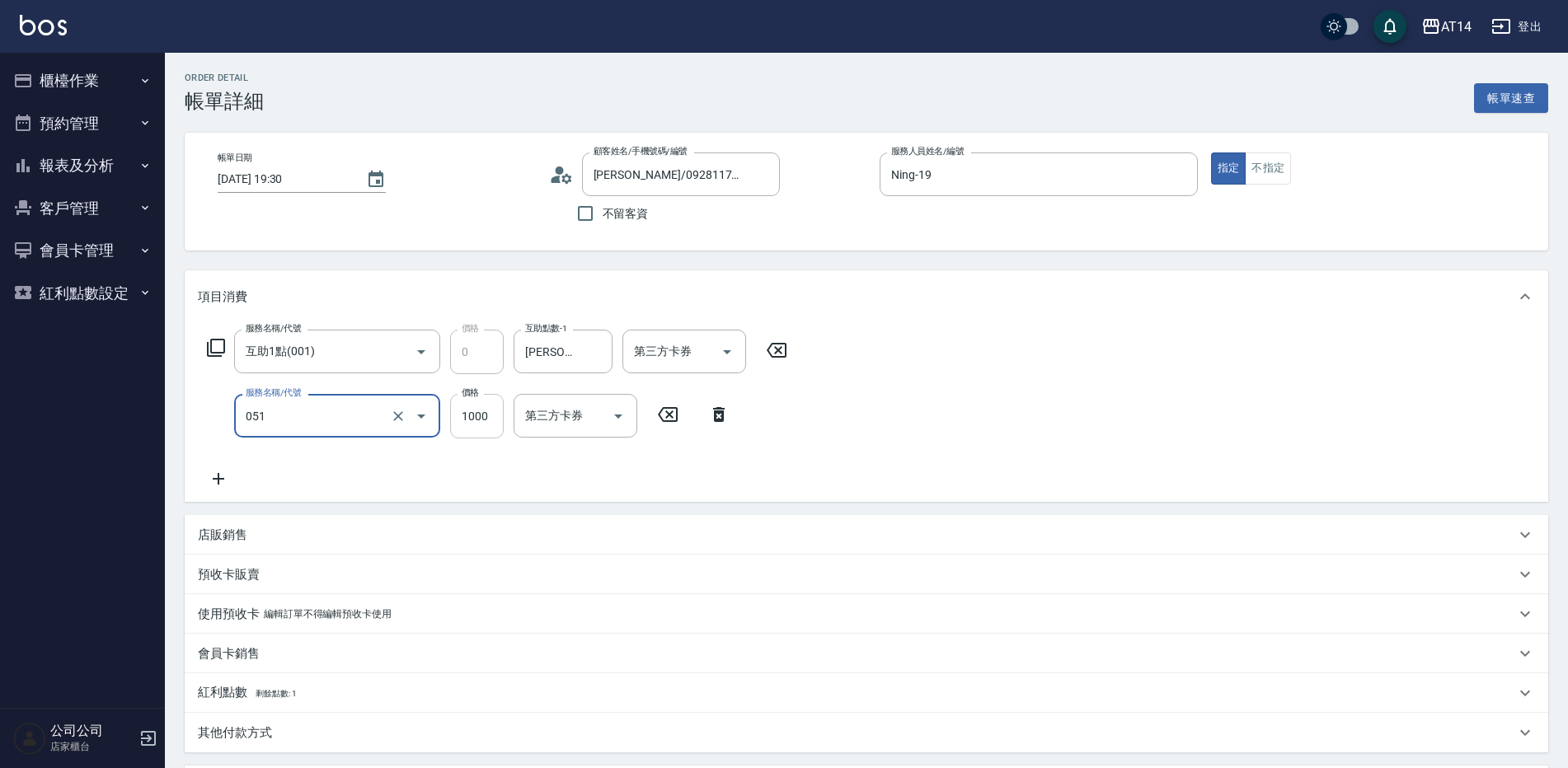
type input "護髮(051)"
click at [472, 405] on input "1000" at bounding box center [477, 416] width 54 height 44
type input "2"
type input "0"
type input "260"
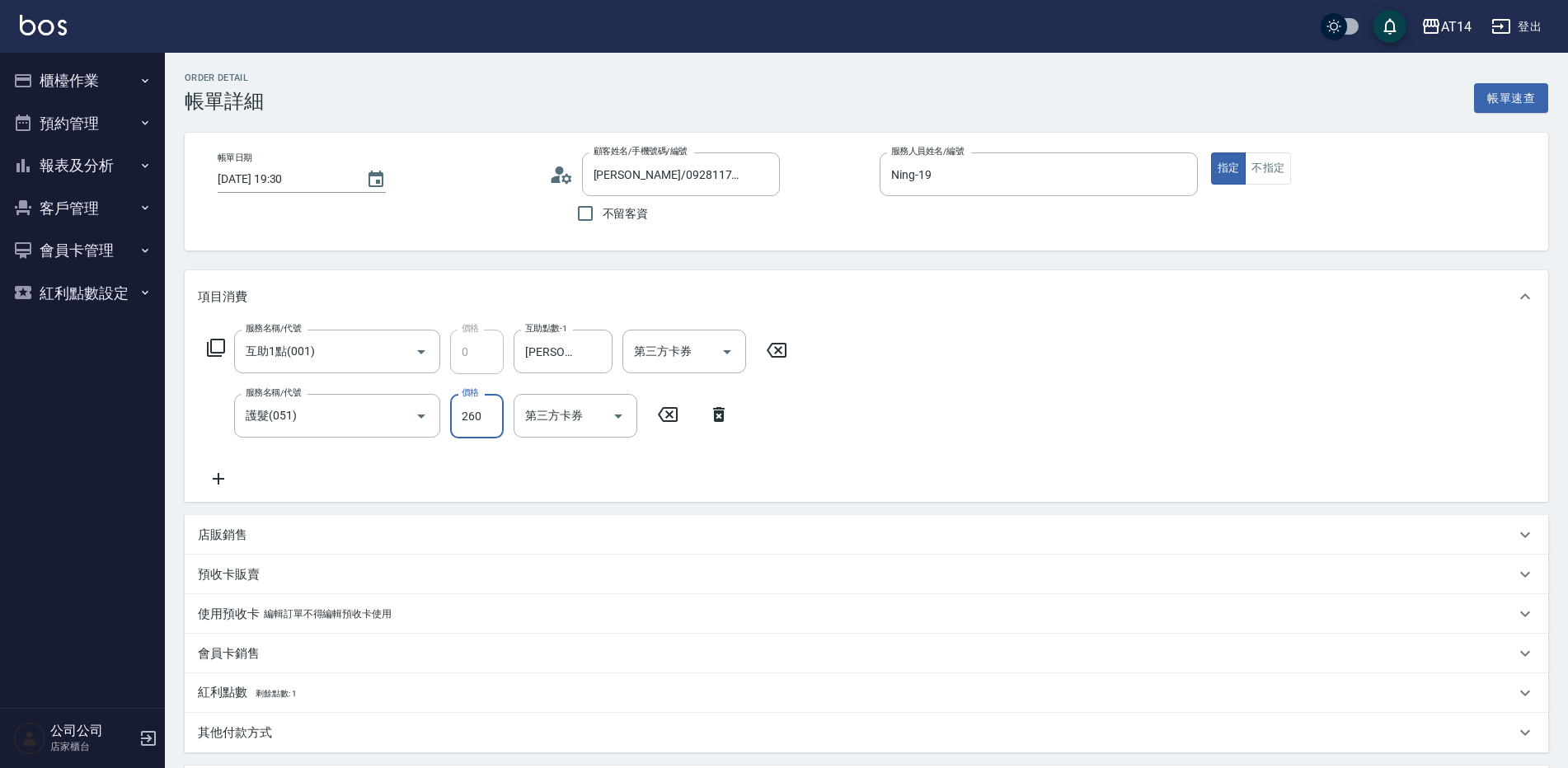
type input "1"
type input "2600"
type input "5"
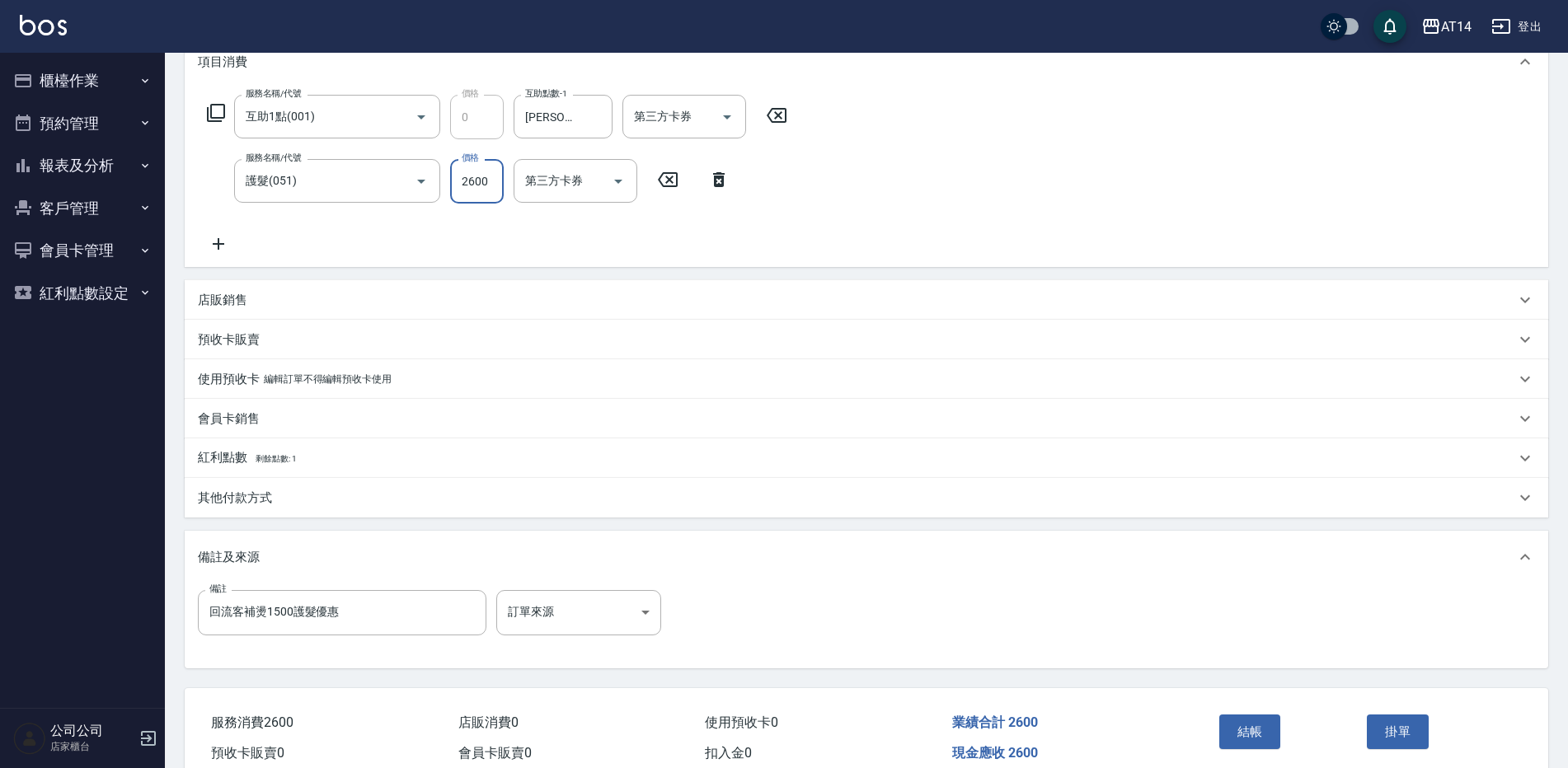
scroll to position [313, 0]
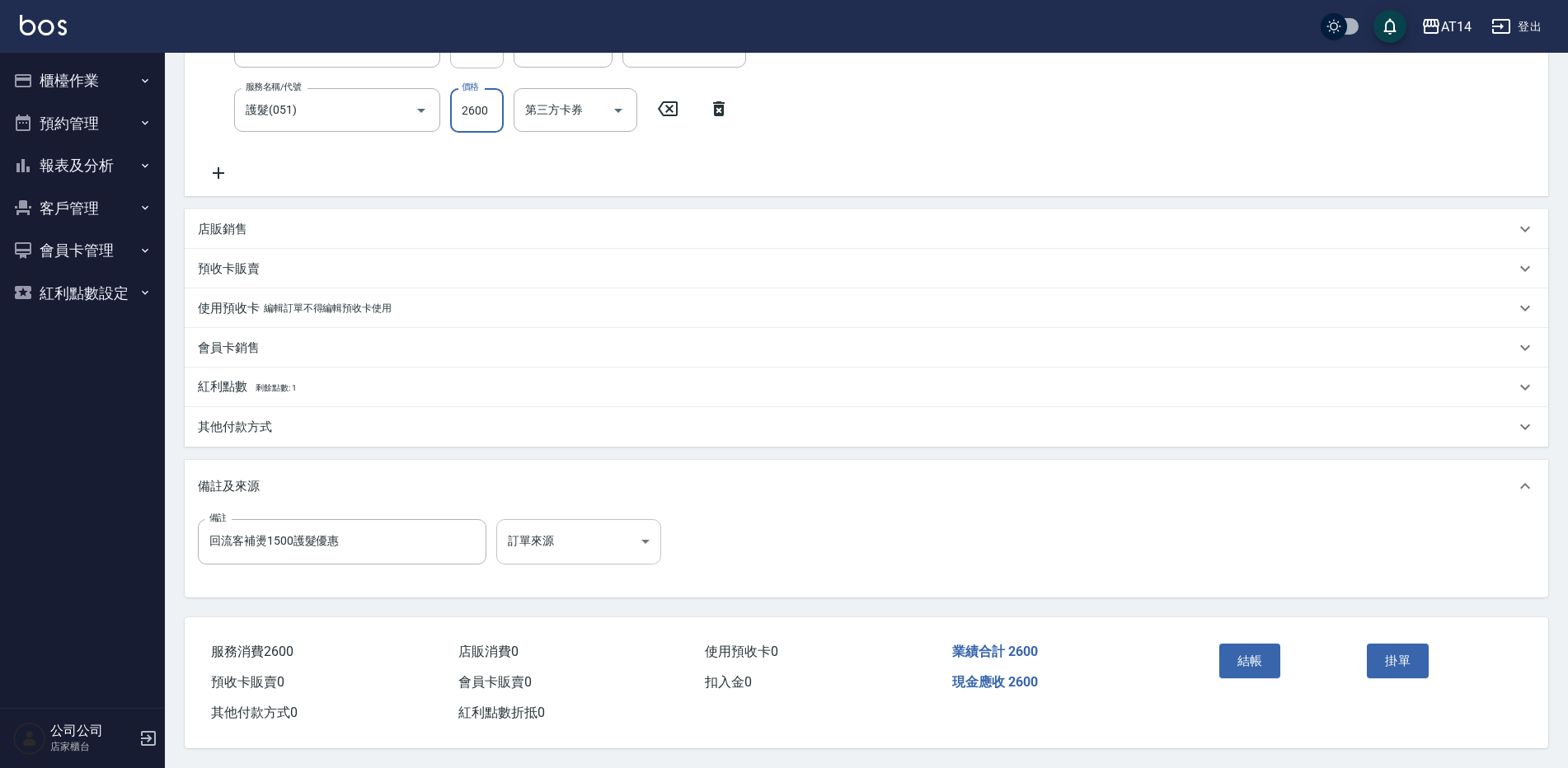
type input "2600"
click at [624, 530] on body "AT14 登出 櫃檯作業 打帳單 帳單列表 掛單列表 現金收支登錄 材料自購登錄 每日結帳 排班表 掃碼打卡 預約管理 預約管理 單日預約紀錄 單週預約紀錄 …" at bounding box center [784, 232] width 1568 height 1075
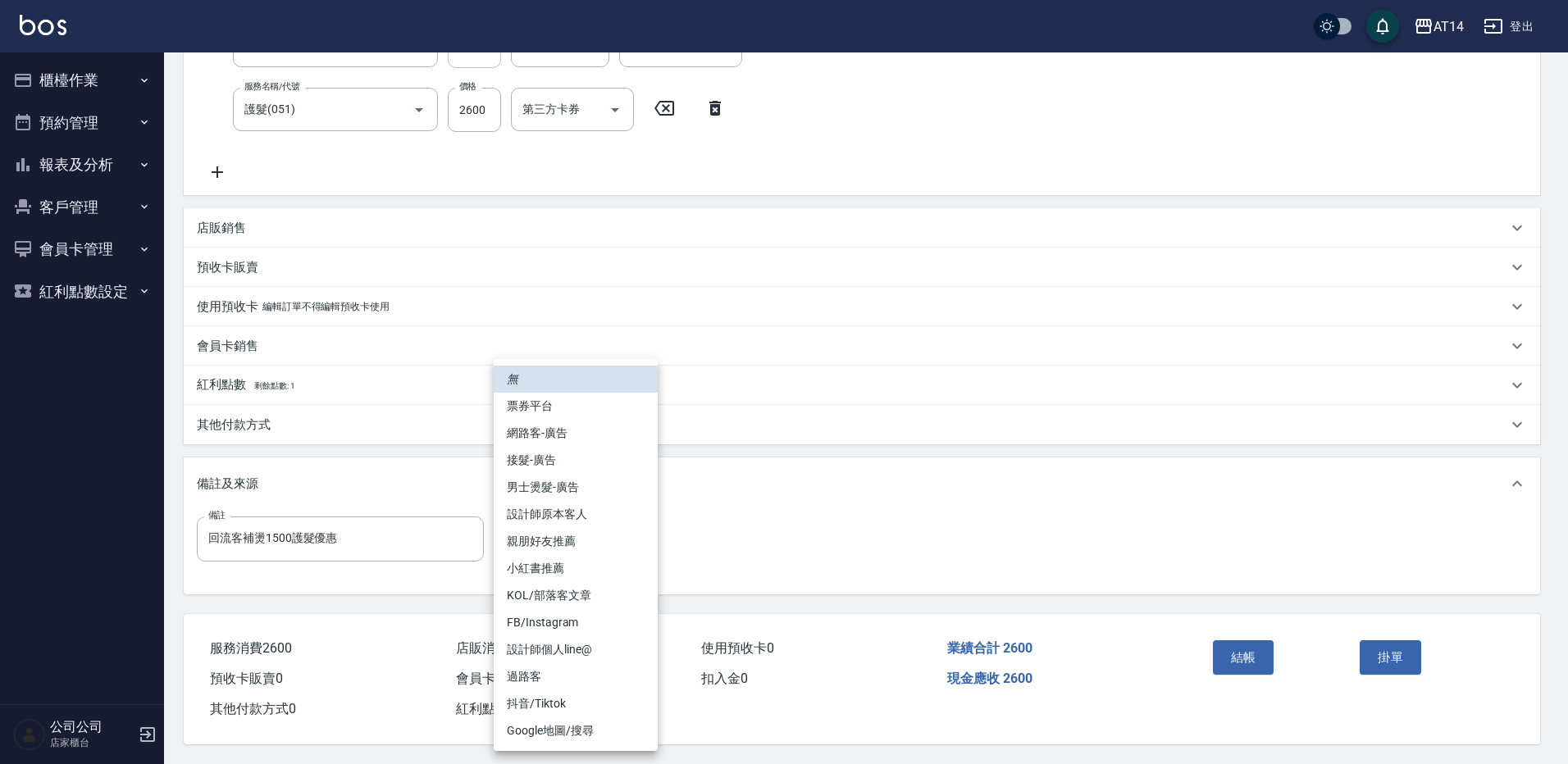
click at [601, 512] on li "設計師原本客人" at bounding box center [576, 515] width 164 height 27
type input "設計師原本客人"
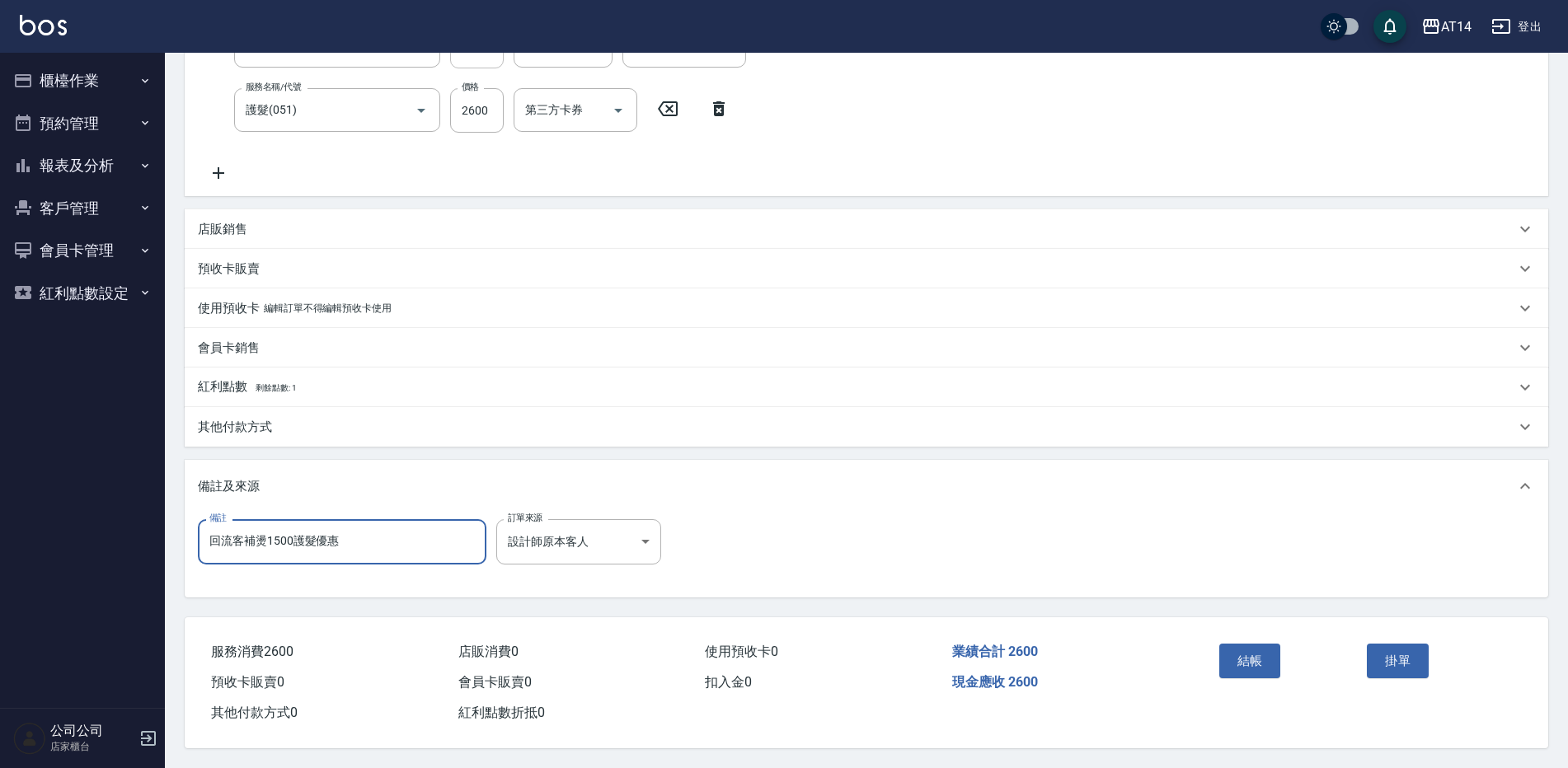
drag, startPoint x: 355, startPoint y: 533, endPoint x: -3, endPoint y: 570, distance: 359.9
click at [0, 570] on html "AT14 登出 櫃檯作業 打帳單 帳單列表 掛單列表 現金收支登錄 材料自購登錄 每日結帳 排班表 掃碼打卡 預約管理 預約管理 單日預約紀錄 單週預約紀錄 …" at bounding box center [784, 232] width 1568 height 1075
type input "ㄉ"
type input "五碼20522"
click at [271, 407] on div "其他付款方式" at bounding box center [866, 427] width 1363 height 39
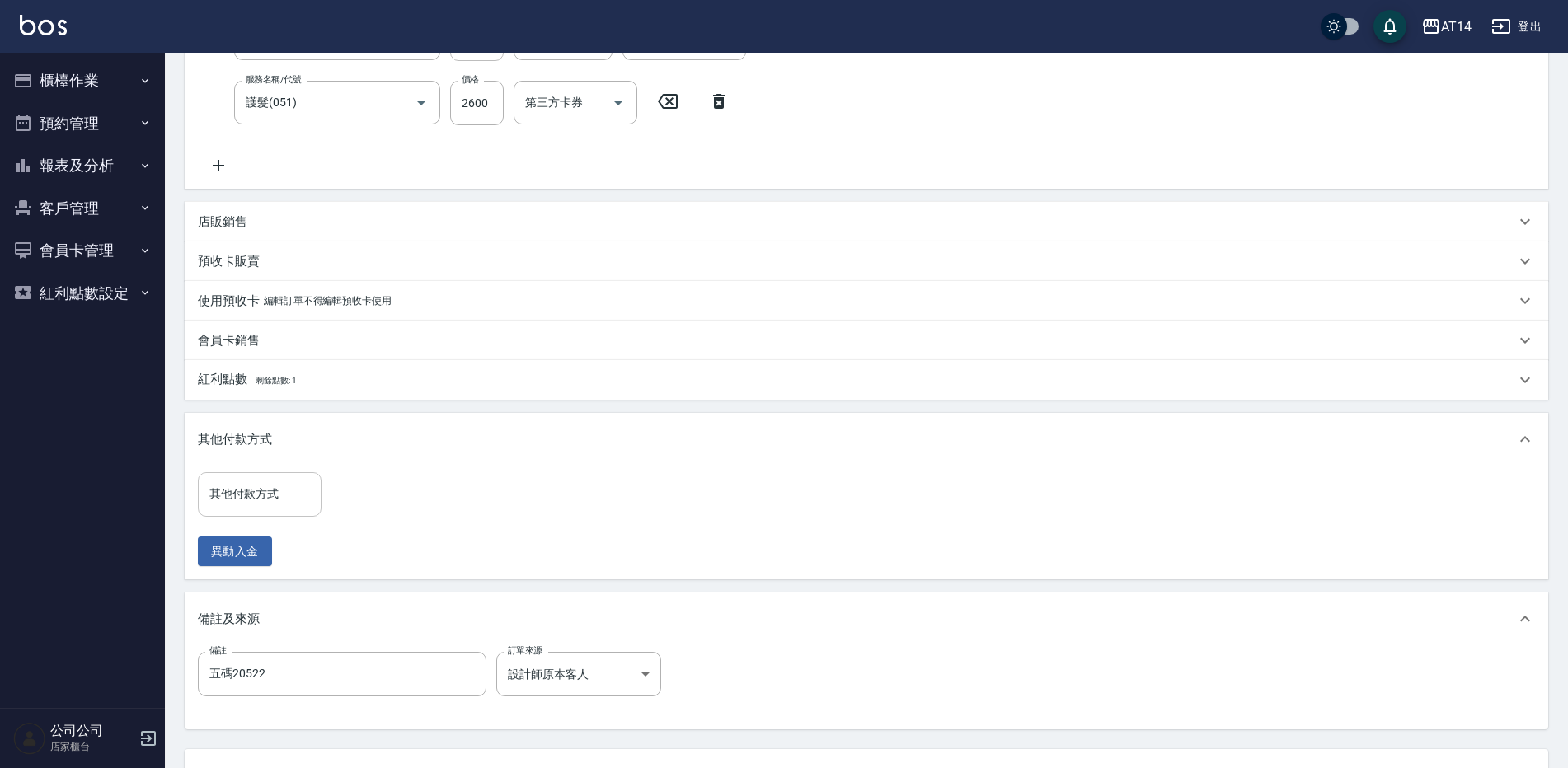
click at [284, 489] on input "其他付款方式" at bounding box center [260, 495] width 109 height 29
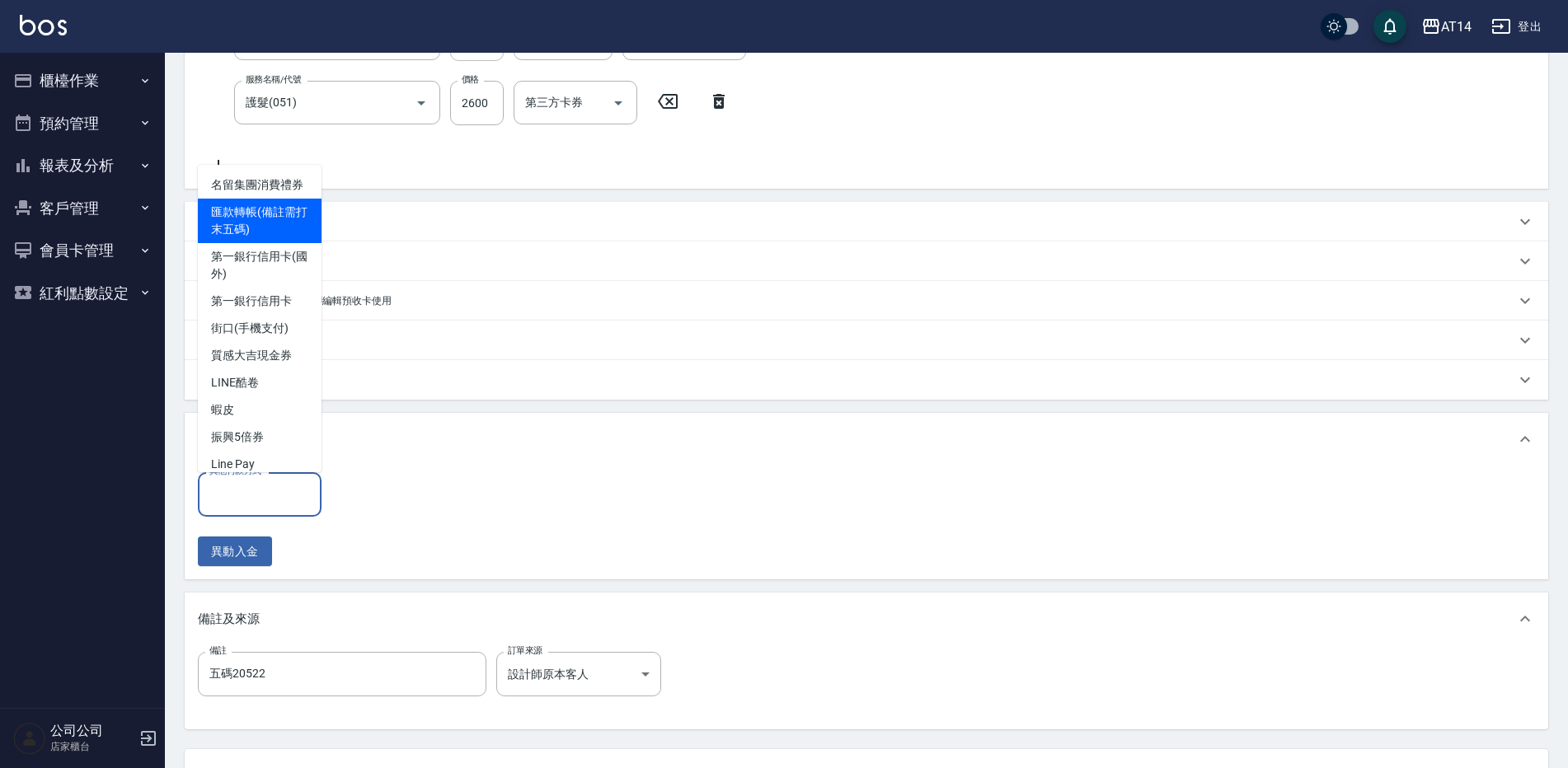
click at [266, 238] on span "匯款轉帳(備註需打末五碼)" at bounding box center [259, 221] width 123 height 44
type input "匯款轉帳(備註需打末五碼)"
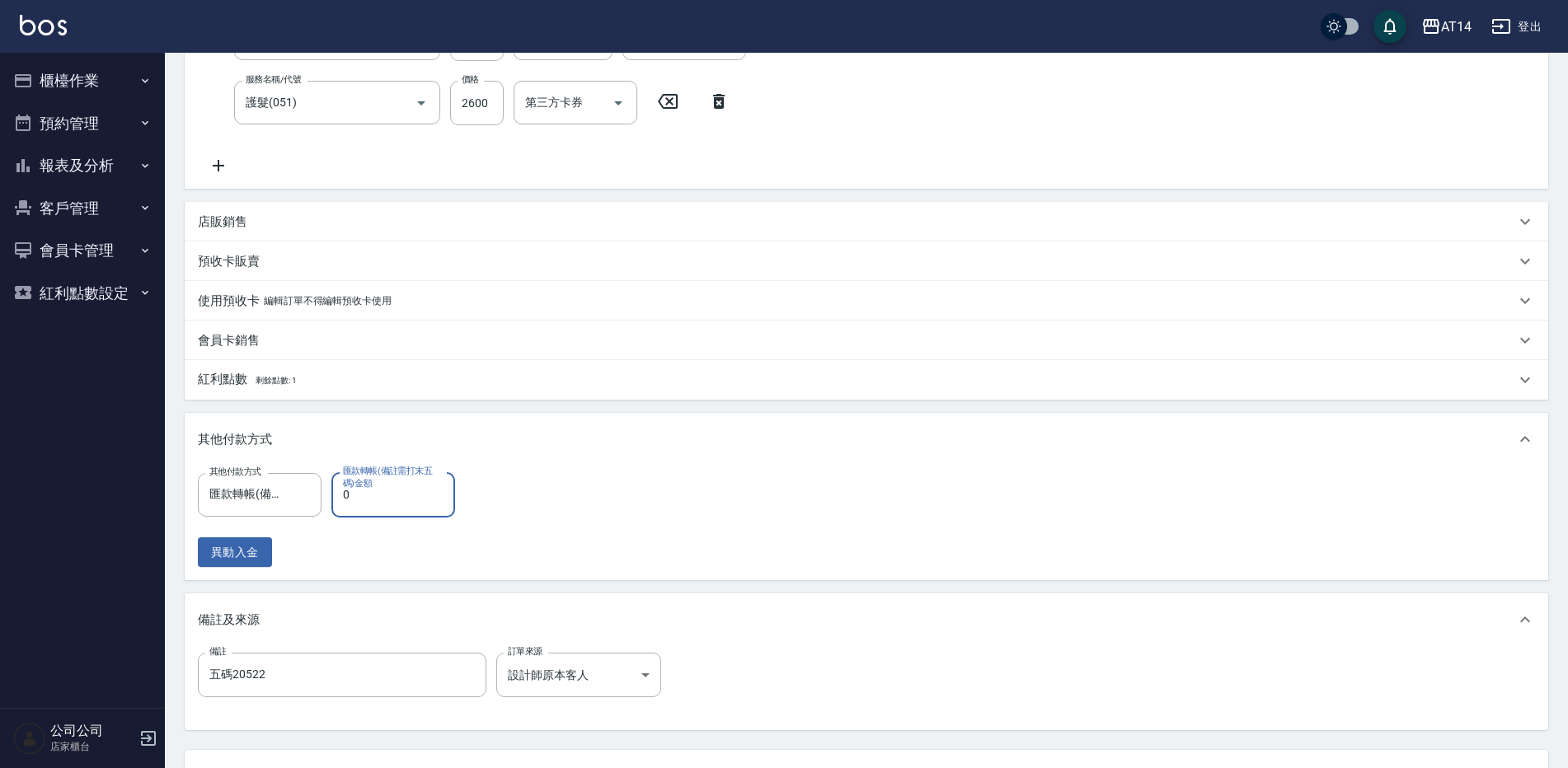
click at [366, 503] on input "0" at bounding box center [392, 495] width 123 height 44
type input "2600"
type input "0"
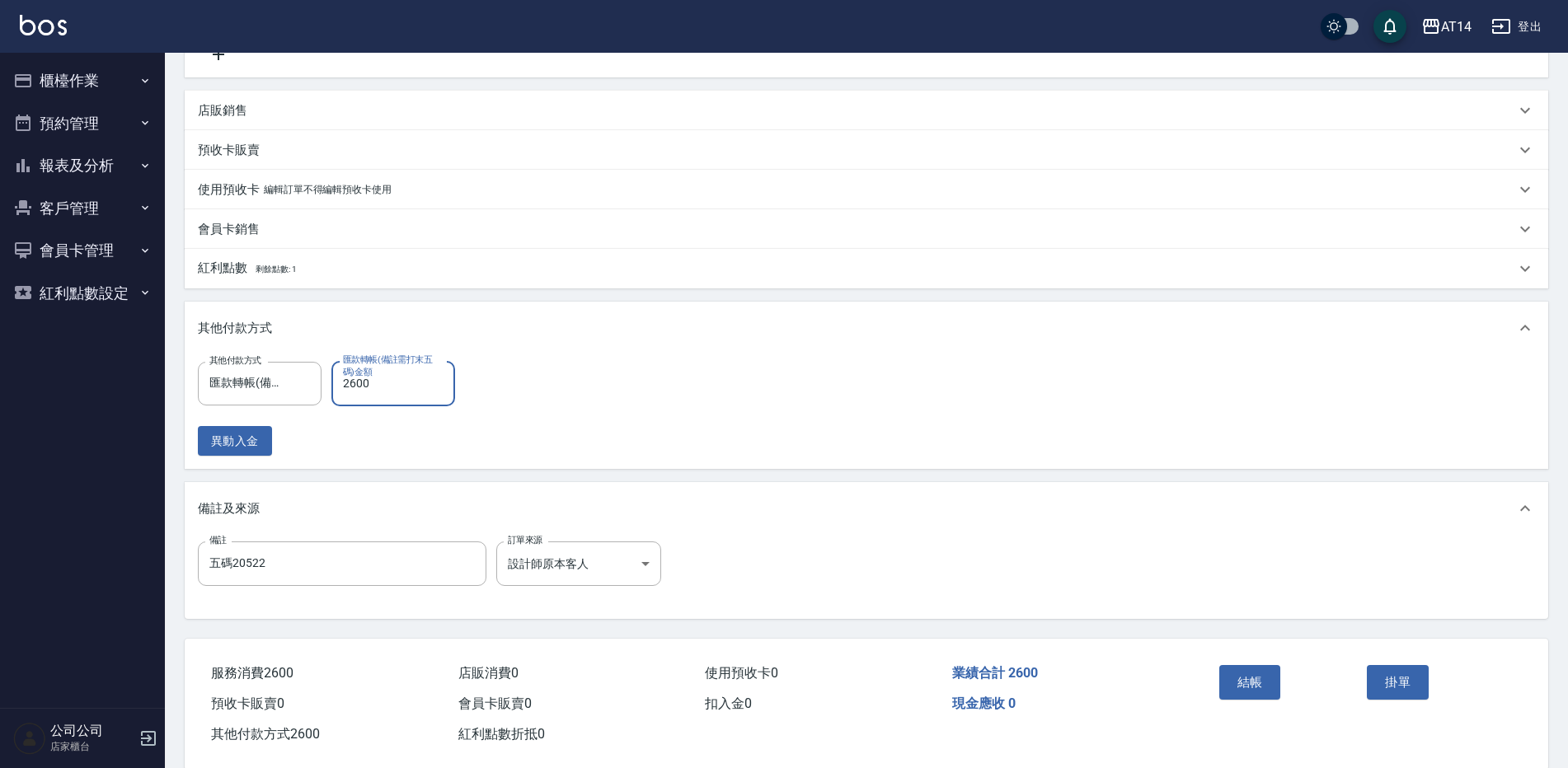
scroll to position [454, 0]
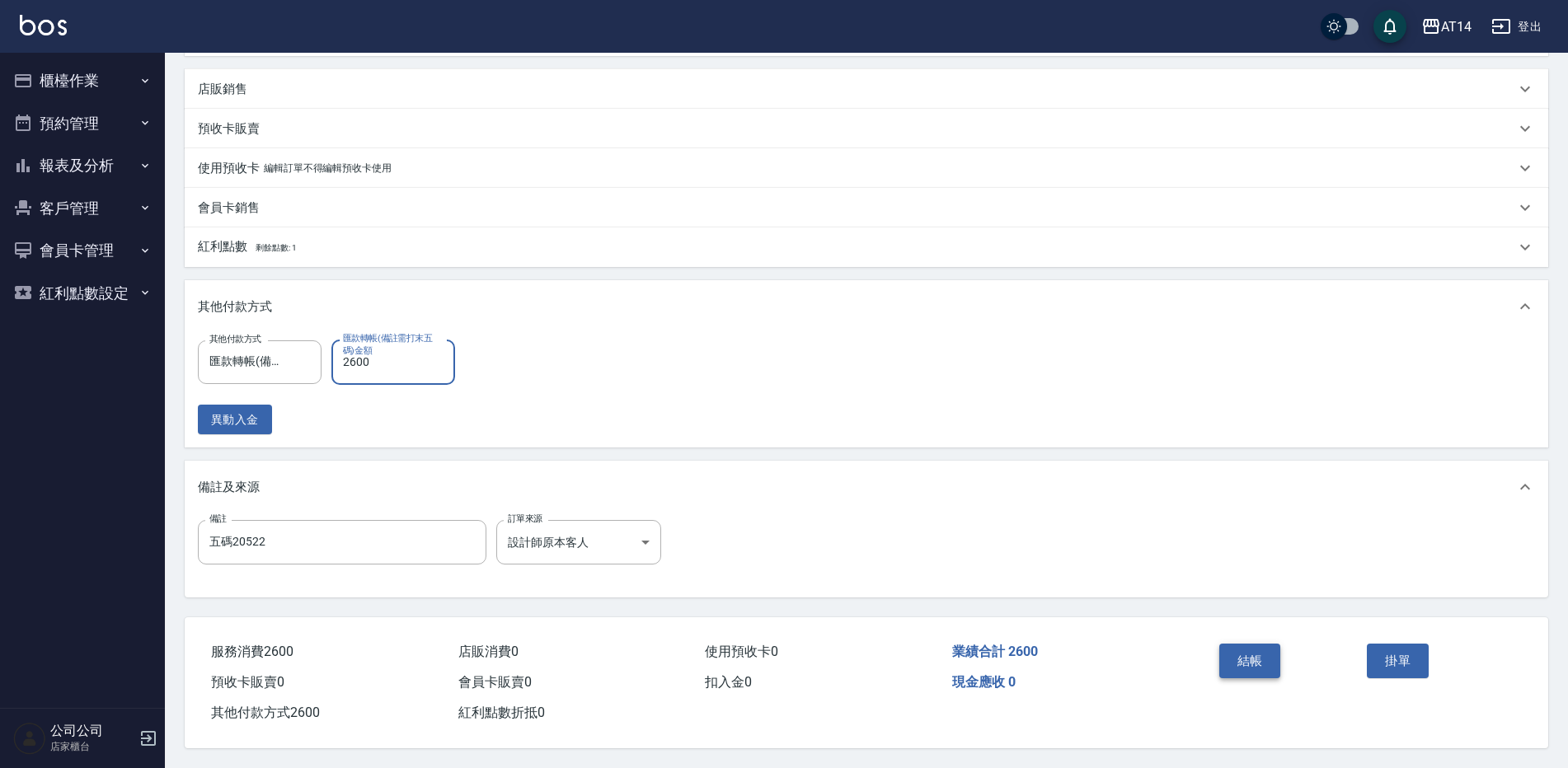
type input "2600"
click at [1260, 648] on button "結帳" at bounding box center [1250, 661] width 62 height 35
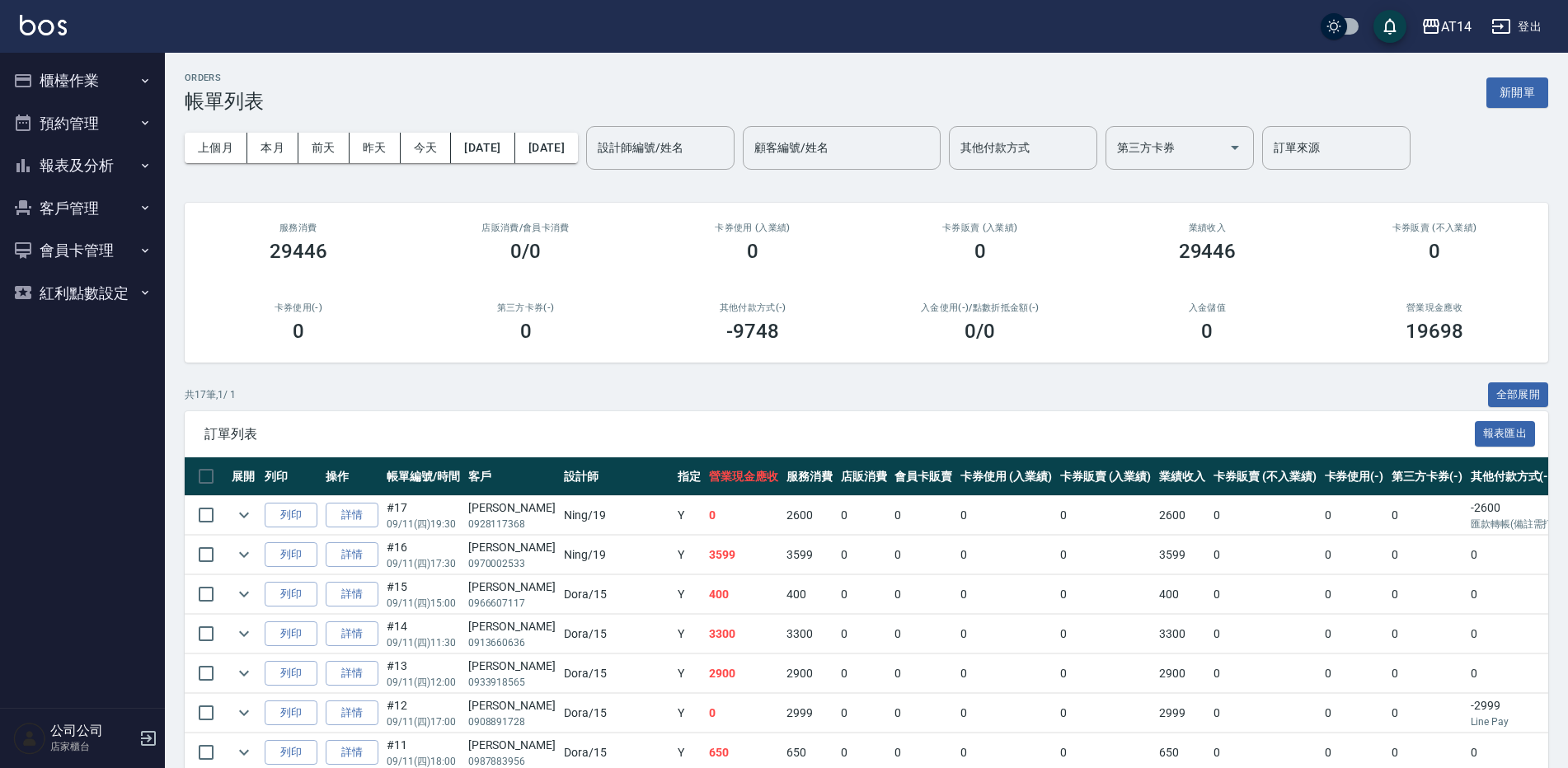
click at [100, 163] on button "報表及分析" at bounding box center [83, 165] width 152 height 43
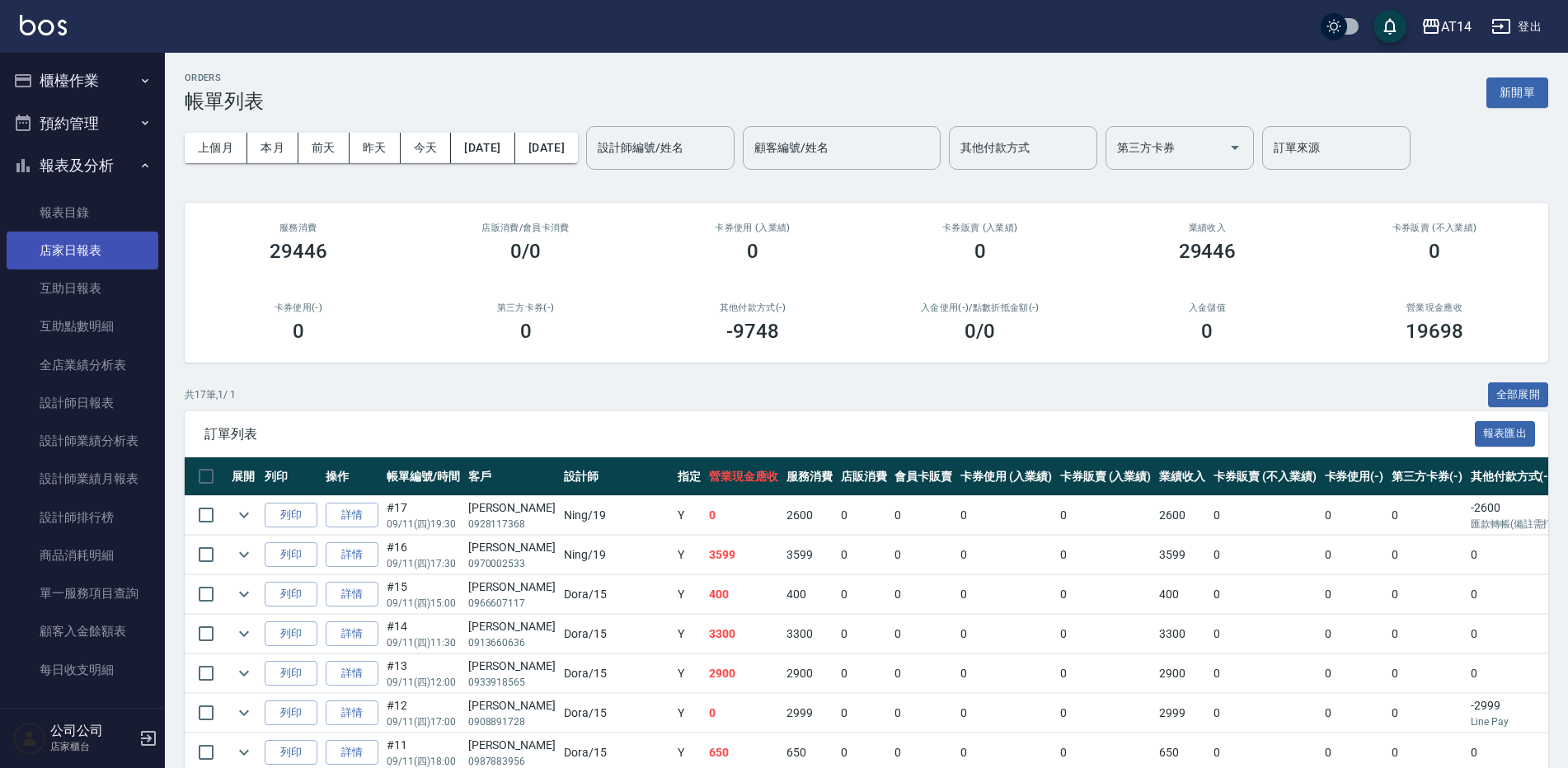
click at [99, 258] on link "店家日報表" at bounding box center [83, 250] width 152 height 38
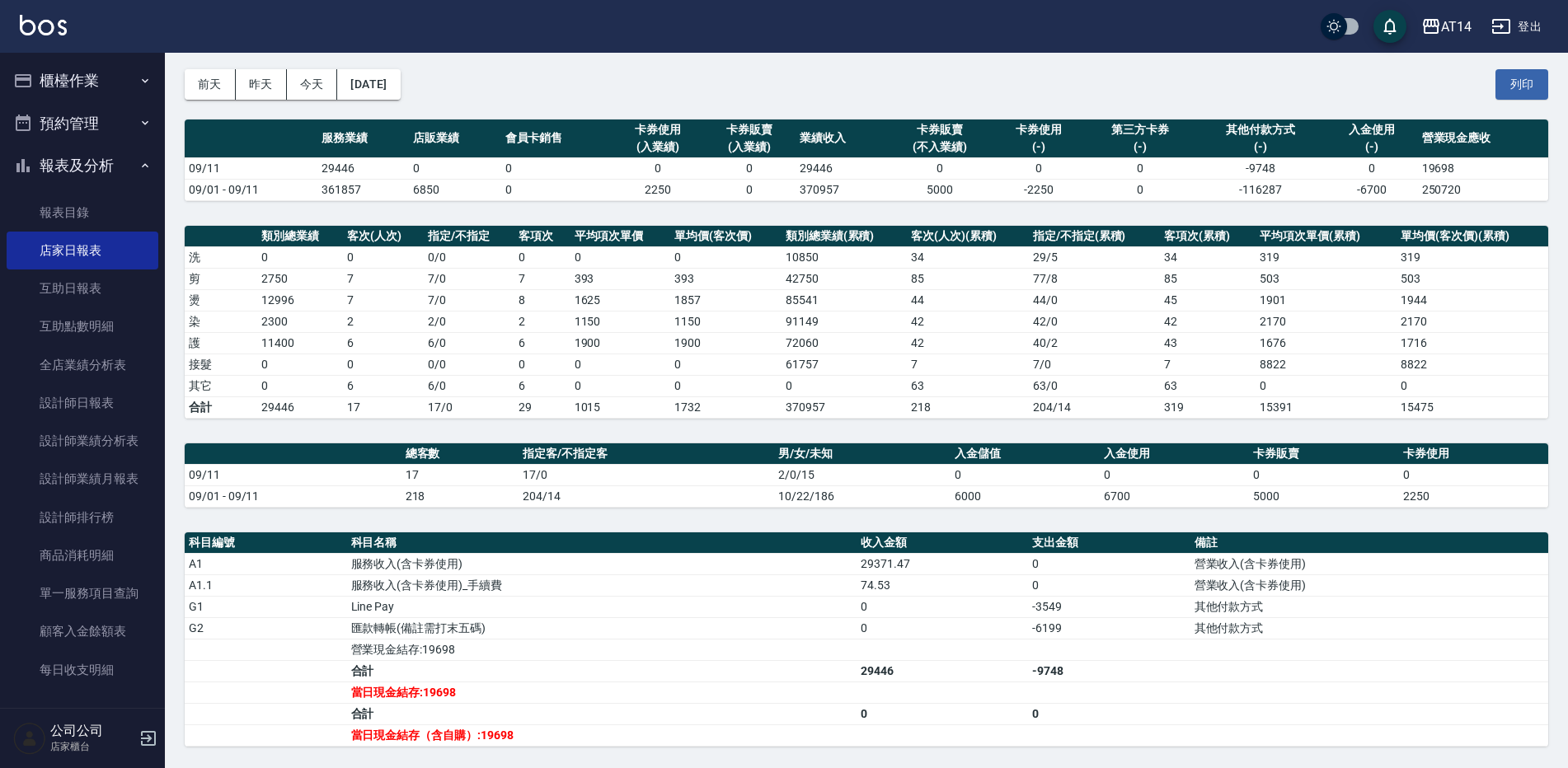
scroll to position [83, 0]
